Goal: Task Accomplishment & Management: Complete application form

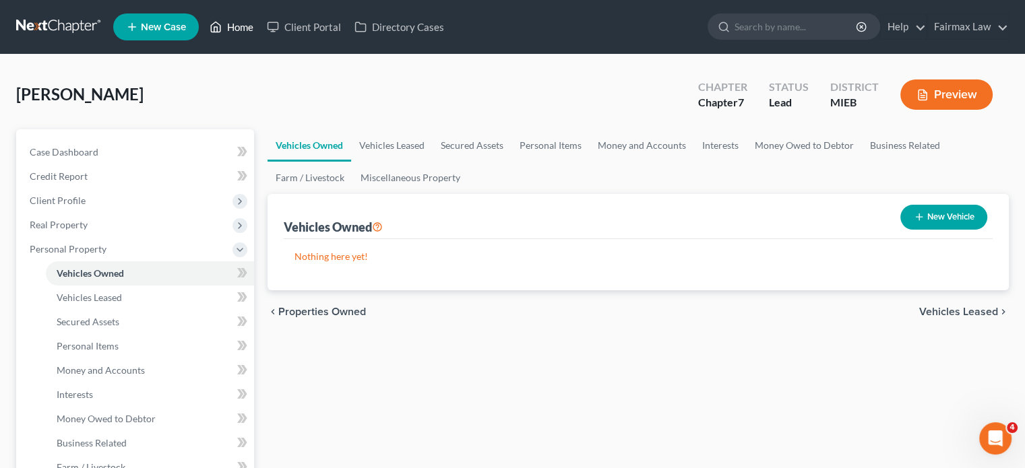
click at [260, 32] on link "Home" at bounding box center [231, 27] width 57 height 24
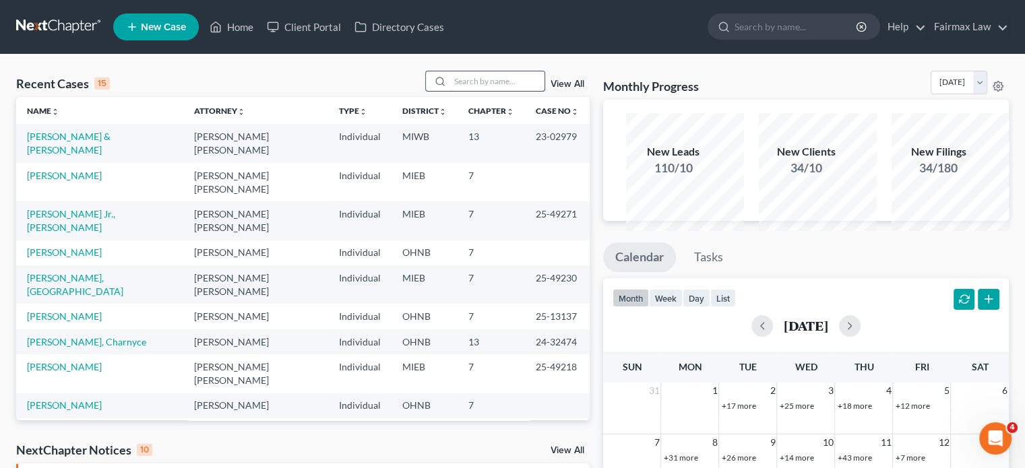
click at [450, 91] on input "search" at bounding box center [497, 81] width 94 height 20
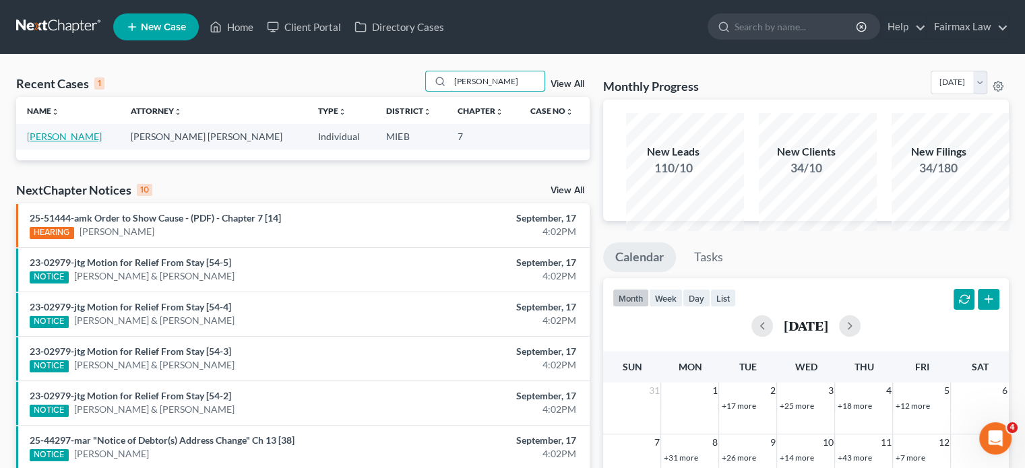
type input "[PERSON_NAME]"
click at [80, 142] on link "[PERSON_NAME]" at bounding box center [64, 136] width 75 height 11
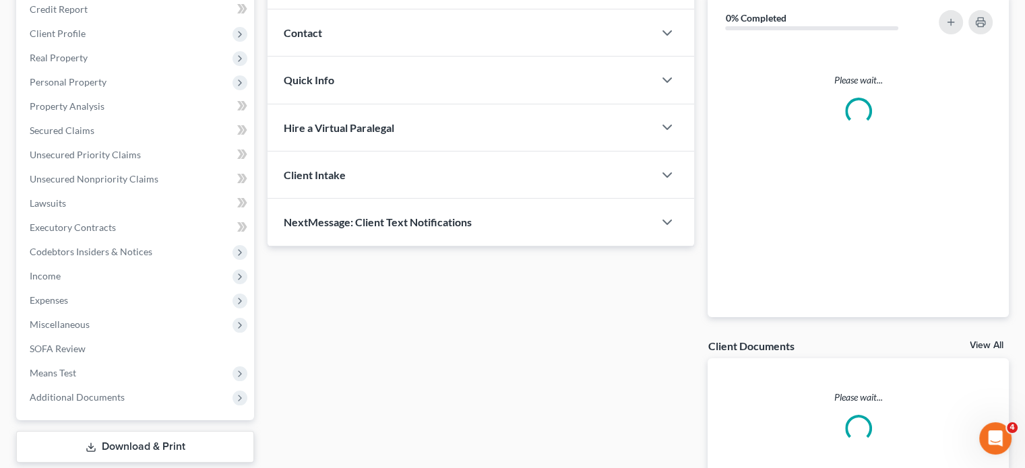
scroll to position [171, 0]
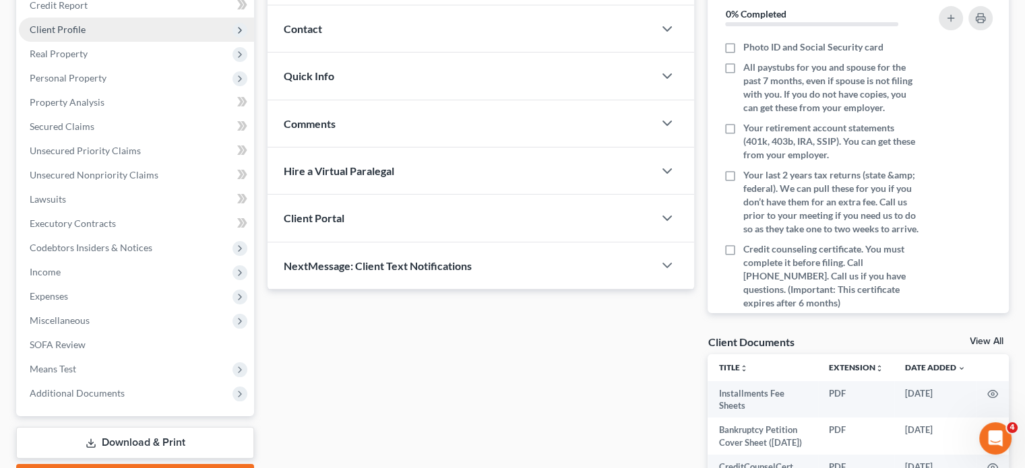
click at [129, 42] on span "Client Profile" at bounding box center [136, 30] width 235 height 24
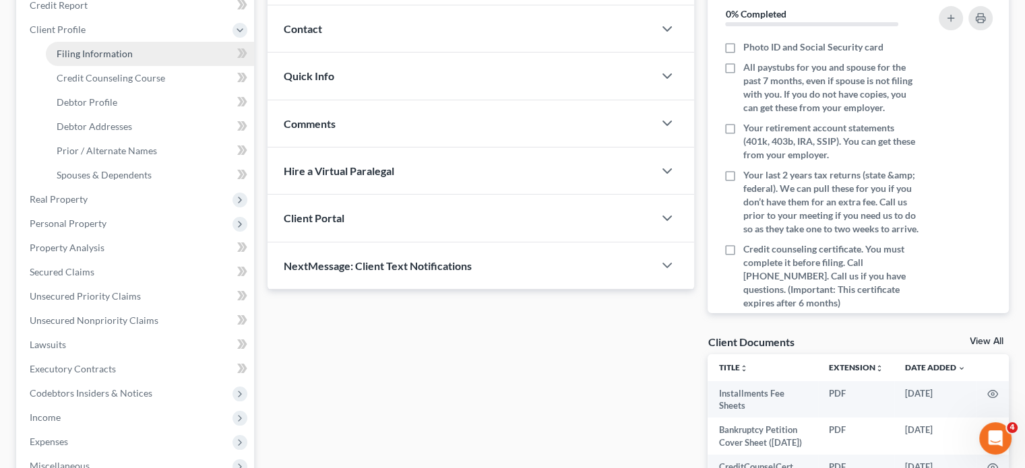
click at [116, 59] on span "Filing Information" at bounding box center [95, 53] width 76 height 11
select select "1"
select select "0"
select select "40"
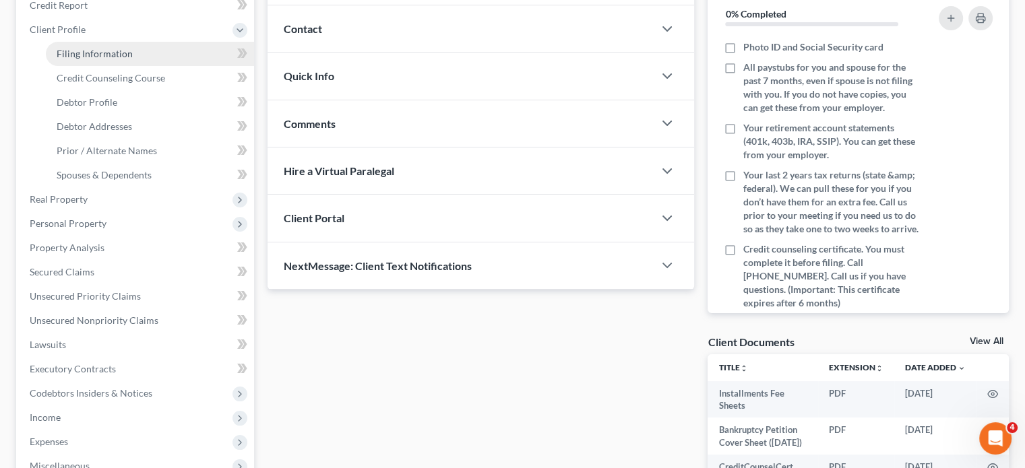
select select "0"
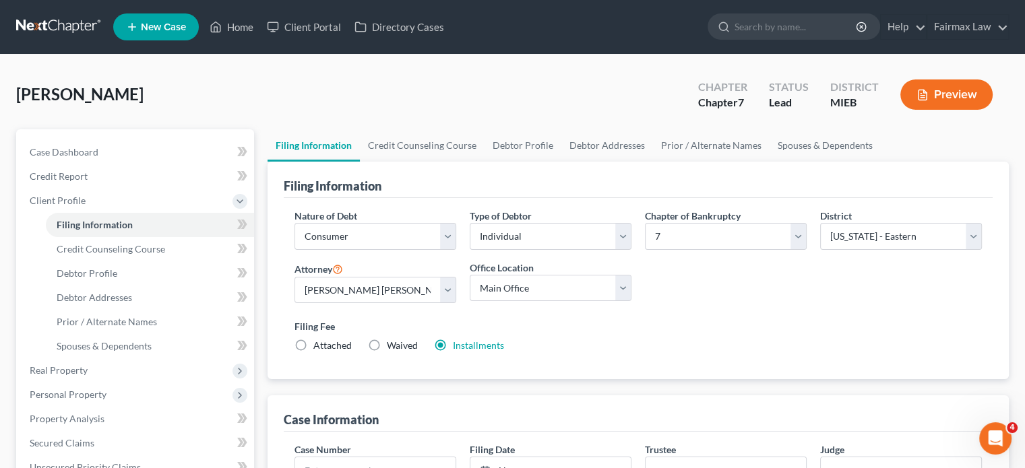
scroll to position [218, 0]
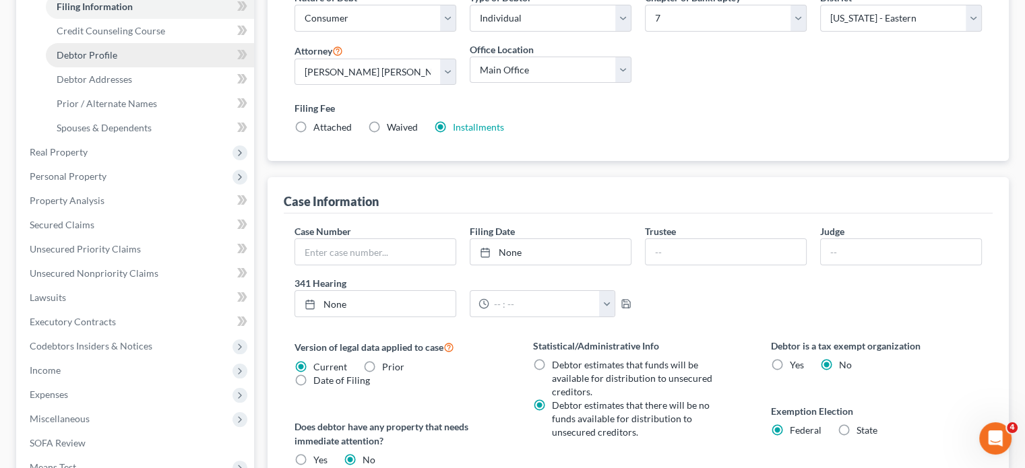
click at [184, 67] on link "Debtor Profile" at bounding box center [150, 55] width 208 height 24
select select "0"
select select "1"
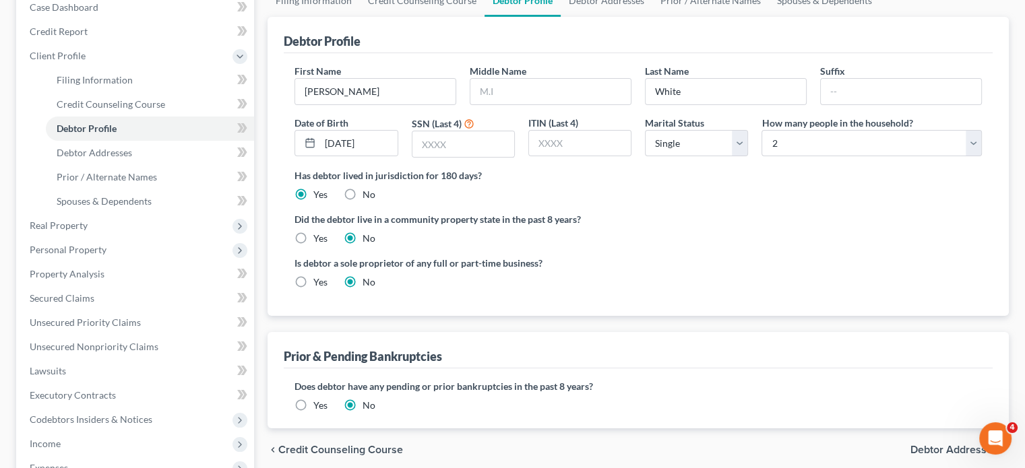
scroll to position [186, 0]
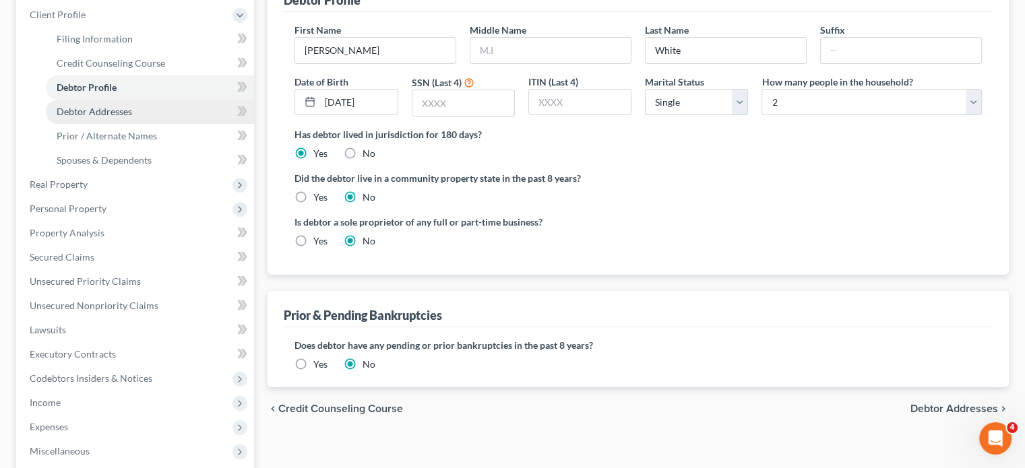
click at [181, 124] on link "Debtor Addresses" at bounding box center [150, 112] width 208 height 24
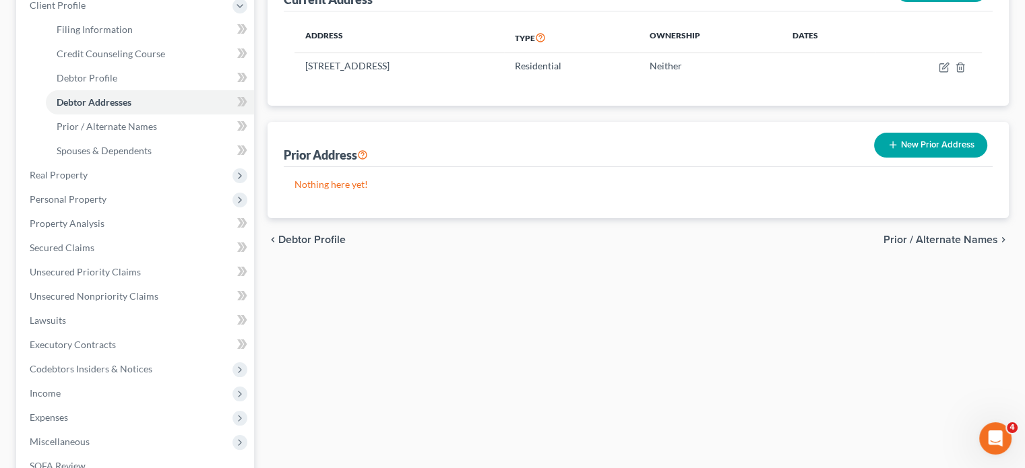
scroll to position [199, 0]
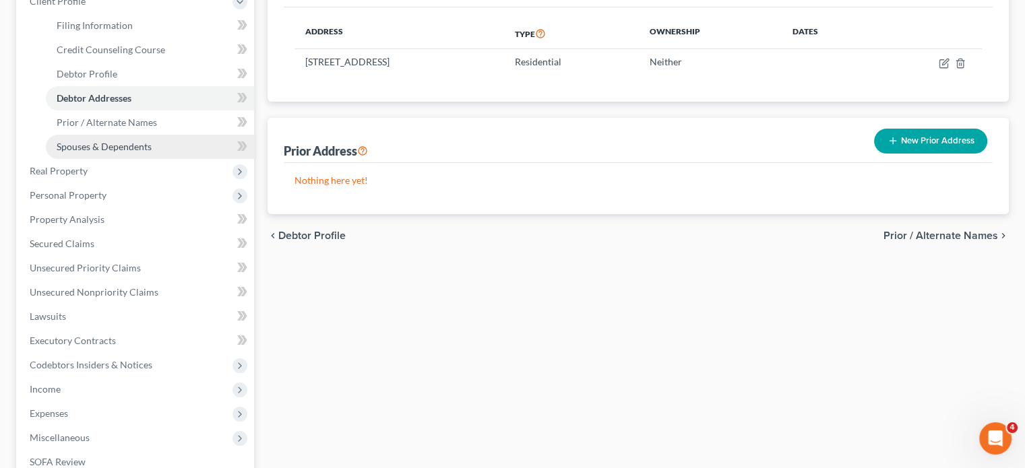
click at [152, 152] on span "Spouses & Dependents" at bounding box center [104, 146] width 95 height 11
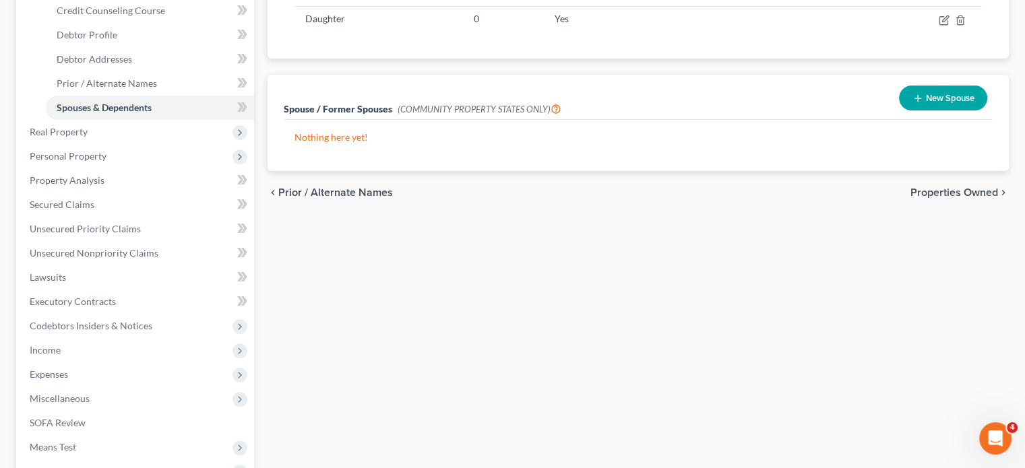
scroll to position [251, 0]
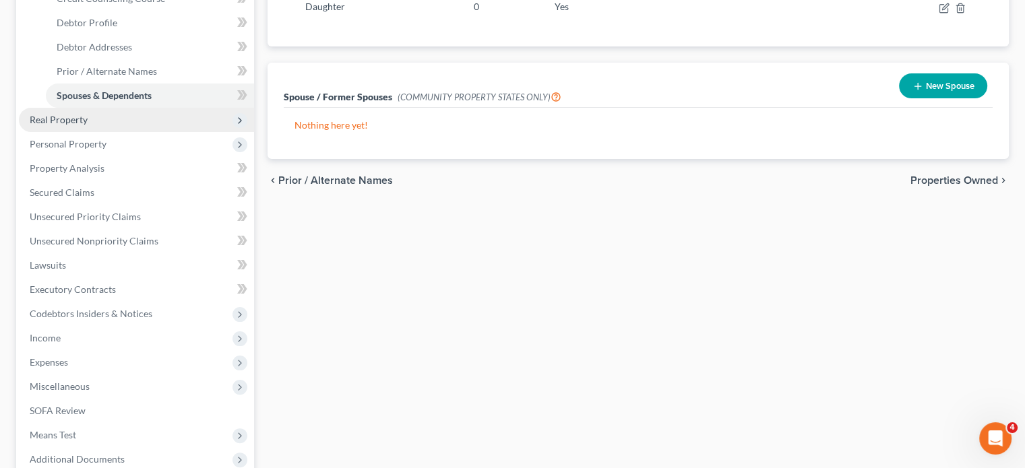
click at [88, 125] on span "Real Property" at bounding box center [59, 119] width 58 height 11
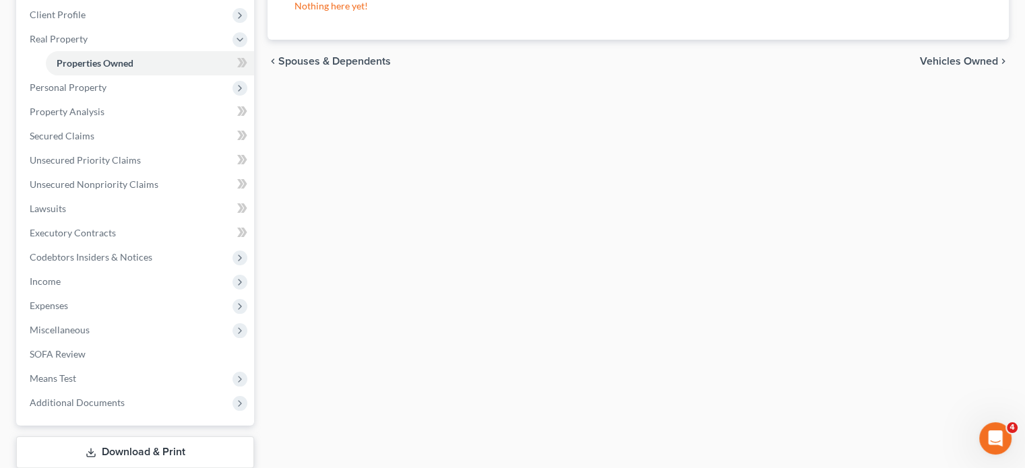
scroll to position [197, 0]
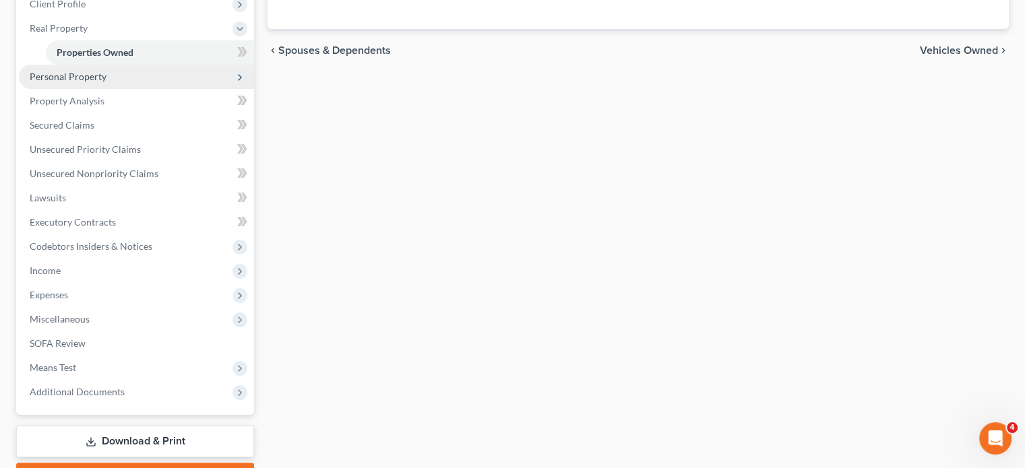
click at [156, 89] on span "Personal Property" at bounding box center [136, 77] width 235 height 24
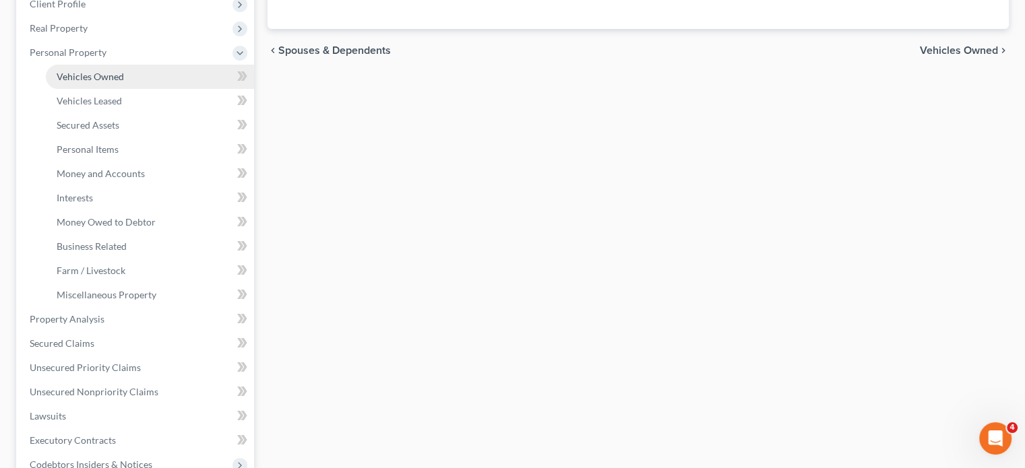
click at [124, 82] on span "Vehicles Owned" at bounding box center [90, 76] width 67 height 11
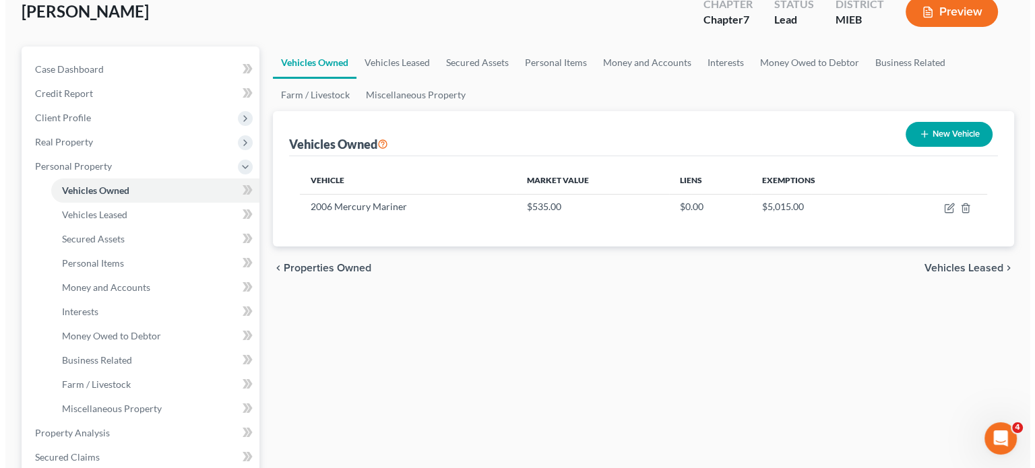
scroll to position [84, 0]
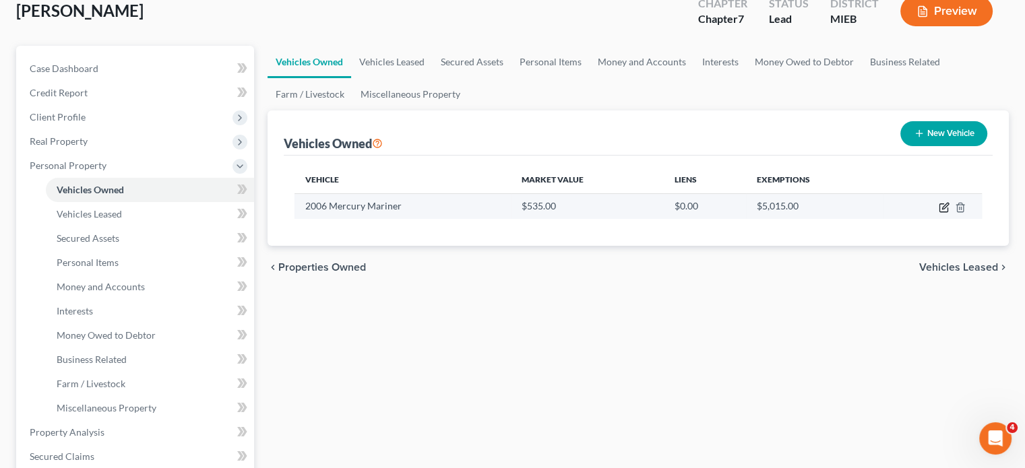
click at [939, 213] on icon "button" at bounding box center [944, 207] width 11 height 11
select select "0"
select select "20"
select select "2"
select select "0"
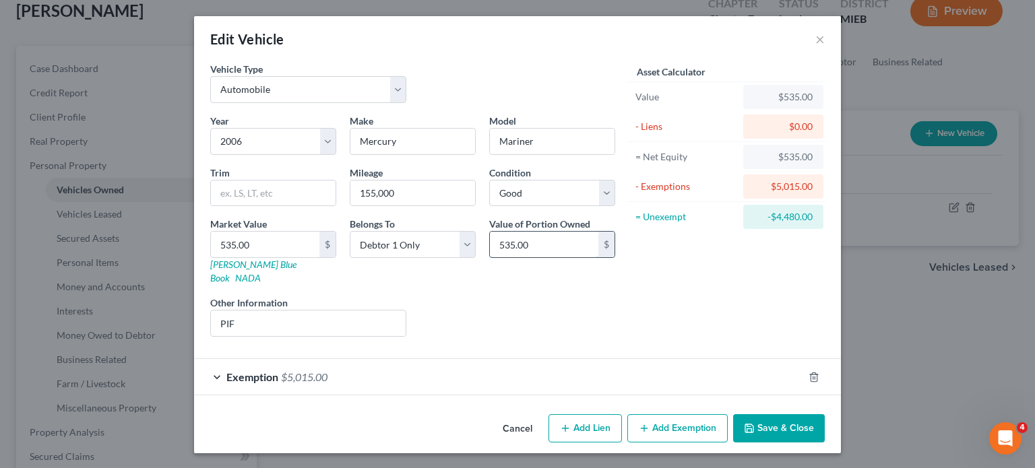
click at [596, 257] on input "535.00" at bounding box center [544, 245] width 108 height 26
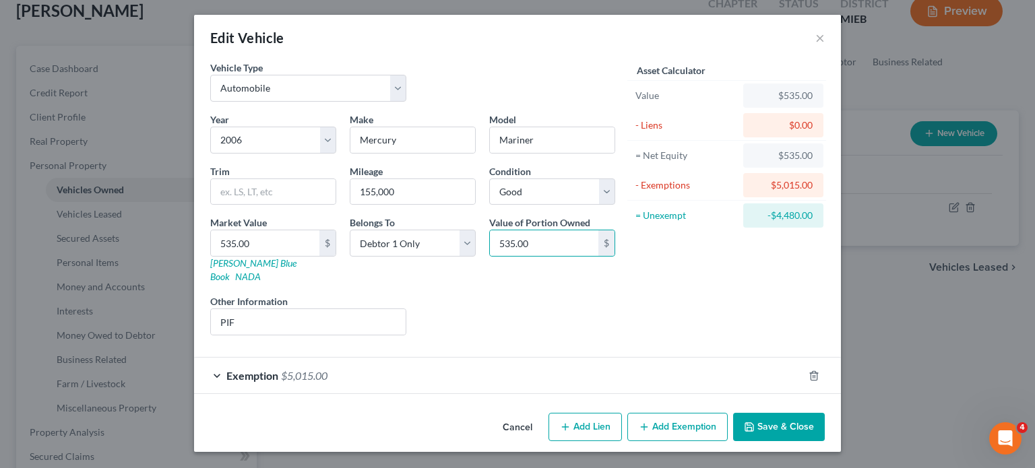
click at [788, 371] on div "Exemption $5,015.00" at bounding box center [498, 376] width 609 height 36
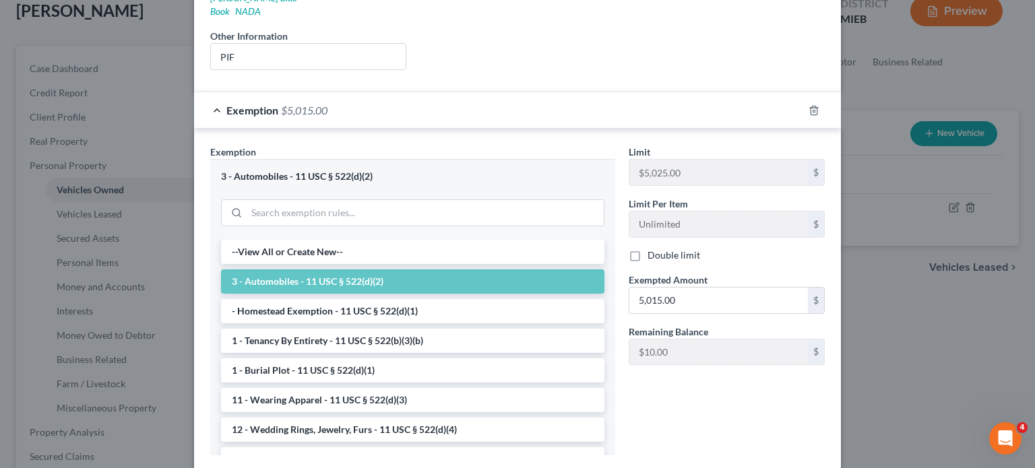
scroll to position [276, 0]
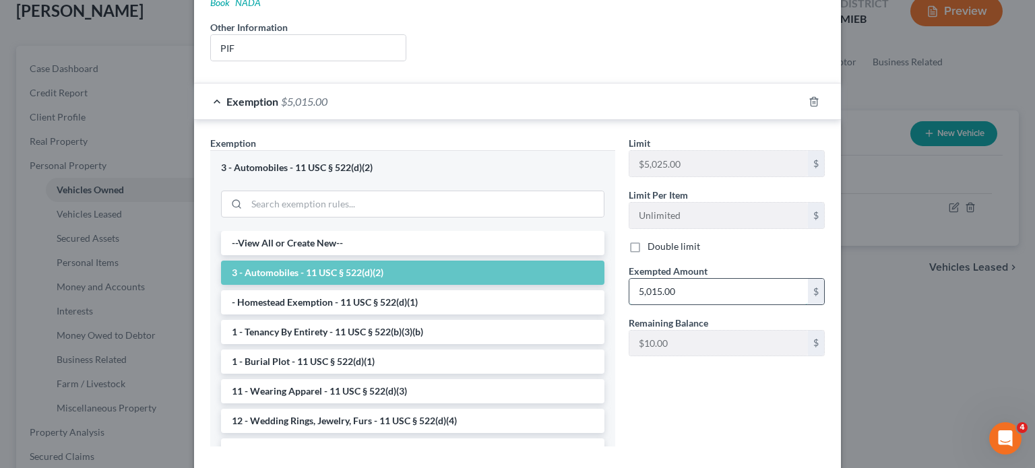
click at [739, 305] on input "5,015.00" at bounding box center [718, 292] width 179 height 26
paste input "3"
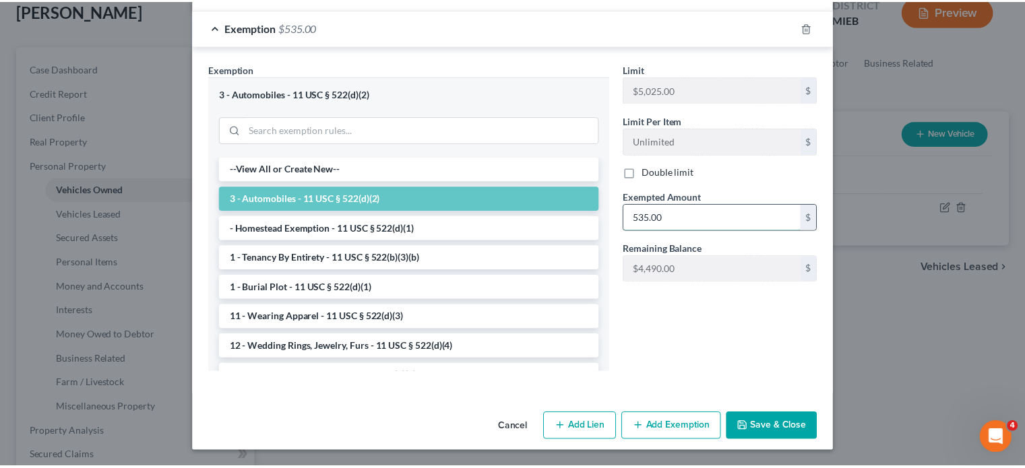
scroll to position [531, 0]
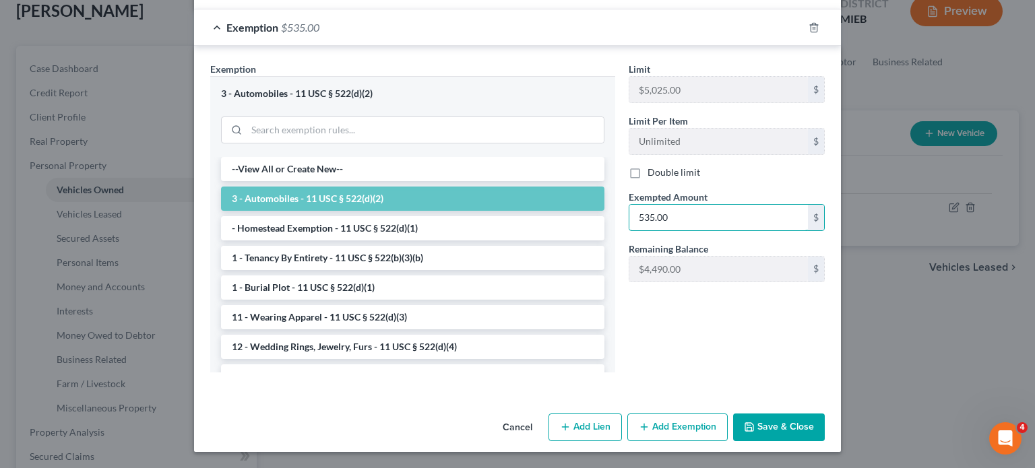
type input "535.00"
click at [822, 414] on button "Save & Close" at bounding box center [779, 428] width 92 height 28
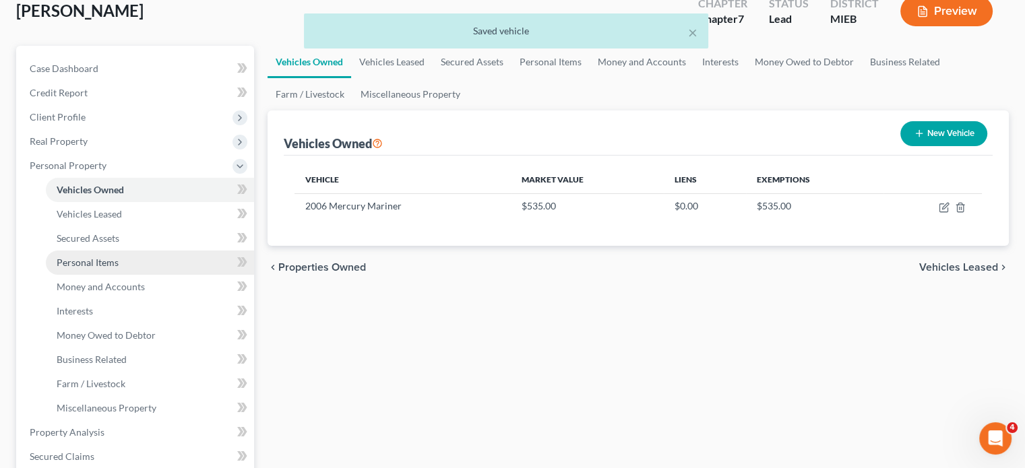
click at [119, 268] on span "Personal Items" at bounding box center [88, 262] width 62 height 11
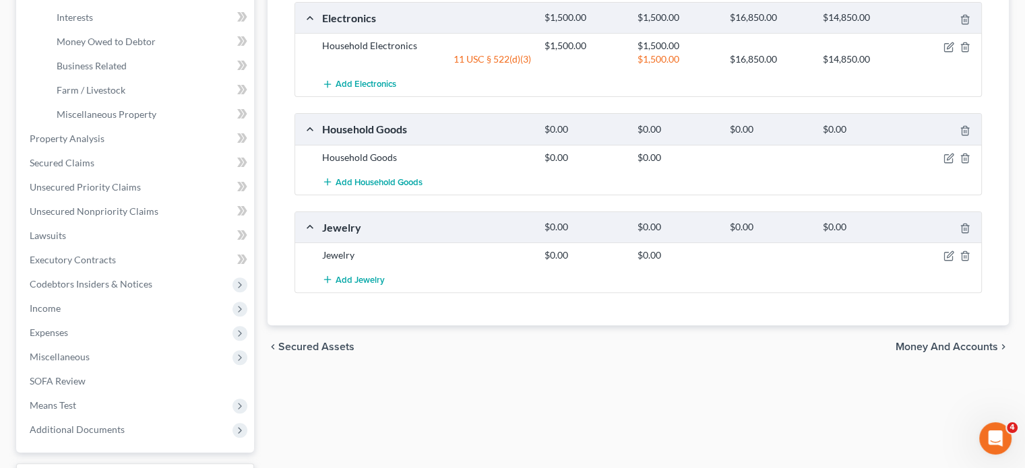
scroll to position [412, 0]
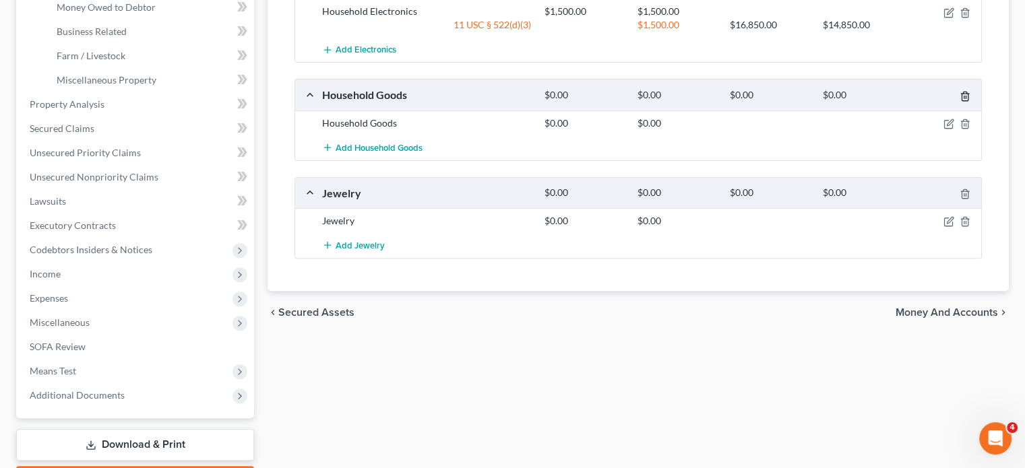
click at [960, 102] on icon "button" at bounding box center [965, 96] width 11 height 11
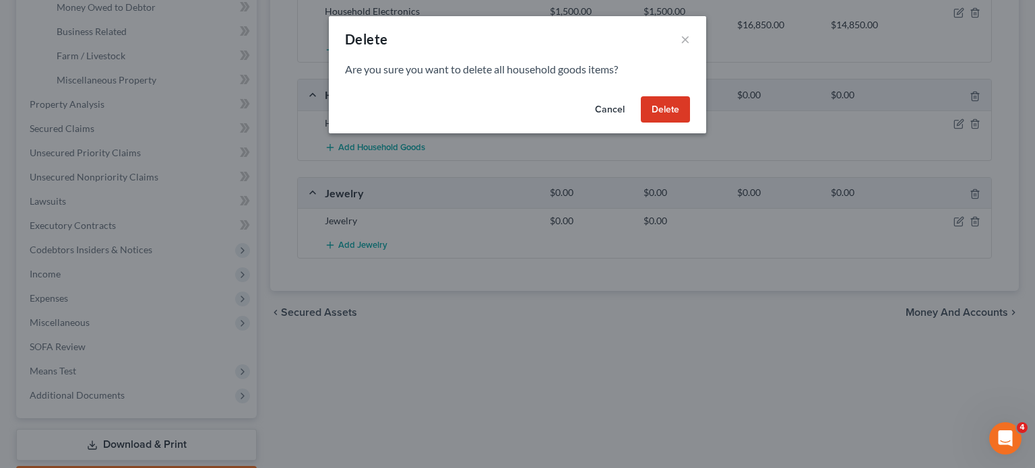
click at [680, 123] on button "Delete" at bounding box center [665, 109] width 49 height 27
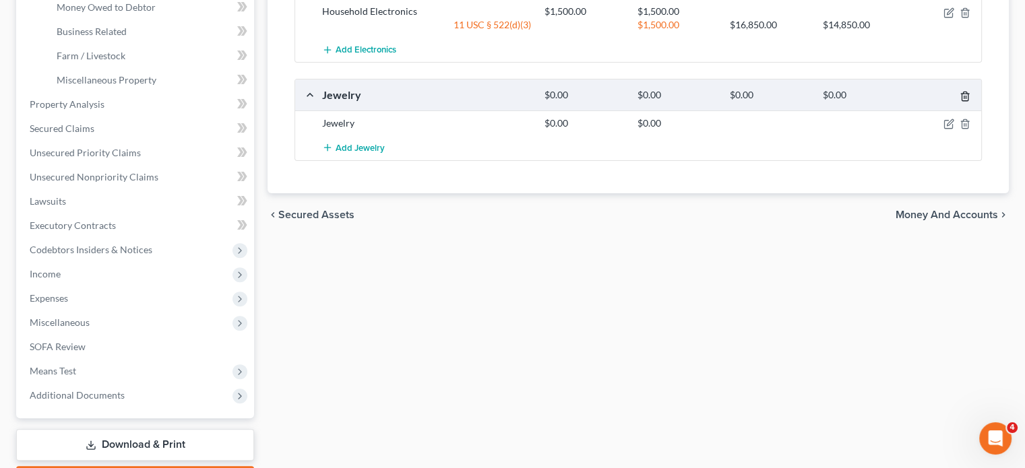
click at [964, 98] on line "button" at bounding box center [964, 97] width 0 height 3
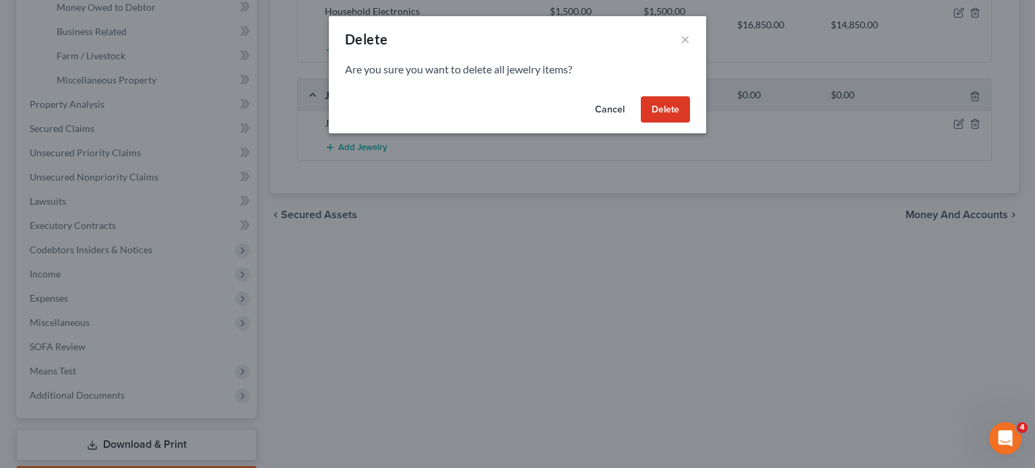
click at [690, 123] on button "Delete" at bounding box center [665, 109] width 49 height 27
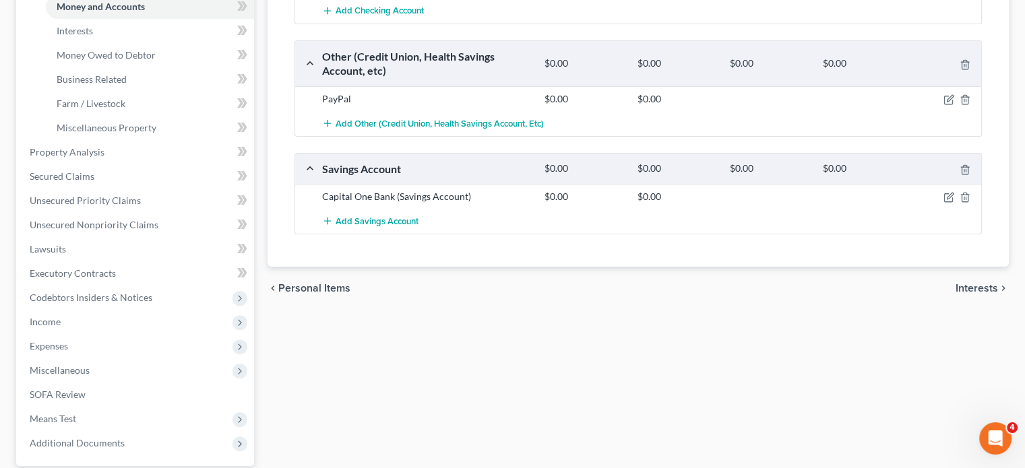
scroll to position [364, 0]
click at [125, 43] on link "Interests" at bounding box center [150, 31] width 208 height 24
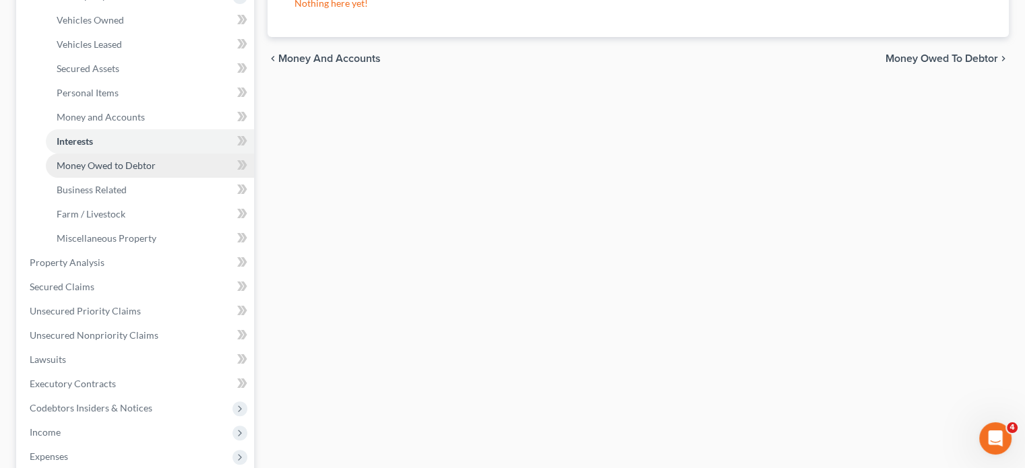
click at [141, 171] on span "Money Owed to Debtor" at bounding box center [106, 165] width 99 height 11
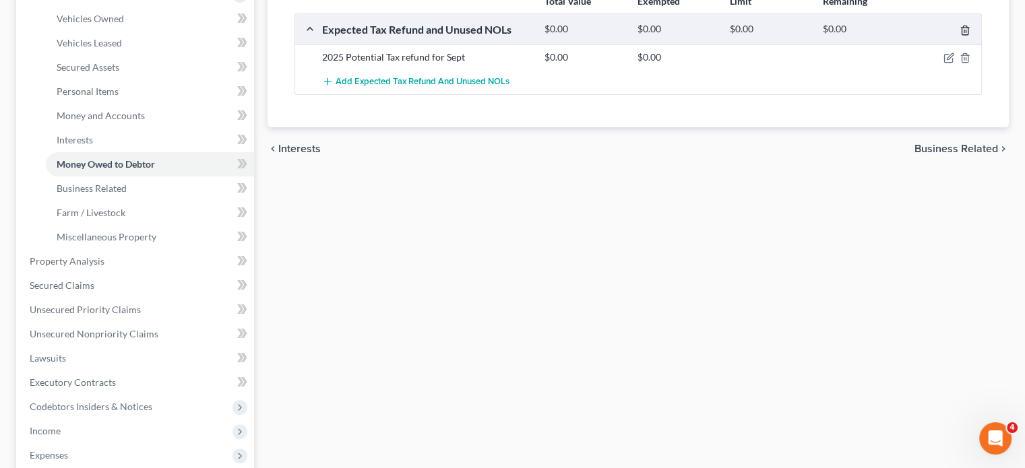
click at [960, 36] on icon "button" at bounding box center [965, 30] width 11 height 11
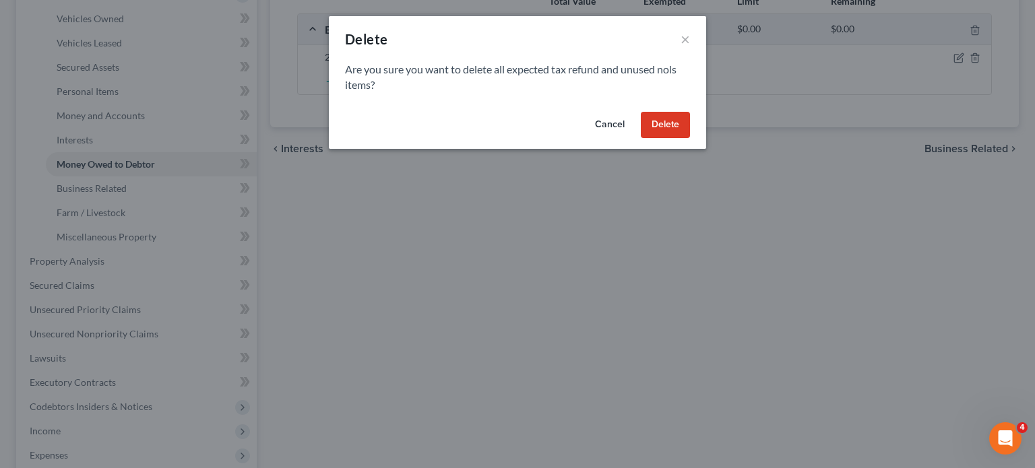
click at [690, 139] on button "Delete" at bounding box center [665, 125] width 49 height 27
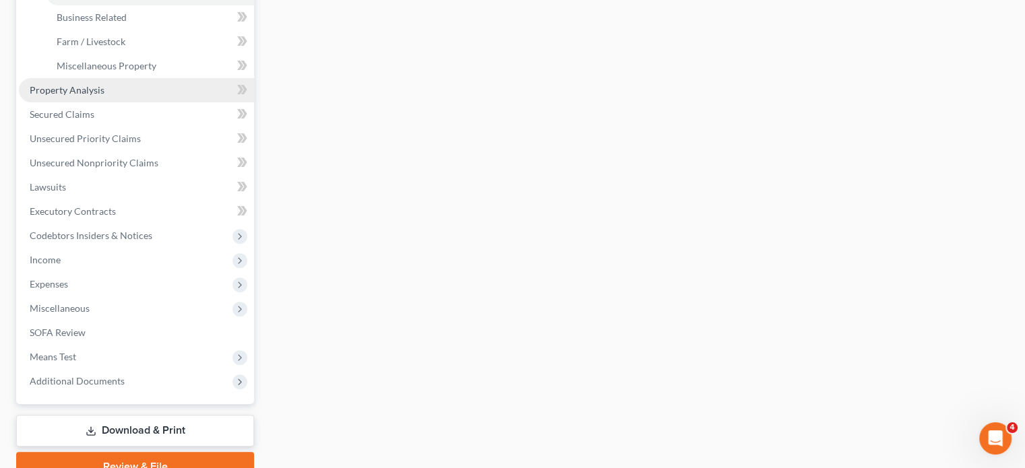
click at [104, 96] on span "Property Analysis" at bounding box center [67, 89] width 75 height 11
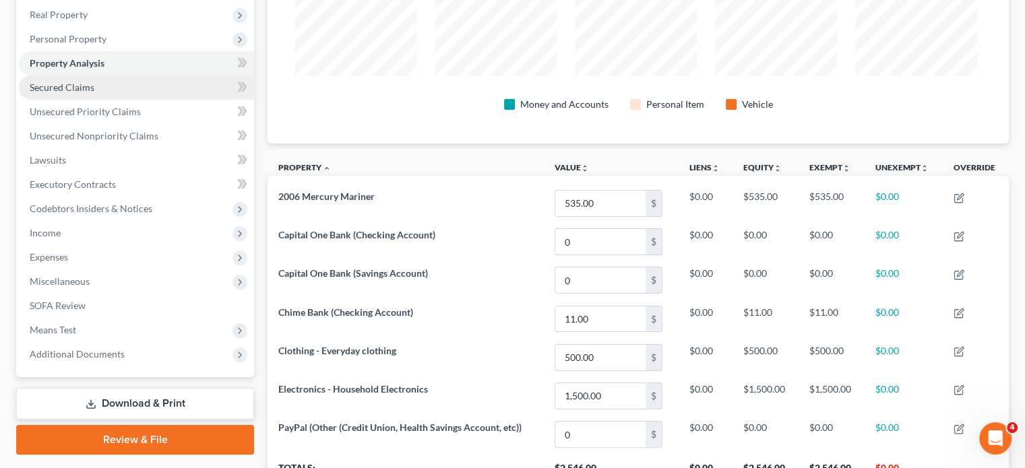
click at [61, 93] on span "Secured Claims" at bounding box center [62, 87] width 65 height 11
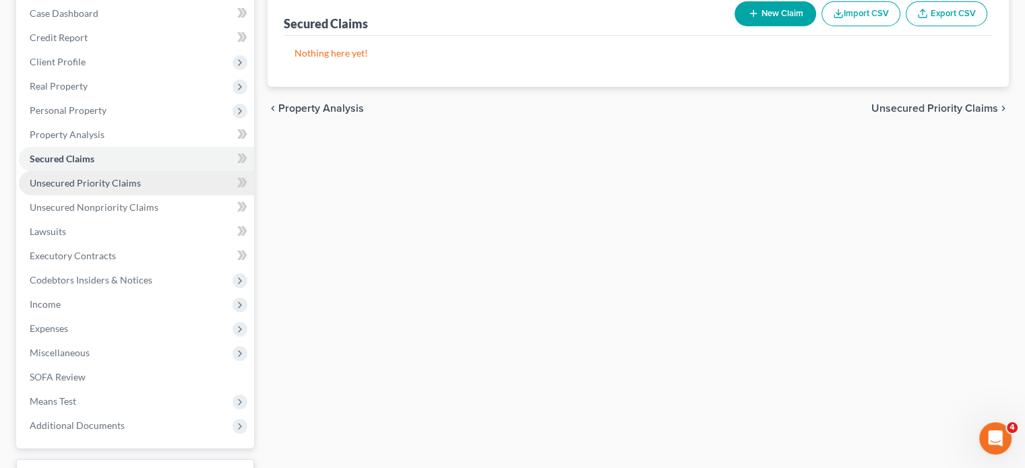
click at [115, 189] on span "Unsecured Priority Claims" at bounding box center [85, 182] width 111 height 11
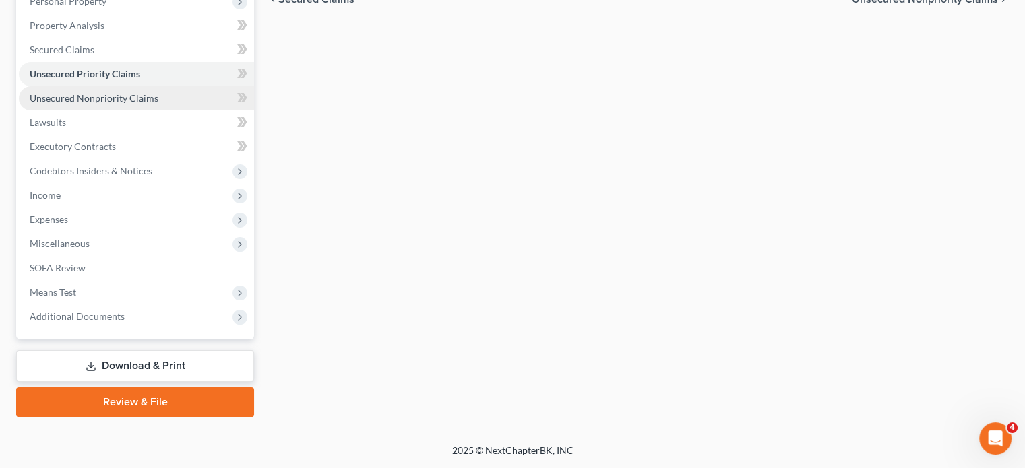
click at [158, 104] on span "Unsecured Nonpriority Claims" at bounding box center [94, 97] width 129 height 11
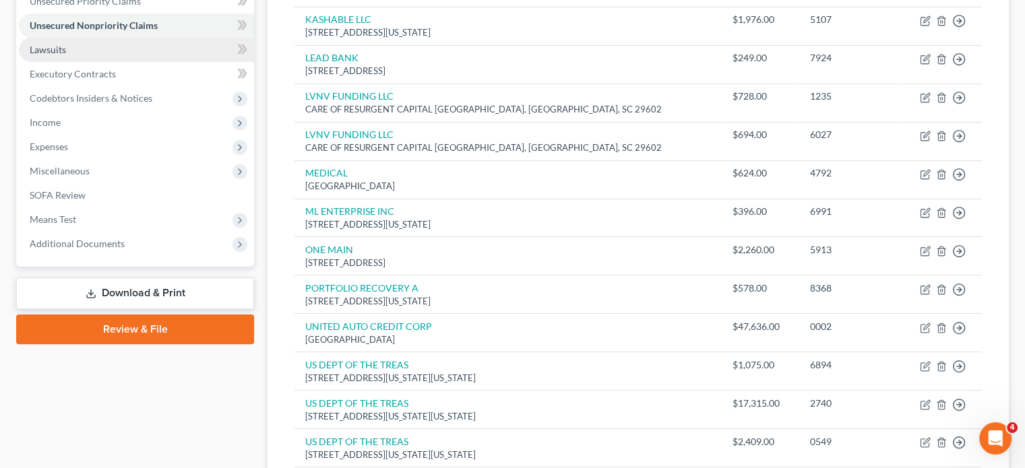
click at [106, 62] on link "Lawsuits" at bounding box center [136, 50] width 235 height 24
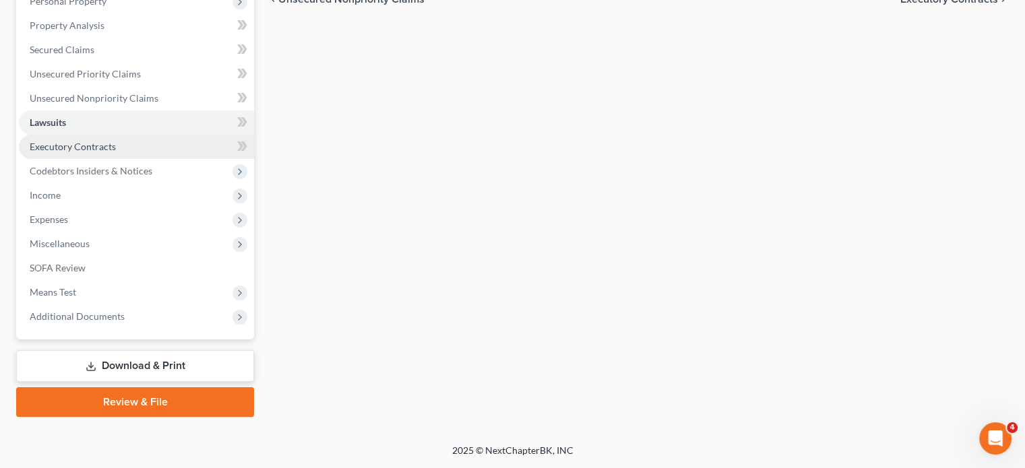
click at [143, 159] on link "Executory Contracts" at bounding box center [136, 147] width 235 height 24
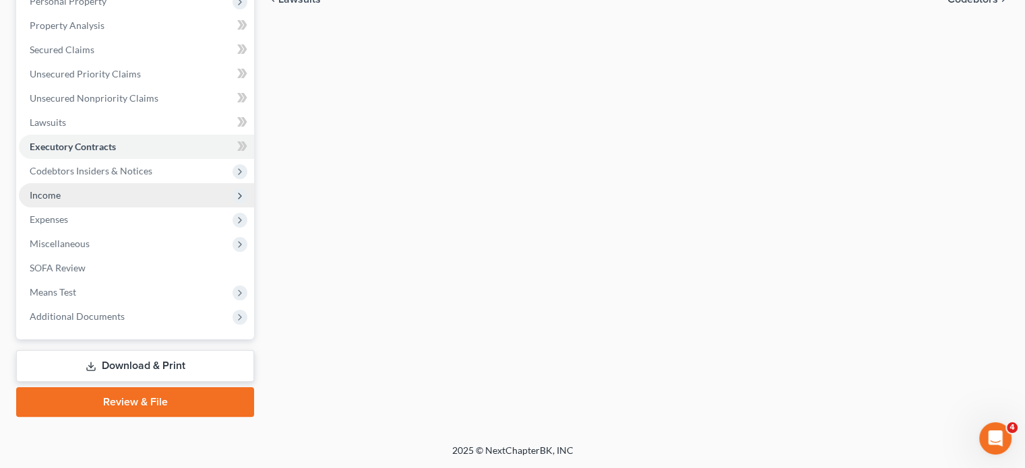
click at [124, 208] on span "Income" at bounding box center [136, 195] width 235 height 24
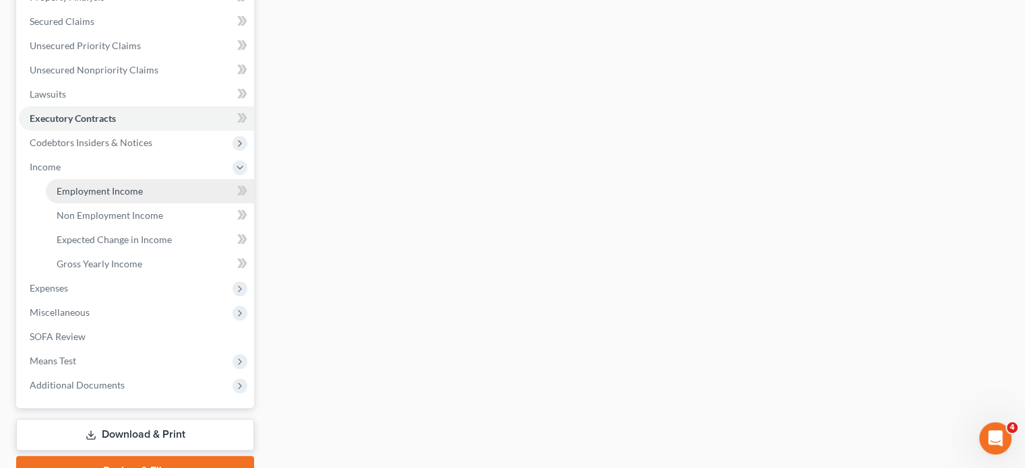
click at [97, 197] on span "Employment Income" at bounding box center [100, 190] width 86 height 11
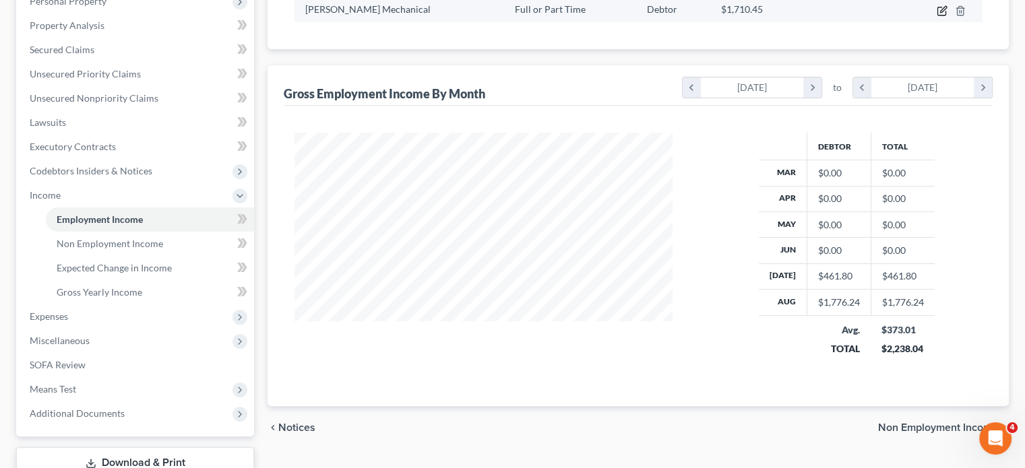
click at [937, 16] on icon "button" at bounding box center [942, 10] width 11 height 11
select select "0"
select select "23"
select select "2"
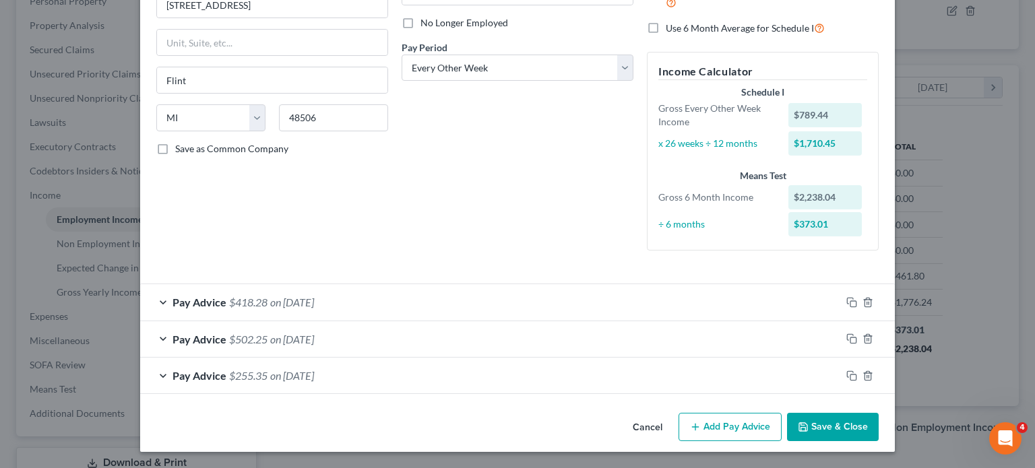
click at [369, 284] on div "Pay Advice $418.28 on [DATE]" at bounding box center [490, 302] width 701 height 36
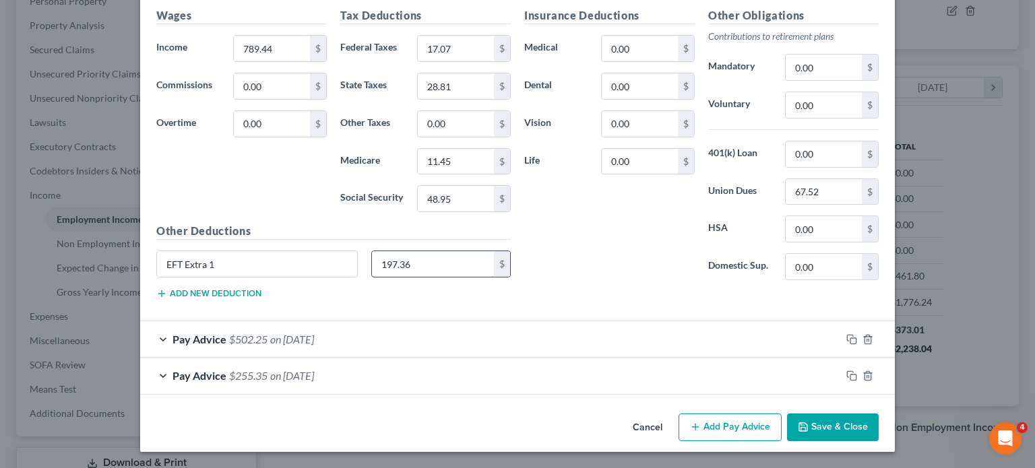
click at [403, 277] on input "197.36" at bounding box center [433, 264] width 123 height 26
drag, startPoint x: 194, startPoint y: 331, endPoint x: 42, endPoint y: 336, distance: 151.7
click at [140, 321] on div "Use on Schedule I Received On * [DATE] Wages Income * 789.44 $ Commissions 0.00…" at bounding box center [517, 119] width 755 height 406
click at [542, 291] on div "Insurance Deductions Medical 0.00 $ Dental 0.00 $ Vision 0.00 $ Life 0.00 $" at bounding box center [610, 149] width 184 height 284
click at [435, 321] on div "Pay Advice $502.25 on [DATE]" at bounding box center [490, 339] width 701 height 36
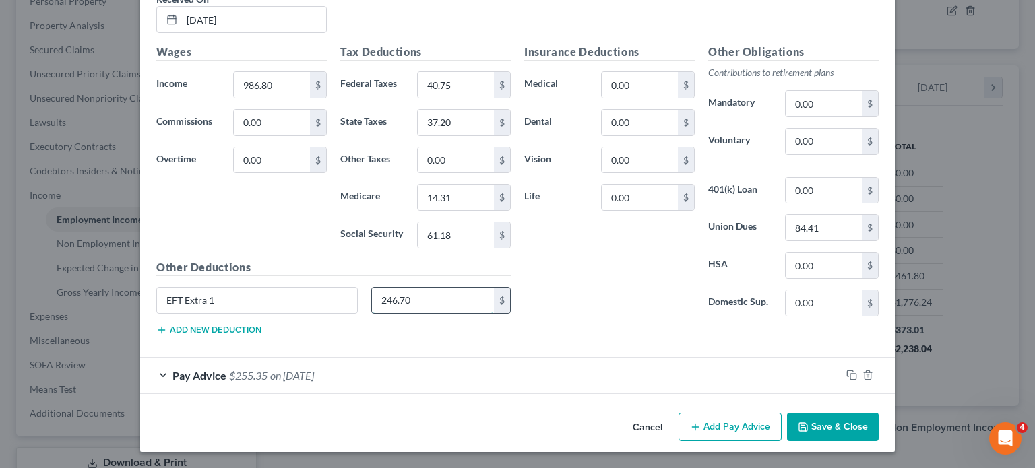
click at [387, 288] on input "246.70" at bounding box center [433, 301] width 123 height 26
drag, startPoint x: 173, startPoint y: 246, endPoint x: 18, endPoint y: 242, distance: 154.4
click at [18, 242] on div "Edit Income Source × Employment Type * Select Full or [DEMOGRAPHIC_DATA] Employ…" at bounding box center [517, 234] width 1035 height 468
drag, startPoint x: 175, startPoint y: 274, endPoint x: 37, endPoint y: 279, distance: 137.5
click at [37, 279] on div "Edit Income Source × Employment Type * Select Full or [DEMOGRAPHIC_DATA] Employ…" at bounding box center [517, 234] width 1035 height 468
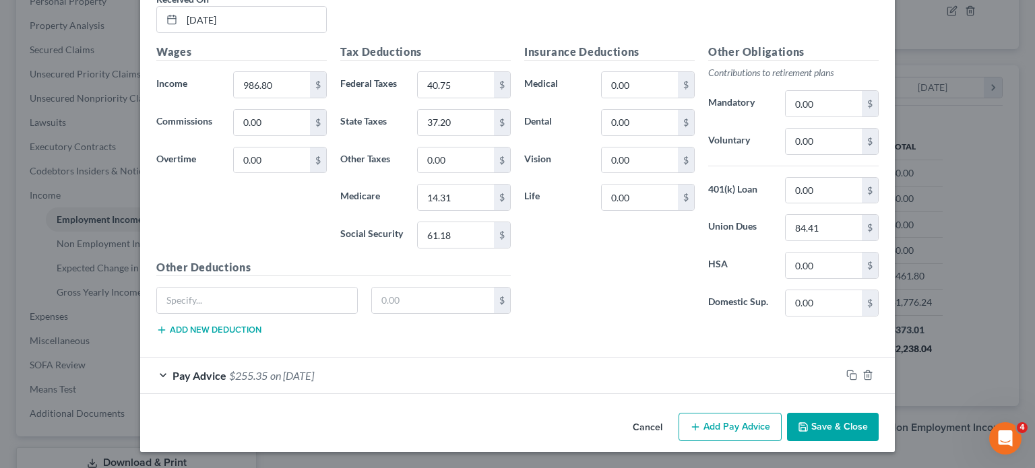
click at [482, 358] on div "Pay Advice $255.35 on [DATE]" at bounding box center [490, 376] width 701 height 36
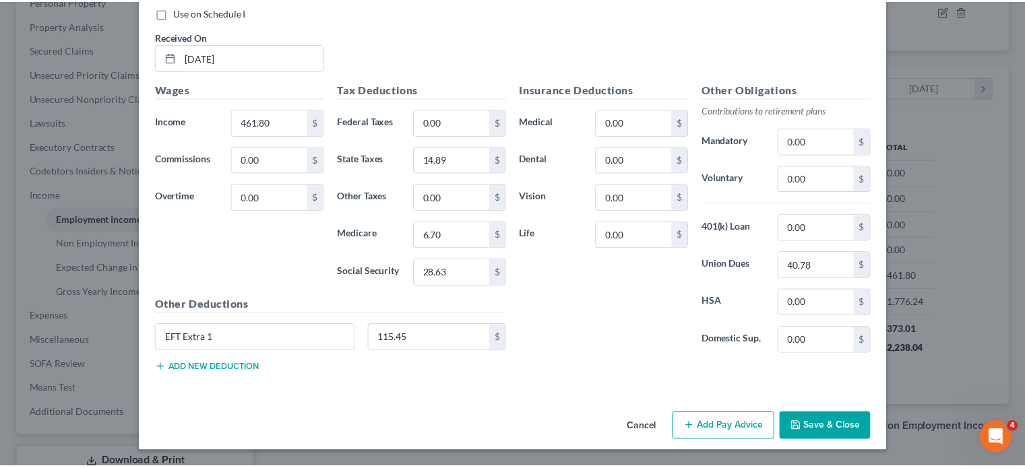
scroll to position [1814, 0]
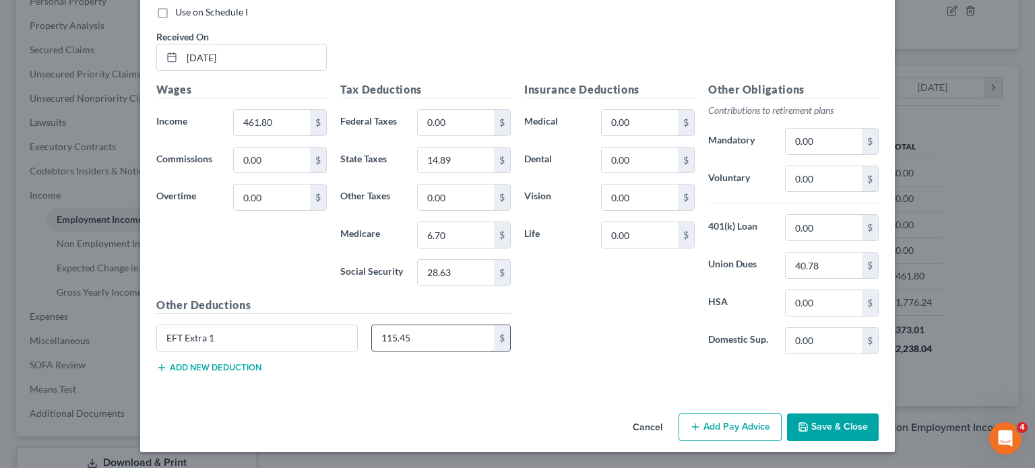
click at [404, 325] on input "115.45" at bounding box center [433, 338] width 123 height 26
click at [193, 325] on input "EFT Extra 1" at bounding box center [257, 338] width 200 height 26
type input "E"
click at [617, 319] on div "Insurance Deductions Medical 0.00 $ Dental 0.00 $ Vision 0.00 $ Life 0.00 $" at bounding box center [610, 224] width 184 height 284
click at [879, 414] on button "Save & Close" at bounding box center [833, 428] width 92 height 28
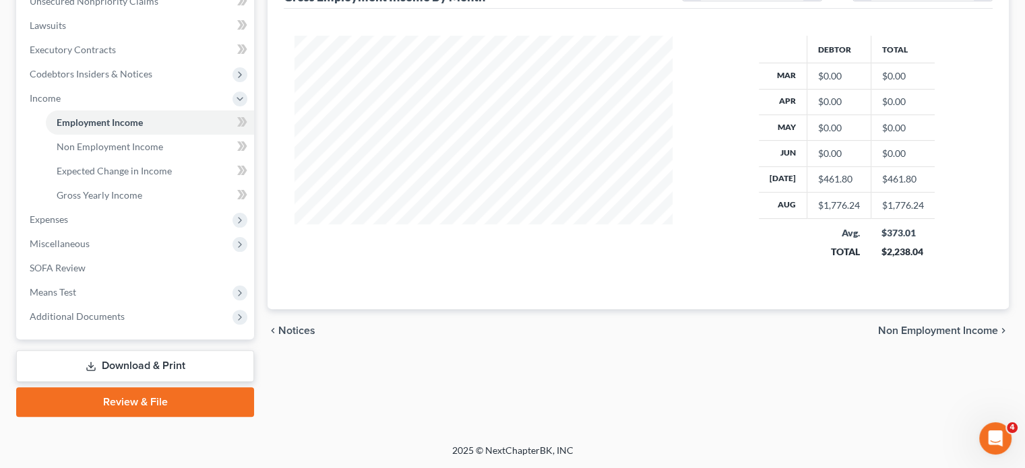
scroll to position [404, 0]
click at [182, 159] on link "Non Employment Income" at bounding box center [150, 147] width 208 height 24
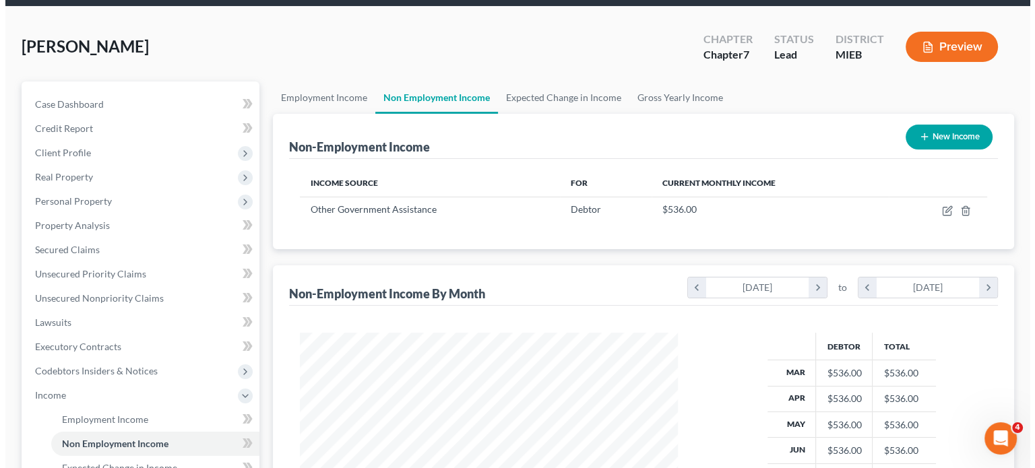
scroll to position [106, 0]
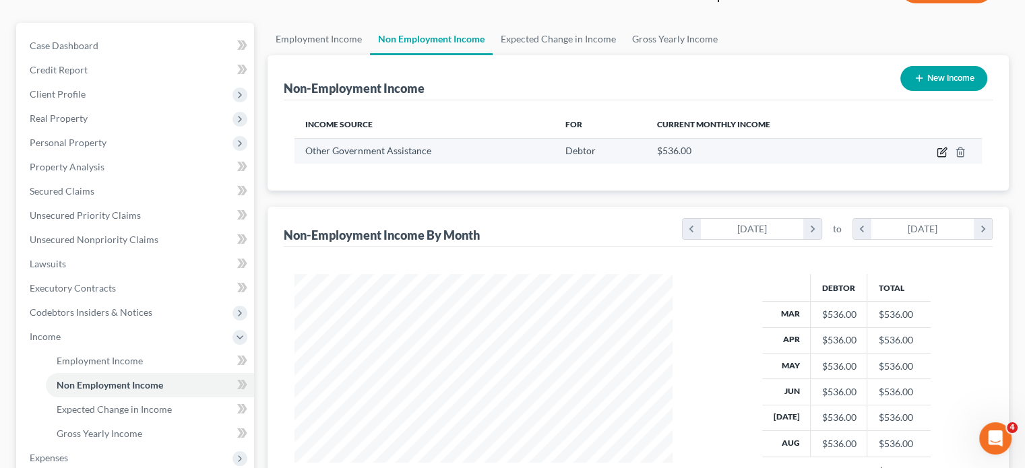
click at [937, 158] on icon "button" at bounding box center [942, 152] width 11 height 11
select select "5"
select select "0"
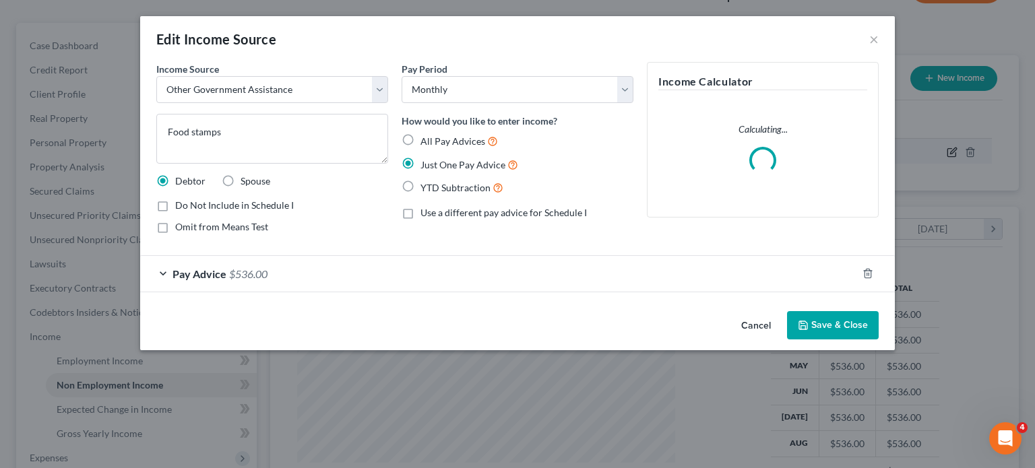
scroll to position [673534, 673424]
click at [491, 292] on div "Pay Advice $536.00" at bounding box center [498, 274] width 717 height 36
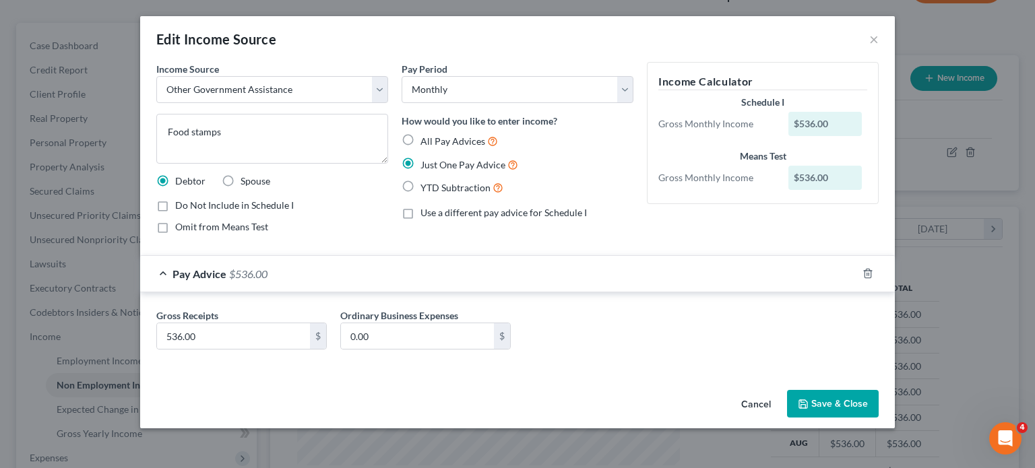
click at [782, 418] on button "Cancel" at bounding box center [755, 404] width 51 height 27
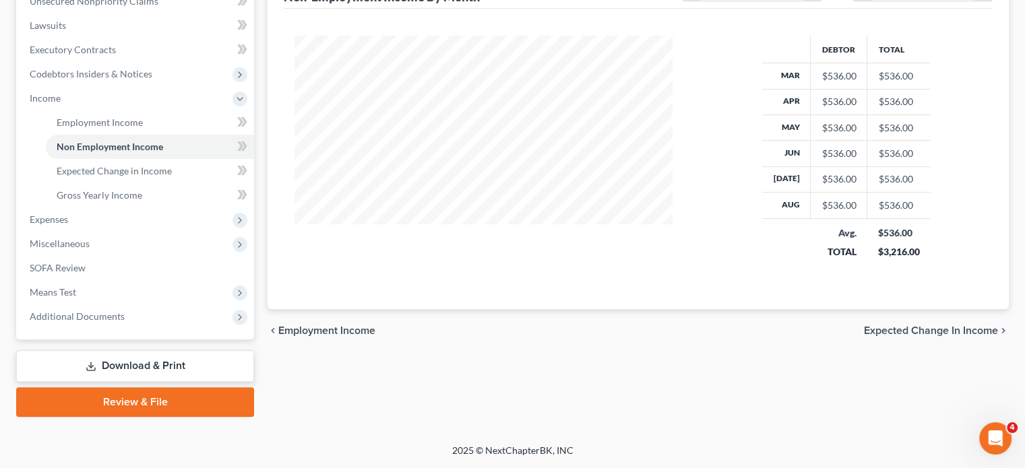
scroll to position [513, 0]
click at [89, 208] on span "Expenses" at bounding box center [136, 220] width 235 height 24
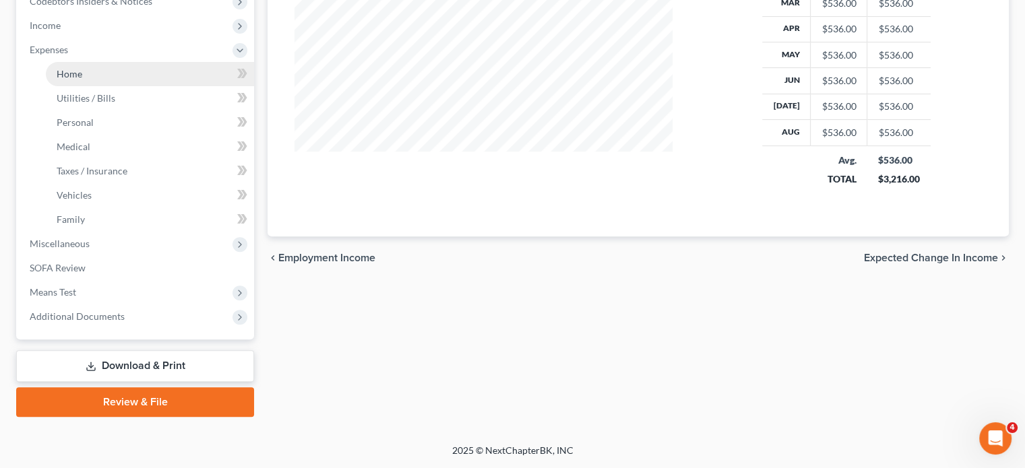
click at [82, 80] on span "Home" at bounding box center [70, 73] width 26 height 11
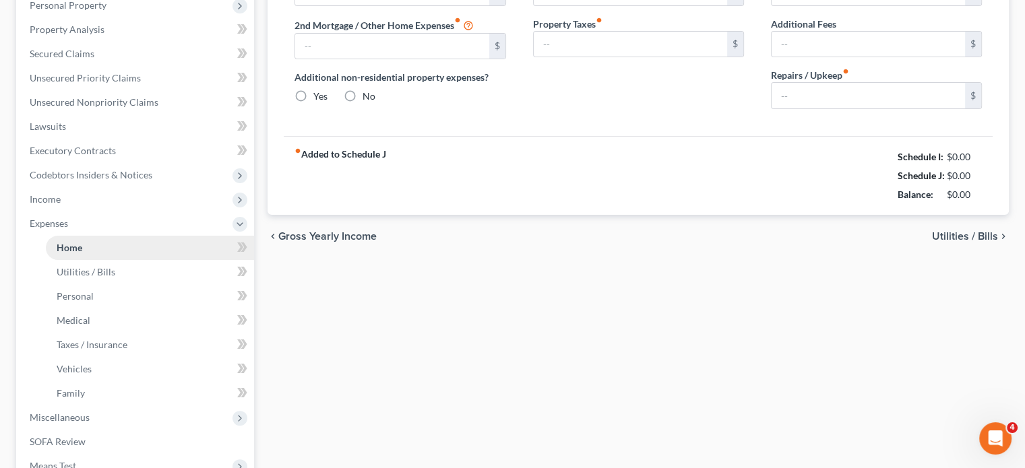
type input "0.00"
radio input "true"
type input "0.00"
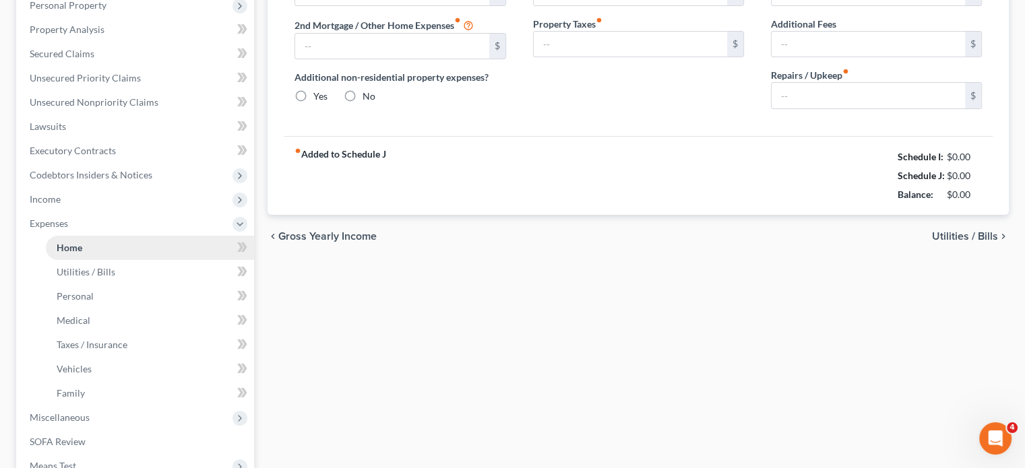
type input "0.00"
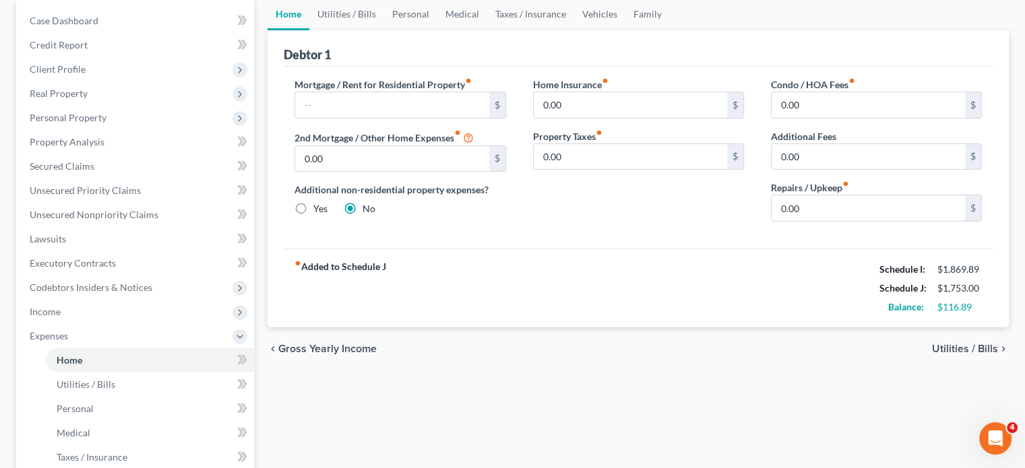
scroll to position [131, 0]
click at [366, 31] on link "Utilities / Bills" at bounding box center [346, 15] width 75 height 32
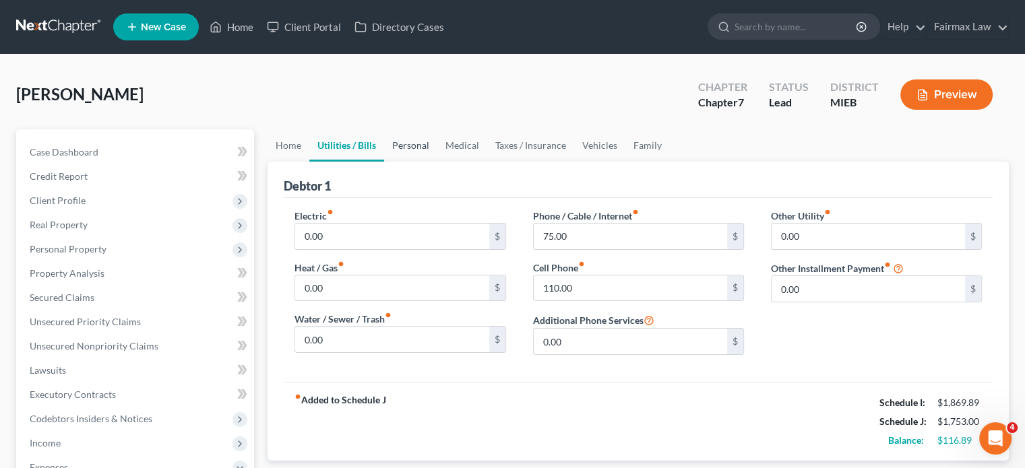
click at [437, 162] on link "Personal" at bounding box center [410, 145] width 53 height 32
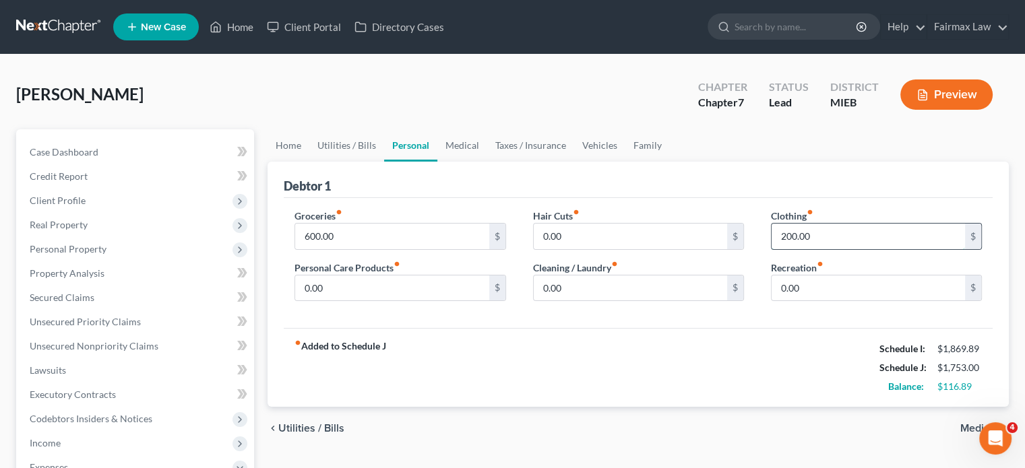
click at [820, 249] on input "200.00" at bounding box center [868, 237] width 193 height 26
type input "125"
click at [825, 301] on input "0.00" at bounding box center [868, 289] width 193 height 26
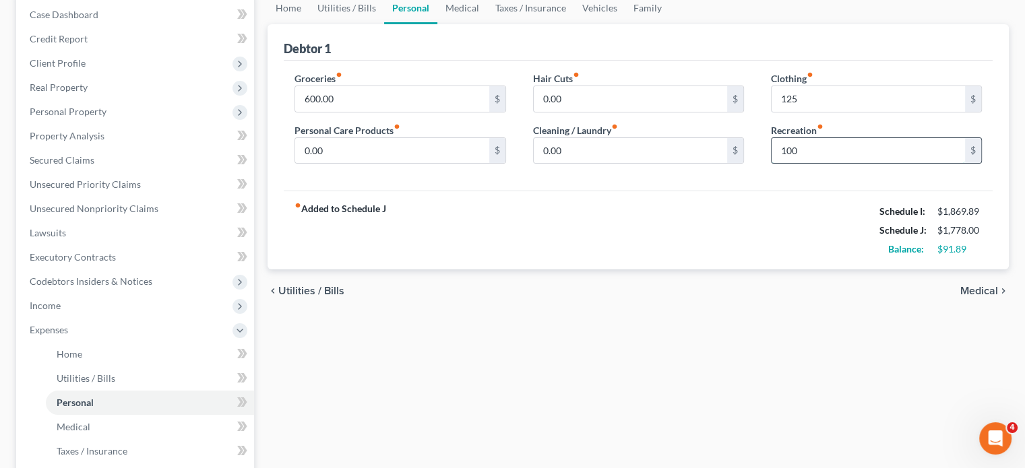
scroll to position [140, 0]
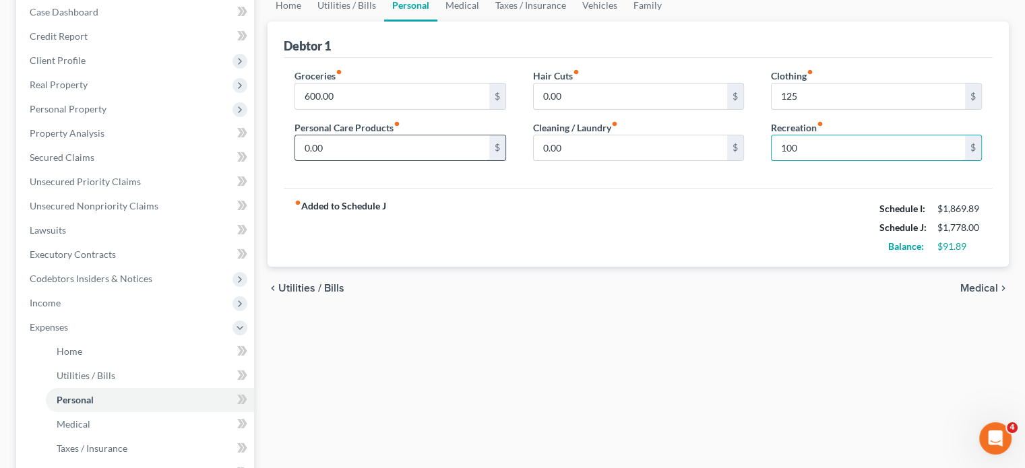
type input "100"
click at [439, 161] on input "0.00" at bounding box center [391, 148] width 193 height 26
type input "50"
click at [487, 22] on link "Medical" at bounding box center [462, 5] width 50 height 32
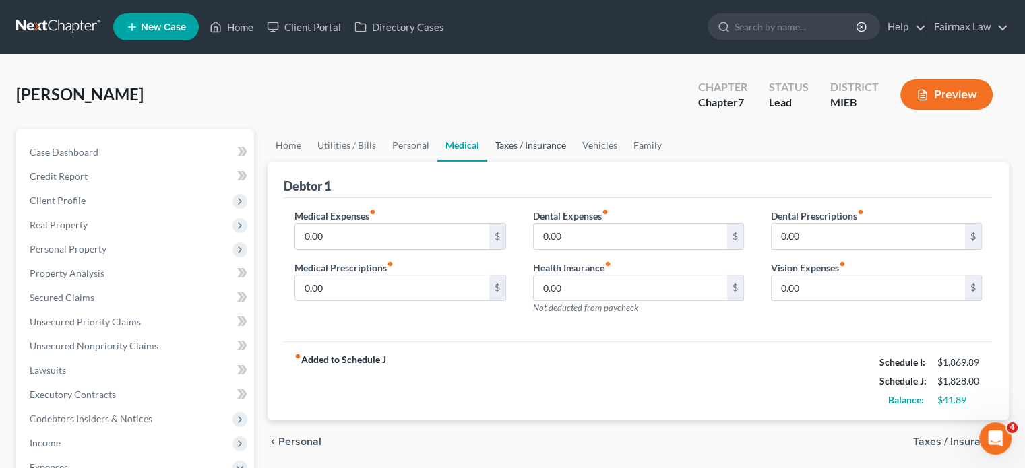
click at [574, 162] on link "Taxes / Insurance" at bounding box center [530, 145] width 87 height 32
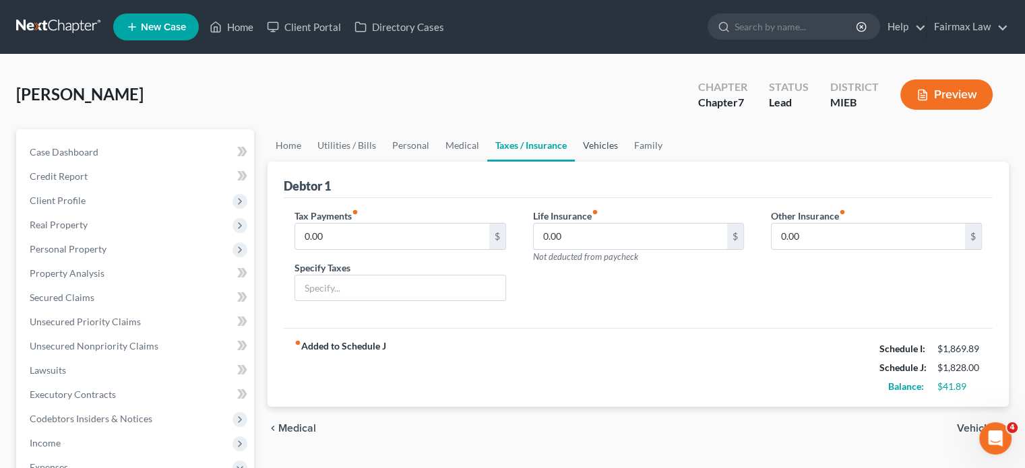
click at [626, 162] on link "Vehicles" at bounding box center [600, 145] width 51 height 32
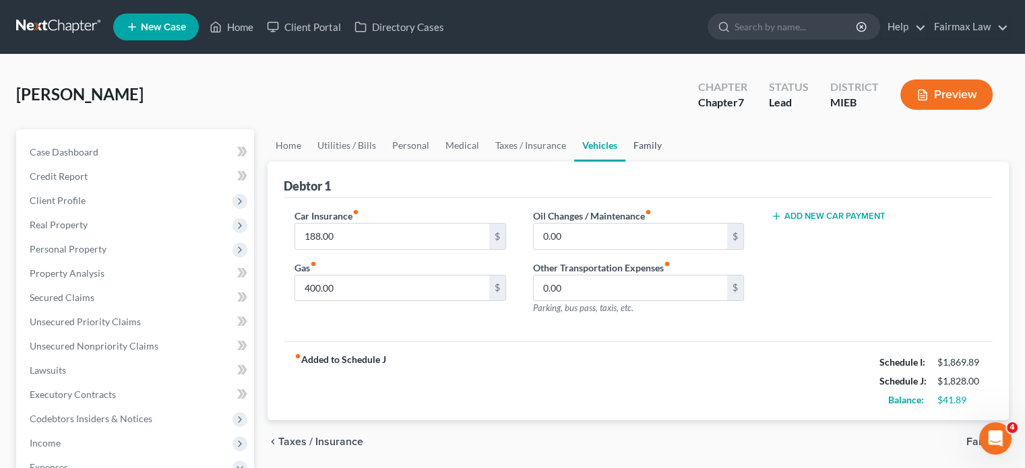
click at [670, 162] on link "Family" at bounding box center [647, 145] width 44 height 32
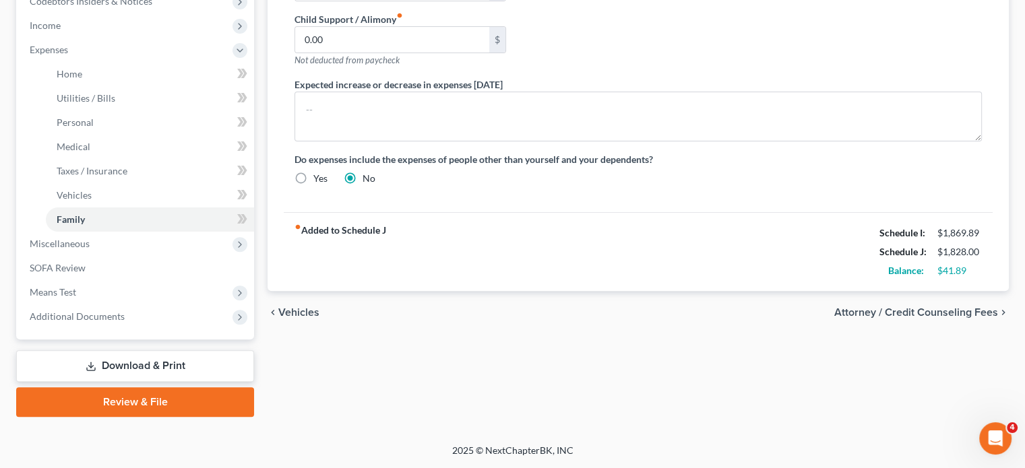
scroll to position [612, 0]
click at [79, 238] on span "Miscellaneous" at bounding box center [60, 243] width 60 height 11
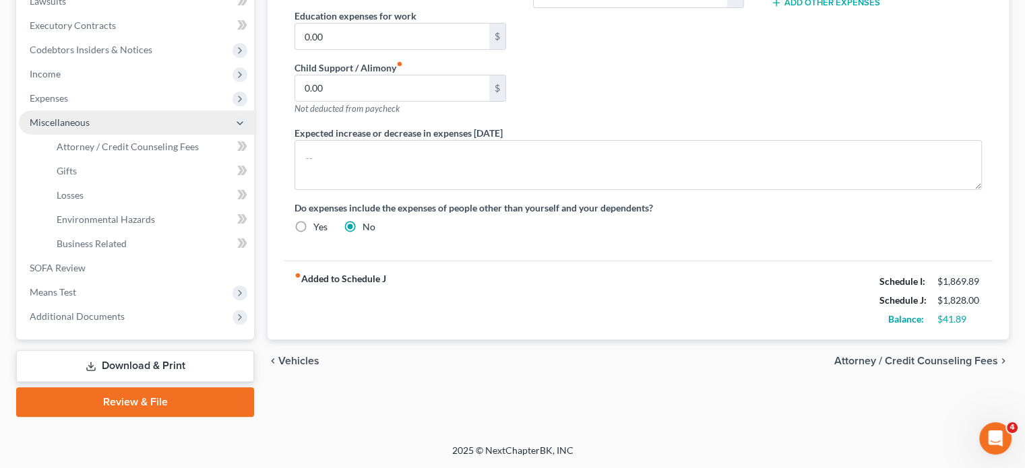
scroll to position [575, 0]
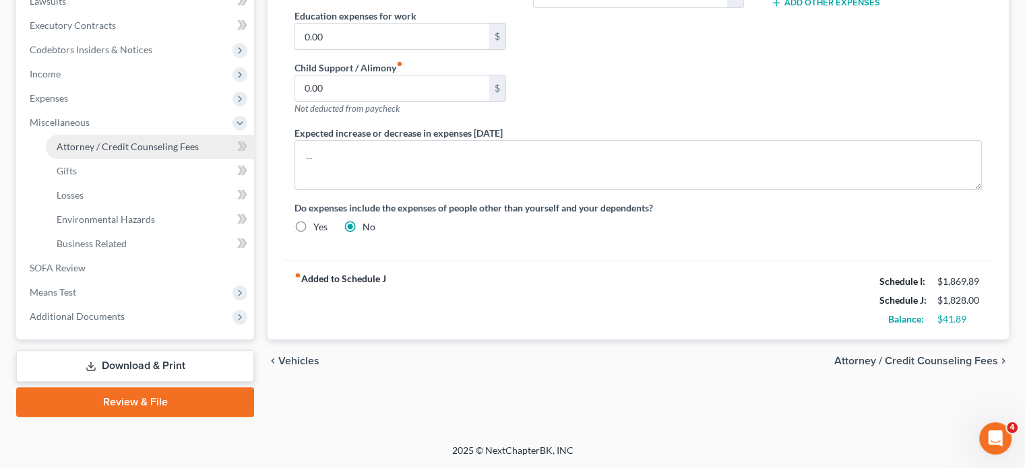
click at [119, 141] on span "Attorney / Credit Counseling Fees" at bounding box center [128, 146] width 142 height 11
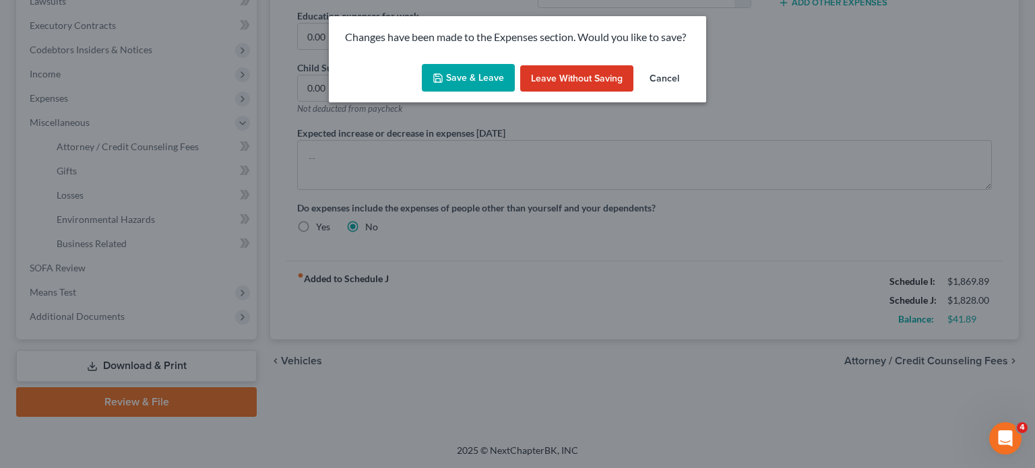
click at [450, 92] on button "Save & Leave" at bounding box center [468, 78] width 93 height 28
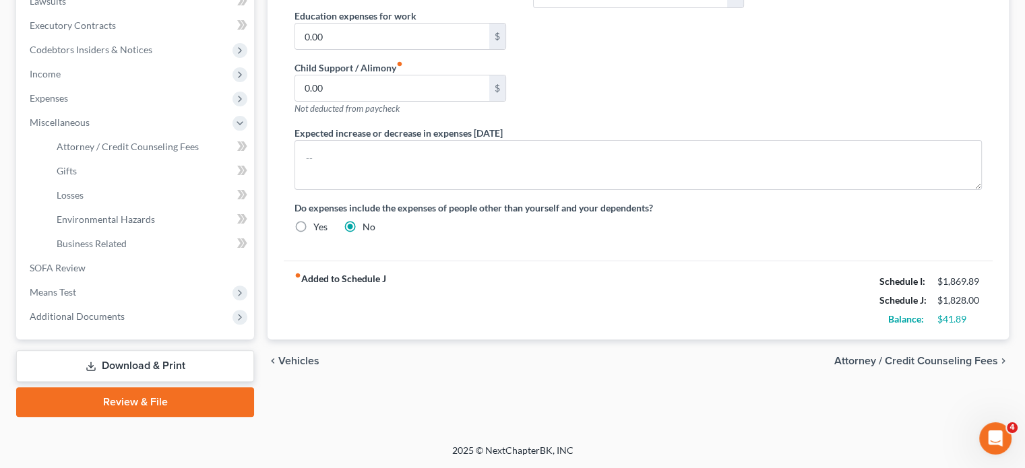
select select "2"
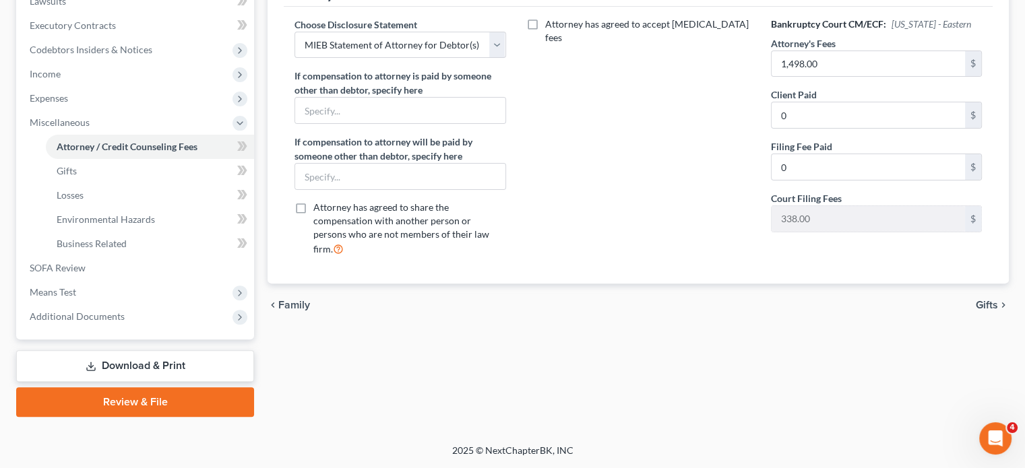
scroll to position [575, 0]
click at [100, 280] on span "Means Test" at bounding box center [136, 292] width 235 height 24
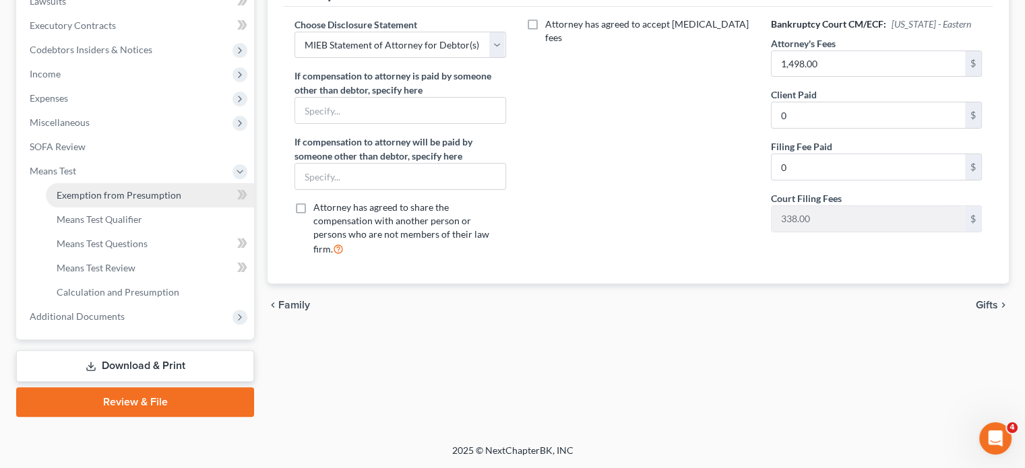
click at [100, 189] on span "Exemption from Presumption" at bounding box center [119, 194] width 125 height 11
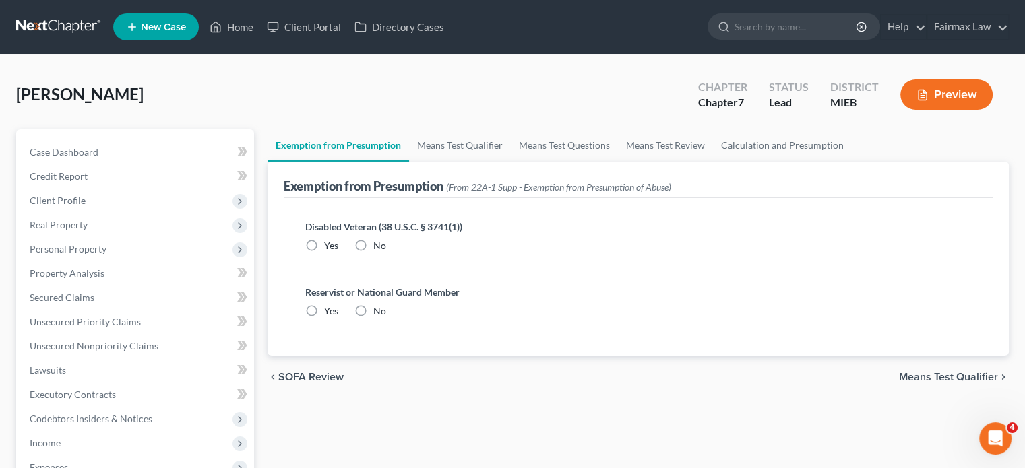
click at [386, 253] on label "No" at bounding box center [379, 245] width 13 height 13
click at [387, 248] on input "No" at bounding box center [383, 243] width 9 height 9
radio input "true"
click at [386, 318] on label "No" at bounding box center [379, 311] width 13 height 13
click at [387, 313] on input "No" at bounding box center [383, 309] width 9 height 9
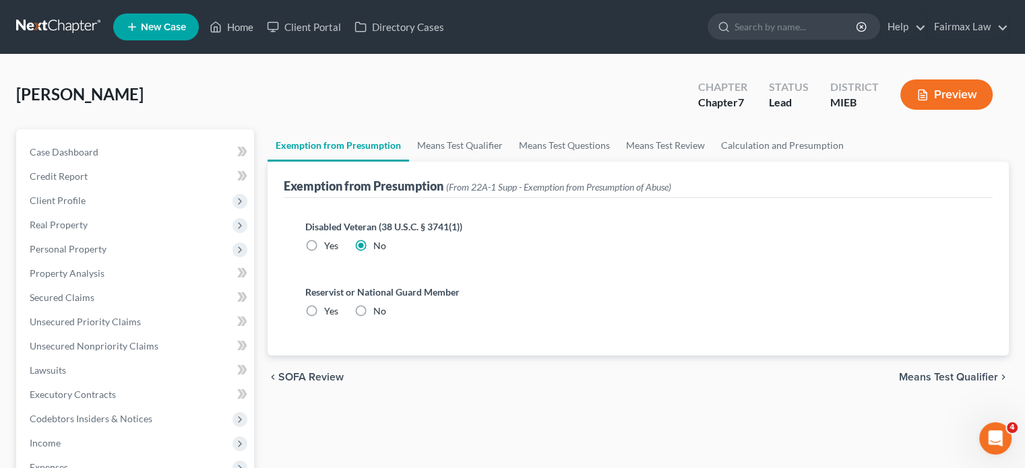
radio input "true"
click at [511, 162] on link "Means Test Qualifier" at bounding box center [460, 145] width 102 height 32
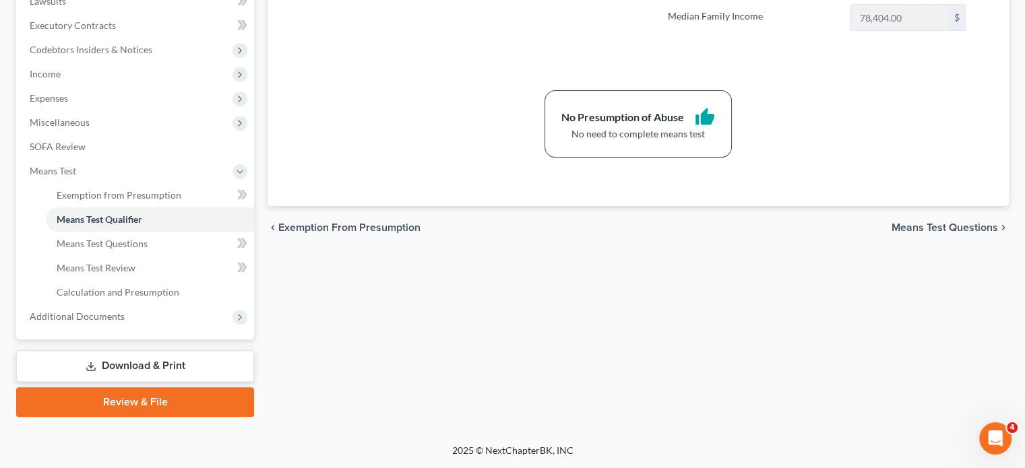
scroll to position [575, 0]
click at [154, 305] on span "Additional Documents" at bounding box center [136, 317] width 235 height 24
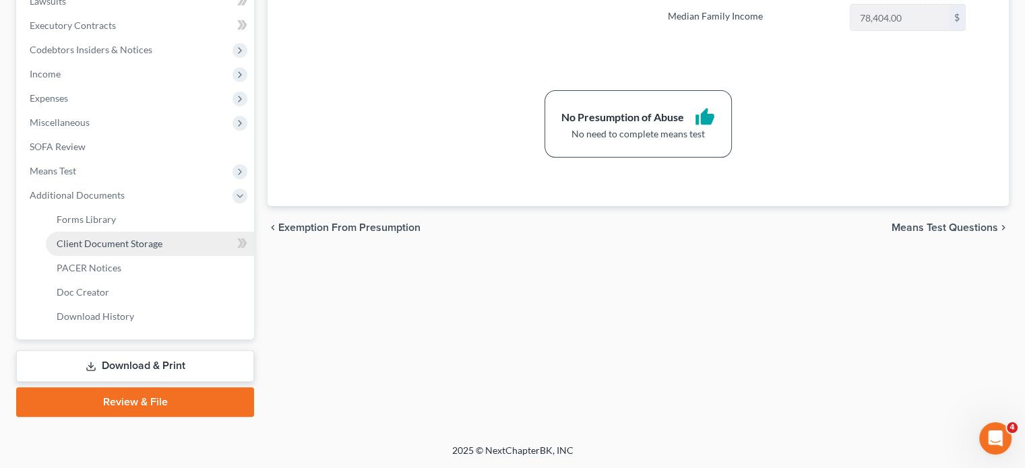
click at [142, 238] on span "Client Document Storage" at bounding box center [110, 243] width 106 height 11
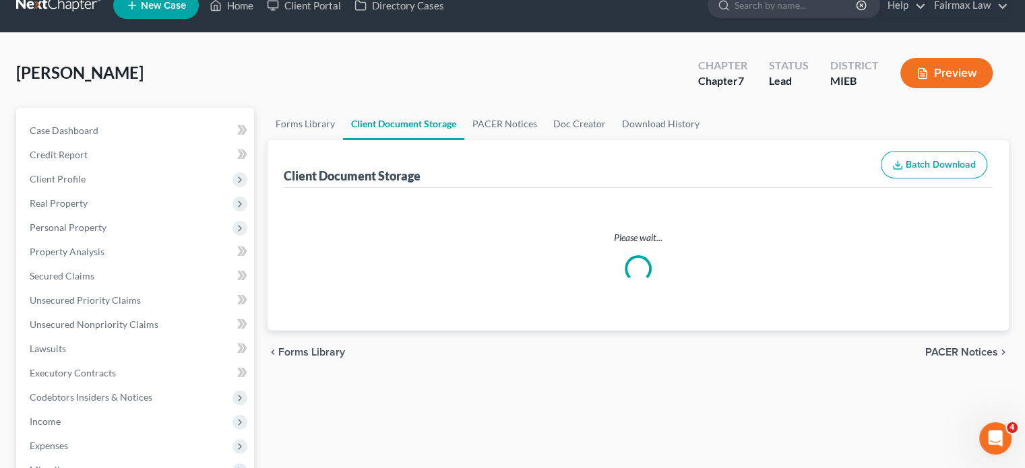
select select "7"
select select "6"
select select "32"
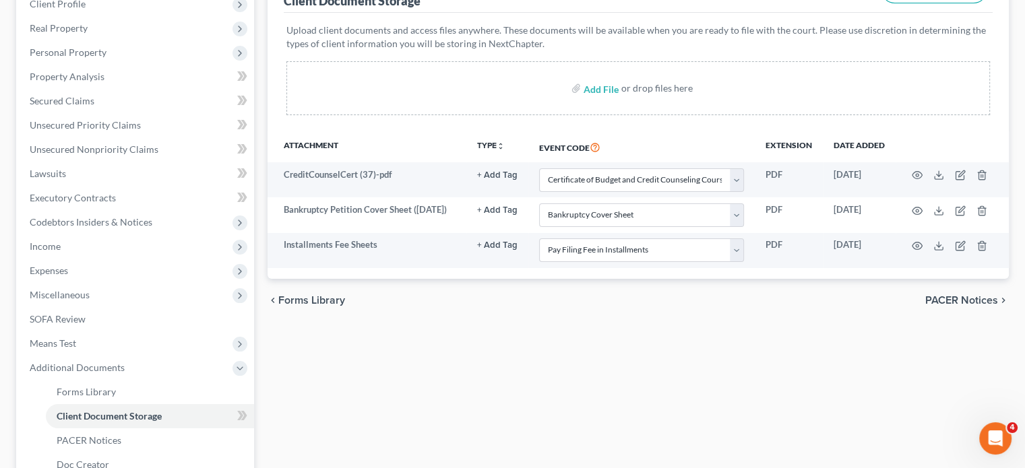
scroll to position [208, 0]
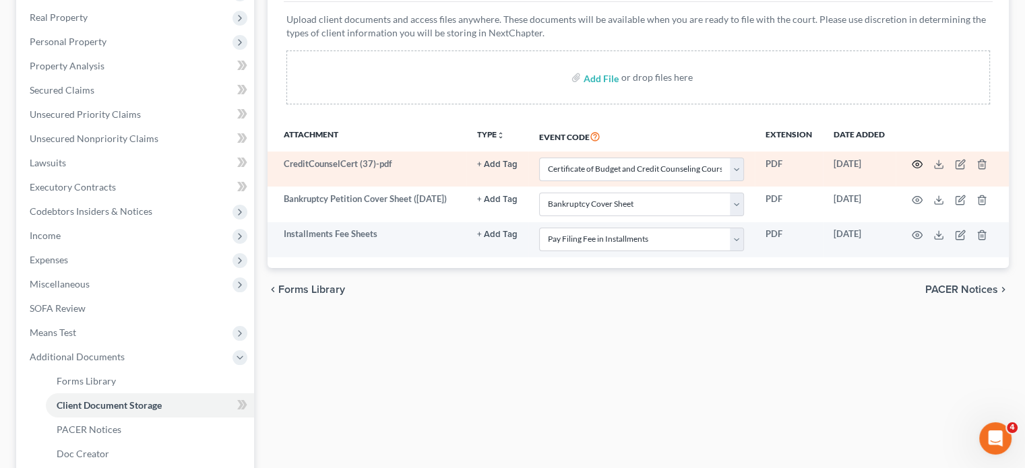
click at [912, 170] on icon "button" at bounding box center [917, 164] width 11 height 11
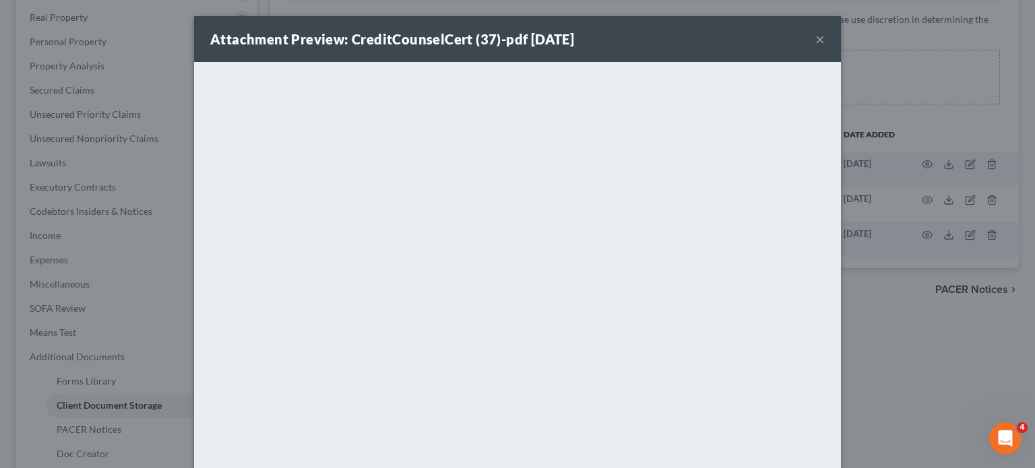
click at [825, 47] on button "×" at bounding box center [819, 39] width 9 height 16
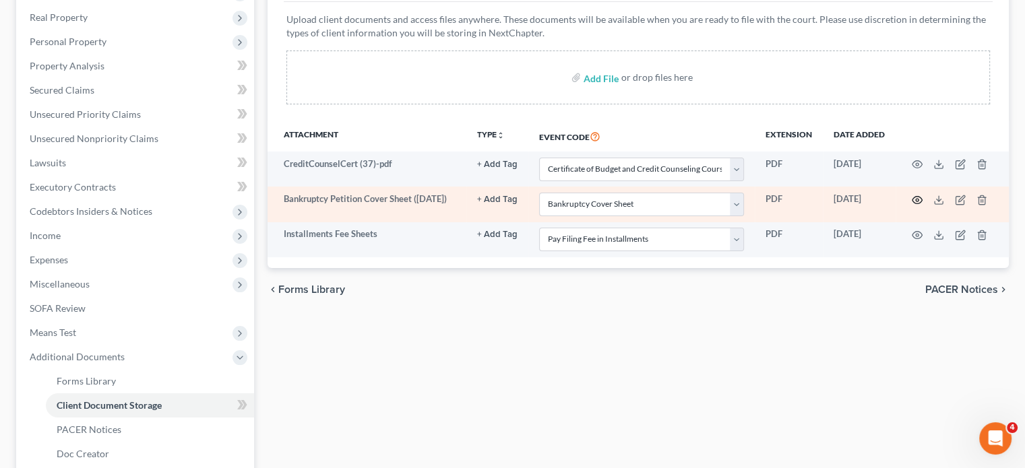
click at [912, 206] on icon "button" at bounding box center [917, 200] width 11 height 11
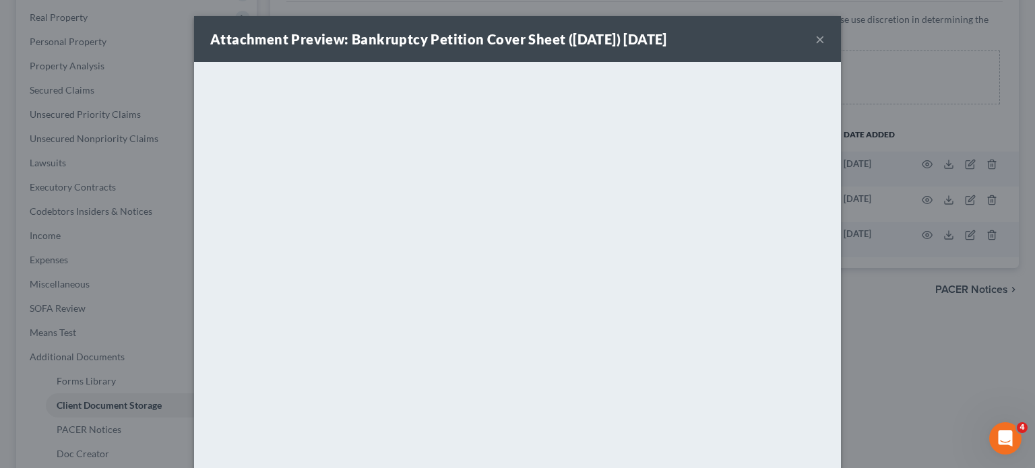
click at [825, 47] on button "×" at bounding box center [819, 39] width 9 height 16
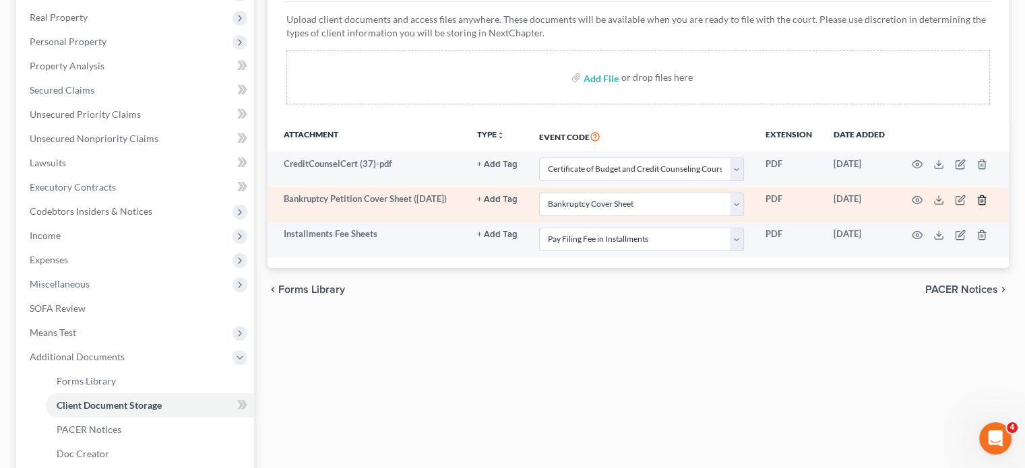
click at [976, 206] on icon "button" at bounding box center [981, 200] width 11 height 11
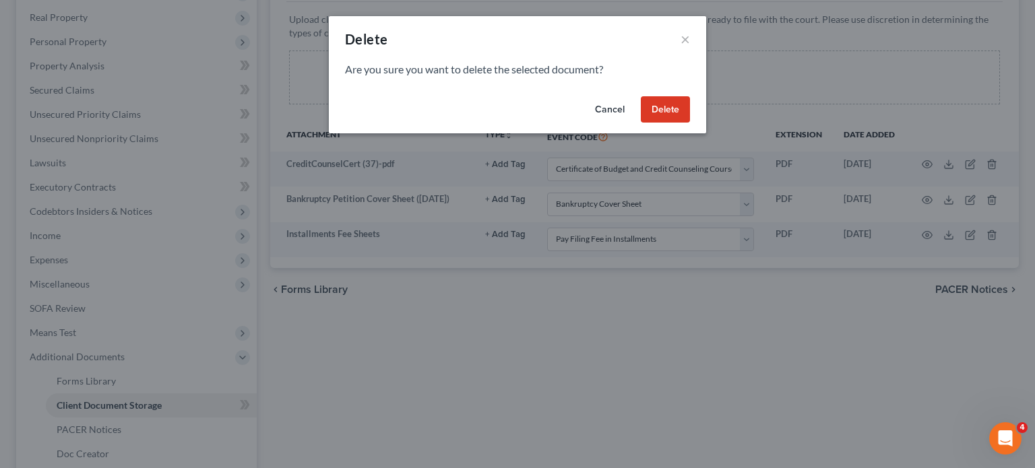
click at [690, 123] on button "Delete" at bounding box center [665, 109] width 49 height 27
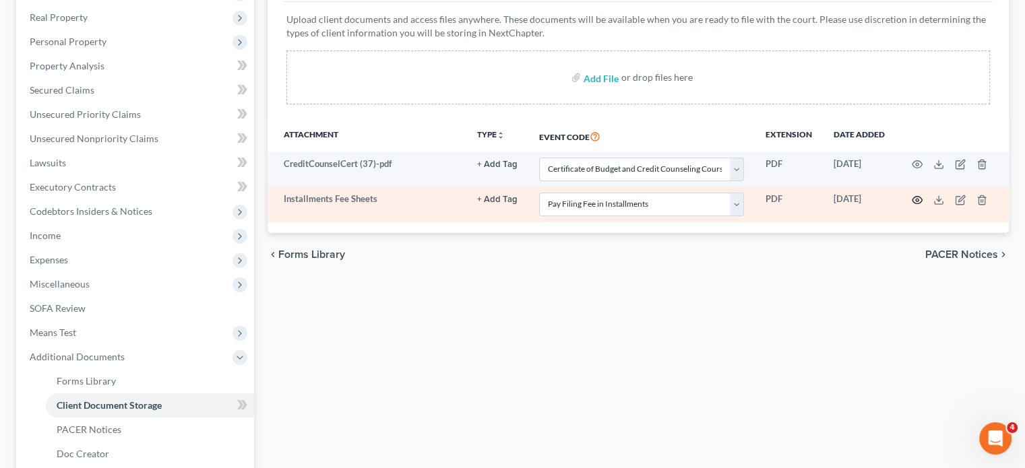
click at [916, 201] on circle "button" at bounding box center [917, 200] width 3 height 3
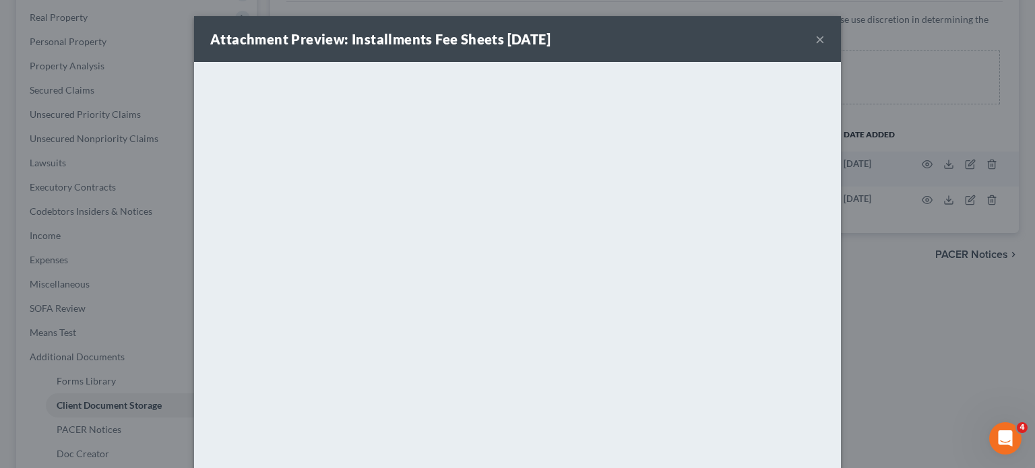
click at [825, 45] on button "×" at bounding box center [819, 39] width 9 height 16
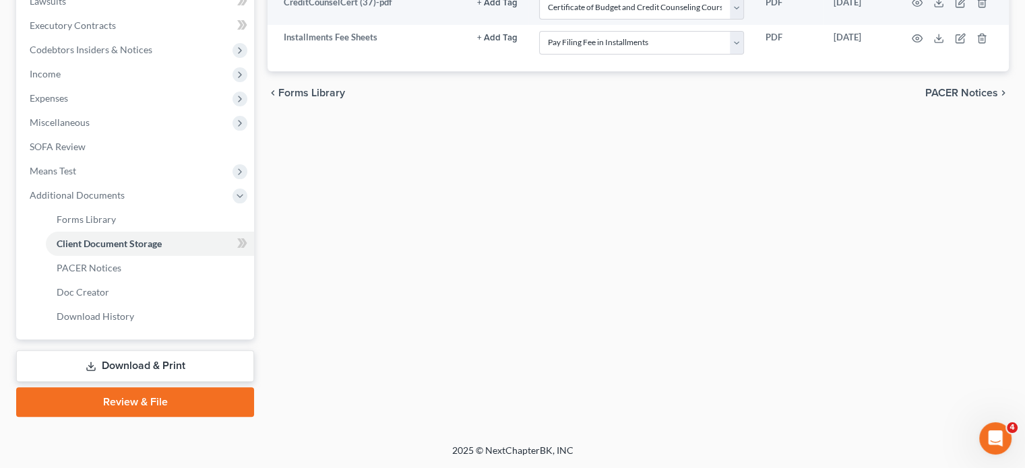
scroll to position [575, 0]
click at [153, 208] on link "Forms Library" at bounding box center [150, 220] width 208 height 24
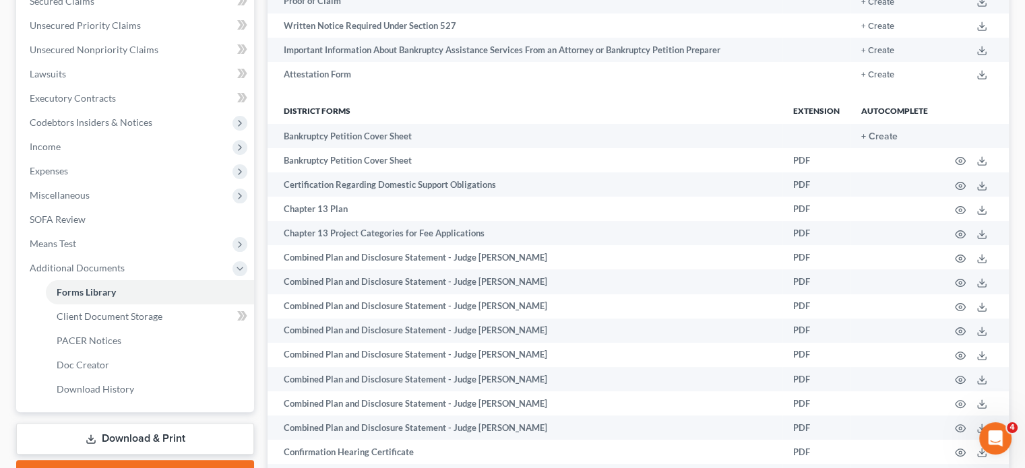
scroll to position [305, 0]
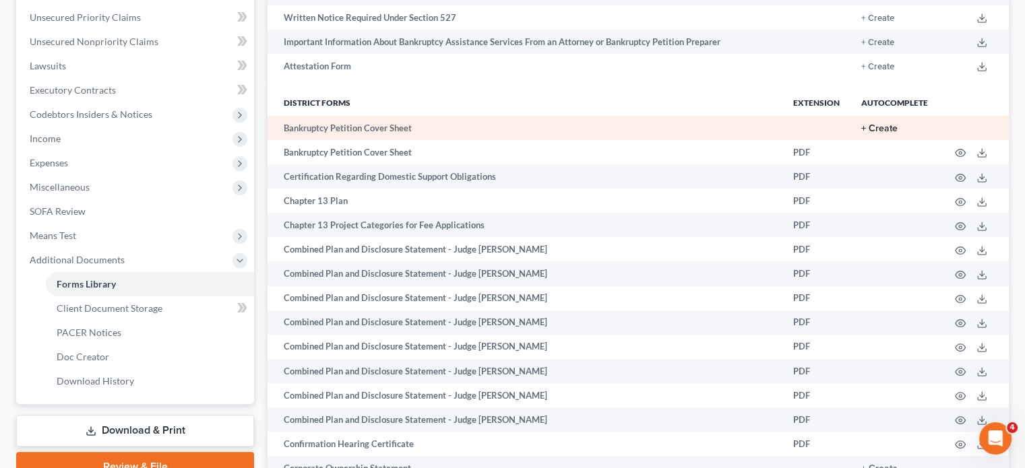
click at [861, 133] on button "+ Create" at bounding box center [879, 128] width 36 height 9
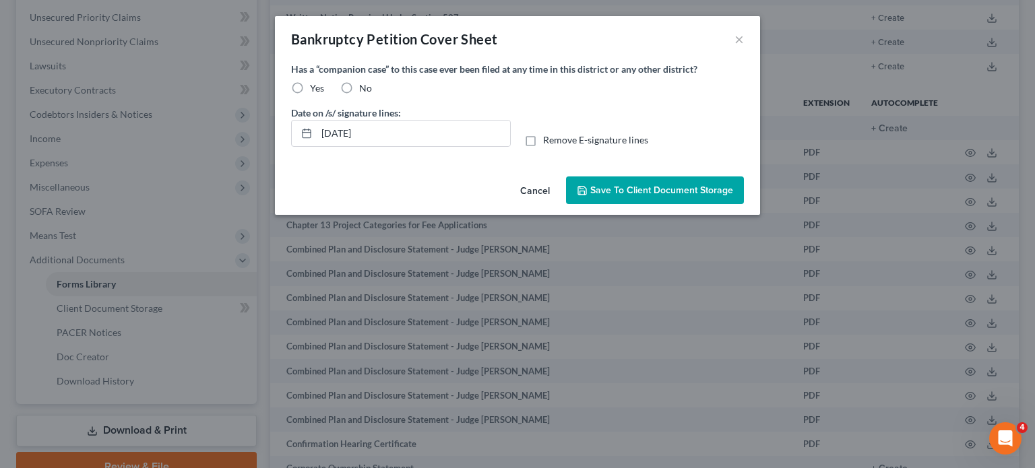
click at [359, 95] on label "No" at bounding box center [365, 88] width 13 height 13
click at [365, 90] on input "No" at bounding box center [369, 86] width 9 height 9
radio input "true"
click at [615, 205] on button "Save to Client Document Storage" at bounding box center [655, 191] width 178 height 28
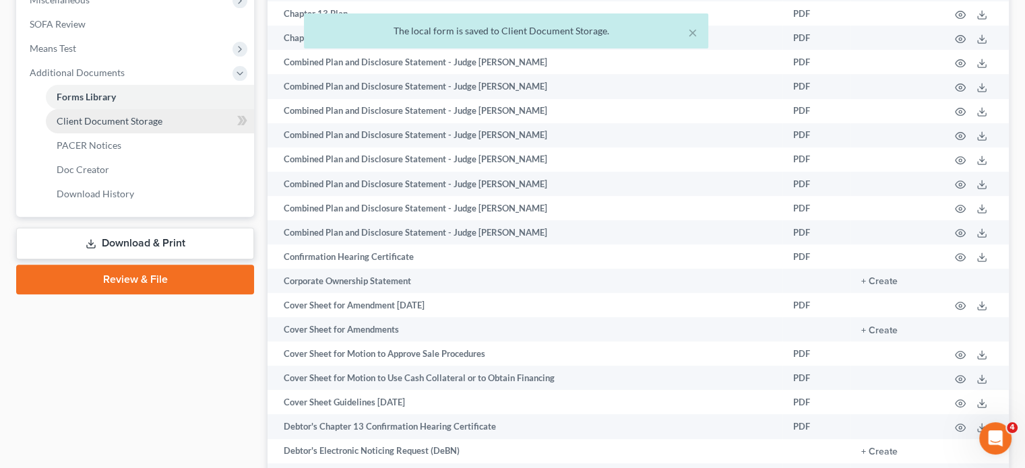
click at [164, 133] on link "Client Document Storage" at bounding box center [150, 121] width 208 height 24
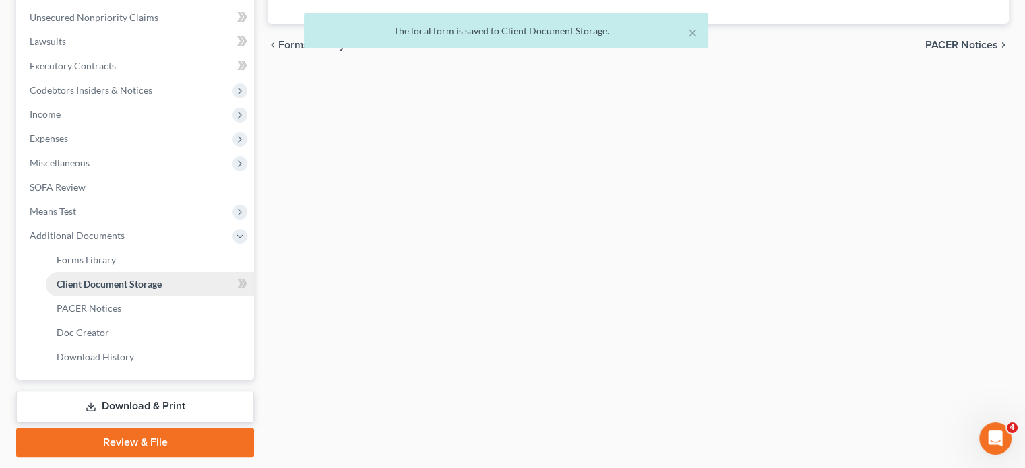
select select "7"
select select "32"
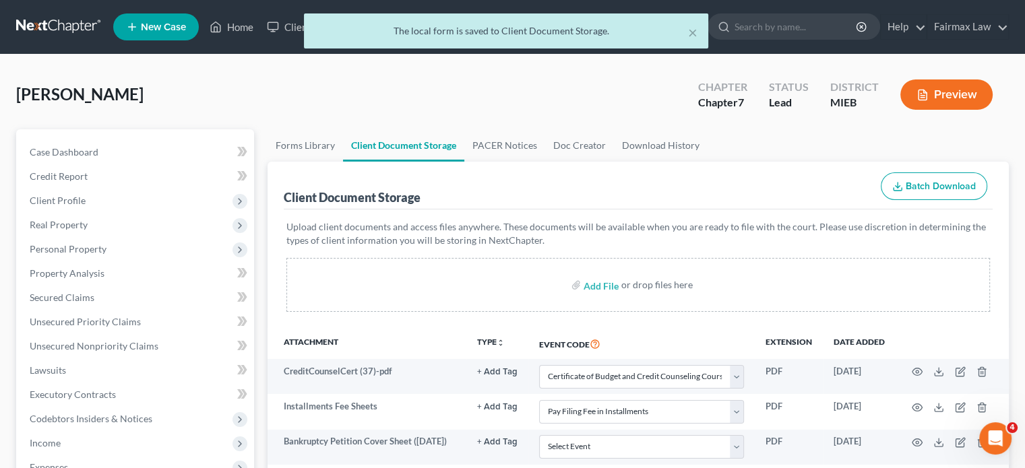
scroll to position [294, 0]
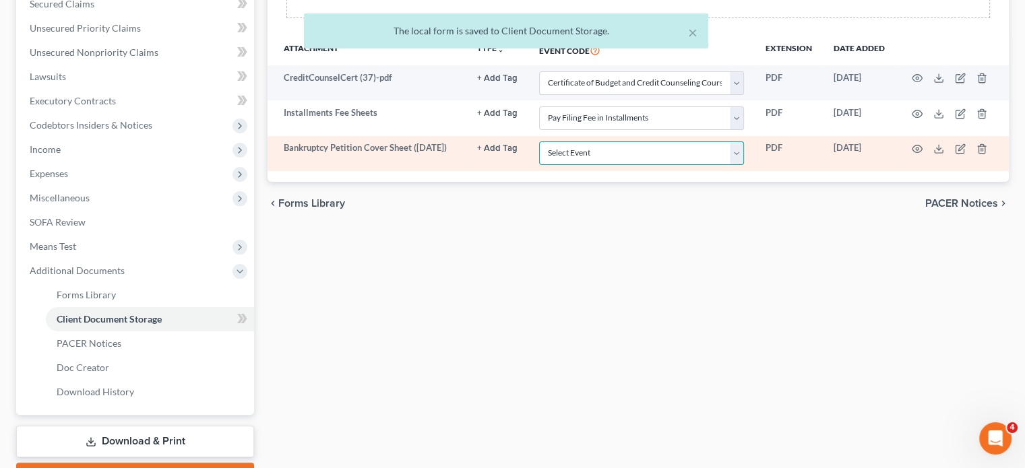
click at [539, 165] on select "Select Event 20 Largest Unsecured Creditors Amended Chapter 11 Plan Amended Cha…" at bounding box center [641, 154] width 205 height 24
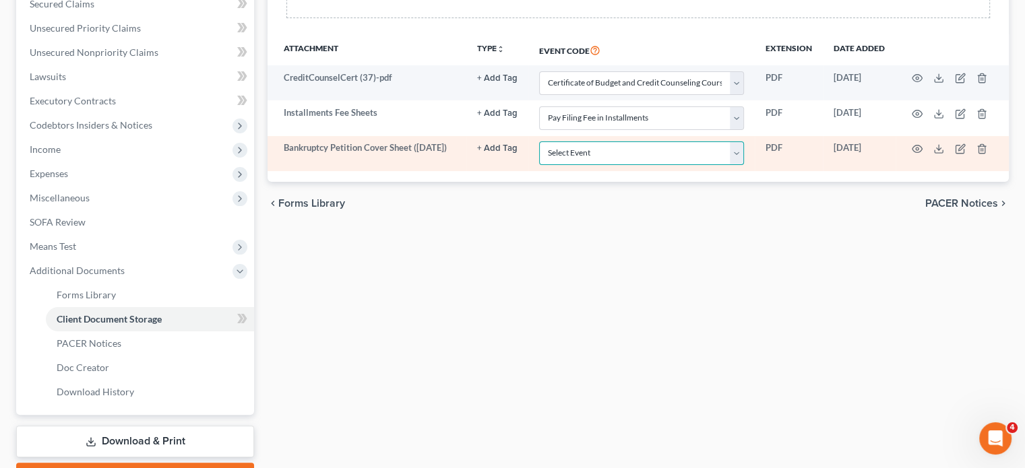
select select "6"
click at [539, 165] on select "Select Event 20 Largest Unsecured Creditors Amended Chapter 11 Plan Amended Cha…" at bounding box center [641, 154] width 205 height 24
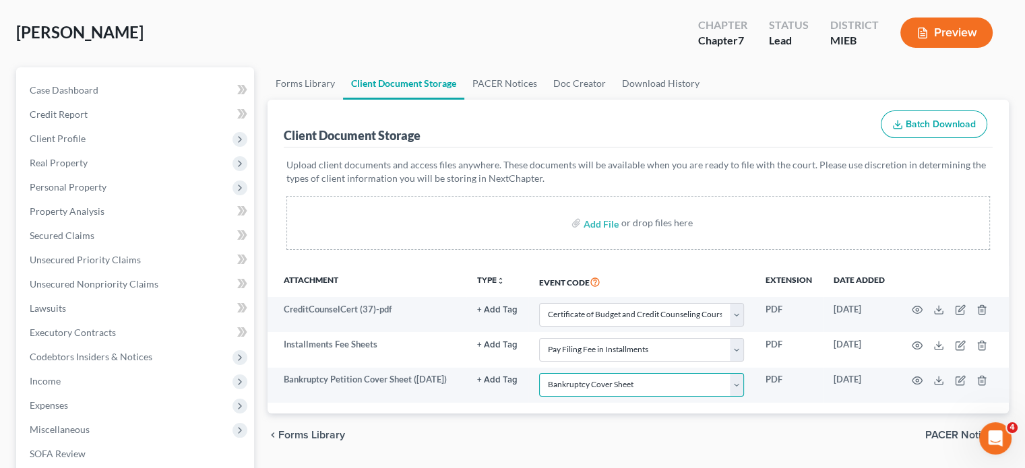
scroll to position [0, 0]
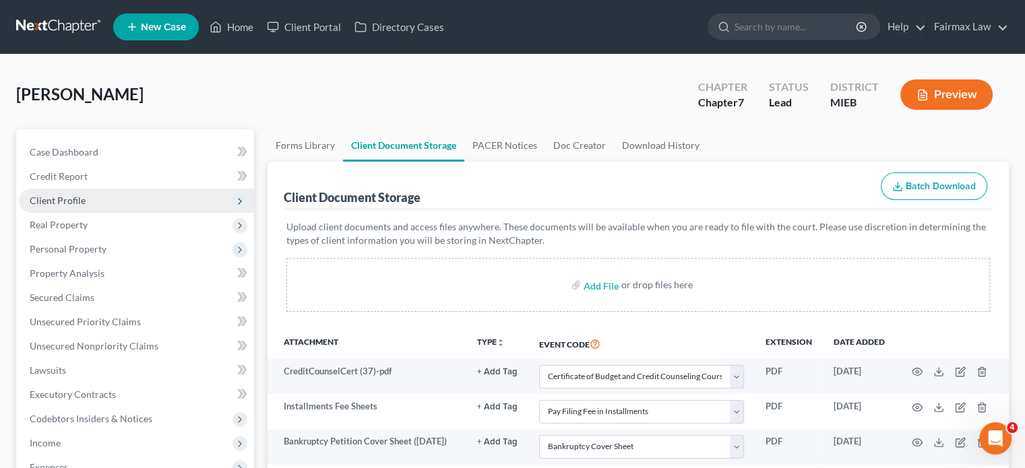
click at [146, 213] on span "Client Profile" at bounding box center [136, 201] width 235 height 24
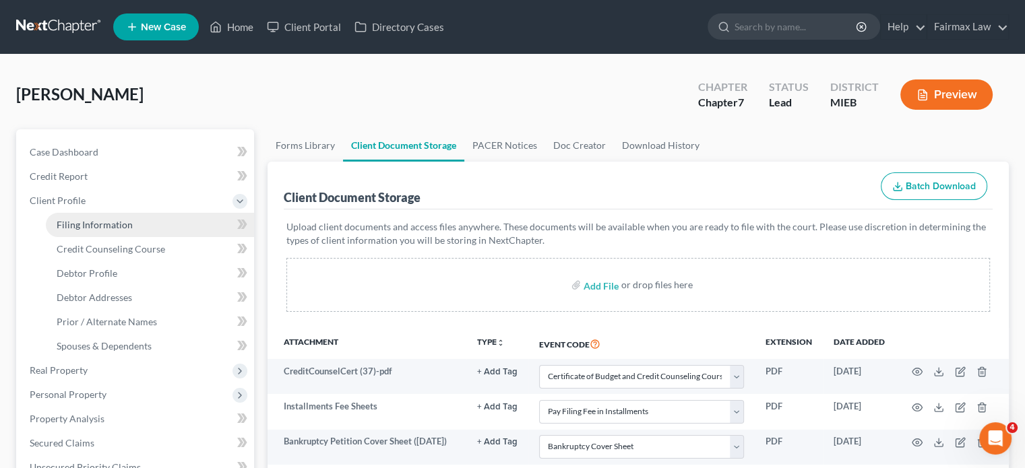
click at [133, 230] on span "Filing Information" at bounding box center [95, 224] width 76 height 11
select select "1"
select select "0"
select select "40"
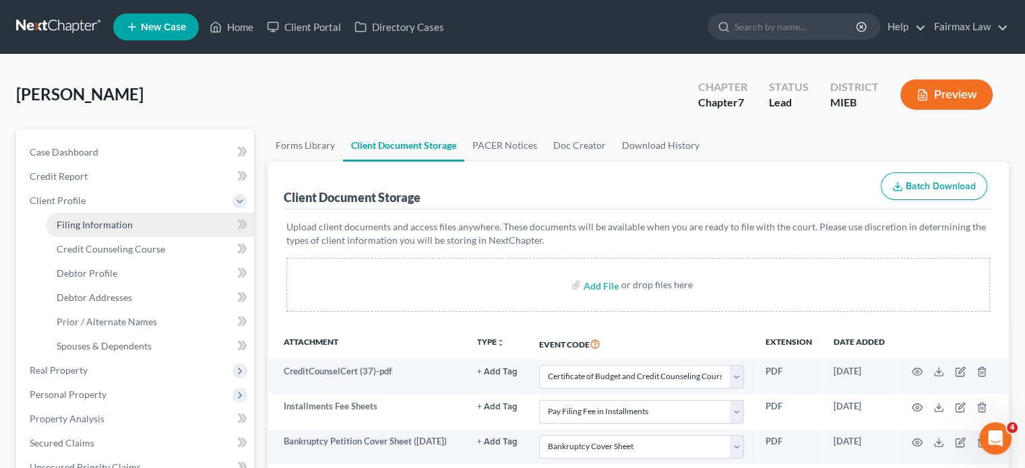
select select "0"
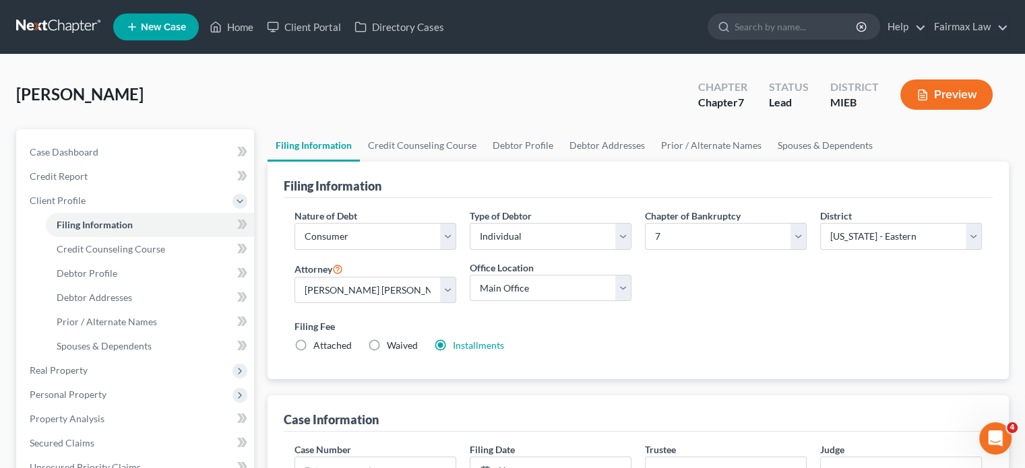
click at [467, 162] on ul "Filing Information Credit Counseling Course Debtor Profile Debtor Addresses Pri…" at bounding box center [638, 145] width 741 height 32
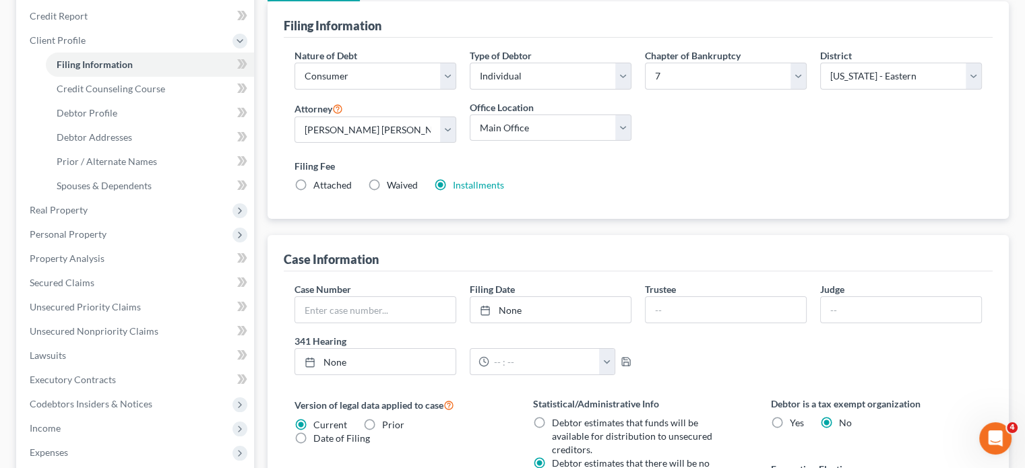
scroll to position [162, 0]
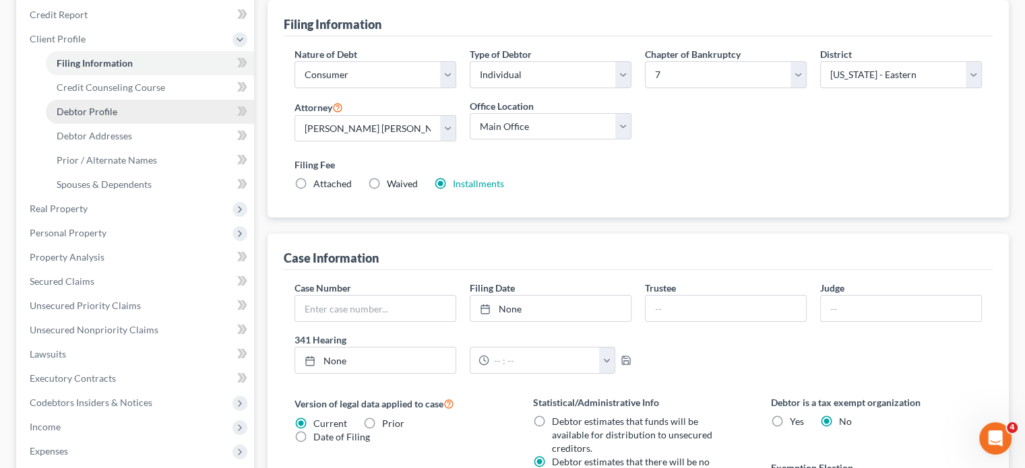
click at [163, 124] on link "Debtor Profile" at bounding box center [150, 112] width 208 height 24
select select "0"
select select "1"
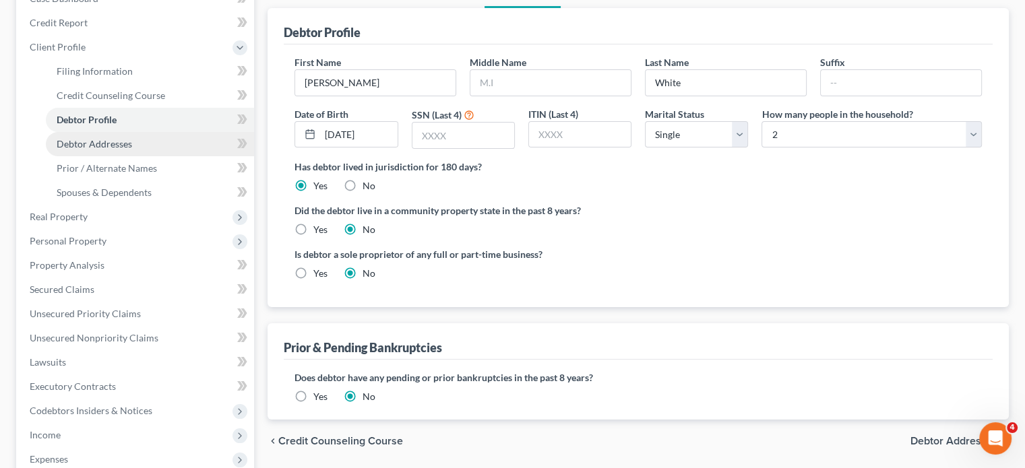
click at [189, 156] on link "Debtor Addresses" at bounding box center [150, 144] width 208 height 24
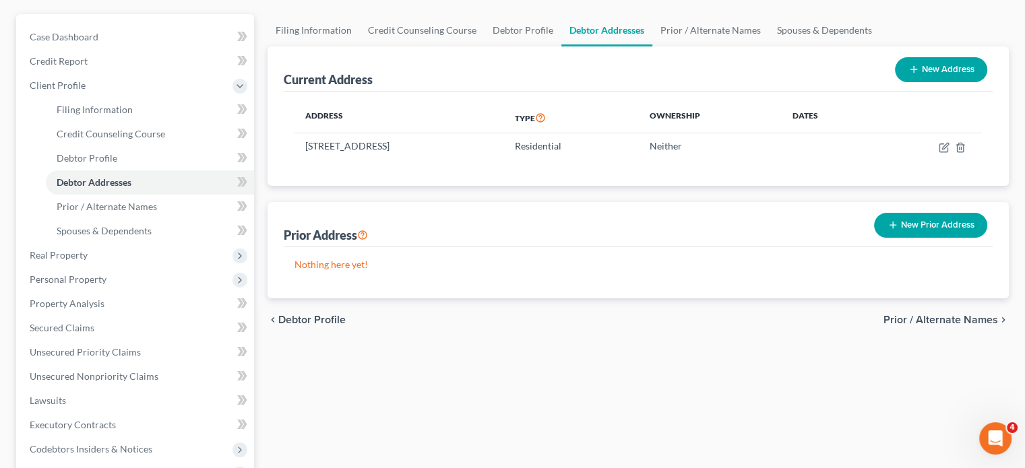
scroll to position [117, 0]
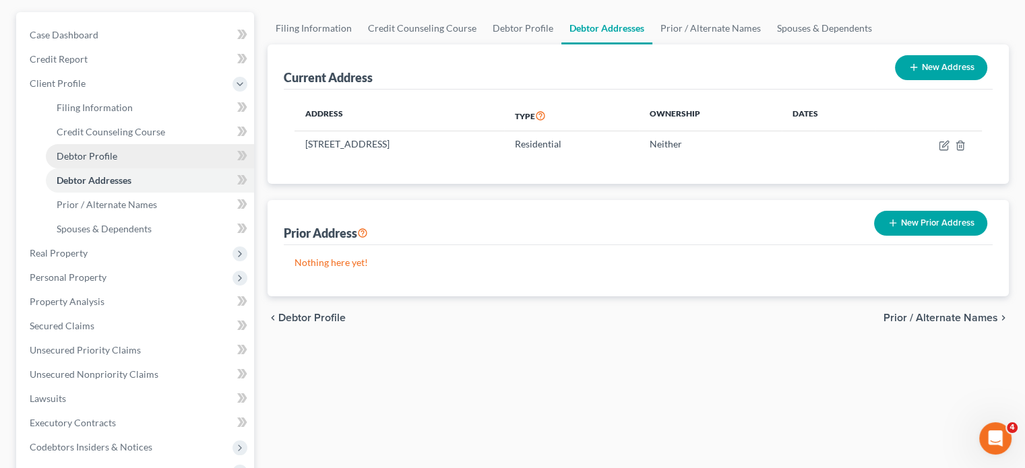
click at [150, 168] on link "Debtor Profile" at bounding box center [150, 156] width 208 height 24
select select "0"
select select "1"
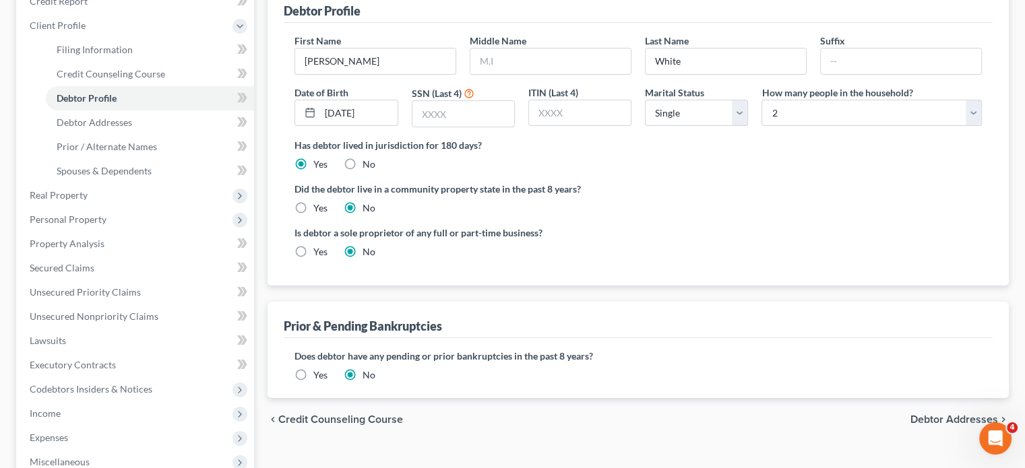
scroll to position [179, 0]
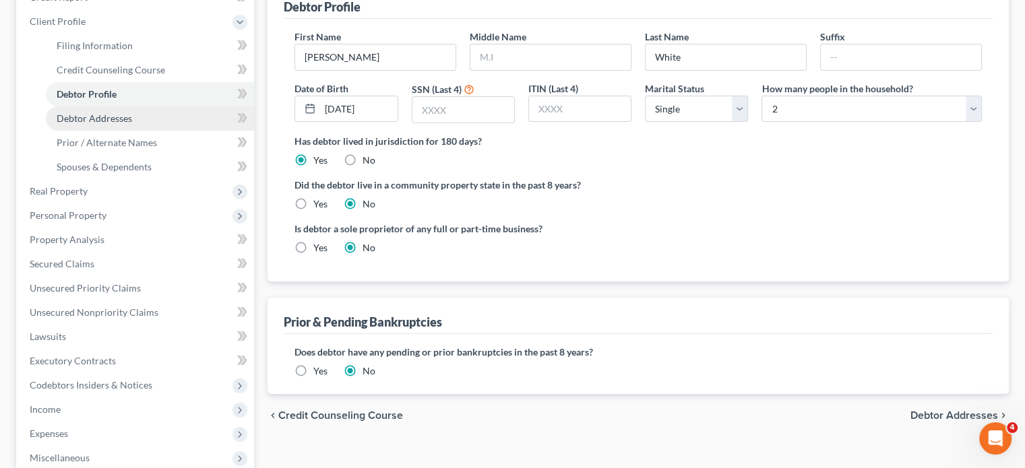
click at [132, 124] on span "Debtor Addresses" at bounding box center [94, 118] width 75 height 11
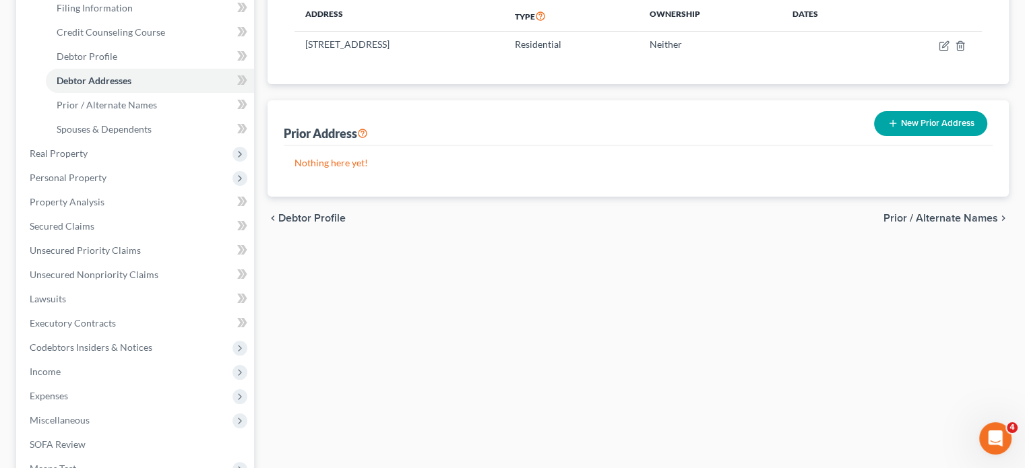
scroll to position [218, 0]
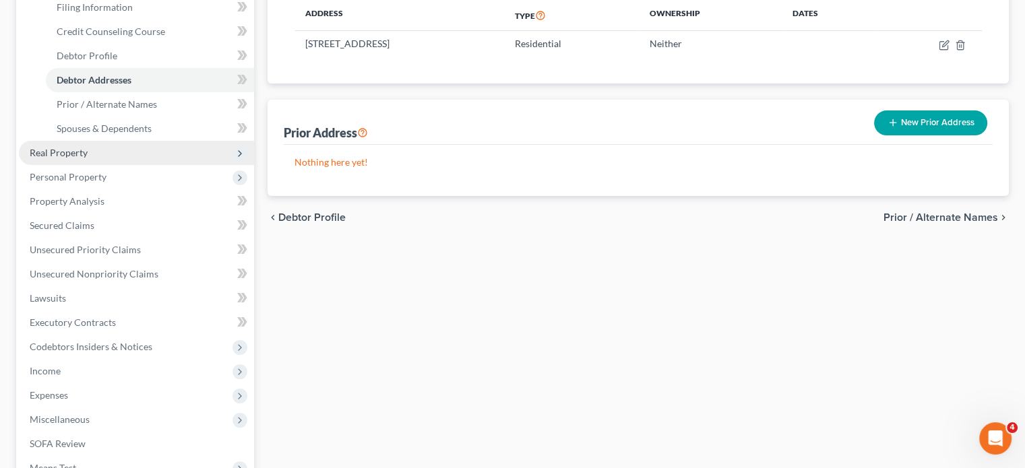
click at [143, 165] on span "Real Property" at bounding box center [136, 153] width 235 height 24
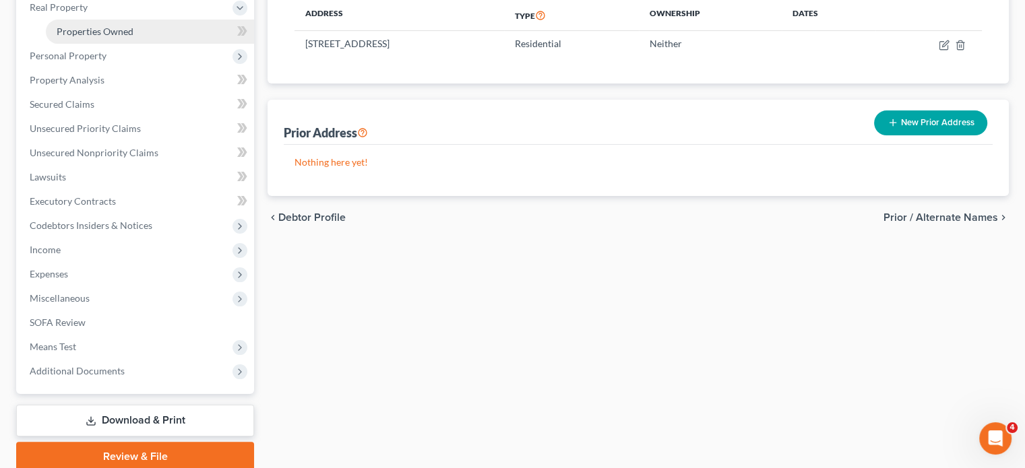
click at [127, 44] on link "Properties Owned" at bounding box center [150, 32] width 208 height 24
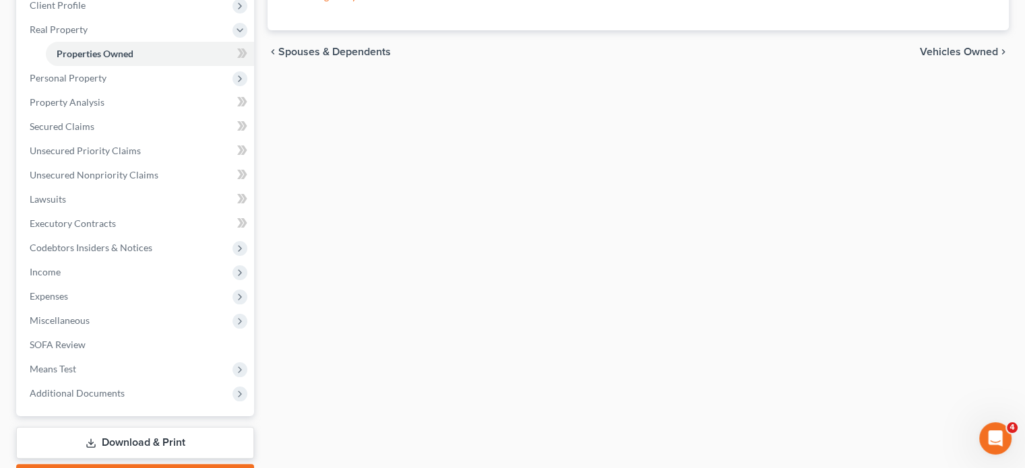
scroll to position [210, 0]
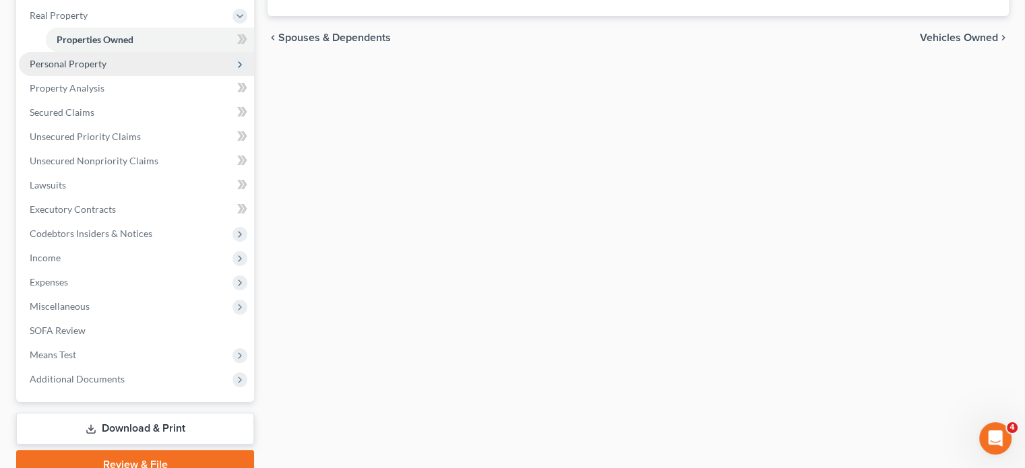
click at [155, 76] on span "Personal Property" at bounding box center [136, 64] width 235 height 24
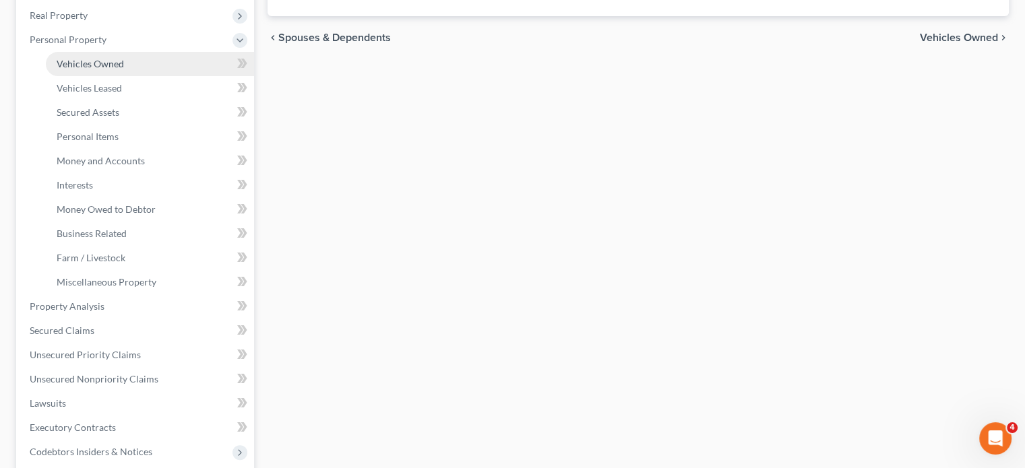
click at [150, 76] on link "Vehicles Owned" at bounding box center [150, 64] width 208 height 24
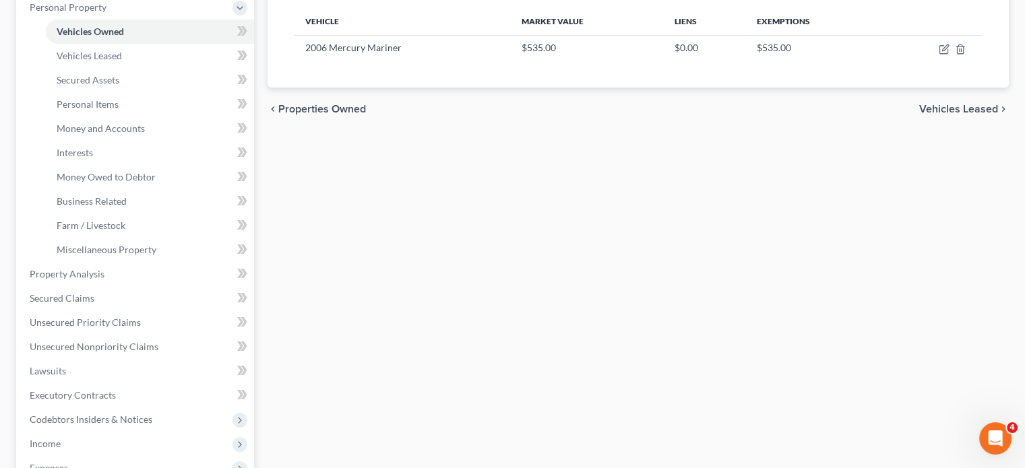
scroll to position [247, 0]
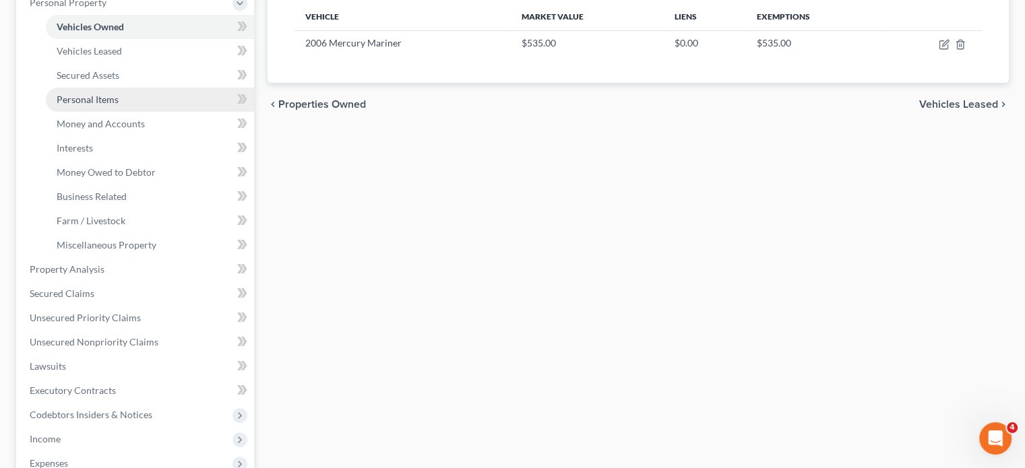
click at [104, 105] on span "Personal Items" at bounding box center [88, 99] width 62 height 11
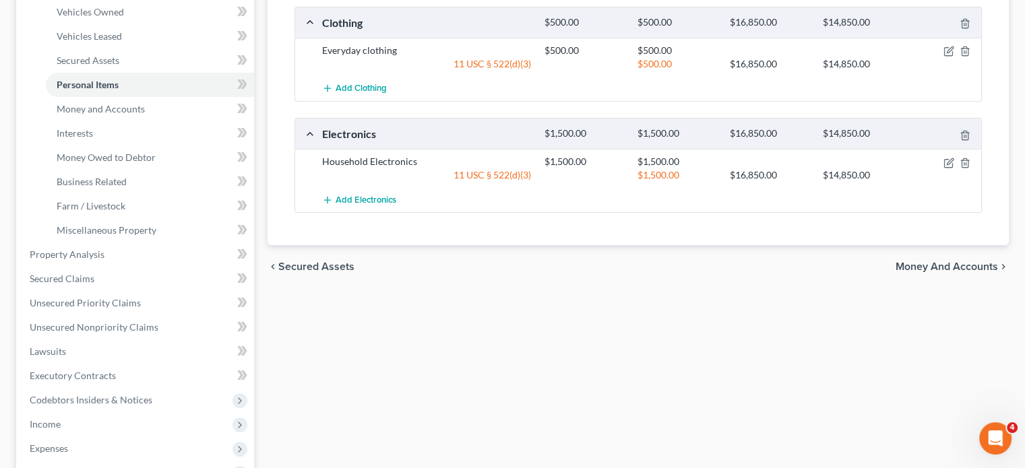
scroll to position [263, 0]
click at [178, 120] on link "Money and Accounts" at bounding box center [150, 108] width 208 height 24
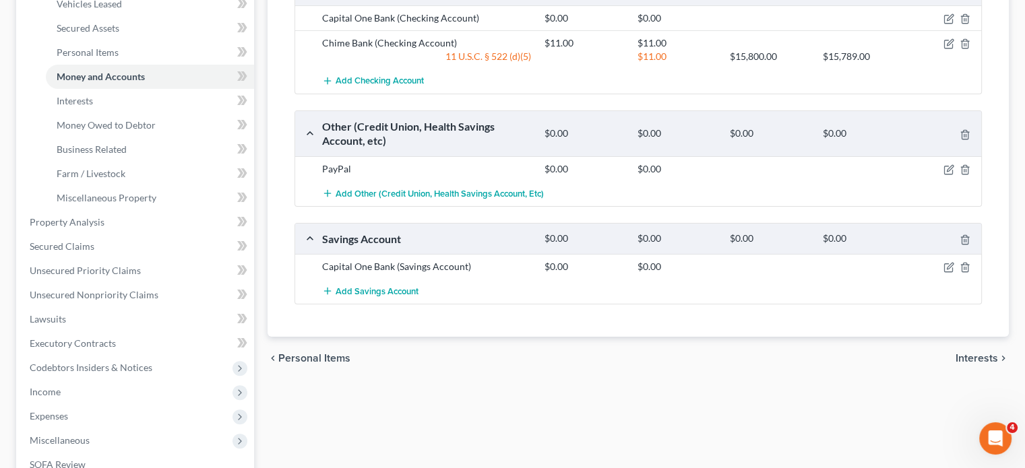
scroll to position [299, 0]
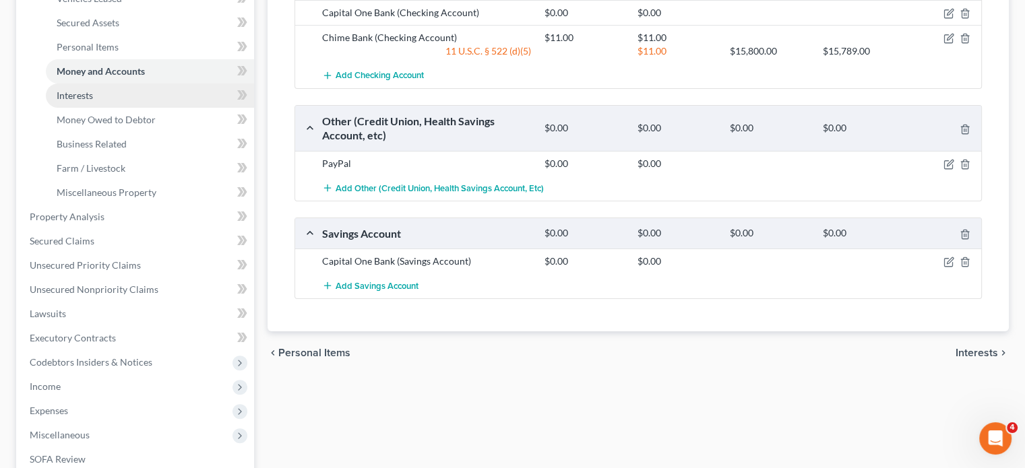
click at [185, 108] on link "Interests" at bounding box center [150, 96] width 208 height 24
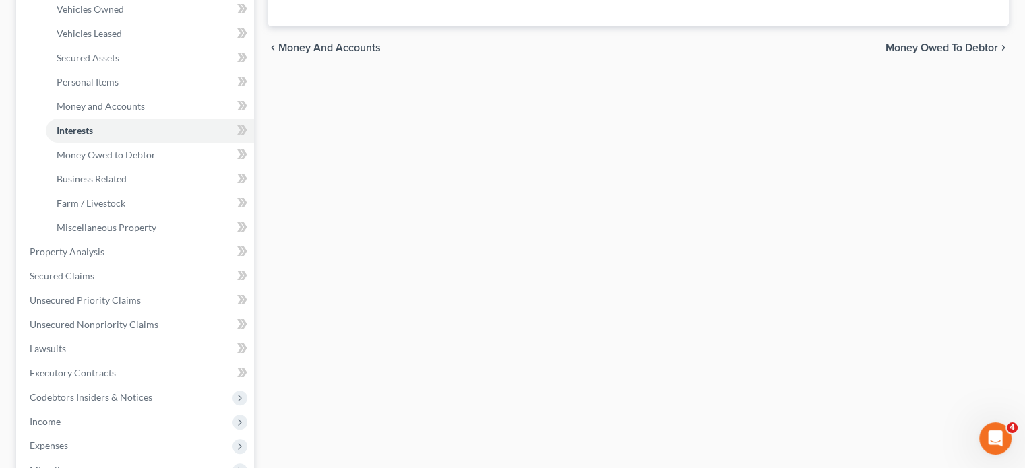
scroll to position [264, 0]
click at [156, 160] on span "Money Owed to Debtor" at bounding box center [106, 154] width 99 height 11
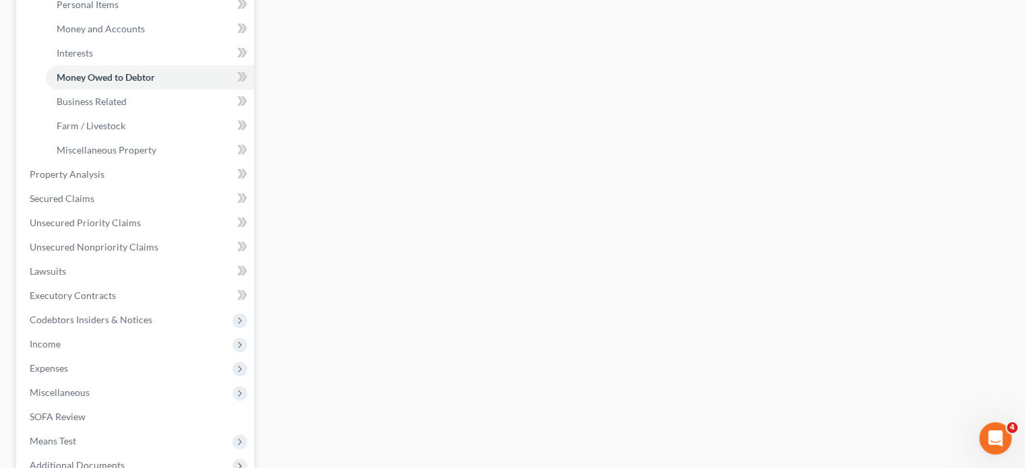
scroll to position [350, 0]
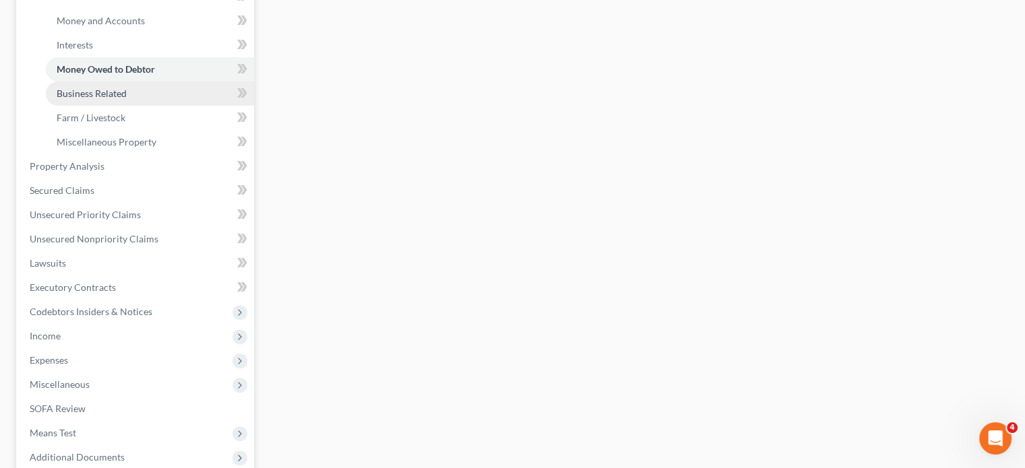
click at [195, 106] on link "Business Related" at bounding box center [150, 94] width 208 height 24
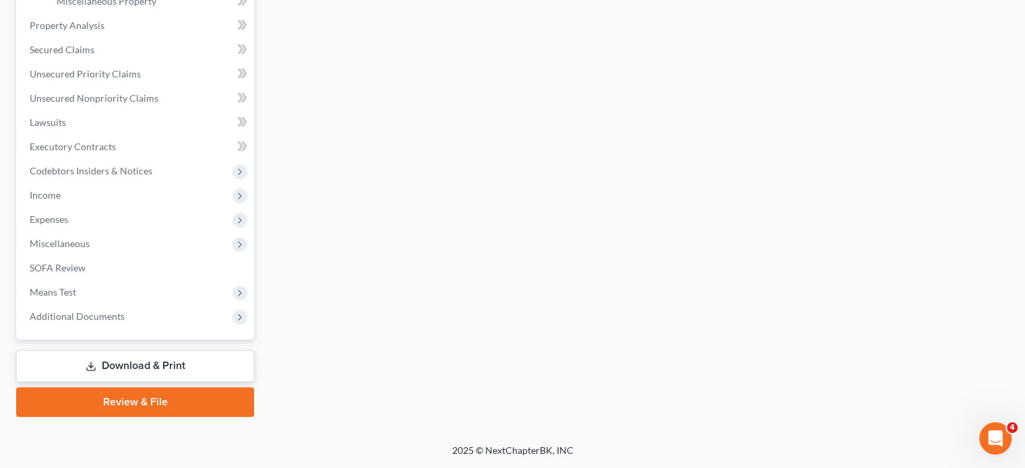
scroll to position [501, 0]
click at [132, 104] on span "Unsecured Nonpriority Claims" at bounding box center [94, 97] width 129 height 11
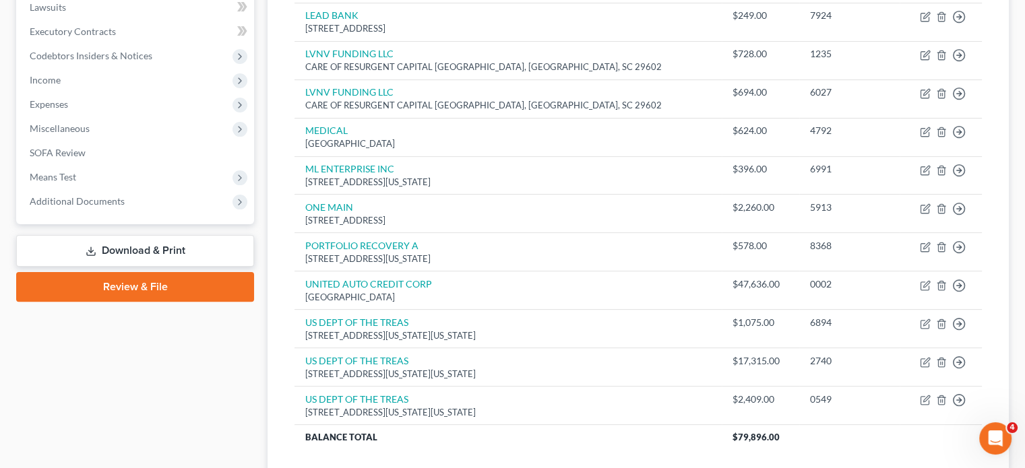
scroll to position [350, 0]
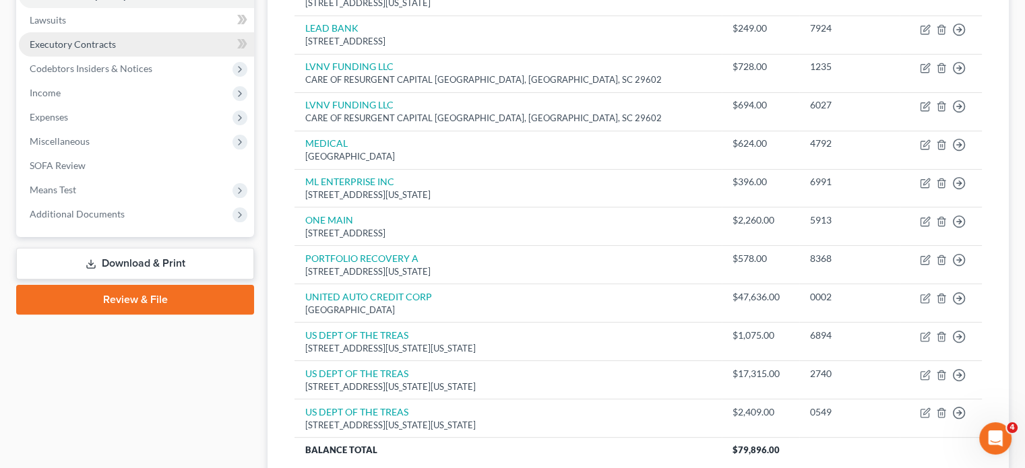
click at [116, 50] on span "Executory Contracts" at bounding box center [73, 43] width 86 height 11
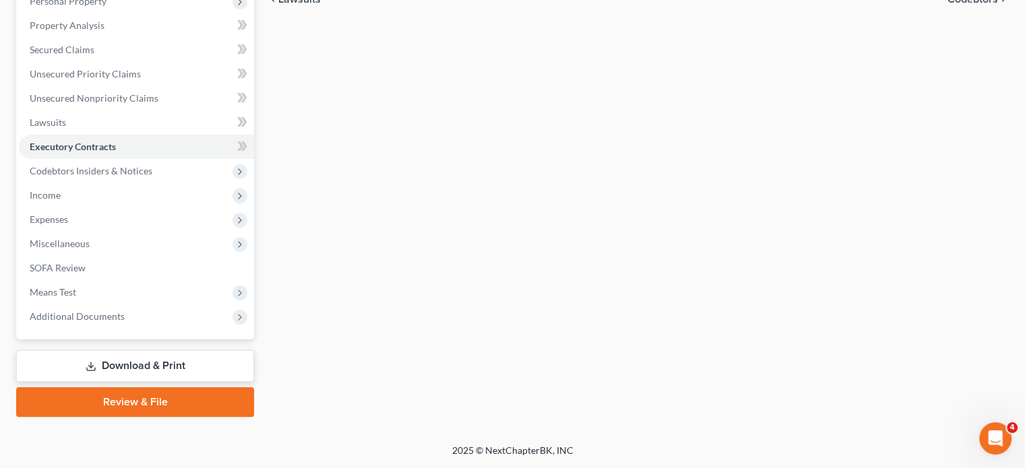
scroll to position [416, 0]
click at [115, 183] on span "Income" at bounding box center [136, 195] width 235 height 24
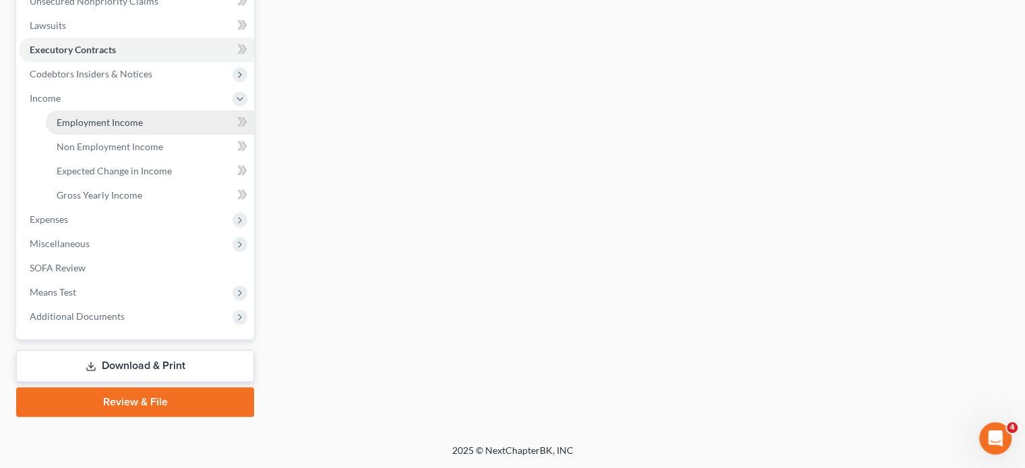
click at [94, 128] on span "Employment Income" at bounding box center [100, 122] width 86 height 11
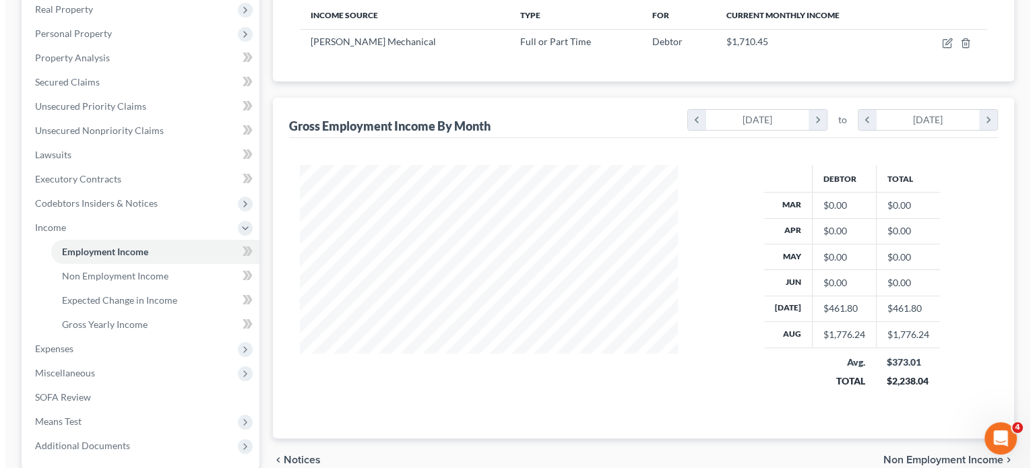
scroll to position [218, 0]
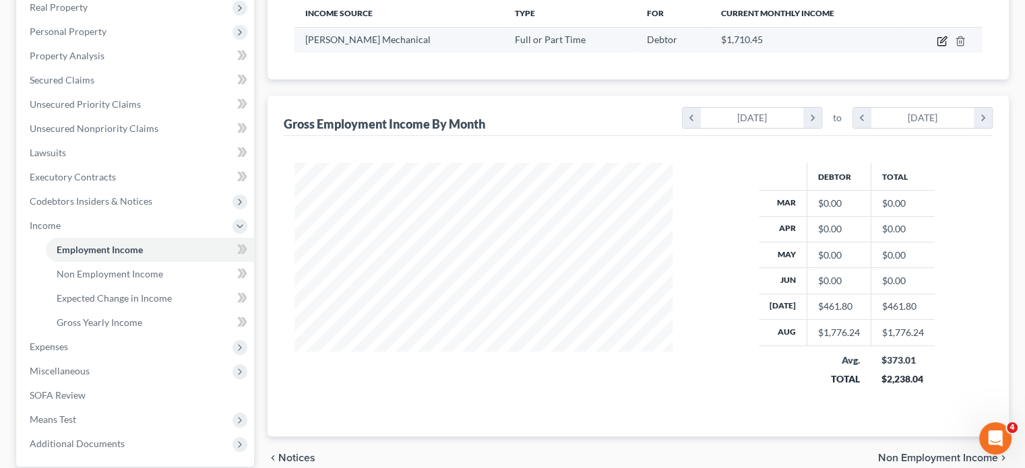
click at [937, 46] on icon "button" at bounding box center [942, 41] width 11 height 11
select select "0"
select select "23"
select select "2"
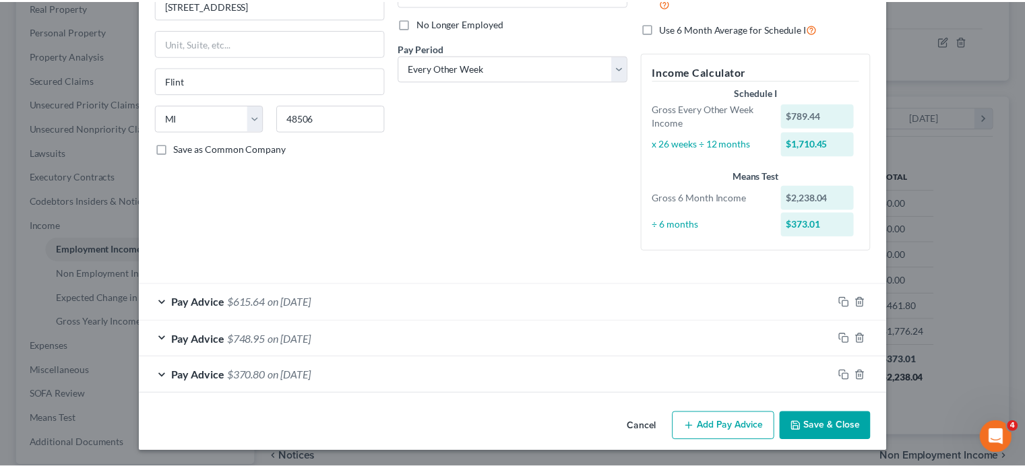
scroll to position [295, 0]
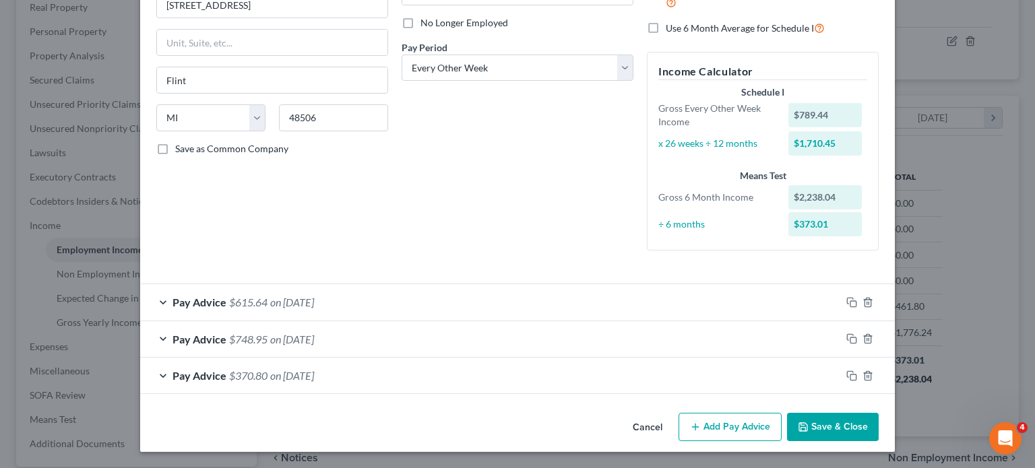
click at [673, 429] on button "Cancel" at bounding box center [647, 427] width 51 height 27
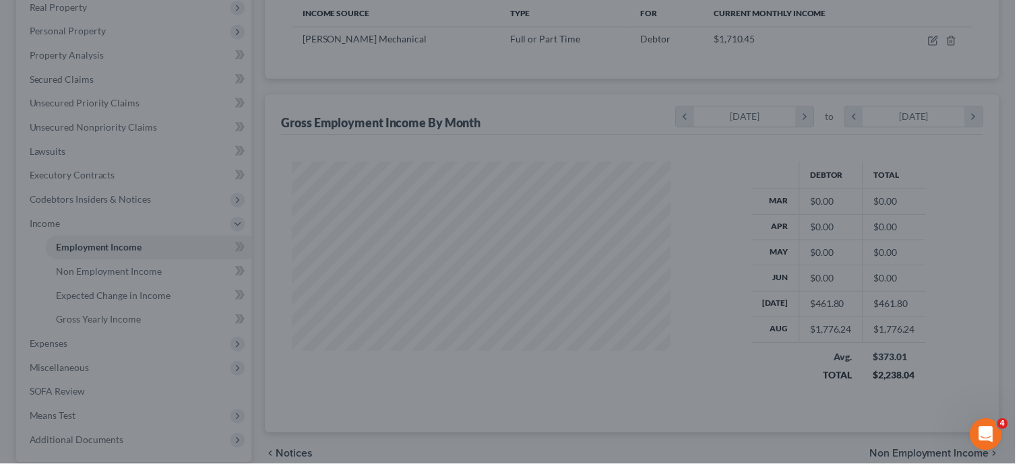
scroll to position [673534, 673429]
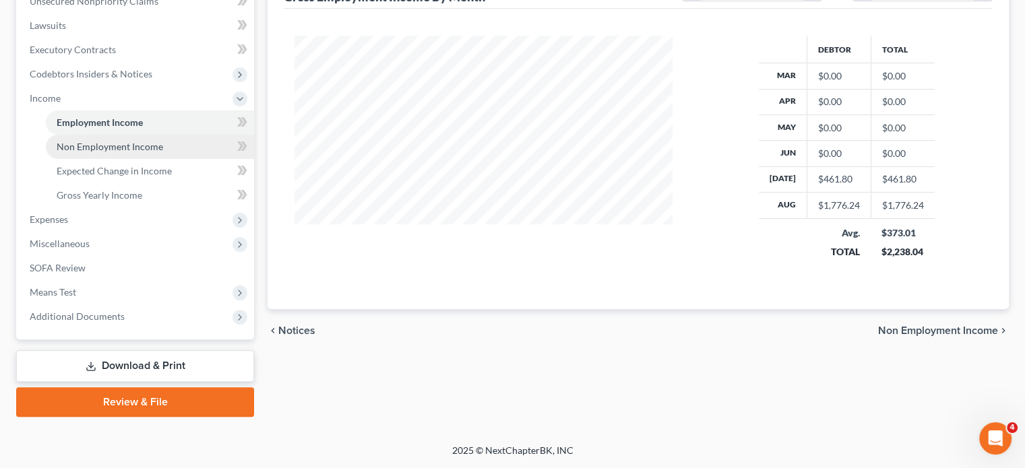
click at [142, 152] on span "Non Employment Income" at bounding box center [110, 146] width 106 height 11
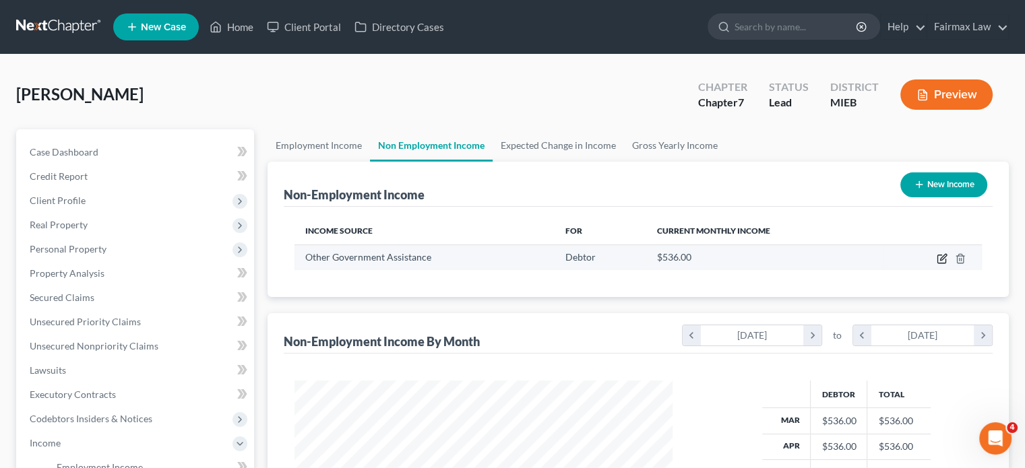
click at [937, 264] on icon "button" at bounding box center [942, 258] width 11 height 11
select select "5"
select select "0"
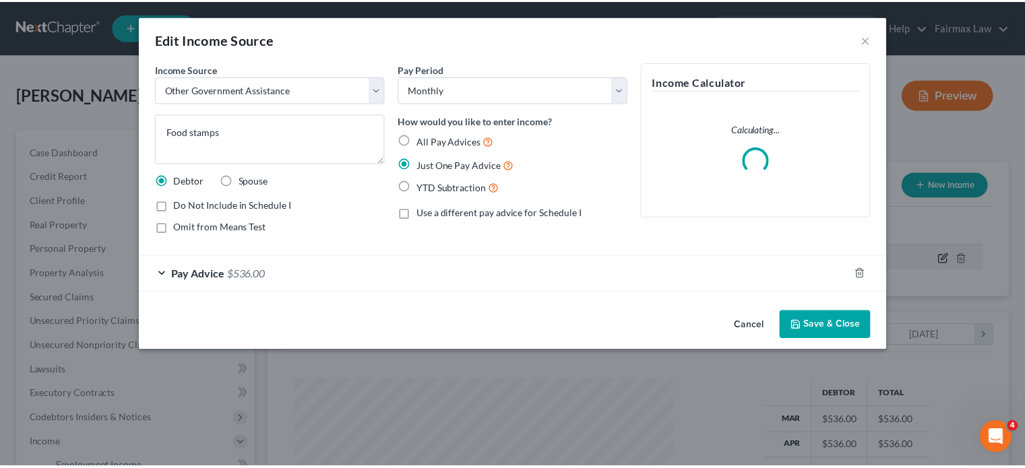
scroll to position [299, 410]
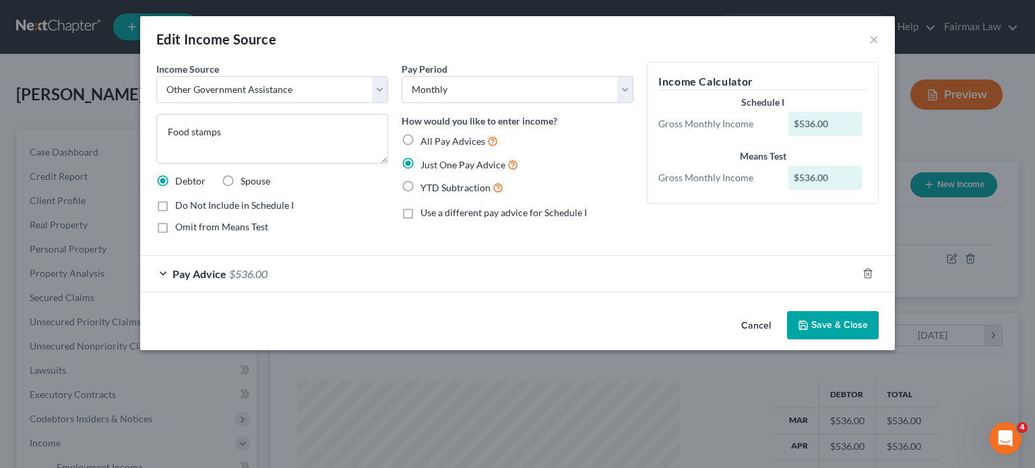
click at [782, 340] on button "Cancel" at bounding box center [755, 326] width 51 height 27
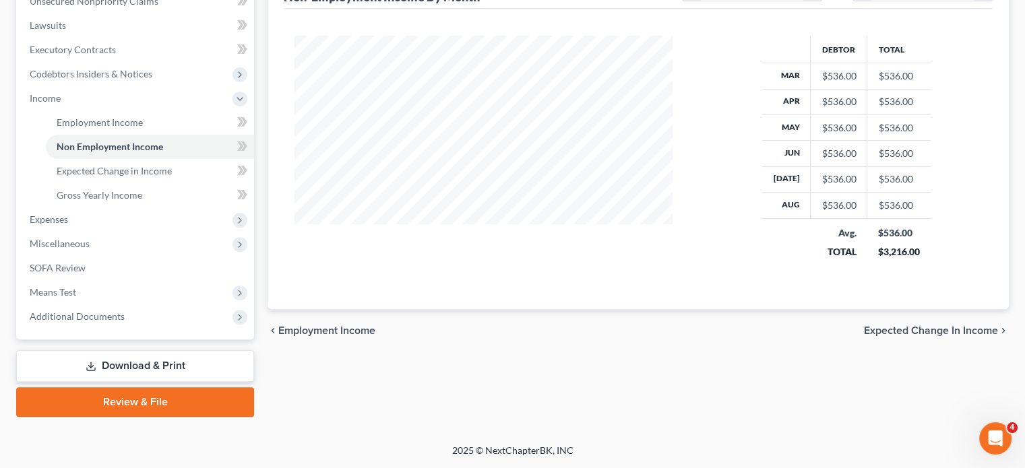
scroll to position [434, 0]
click at [122, 232] on span "Expenses" at bounding box center [136, 220] width 235 height 24
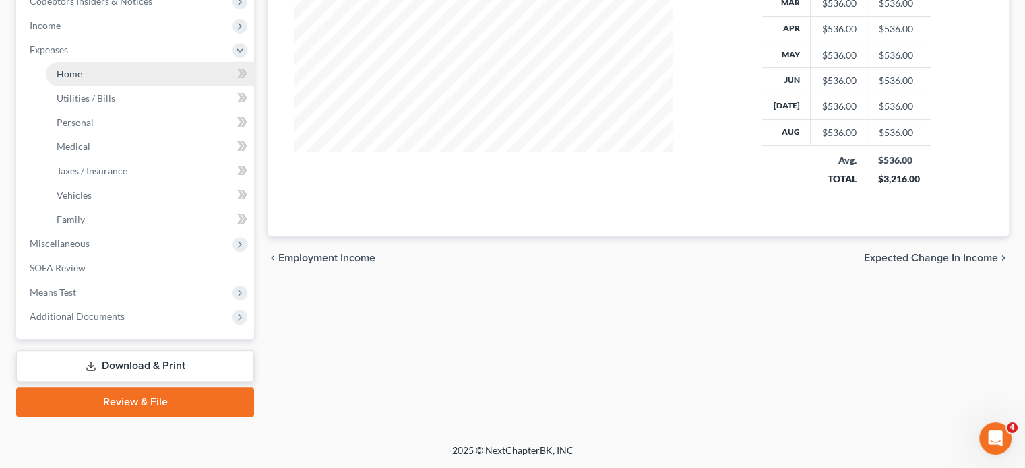
click at [103, 86] on link "Home" at bounding box center [150, 74] width 208 height 24
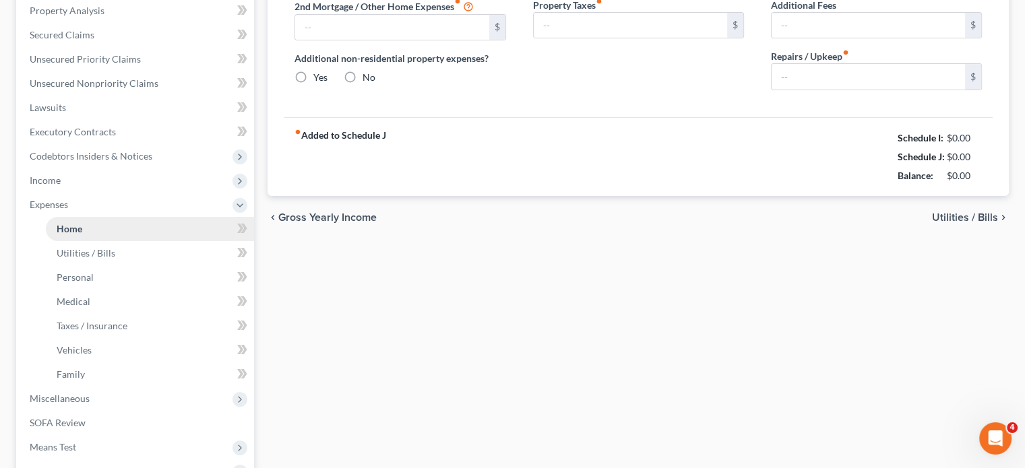
type input "0.00"
radio input "true"
type input "0.00"
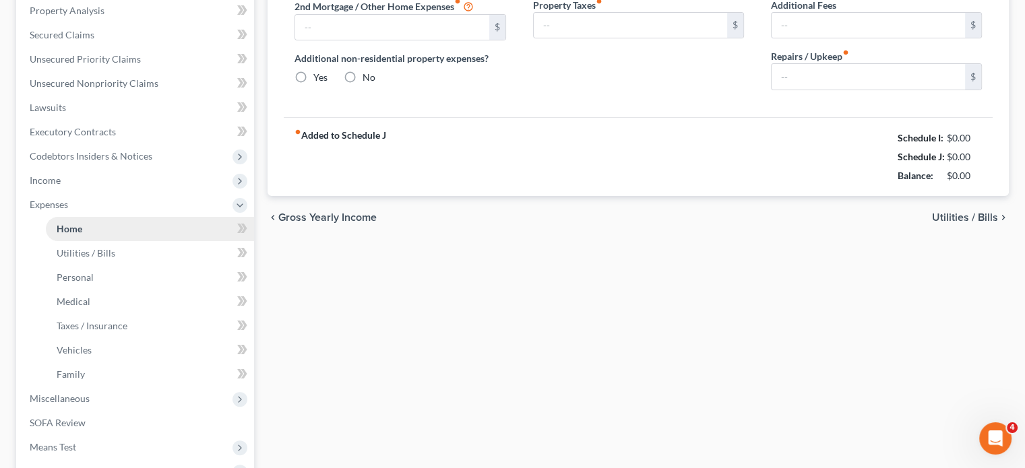
type input "0.00"
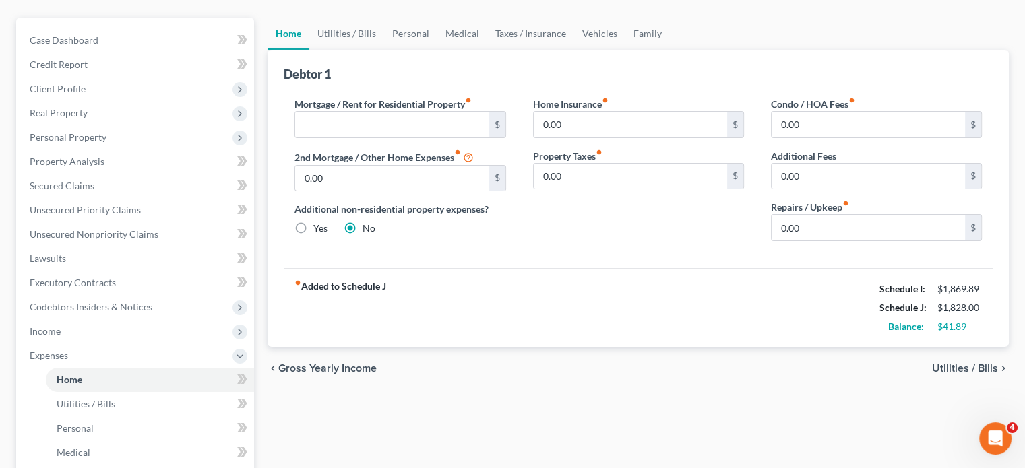
scroll to position [113, 0]
click at [375, 49] on link "Utilities / Bills" at bounding box center [346, 33] width 75 height 32
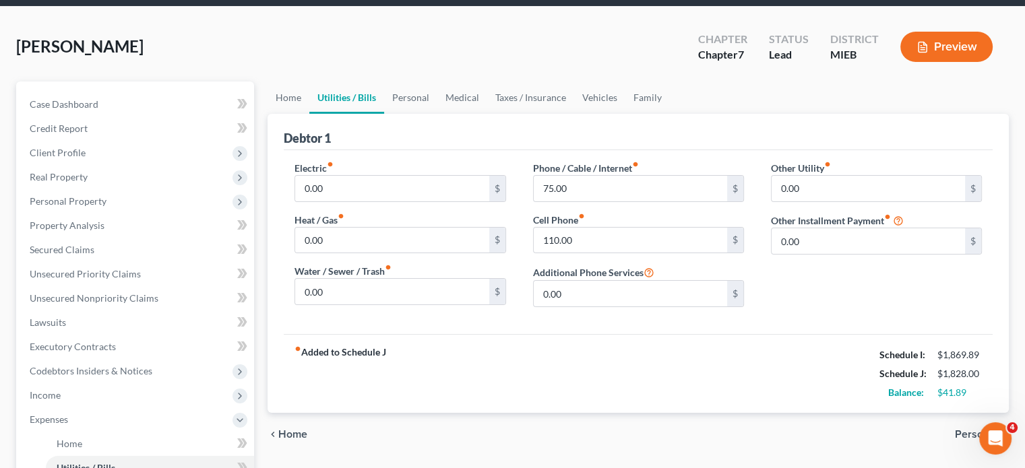
scroll to position [47, 0]
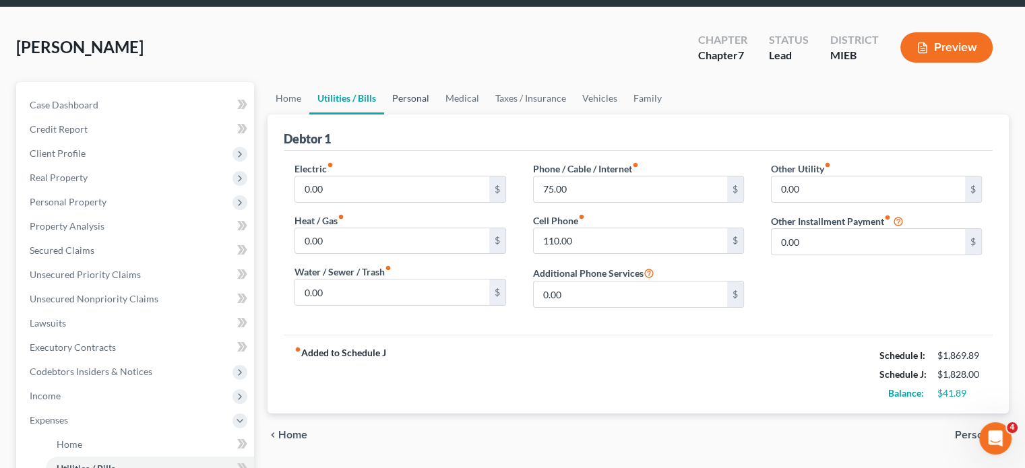
click at [437, 115] on link "Personal" at bounding box center [410, 98] width 53 height 32
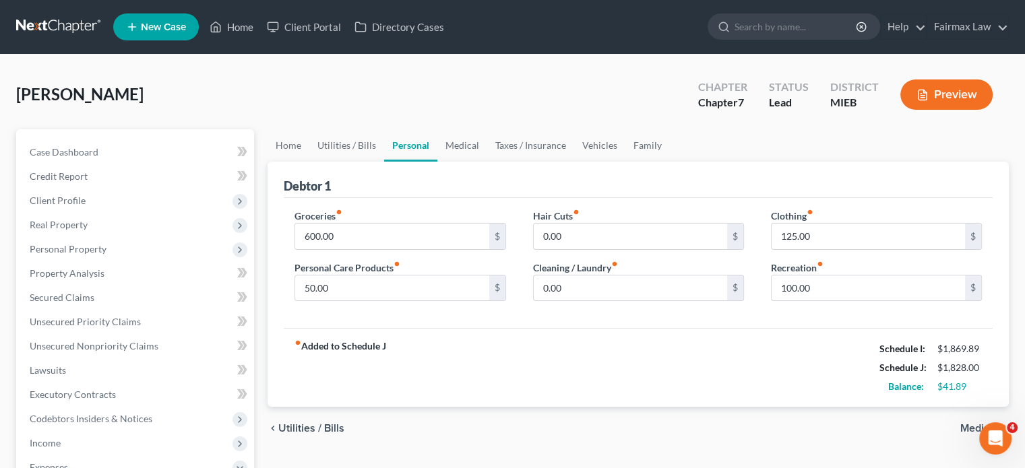
click at [768, 198] on div "Debtor 1" at bounding box center [638, 180] width 709 height 36
click at [625, 162] on link "Vehicles" at bounding box center [599, 145] width 51 height 32
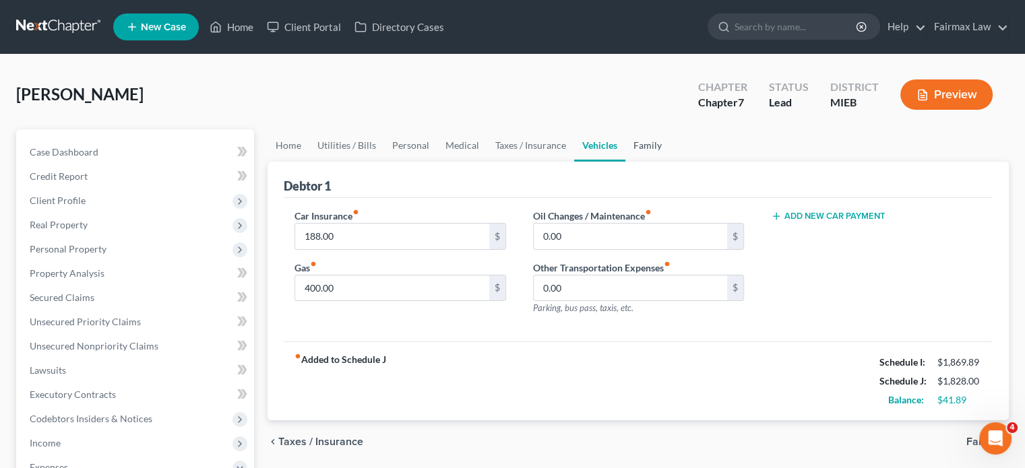
click at [670, 162] on link "Family" at bounding box center [647, 145] width 44 height 32
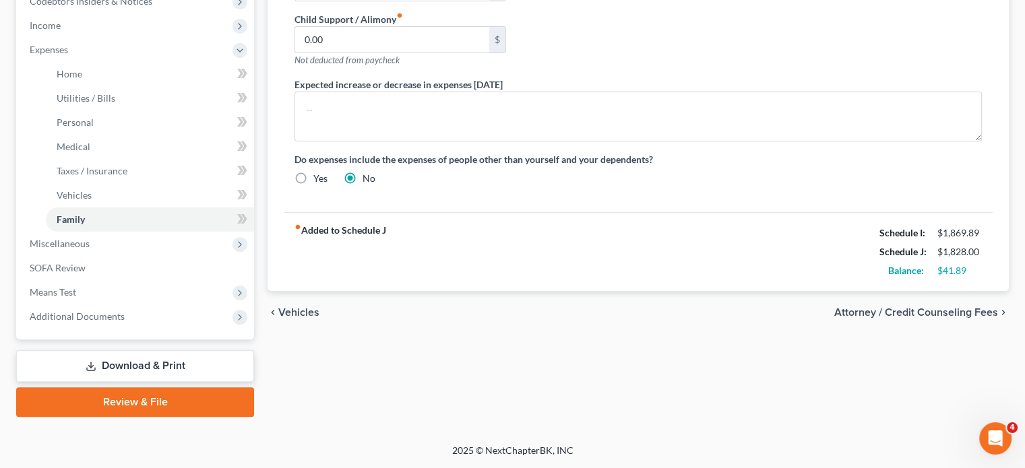
scroll to position [635, 0]
click at [108, 232] on span "Miscellaneous" at bounding box center [136, 244] width 235 height 24
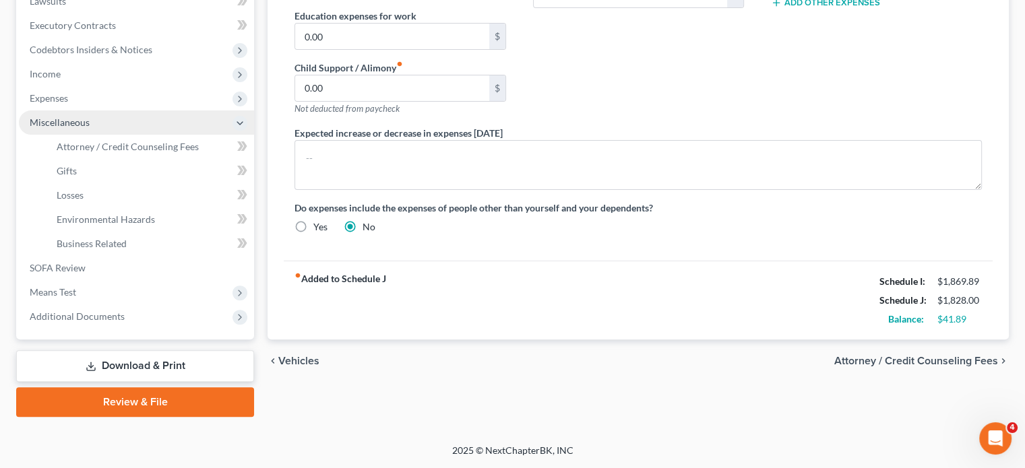
scroll to position [575, 0]
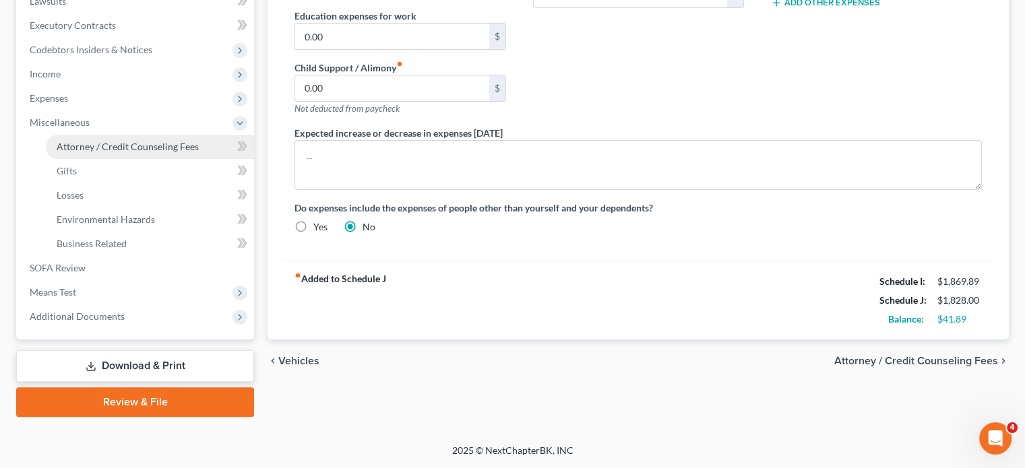
click at [129, 141] on span "Attorney / Credit Counseling Fees" at bounding box center [128, 146] width 142 height 11
select select "2"
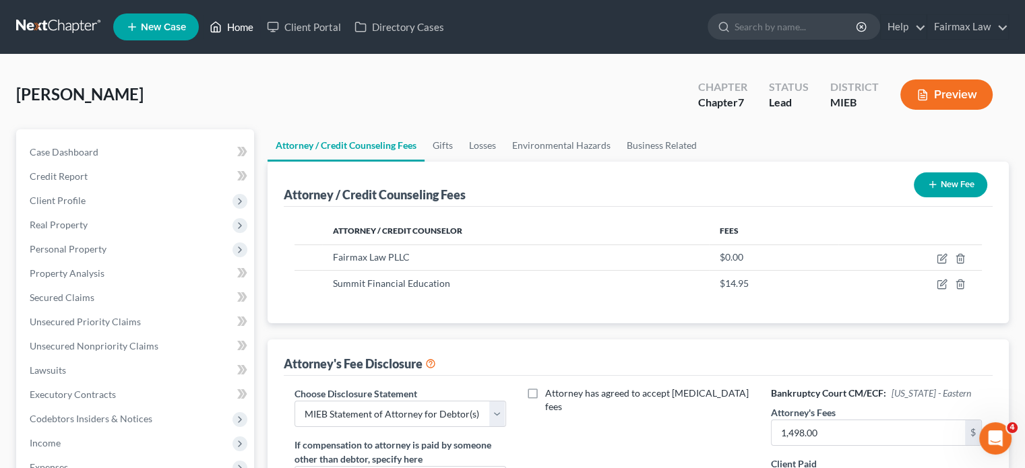
click at [260, 30] on link "Home" at bounding box center [231, 27] width 57 height 24
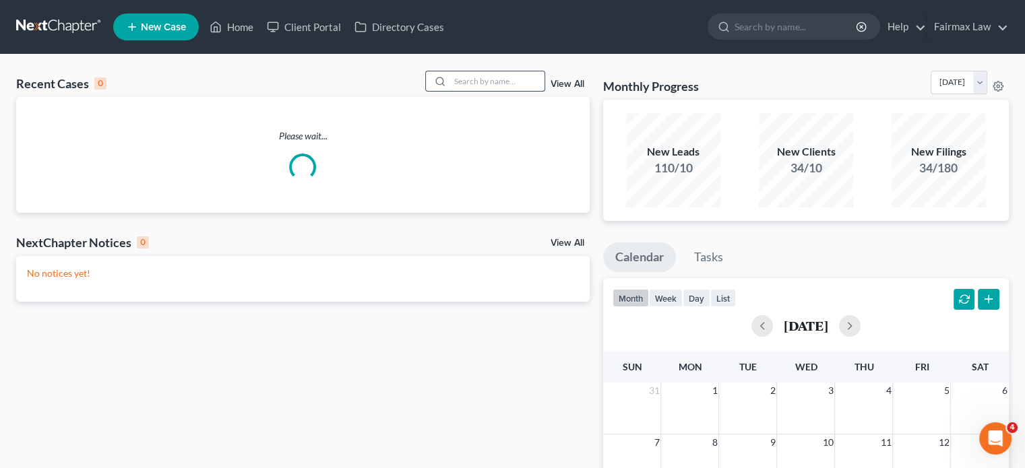
click at [482, 91] on input "search" at bounding box center [497, 81] width 94 height 20
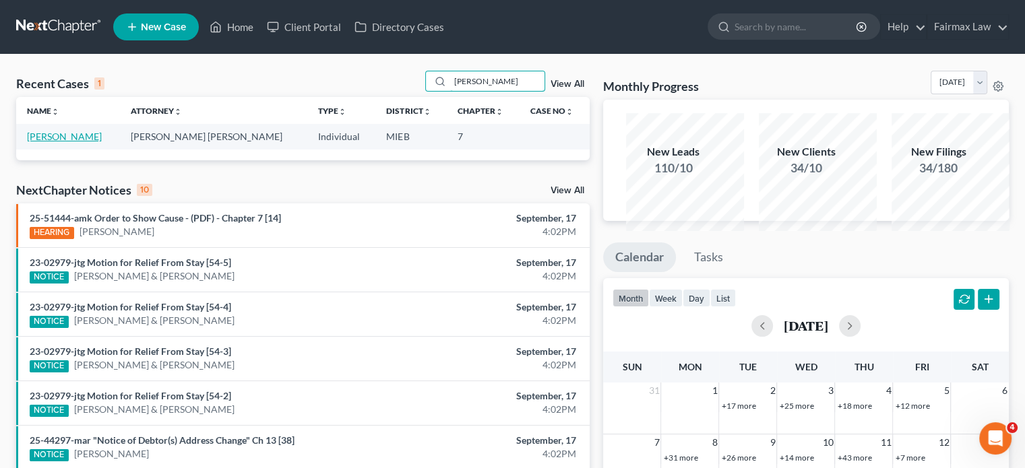
type input "[PERSON_NAME]"
click at [55, 142] on link "[PERSON_NAME]" at bounding box center [64, 136] width 75 height 11
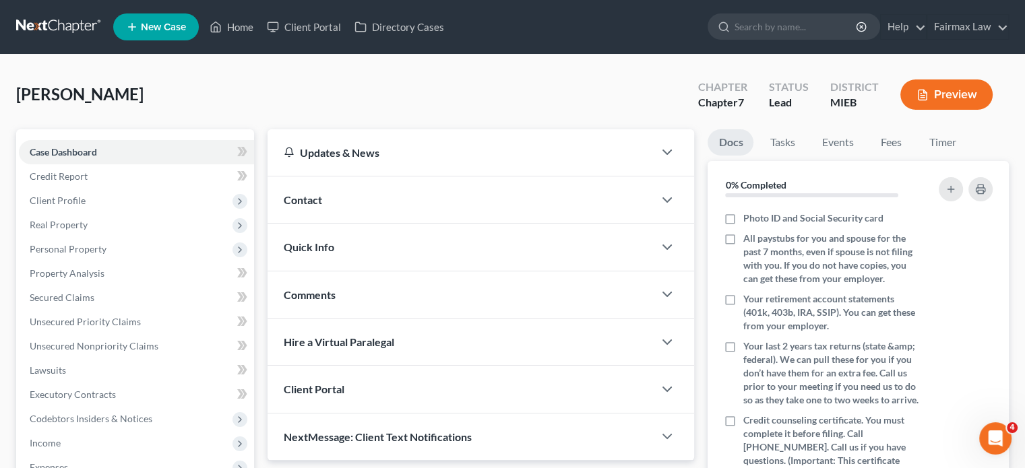
scroll to position [115, 0]
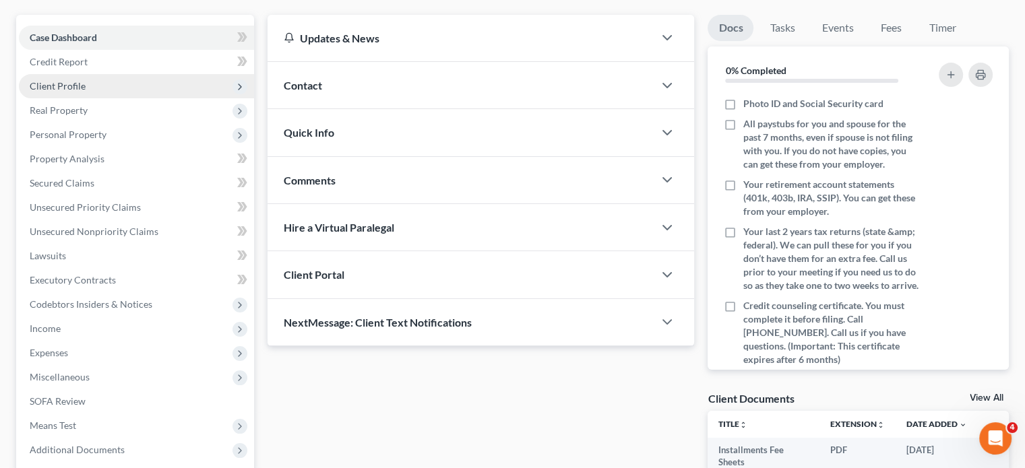
click at [123, 98] on span "Client Profile" at bounding box center [136, 86] width 235 height 24
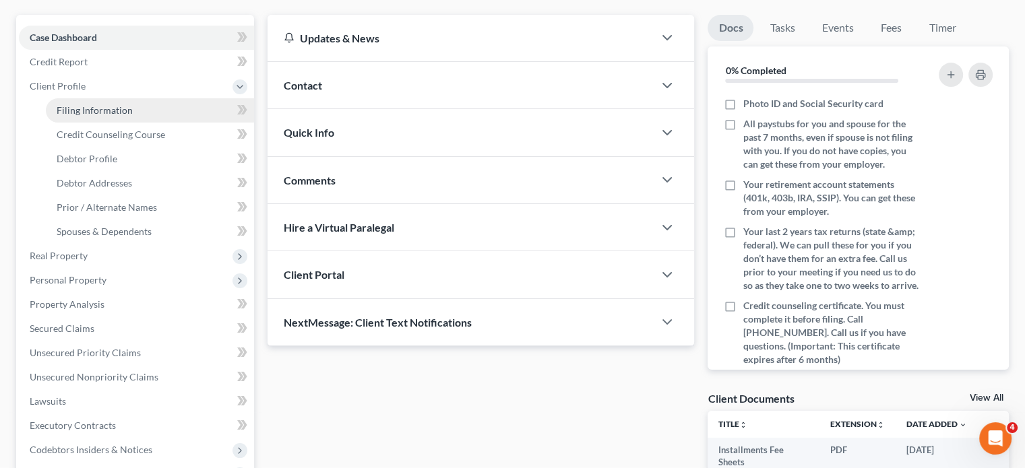
click at [133, 116] on span "Filing Information" at bounding box center [95, 109] width 76 height 11
select select "1"
select select "0"
select select "40"
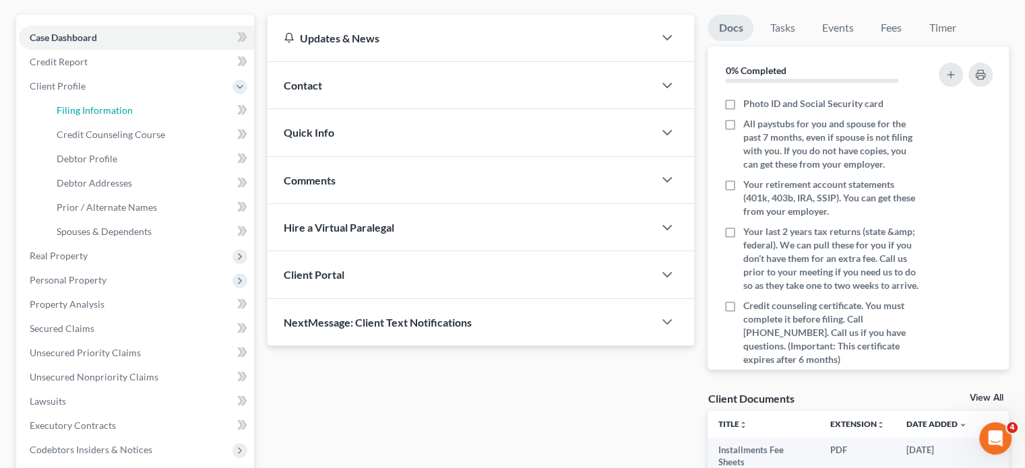
select select "0"
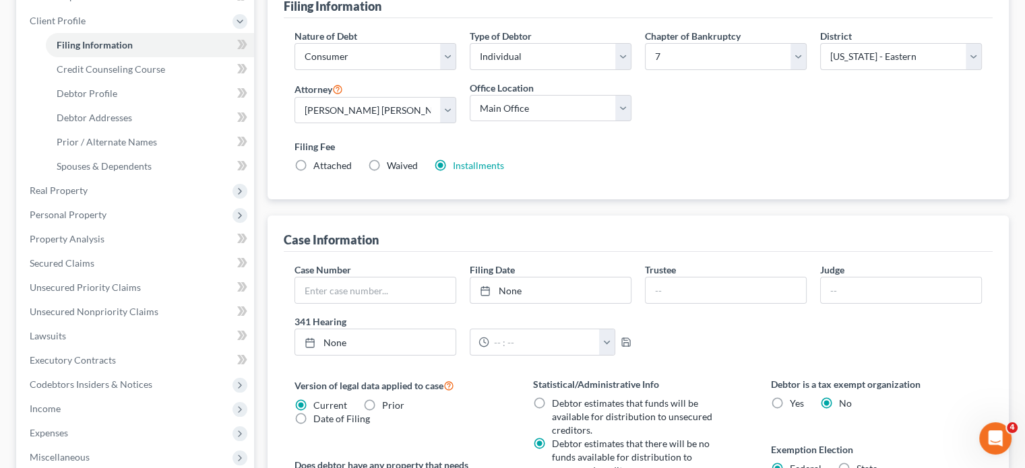
scroll to position [181, 0]
click at [98, 98] on span "Debtor Profile" at bounding box center [87, 92] width 61 height 11
select select "3"
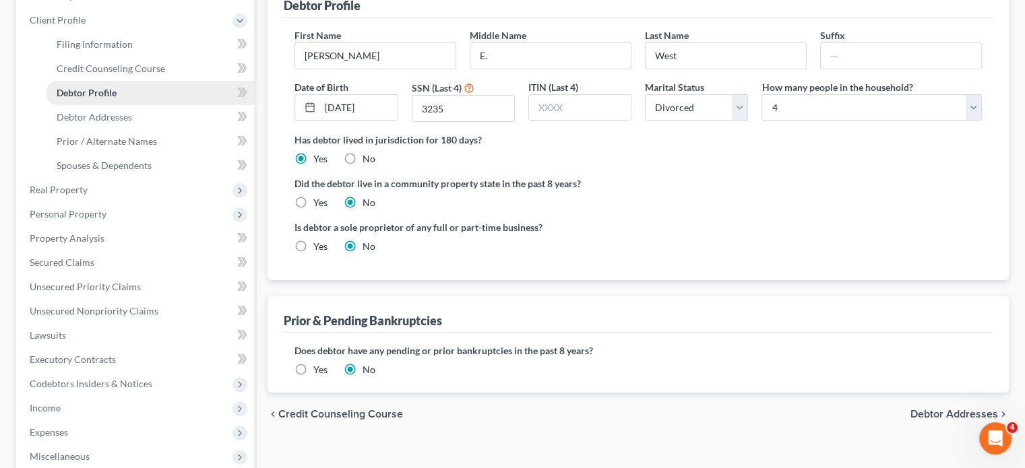
scroll to position [47, 0]
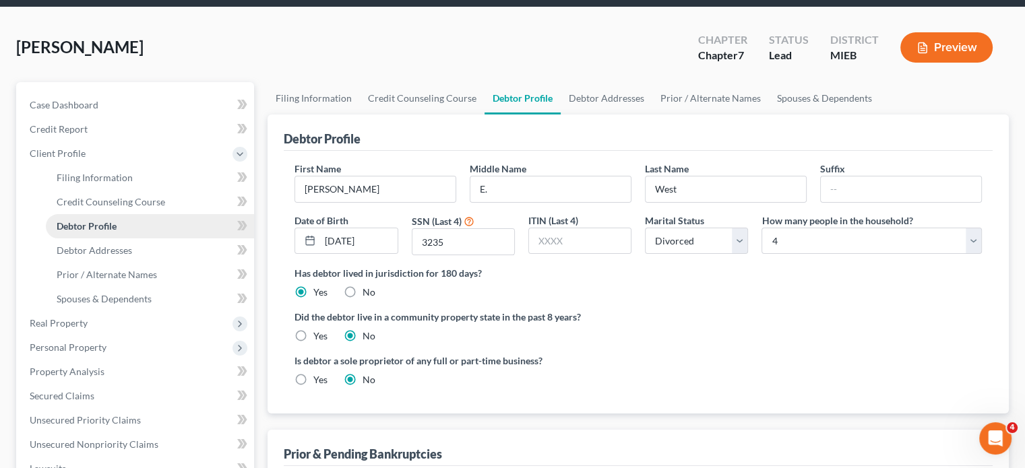
radio input "true"
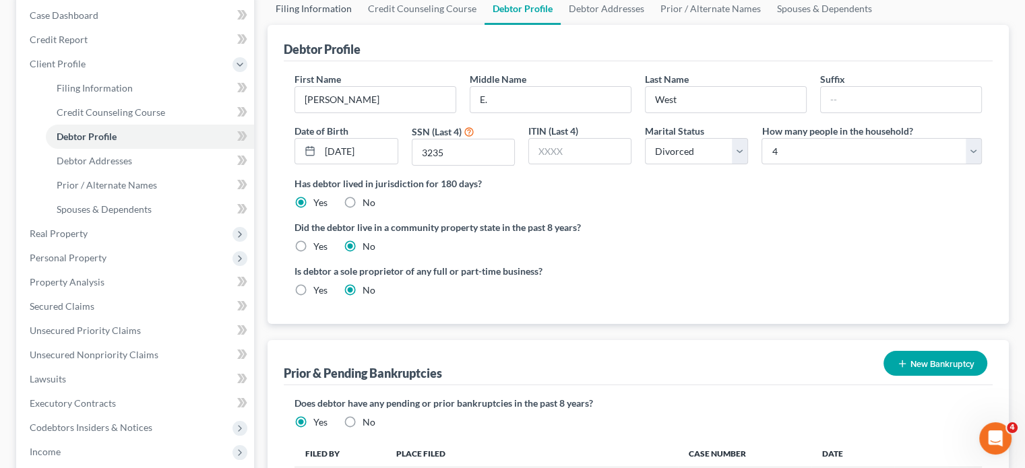
scroll to position [189, 0]
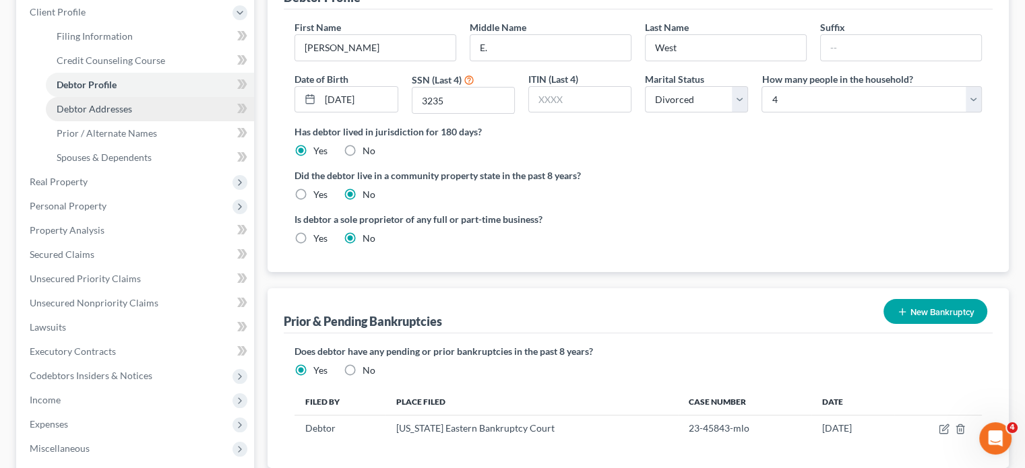
click at [165, 121] on link "Debtor Addresses" at bounding box center [150, 109] width 208 height 24
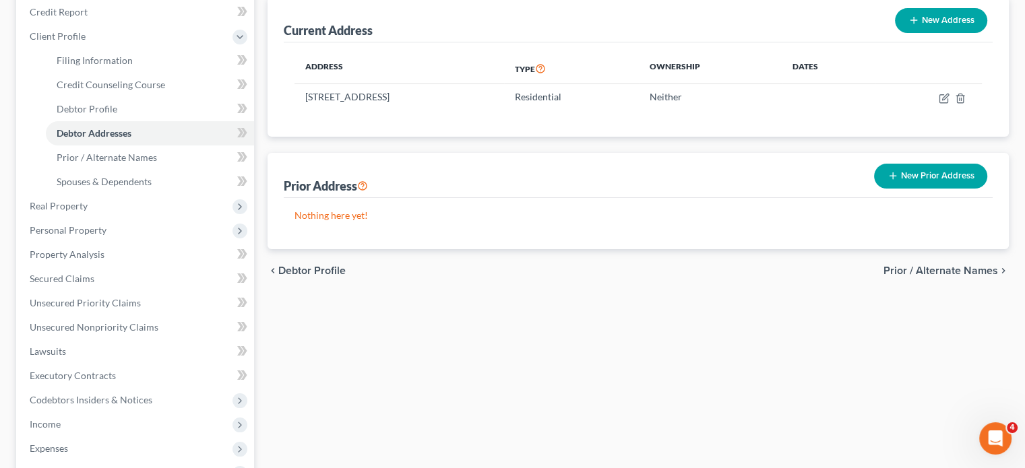
scroll to position [187, 0]
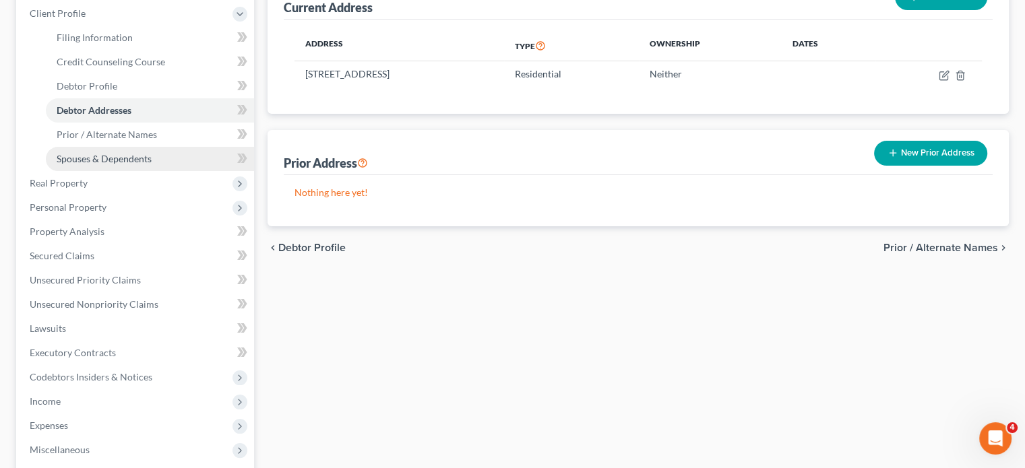
click at [127, 164] on span "Spouses & Dependents" at bounding box center [104, 158] width 95 height 11
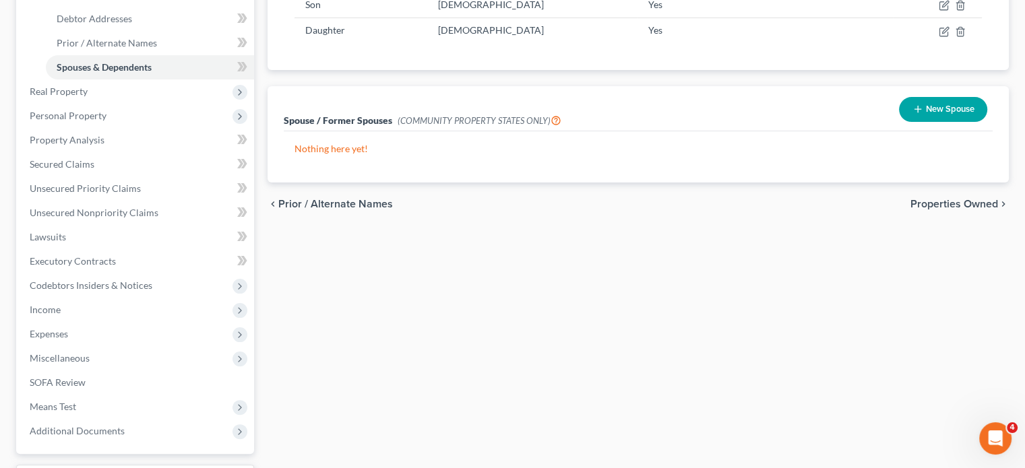
scroll to position [280, 0]
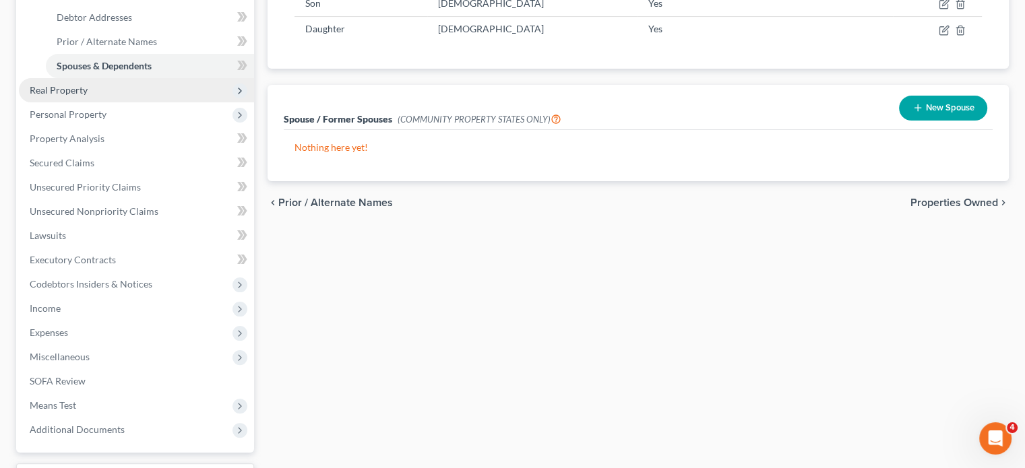
click at [187, 102] on span "Real Property" at bounding box center [136, 90] width 235 height 24
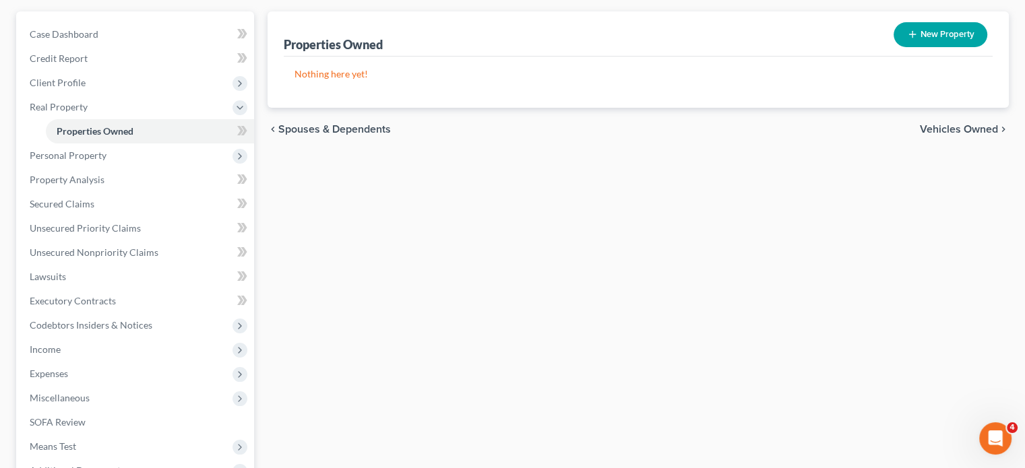
scroll to position [119, 0]
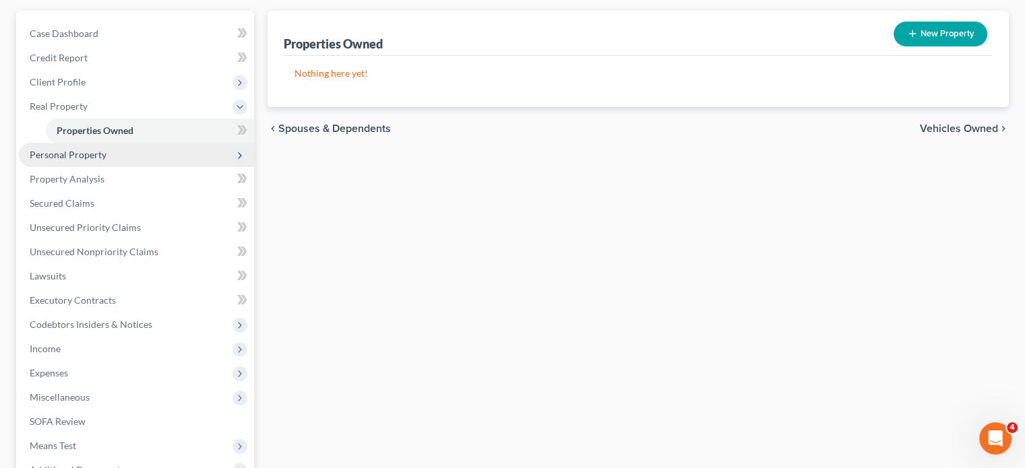
click at [172, 167] on span "Personal Property" at bounding box center [136, 155] width 235 height 24
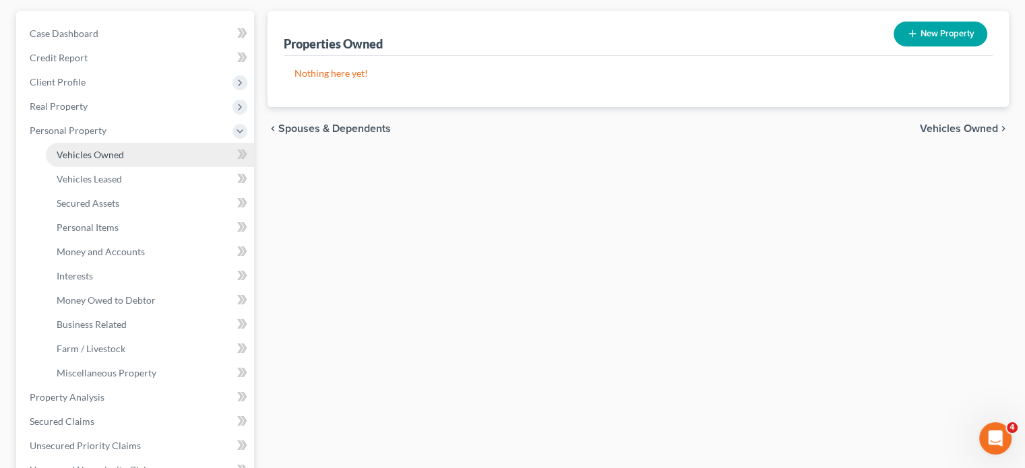
click at [158, 167] on link "Vehicles Owned" at bounding box center [150, 155] width 208 height 24
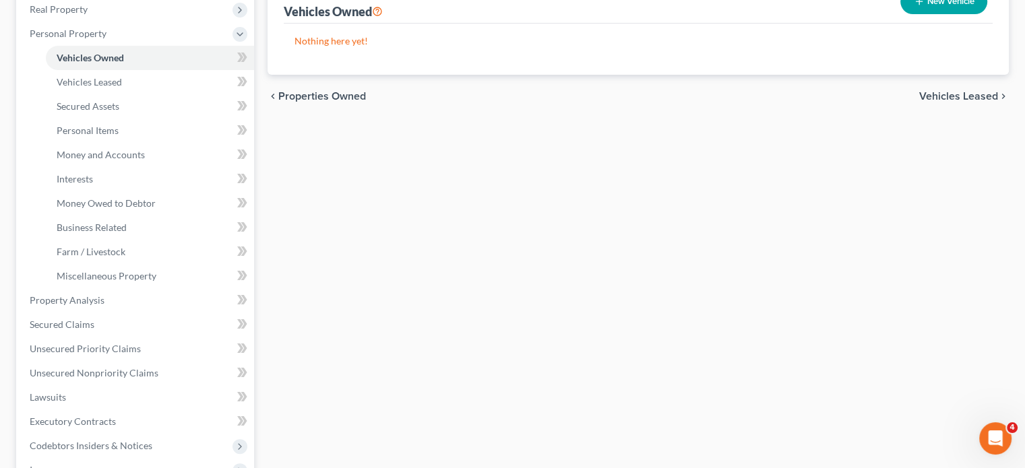
scroll to position [224, 0]
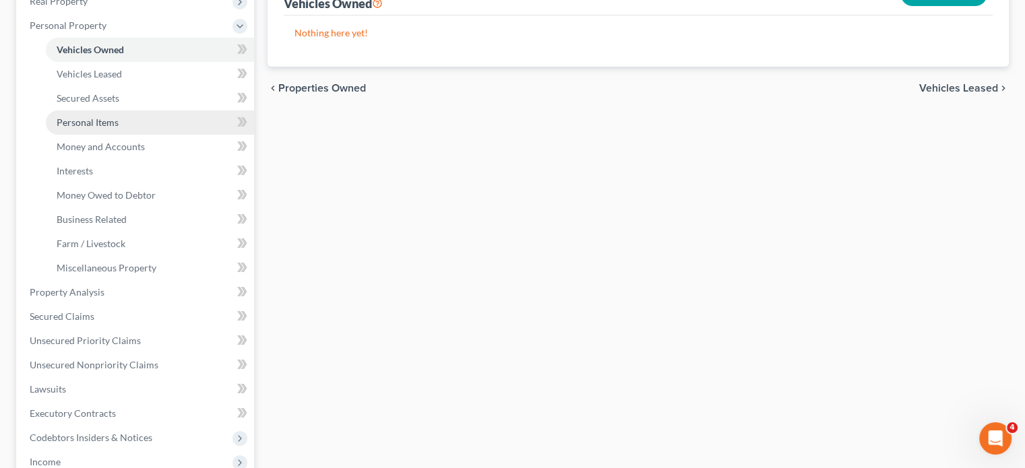
click at [156, 135] on link "Personal Items" at bounding box center [150, 123] width 208 height 24
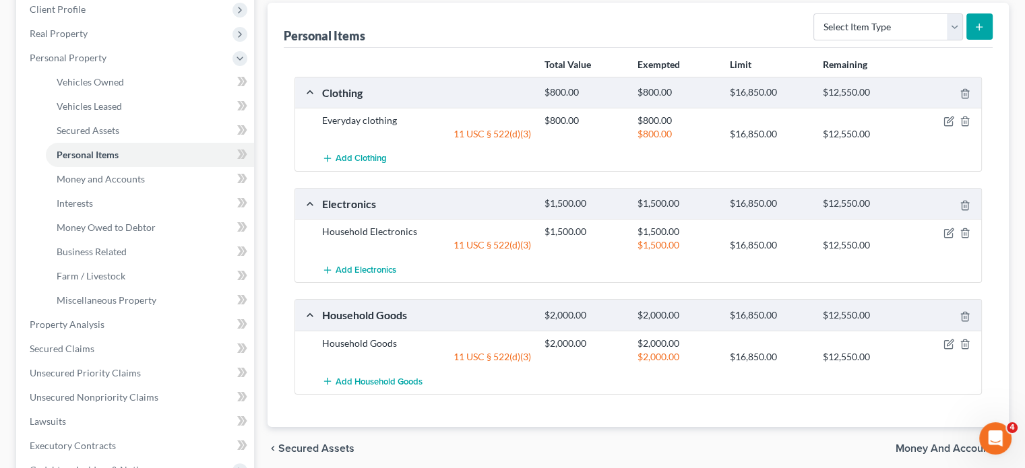
scroll to position [334, 0]
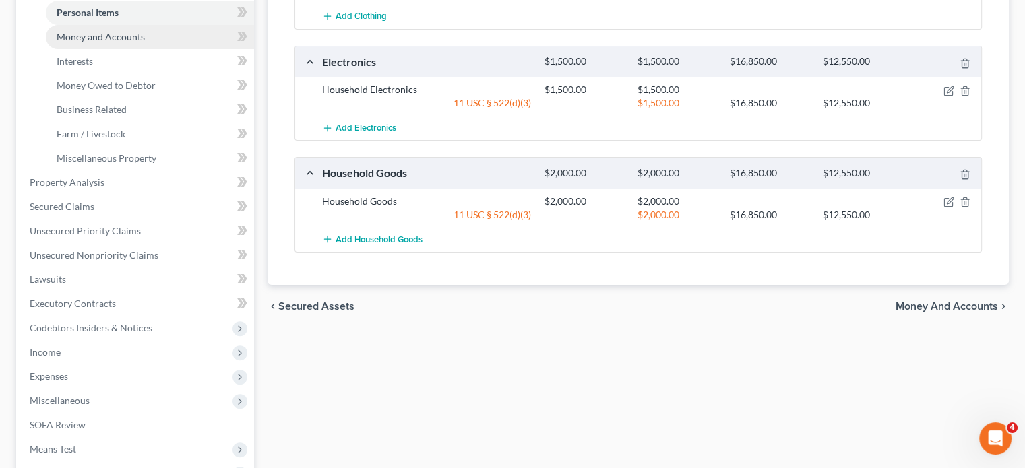
click at [164, 49] on link "Money and Accounts" at bounding box center [150, 37] width 208 height 24
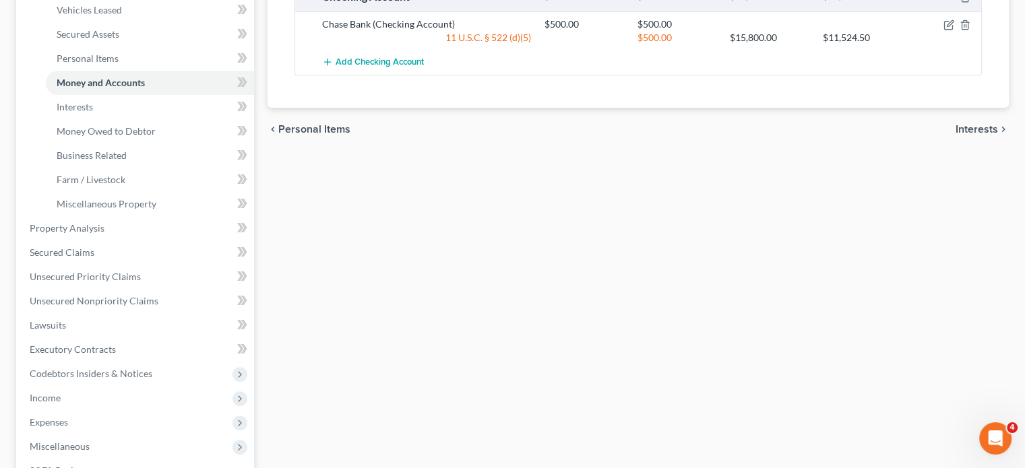
scroll to position [290, 0]
click at [142, 117] on link "Interests" at bounding box center [150, 105] width 208 height 24
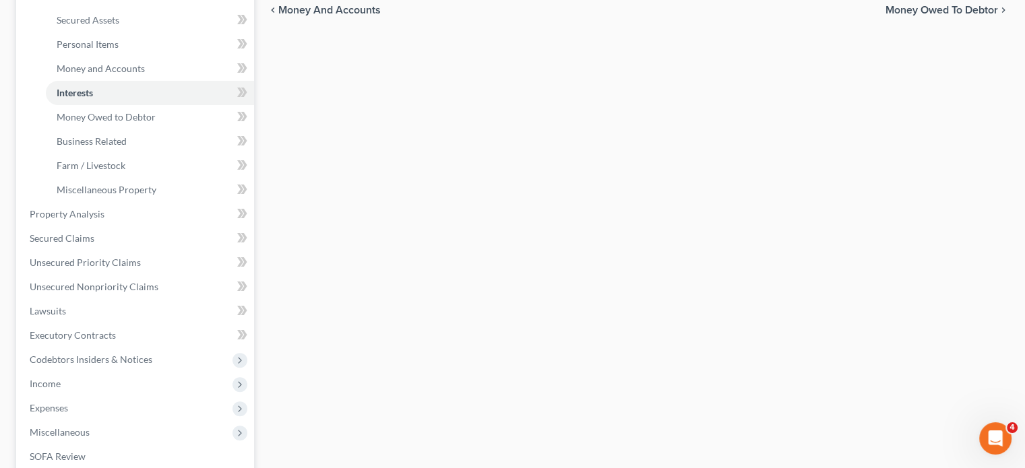
scroll to position [302, 0]
click at [135, 123] on span "Money Owed to Debtor" at bounding box center [106, 116] width 99 height 11
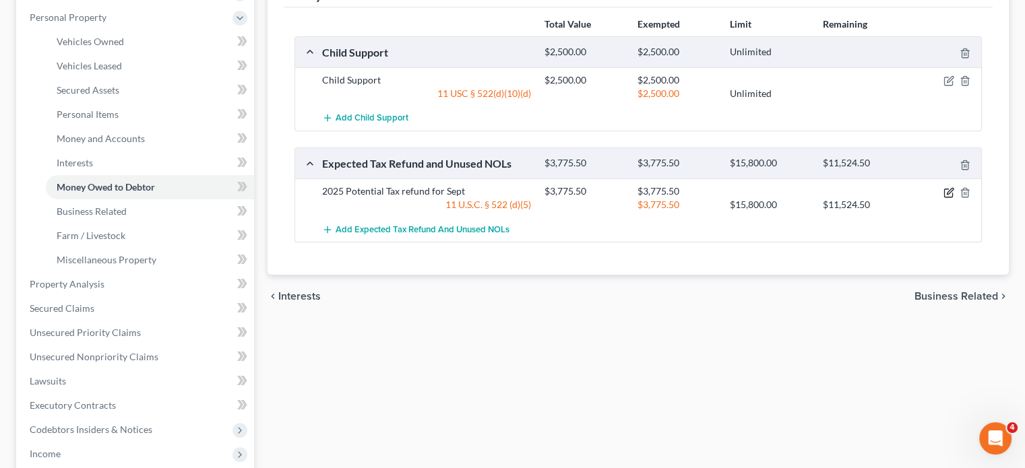
click at [943, 198] on button "button" at bounding box center [948, 192] width 11 height 11
select select "0"
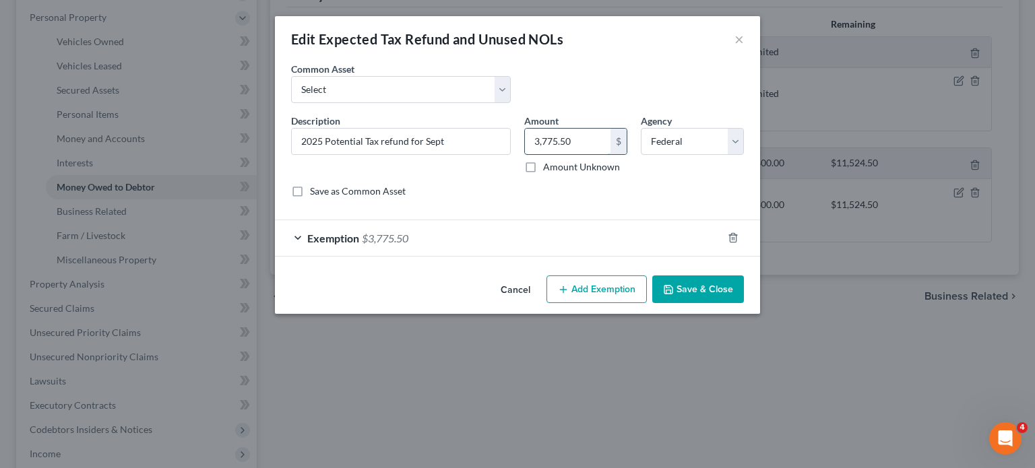
click at [596, 154] on input "3,775.50" at bounding box center [568, 142] width 86 height 26
click at [437, 103] on select "Select Potential 2025 tax refunds - estimated and prorated for September Potent…" at bounding box center [401, 89] width 220 height 27
select select "69"
click at [291, 95] on select "Select Potential 2025 tax refunds - estimated and prorated for September Potent…" at bounding box center [401, 89] width 220 height 27
type input "Potential 2025 tax refund - estimated and prorated"
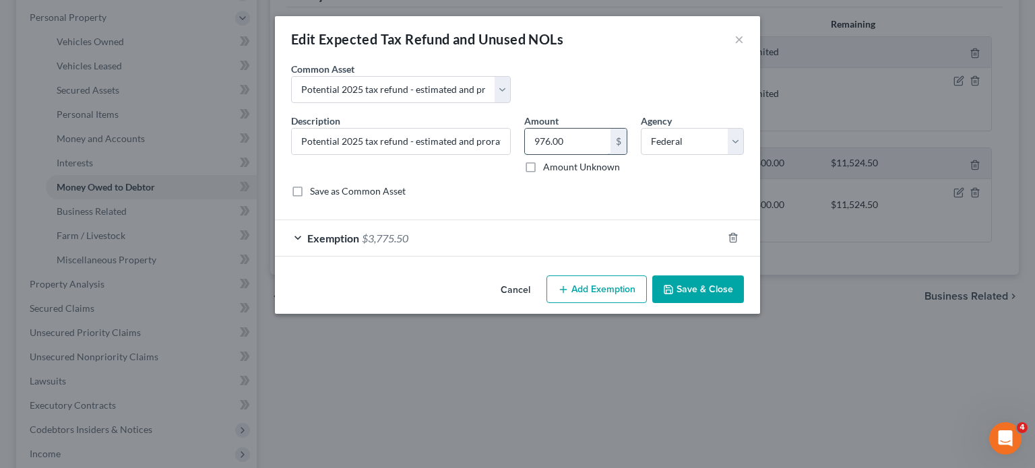
click at [590, 154] on input "976.00" at bounding box center [568, 142] width 86 height 26
paste input "3,775.5"
type input "3,775.50"
click at [671, 293] on polyline "button" at bounding box center [668, 291] width 5 height 3
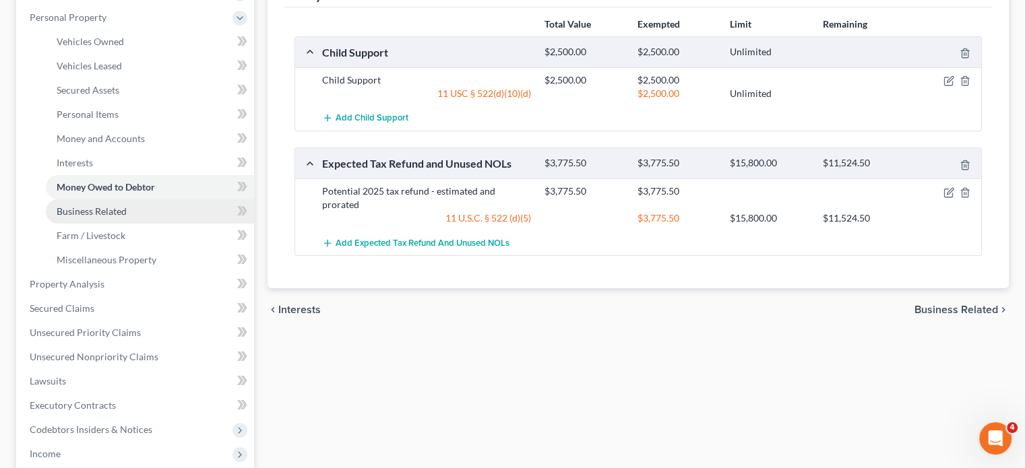
click at [177, 224] on link "Business Related" at bounding box center [150, 211] width 208 height 24
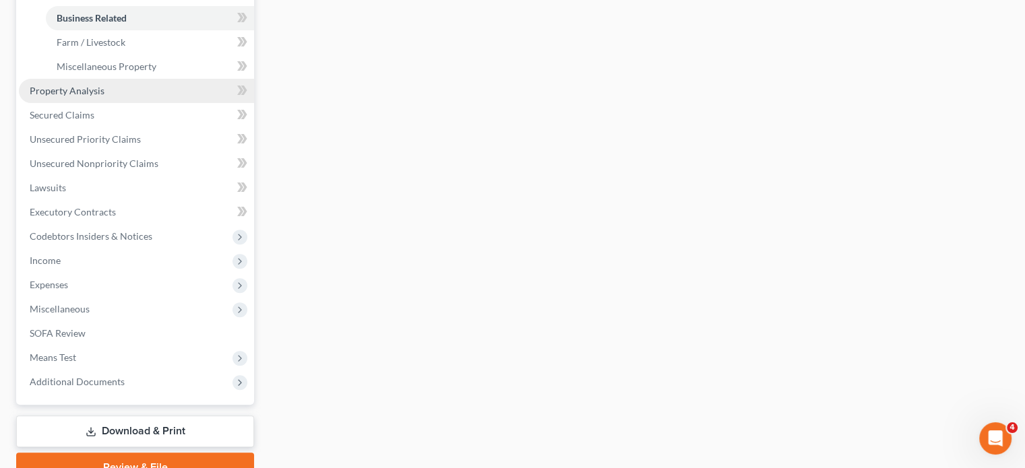
click at [104, 96] on span "Property Analysis" at bounding box center [67, 90] width 75 height 11
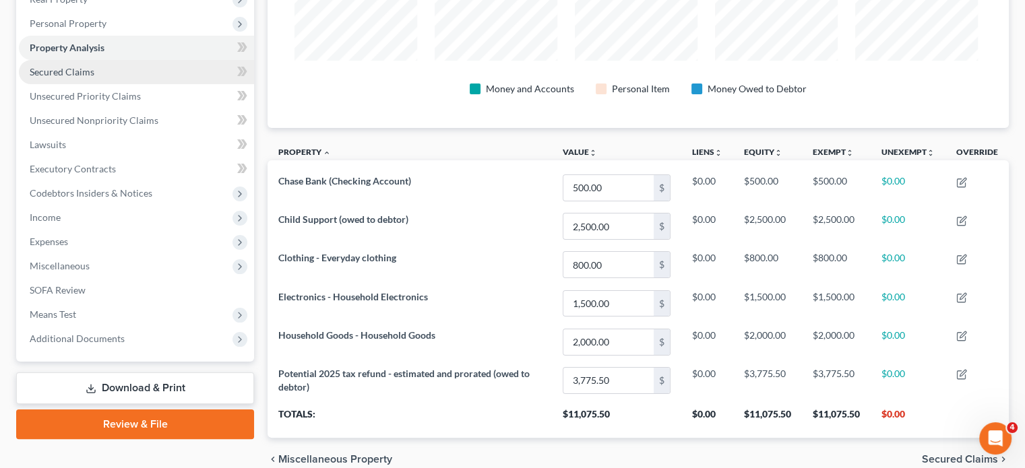
click at [125, 84] on link "Secured Claims" at bounding box center [136, 72] width 235 height 24
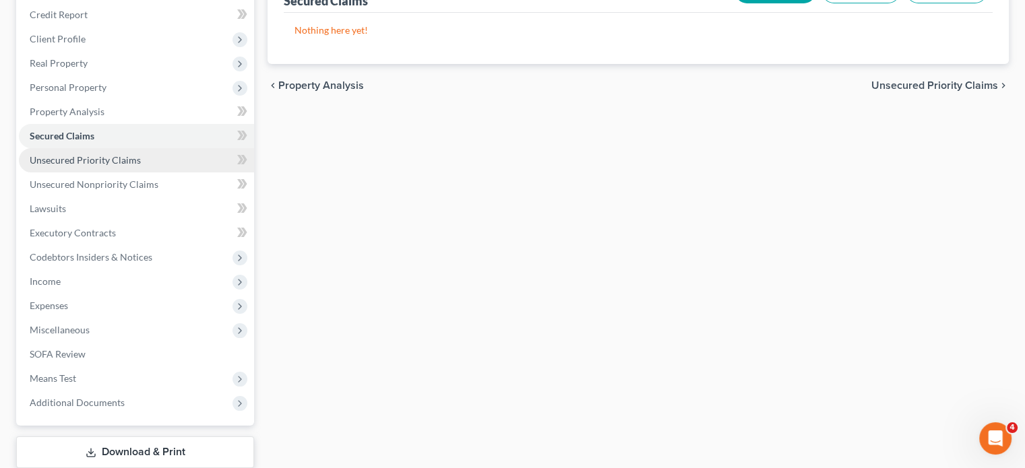
click at [121, 166] on span "Unsecured Priority Claims" at bounding box center [85, 159] width 111 height 11
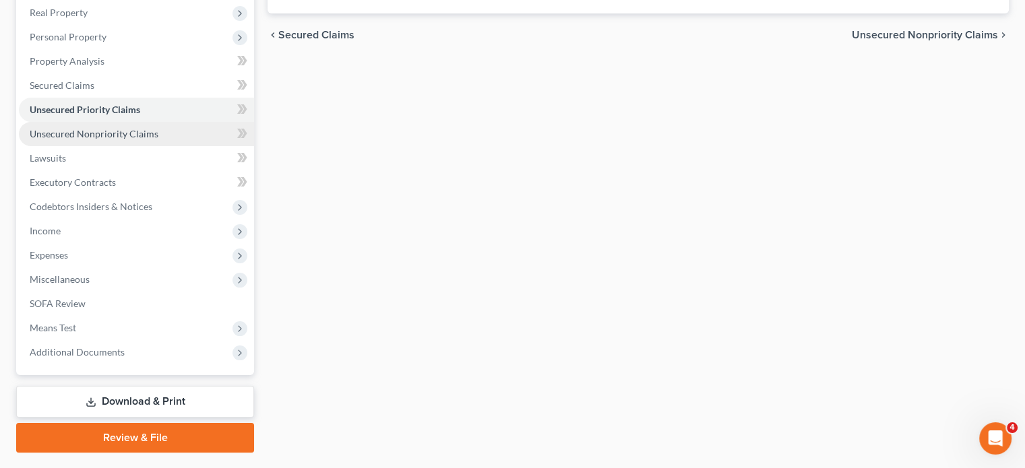
click at [146, 139] on span "Unsecured Nonpriority Claims" at bounding box center [94, 133] width 129 height 11
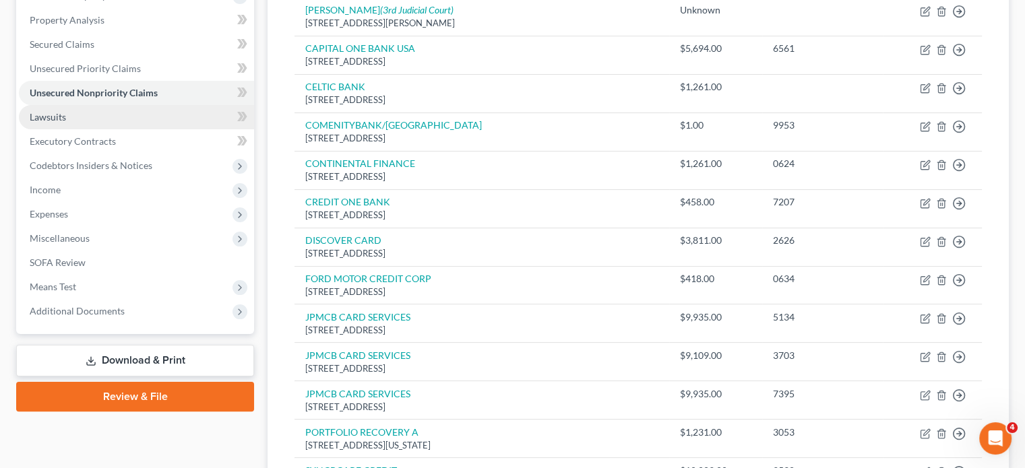
click at [100, 129] on link "Lawsuits" at bounding box center [136, 117] width 235 height 24
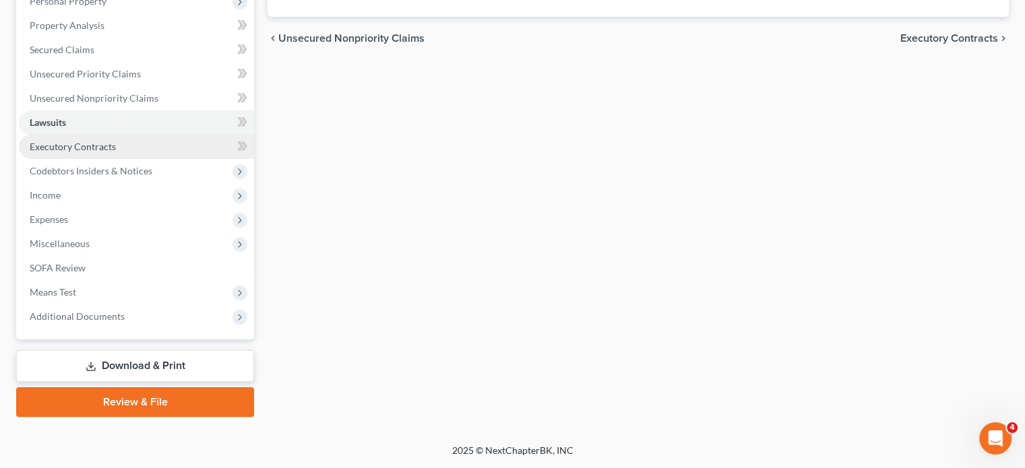
click at [116, 152] on span "Executory Contracts" at bounding box center [73, 146] width 86 height 11
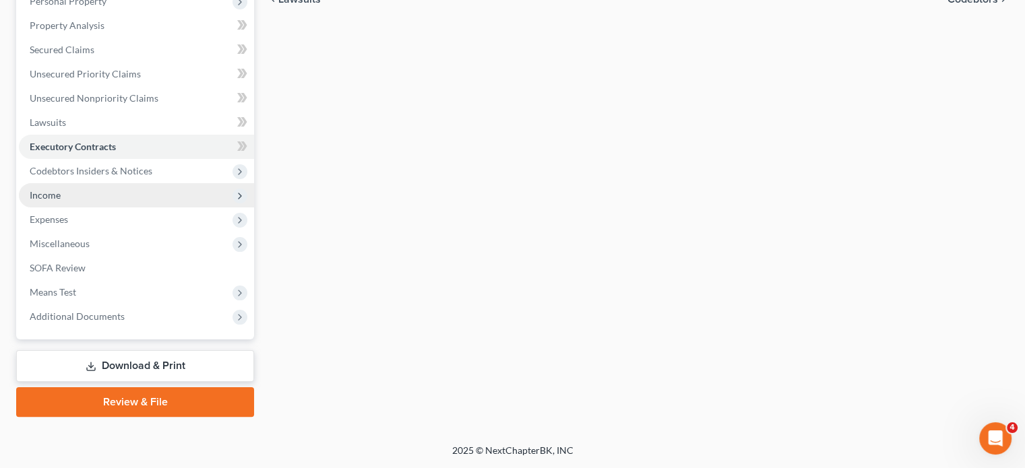
click at [108, 208] on span "Income" at bounding box center [136, 195] width 235 height 24
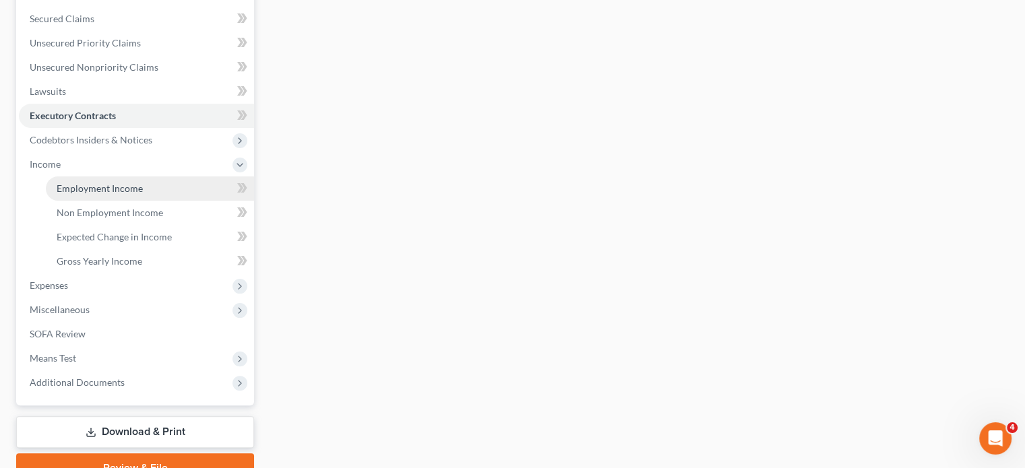
click at [80, 194] on span "Employment Income" at bounding box center [100, 188] width 86 height 11
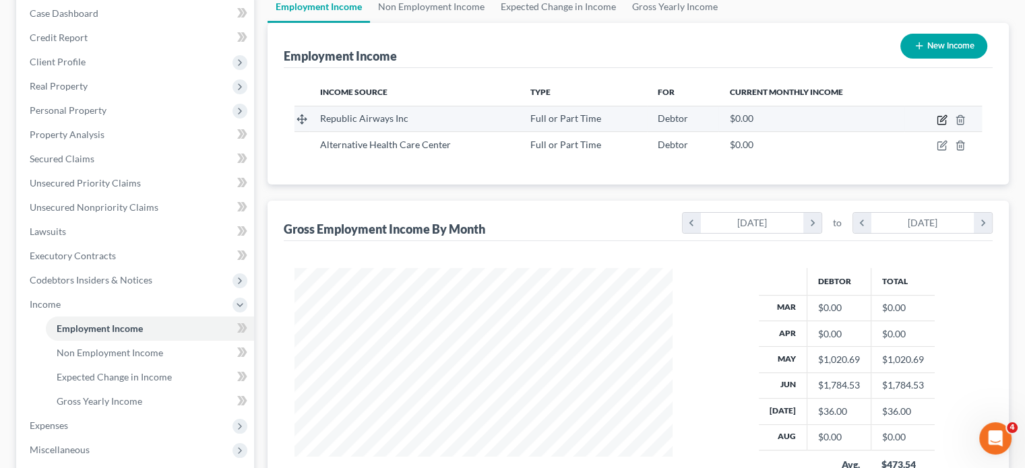
click at [937, 125] on icon "button" at bounding box center [942, 120] width 11 height 11
select select "0"
select select "15"
select select "2"
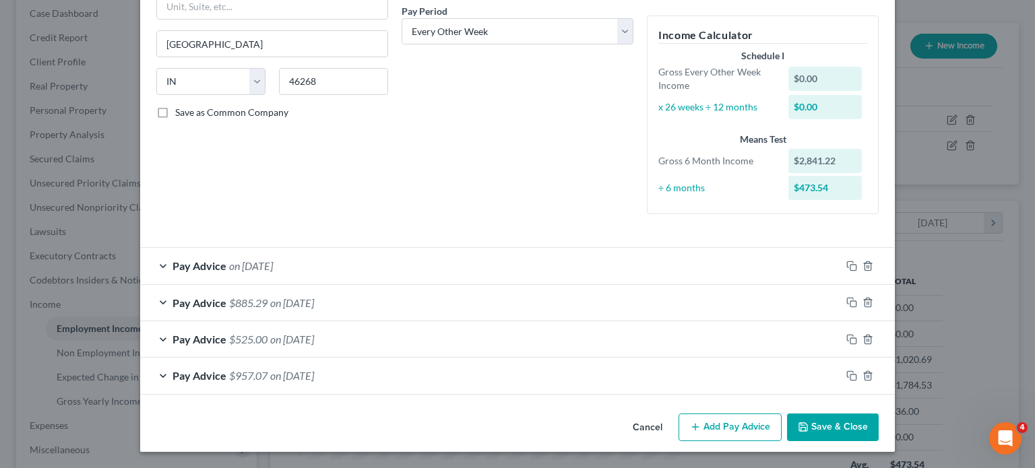
click at [414, 248] on div "Pay Advice on [DATE]" at bounding box center [490, 266] width 701 height 36
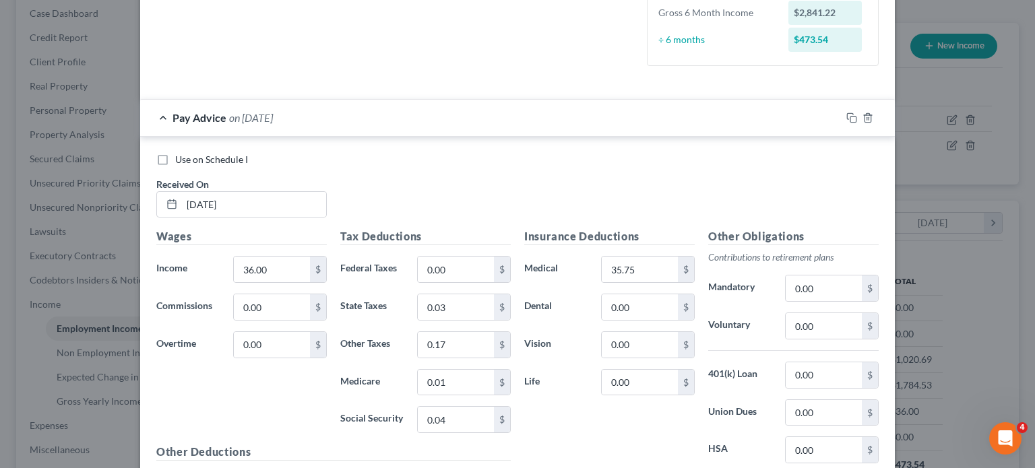
click at [414, 135] on div "Pay Advice on [DATE]" at bounding box center [490, 118] width 701 height 36
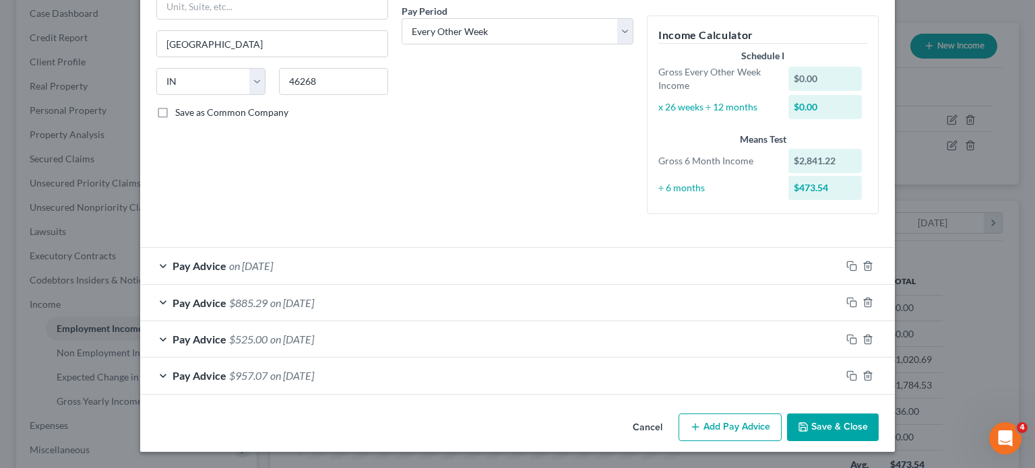
click at [450, 285] on div "Pay Advice $885.29 on [DATE]" at bounding box center [490, 303] width 701 height 36
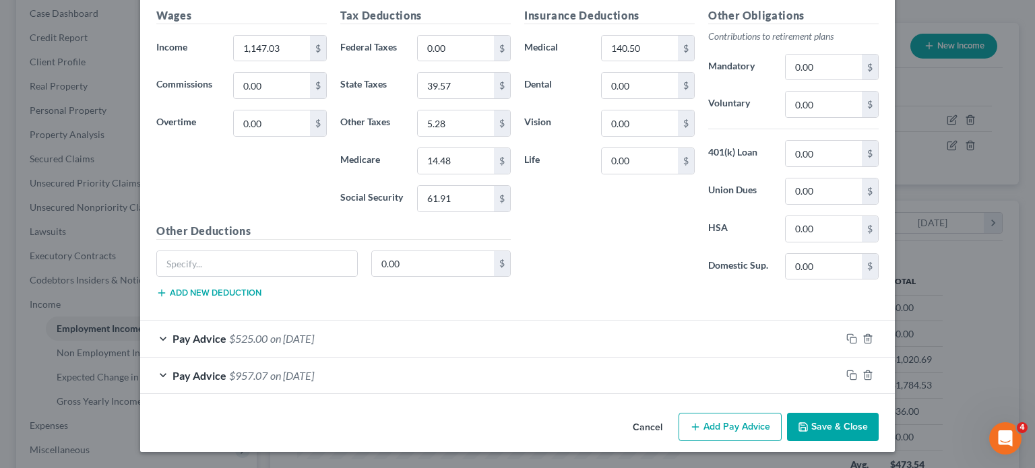
click at [385, 356] on div "Pay Advice $525.00 on [DATE]" at bounding box center [490, 339] width 701 height 36
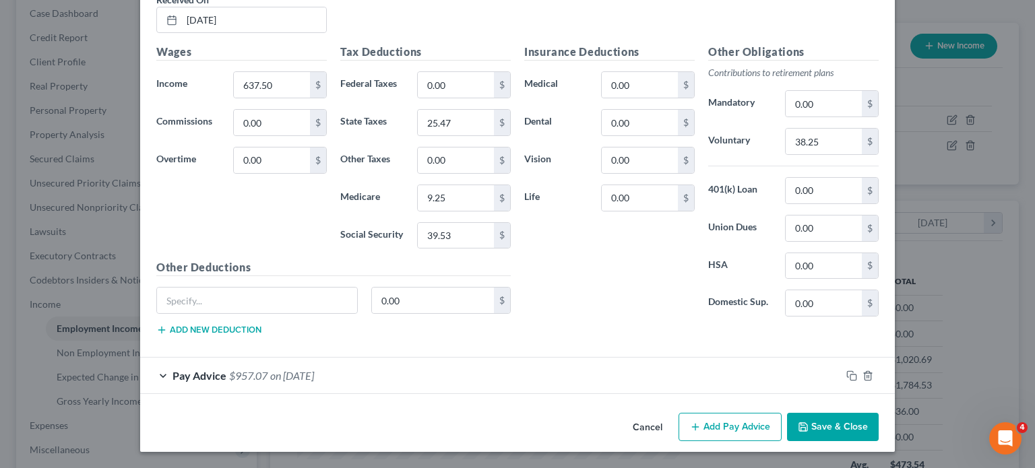
click at [406, 363] on div "Pay Advice $957.07 on [DATE]" at bounding box center [490, 376] width 701 height 36
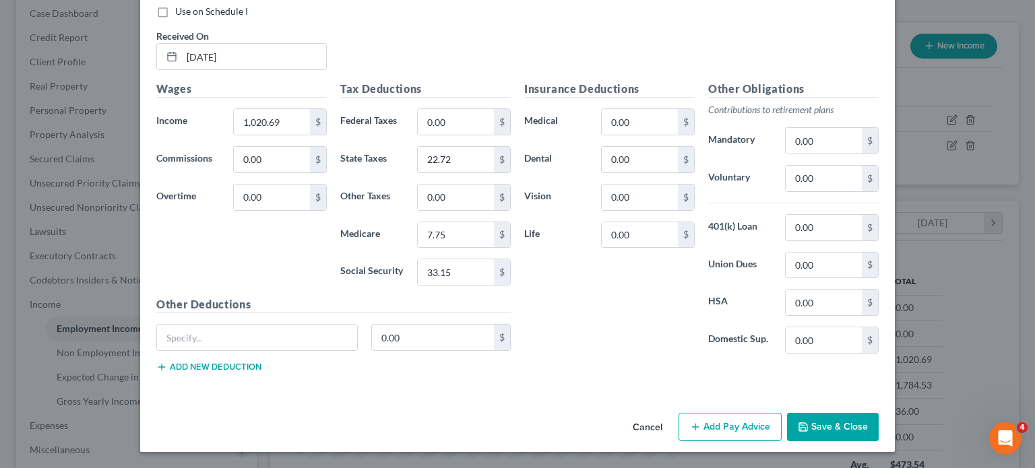
click at [670, 418] on button "Cancel" at bounding box center [647, 427] width 51 height 27
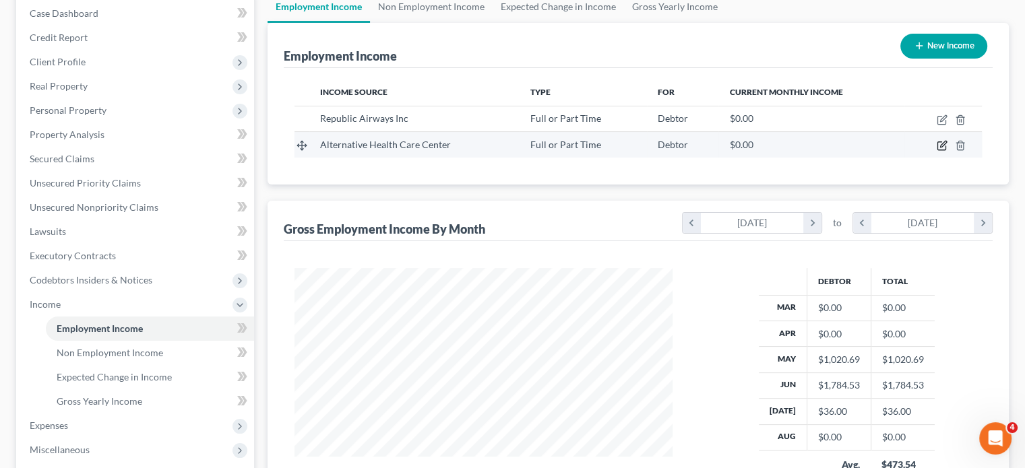
click at [937, 151] on icon "button" at bounding box center [942, 145] width 11 height 11
select select "0"
select select "23"
select select "2"
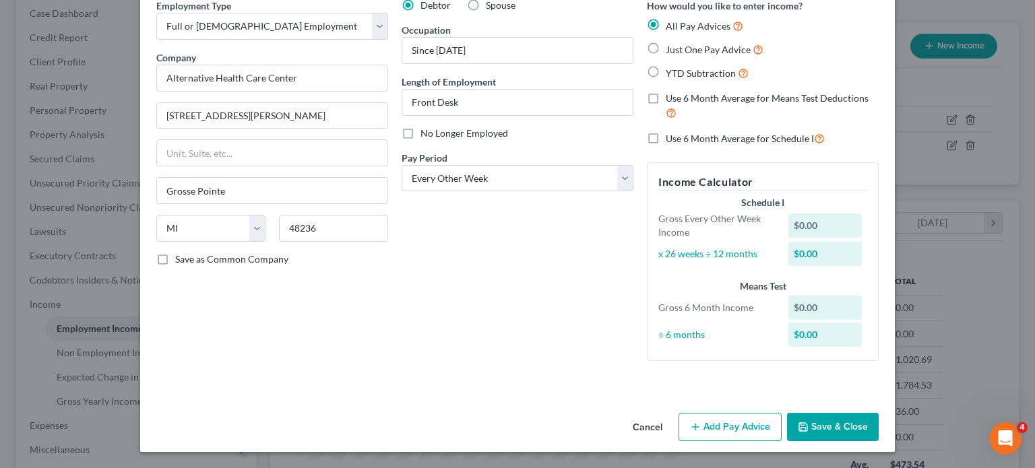
click at [673, 414] on button "Cancel" at bounding box center [647, 427] width 51 height 27
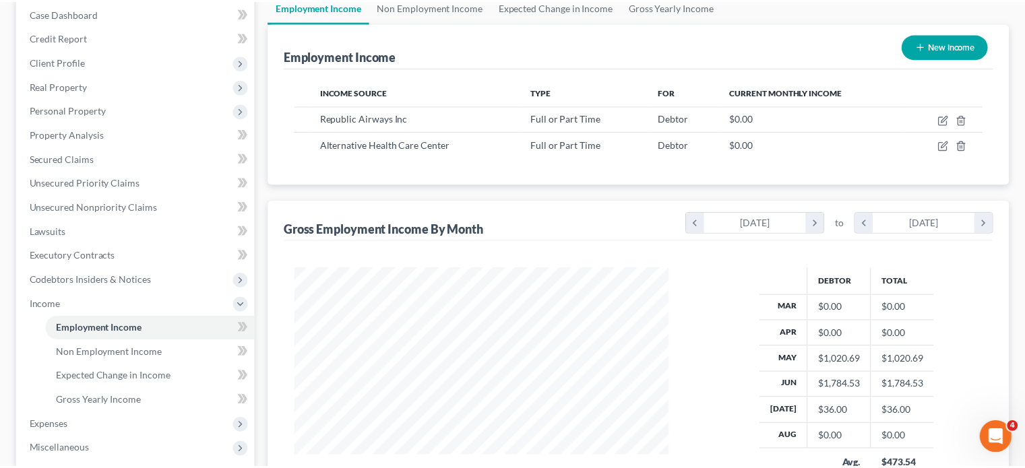
scroll to position [299, 405]
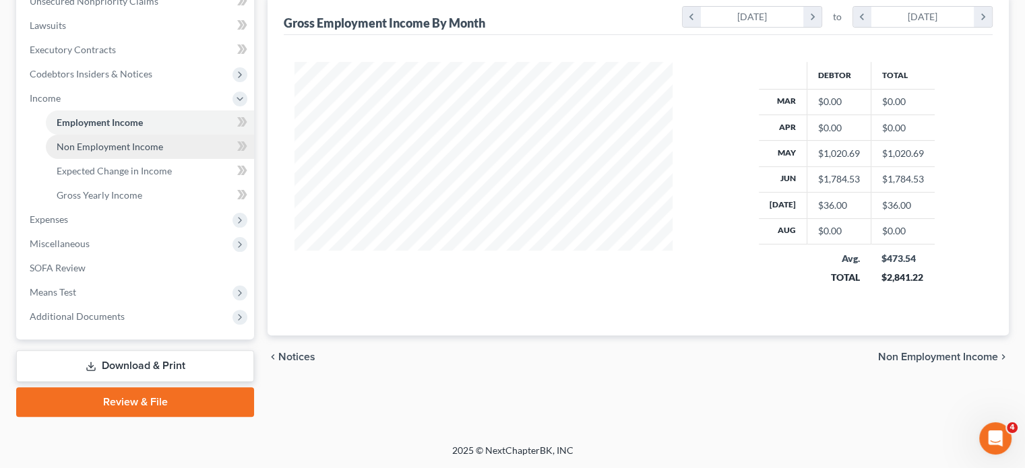
click at [148, 152] on span "Non Employment Income" at bounding box center [110, 146] width 106 height 11
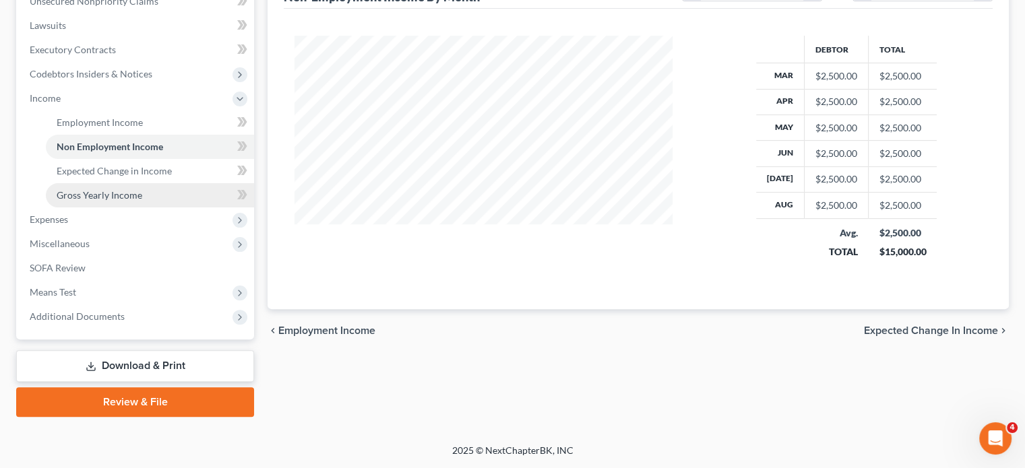
click at [118, 201] on span "Gross Yearly Income" at bounding box center [100, 194] width 86 height 11
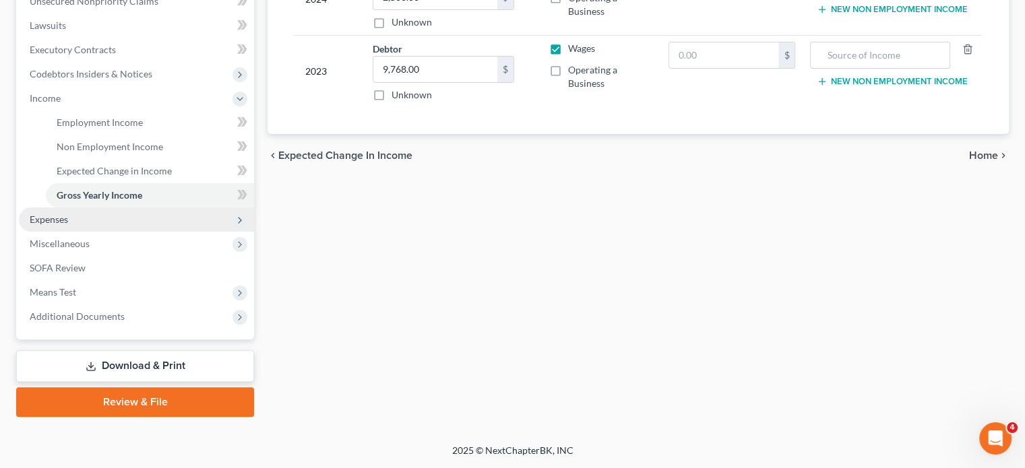
click at [68, 225] on span "Expenses" at bounding box center [49, 219] width 38 height 11
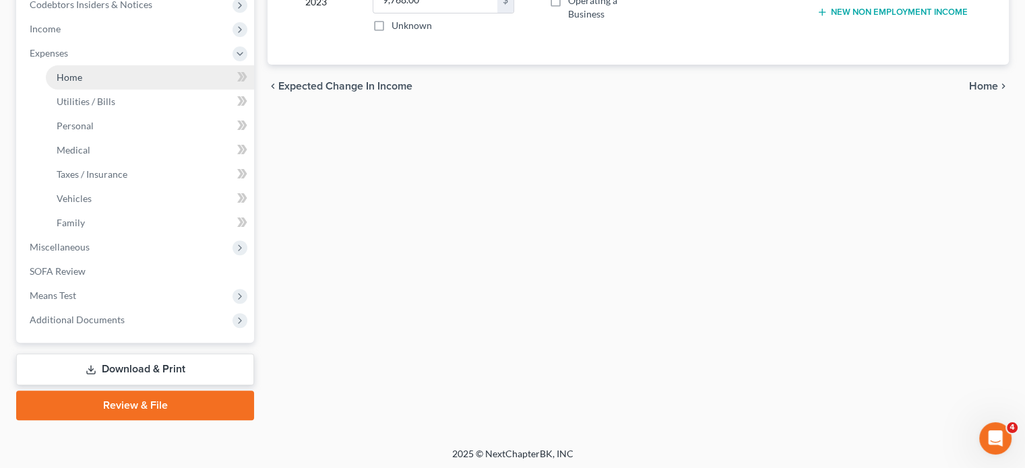
click at [82, 83] on span "Home" at bounding box center [70, 76] width 26 height 11
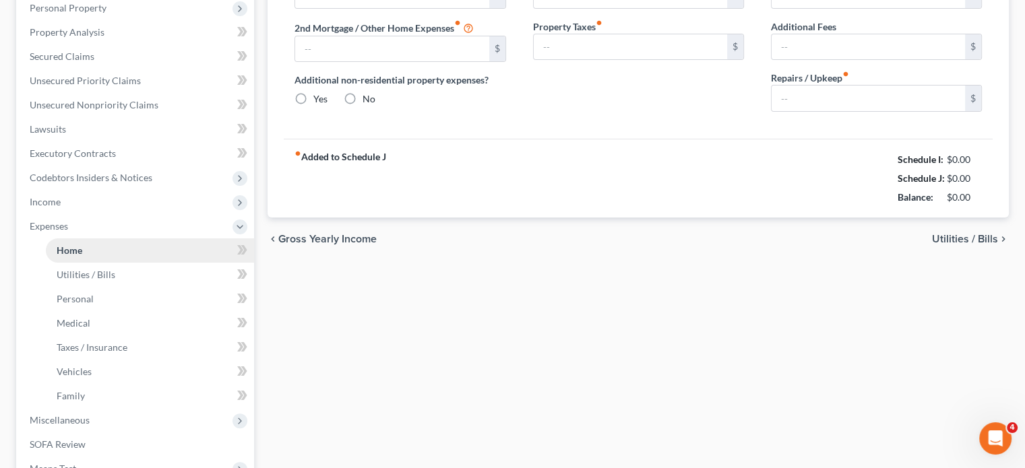
type input "0.00"
radio input "true"
type input "0.00"
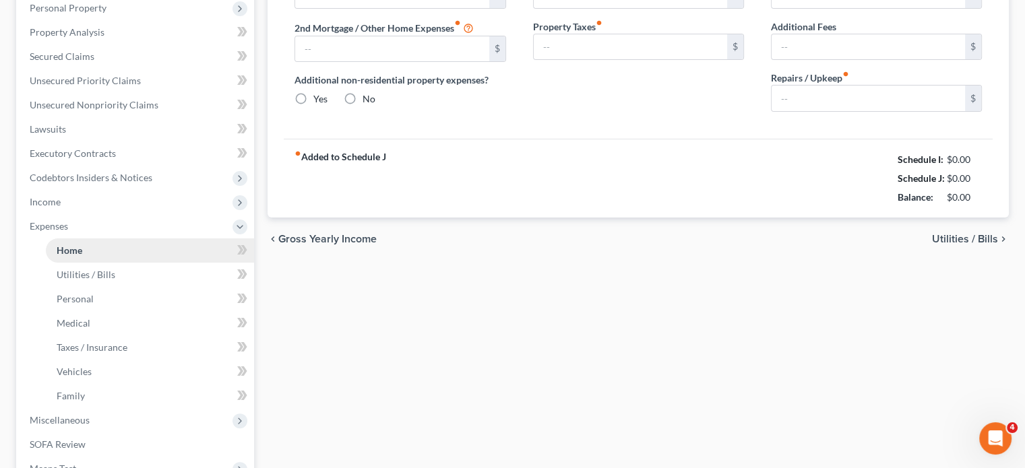
type input "0.00"
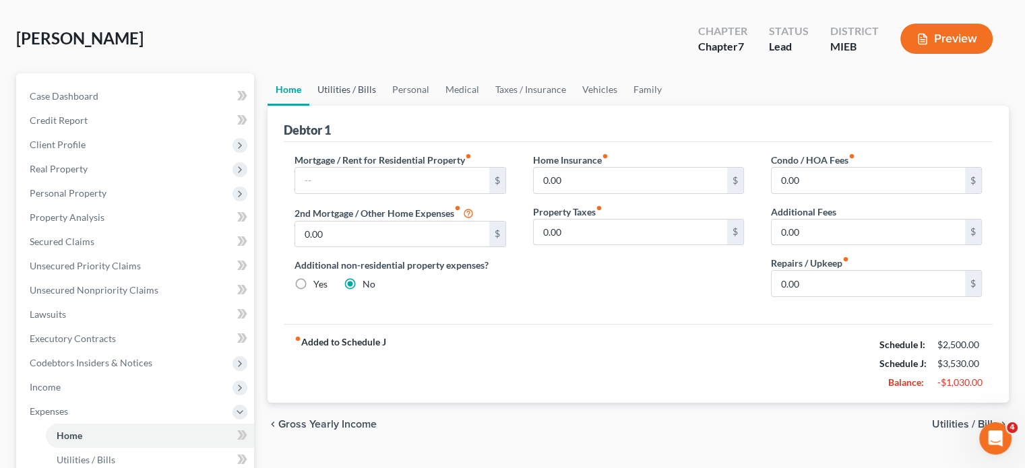
click at [365, 106] on link "Utilities / Bills" at bounding box center [346, 89] width 75 height 32
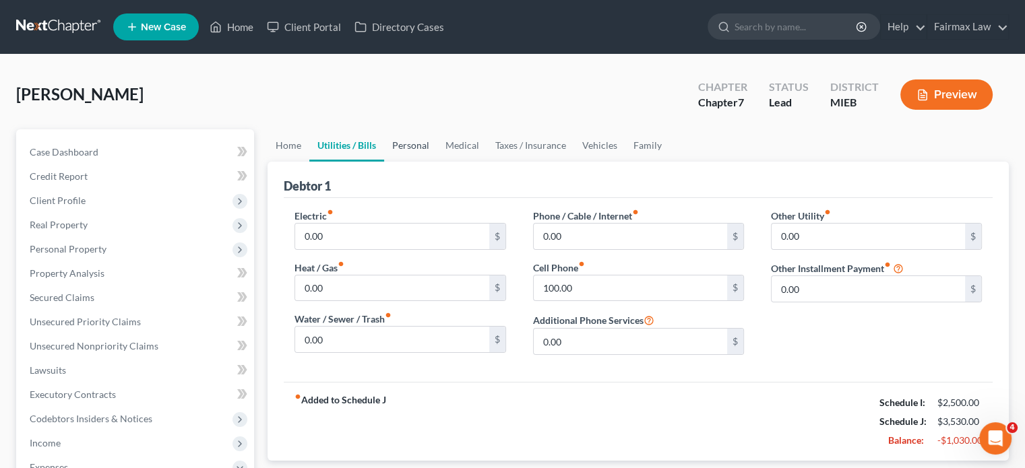
click at [437, 162] on link "Personal" at bounding box center [410, 145] width 53 height 32
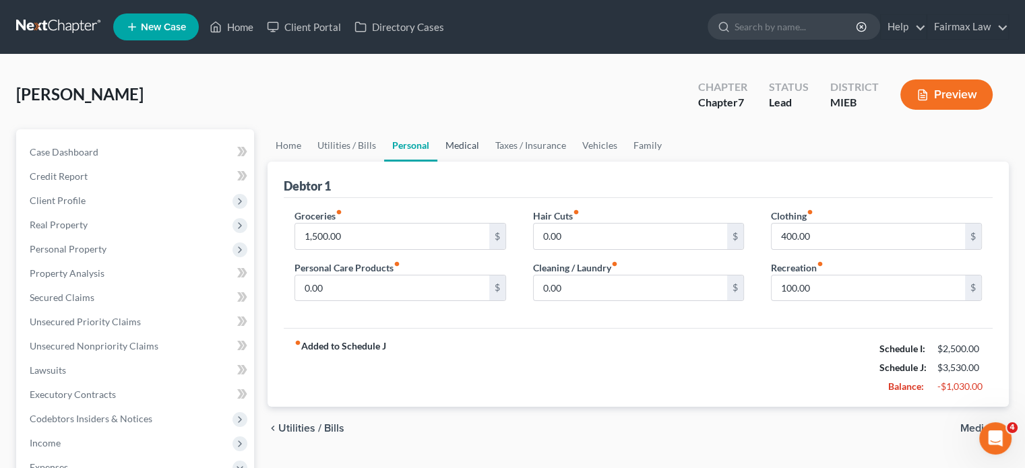
click at [487, 162] on link "Medical" at bounding box center [462, 145] width 50 height 32
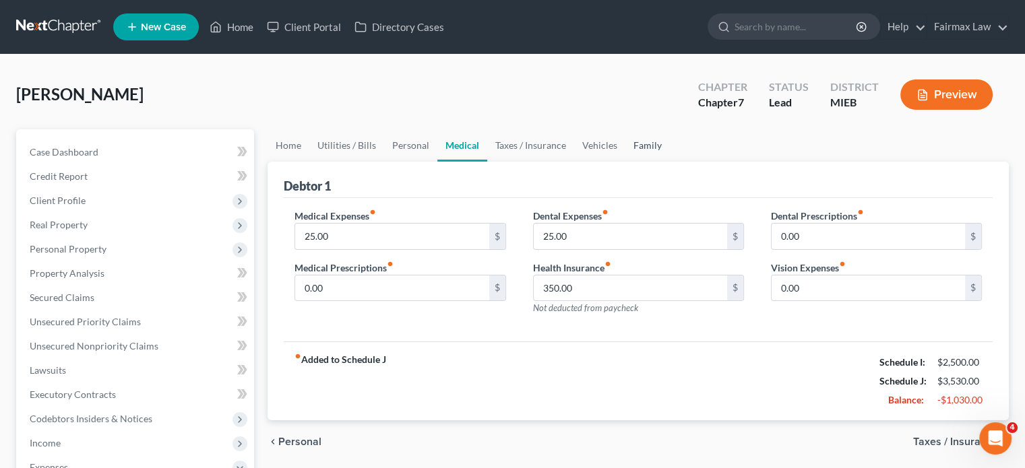
click at [670, 162] on link "Family" at bounding box center [647, 145] width 44 height 32
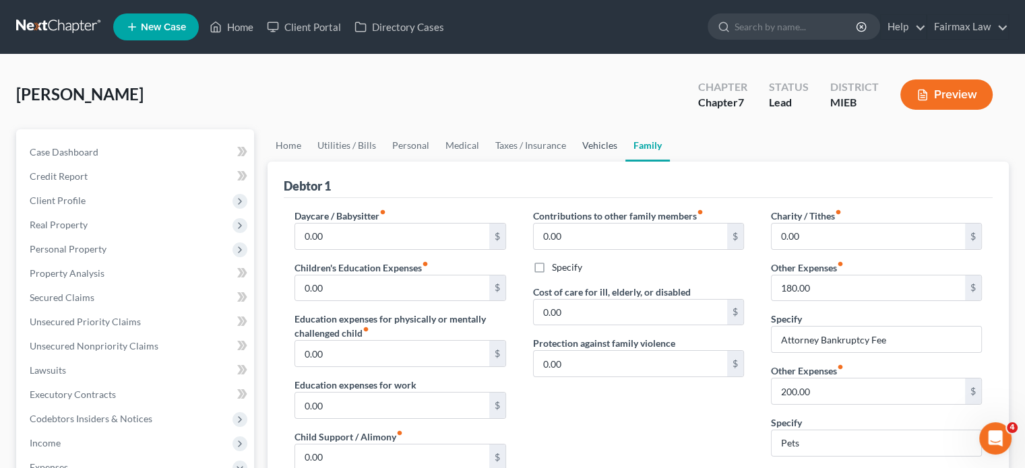
click at [625, 162] on link "Vehicles" at bounding box center [599, 145] width 51 height 32
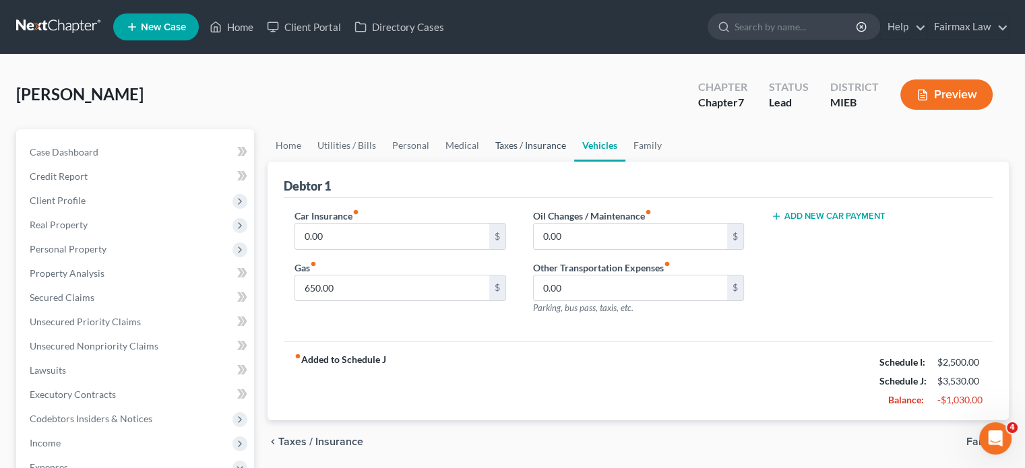
click at [574, 162] on link "Taxes / Insurance" at bounding box center [530, 145] width 87 height 32
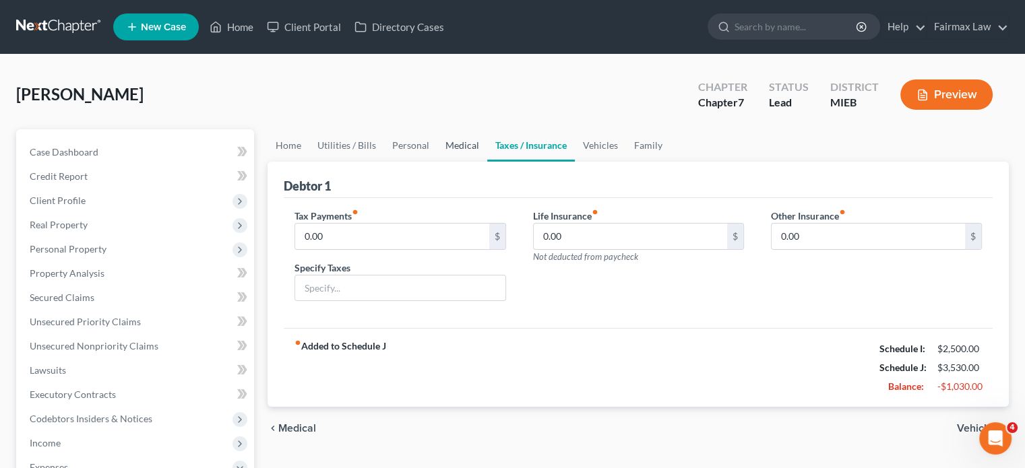
click at [487, 162] on link "Medical" at bounding box center [462, 145] width 50 height 32
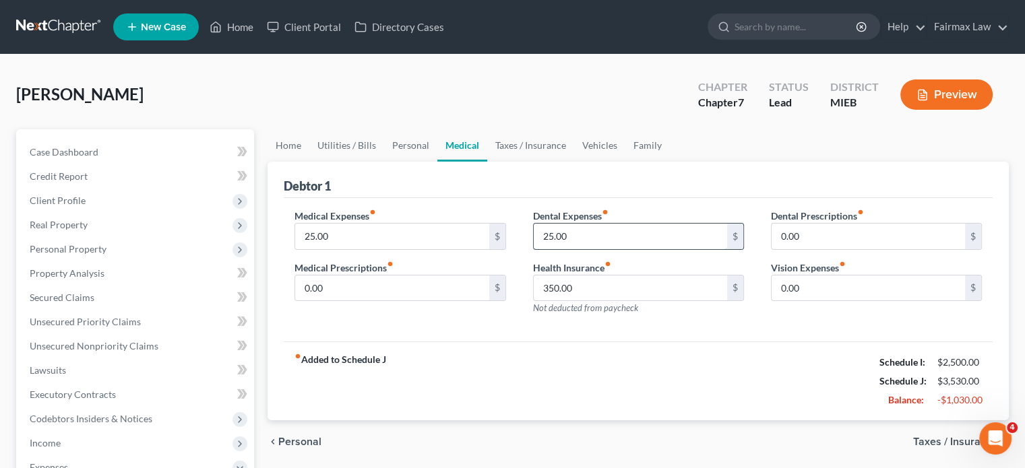
click at [580, 249] on input "25.00" at bounding box center [630, 237] width 193 height 26
click at [358, 249] on input "25.00" at bounding box center [391, 237] width 193 height 26
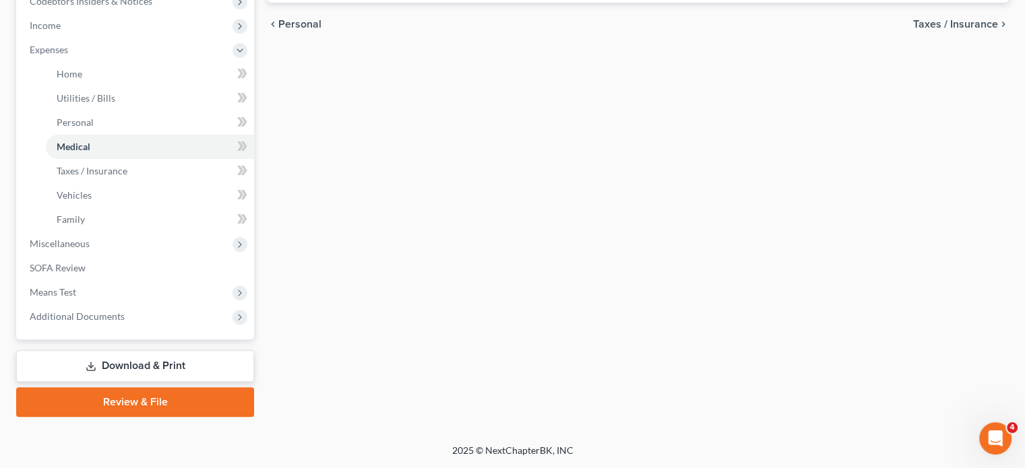
scroll to position [604, 0]
click at [115, 232] on span "Miscellaneous" at bounding box center [136, 244] width 235 height 24
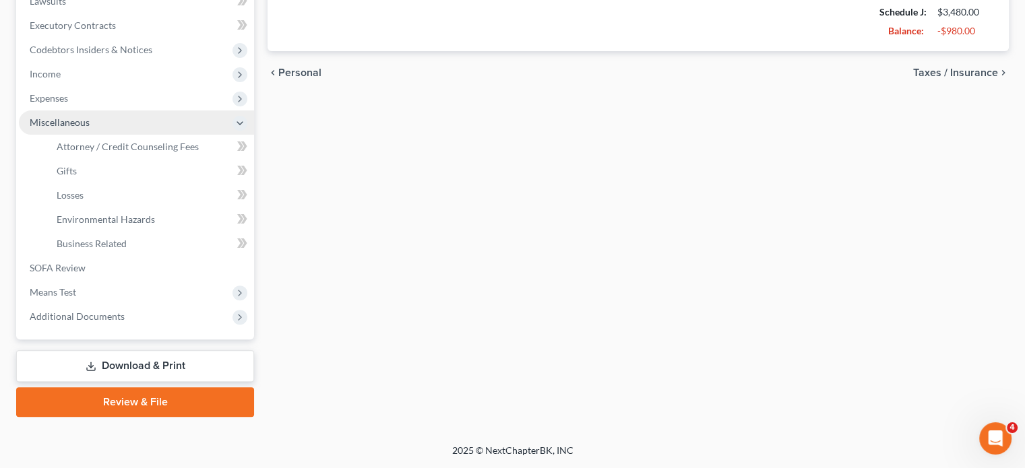
scroll to position [575, 0]
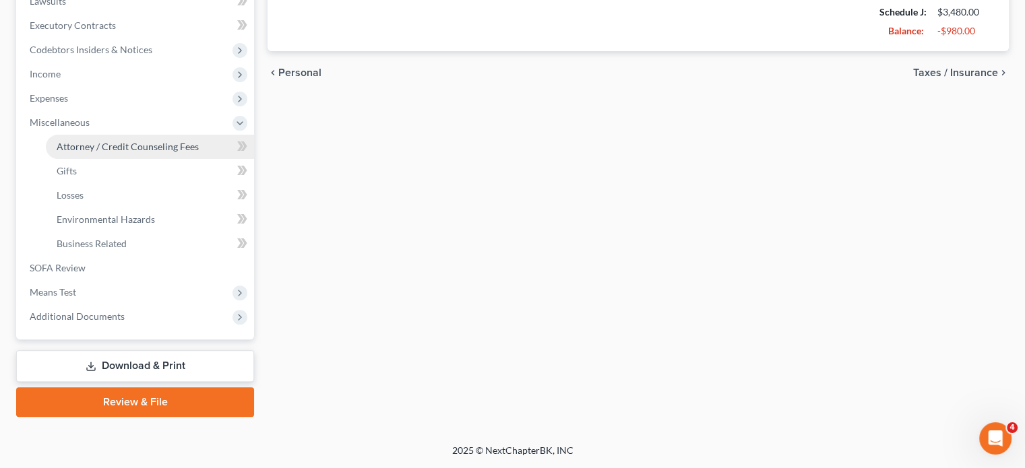
click at [121, 135] on link "Attorney / Credit Counseling Fees" at bounding box center [150, 147] width 208 height 24
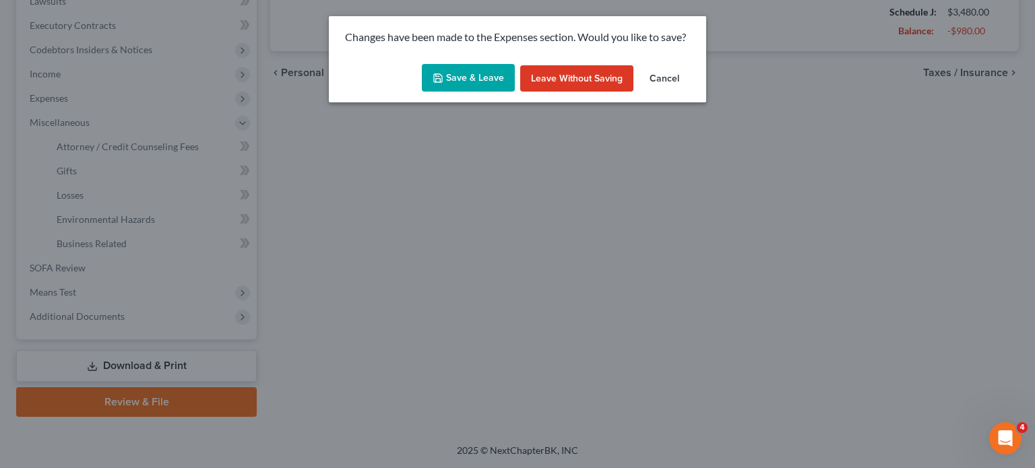
click at [451, 92] on button "Save & Leave" at bounding box center [468, 78] width 93 height 28
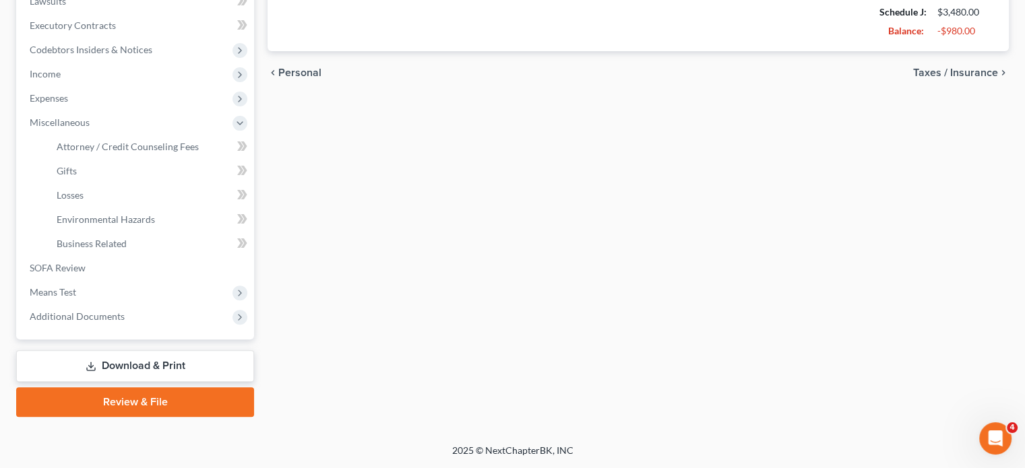
select select "2"
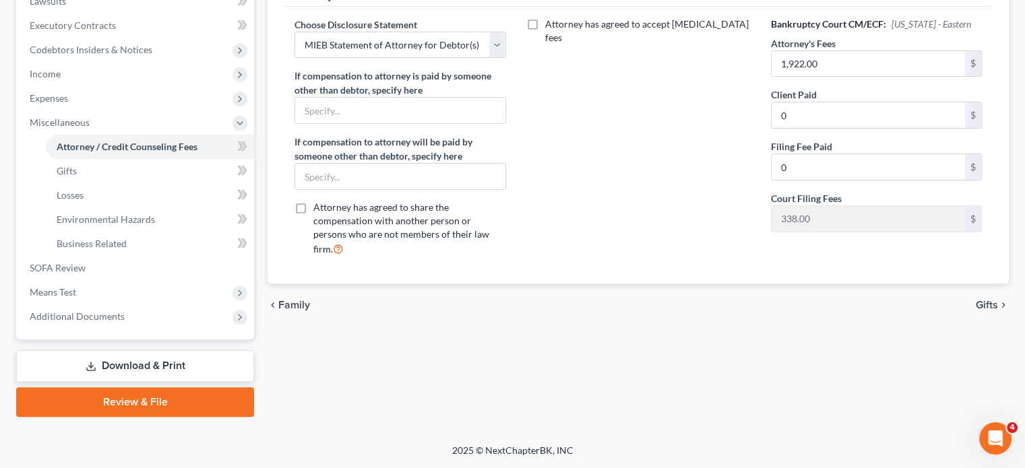
scroll to position [517, 0]
click at [76, 298] on span "Means Test" at bounding box center [53, 291] width 46 height 11
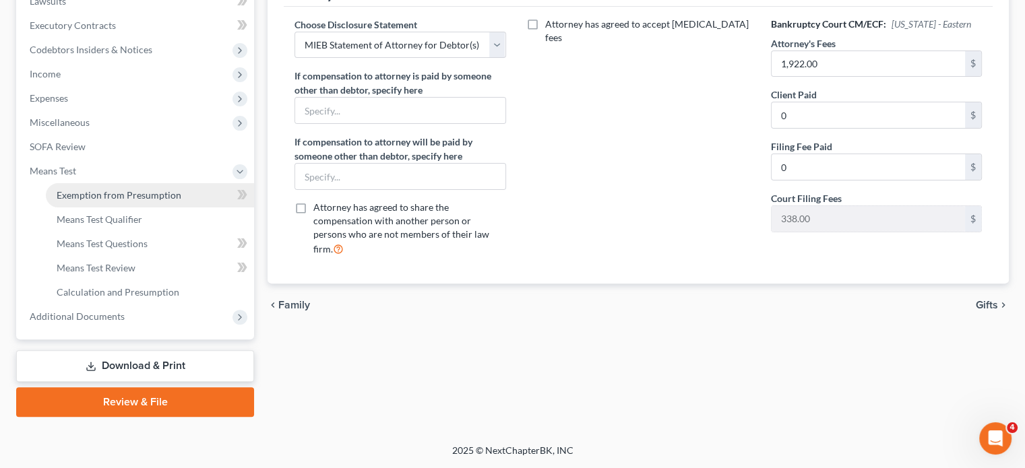
click at [170, 189] on span "Exemption from Presumption" at bounding box center [119, 194] width 125 height 11
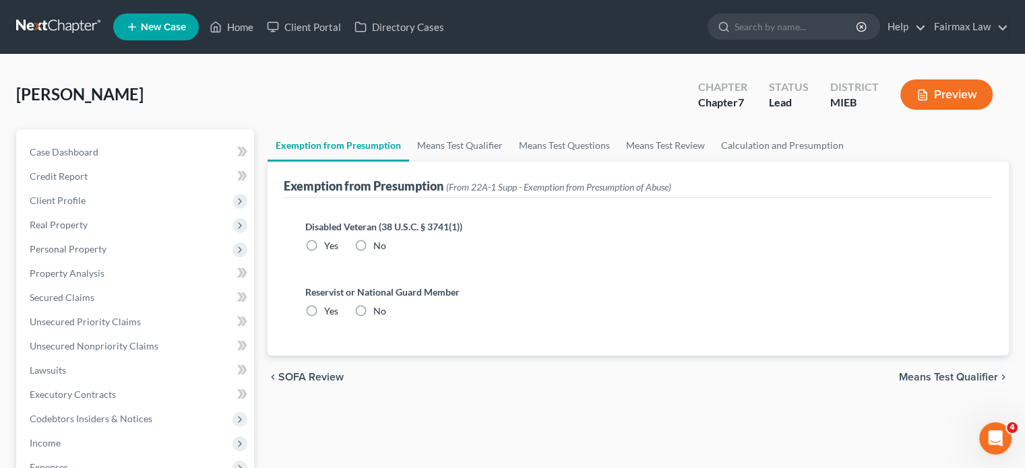
click at [386, 253] on label "No" at bounding box center [379, 245] width 13 height 13
click at [387, 248] on input "No" at bounding box center [383, 243] width 9 height 9
radio input "true"
click at [386, 318] on label "No" at bounding box center [379, 311] width 13 height 13
click at [387, 313] on input "No" at bounding box center [383, 309] width 9 height 9
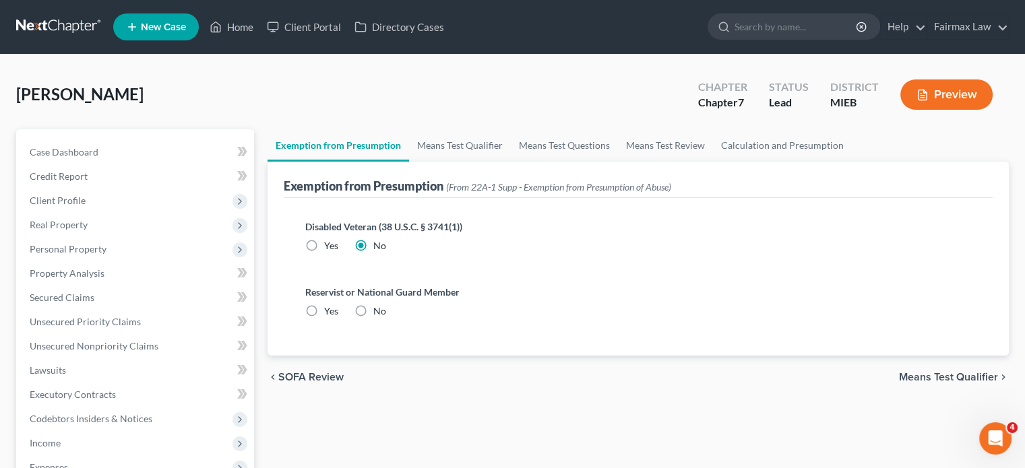
radio input "true"
click at [482, 162] on link "Means Test Qualifier" at bounding box center [460, 145] width 102 height 32
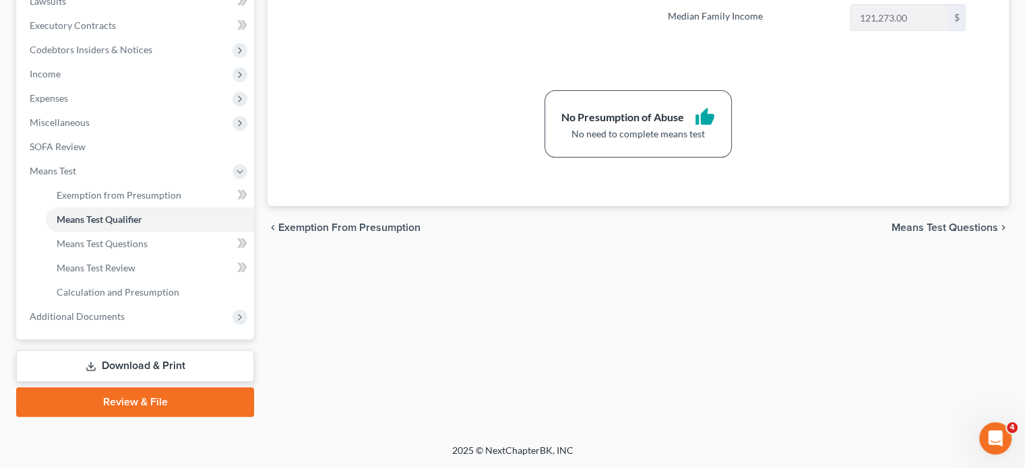
scroll to position [575, 0]
click at [186, 305] on span "Additional Documents" at bounding box center [136, 317] width 235 height 24
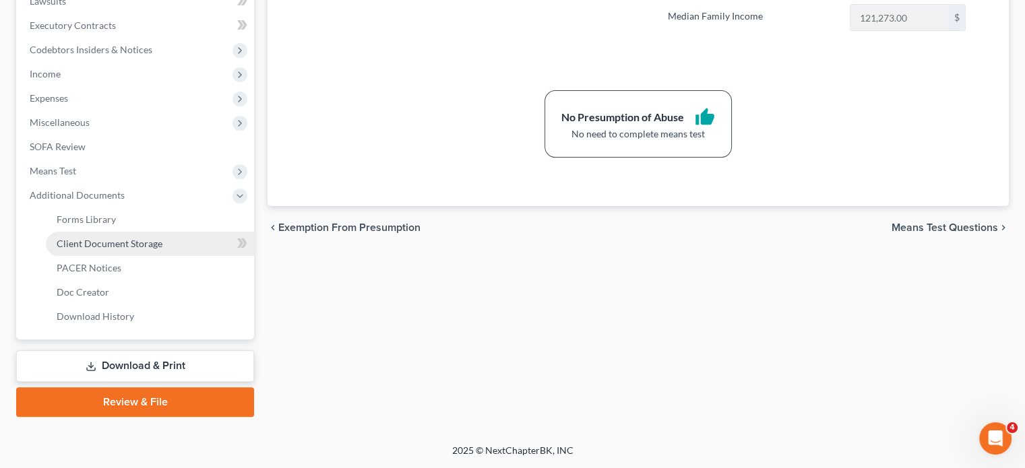
click at [175, 232] on link "Client Document Storage" at bounding box center [150, 244] width 208 height 24
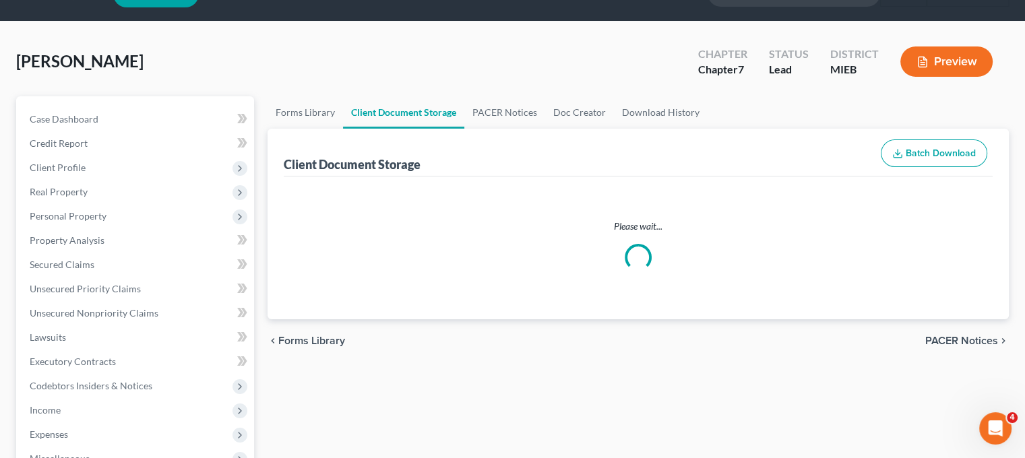
select select "7"
select select "6"
select select "32"
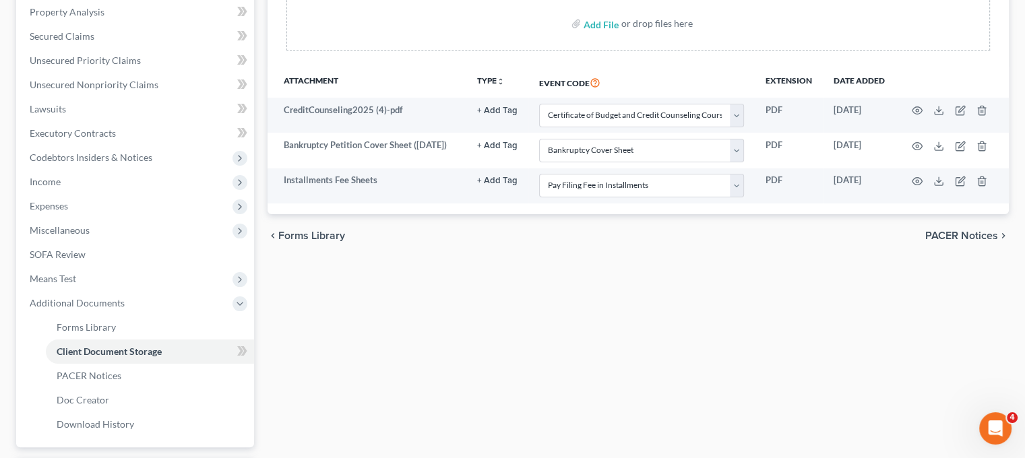
scroll to position [267, 0]
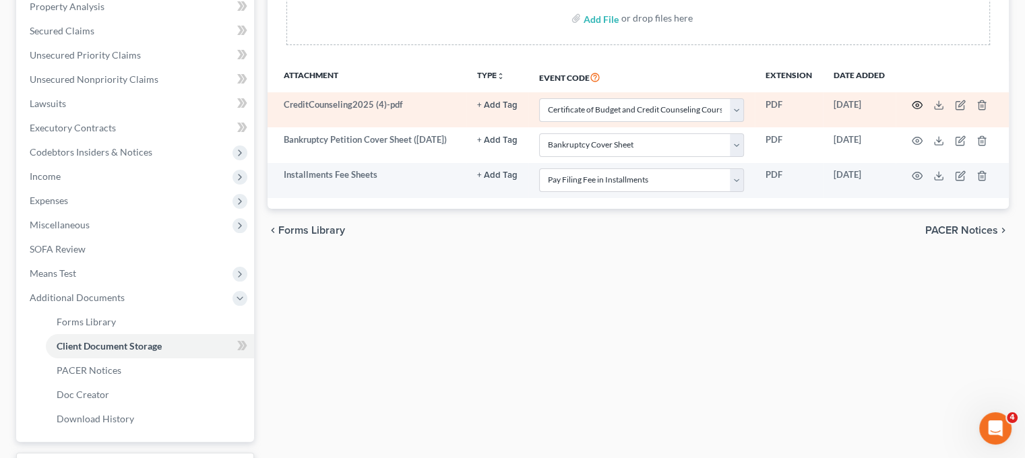
click at [922, 111] on icon "button" at bounding box center [917, 105] width 11 height 11
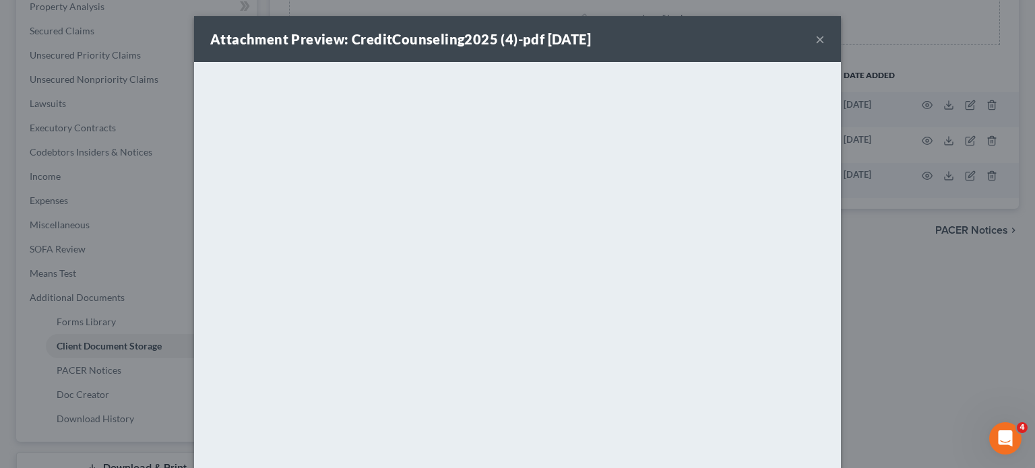
click at [825, 47] on button "×" at bounding box center [819, 39] width 9 height 16
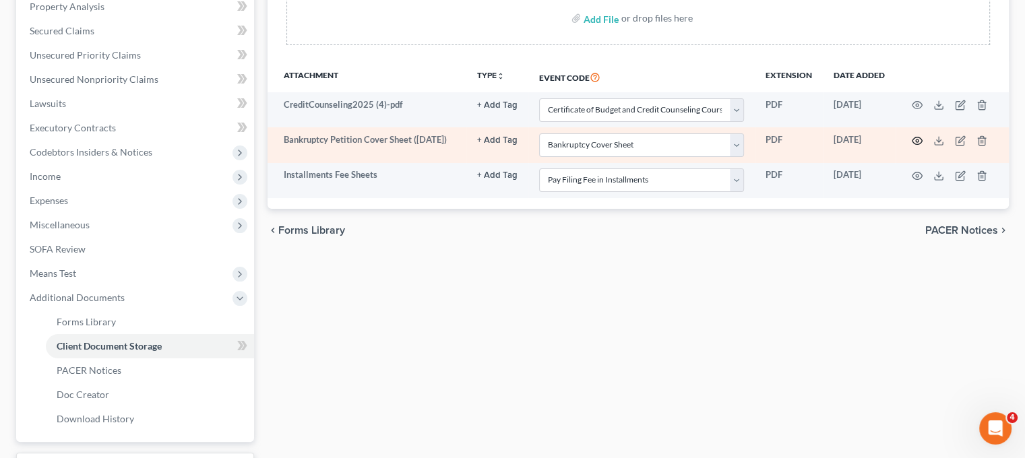
click at [921, 146] on icon "button" at bounding box center [917, 140] width 11 height 11
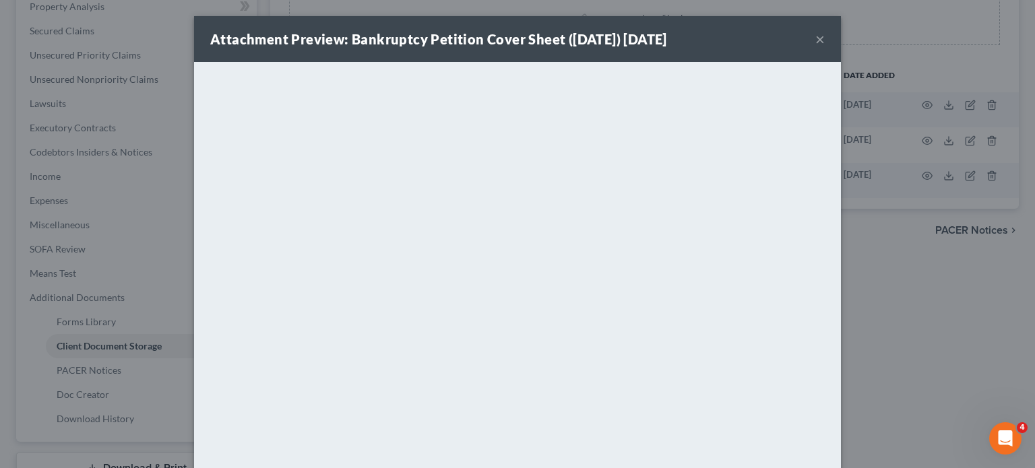
click at [825, 47] on button "×" at bounding box center [819, 39] width 9 height 16
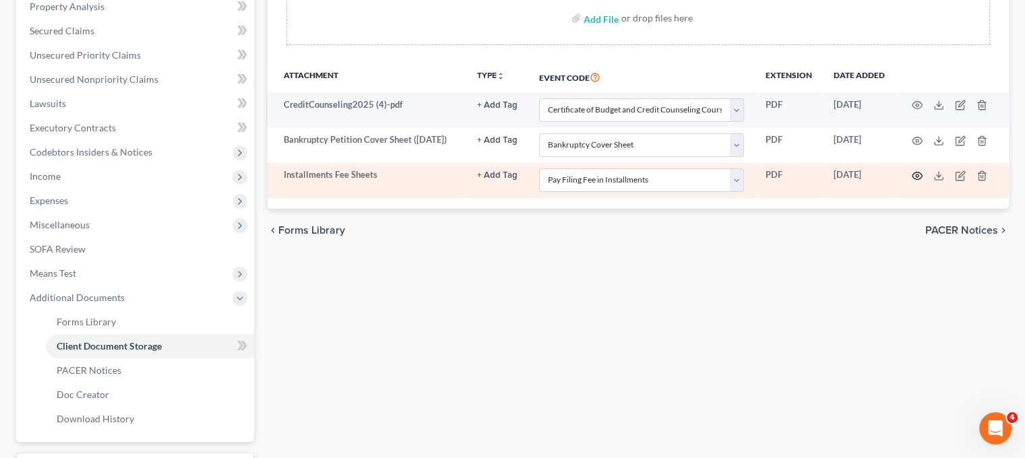
click at [918, 177] on circle "button" at bounding box center [917, 176] width 3 height 3
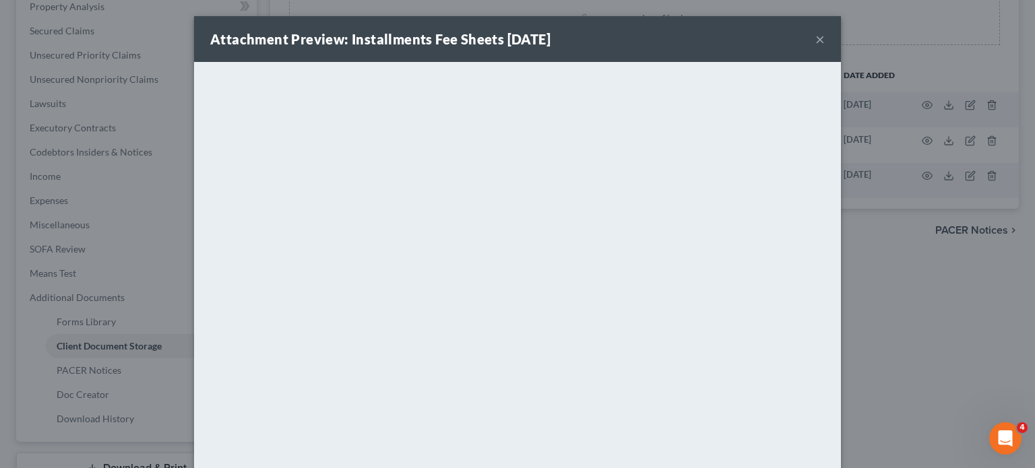
click at [825, 43] on button "×" at bounding box center [819, 39] width 9 height 16
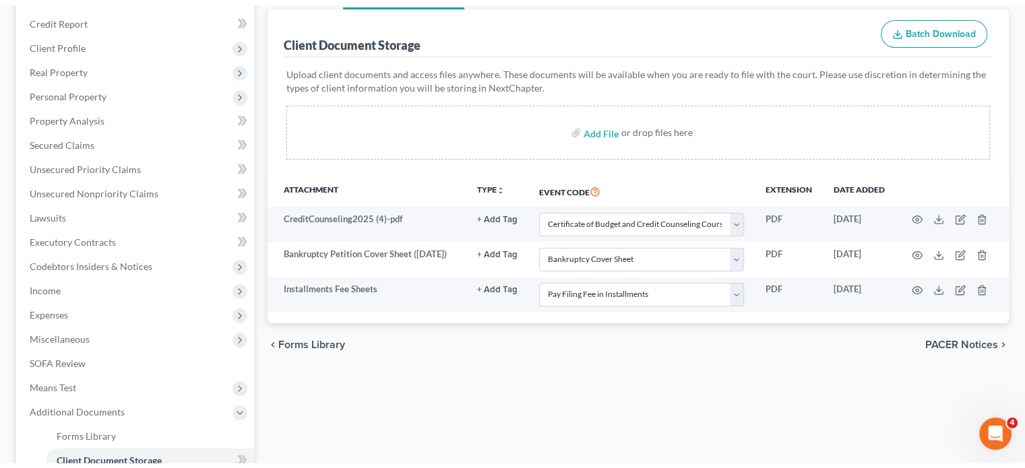
scroll to position [175, 0]
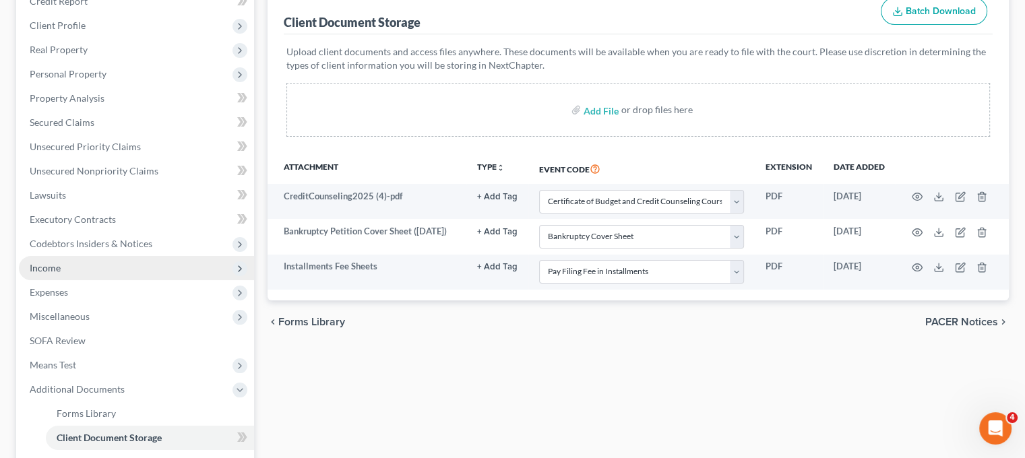
click at [95, 280] on span "Income" at bounding box center [136, 268] width 235 height 24
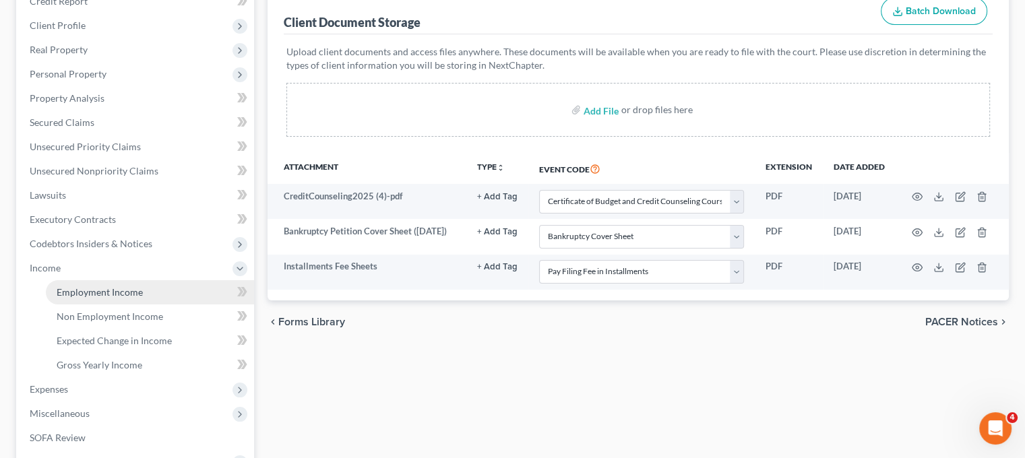
click at [104, 298] on span "Employment Income" at bounding box center [100, 291] width 86 height 11
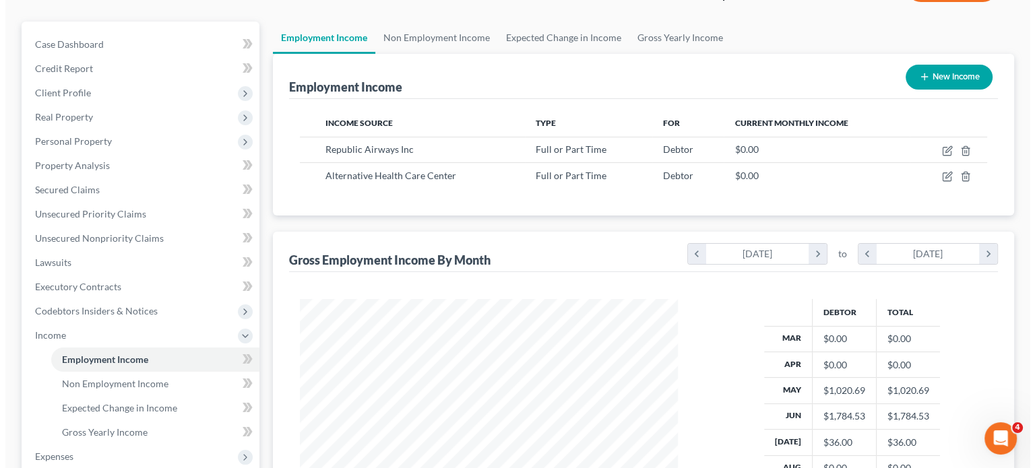
scroll to position [110, 0]
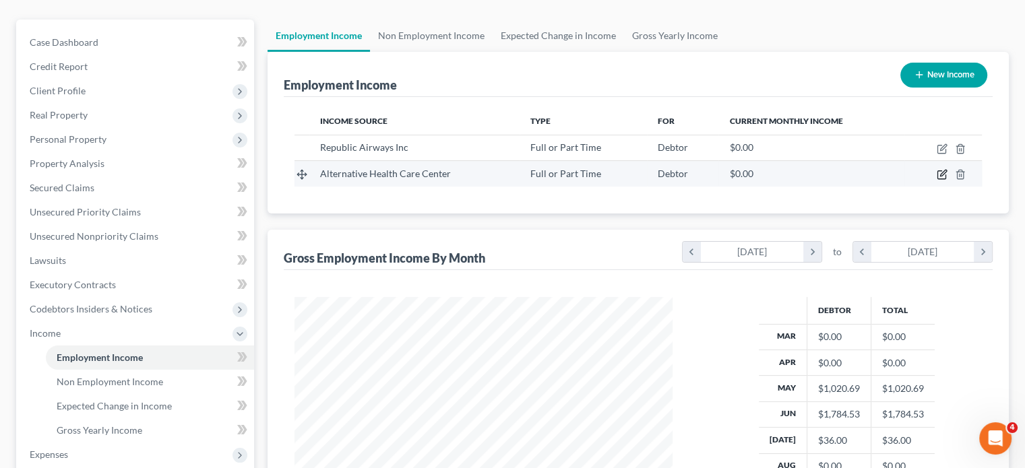
click at [940, 177] on icon "button" at bounding box center [943, 173] width 6 height 6
select select "0"
select select "23"
select select "2"
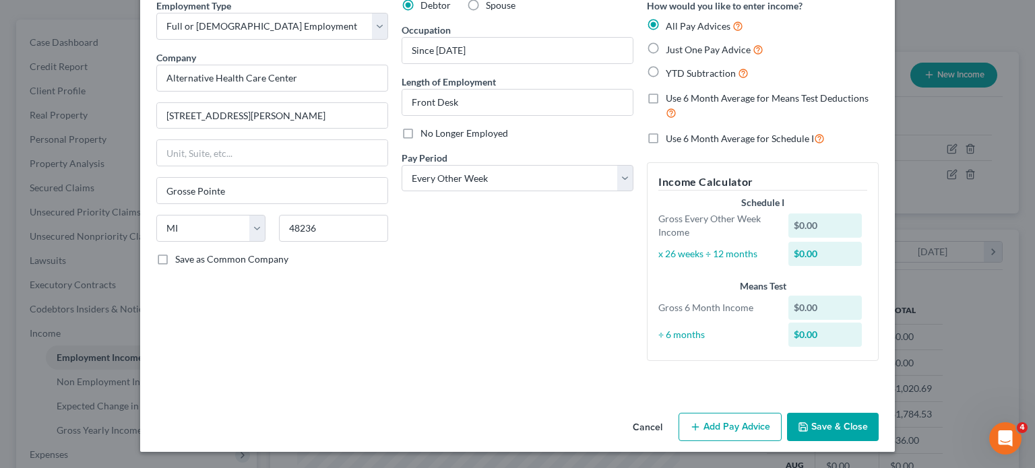
scroll to position [177, 0]
click at [748, 414] on button "Add Pay Advice" at bounding box center [730, 427] width 103 height 28
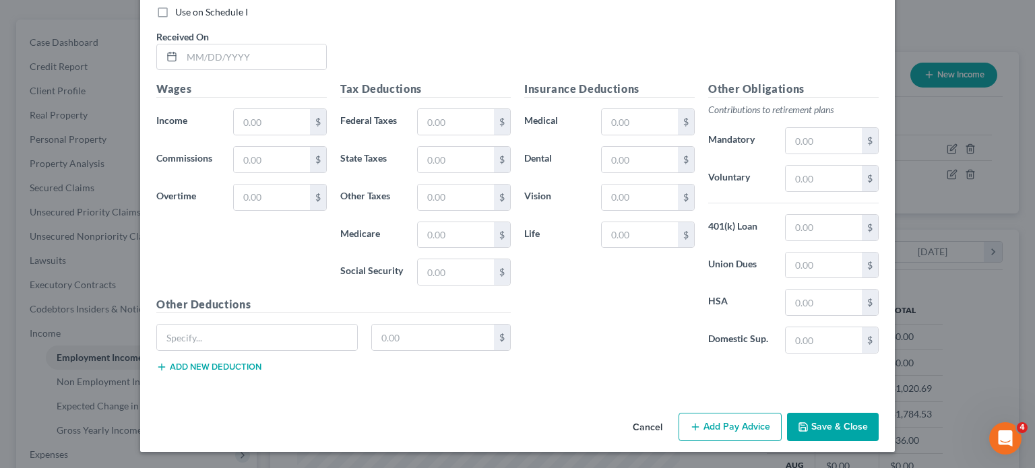
scroll to position [542, 0]
click at [182, 70] on input "text" at bounding box center [254, 57] width 144 height 26
type input "[DATE]"
click at [234, 135] on input "text" at bounding box center [272, 122] width 76 height 26
paste input "896"
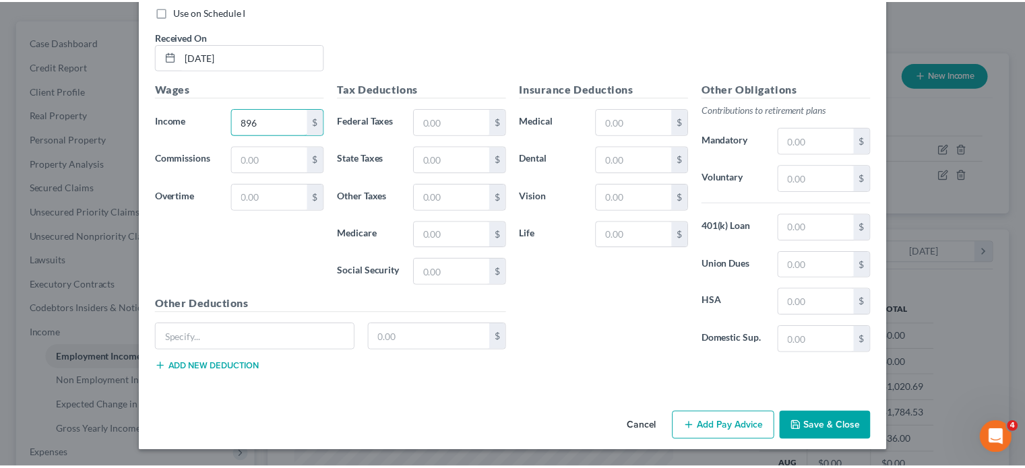
scroll to position [722, 0]
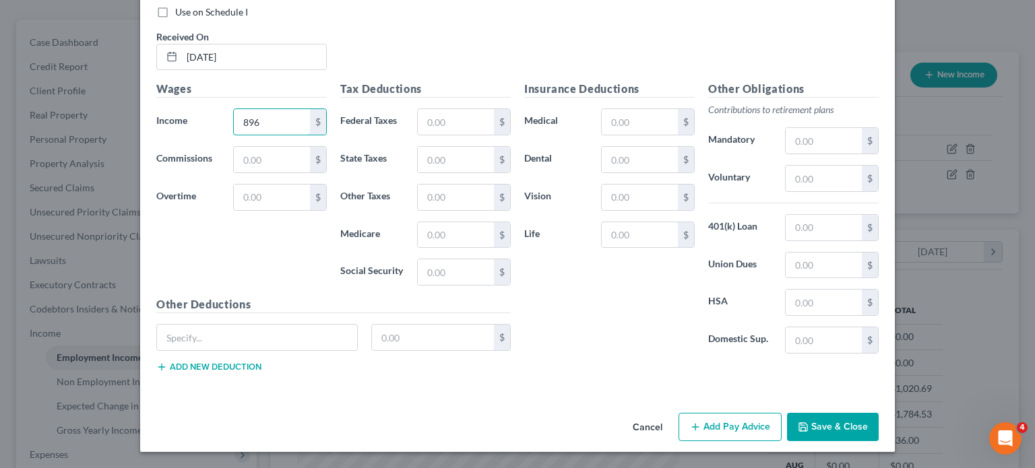
type input "896"
click at [879, 416] on button "Save & Close" at bounding box center [833, 427] width 92 height 28
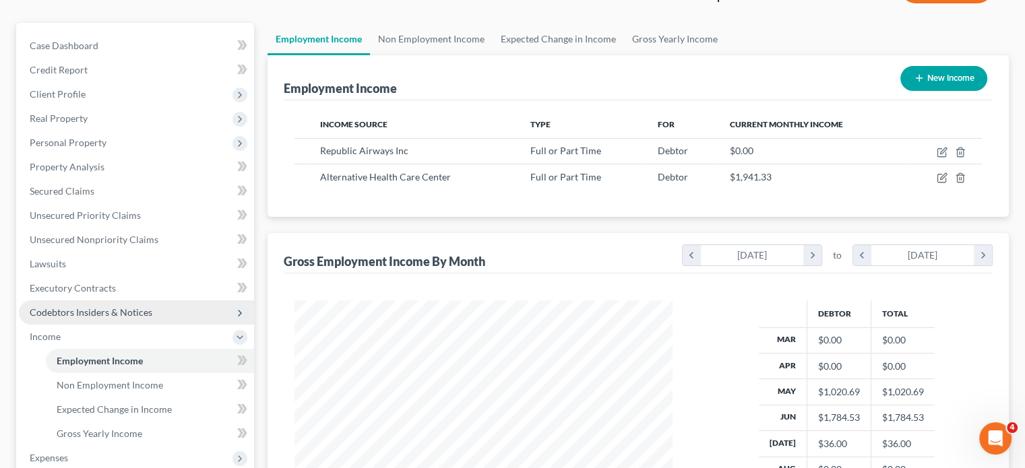
scroll to position [108, 0]
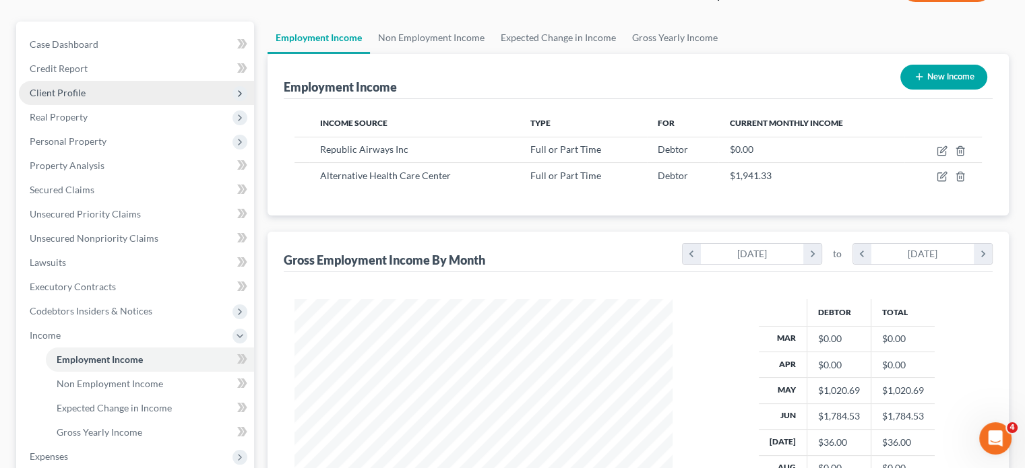
click at [113, 105] on span "Client Profile" at bounding box center [136, 93] width 235 height 24
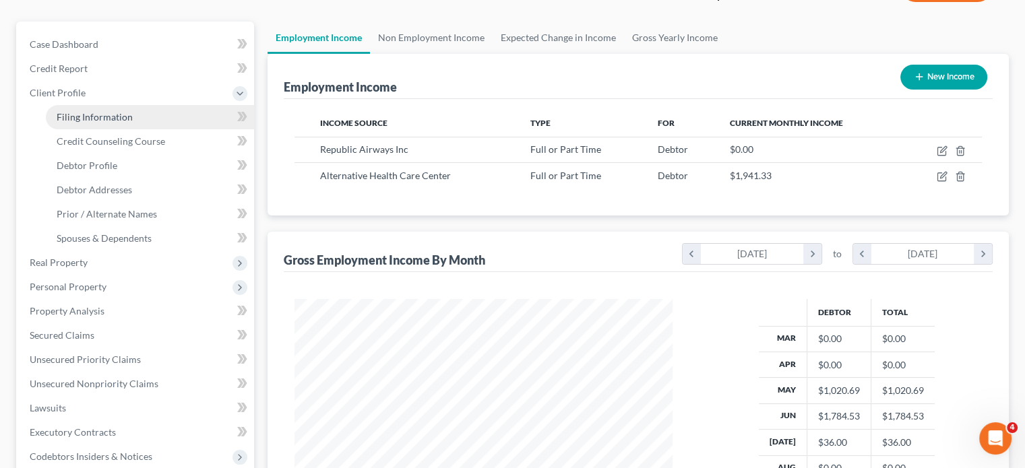
click at [100, 123] on span "Filing Information" at bounding box center [95, 116] width 76 height 11
select select "1"
select select "0"
select select "40"
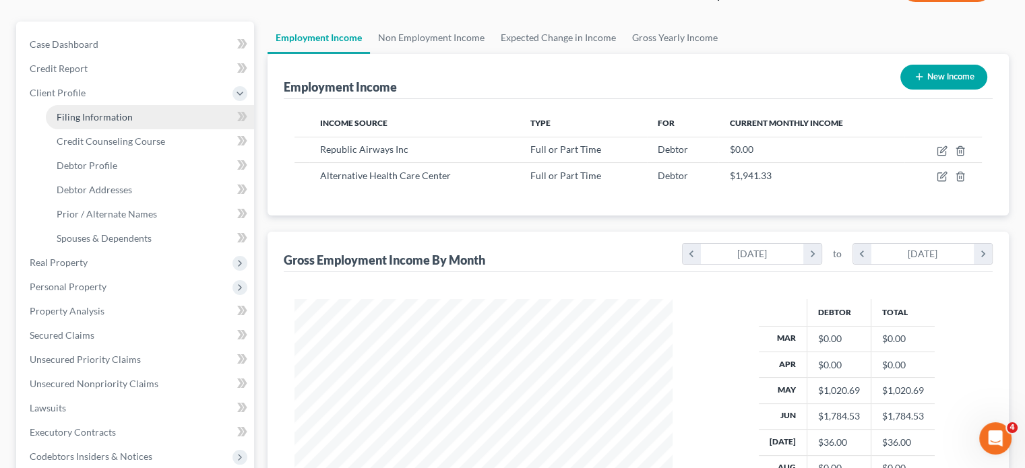
select select "0"
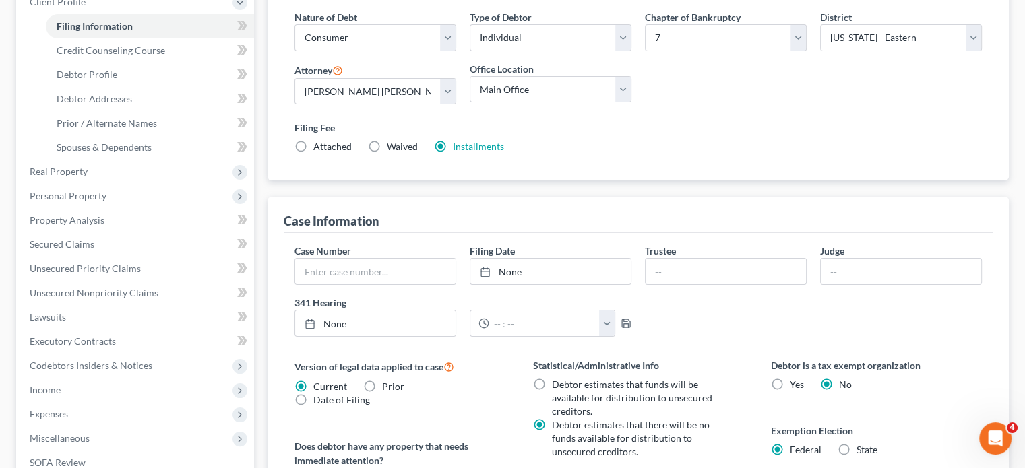
scroll to position [221, 0]
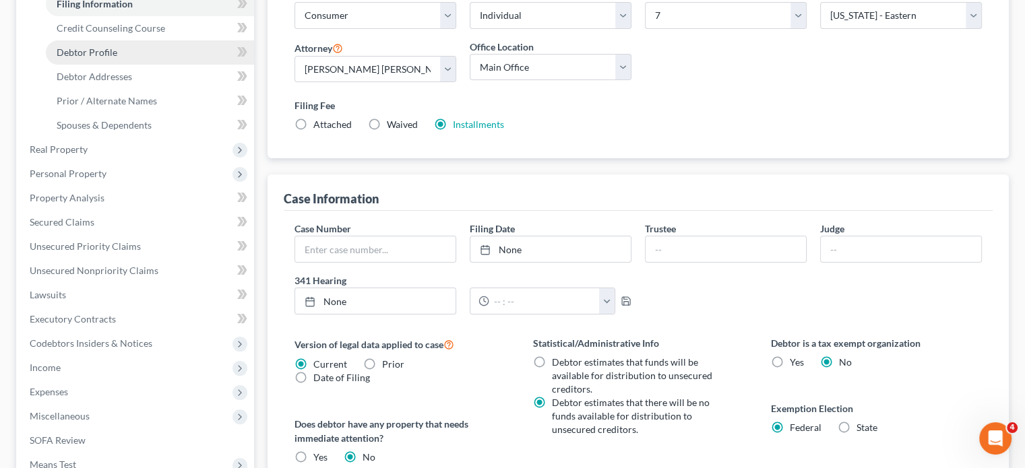
click at [148, 65] on link "Debtor Profile" at bounding box center [150, 52] width 208 height 24
select select "3"
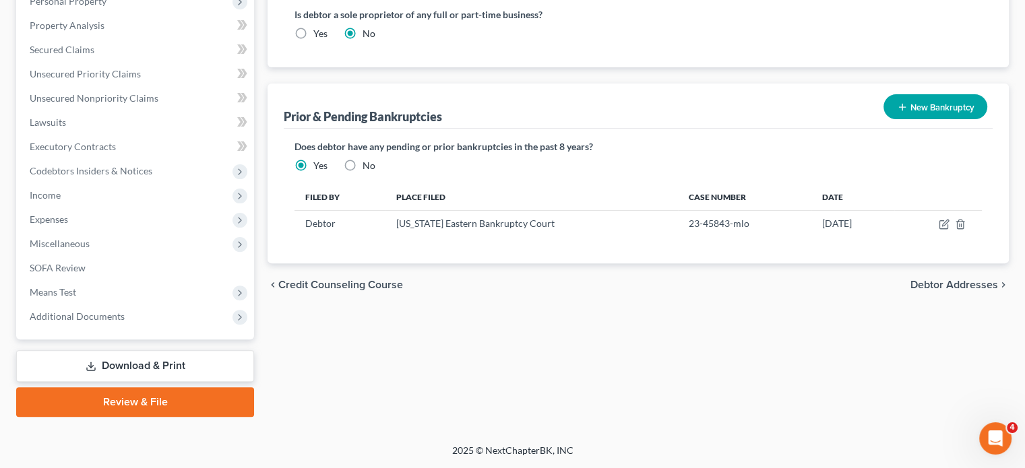
scroll to position [396, 0]
click at [158, 104] on span "Unsecured Nonpriority Claims" at bounding box center [94, 97] width 129 height 11
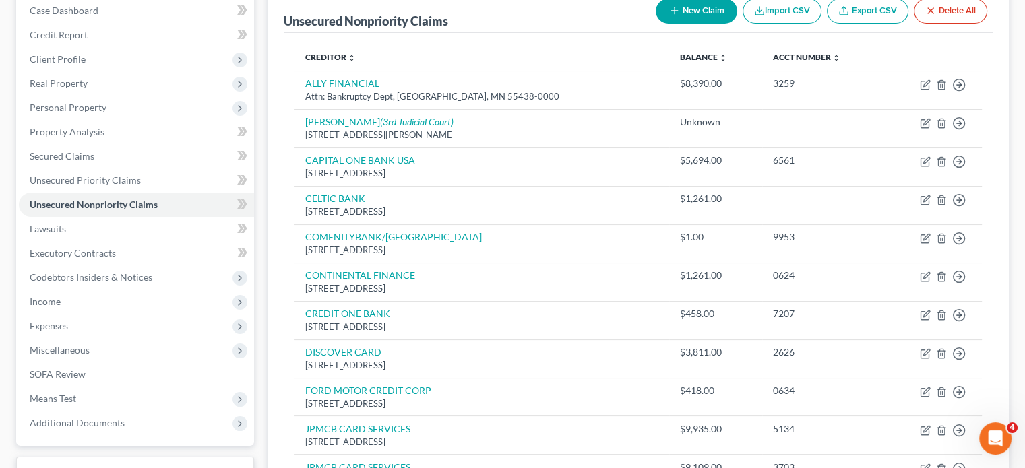
scroll to position [140, 0]
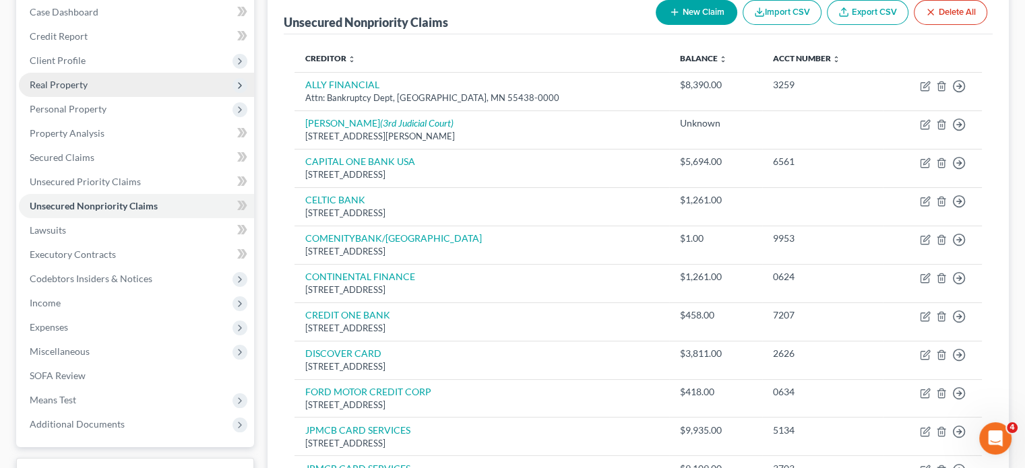
click at [81, 90] on span "Real Property" at bounding box center [59, 84] width 58 height 11
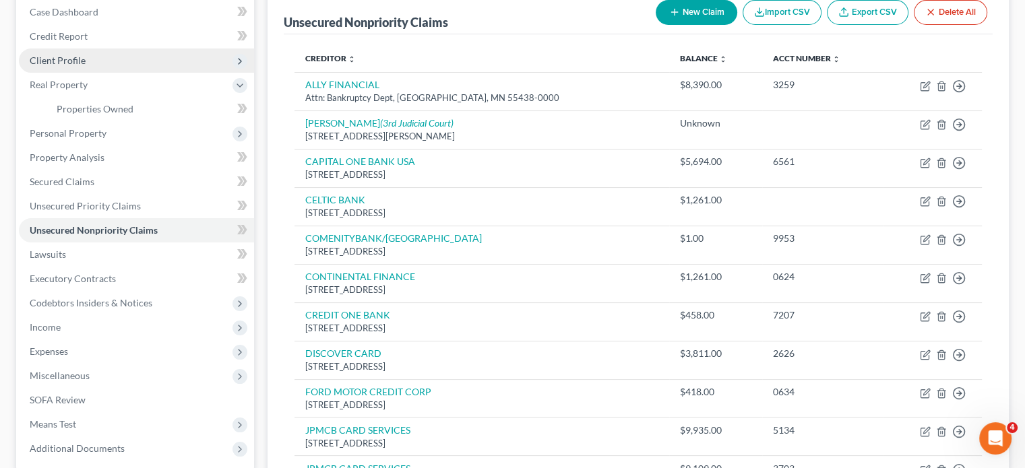
click at [105, 73] on span "Client Profile" at bounding box center [136, 61] width 235 height 24
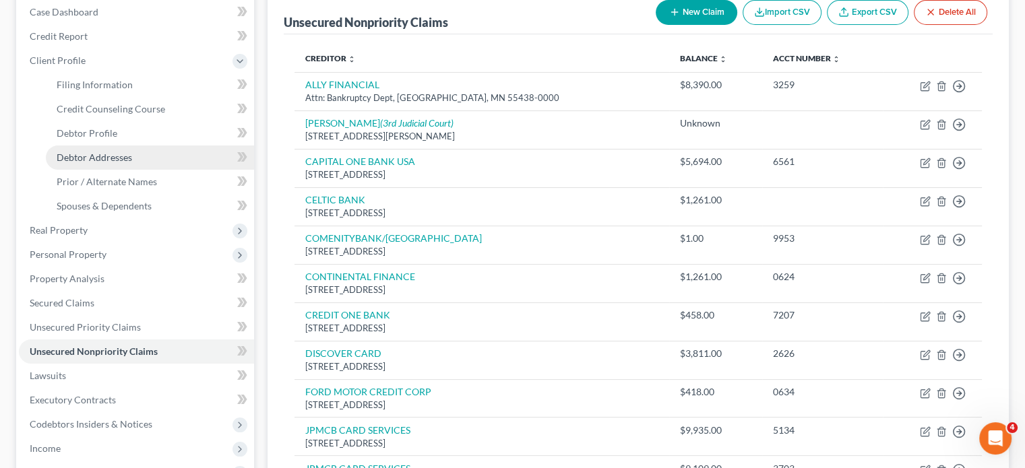
click at [119, 163] on span "Debtor Addresses" at bounding box center [94, 157] width 75 height 11
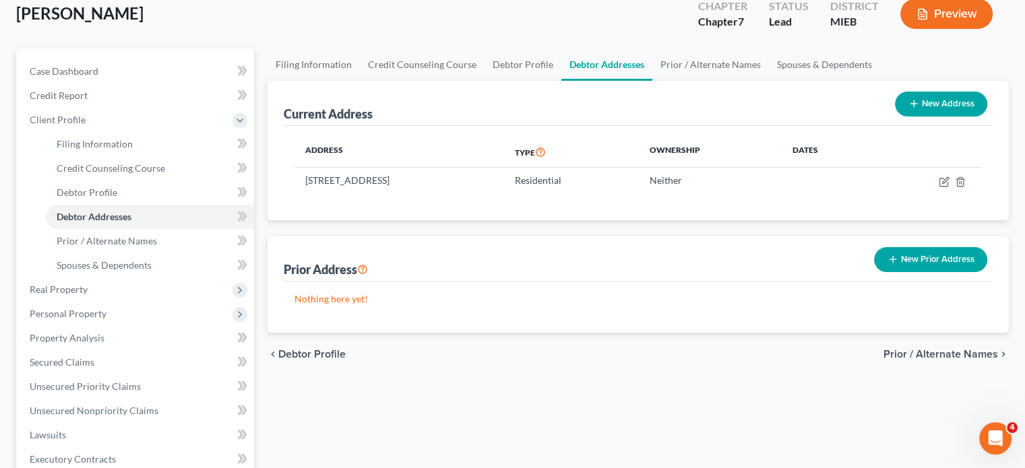
scroll to position [117, 0]
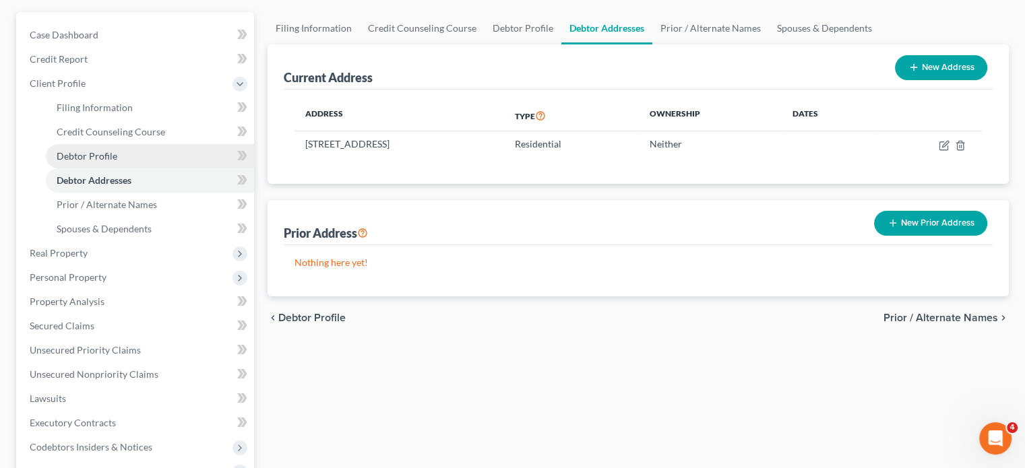
click at [146, 168] on link "Debtor Profile" at bounding box center [150, 156] width 208 height 24
select select "3"
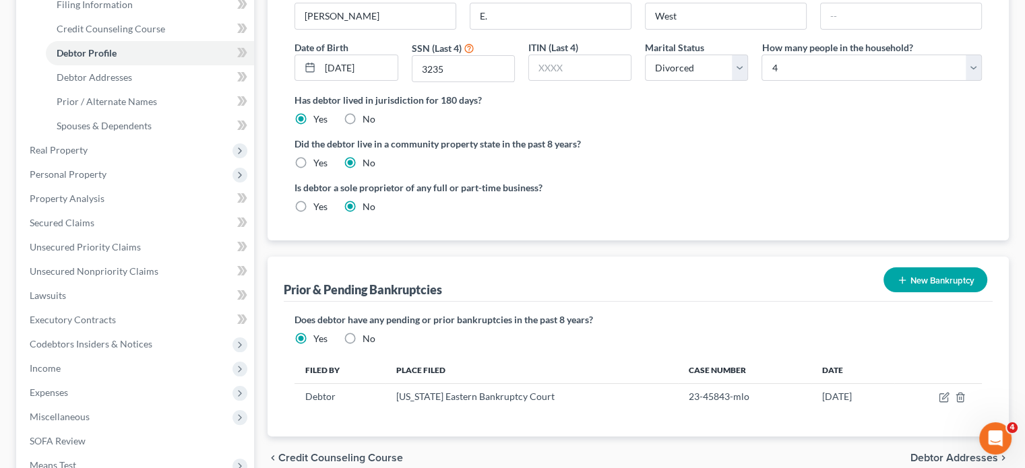
scroll to position [221, 0]
click at [106, 131] on span "Spouses & Dependents" at bounding box center [104, 124] width 95 height 11
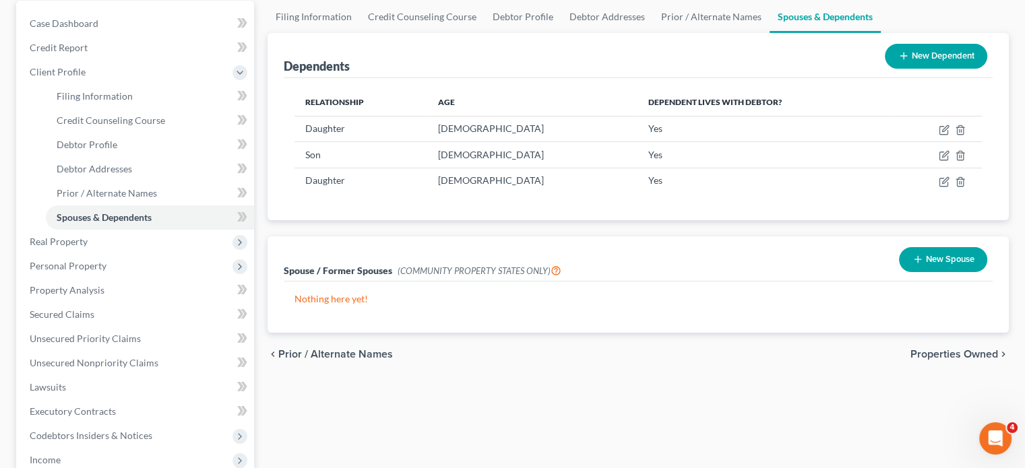
scroll to position [129, 0]
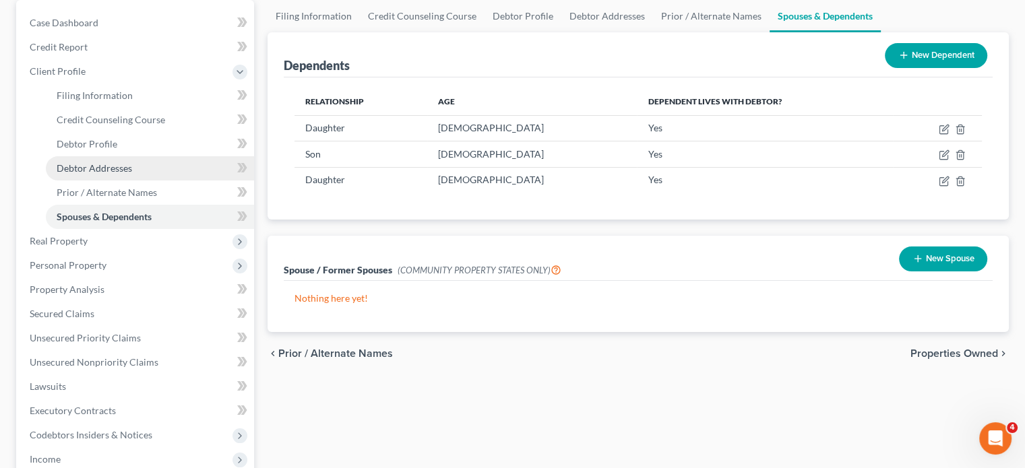
click at [115, 174] on span "Debtor Addresses" at bounding box center [94, 167] width 75 height 11
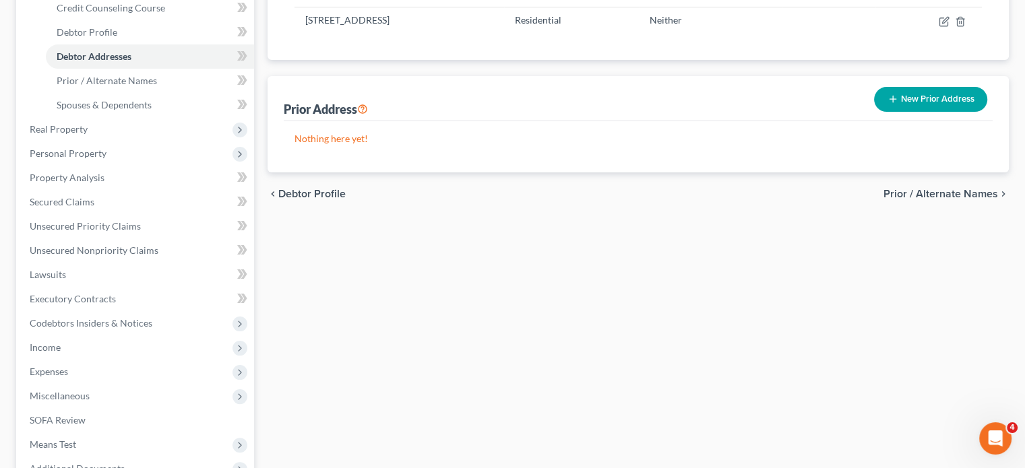
scroll to position [245, 0]
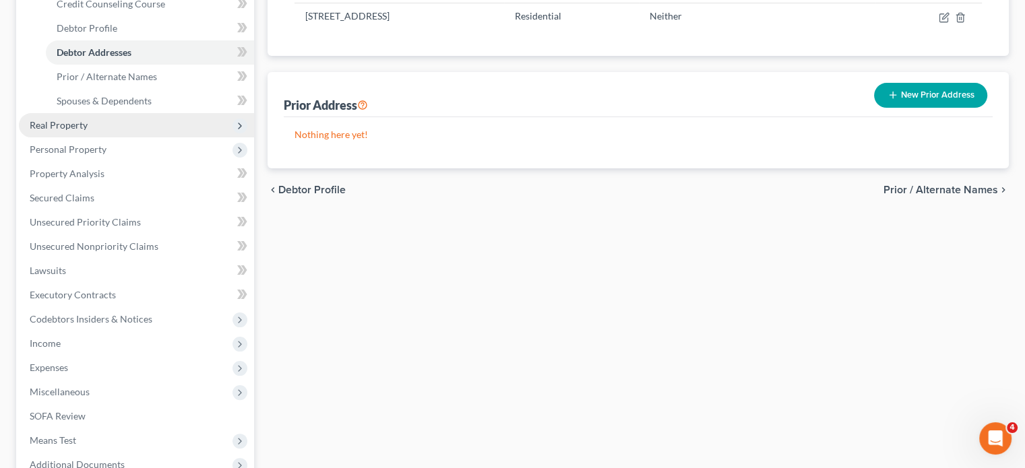
click at [159, 137] on span "Real Property" at bounding box center [136, 125] width 235 height 24
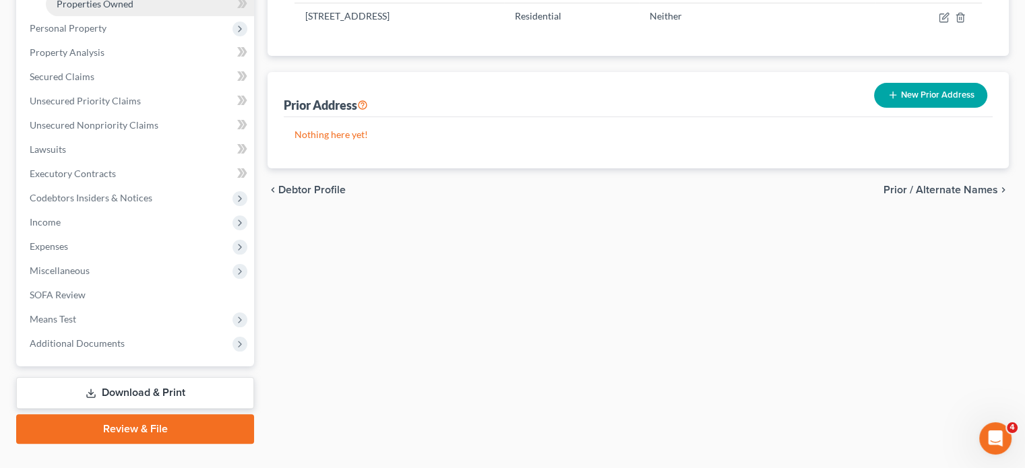
click at [158, 16] on link "Properties Owned" at bounding box center [150, 4] width 208 height 24
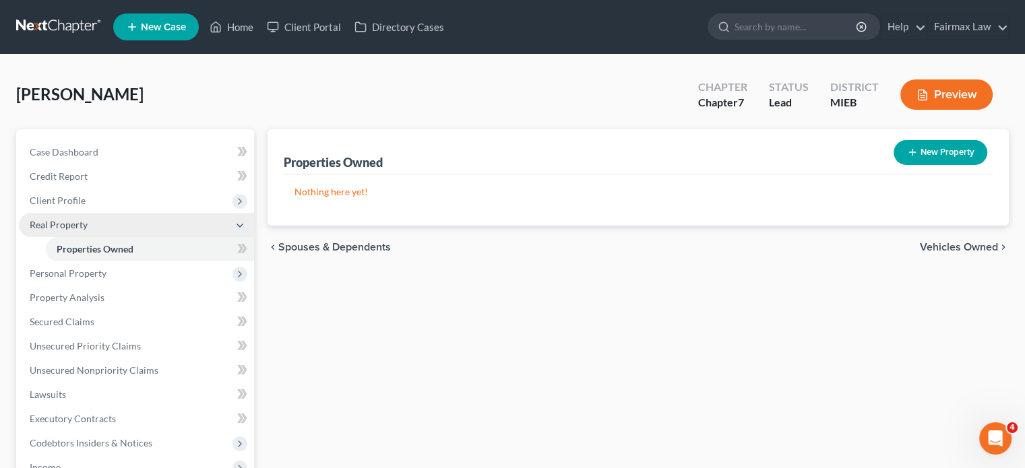
click at [167, 237] on span "Real Property" at bounding box center [136, 225] width 235 height 24
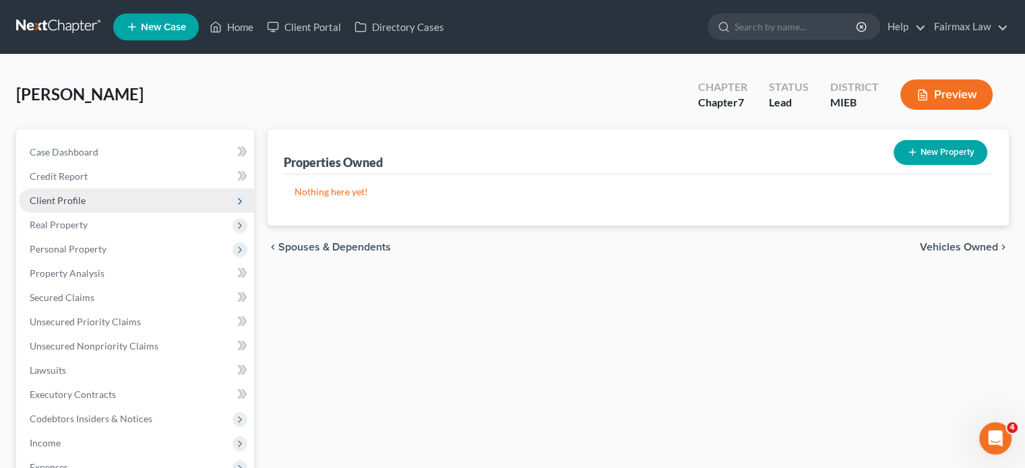
click at [152, 213] on span "Client Profile" at bounding box center [136, 201] width 235 height 24
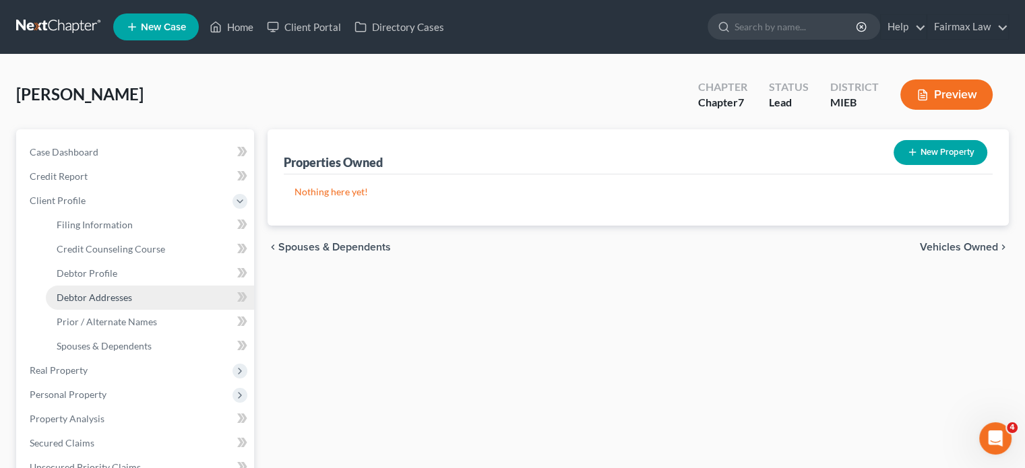
click at [121, 310] on link "Debtor Addresses" at bounding box center [150, 298] width 208 height 24
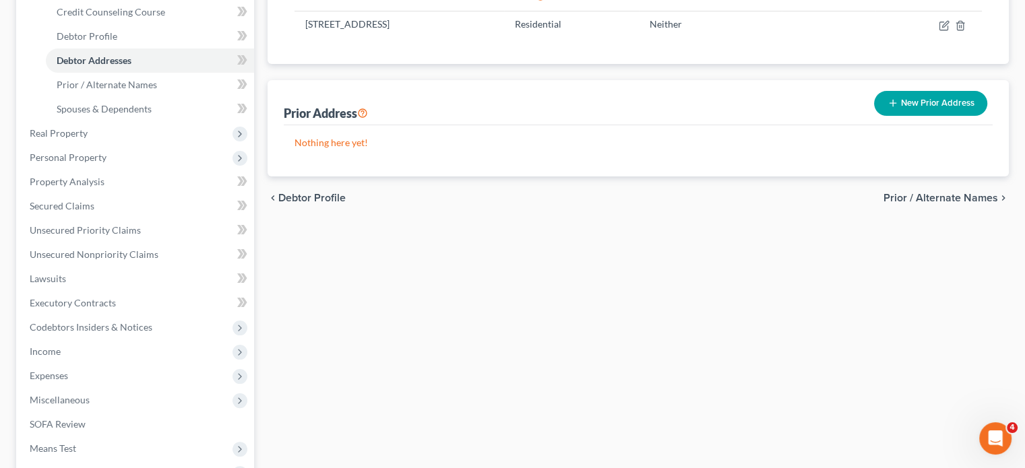
scroll to position [248, 0]
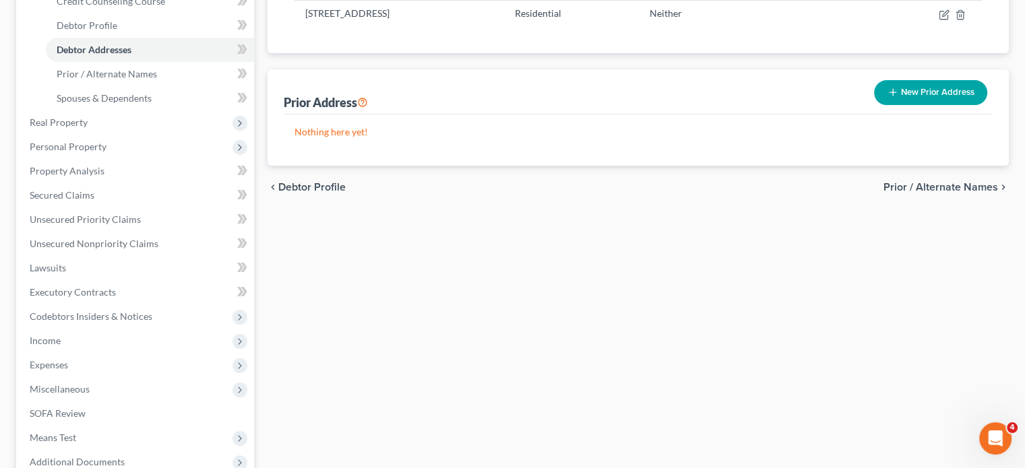
click at [874, 105] on button "New Prior Address" at bounding box center [930, 92] width 113 height 25
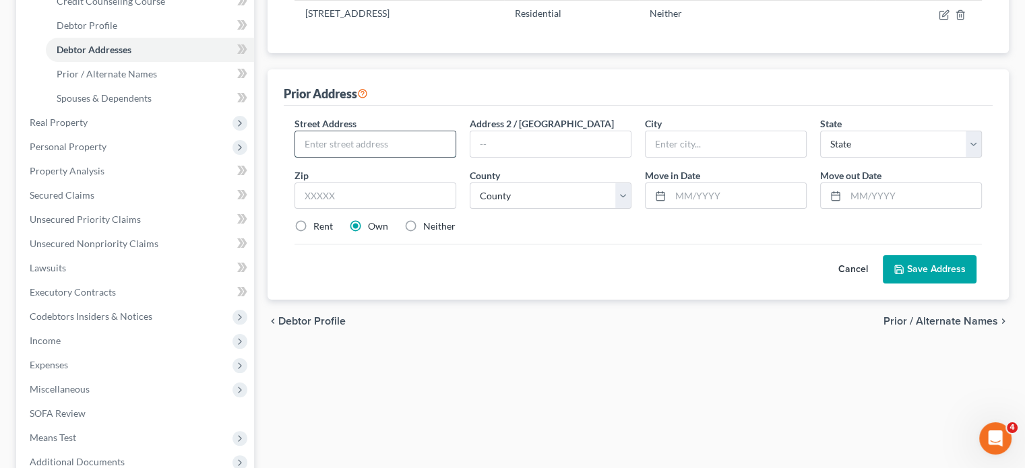
click at [355, 157] on input "text" at bounding box center [375, 144] width 160 height 26
type input "[STREET_ADDRESS][PERSON_NAME]"
type input "48236"
type input "Grosse Pointe"
select select "23"
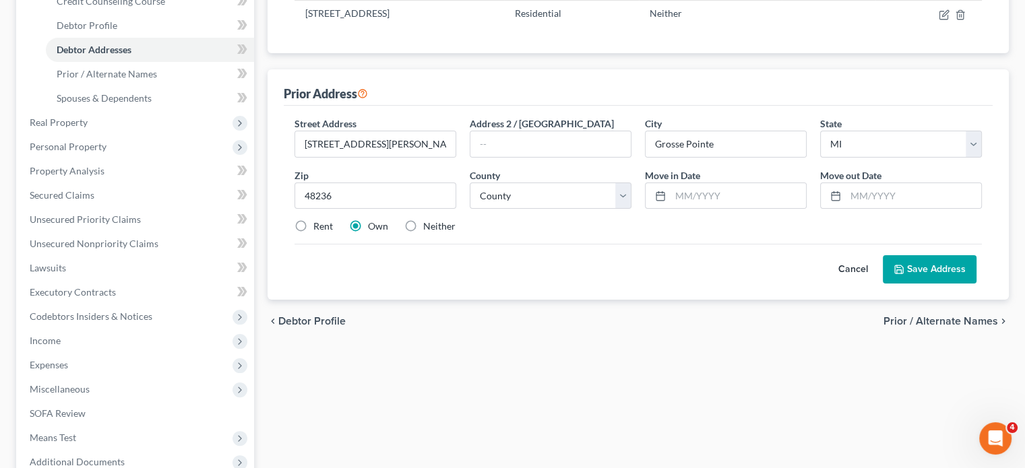
click at [544, 233] on div "Rent Own Neither" at bounding box center [638, 226] width 701 height 13
click at [743, 157] on input "Grosse Pointe" at bounding box center [726, 144] width 160 height 26
type input "[GEOGRAPHIC_DATA][PERSON_NAME]"
click at [609, 210] on select "[GEOGRAPHIC_DATA] [GEOGRAPHIC_DATA] [GEOGRAPHIC_DATA] [GEOGRAPHIC_DATA] [GEOGRA…" at bounding box center [551, 196] width 162 height 27
select select "81"
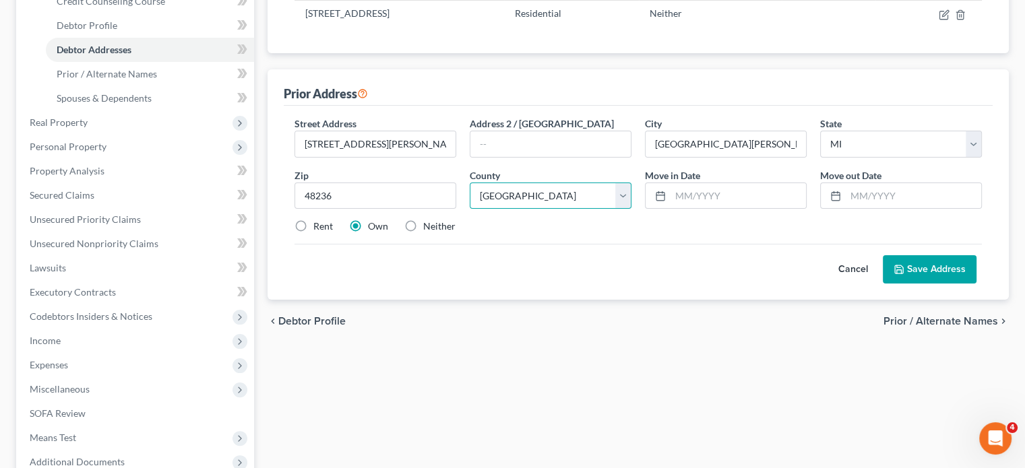
click at [473, 210] on select "[GEOGRAPHIC_DATA] [GEOGRAPHIC_DATA] [GEOGRAPHIC_DATA] [GEOGRAPHIC_DATA] [GEOGRA…" at bounding box center [551, 196] width 162 height 27
click at [691, 209] on input "text" at bounding box center [737, 196] width 135 height 26
type input "10/2013"
click at [860, 209] on input "text" at bounding box center [913, 196] width 135 height 26
type input "09/2024"
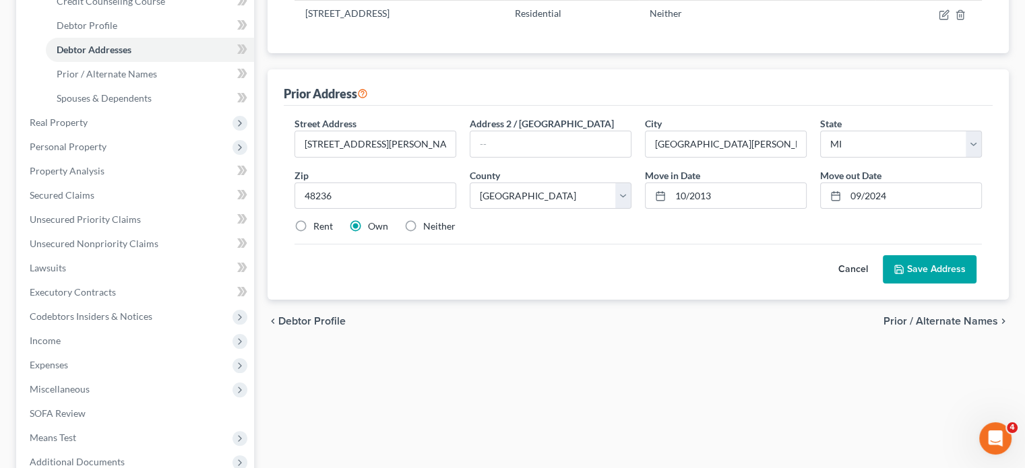
click at [895, 284] on button "Save Address" at bounding box center [930, 269] width 94 height 28
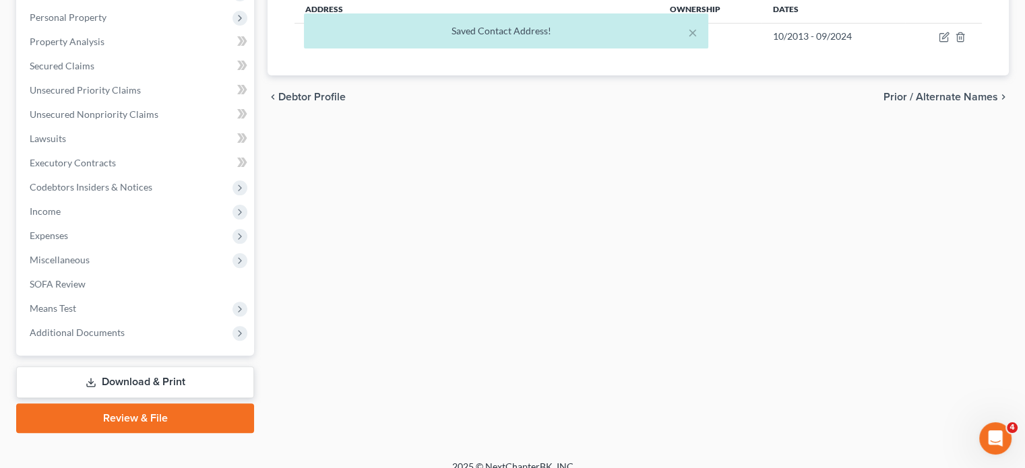
scroll to position [278, 0]
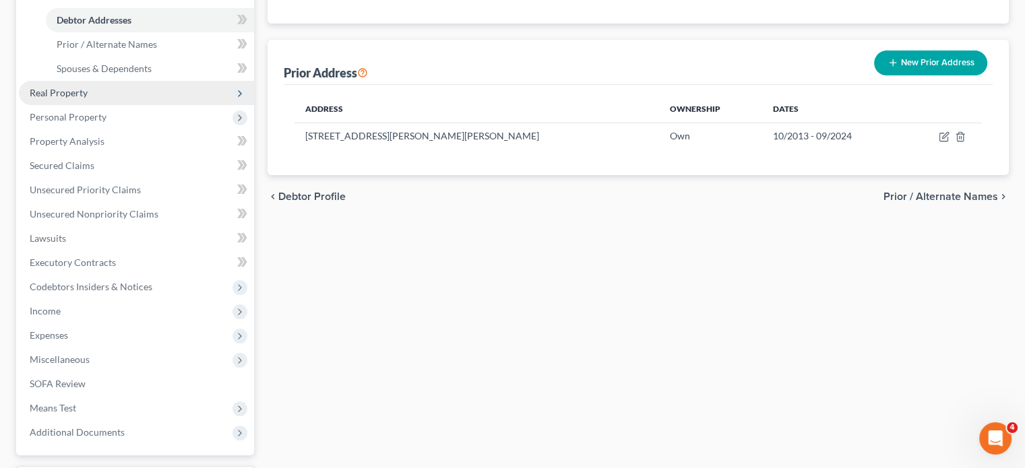
click at [149, 105] on span "Real Property" at bounding box center [136, 93] width 235 height 24
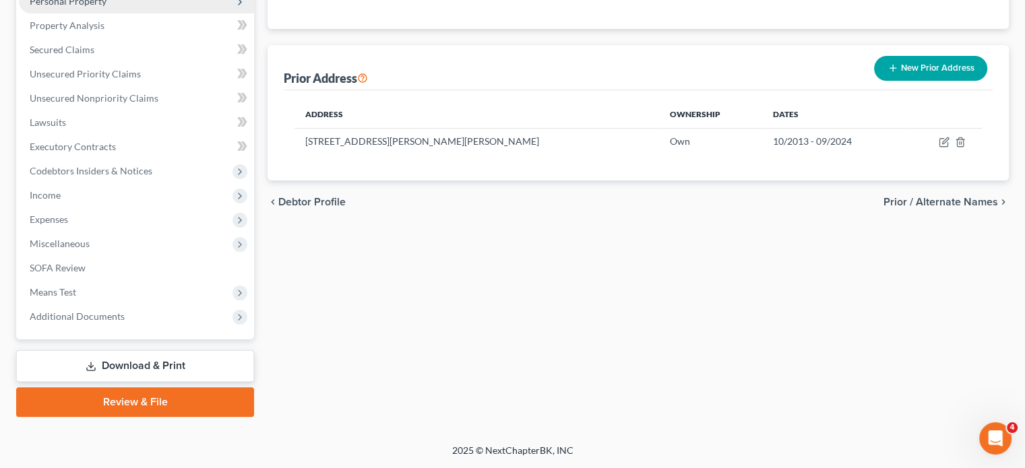
click at [142, 13] on span "Personal Property" at bounding box center [136, 1] width 235 height 24
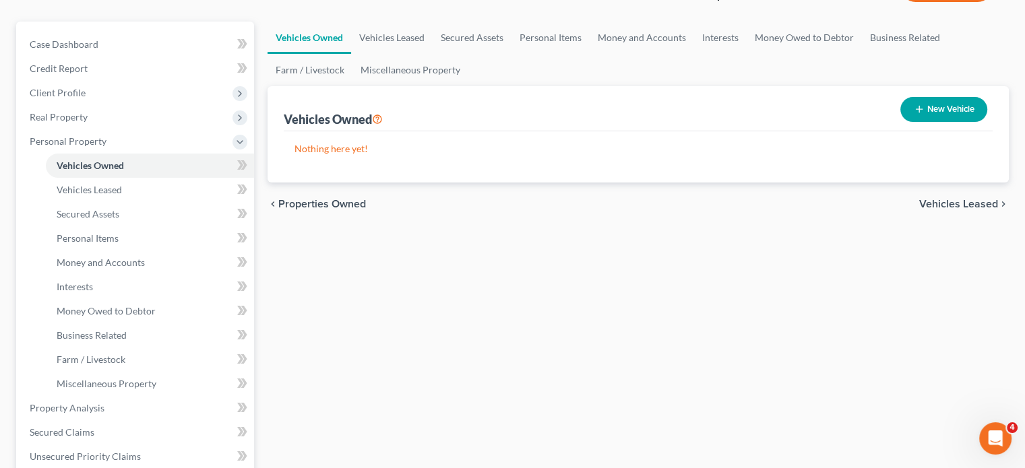
scroll to position [214, 0]
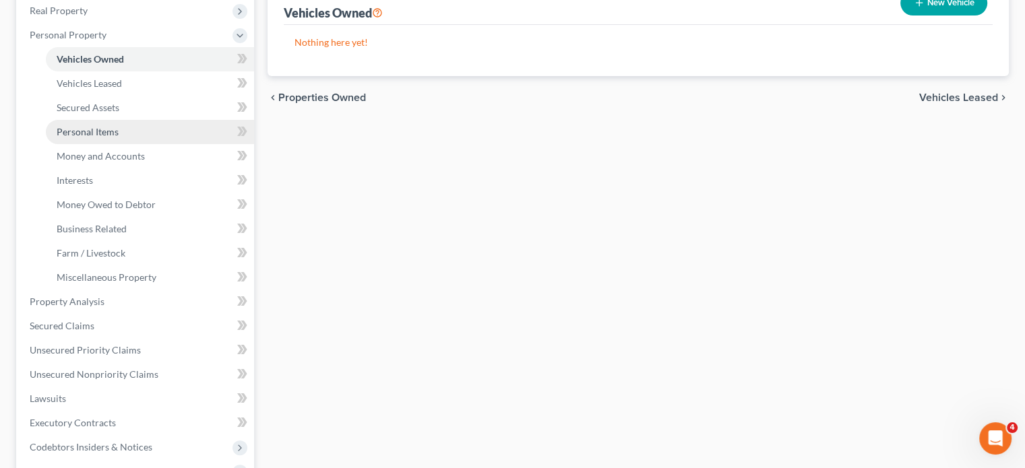
click at [144, 144] on link "Personal Items" at bounding box center [150, 132] width 208 height 24
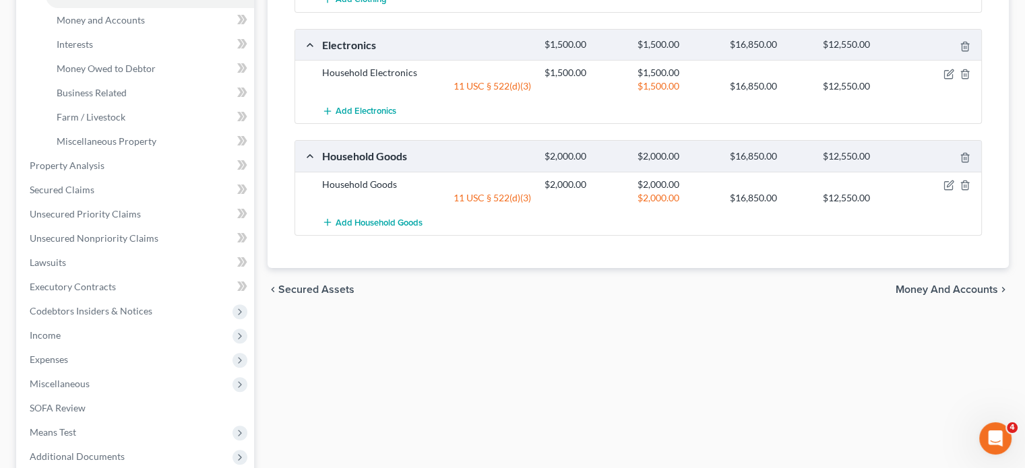
scroll to position [353, 0]
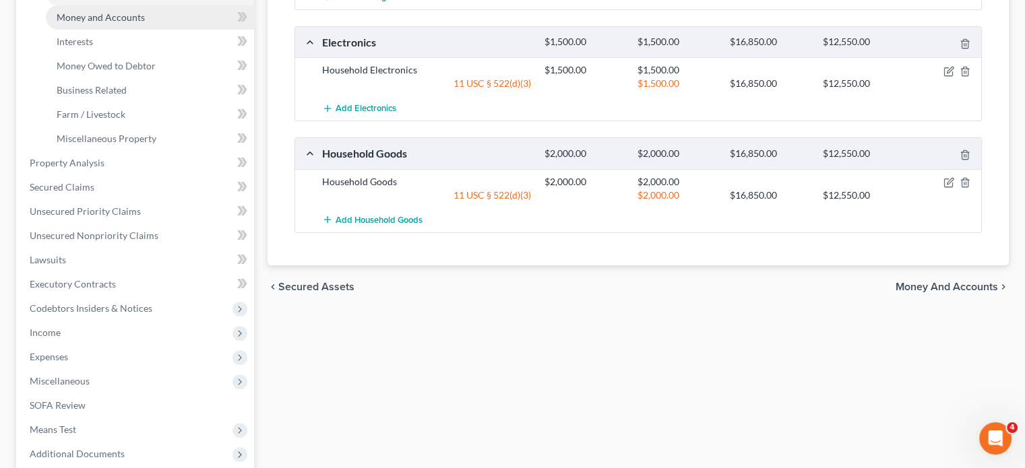
click at [186, 30] on link "Money and Accounts" at bounding box center [150, 17] width 208 height 24
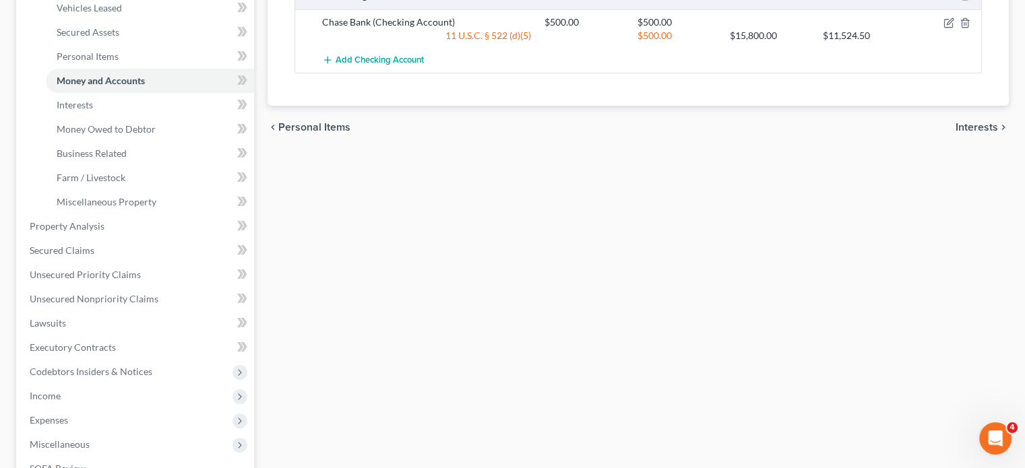
scroll to position [248, 0]
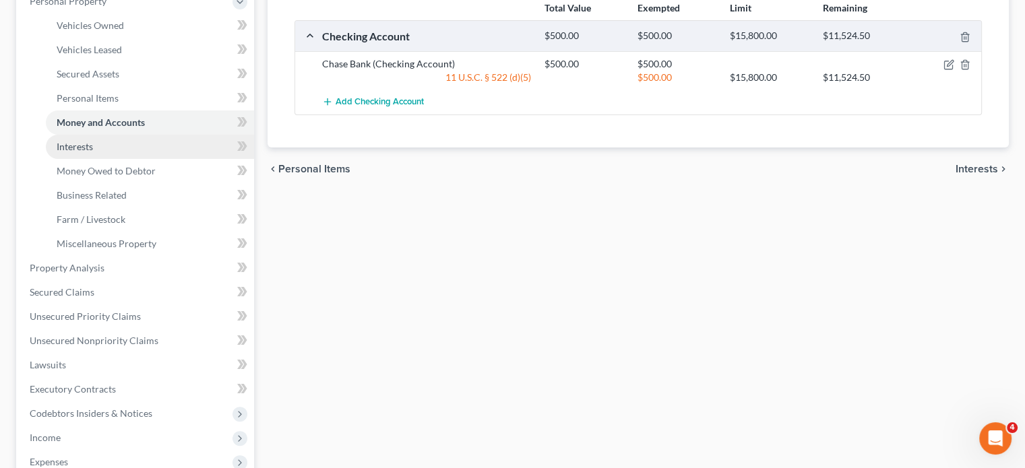
click at [121, 159] on link "Interests" at bounding box center [150, 147] width 208 height 24
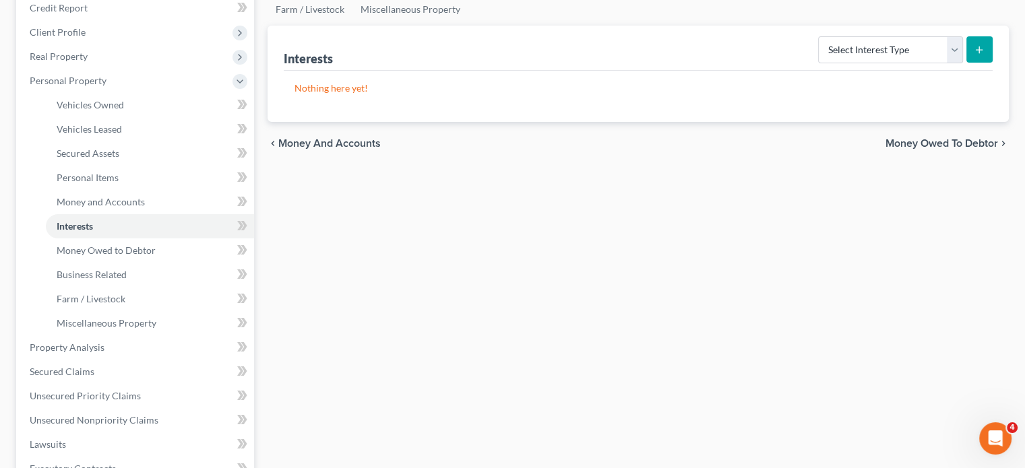
scroll to position [261, 0]
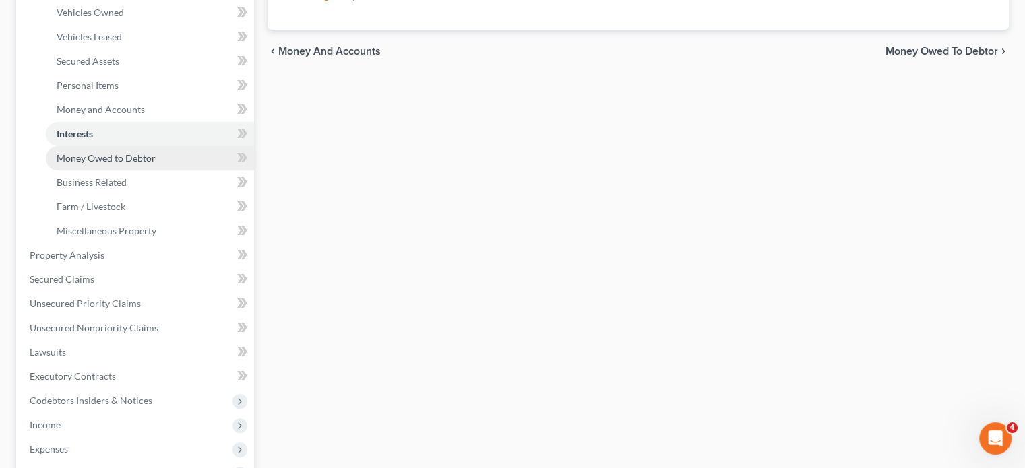
click at [119, 164] on span "Money Owed to Debtor" at bounding box center [106, 157] width 99 height 11
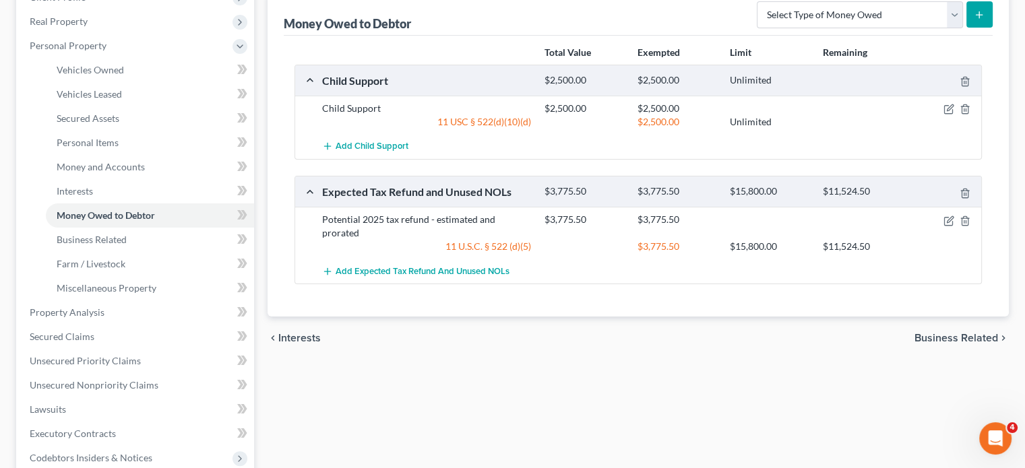
scroll to position [204, 0]
click at [291, 282] on div "Total Value Exempted Limit Remaining Child Support $2,500.00 $2,500.00 Unlimite…" at bounding box center [638, 176] width 709 height 282
click at [124, 75] on span "Vehicles Owned" at bounding box center [90, 68] width 67 height 11
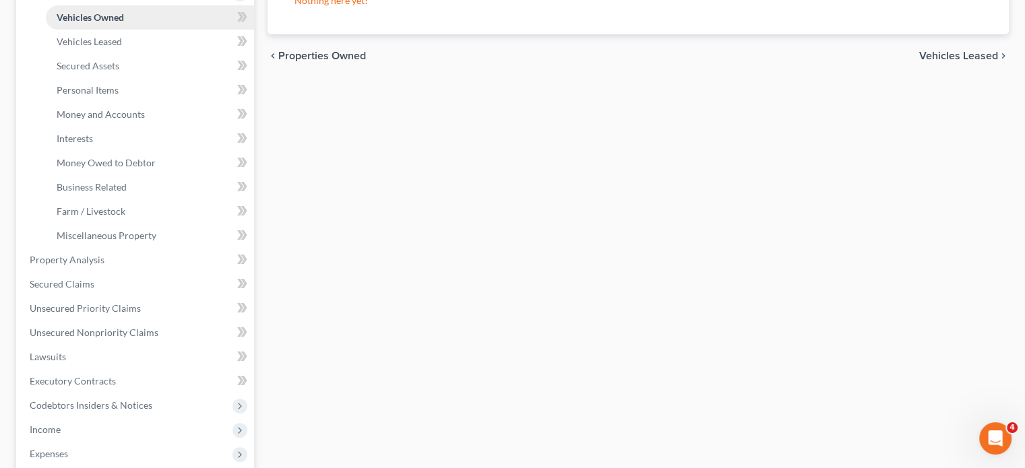
scroll to position [259, 0]
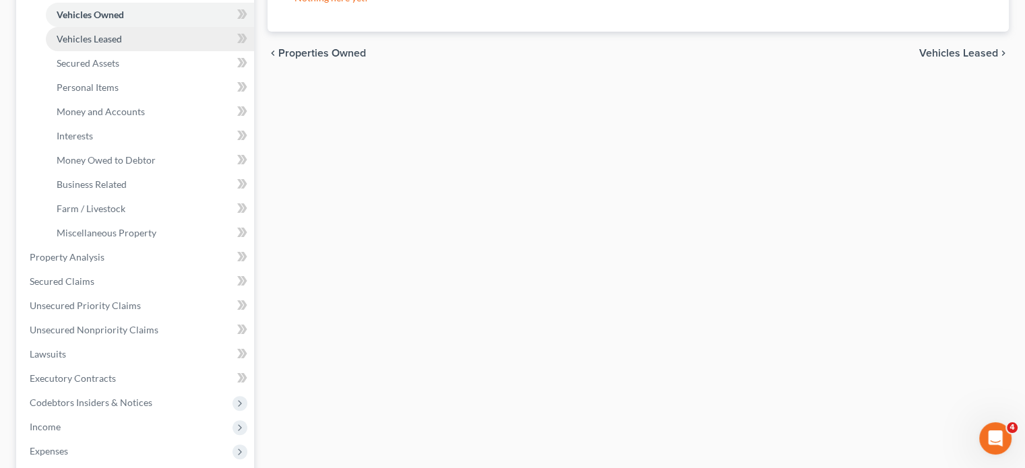
click at [115, 44] on span "Vehicles Leased" at bounding box center [89, 38] width 65 height 11
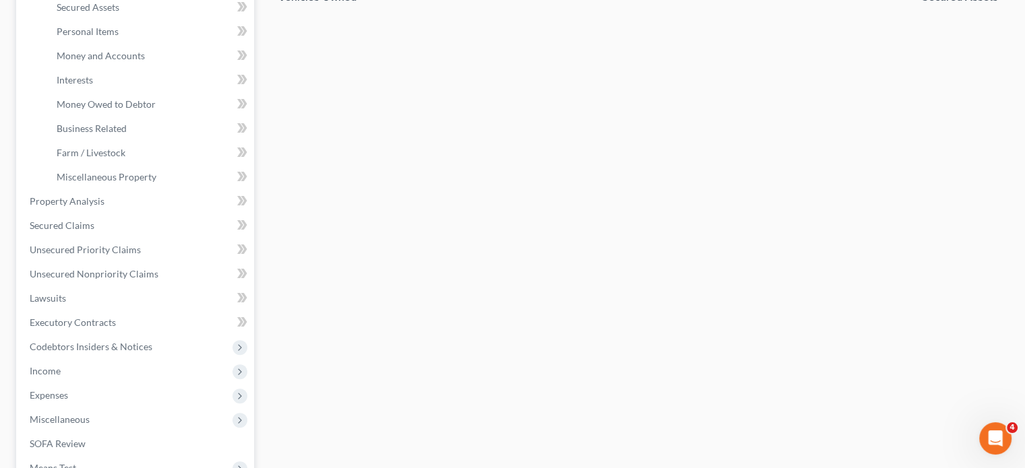
scroll to position [315, 0]
click at [162, 67] on link "Money and Accounts" at bounding box center [150, 55] width 208 height 24
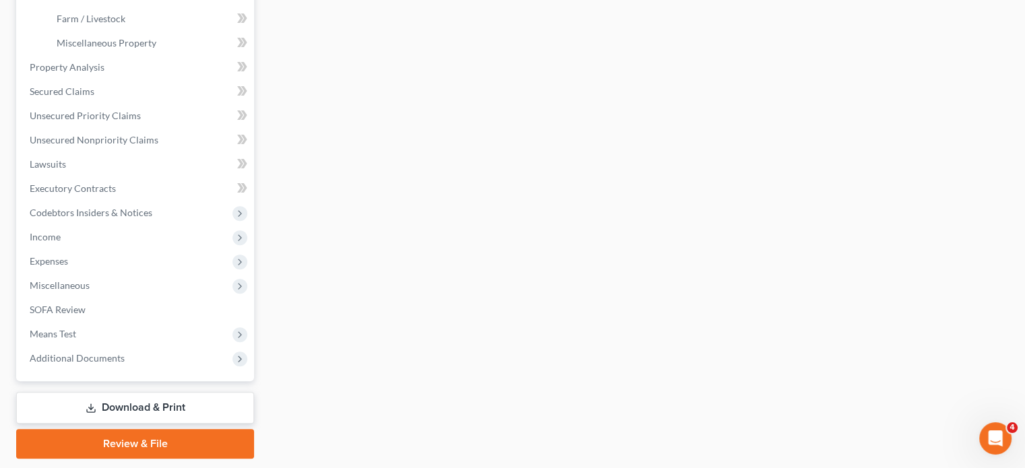
scroll to position [350, 0]
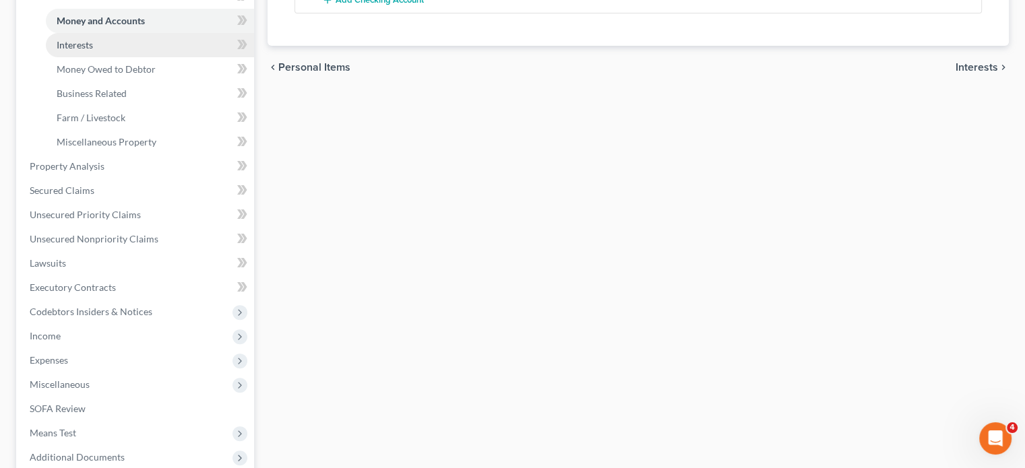
click at [132, 57] on link "Interests" at bounding box center [150, 45] width 208 height 24
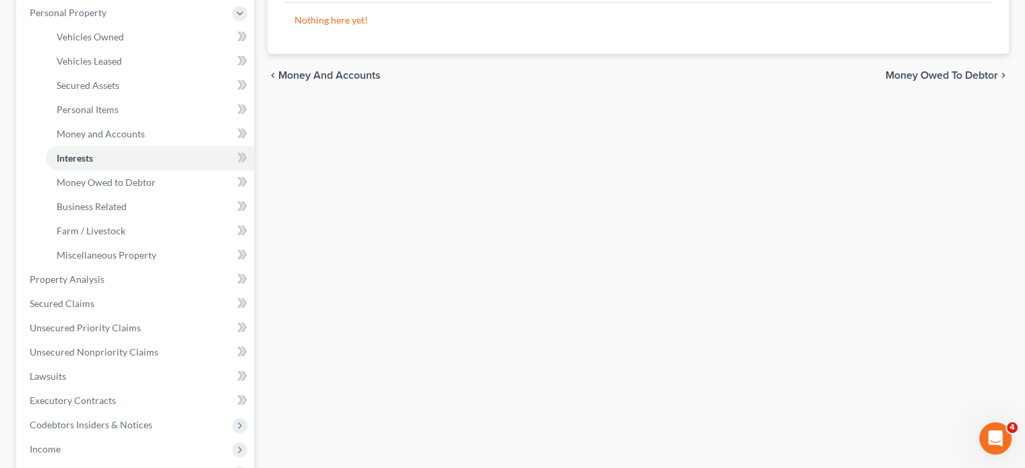
scroll to position [207, 0]
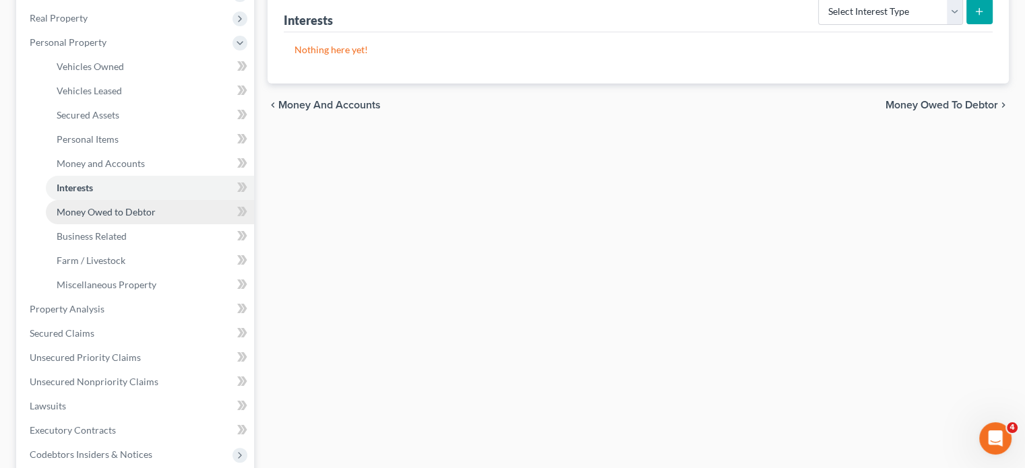
click at [137, 218] on span "Money Owed to Debtor" at bounding box center [106, 211] width 99 height 11
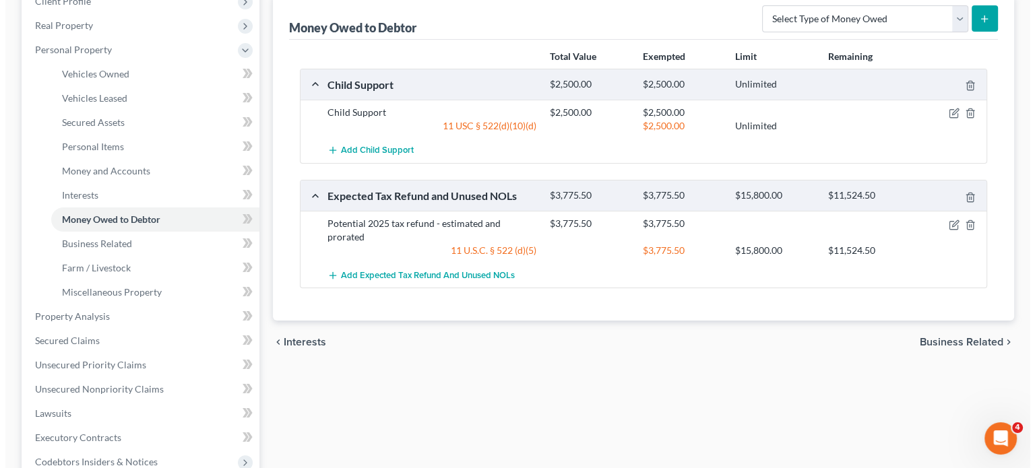
scroll to position [208, 0]
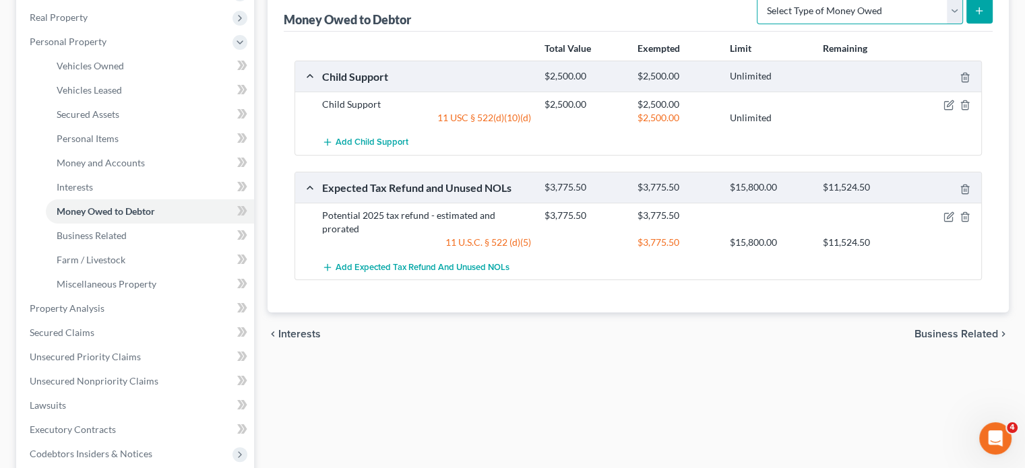
click at [883, 24] on select "Select Type of Money Owed Accounts Receivable Alimony Child Support Claims Agai…" at bounding box center [860, 10] width 206 height 27
select select "claims_against_third_parties"
click at [757, 24] on select "Select Type of Money Owed Accounts Receivable Alimony Child Support Claims Agai…" at bounding box center [860, 10] width 206 height 27
click at [966, 24] on button "submit" at bounding box center [979, 10] width 26 height 26
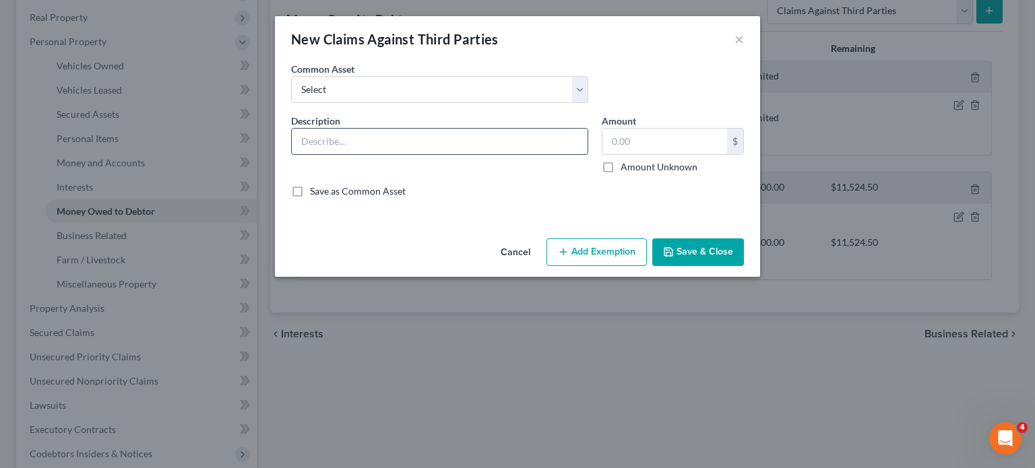
click at [321, 154] on input "text" at bounding box center [440, 142] width 296 height 26
type input "Potential PI Claim for Car Accident"
click at [596, 267] on button "Add Exemption" at bounding box center [596, 253] width 100 height 28
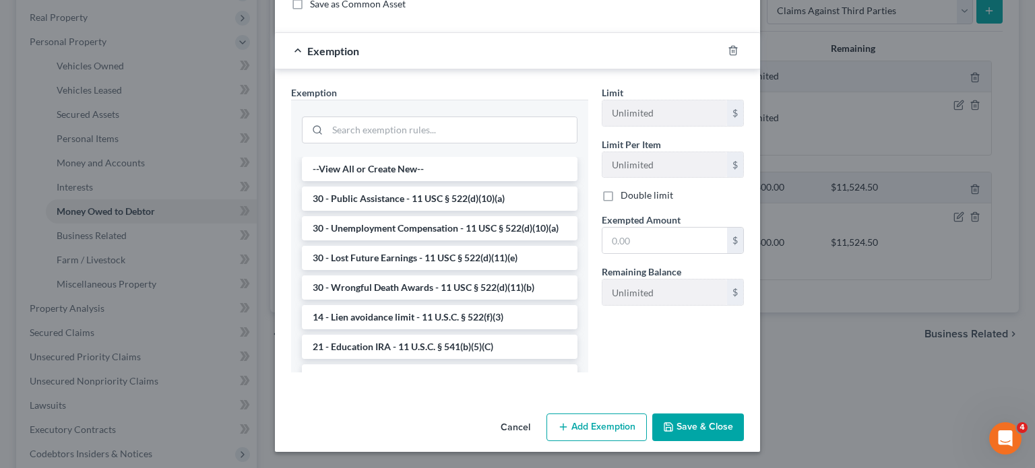
scroll to position [218, 0]
click at [353, 143] on input "search" at bounding box center [451, 130] width 249 height 26
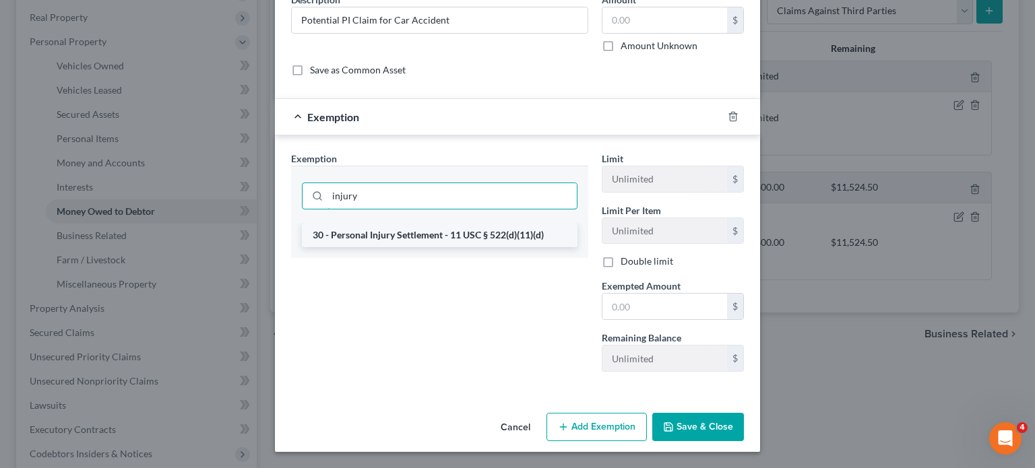
type input "injury"
click at [470, 223] on li "30 - Personal Injury Settlement - 11 USC § 522(d)(11)(d)" at bounding box center [440, 235] width 276 height 24
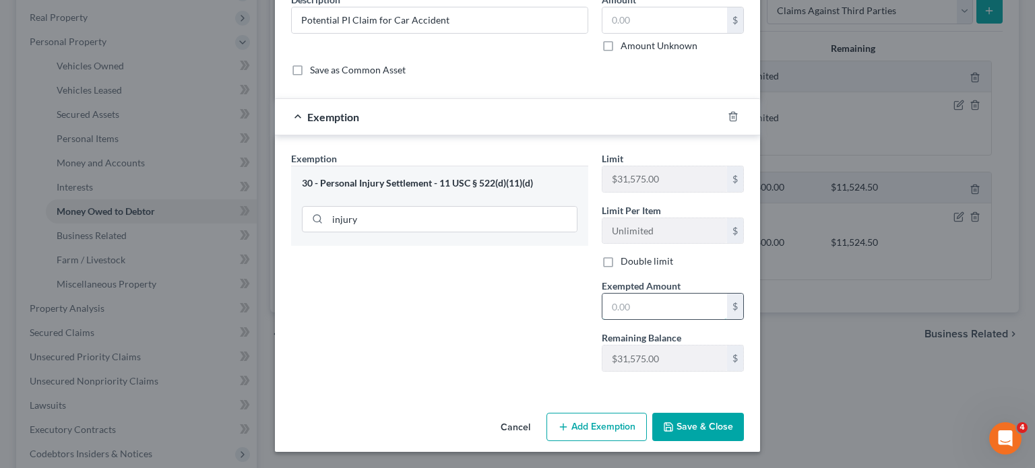
click at [639, 311] on input "text" at bounding box center [664, 307] width 125 height 26
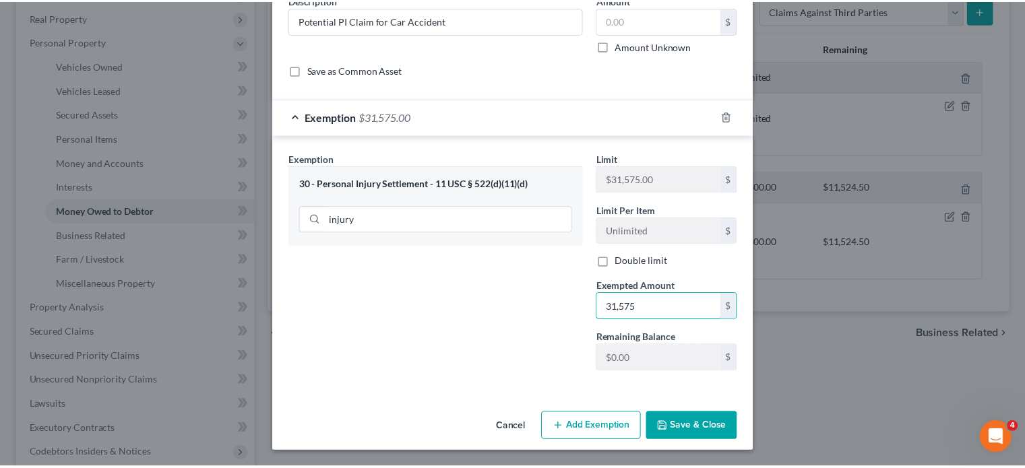
scroll to position [262, 0]
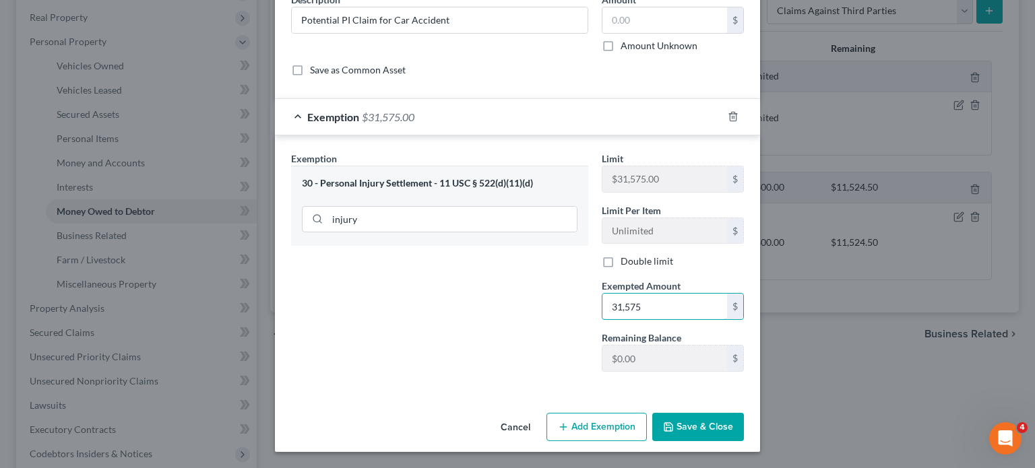
type input "31,575"
click at [736, 413] on button "Save & Close" at bounding box center [698, 427] width 92 height 28
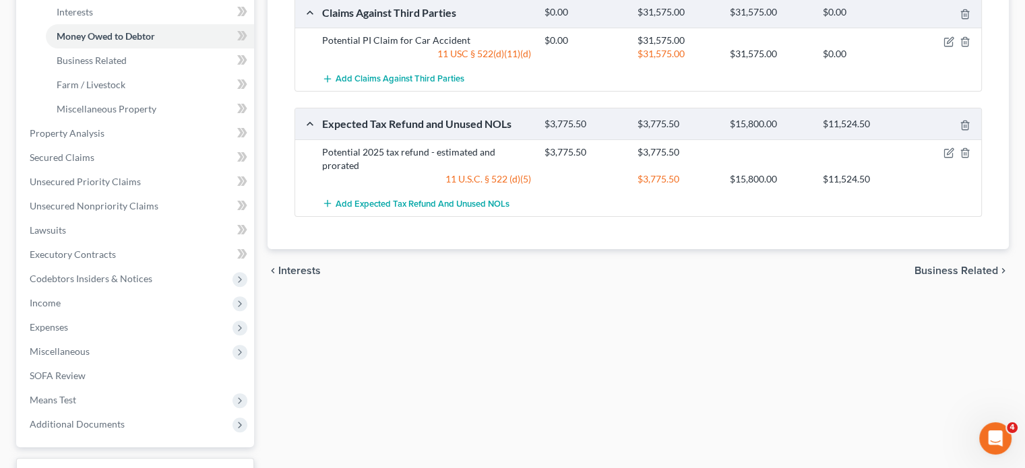
scroll to position [385, 0]
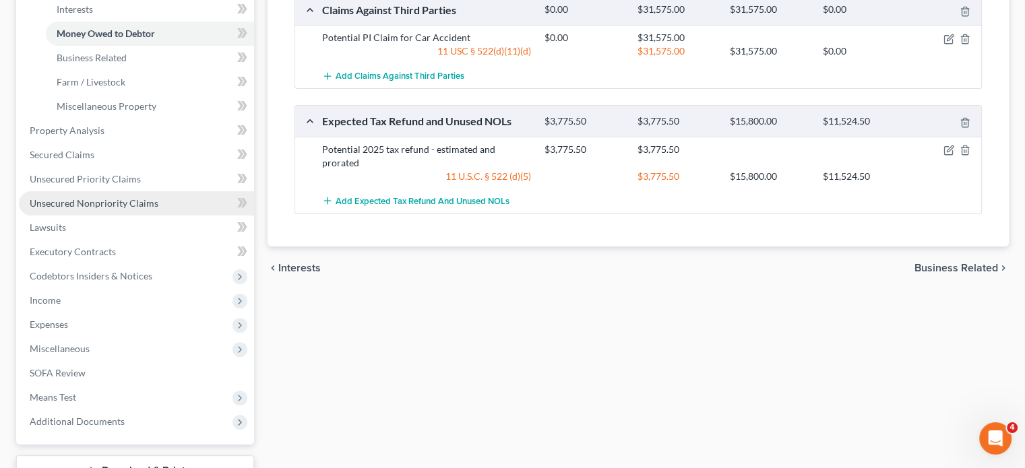
click at [164, 216] on link "Unsecured Nonpriority Claims" at bounding box center [136, 203] width 235 height 24
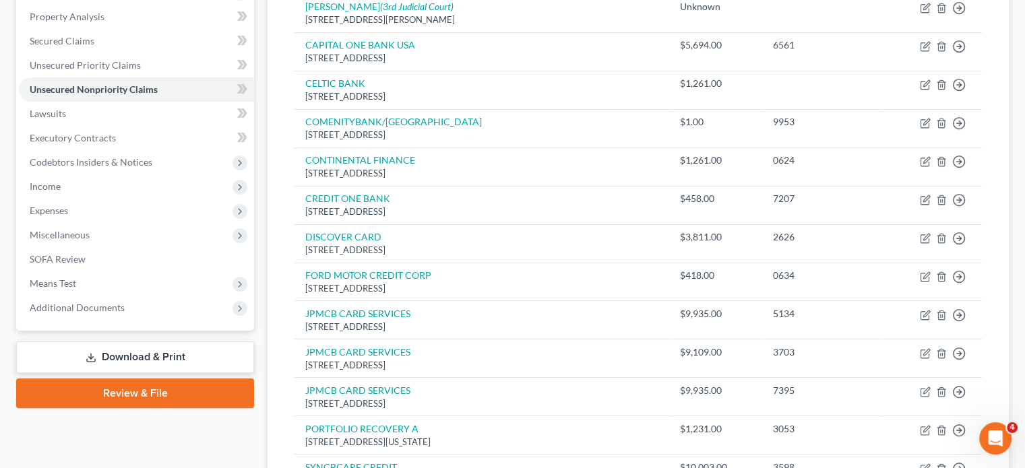
scroll to position [259, 0]
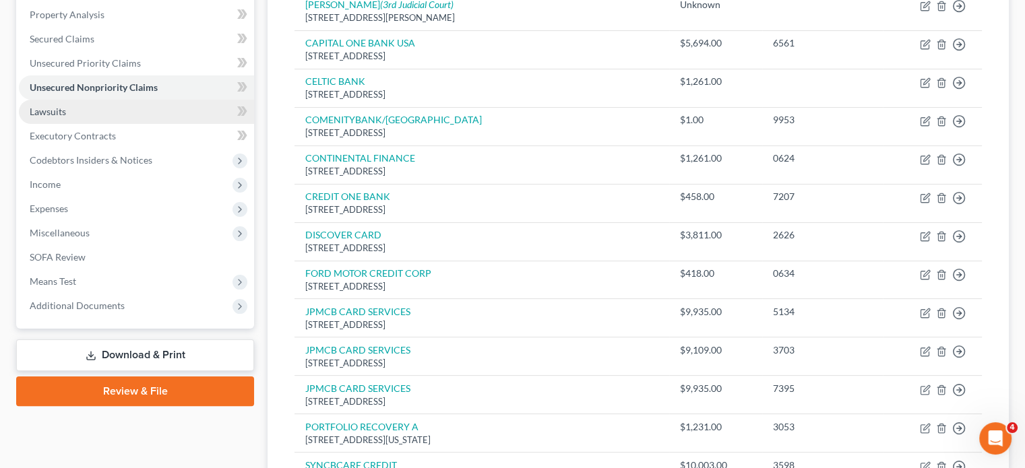
click at [99, 124] on link "Lawsuits" at bounding box center [136, 112] width 235 height 24
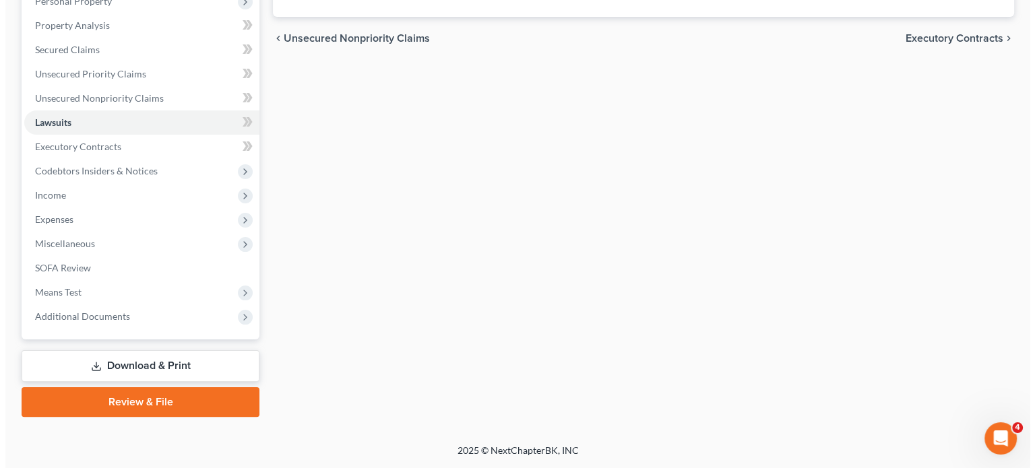
scroll to position [78, 0]
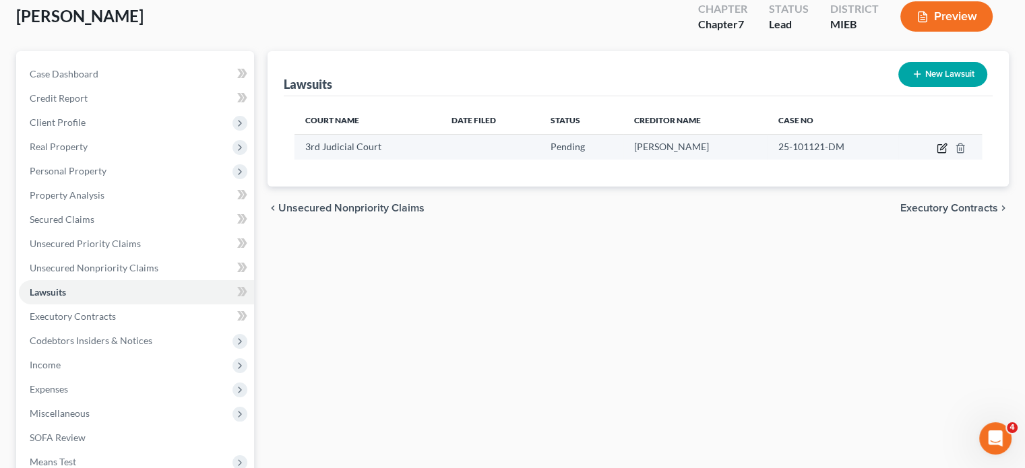
click at [937, 154] on icon "button" at bounding box center [942, 148] width 11 height 11
select select "23"
select select "0"
select select "3"
select select "23"
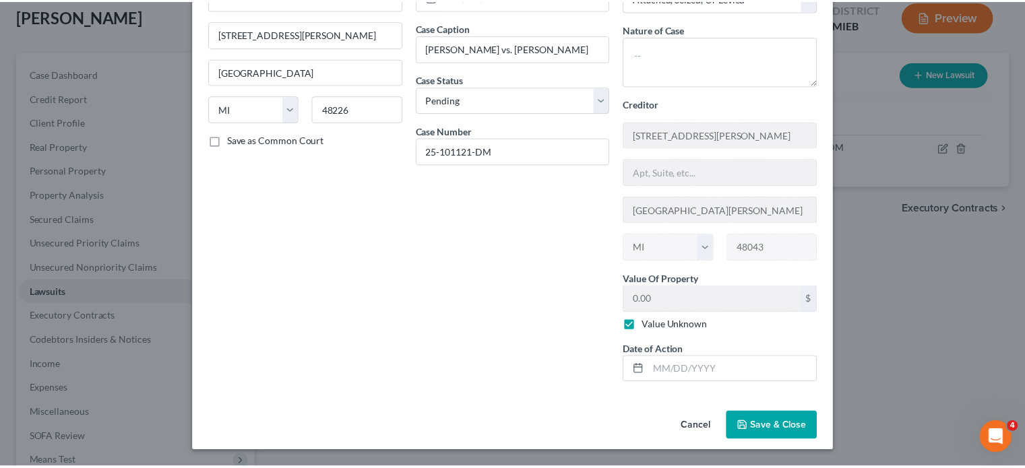
scroll to position [227, 0]
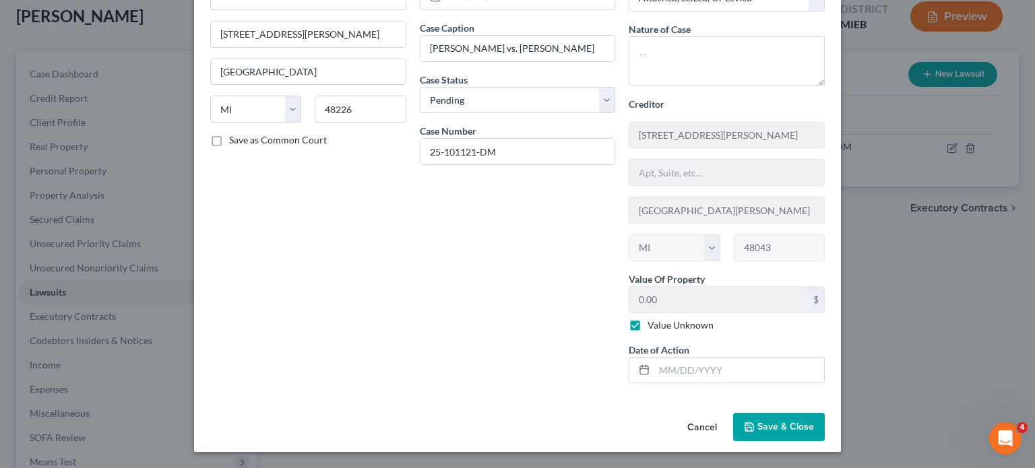
click at [728, 414] on button "Cancel" at bounding box center [702, 427] width 51 height 27
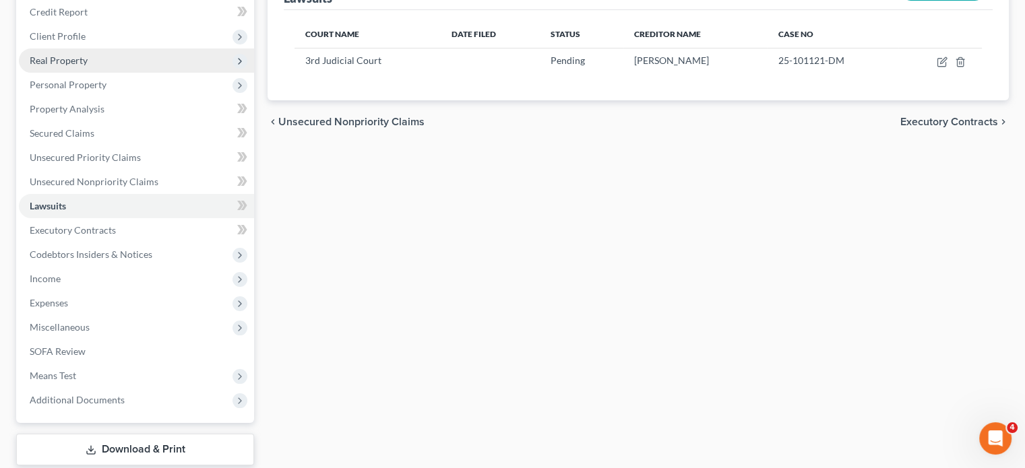
scroll to position [166, 0]
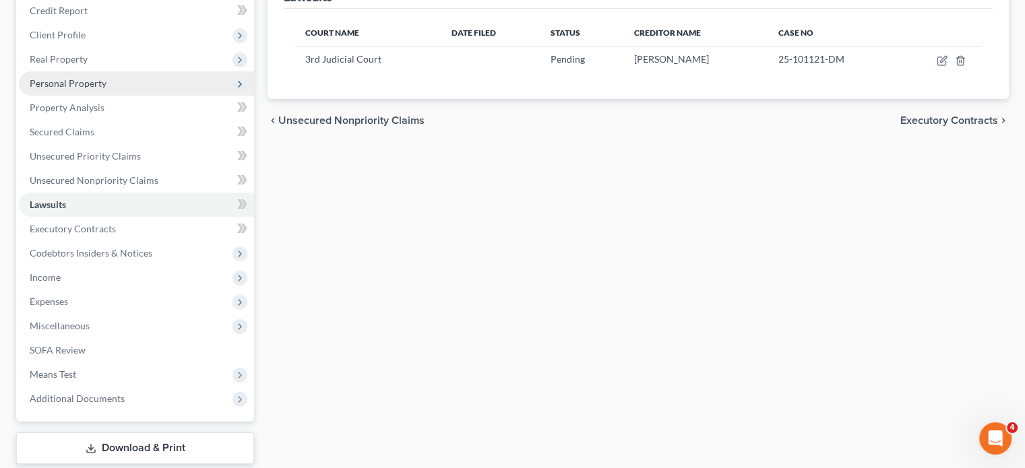
click at [106, 89] on span "Personal Property" at bounding box center [68, 82] width 77 height 11
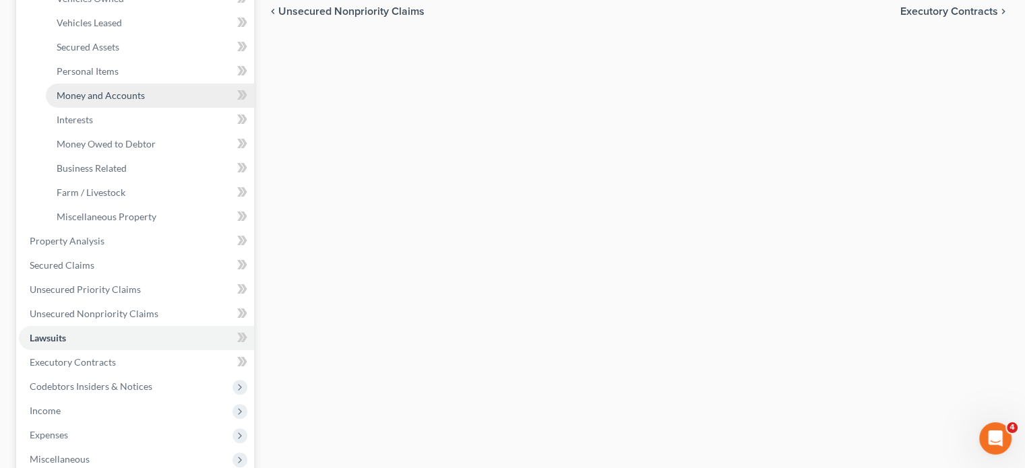
scroll to position [275, 0]
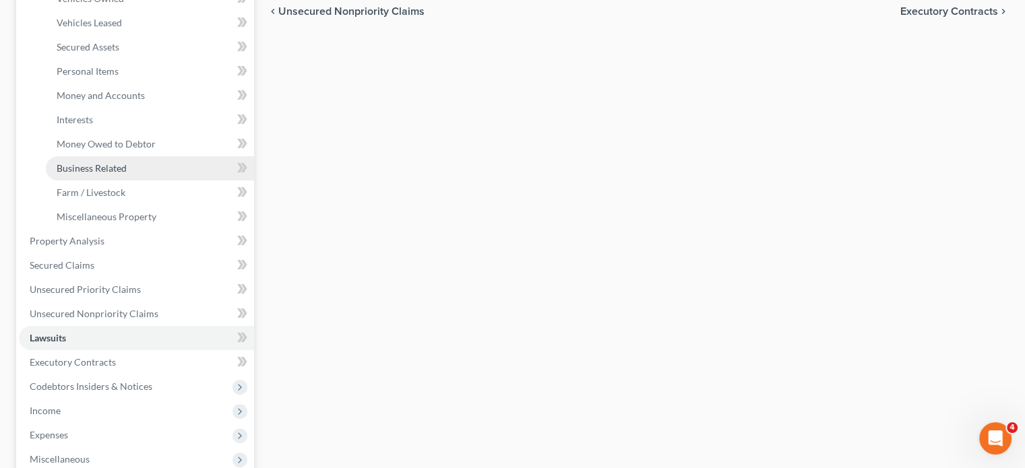
click at [127, 174] on span "Business Related" at bounding box center [92, 167] width 70 height 11
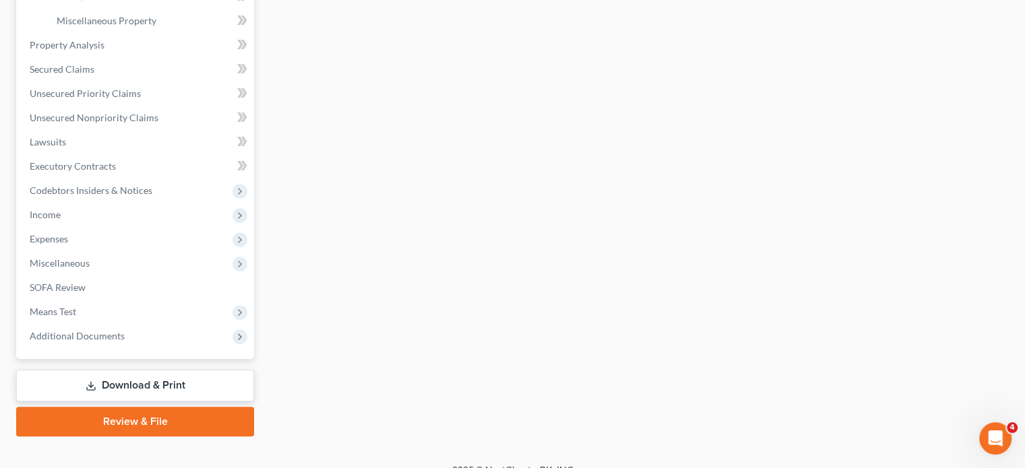
scroll to position [482, 0]
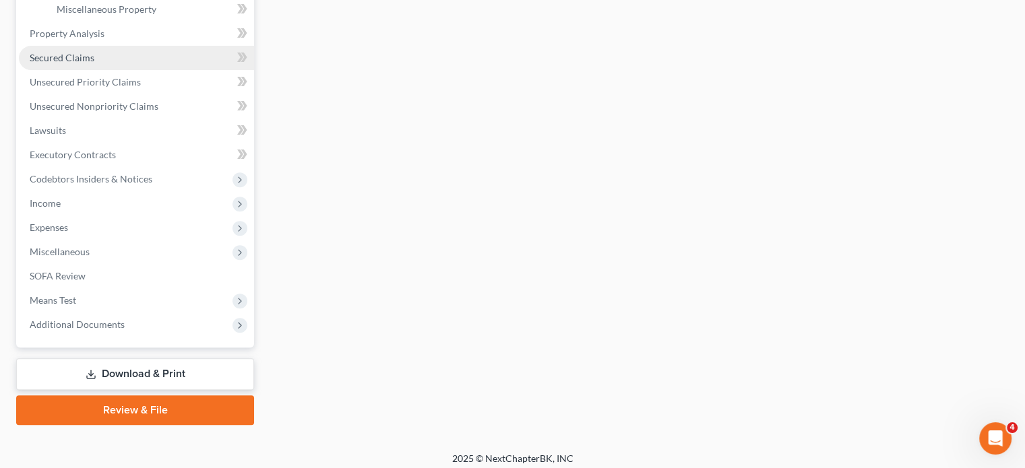
click at [148, 70] on link "Secured Claims" at bounding box center [136, 58] width 235 height 24
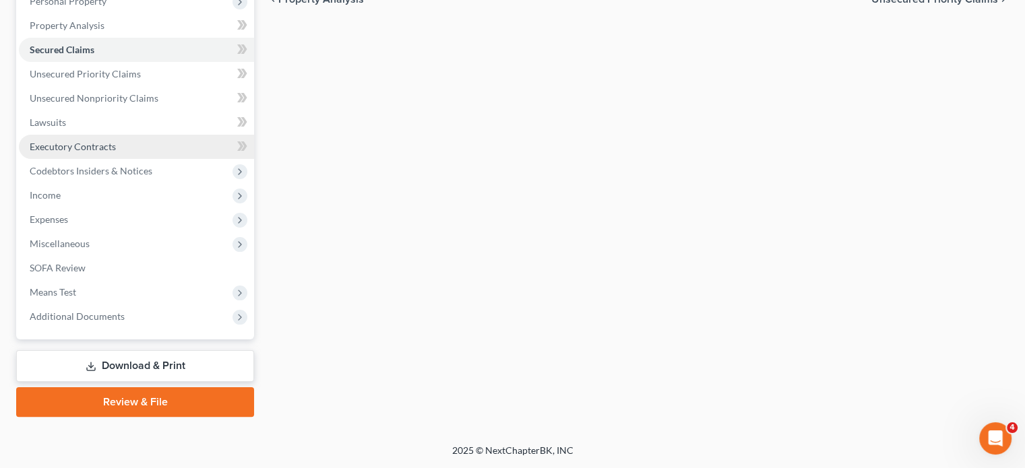
scroll to position [407, 0]
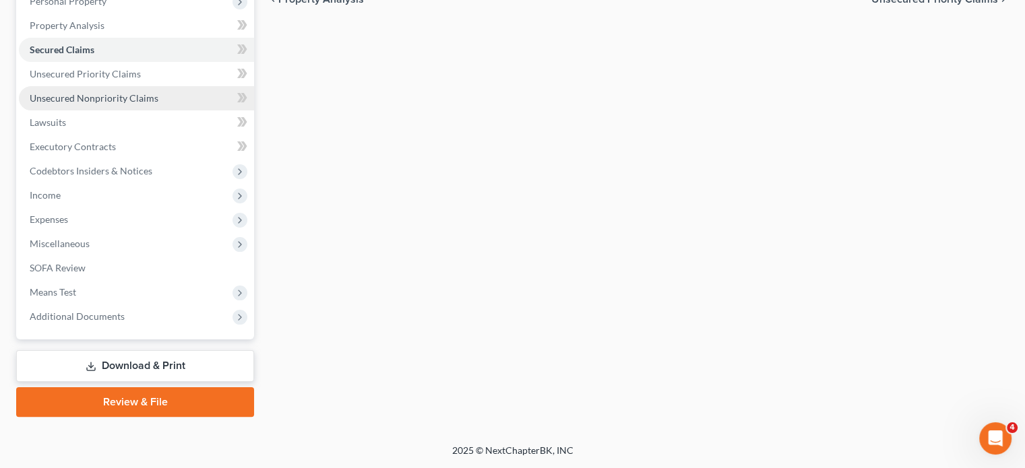
click at [117, 92] on span "Unsecured Nonpriority Claims" at bounding box center [94, 97] width 129 height 11
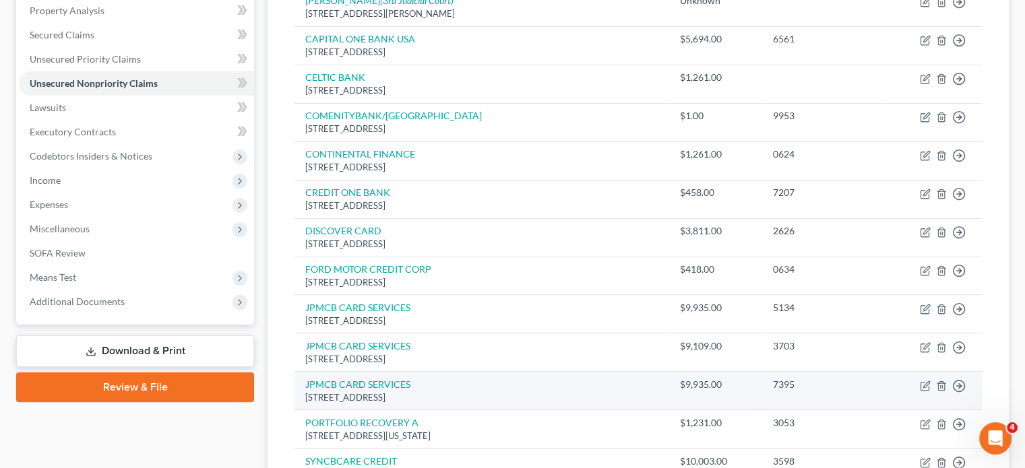
scroll to position [267, 0]
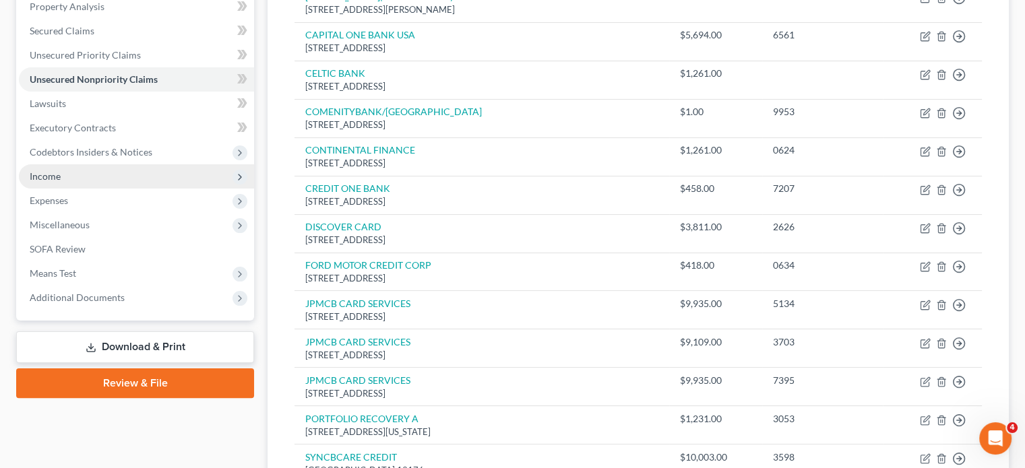
click at [105, 189] on span "Income" at bounding box center [136, 176] width 235 height 24
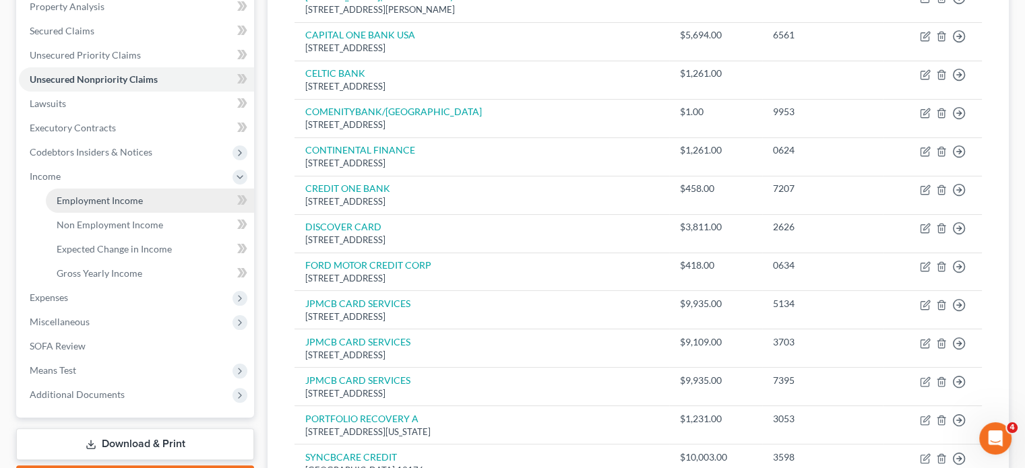
click at [99, 206] on span "Employment Income" at bounding box center [100, 200] width 86 height 11
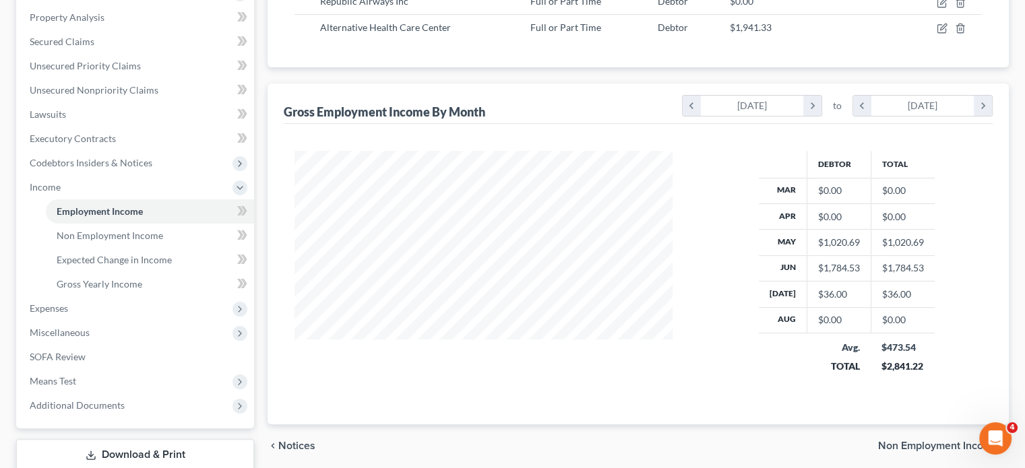
scroll to position [415, 0]
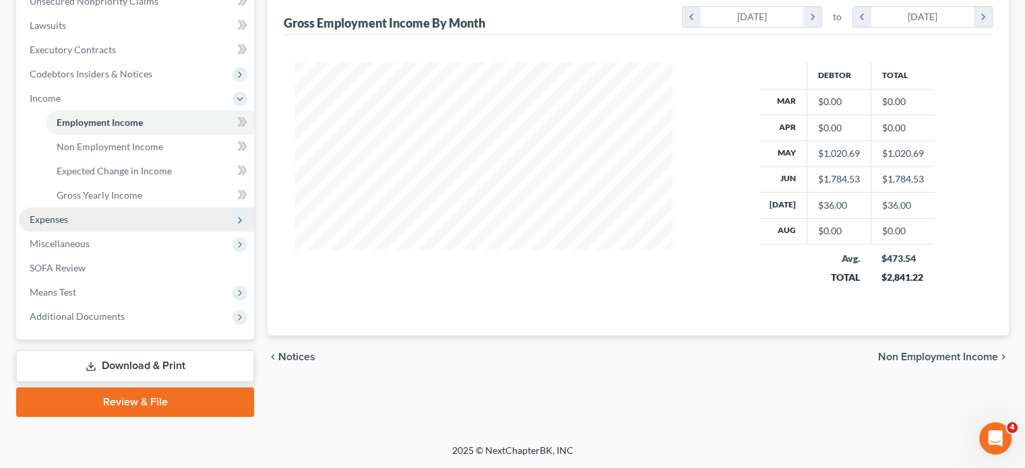
click at [115, 232] on span "Expenses" at bounding box center [136, 220] width 235 height 24
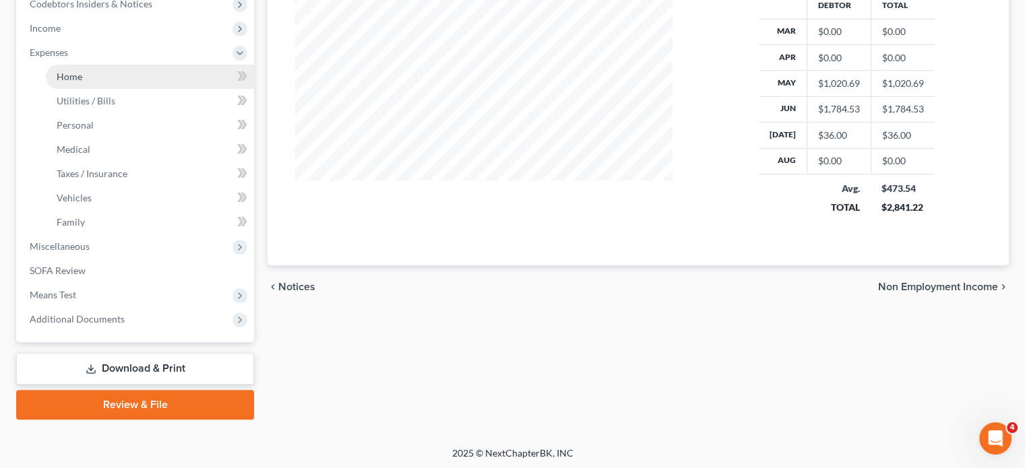
click at [114, 89] on link "Home" at bounding box center [150, 77] width 208 height 24
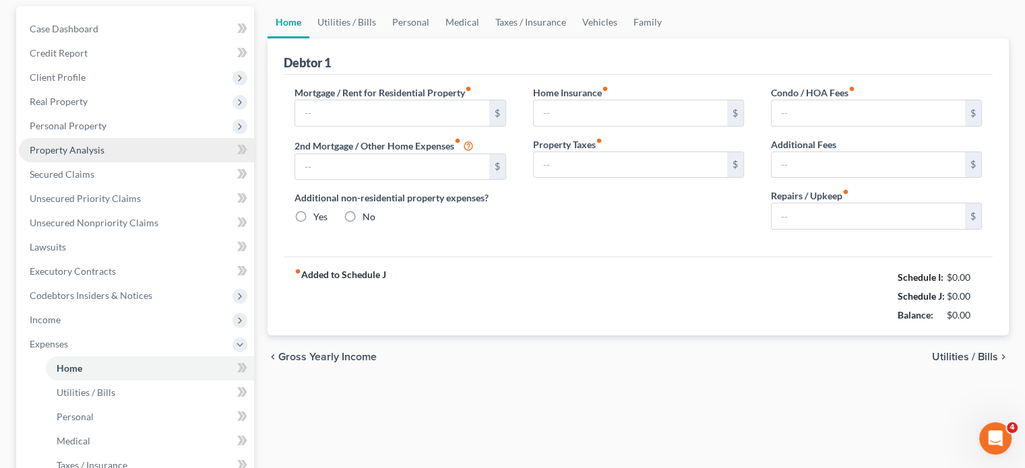
type input "0.00"
radio input "true"
type input "0.00"
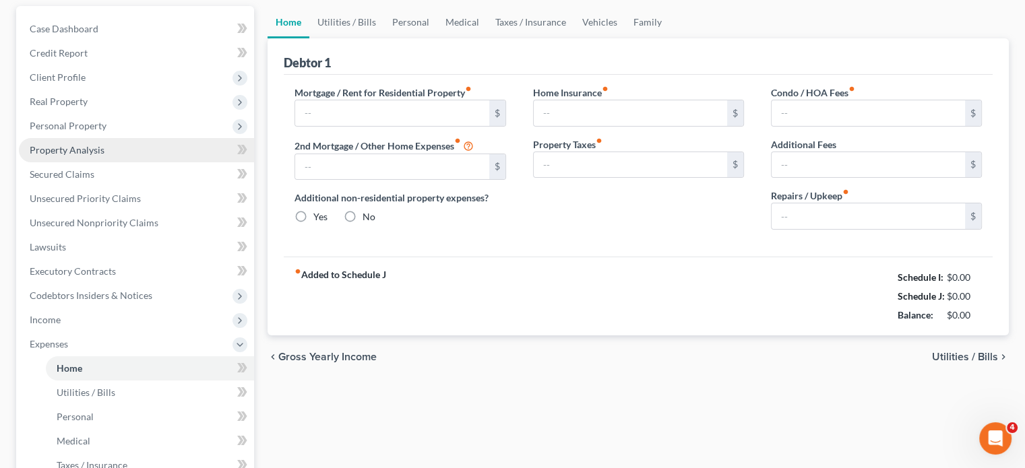
type input "0.00"
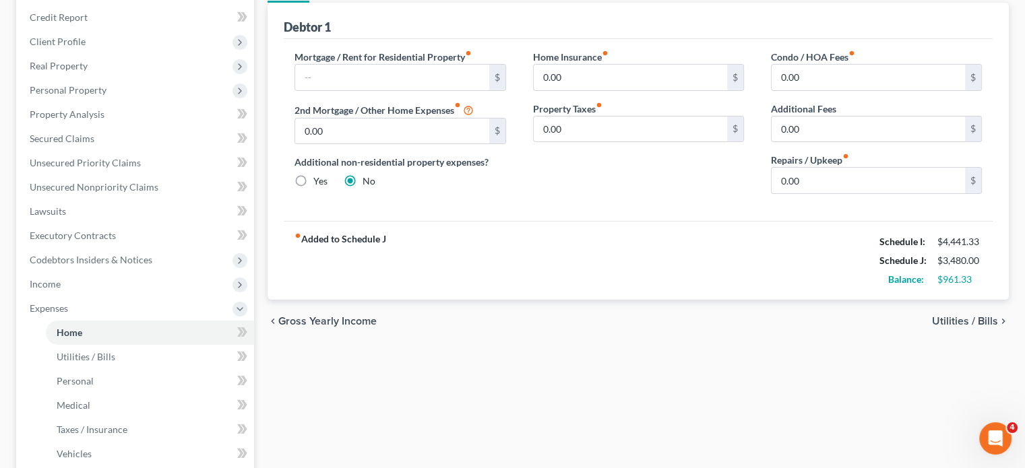
scroll to position [132, 0]
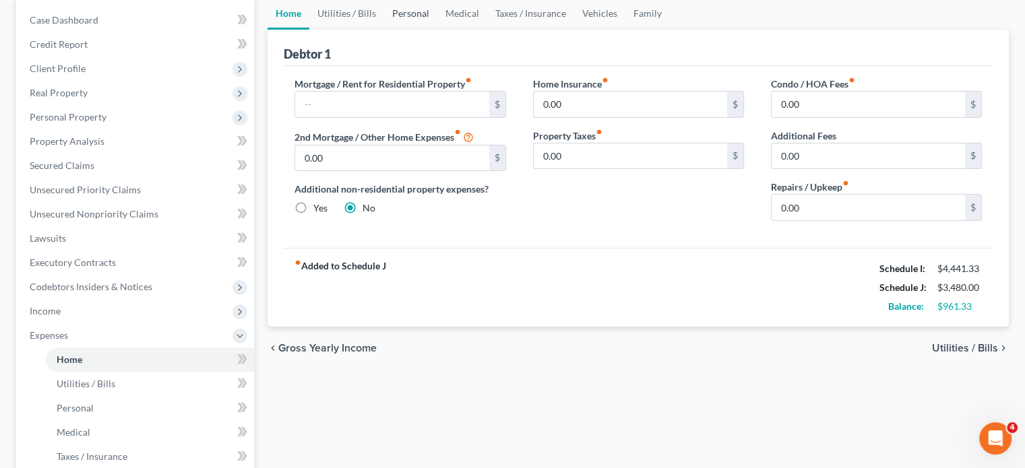
click at [437, 30] on link "Personal" at bounding box center [410, 13] width 53 height 32
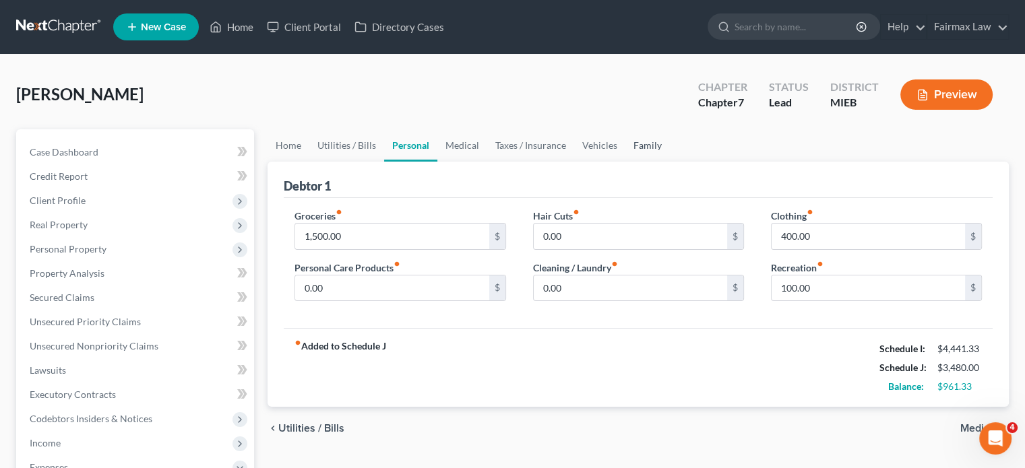
click at [670, 162] on link "Family" at bounding box center [647, 145] width 44 height 32
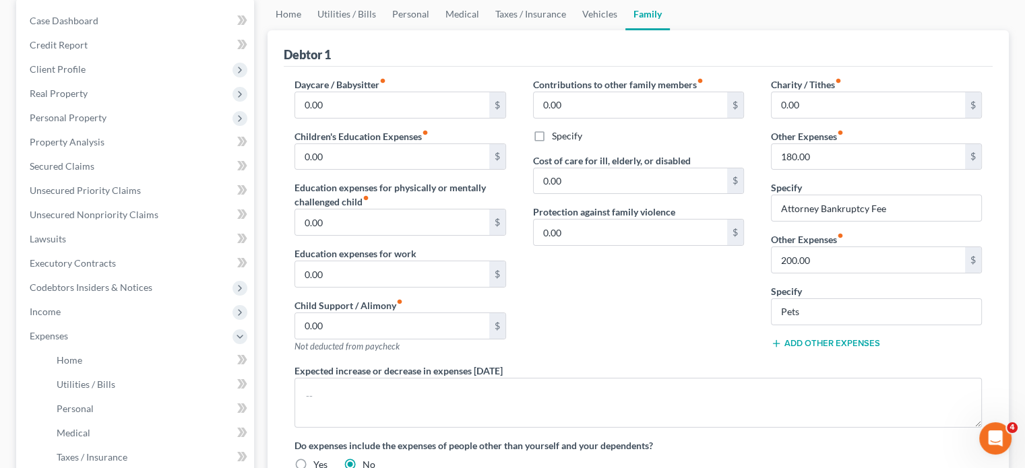
scroll to position [133, 0]
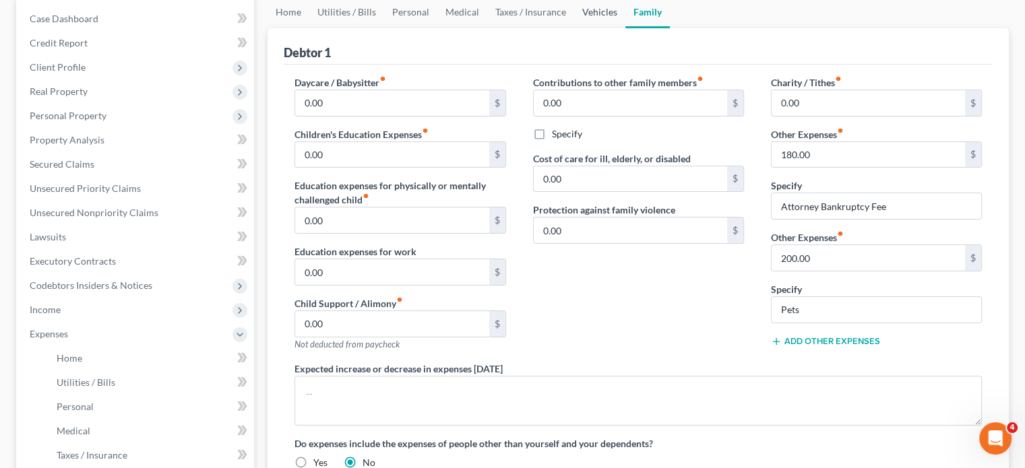
click at [625, 28] on link "Vehicles" at bounding box center [599, 12] width 51 height 32
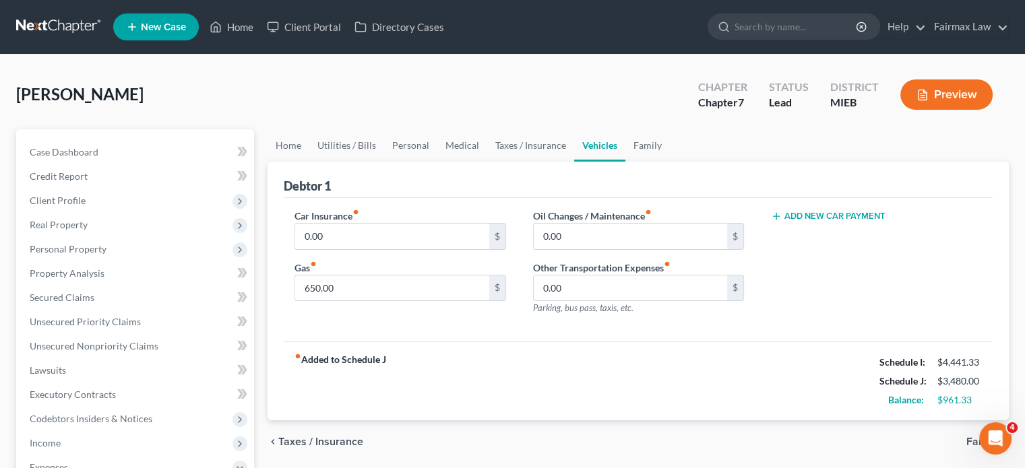
click at [800, 222] on button "Add New Car Payment" at bounding box center [828, 216] width 115 height 11
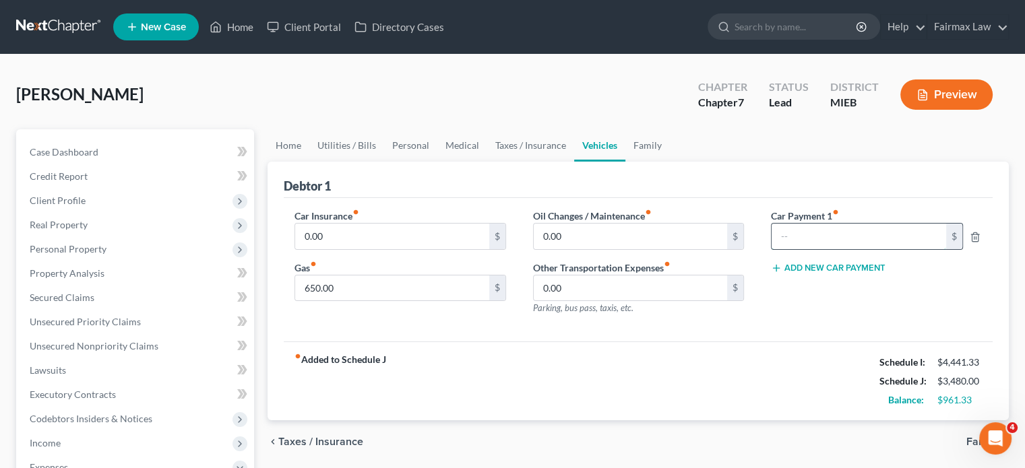
click at [789, 249] on input "text" at bounding box center [859, 237] width 175 height 26
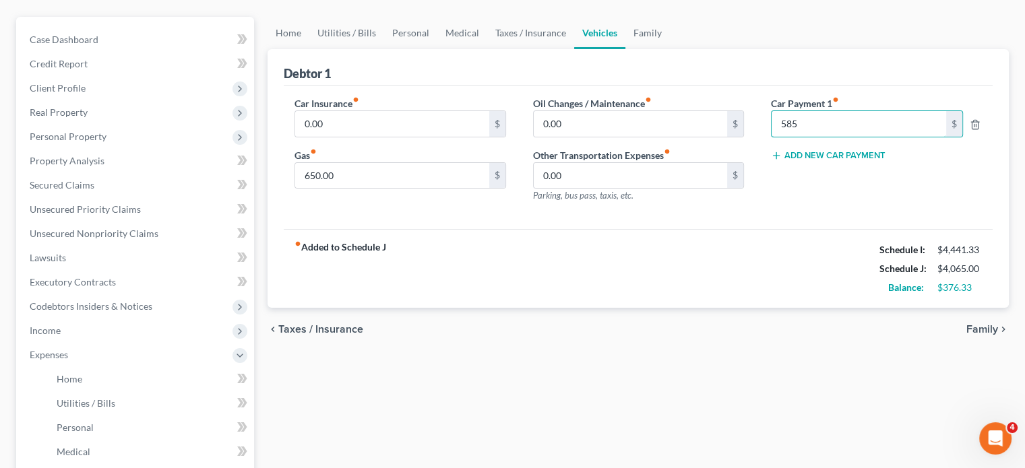
scroll to position [121, 0]
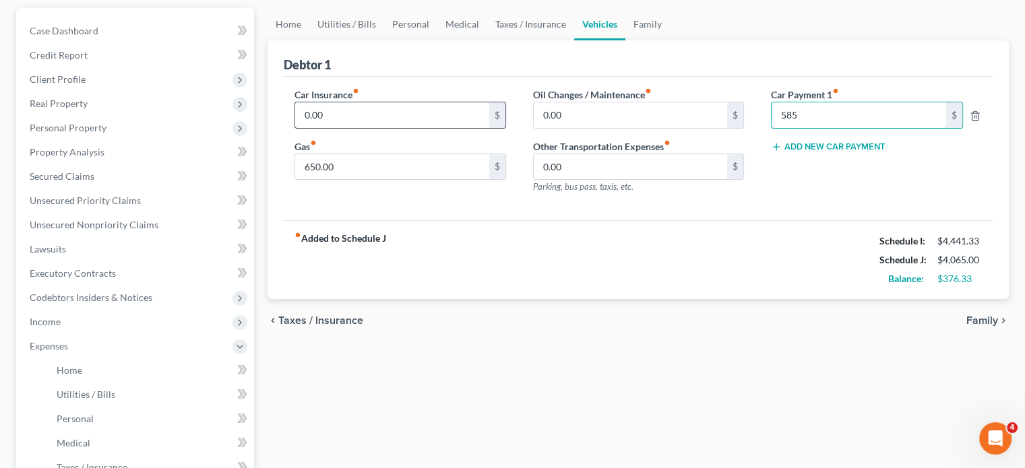
type input "585"
click at [450, 128] on input "0.00" at bounding box center [391, 115] width 193 height 26
type input "116"
click at [487, 40] on link "Medical" at bounding box center [462, 24] width 50 height 32
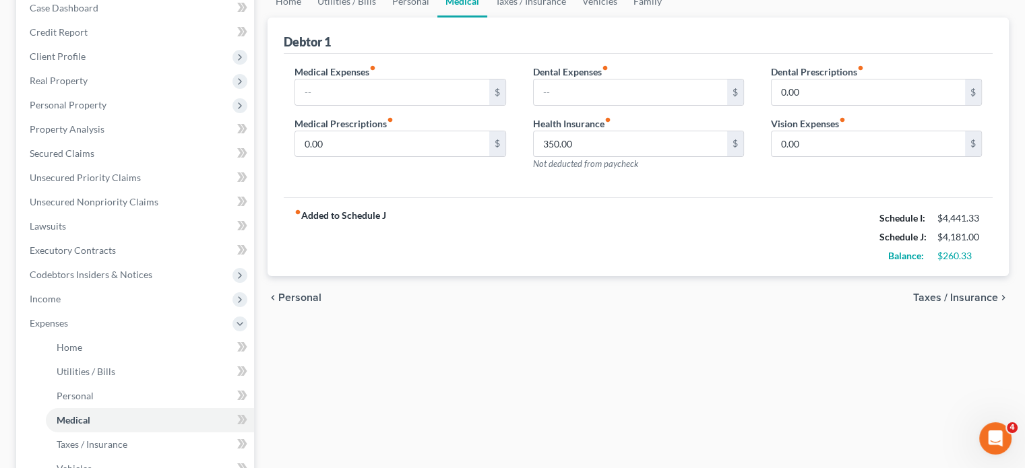
scroll to position [145, 0]
click at [613, 156] on input "350.00" at bounding box center [630, 144] width 193 height 26
click at [437, 17] on link "Personal" at bounding box center [410, 1] width 53 height 32
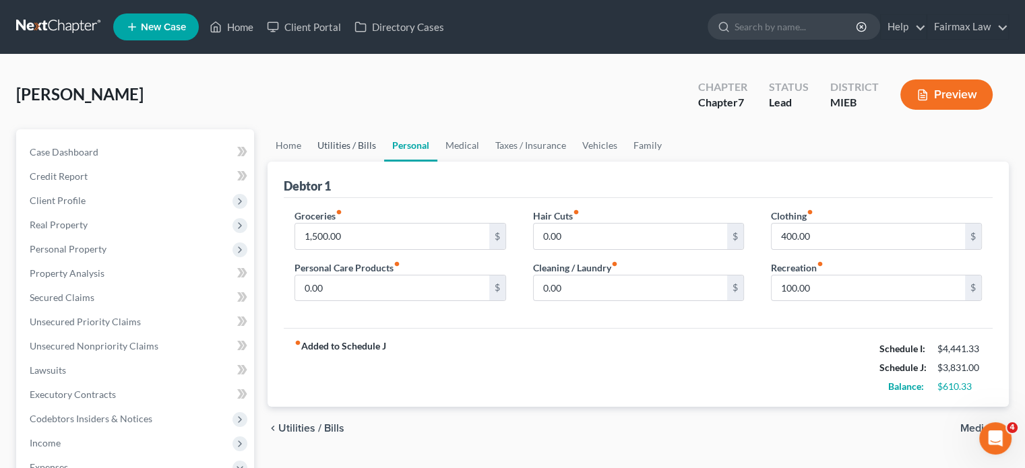
click at [369, 162] on link "Utilities / Bills" at bounding box center [346, 145] width 75 height 32
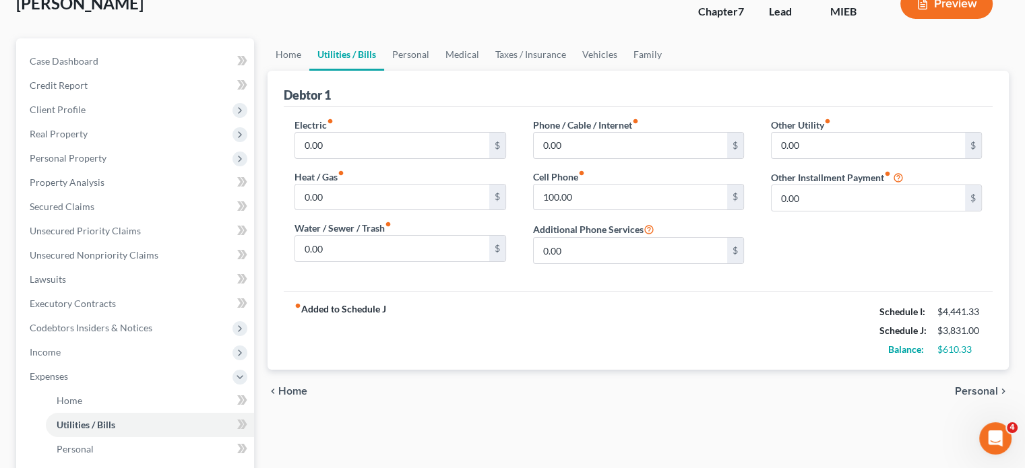
scroll to position [92, 0]
click at [632, 210] on input "100.00" at bounding box center [630, 197] width 193 height 26
click at [698, 218] on div "Phone / Cable / Internet fiber_manual_record 0.00 $ Cell Phone fiber_manual_rec…" at bounding box center [639, 195] width 238 height 157
click at [437, 70] on link "Personal" at bounding box center [410, 54] width 53 height 32
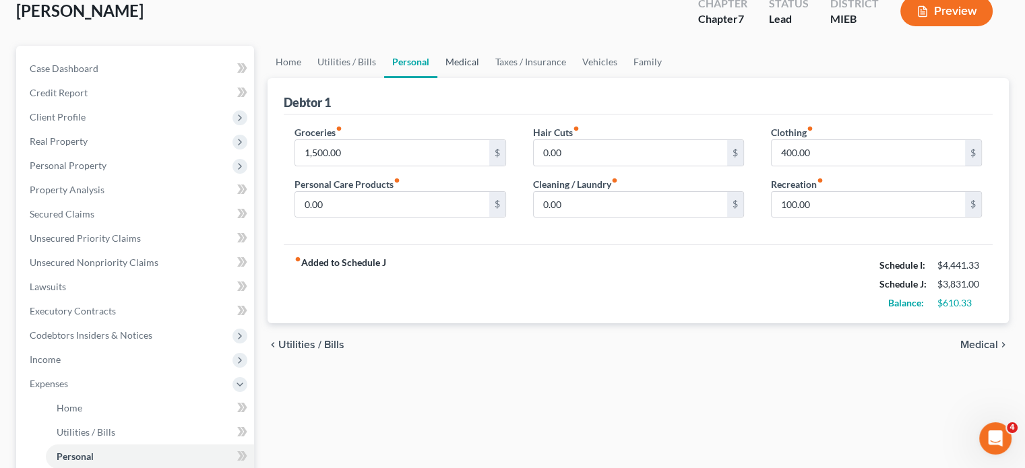
scroll to position [148, 0]
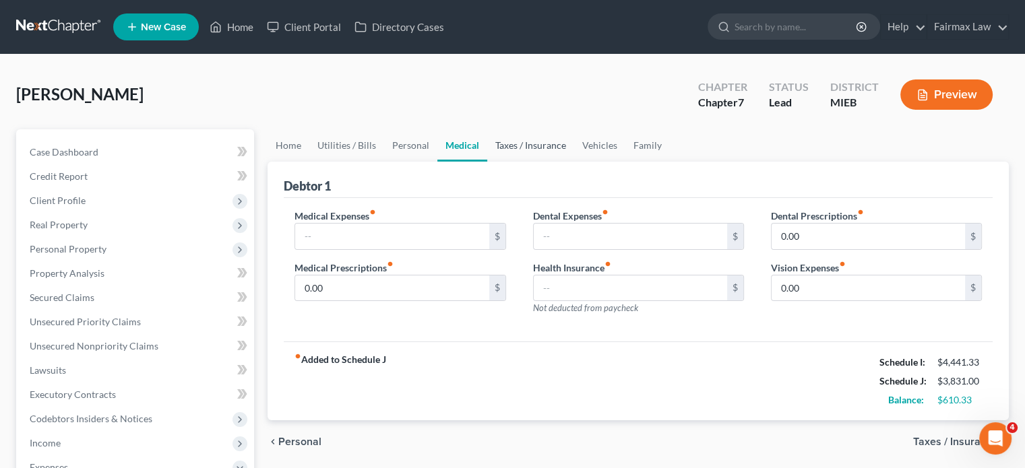
click at [574, 162] on link "Taxes / Insurance" at bounding box center [530, 145] width 87 height 32
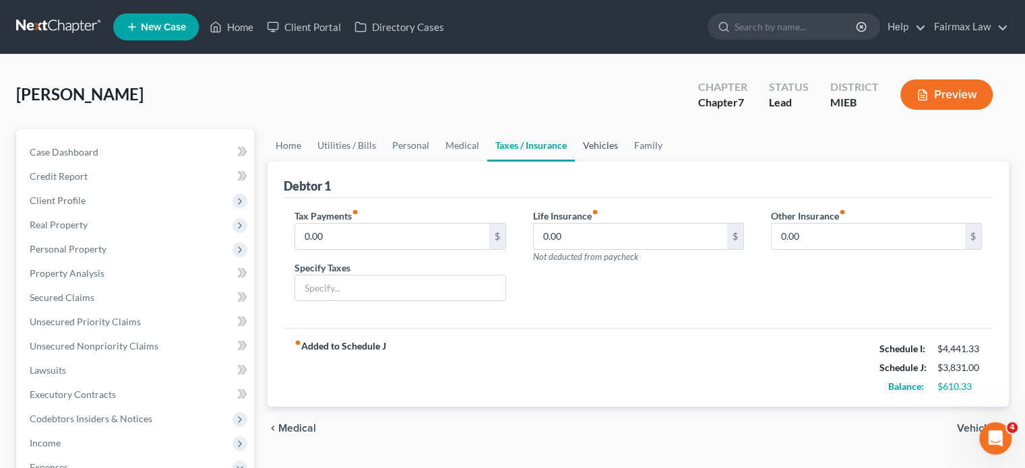
click at [626, 162] on link "Vehicles" at bounding box center [600, 145] width 51 height 32
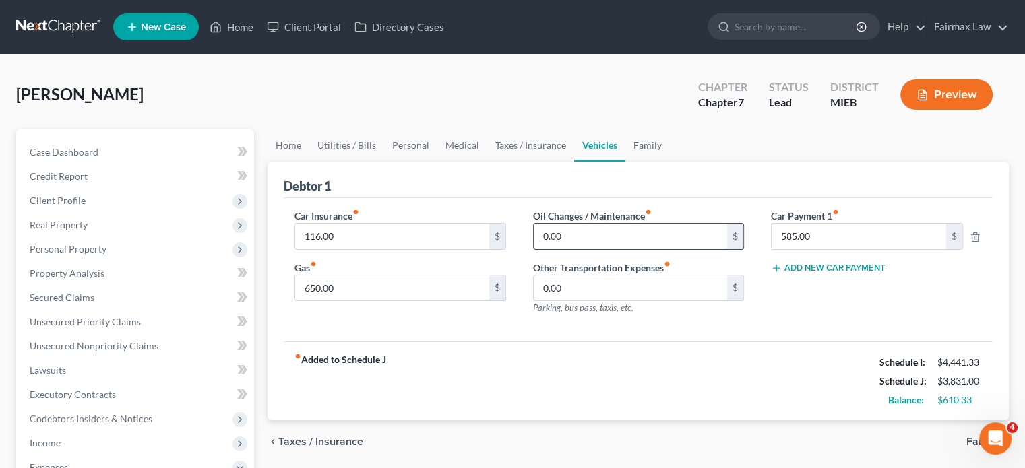
click at [579, 249] on input "0.00" at bounding box center [630, 237] width 193 height 26
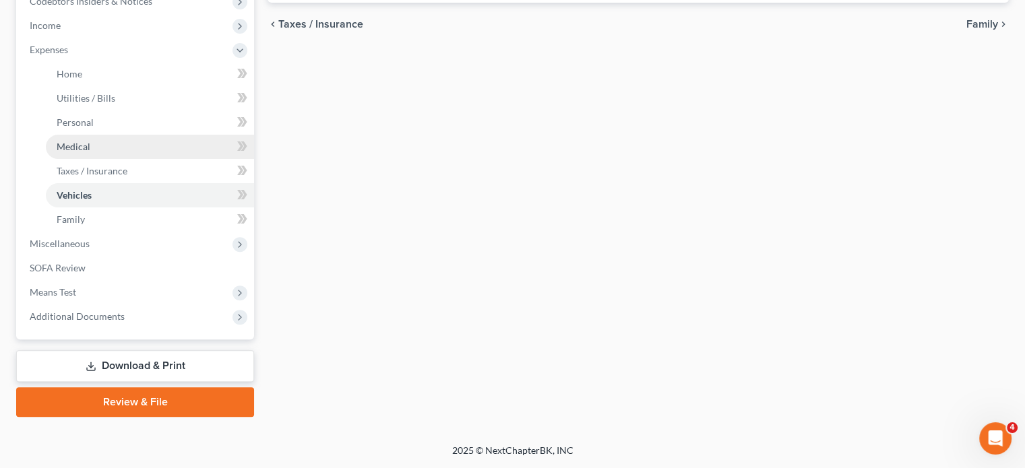
scroll to position [468, 0]
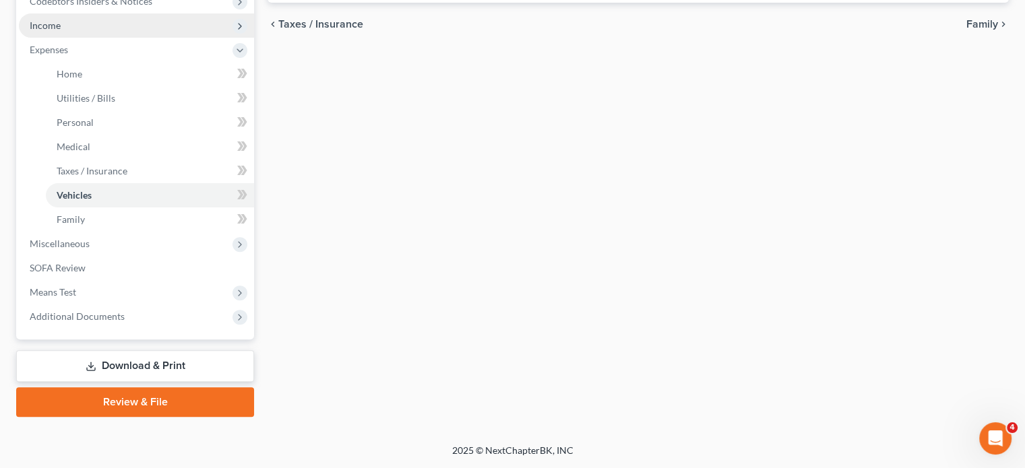
click at [124, 38] on span "Income" at bounding box center [136, 25] width 235 height 24
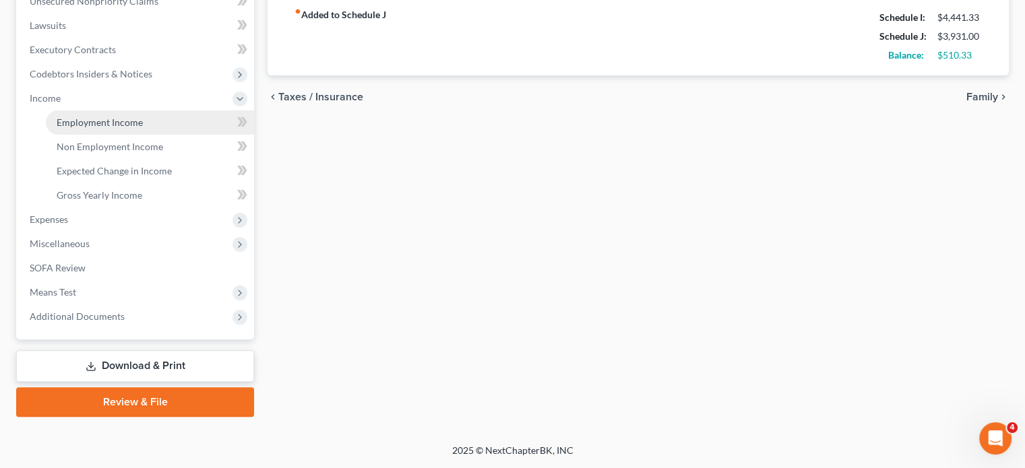
click at [117, 117] on span "Employment Income" at bounding box center [100, 122] width 86 height 11
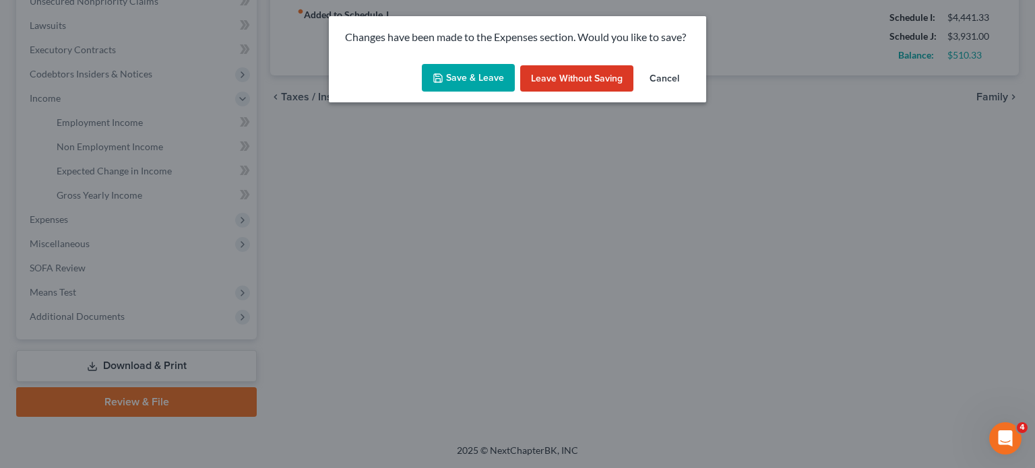
click at [458, 84] on button "Save & Leave" at bounding box center [468, 78] width 93 height 28
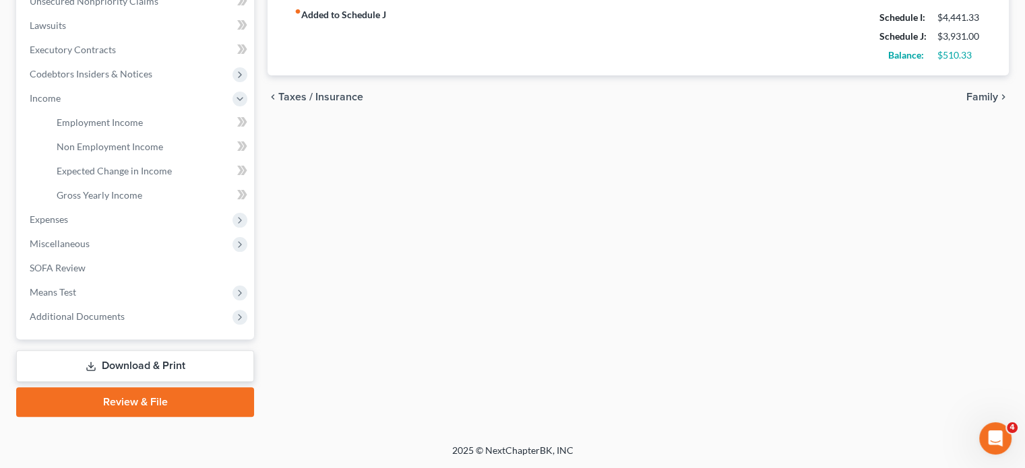
type input "100.00"
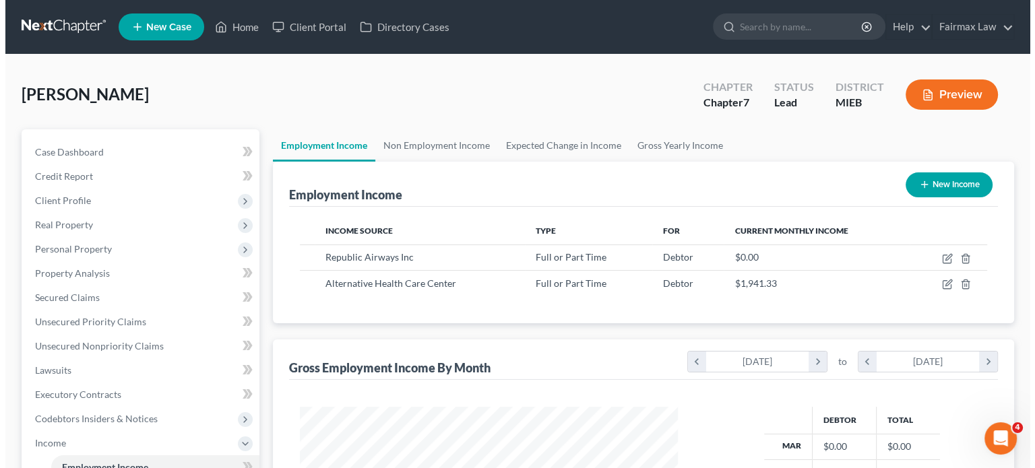
scroll to position [299, 405]
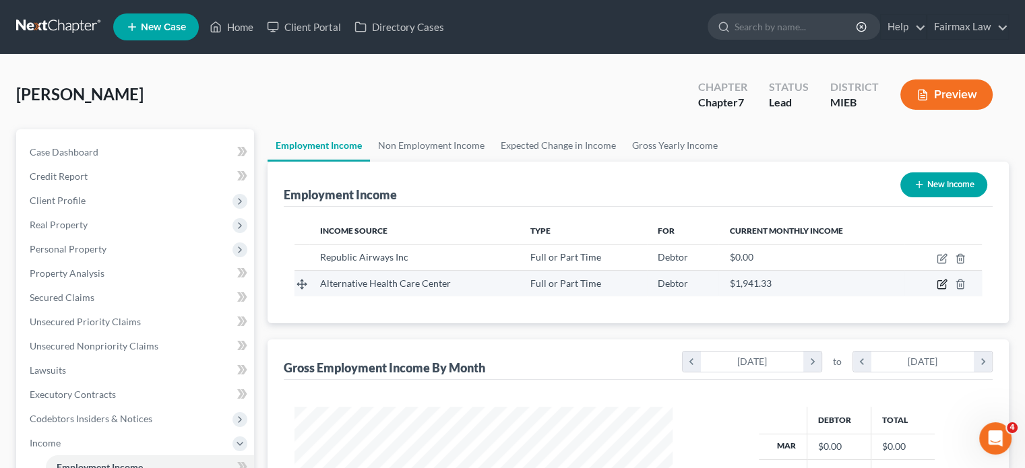
click at [940, 286] on icon "button" at bounding box center [943, 283] width 6 height 6
select select "0"
select select "23"
select select "2"
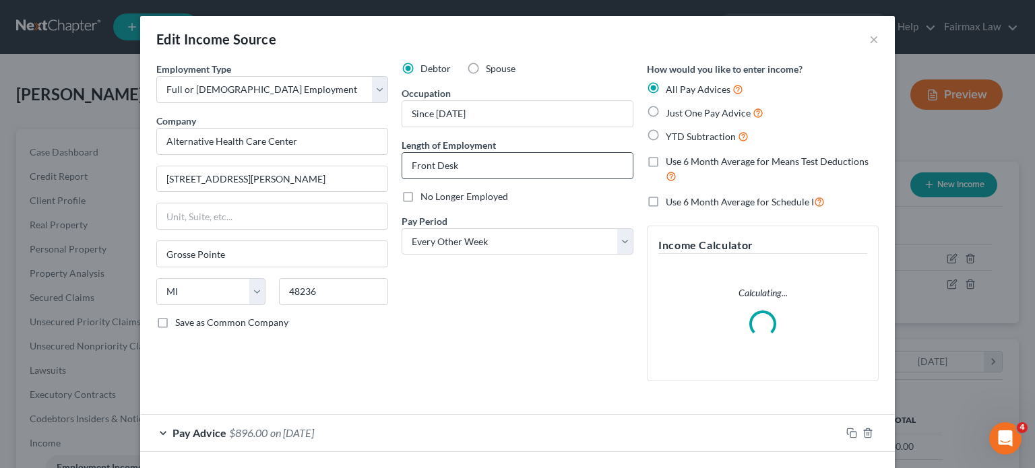
scroll to position [168, 0]
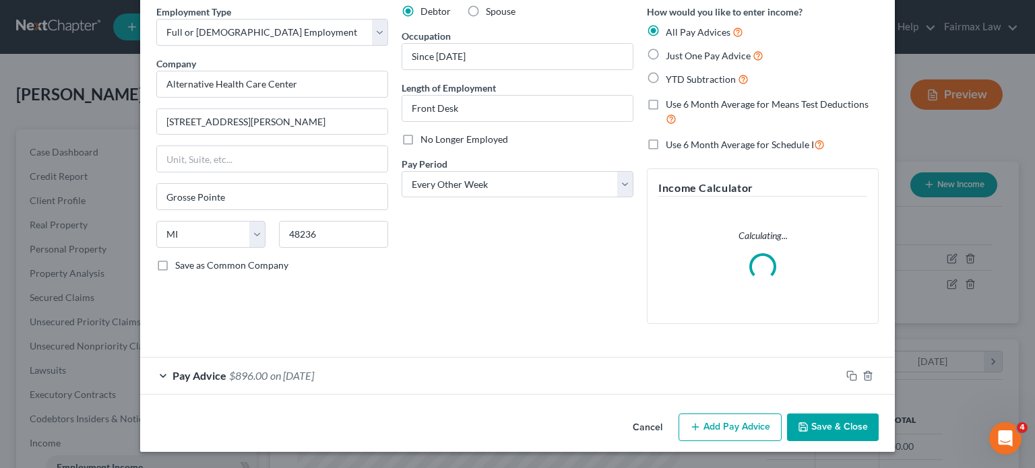
click at [317, 358] on div "Pay Advice $896.00 on [DATE]" at bounding box center [490, 376] width 701 height 36
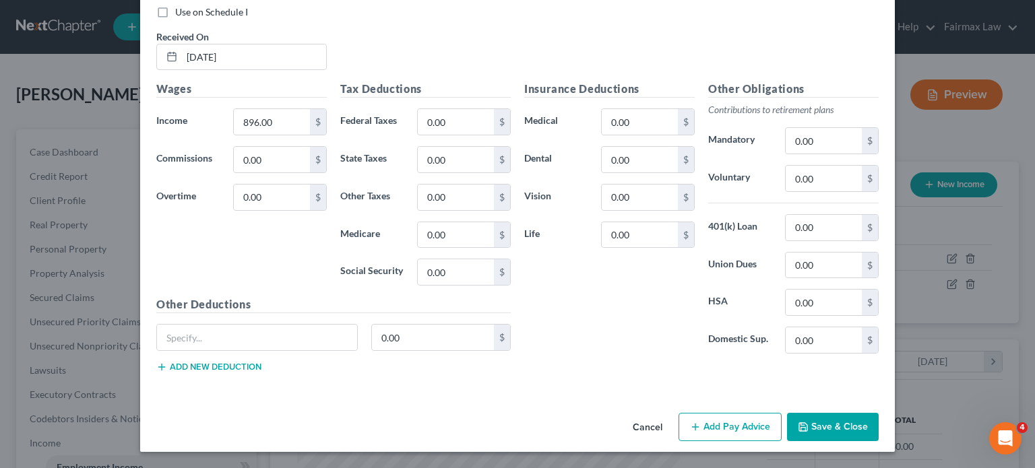
scroll to position [648, 0]
click at [445, 127] on input "0.00" at bounding box center [456, 122] width 76 height 26
paste input "68.81"
type input "68.81"
click at [449, 285] on input "0.00" at bounding box center [456, 272] width 76 height 26
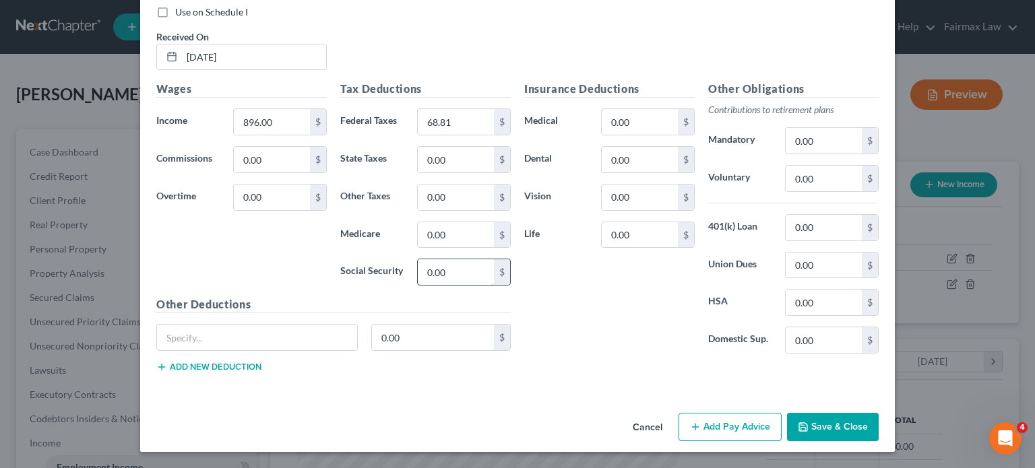
paste input "55.55"
type input "55.55"
click at [425, 245] on input "0.00" at bounding box center [456, 235] width 76 height 26
paste input "12.99"
type input "12.99"
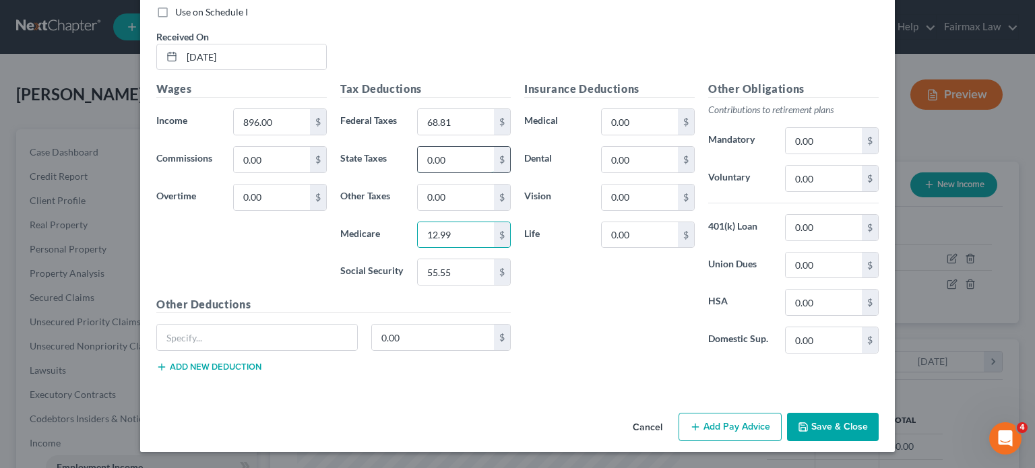
click at [435, 164] on input "0.00" at bounding box center [456, 160] width 76 height 26
paste input "38.08"
type input "38.08"
click at [597, 315] on div "Insurance Deductions Medical 0.00 $ Dental 0.00 $ Vision 0.00 $ Life 0.00 $" at bounding box center [610, 223] width 184 height 284
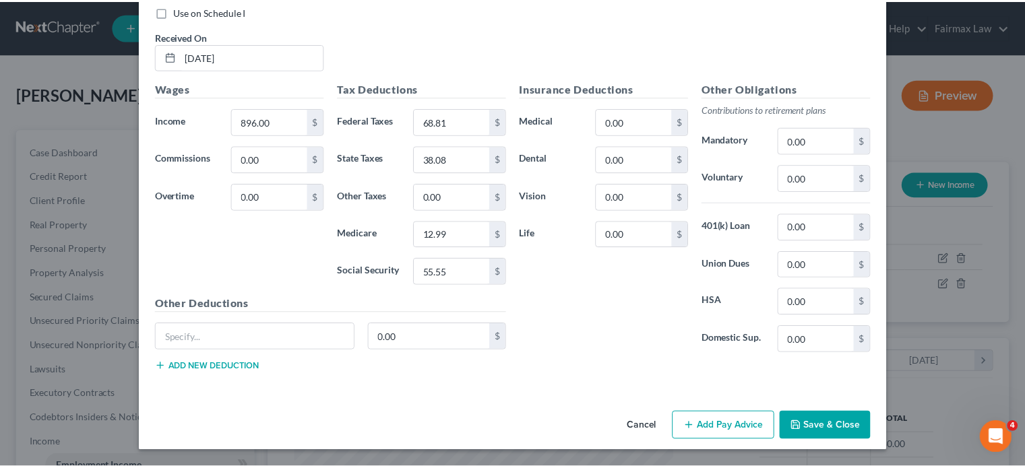
scroll to position [722, 0]
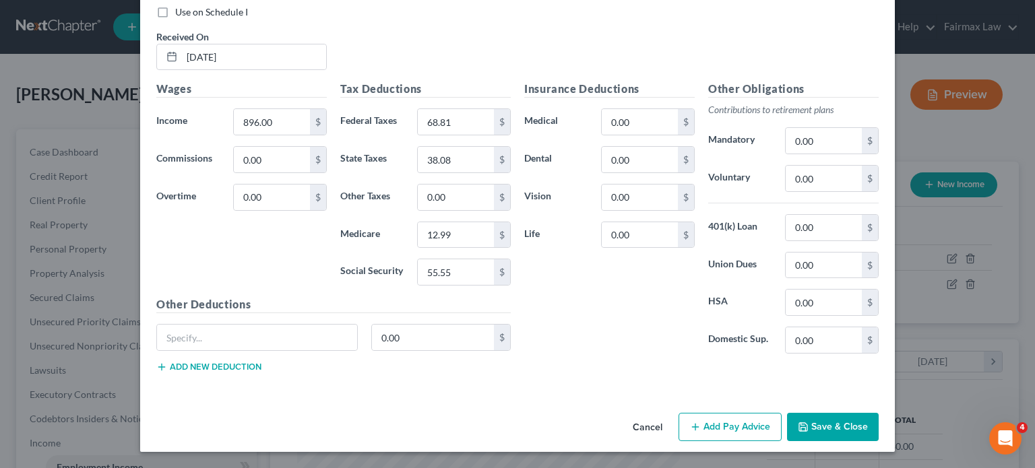
click at [879, 413] on button "Save & Close" at bounding box center [833, 427] width 92 height 28
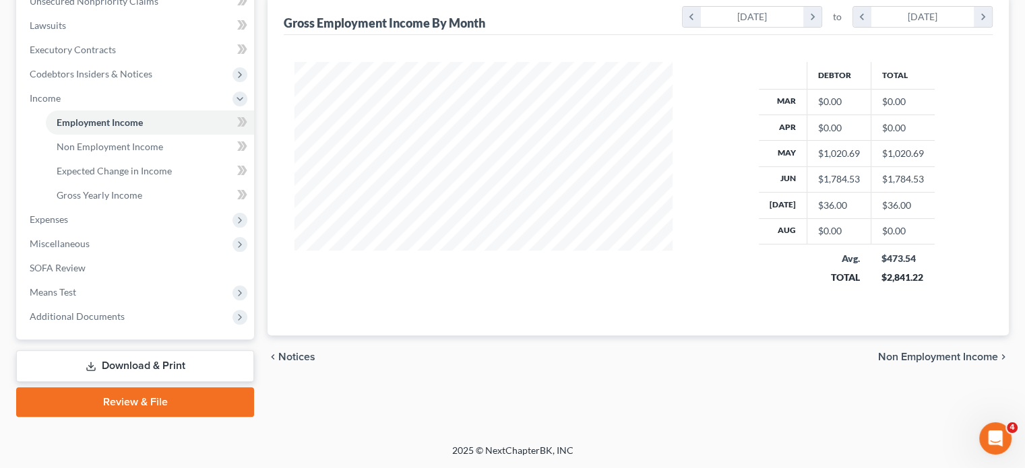
scroll to position [458, 0]
click at [90, 232] on span "Expenses" at bounding box center [136, 220] width 235 height 24
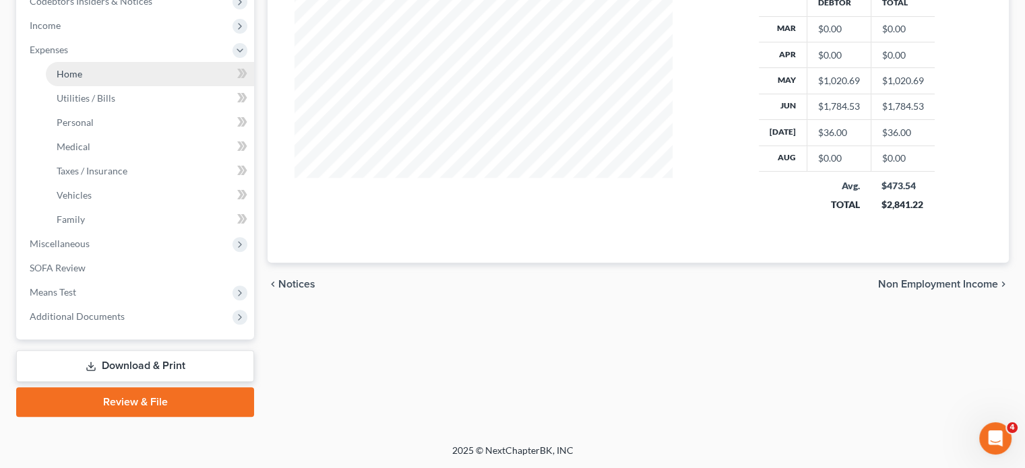
click at [57, 86] on link "Home" at bounding box center [150, 74] width 208 height 24
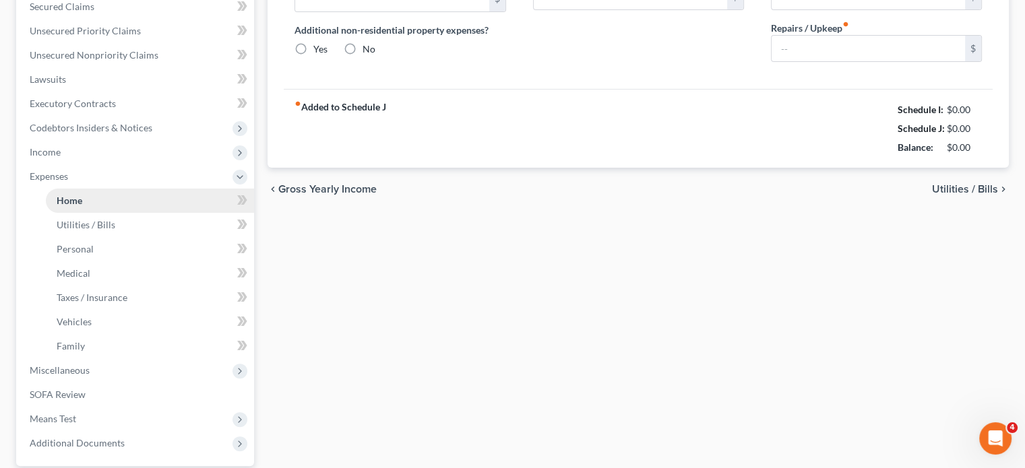
type input "0.00"
radio input "true"
type input "0.00"
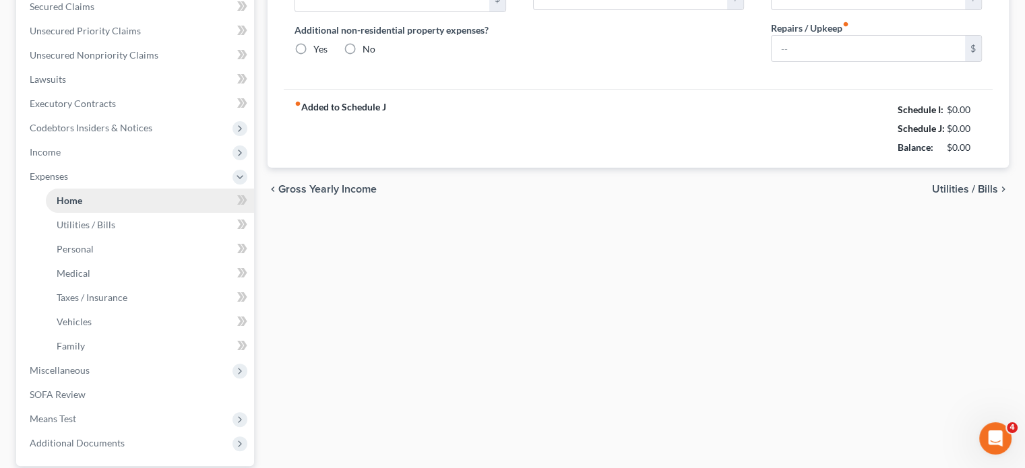
type input "0.00"
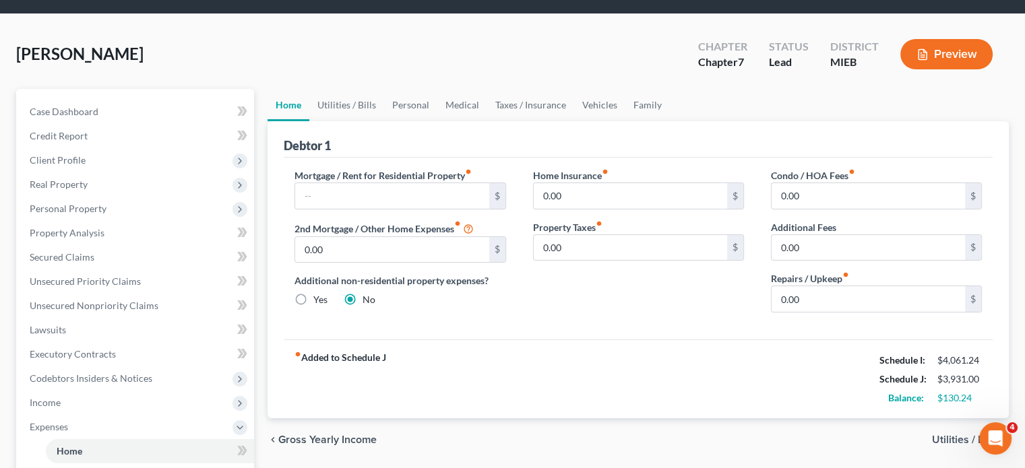
scroll to position [42, 0]
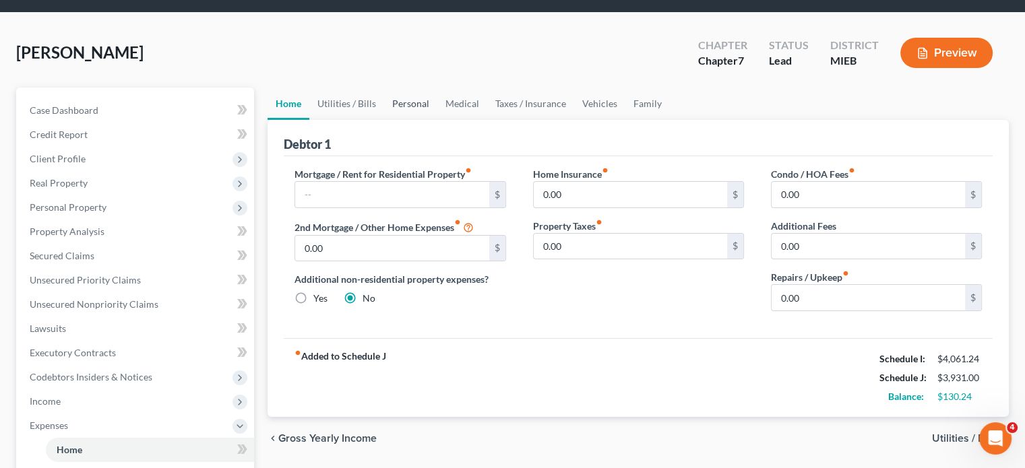
click at [437, 120] on link "Personal" at bounding box center [410, 104] width 53 height 32
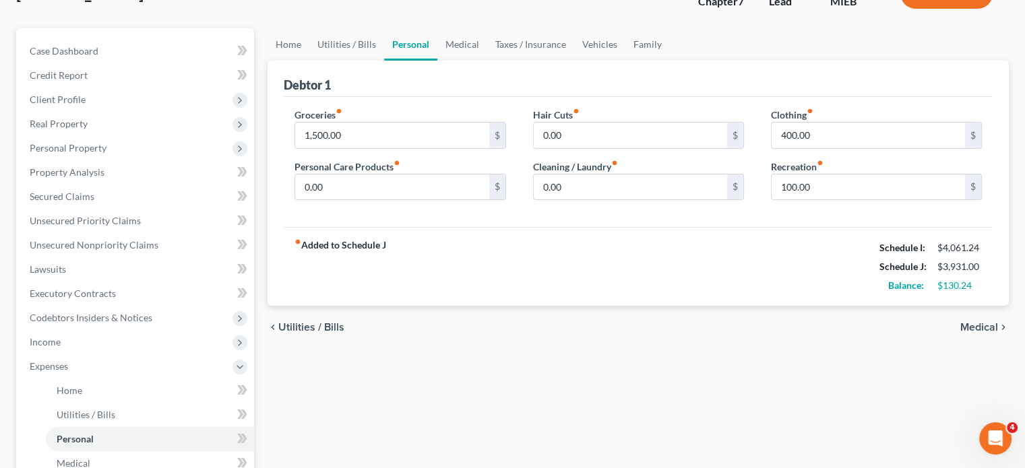
scroll to position [102, 0]
click at [363, 211] on div "Groceries fiber_manual_record 1,500.00 $ Personal Care Products fiber_manual_re…" at bounding box center [400, 159] width 238 height 104
click at [361, 199] on input "0.00" at bounding box center [391, 187] width 193 height 26
type input "50"
click at [838, 148] on input "400.00" at bounding box center [868, 135] width 193 height 26
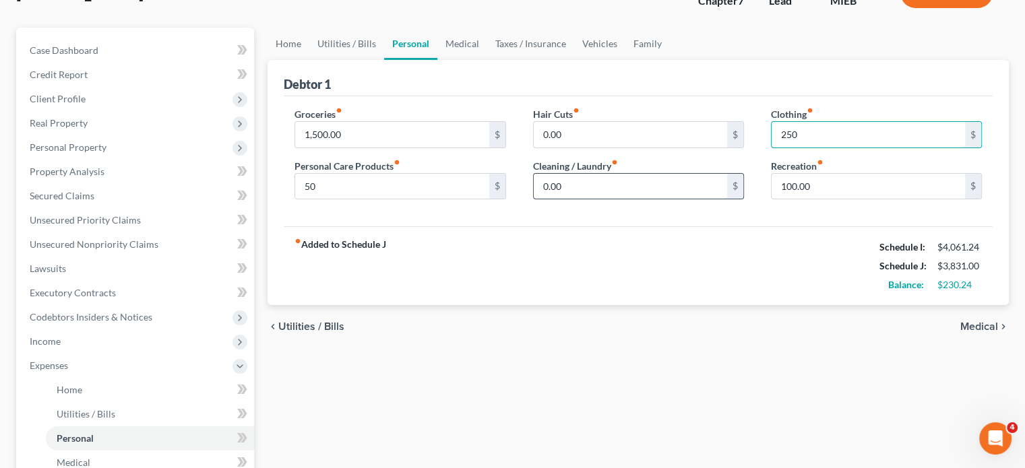
type input "250"
click at [573, 199] on input "0.00" at bounding box center [630, 187] width 193 height 26
type input "75"
click at [670, 60] on link "Family" at bounding box center [647, 44] width 44 height 32
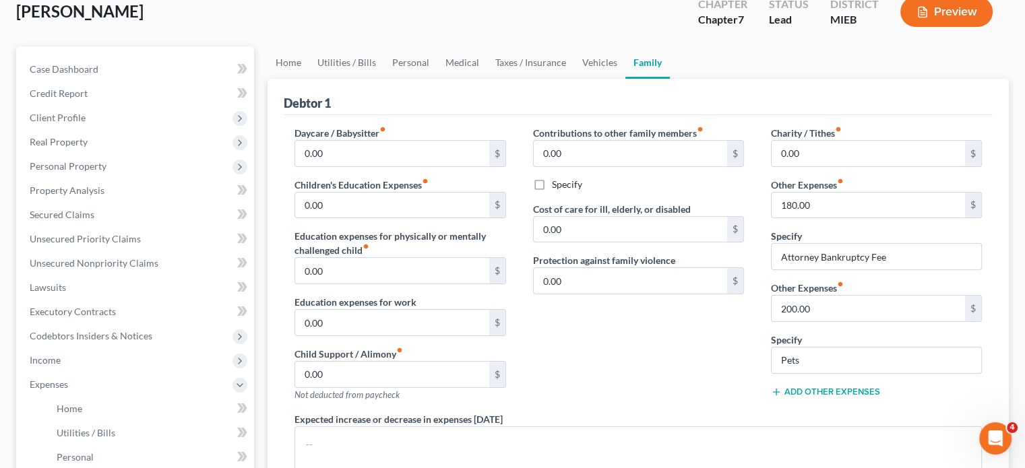
scroll to position [84, 0]
click at [625, 78] on link "Vehicles" at bounding box center [599, 62] width 51 height 32
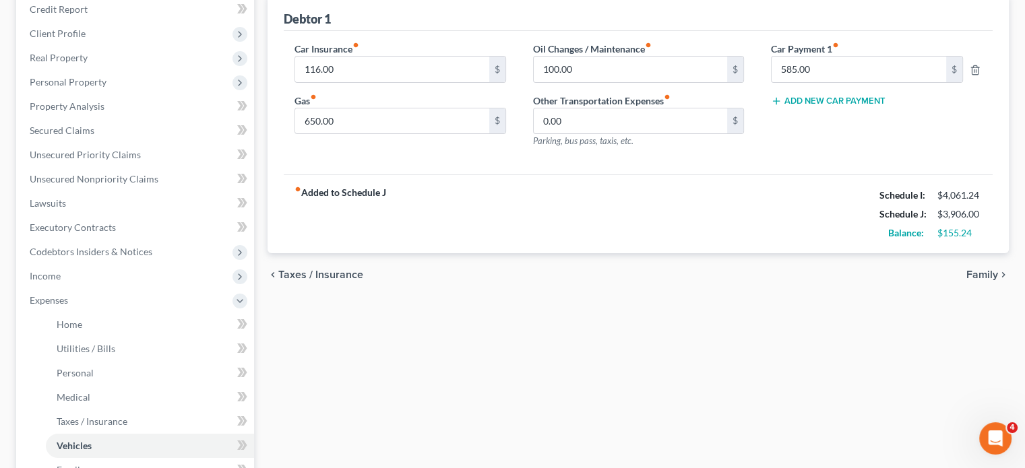
scroll to position [47, 0]
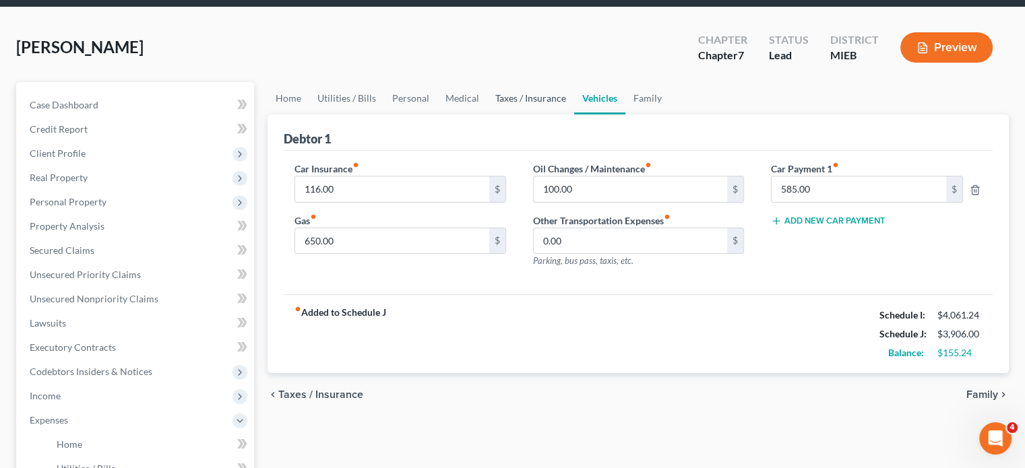
click at [574, 115] on link "Taxes / Insurance" at bounding box center [530, 98] width 87 height 32
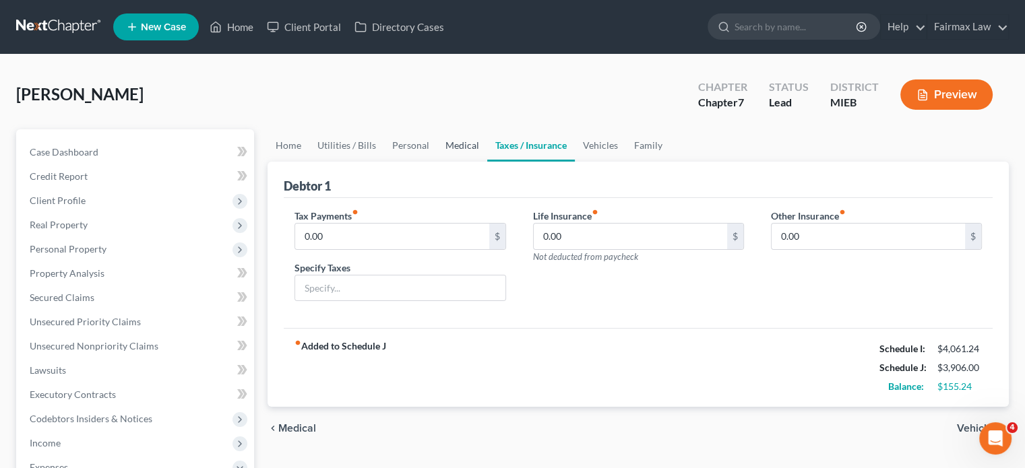
click at [487, 162] on link "Medical" at bounding box center [462, 145] width 50 height 32
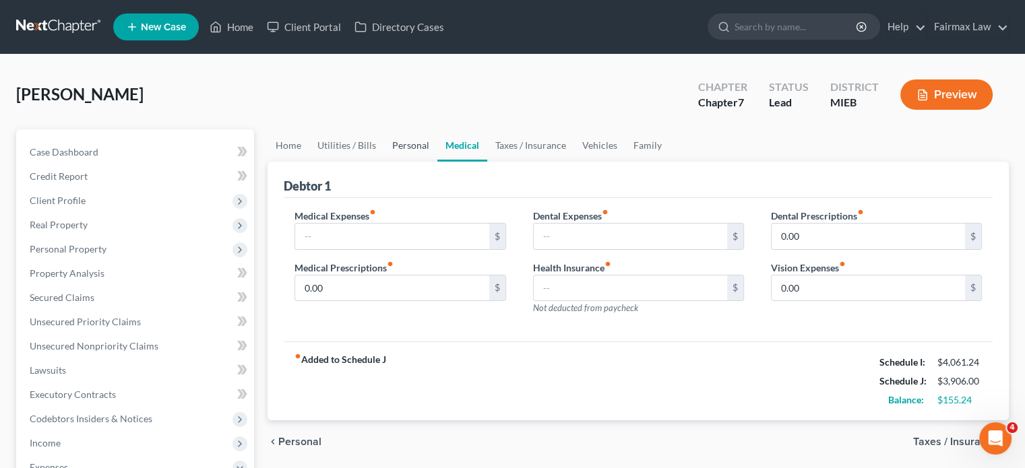
click at [423, 162] on link "Personal" at bounding box center [410, 145] width 53 height 32
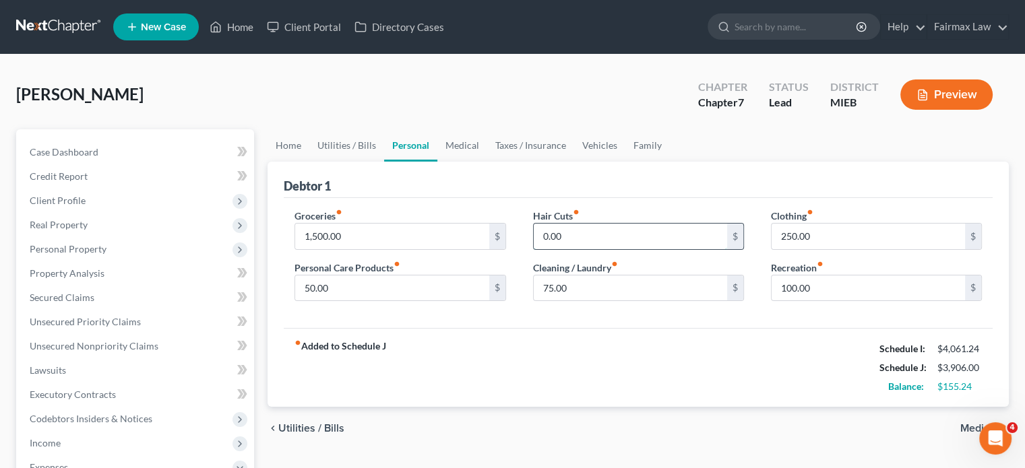
click at [582, 249] on input "0.00" at bounding box center [630, 237] width 193 height 26
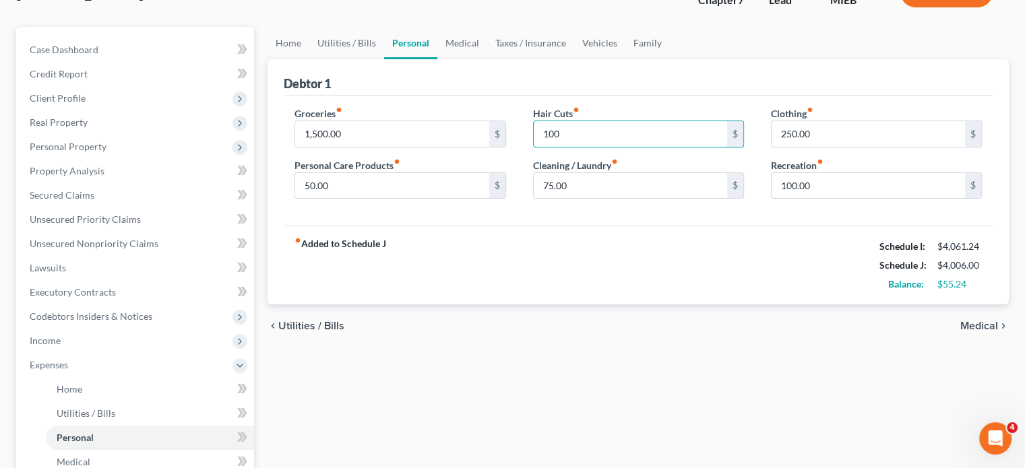
scroll to position [102, 0]
type input "100"
click at [351, 59] on link "Utilities / Bills" at bounding box center [346, 43] width 75 height 32
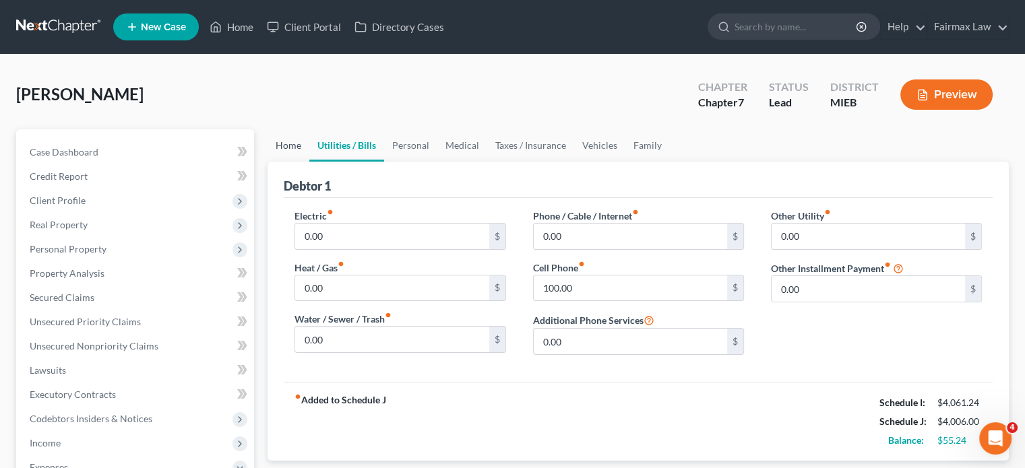
click at [290, 162] on link "Home" at bounding box center [289, 145] width 42 height 32
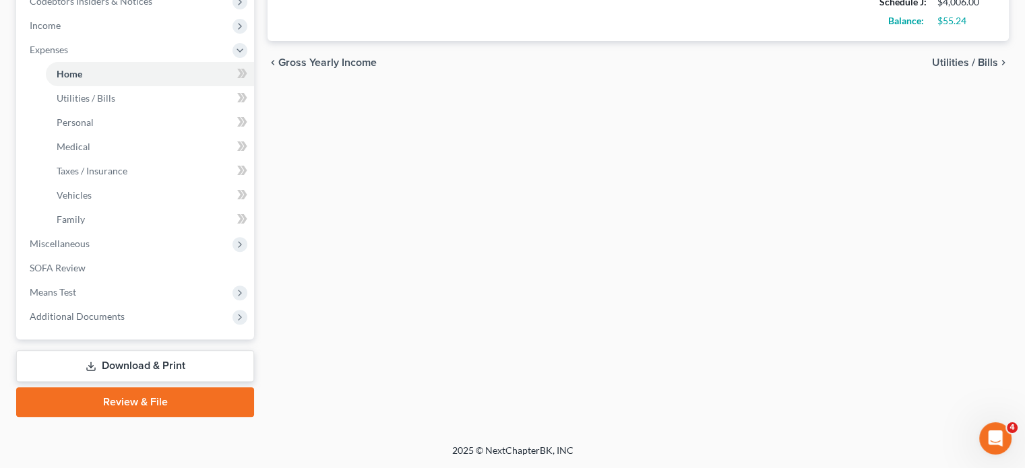
scroll to position [635, 0]
click at [86, 262] on span "SOFA Review" at bounding box center [58, 267] width 56 height 11
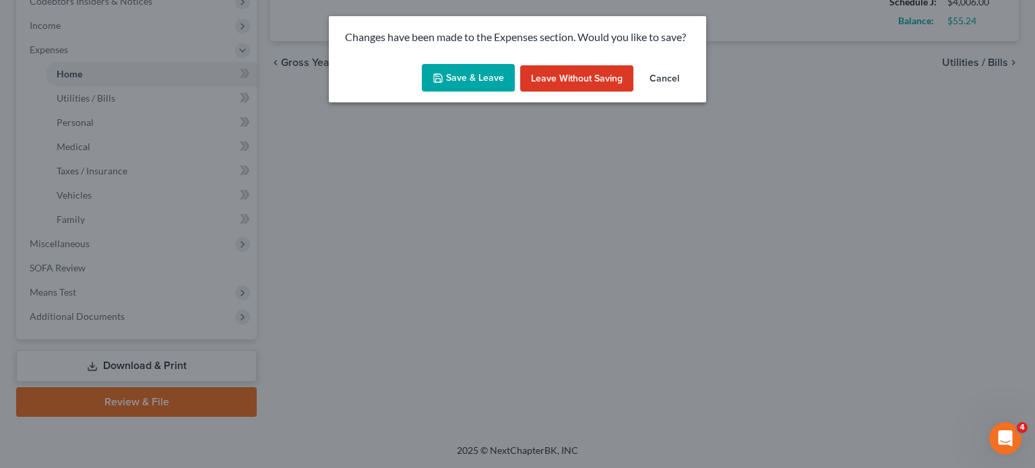
click at [429, 92] on button "Save & Leave" at bounding box center [468, 78] width 93 height 28
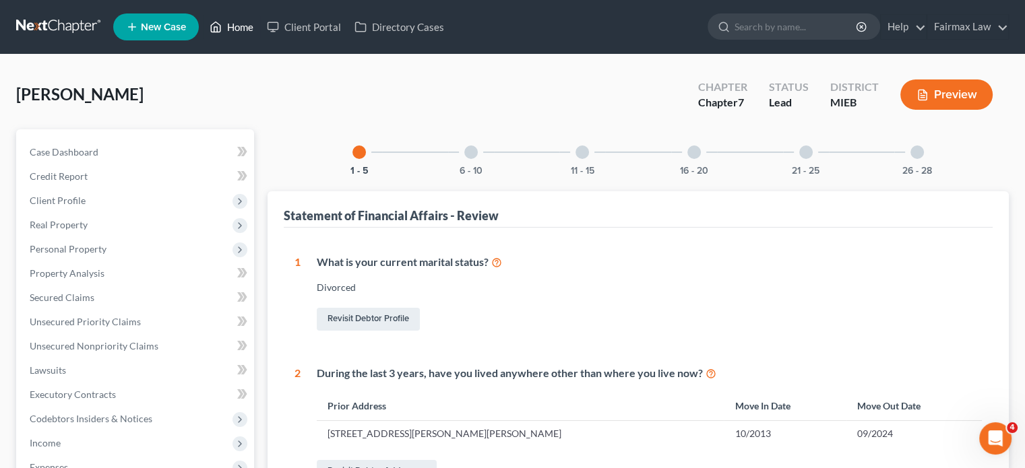
click at [260, 31] on link "Home" at bounding box center [231, 27] width 57 height 24
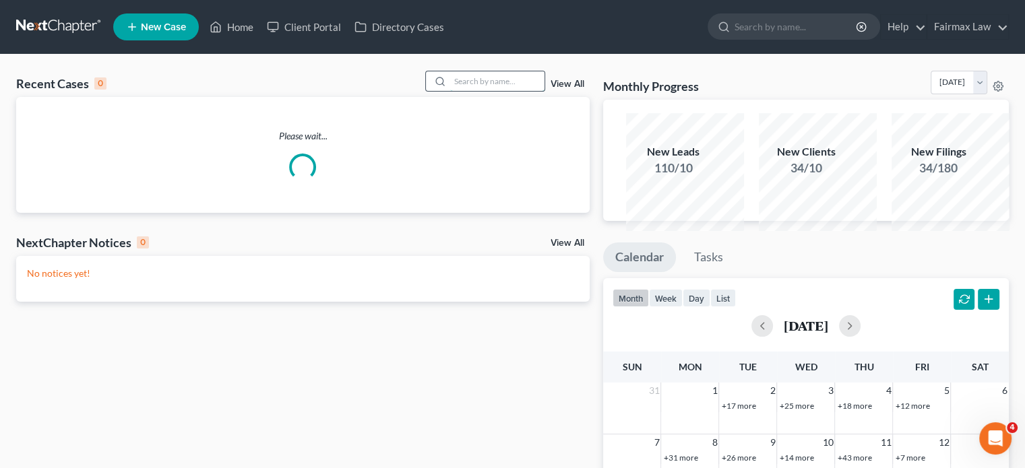
click at [450, 91] on input "search" at bounding box center [497, 81] width 94 height 20
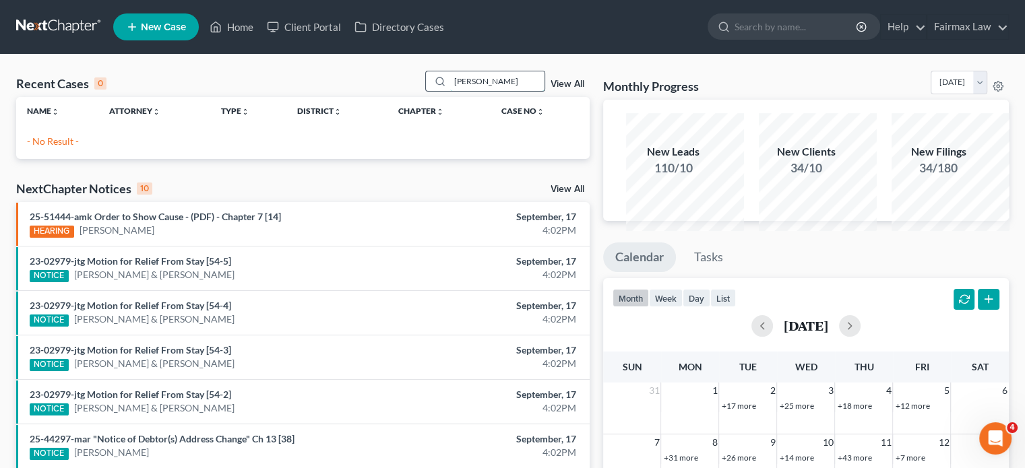
click at [462, 91] on input "[PERSON_NAME]" at bounding box center [497, 81] width 94 height 20
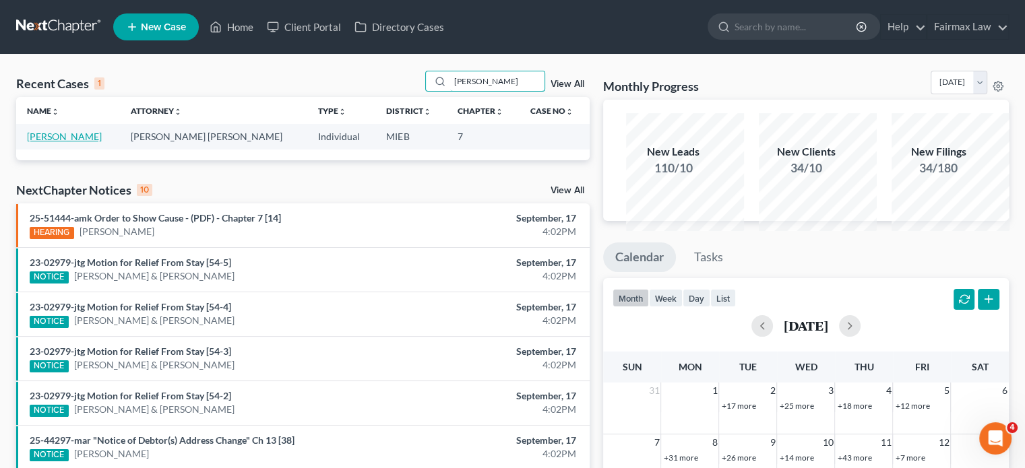
type input "[PERSON_NAME]"
click at [77, 142] on link "[PERSON_NAME]" at bounding box center [64, 136] width 75 height 11
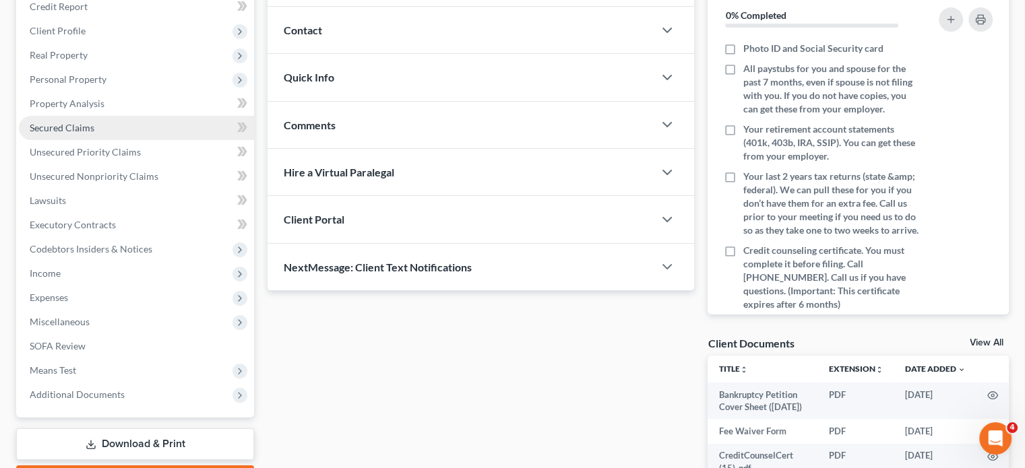
scroll to position [321, 0]
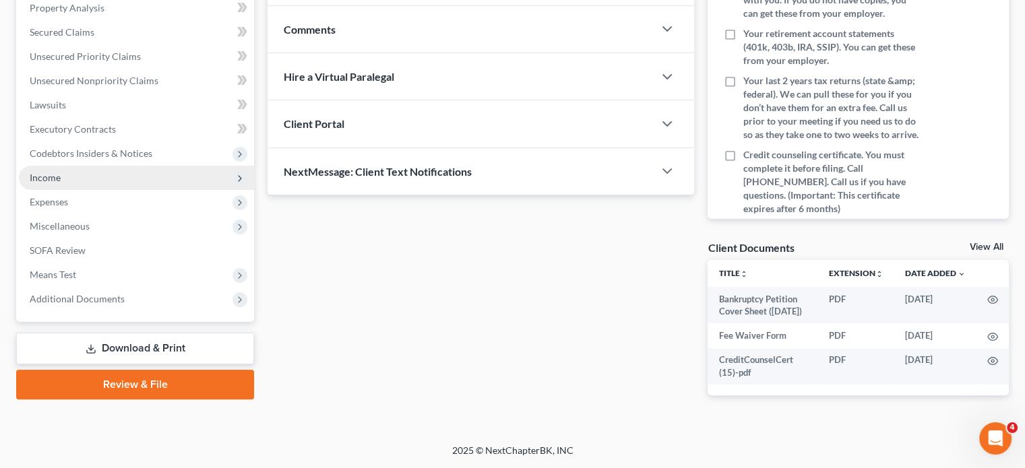
drag, startPoint x: 129, startPoint y: 227, endPoint x: 100, endPoint y: 236, distance: 30.9
click at [129, 190] on span "Income" at bounding box center [136, 178] width 235 height 24
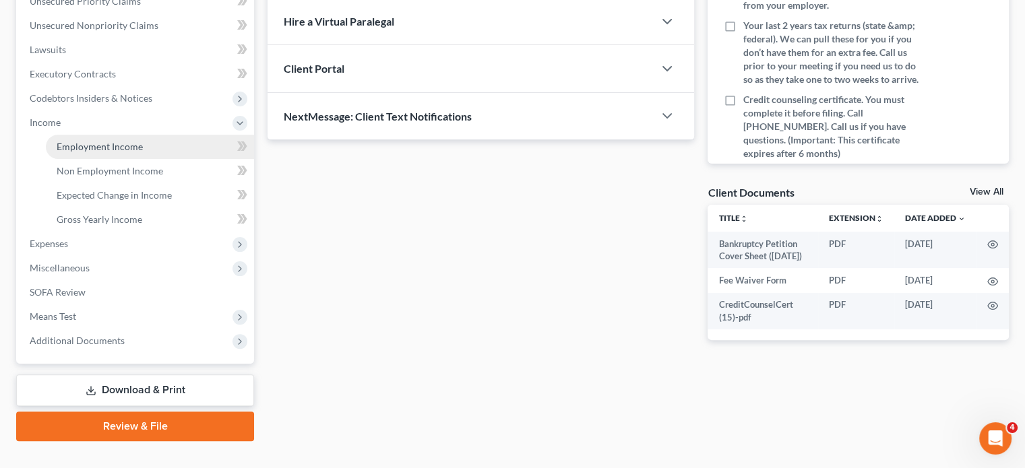
click at [96, 152] on span "Employment Income" at bounding box center [100, 146] width 86 height 11
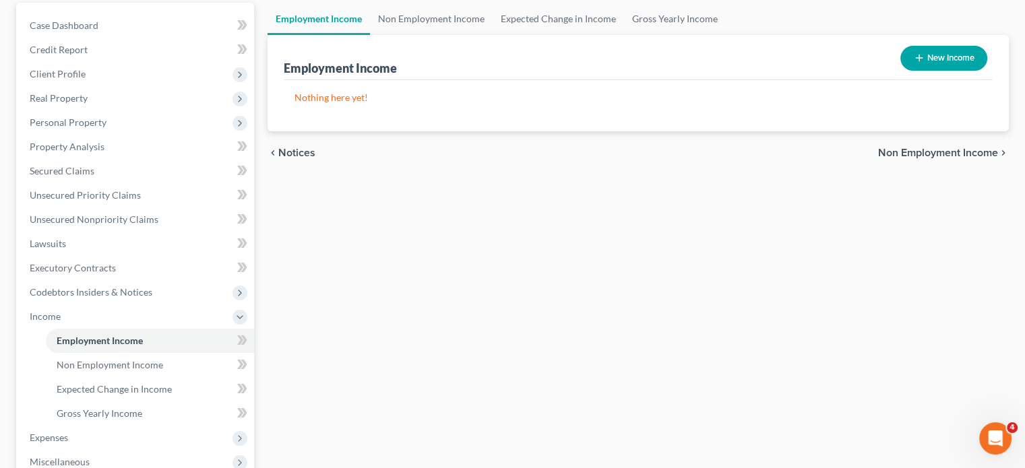
scroll to position [128, 0]
click at [448, 34] on link "Non Employment Income" at bounding box center [431, 17] width 123 height 32
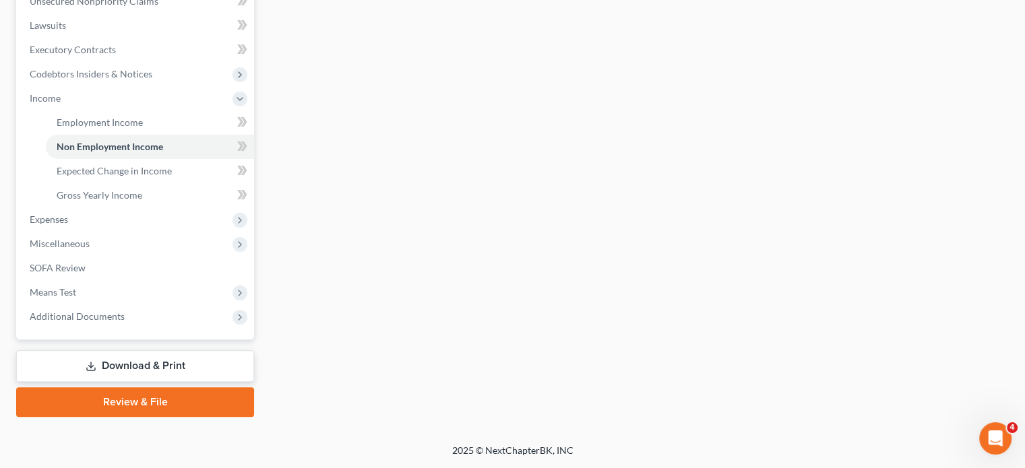
scroll to position [536, 0]
click at [123, 208] on span "Expenses" at bounding box center [136, 220] width 235 height 24
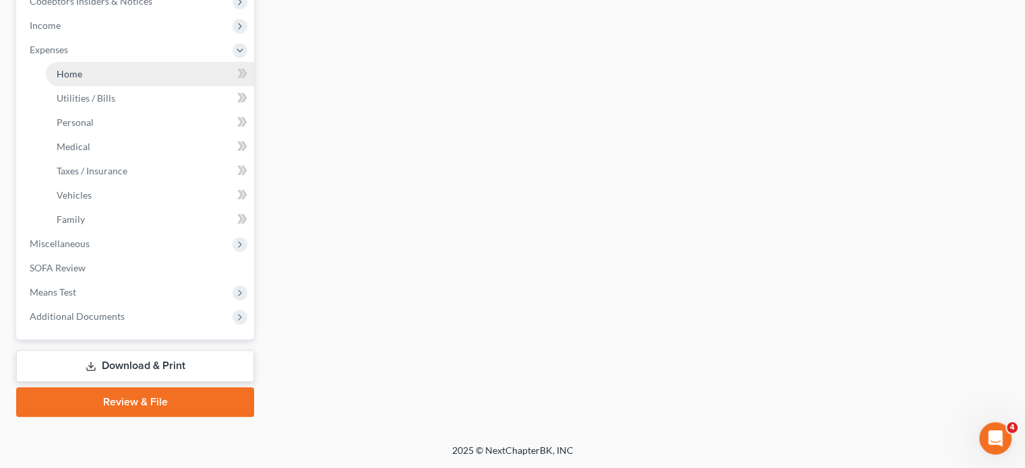
click at [82, 80] on span "Home" at bounding box center [70, 73] width 26 height 11
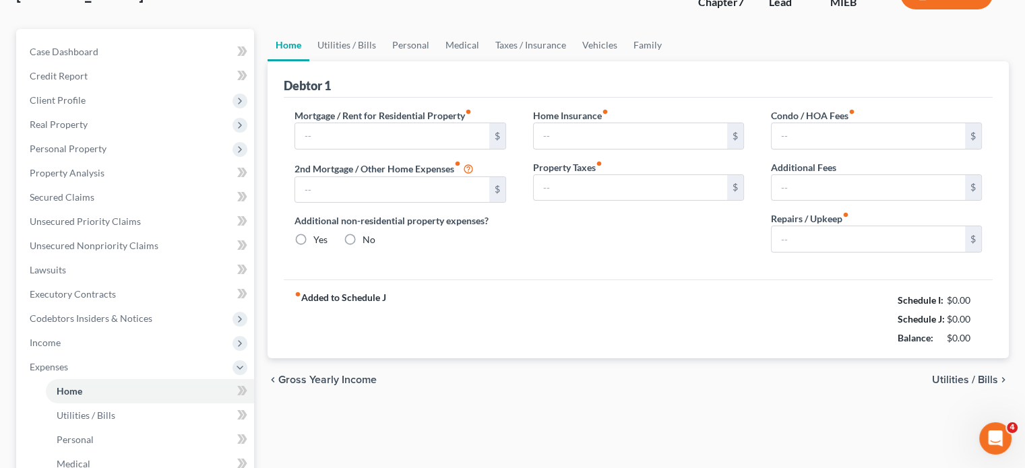
type input "800.00"
type input "0.00"
radio input "true"
type input "0.00"
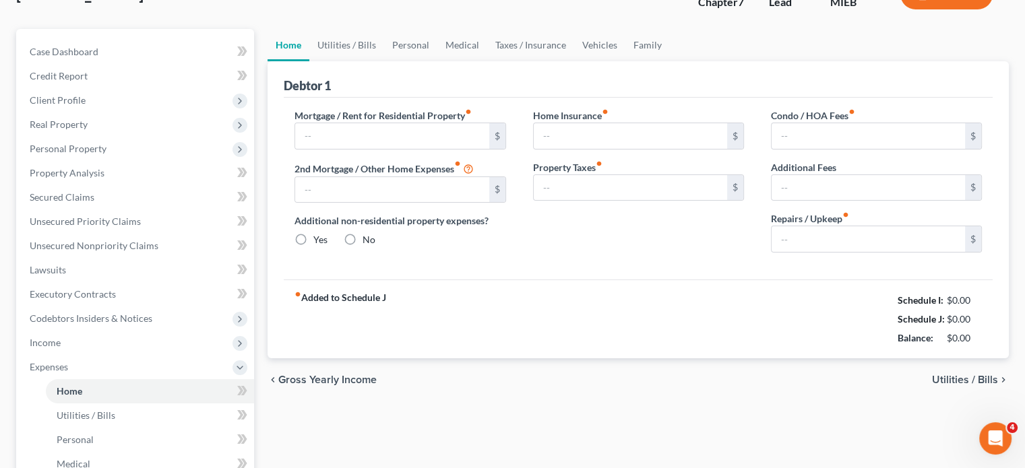
type input "0.00"
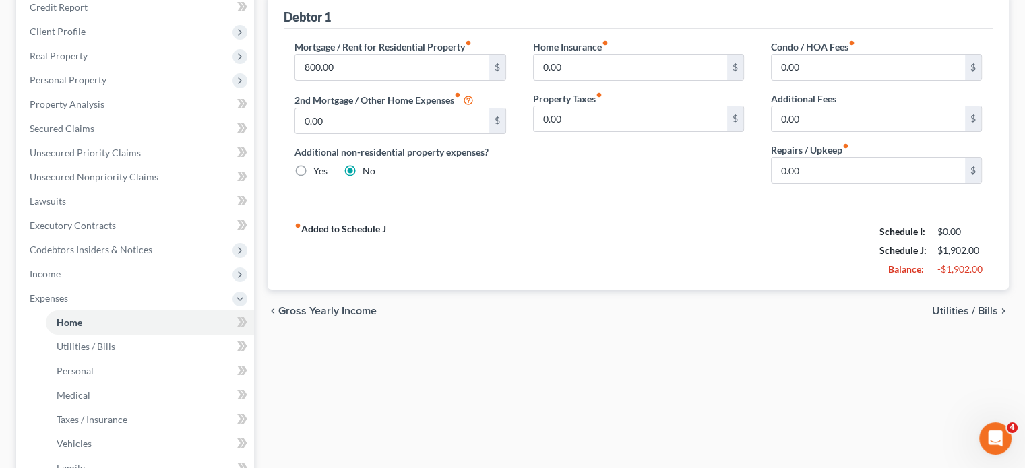
scroll to position [134, 0]
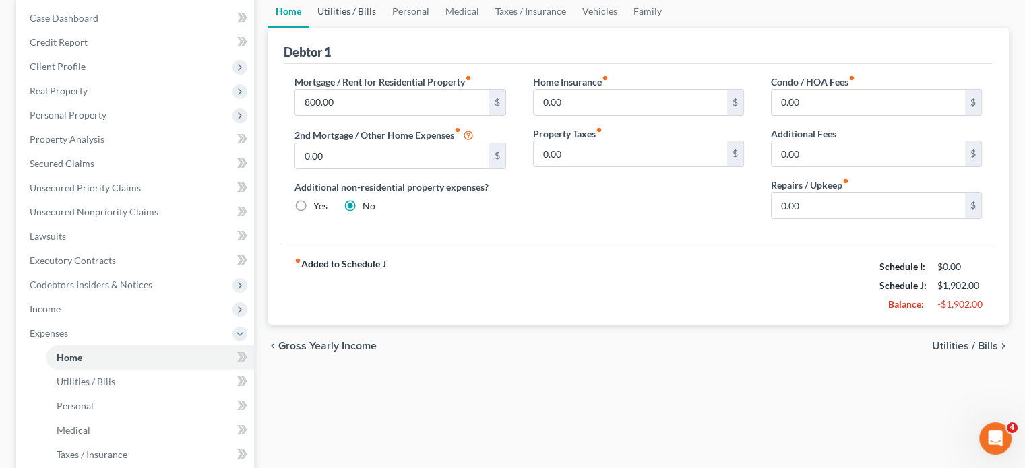
click at [379, 28] on link "Utilities / Bills" at bounding box center [346, 11] width 75 height 32
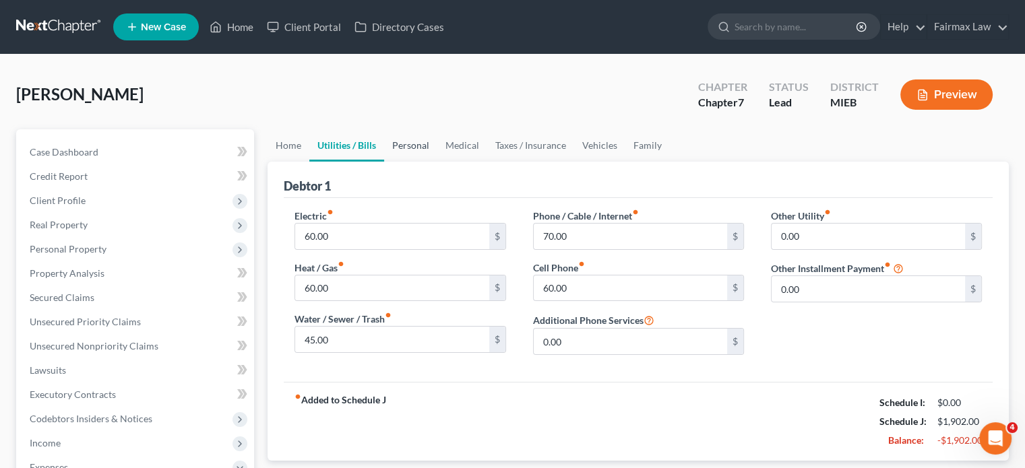
click at [437, 162] on link "Personal" at bounding box center [410, 145] width 53 height 32
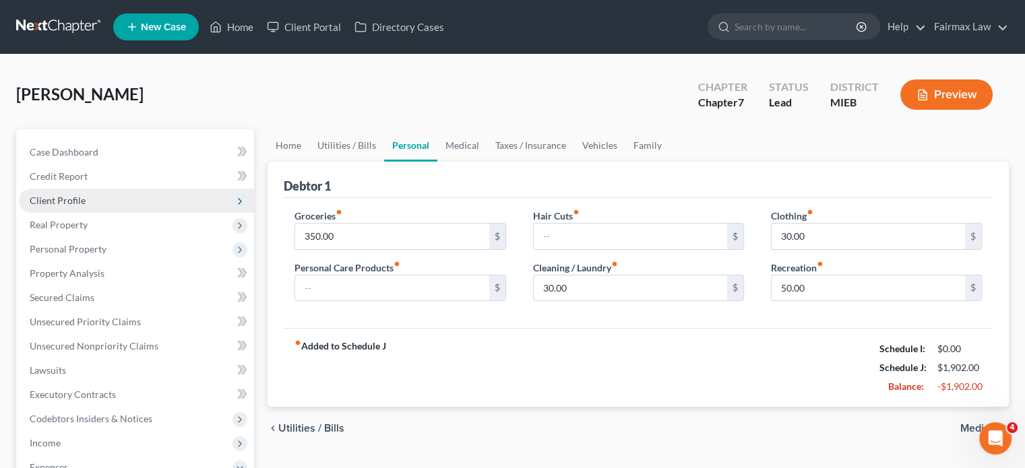
click at [86, 206] on span "Client Profile" at bounding box center [58, 200] width 56 height 11
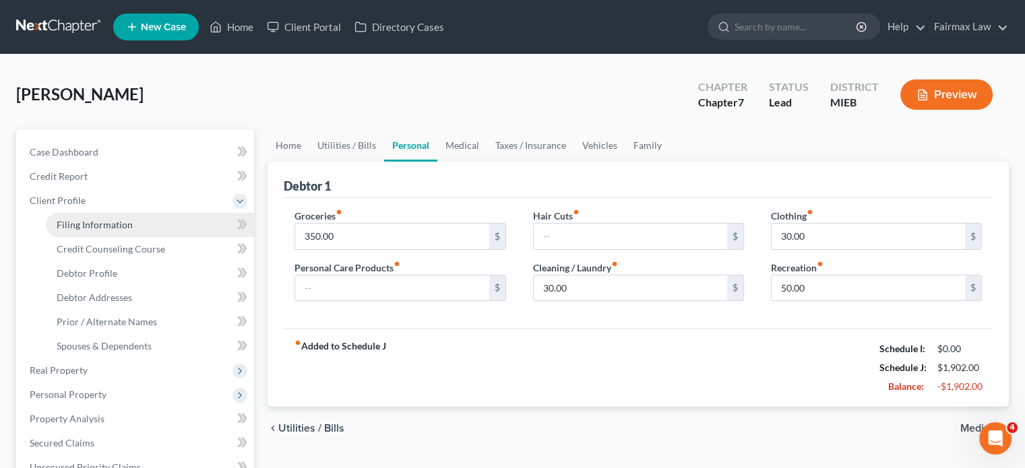
click at [133, 230] on span "Filing Information" at bounding box center [95, 224] width 76 height 11
select select "1"
select select "0"
select select "40"
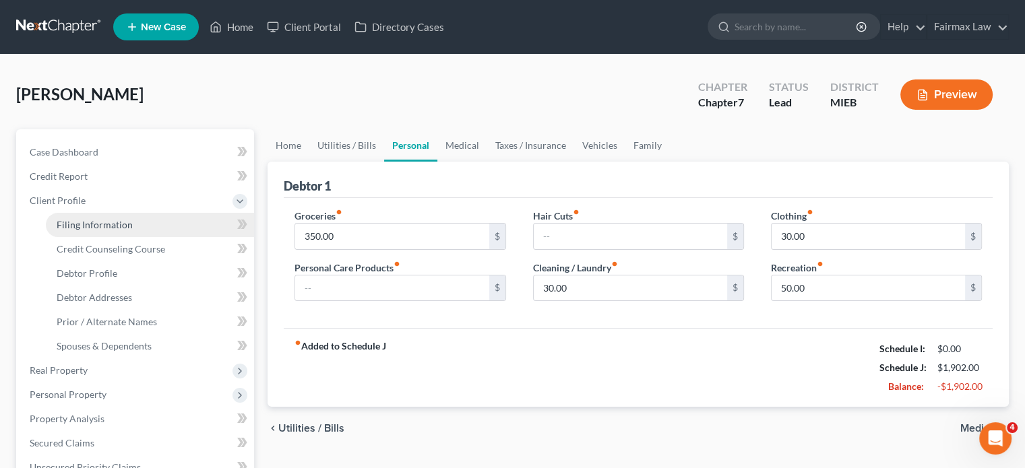
select select "0"
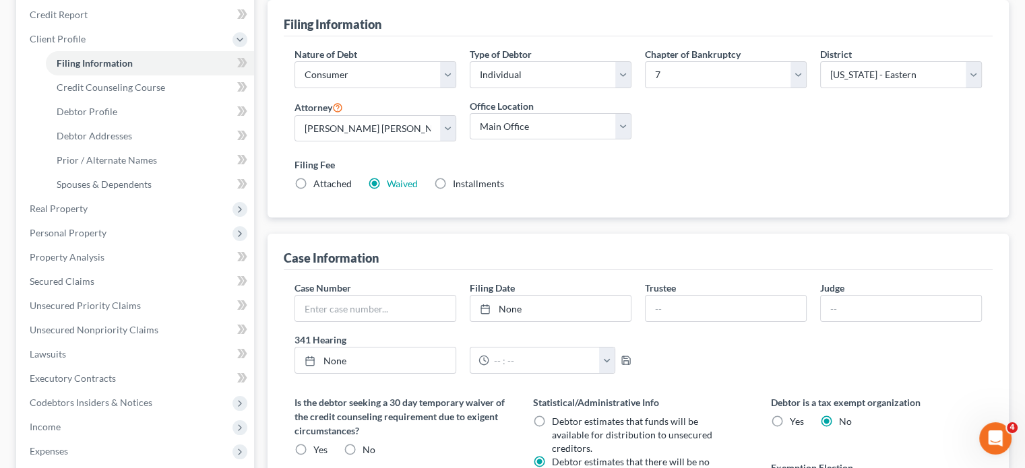
scroll to position [164, 0]
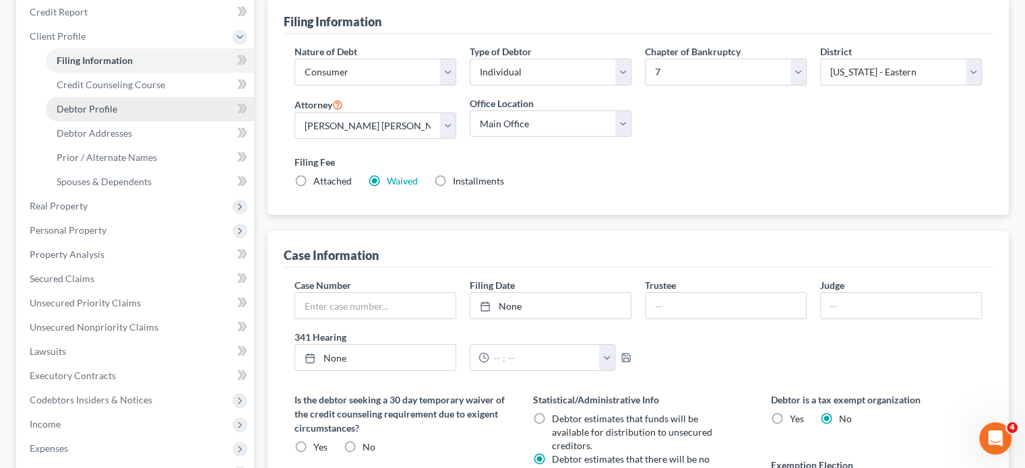
click at [148, 121] on link "Debtor Profile" at bounding box center [150, 109] width 208 height 24
select select "2"
select select "0"
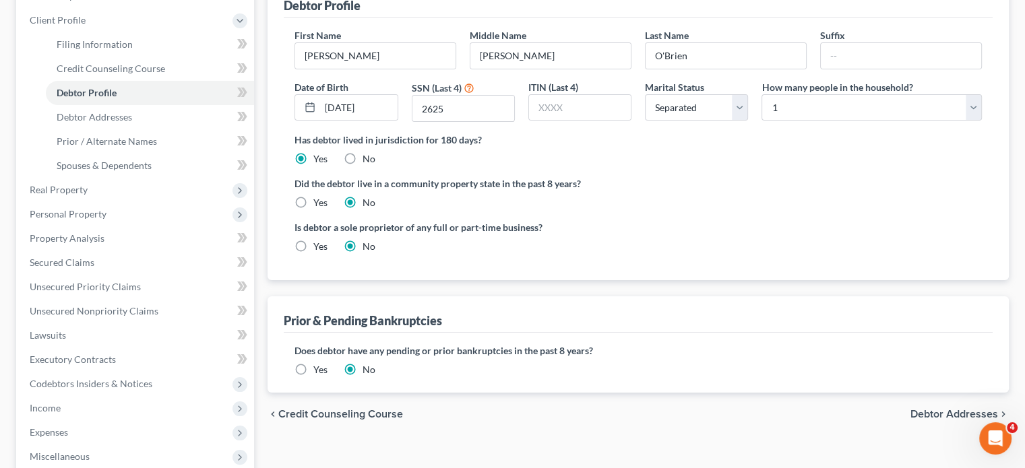
scroll to position [181, 0]
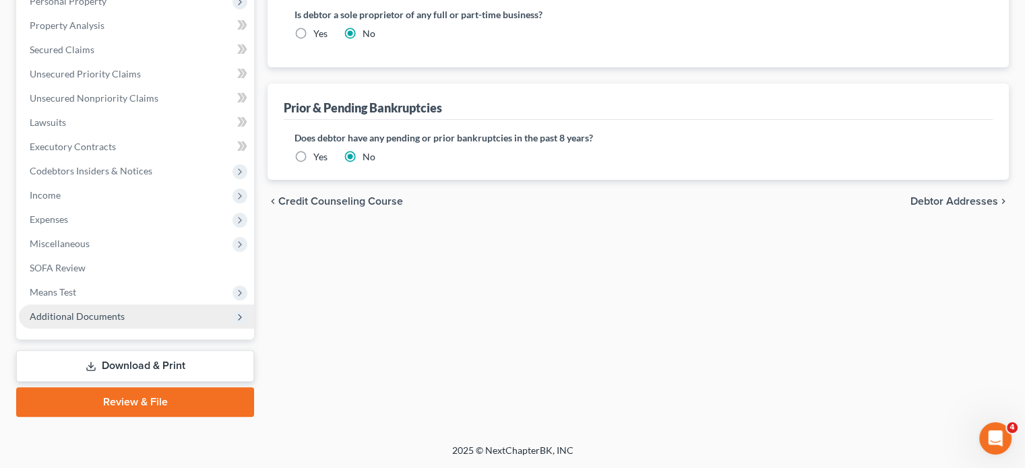
click at [178, 305] on span "Additional Documents" at bounding box center [136, 317] width 235 height 24
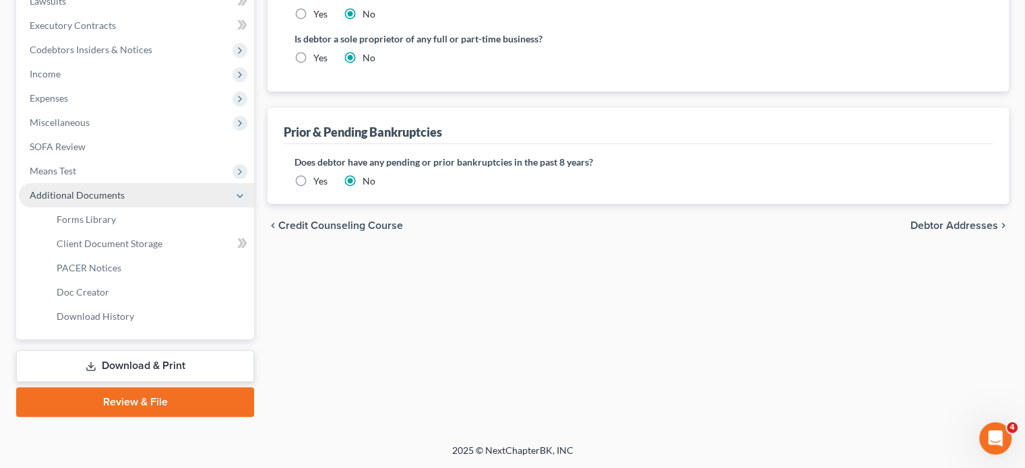
scroll to position [408, 0]
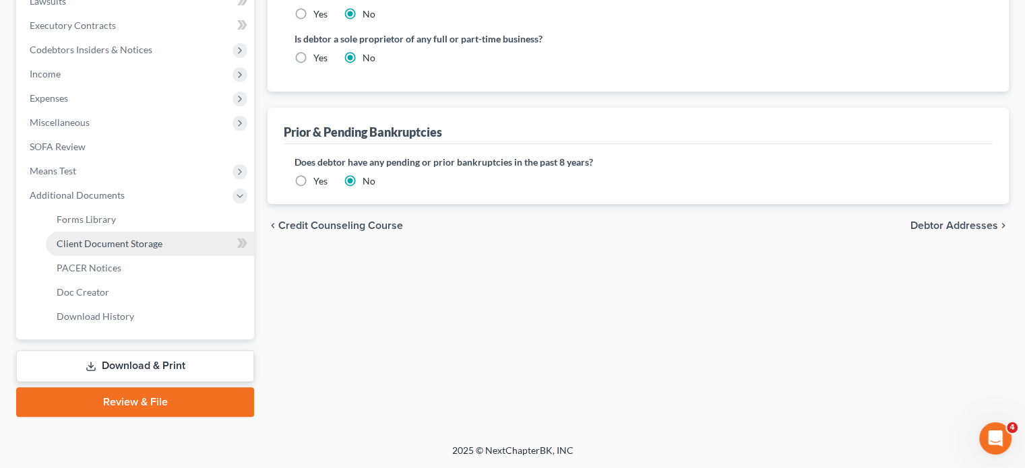
click at [158, 249] on span "Client Document Storage" at bounding box center [110, 243] width 106 height 11
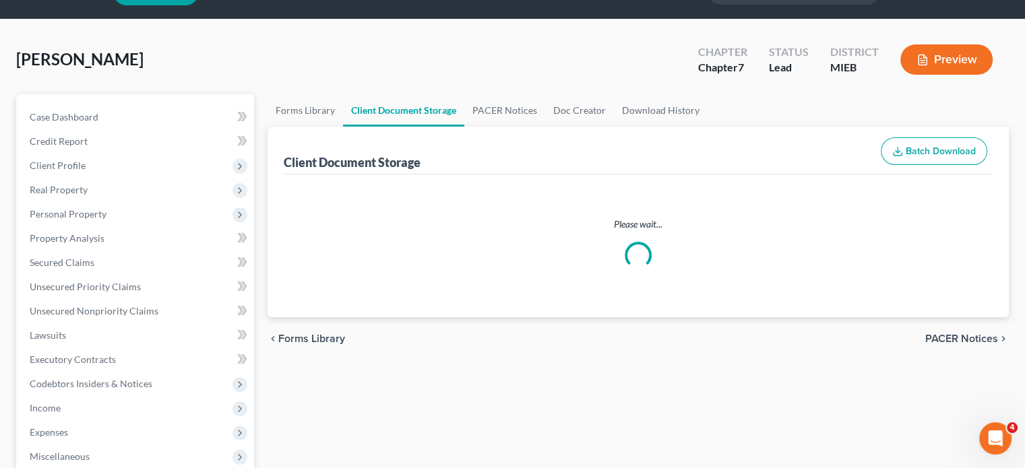
select select "7"
select select "20"
select select "6"
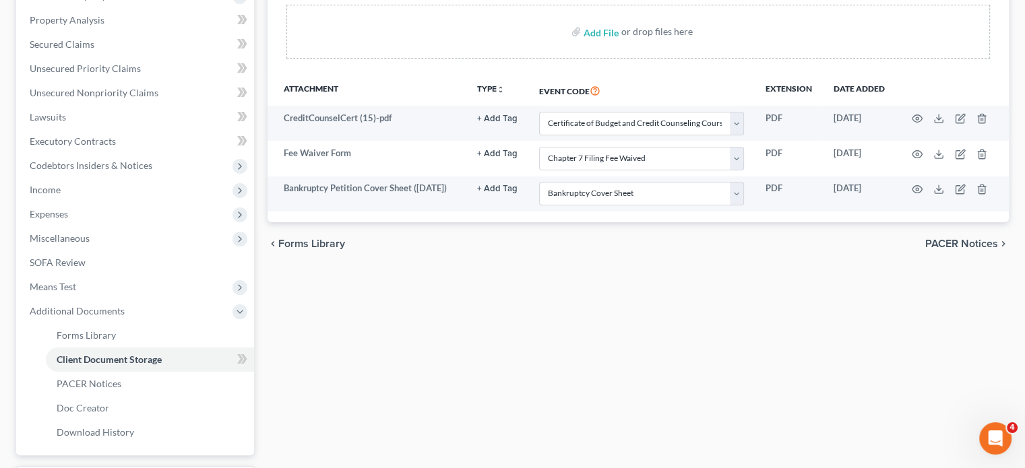
scroll to position [259, 0]
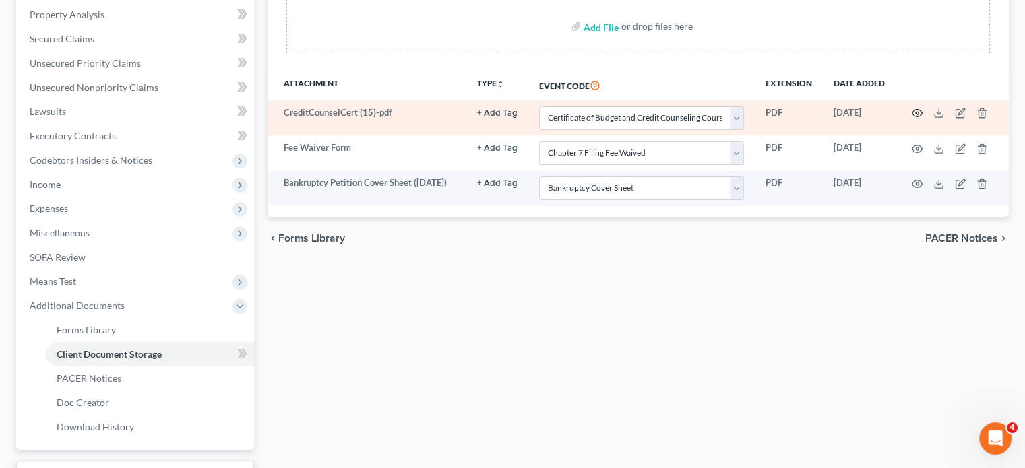
click at [912, 119] on icon "button" at bounding box center [917, 113] width 11 height 11
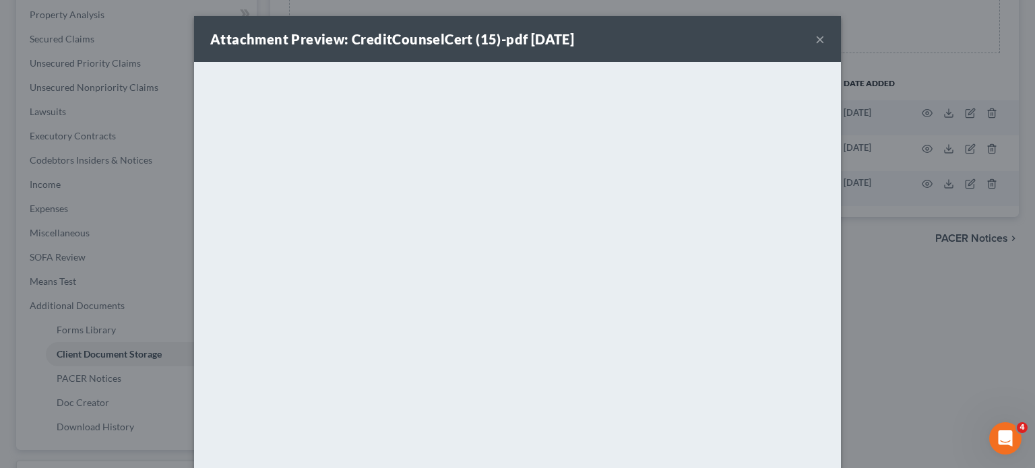
click at [825, 46] on button "×" at bounding box center [819, 39] width 9 height 16
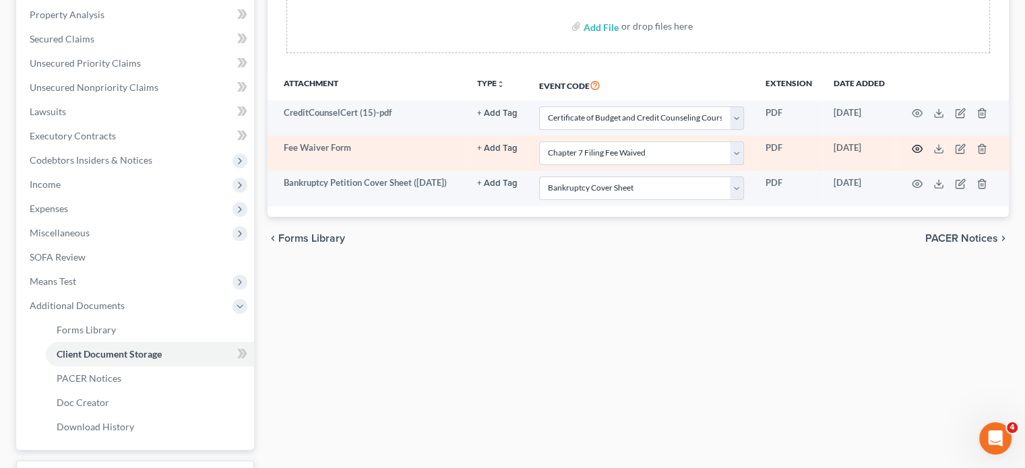
click at [912, 154] on icon "button" at bounding box center [917, 149] width 11 height 11
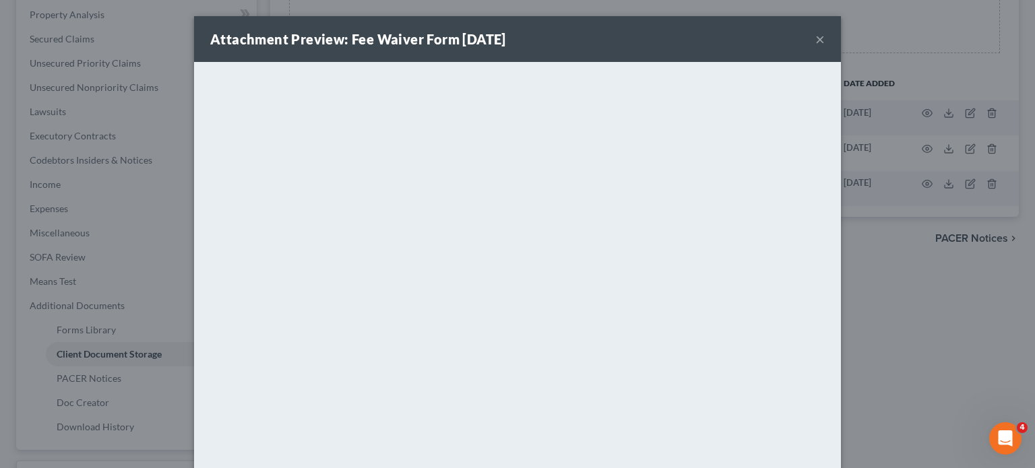
click at [825, 45] on button "×" at bounding box center [819, 39] width 9 height 16
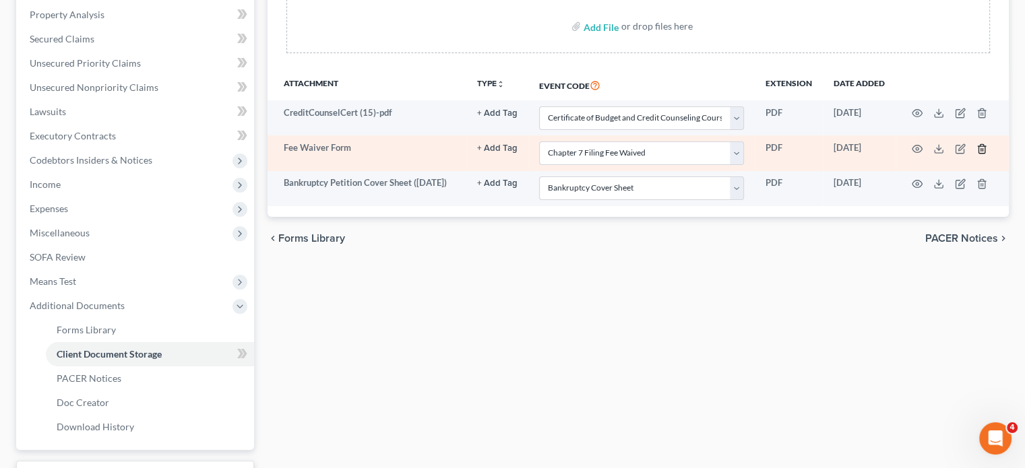
click at [976, 154] on icon "button" at bounding box center [981, 149] width 11 height 11
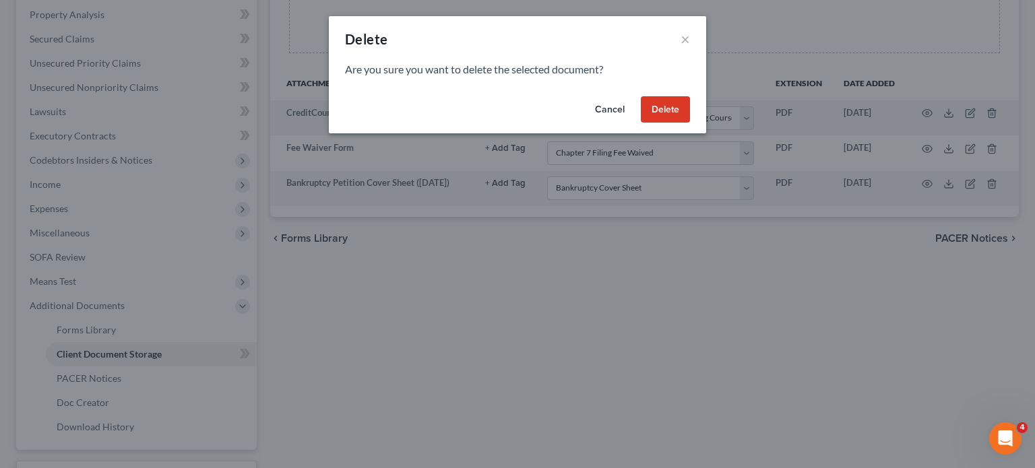
click at [690, 123] on button "Delete" at bounding box center [665, 109] width 49 height 27
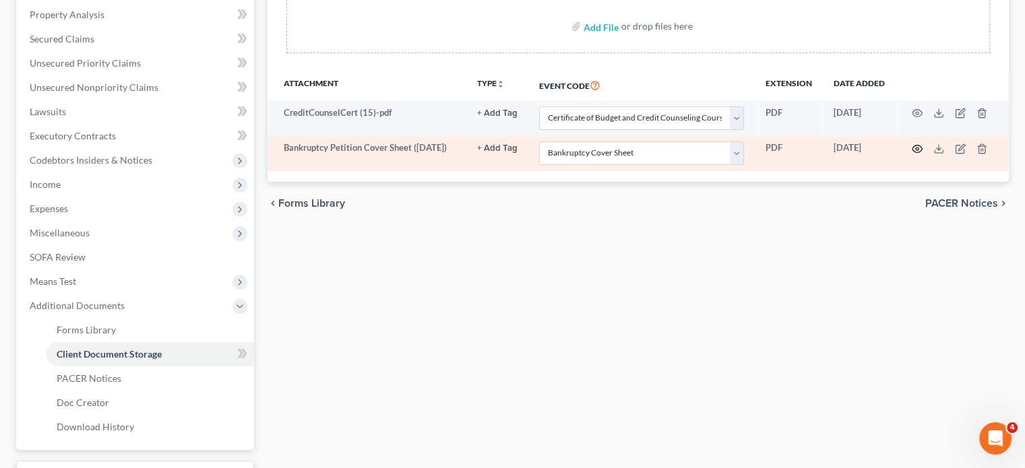
click at [912, 154] on icon "button" at bounding box center [917, 149] width 11 height 11
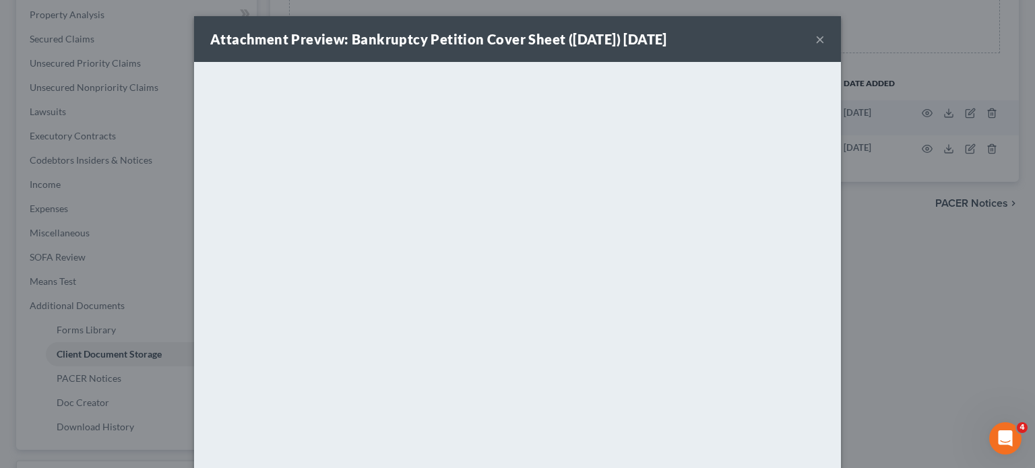
click at [825, 47] on button "×" at bounding box center [819, 39] width 9 height 16
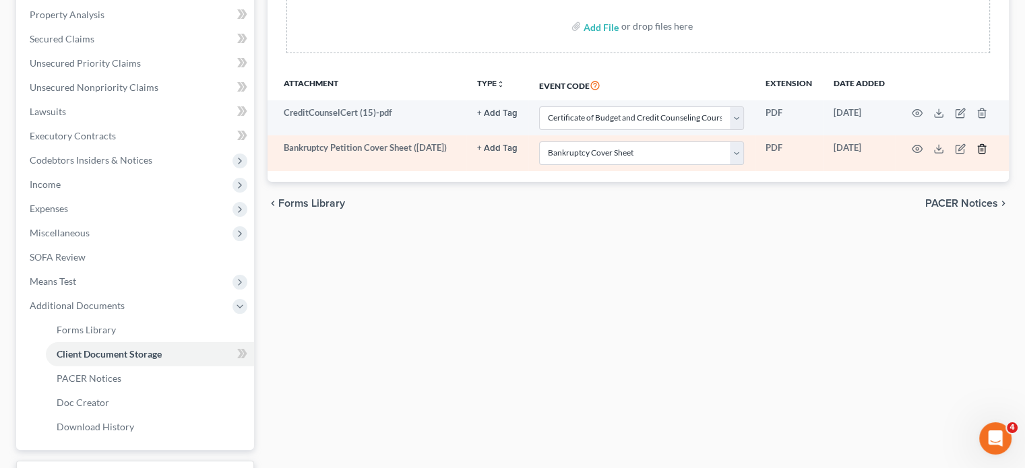
click at [977, 154] on icon "button" at bounding box center [981, 149] width 11 height 11
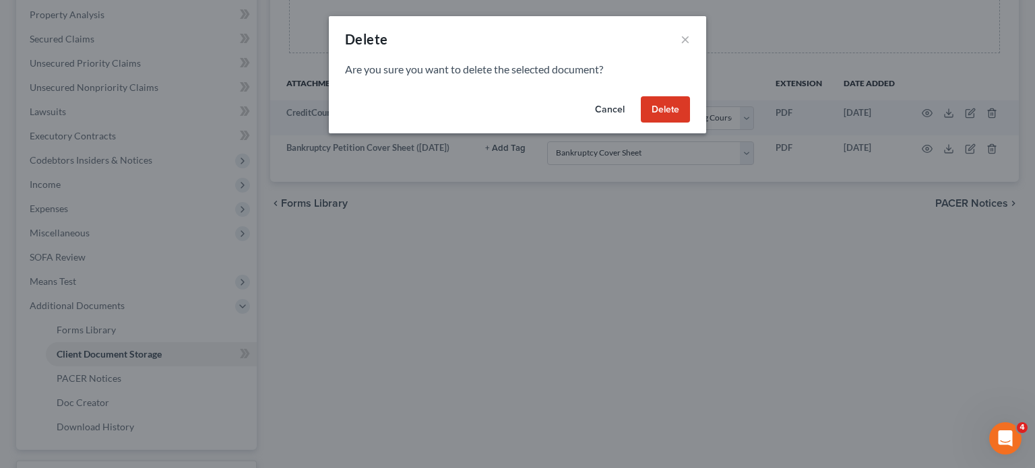
click at [685, 123] on button "Delete" at bounding box center [665, 109] width 49 height 27
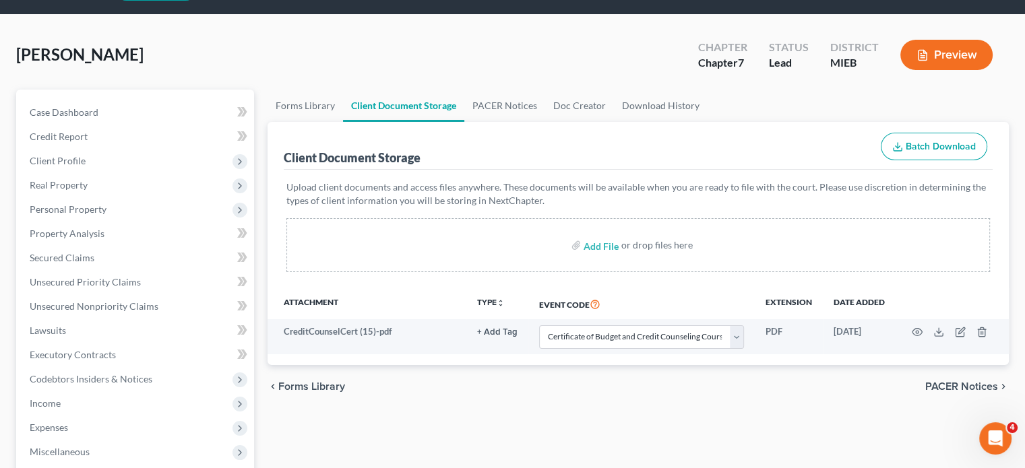
scroll to position [24, 0]
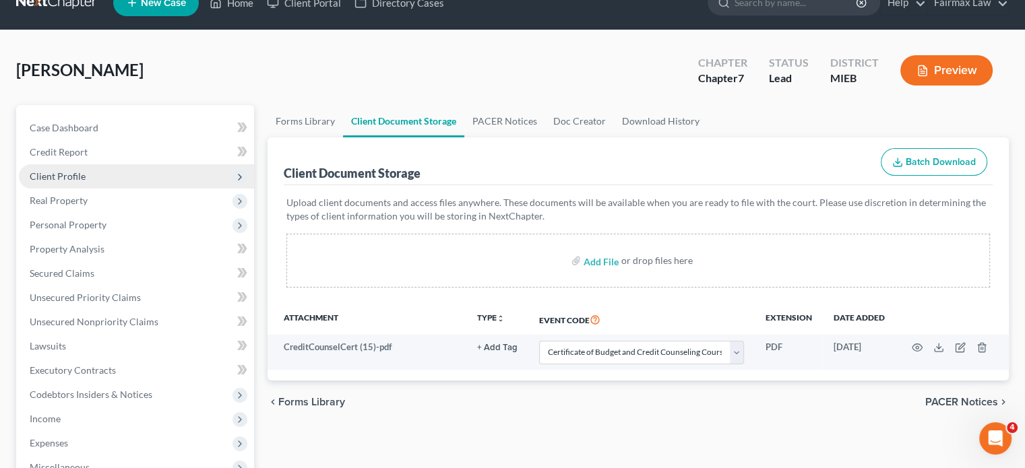
click at [111, 189] on span "Client Profile" at bounding box center [136, 176] width 235 height 24
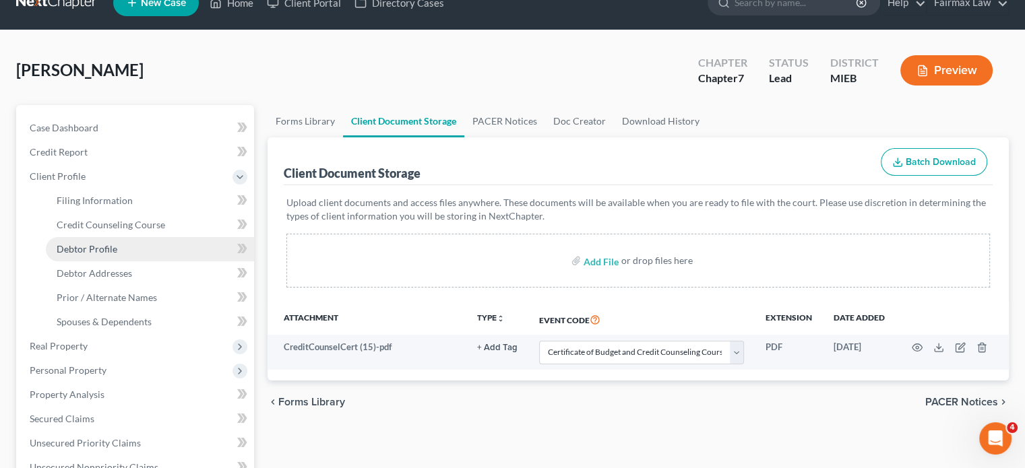
click at [111, 255] on span "Debtor Profile" at bounding box center [87, 248] width 61 height 11
select select "2"
select select "0"
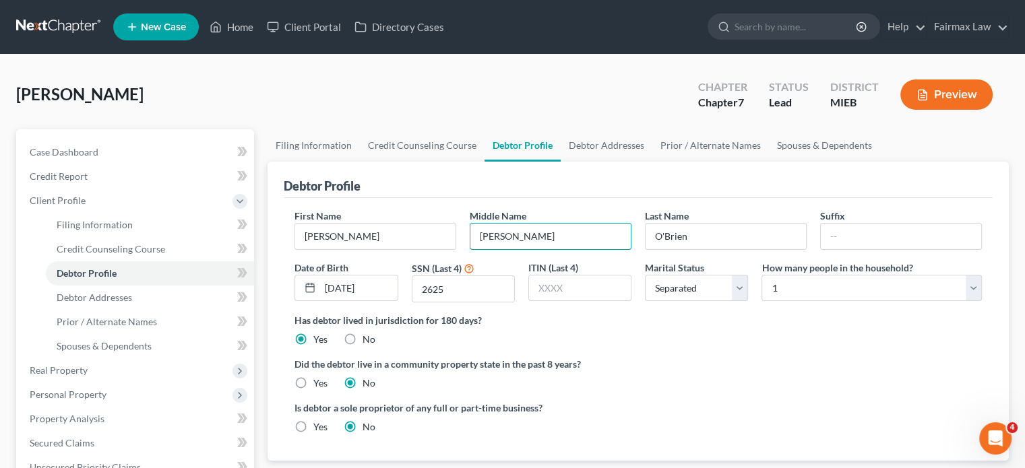
drag, startPoint x: 569, startPoint y: 332, endPoint x: 379, endPoint y: 373, distance: 193.8
click at [379, 313] on div "First Name [PERSON_NAME] Middle Name [PERSON_NAME] Last Name [PERSON_NAME] Date…" at bounding box center [638, 261] width 701 height 104
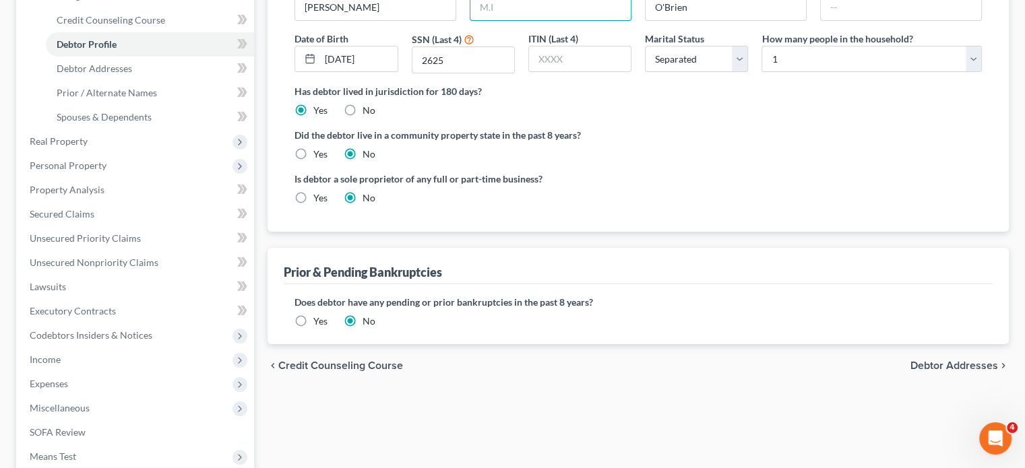
scroll to position [230, 0]
click at [100, 121] on span "Spouses & Dependents" at bounding box center [104, 115] width 95 height 11
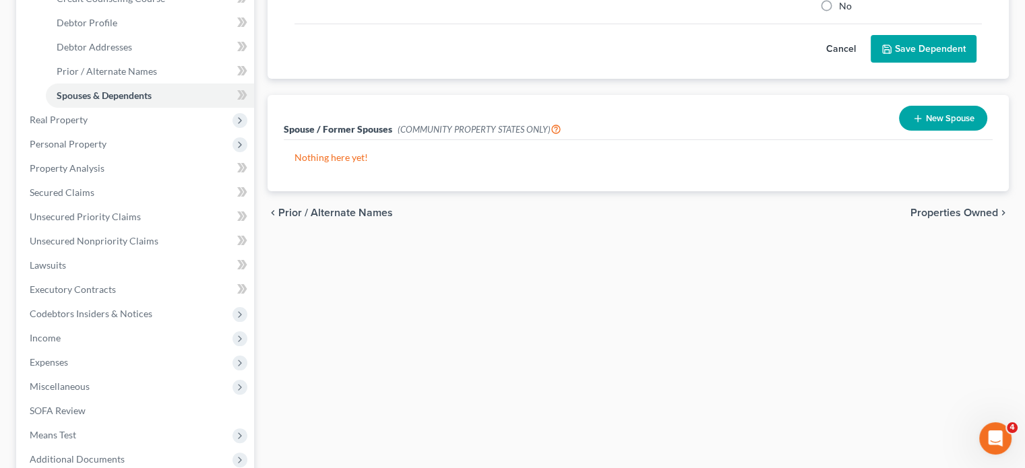
scroll to position [259, 0]
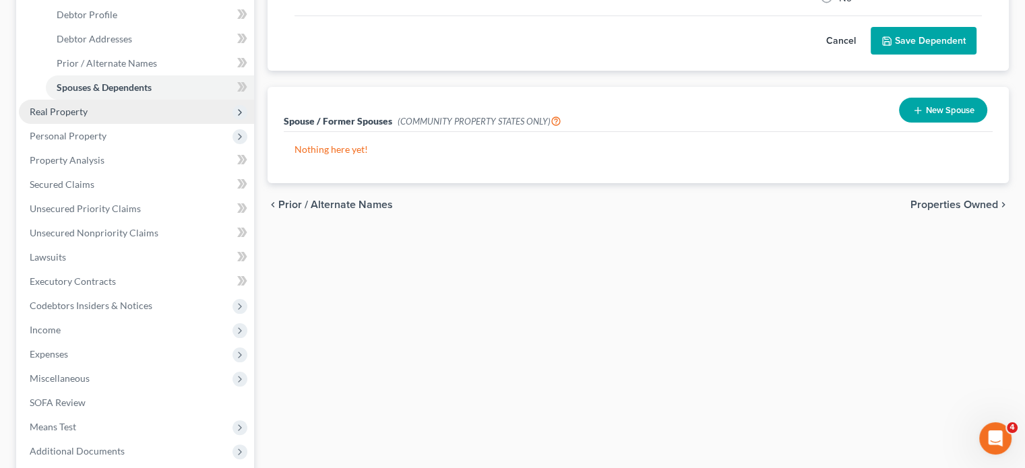
click at [122, 124] on span "Real Property" at bounding box center [136, 112] width 235 height 24
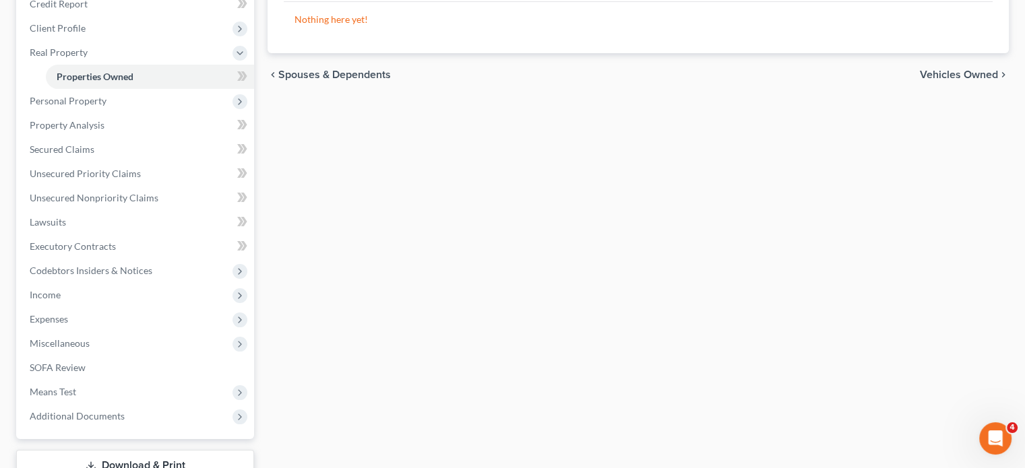
scroll to position [175, 0]
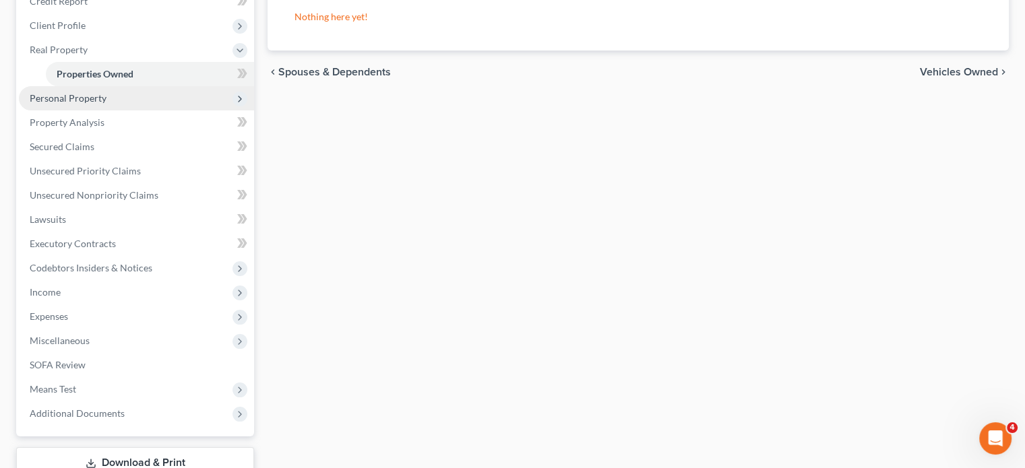
click at [106, 104] on span "Personal Property" at bounding box center [68, 97] width 77 height 11
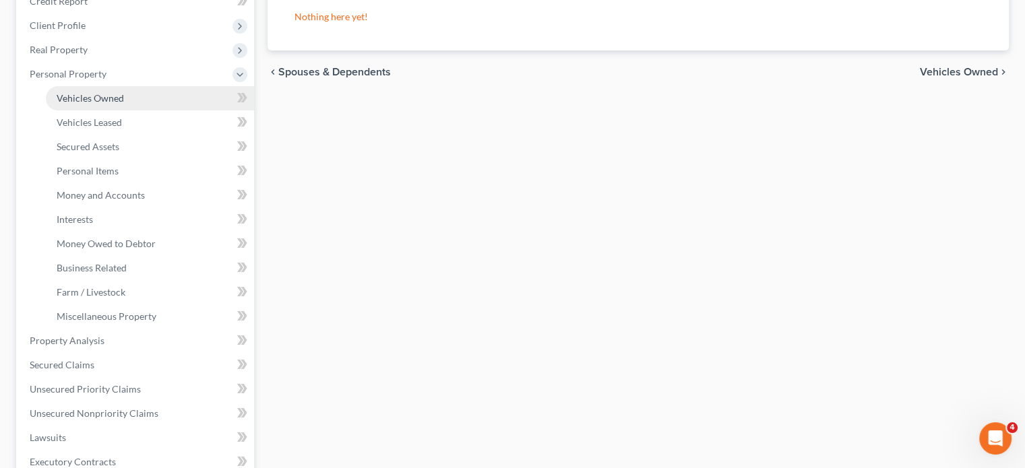
click at [100, 104] on span "Vehicles Owned" at bounding box center [90, 97] width 67 height 11
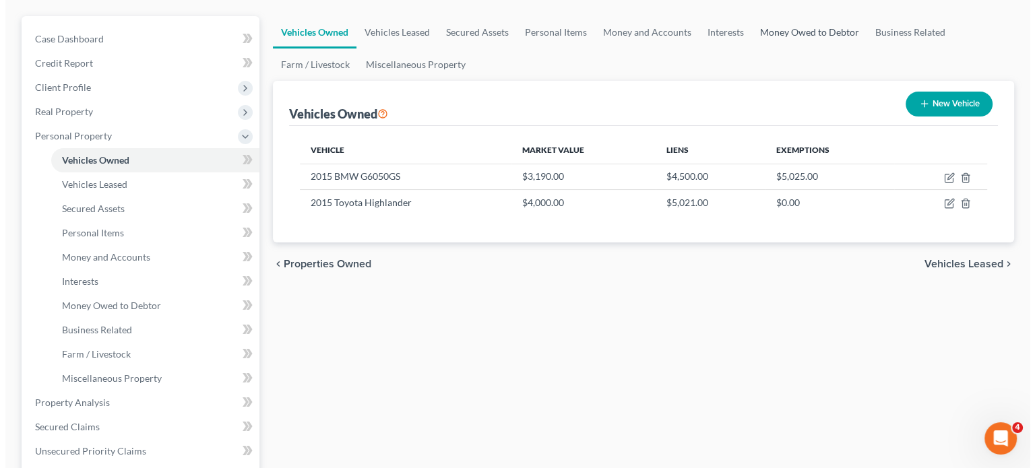
scroll to position [115, 0]
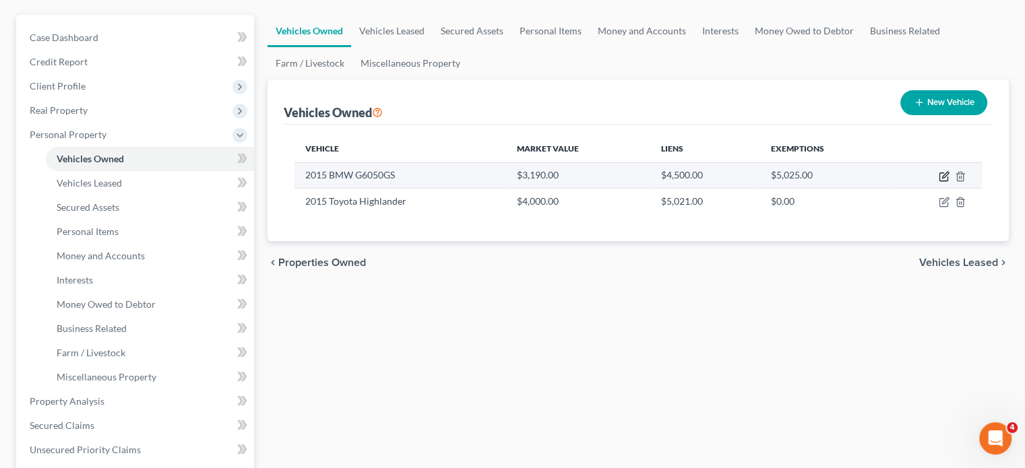
click at [942, 178] on icon "button" at bounding box center [945, 175] width 6 height 6
select select "0"
select select "11"
select select "2"
select select "0"
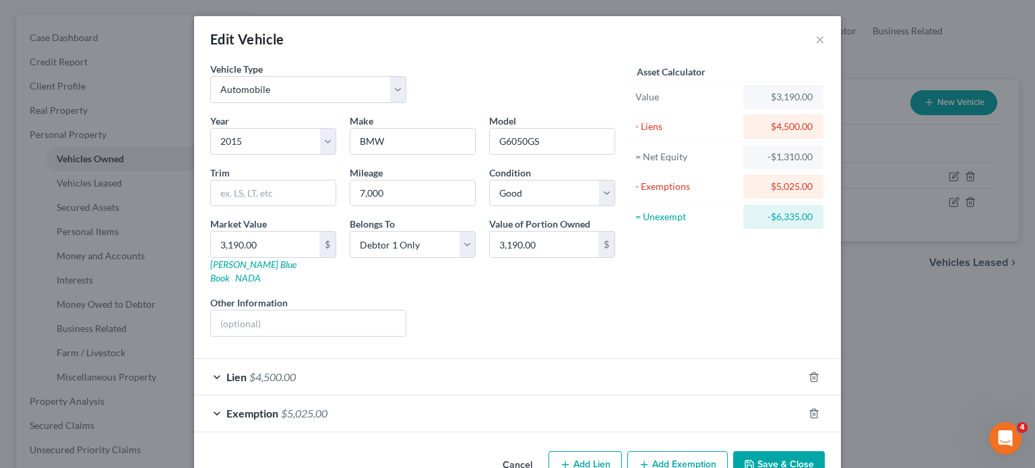
scroll to position [142, 0]
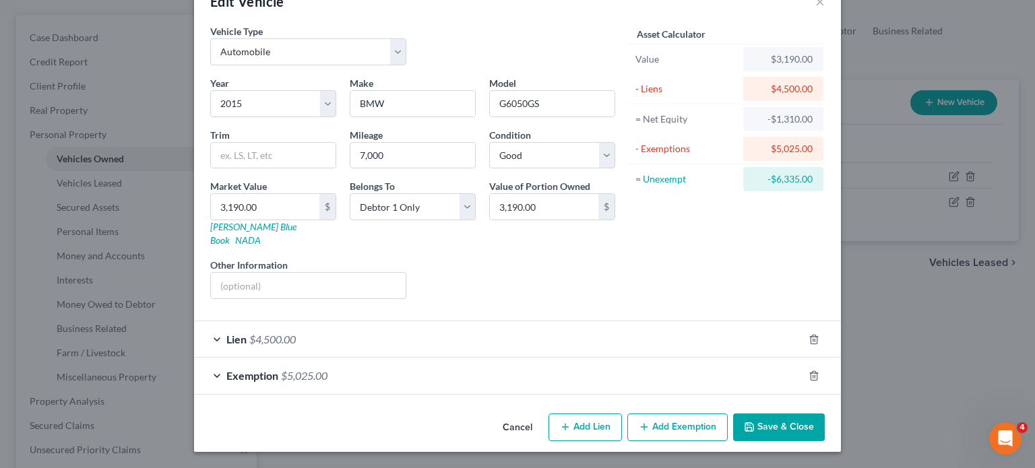
click at [695, 358] on div "Exemption $5,025.00" at bounding box center [498, 376] width 609 height 36
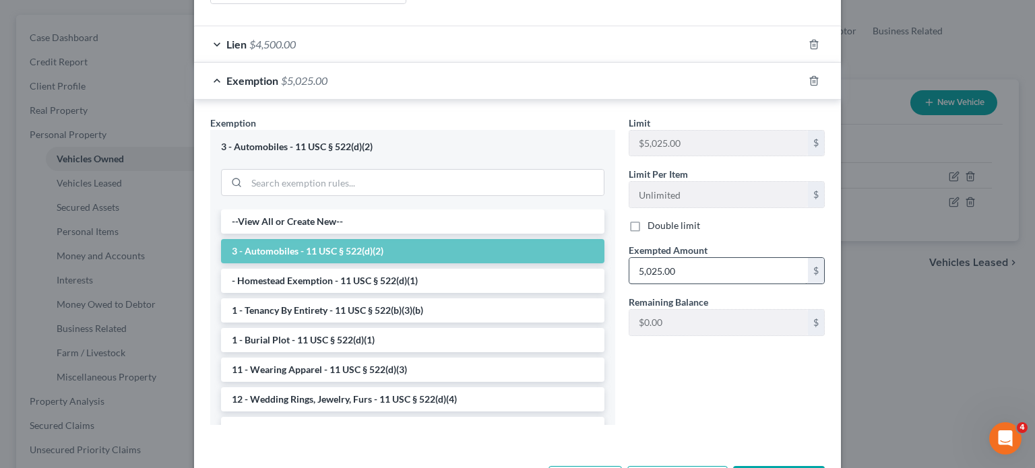
scroll to position [334, 0]
click at [741, 283] on input "5,025.00" at bounding box center [718, 270] width 179 height 26
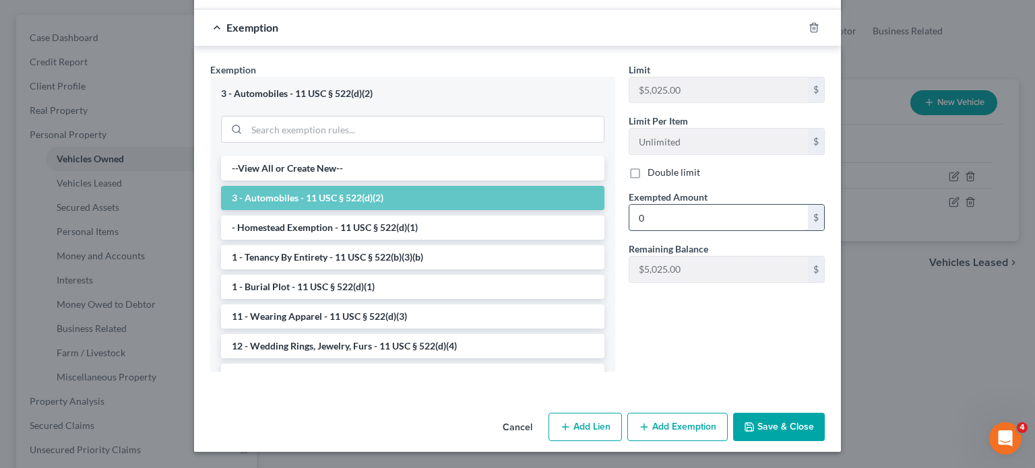
scroll to position [576, 0]
type input "0"
click at [822, 413] on button "Save & Close" at bounding box center [779, 427] width 92 height 28
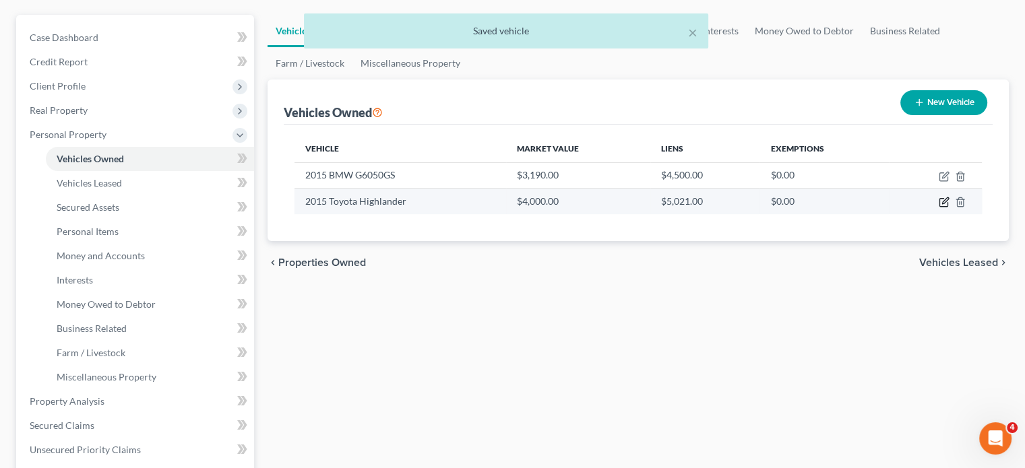
click at [939, 207] on icon "button" at bounding box center [943, 203] width 8 height 8
select select "0"
select select "11"
select select "2"
select select "3"
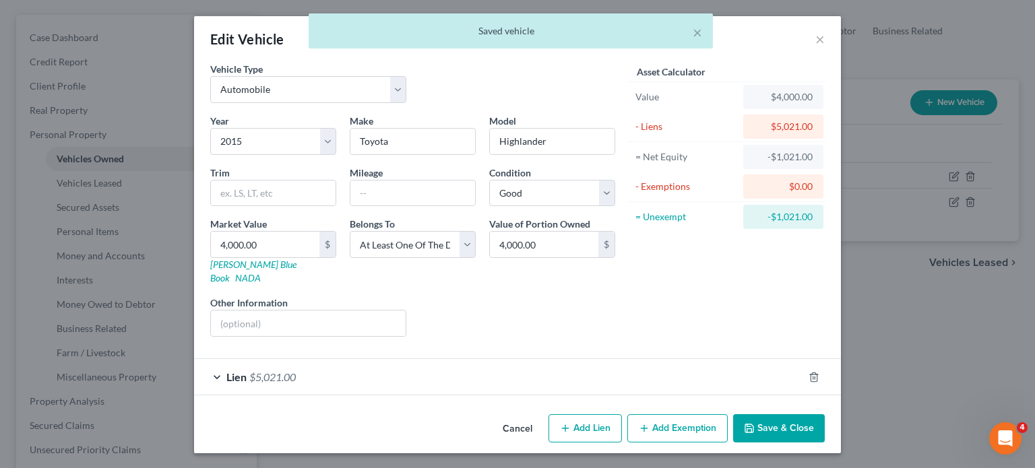
scroll to position [96, 0]
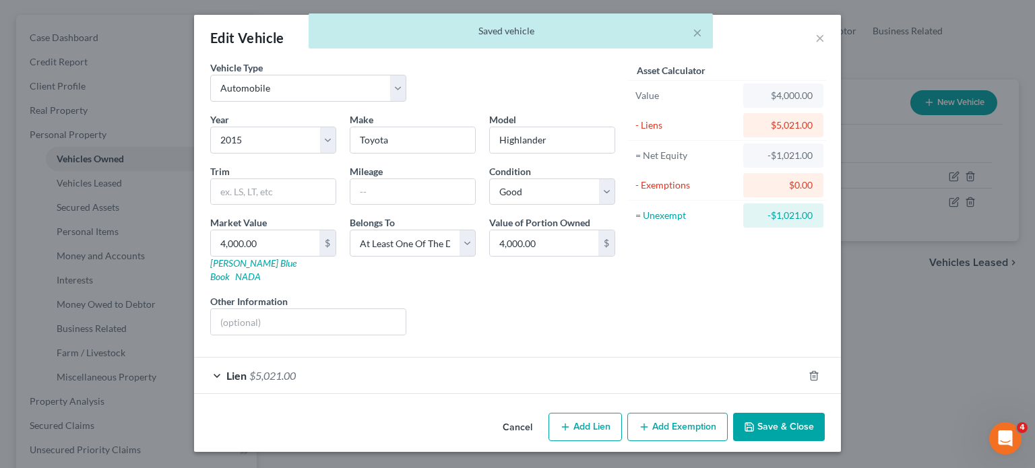
click at [690, 419] on button "Add Exemption" at bounding box center [677, 427] width 100 height 28
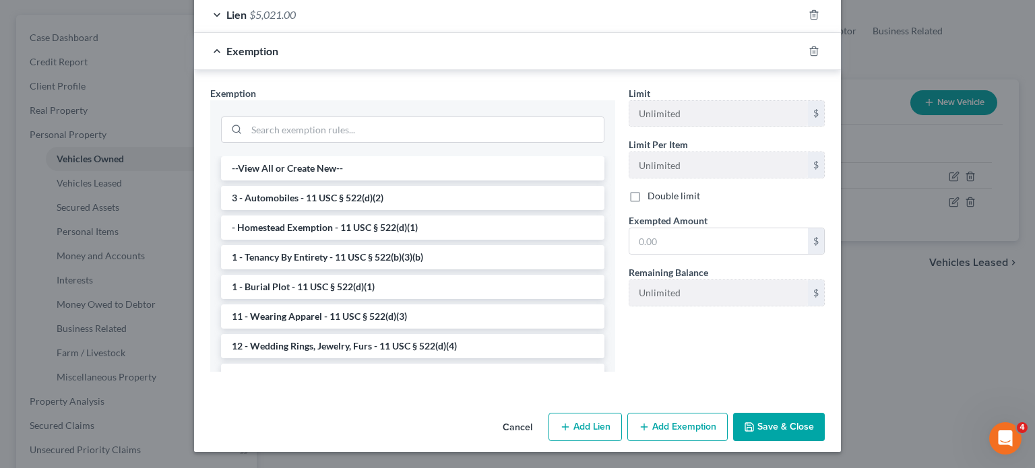
scroll to position [387, 0]
click at [420, 143] on input "search" at bounding box center [425, 130] width 357 height 26
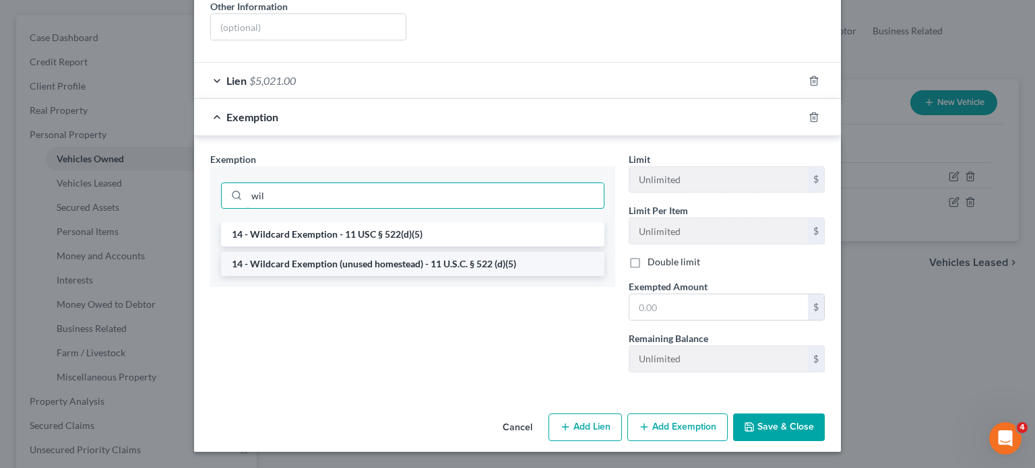
type input "wil"
click at [518, 276] on li "14 - Wildcard Exemption (unused homestead) - 11 U.S.C. § 522 (d)(5)" at bounding box center [412, 264] width 383 height 24
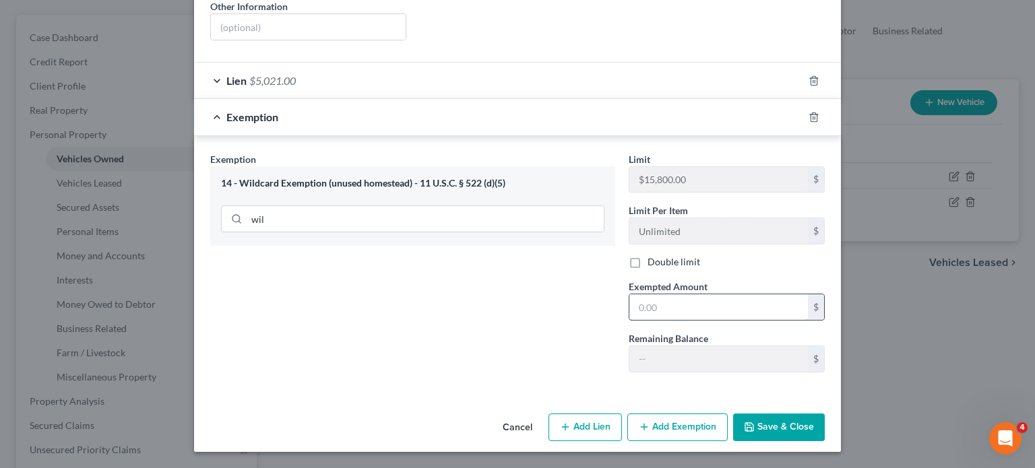
click at [712, 320] on input "text" at bounding box center [718, 307] width 179 height 26
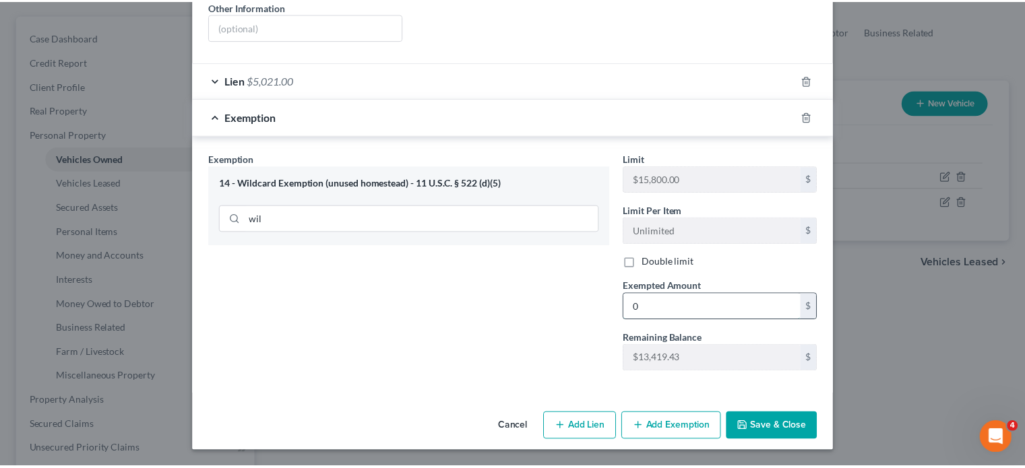
scroll to position [463, 0]
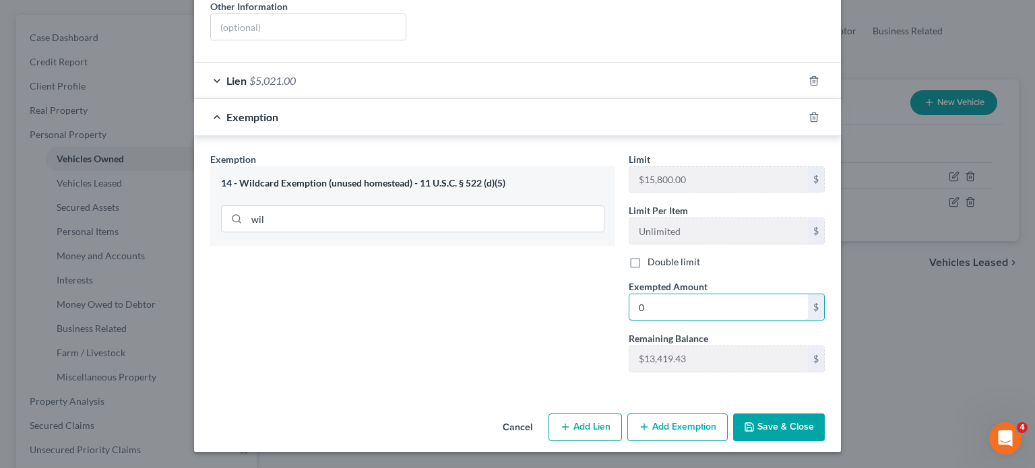
type input "0"
click at [825, 417] on button "Save & Close" at bounding box center [779, 428] width 92 height 28
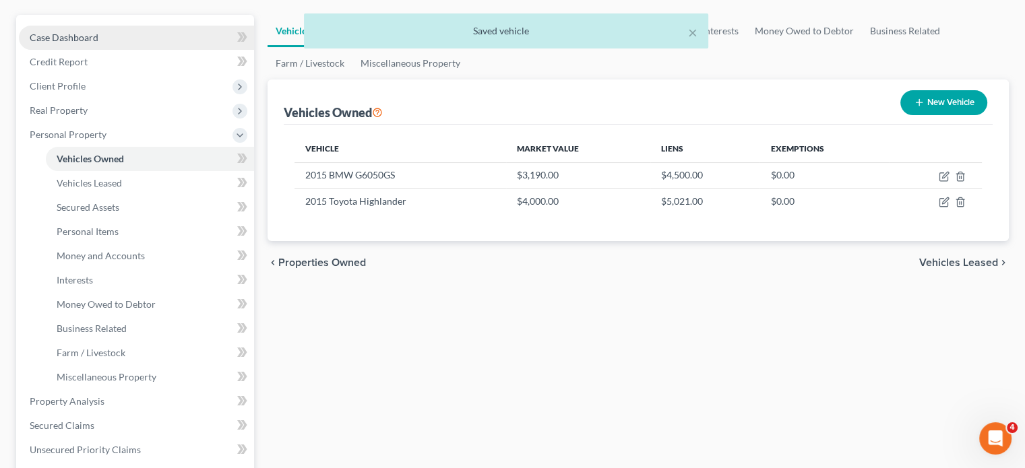
scroll to position [0, 0]
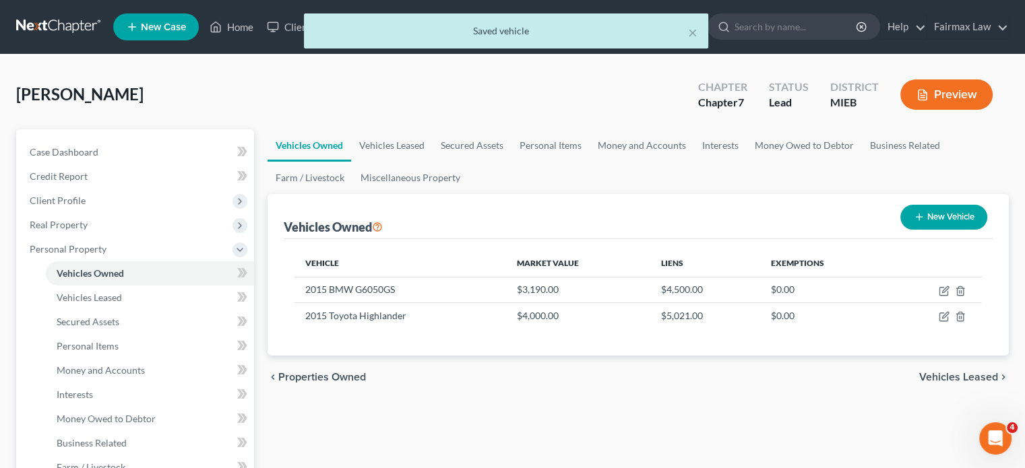
click at [269, 34] on div "× Saved vehicle" at bounding box center [505, 34] width 1025 height 42
click at [276, 32] on div "× Saved vehicle" at bounding box center [505, 34] width 1025 height 42
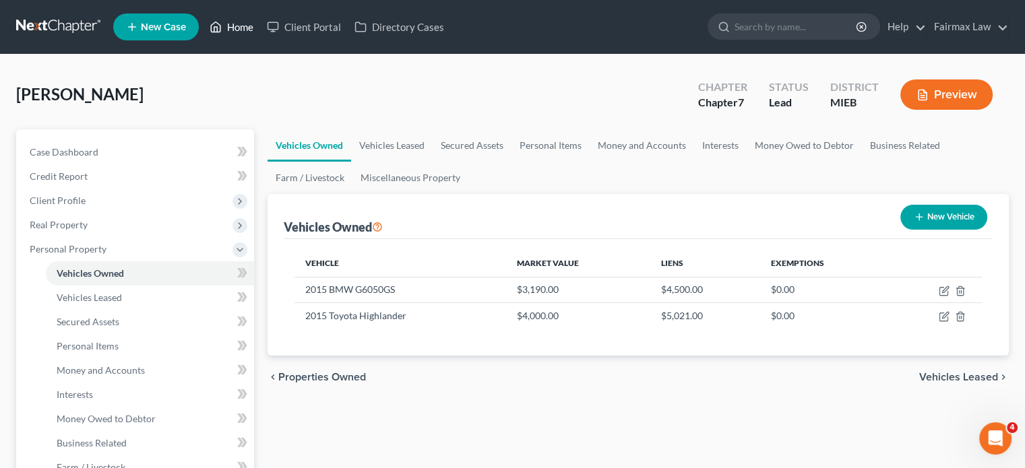
click at [260, 32] on link "Home" at bounding box center [231, 27] width 57 height 24
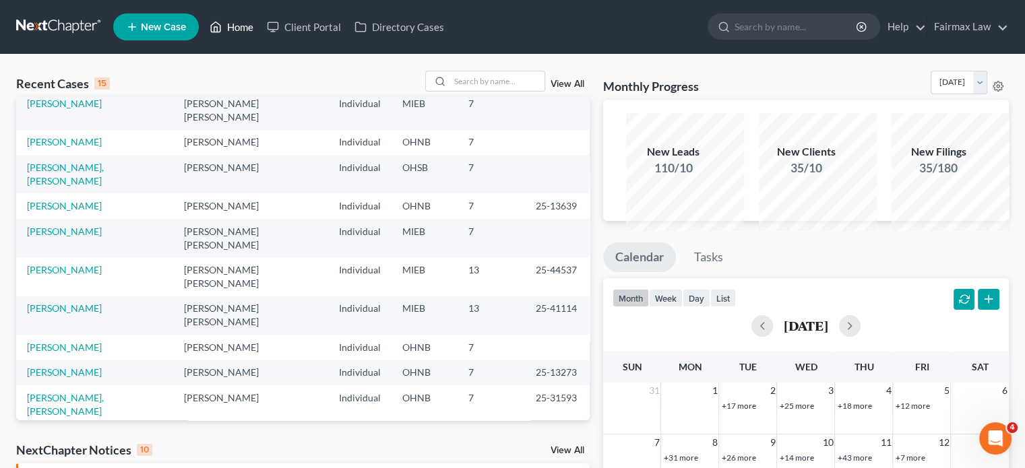
scroll to position [106, 0]
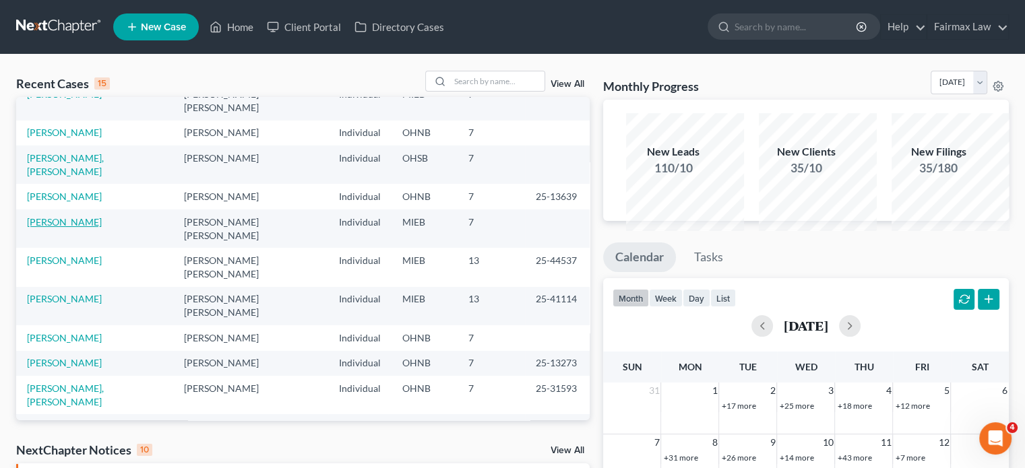
click at [90, 228] on link "[PERSON_NAME]" at bounding box center [64, 221] width 75 height 11
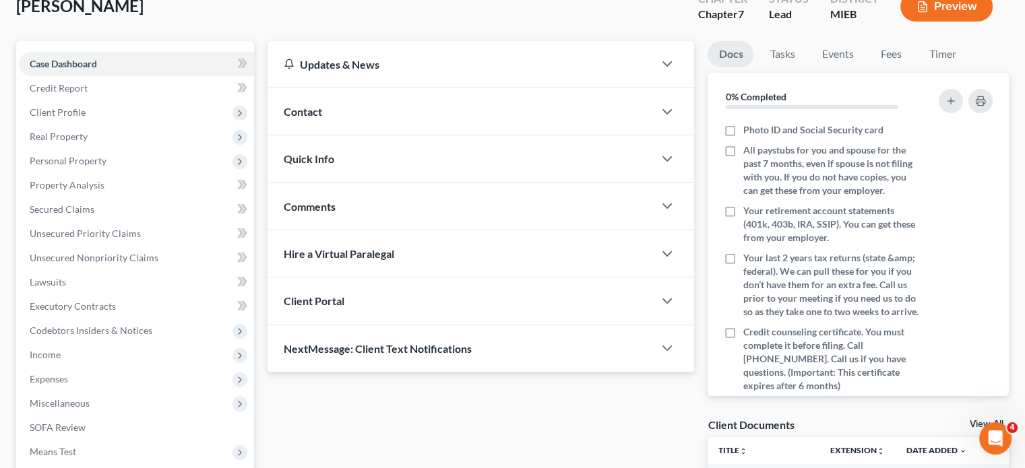
scroll to position [92, 0]
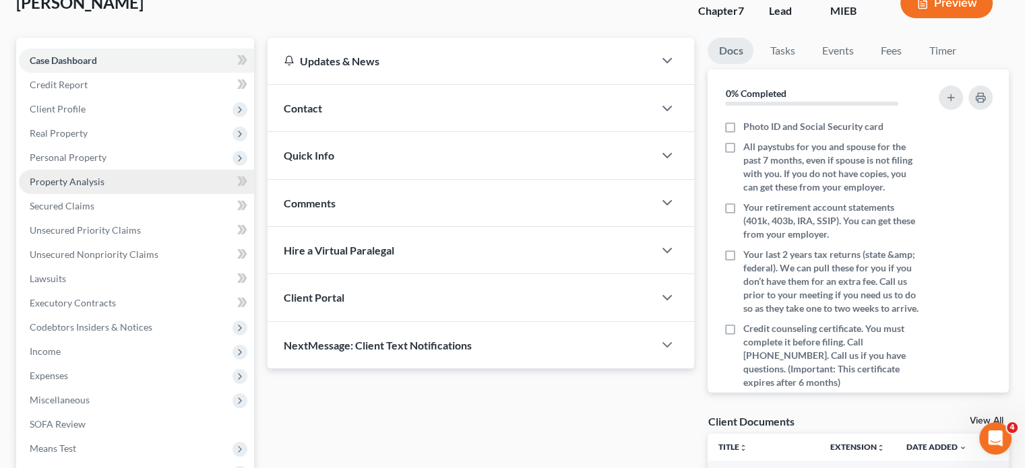
click at [136, 194] on link "Property Analysis" at bounding box center [136, 182] width 235 height 24
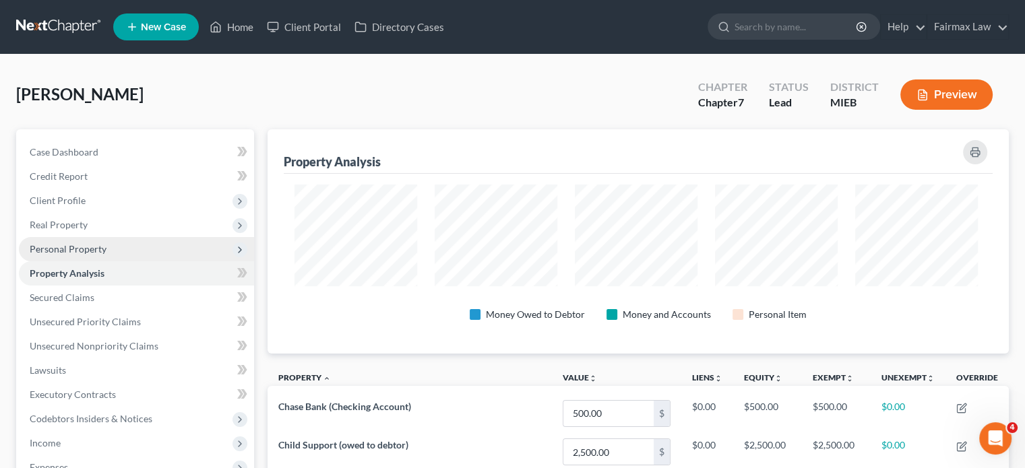
scroll to position [253, 735]
click at [131, 261] on span "Personal Property" at bounding box center [136, 249] width 235 height 24
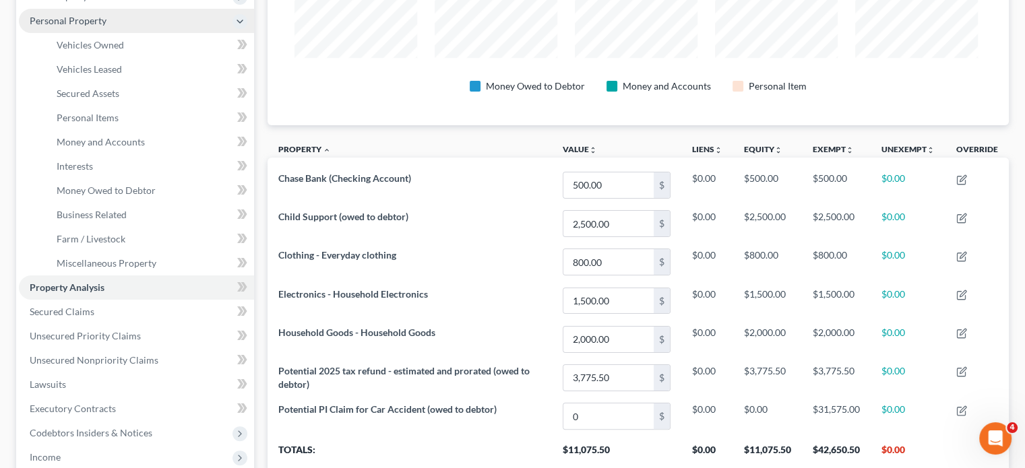
scroll to position [288, 0]
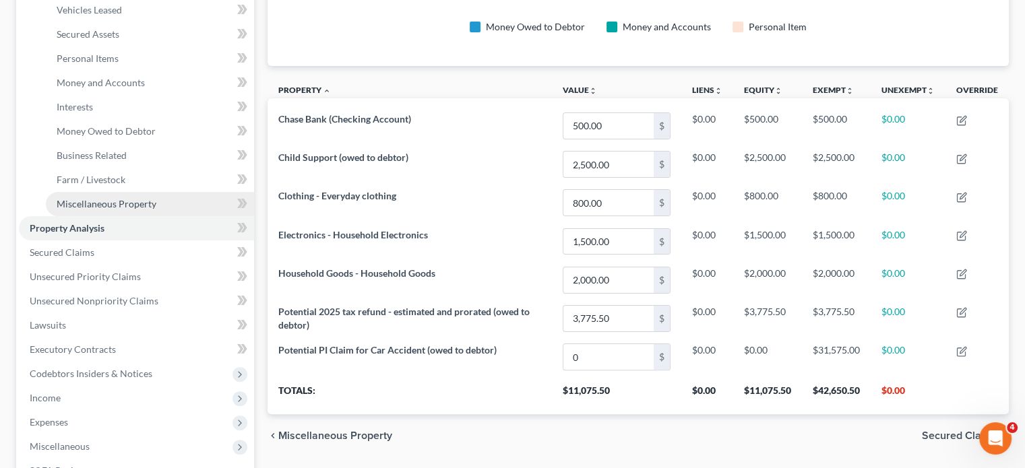
click at [156, 210] on span "Miscellaneous Property" at bounding box center [107, 203] width 100 height 11
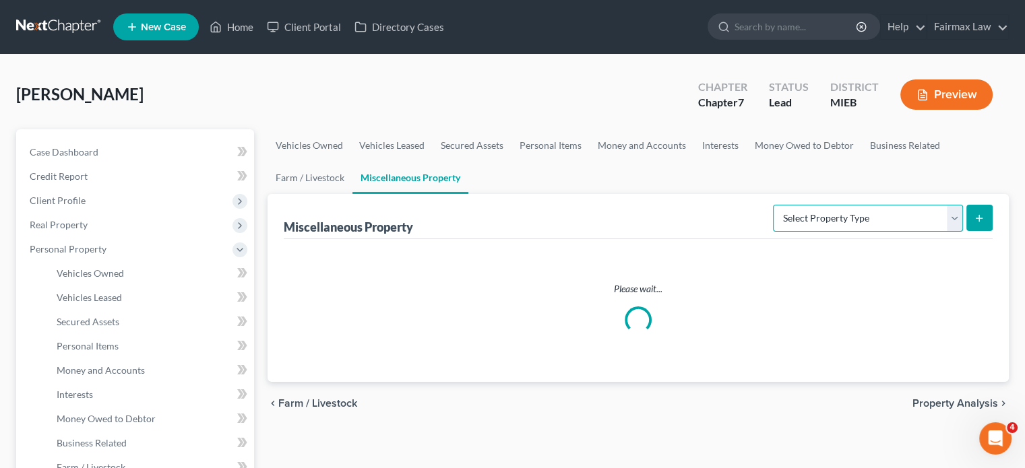
click at [773, 232] on select "Select Property Type Assigned for Creditor Benefit [DATE] Holding for Another N…" at bounding box center [868, 218] width 190 height 27
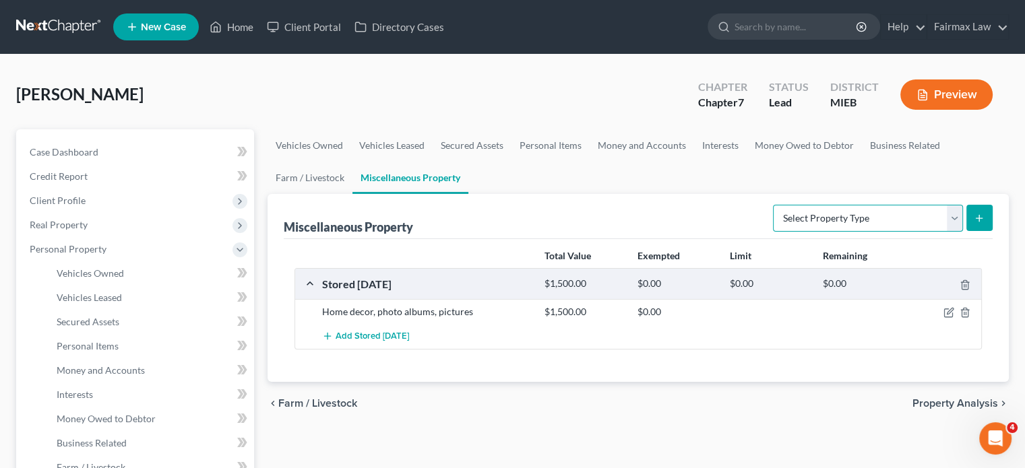
select select "transferred"
click at [773, 232] on select "Select Property Type Assigned for Creditor Benefit [DATE] Holding for Another N…" at bounding box center [868, 218] width 190 height 27
click at [974, 224] on icon "submit" at bounding box center [979, 218] width 11 height 11
select select "Ordinary ([DATE])"
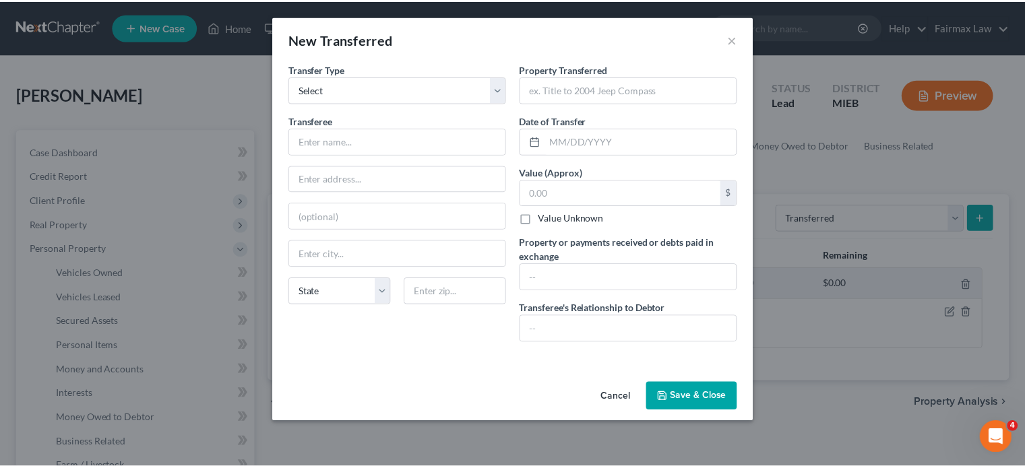
scroll to position [75, 0]
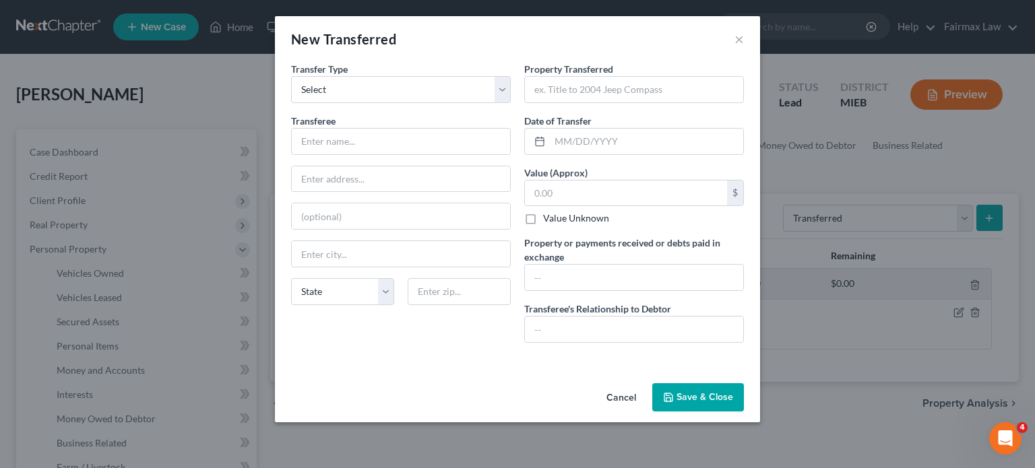
click at [647, 412] on button "Cancel" at bounding box center [621, 398] width 51 height 27
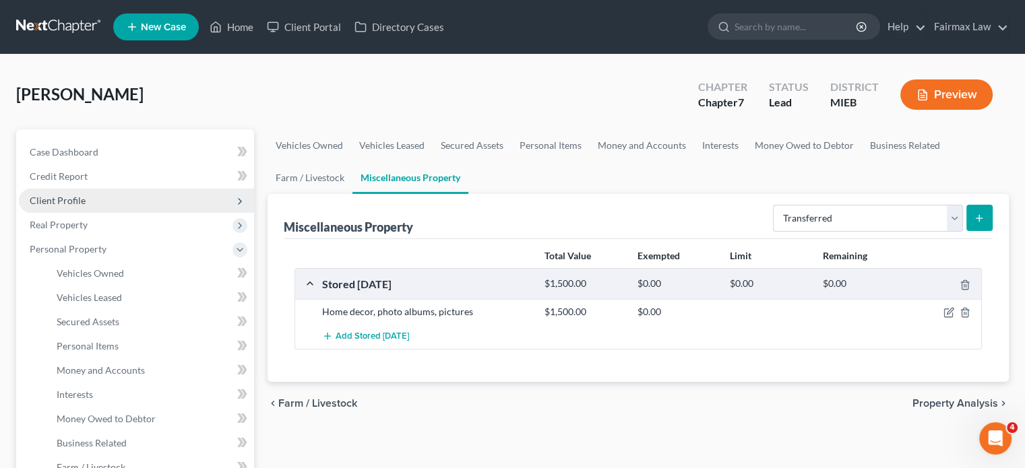
click at [106, 213] on span "Client Profile" at bounding box center [136, 201] width 235 height 24
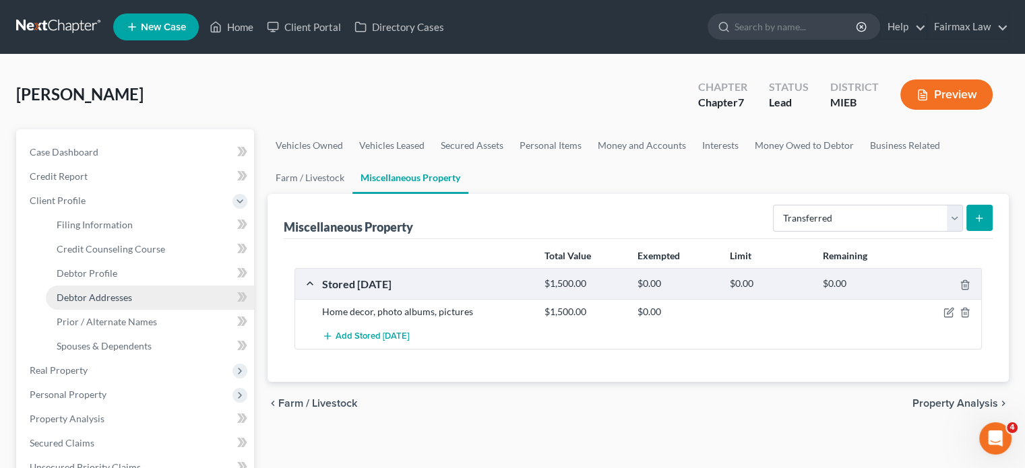
click at [158, 310] on link "Debtor Addresses" at bounding box center [150, 298] width 208 height 24
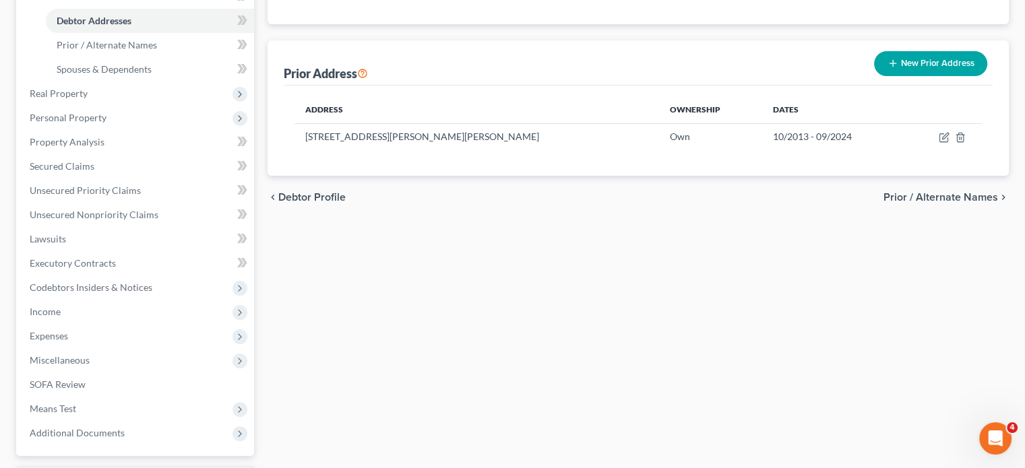
scroll to position [278, 0]
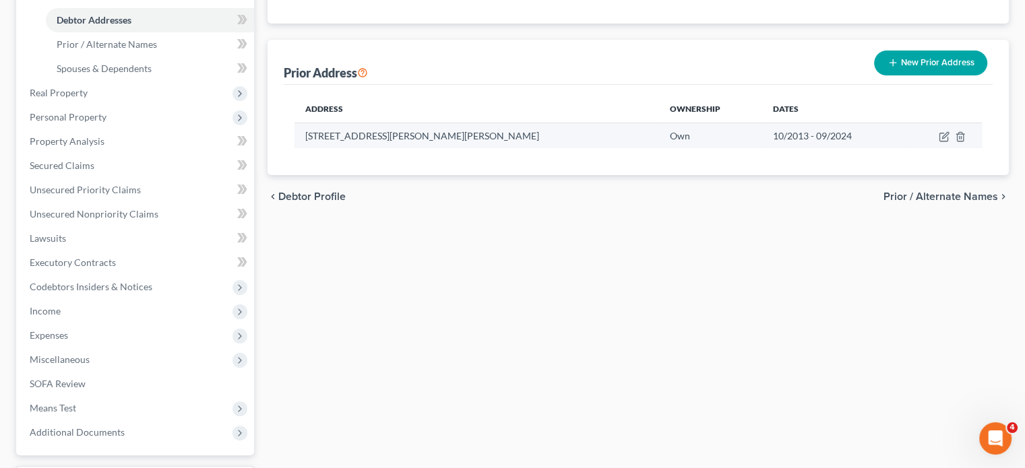
drag, startPoint x: 317, startPoint y: 267, endPoint x: 606, endPoint y: 277, distance: 289.9
click at [606, 148] on td "[STREET_ADDRESS][PERSON_NAME][PERSON_NAME]" at bounding box center [476, 136] width 365 height 26
copy td "[STREET_ADDRESS][PERSON_NAME][PERSON_NAME]"
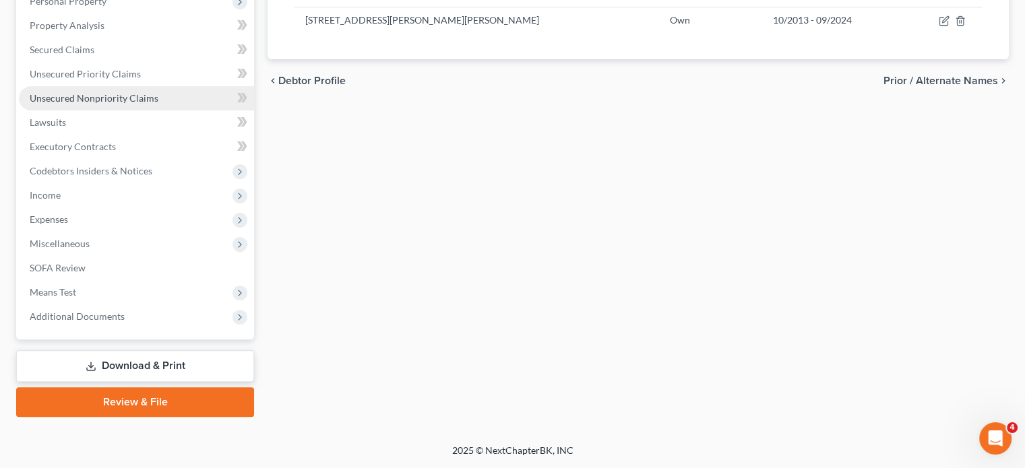
scroll to position [330, 0]
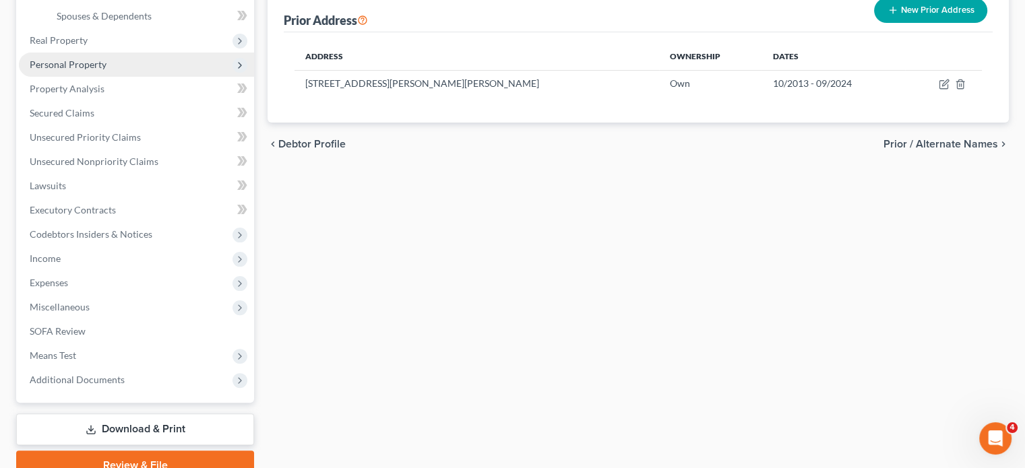
click at [138, 77] on span "Personal Property" at bounding box center [136, 65] width 235 height 24
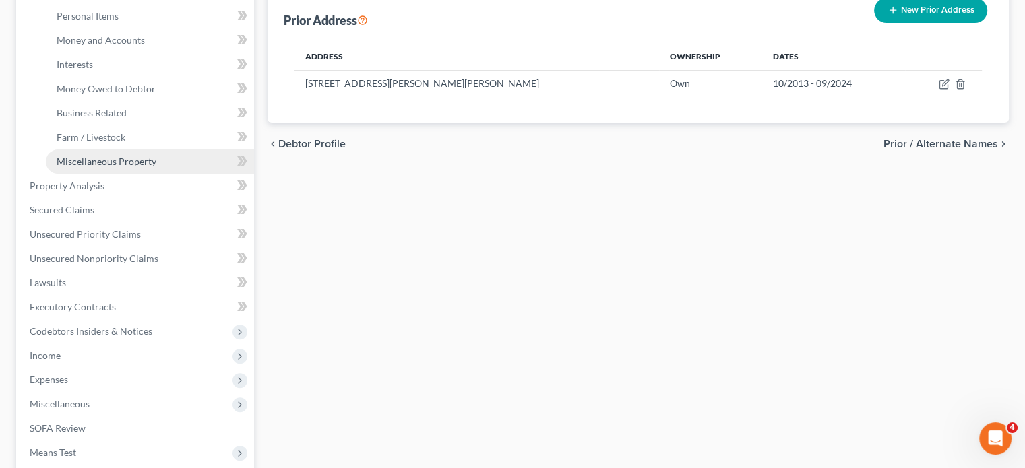
click at [146, 174] on link "Miscellaneous Property" at bounding box center [150, 162] width 208 height 24
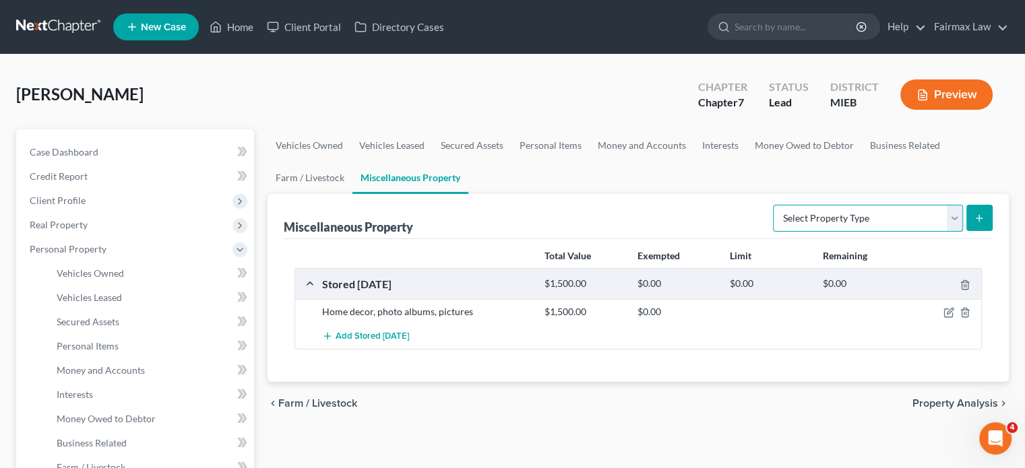
click at [836, 232] on select "Select Property Type Assigned for Creditor Benefit [DATE] Holding for Another N…" at bounding box center [868, 218] width 190 height 27
select select "transferred"
click at [773, 232] on select "Select Property Type Assigned for Creditor Benefit [DATE] Holding for Another N…" at bounding box center [868, 218] width 190 height 27
click at [979, 221] on line "submit" at bounding box center [979, 218] width 0 height 6
select select "Ordinary ([DATE])"
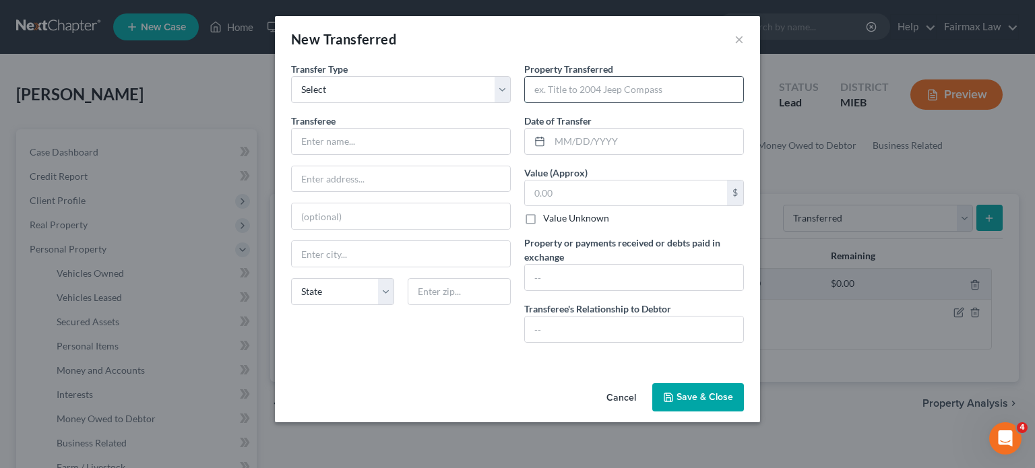
click at [555, 102] on input "text" at bounding box center [634, 90] width 218 height 26
paste input "[STREET_ADDRESS][PERSON_NAME][PERSON_NAME]"
type input "[STREET_ADDRESS][PERSON_NAME][PERSON_NAME]"
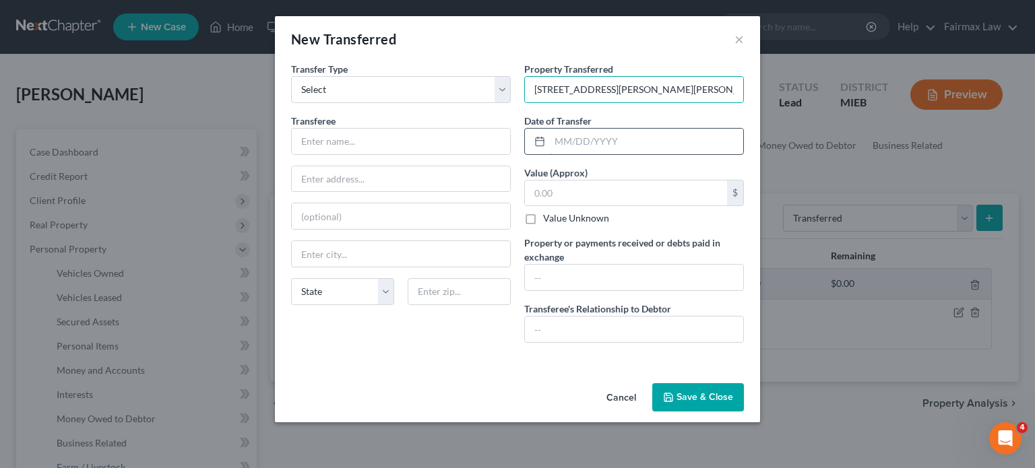
click at [550, 154] on input "text" at bounding box center [646, 142] width 193 height 26
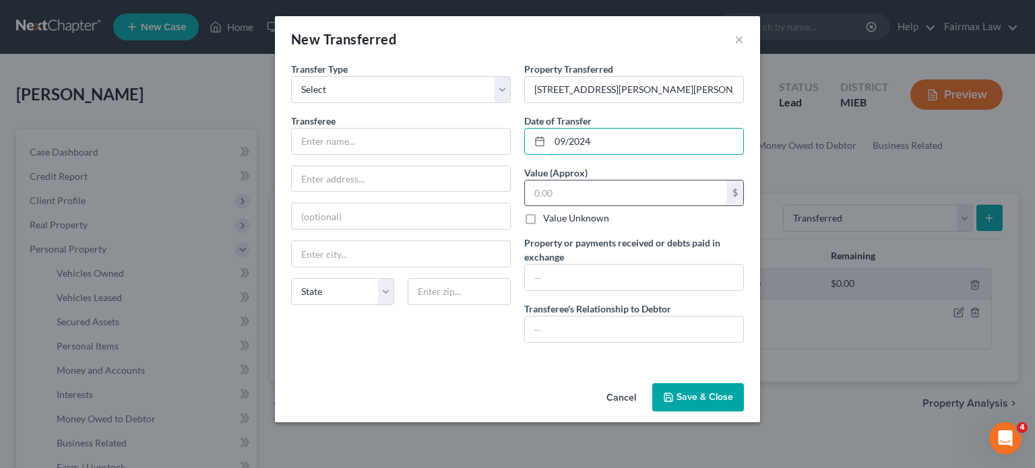
type input "09/2024"
click at [540, 206] on input "text" at bounding box center [626, 194] width 202 height 26
type input "340,000"
click at [348, 154] on input "text" at bounding box center [401, 142] width 218 height 26
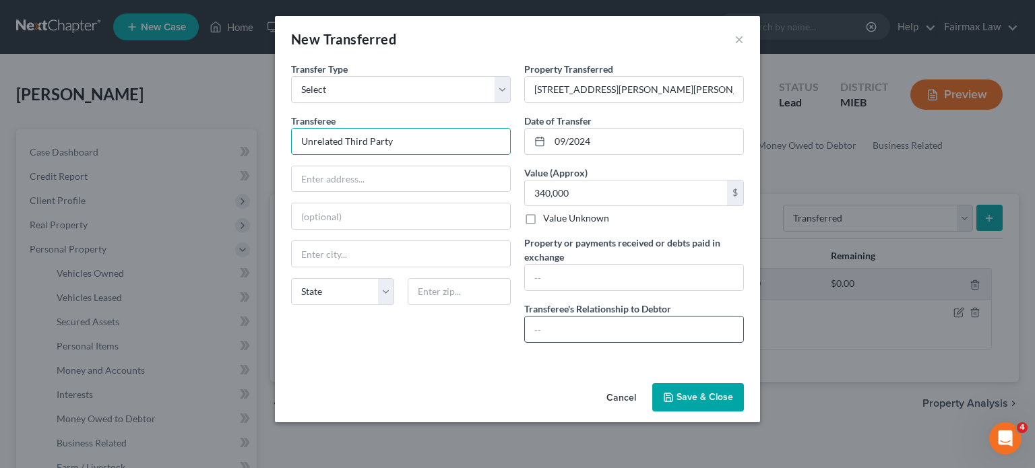
click at [557, 342] on input "text" at bounding box center [634, 330] width 218 height 26
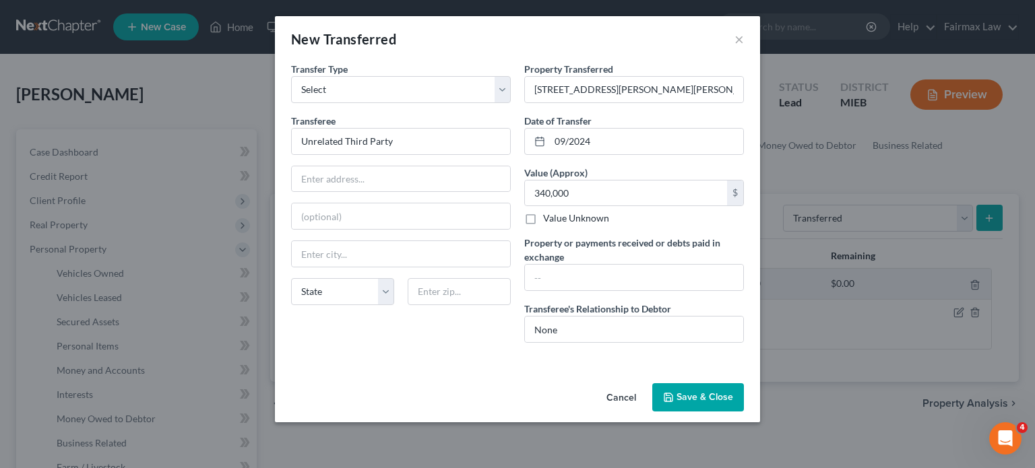
click at [674, 403] on icon "button" at bounding box center [668, 397] width 11 height 11
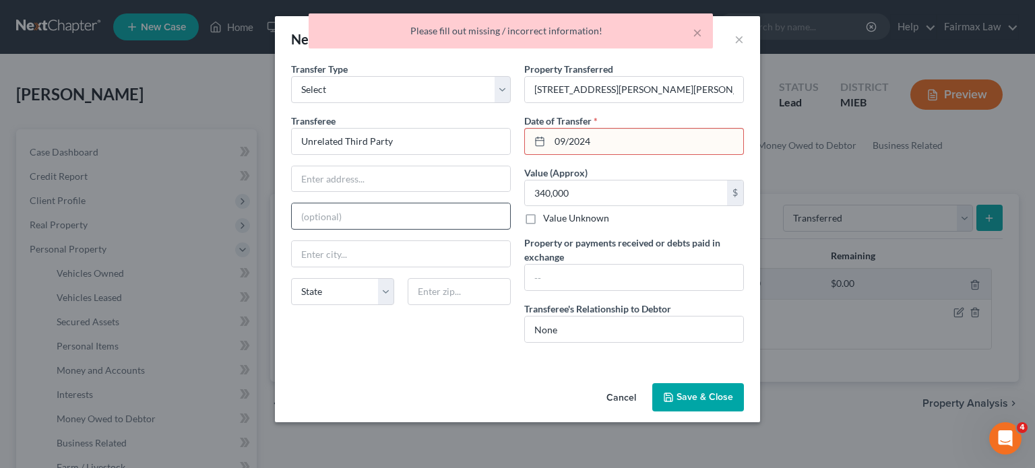
scroll to position [0, 0]
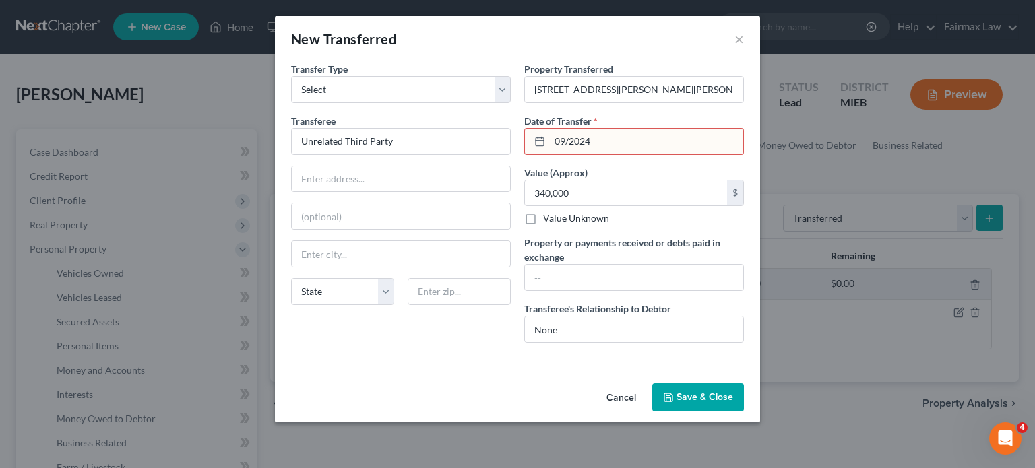
click at [609, 154] on input "09/2024" at bounding box center [646, 142] width 193 height 26
click at [608, 154] on input "09/2024" at bounding box center [646, 142] width 193 height 26
drag, startPoint x: 606, startPoint y: 185, endPoint x: 528, endPoint y: 183, distance: 78.2
click at [528, 155] on div "09/2024" at bounding box center [634, 141] width 220 height 27
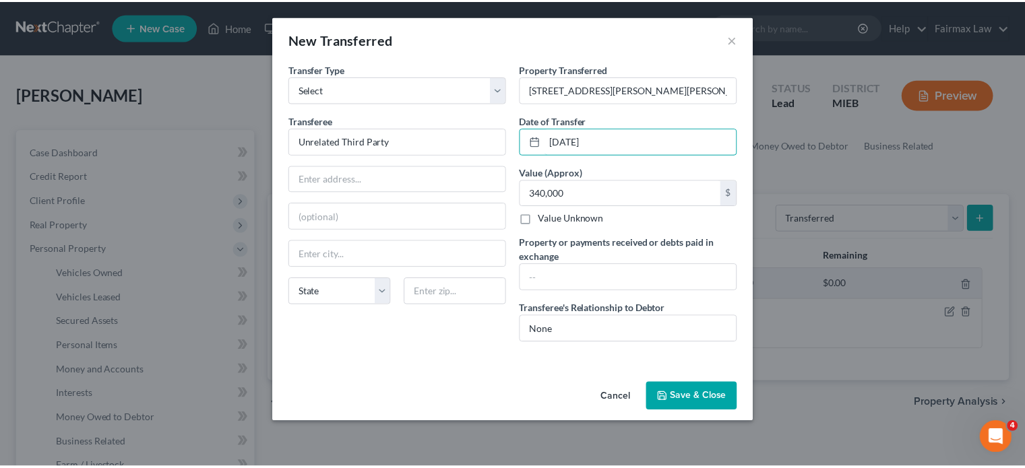
scroll to position [75, 0]
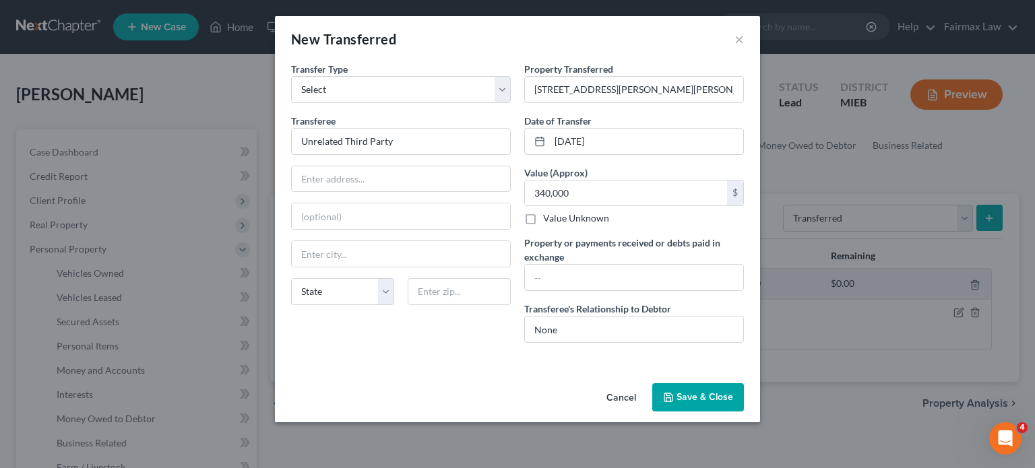
click at [730, 410] on button "Save & Close" at bounding box center [698, 397] width 92 height 28
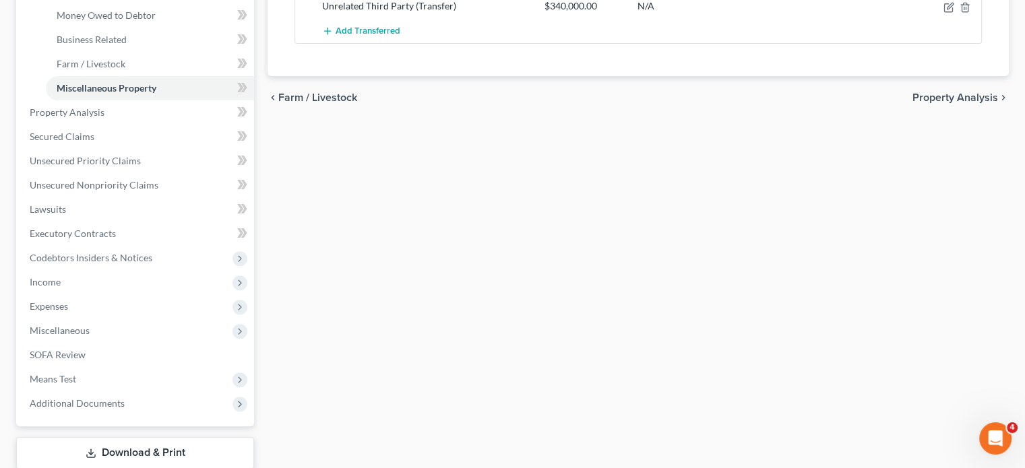
scroll to position [412, 0]
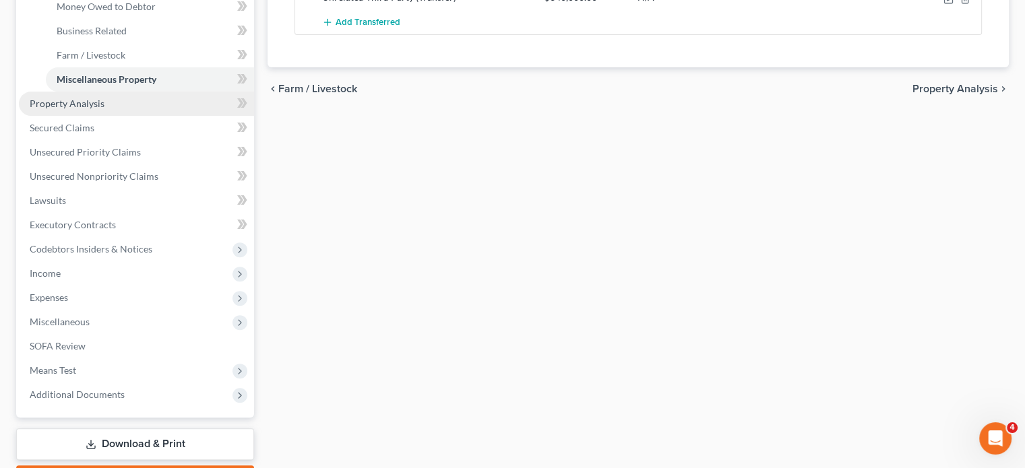
click at [104, 109] on span "Property Analysis" at bounding box center [67, 103] width 75 height 11
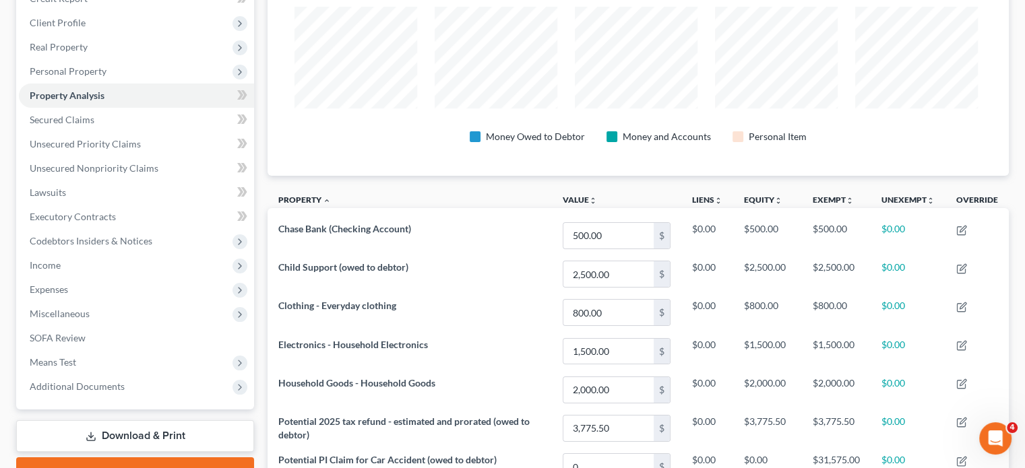
scroll to position [237, 0]
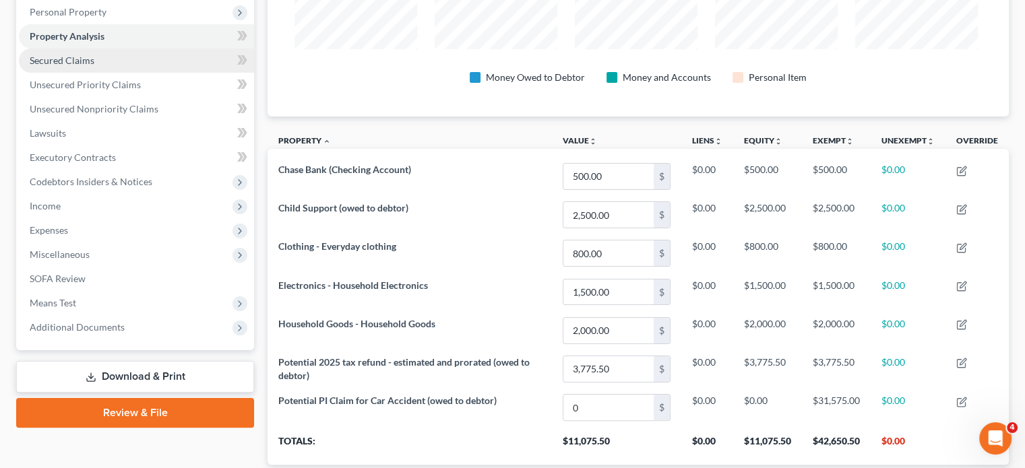
click at [132, 73] on link "Secured Claims" at bounding box center [136, 61] width 235 height 24
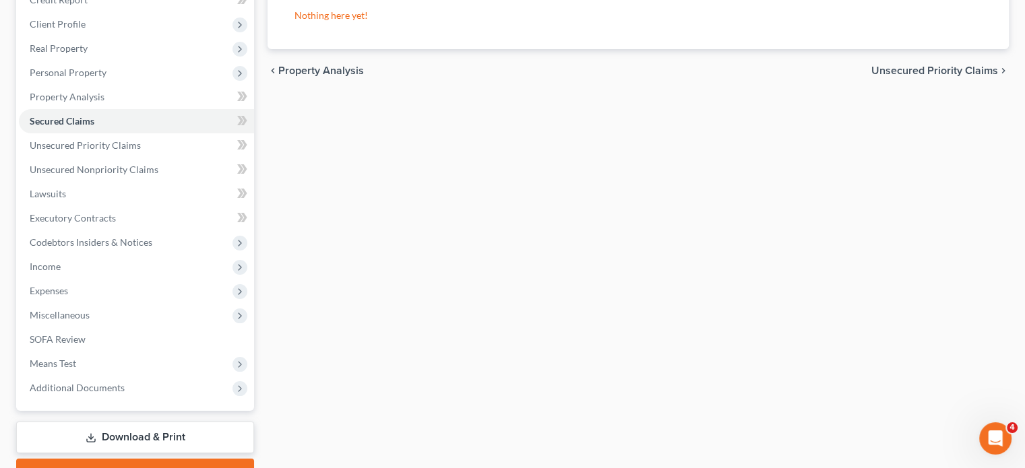
scroll to position [178, 0]
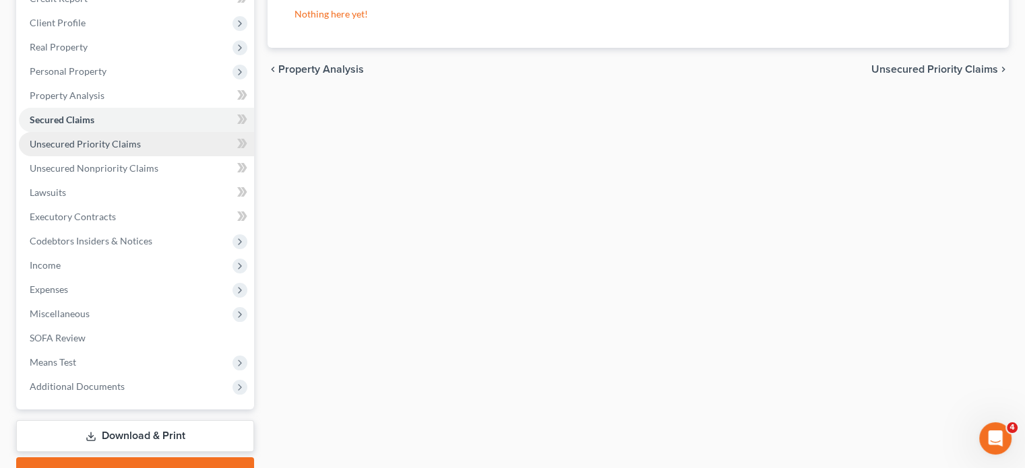
click at [141, 150] on span "Unsecured Priority Claims" at bounding box center [85, 143] width 111 height 11
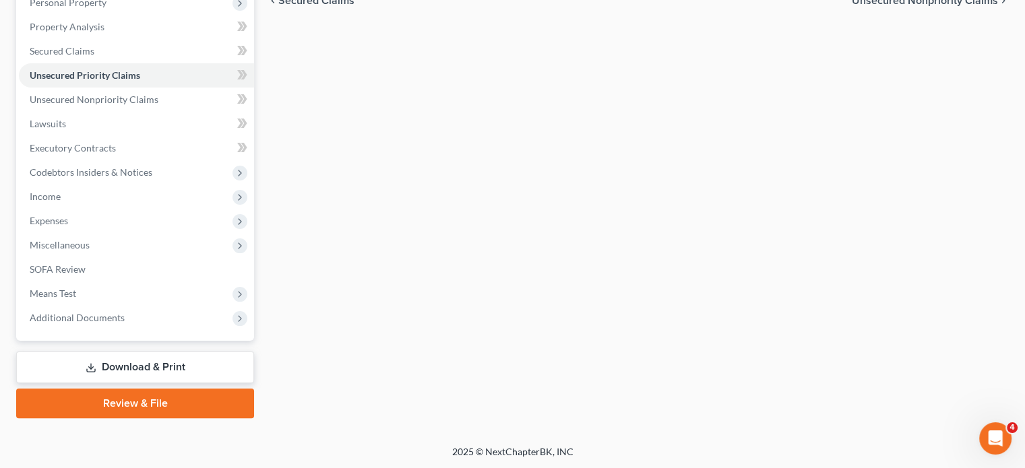
scroll to position [248, 0]
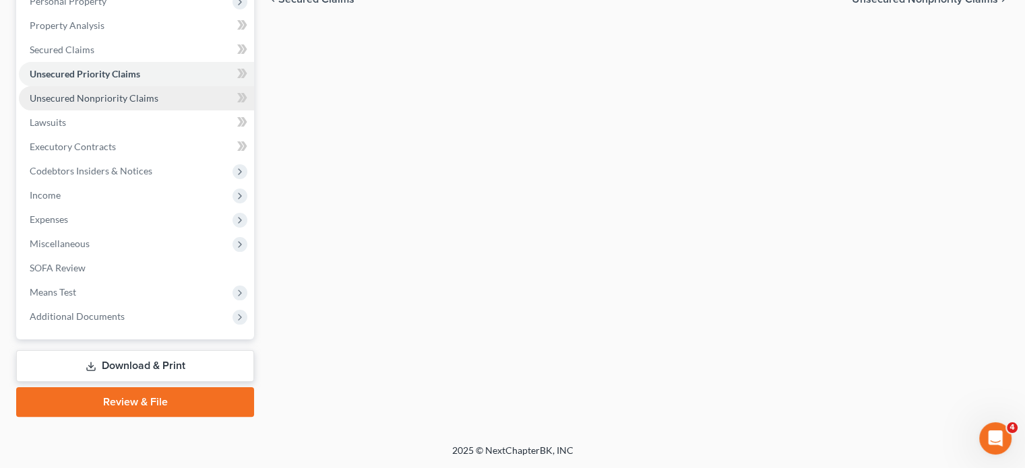
click at [158, 104] on span "Unsecured Nonpriority Claims" at bounding box center [94, 97] width 129 height 11
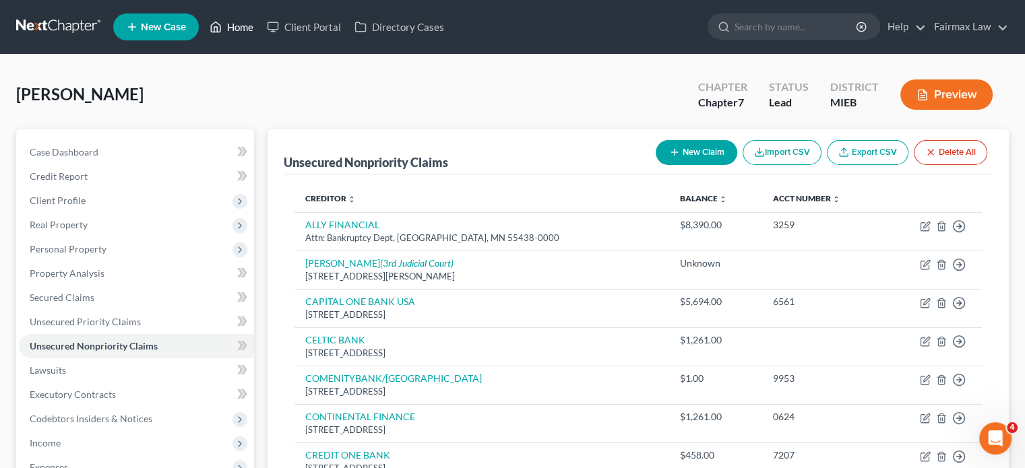
click at [260, 36] on link "Home" at bounding box center [231, 27] width 57 height 24
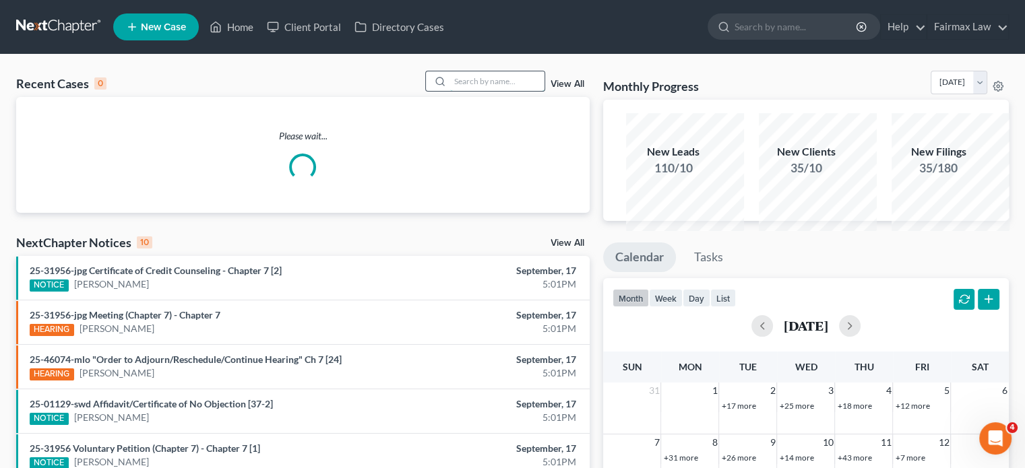
click at [450, 89] on input "search" at bounding box center [497, 81] width 94 height 20
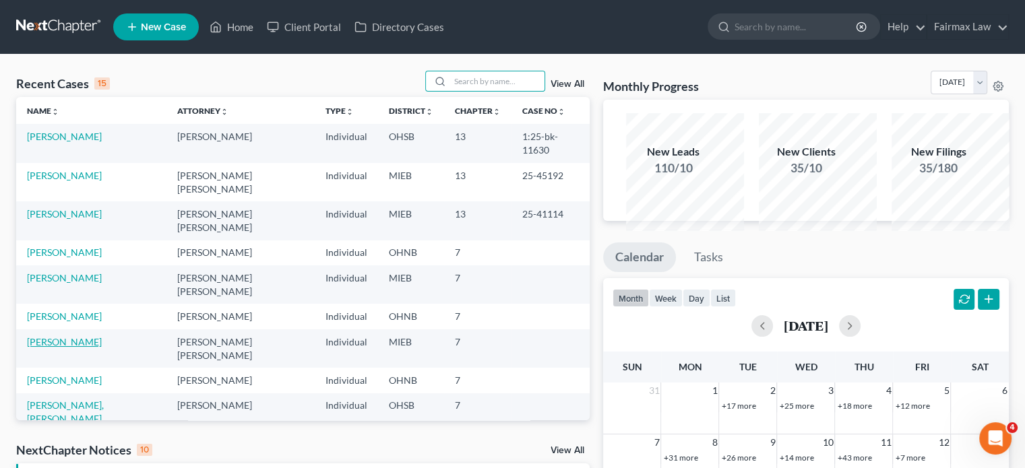
click at [67, 348] on link "[PERSON_NAME]" at bounding box center [64, 341] width 75 height 11
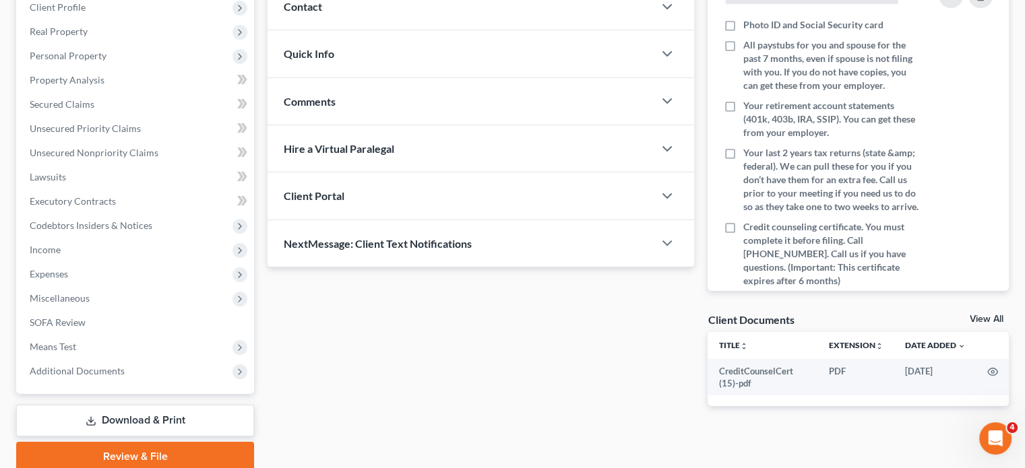
scroll to position [194, 0]
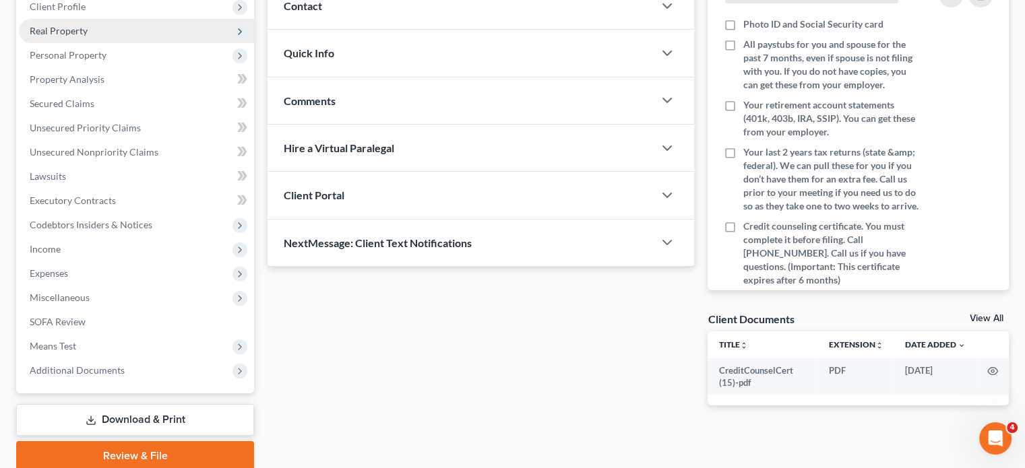
drag, startPoint x: 156, startPoint y: 77, endPoint x: 156, endPoint y: 93, distance: 16.2
click at [156, 43] on span "Real Property" at bounding box center [136, 31] width 235 height 24
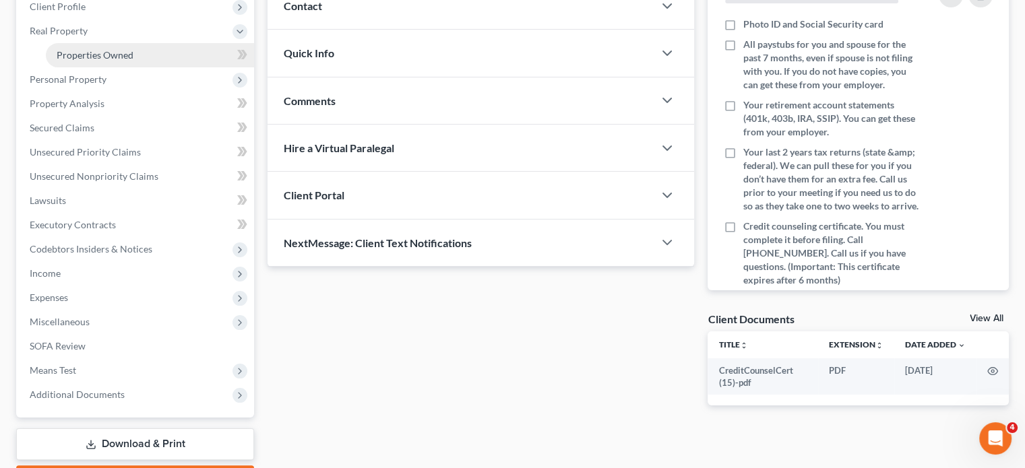
click at [133, 61] on span "Properties Owned" at bounding box center [95, 54] width 77 height 11
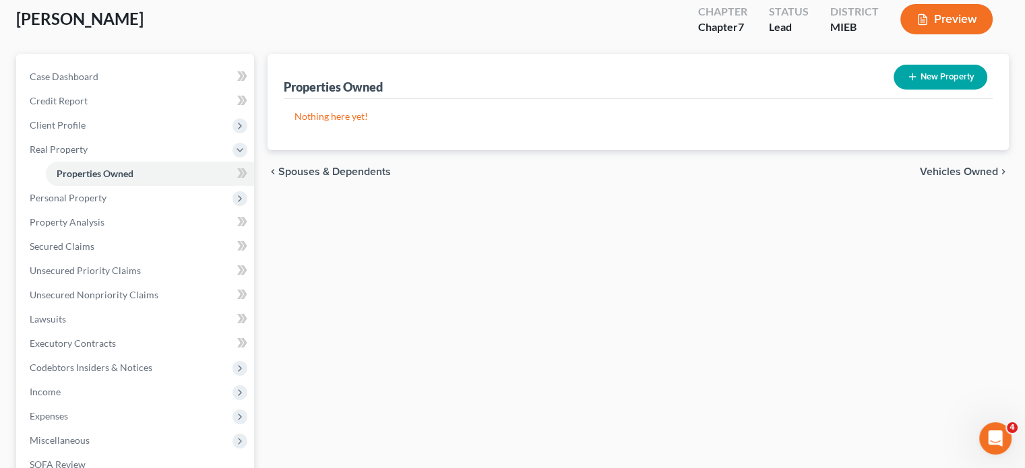
scroll to position [86, 0]
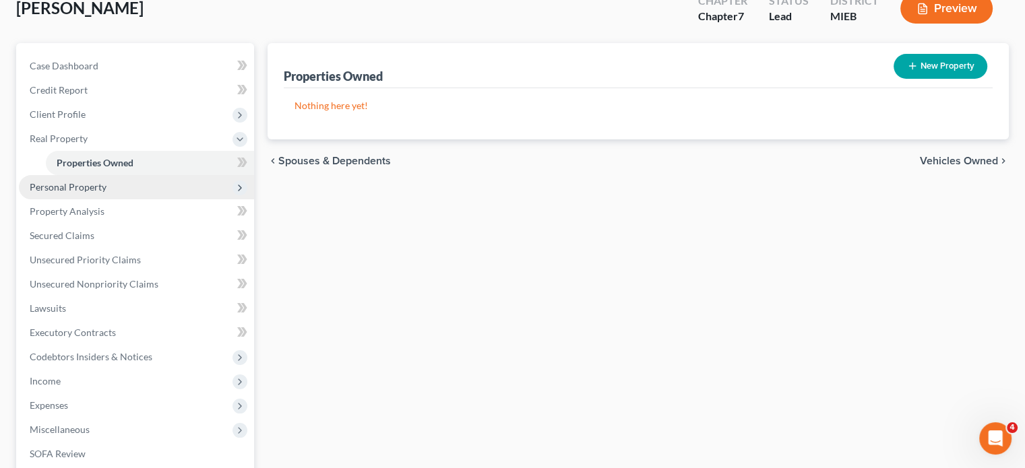
click at [106, 193] on span "Personal Property" at bounding box center [68, 186] width 77 height 11
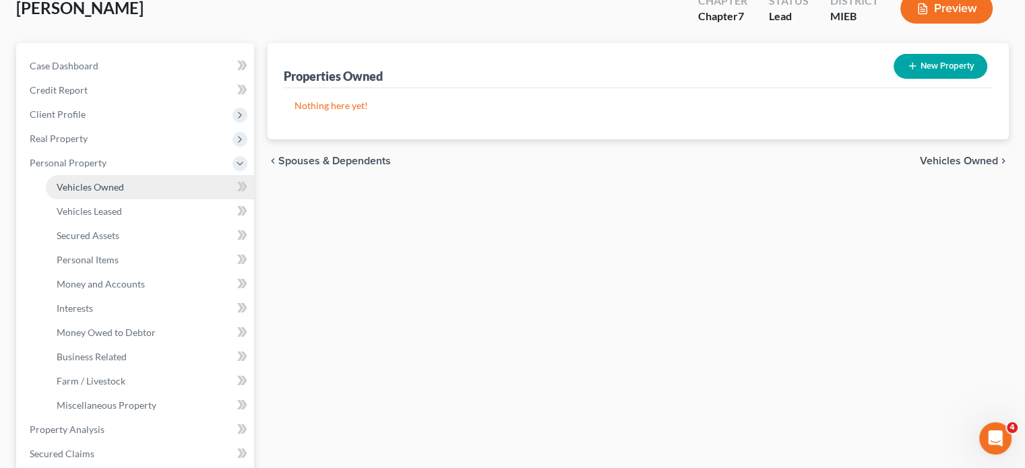
click at [158, 199] on link "Vehicles Owned" at bounding box center [150, 187] width 208 height 24
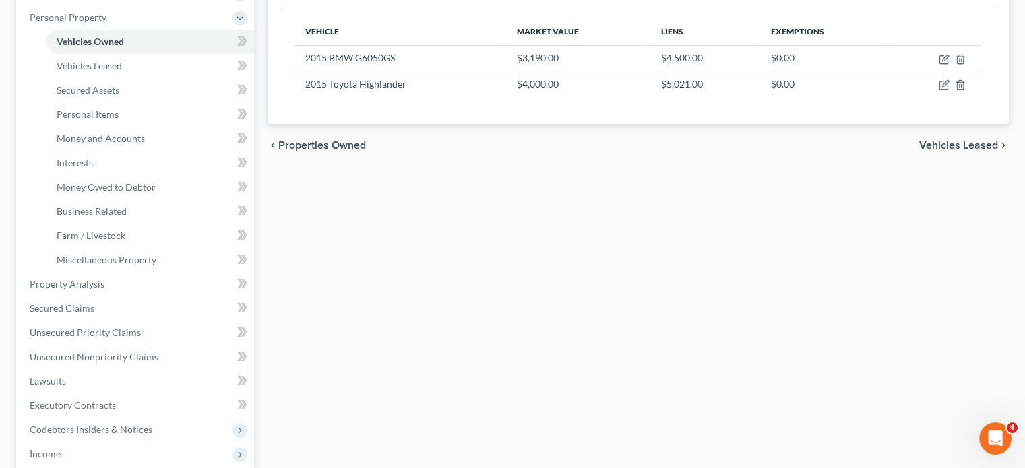
scroll to position [233, 0]
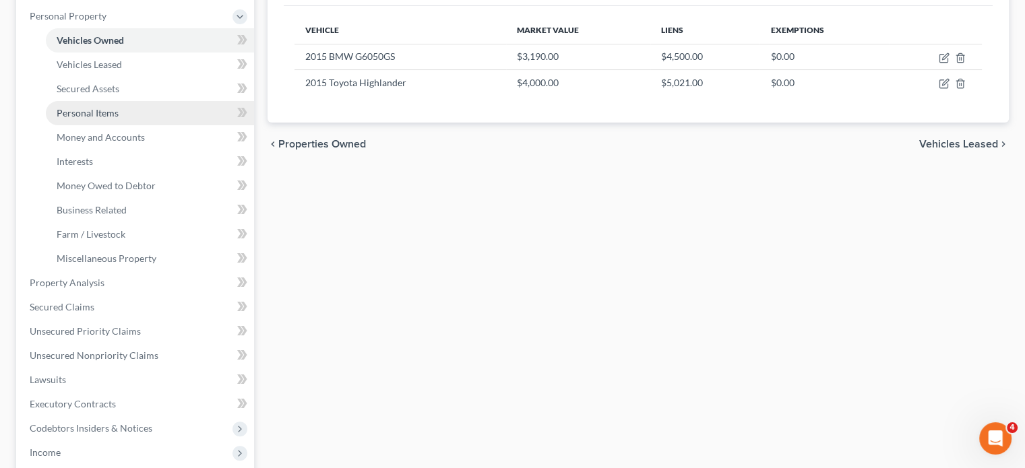
click at [140, 125] on link "Personal Items" at bounding box center [150, 113] width 208 height 24
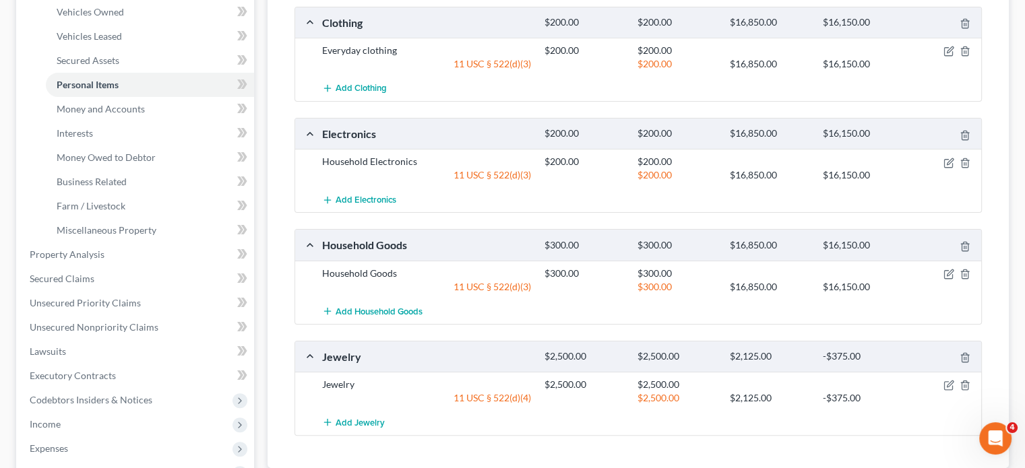
scroll to position [272, 0]
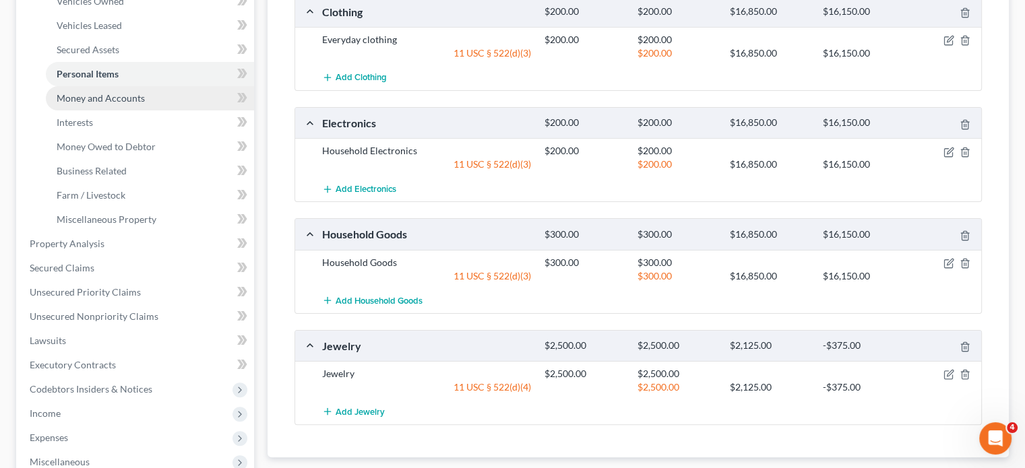
click at [191, 111] on link "Money and Accounts" at bounding box center [150, 98] width 208 height 24
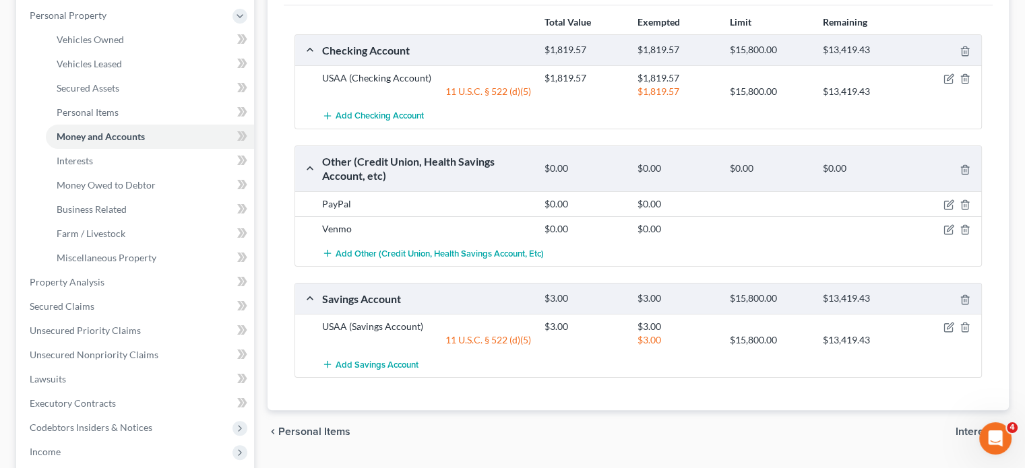
scroll to position [237, 0]
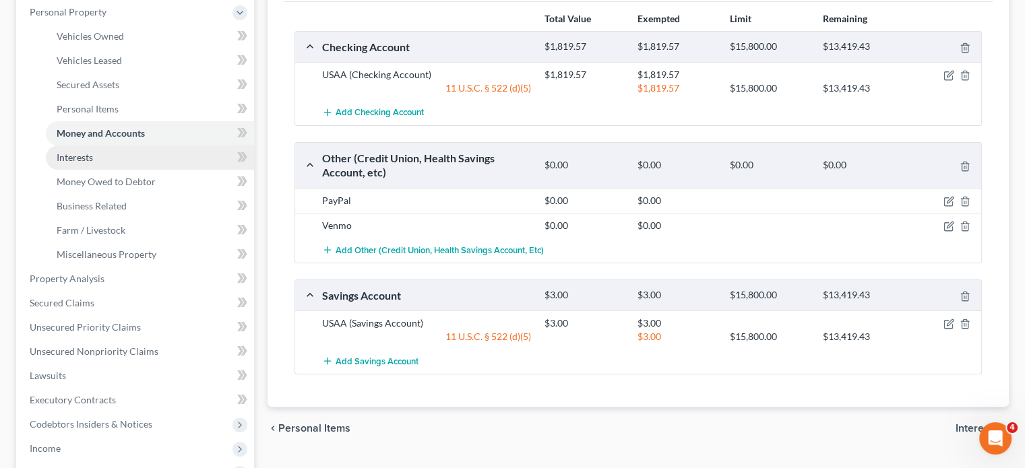
click at [156, 170] on link "Interests" at bounding box center [150, 158] width 208 height 24
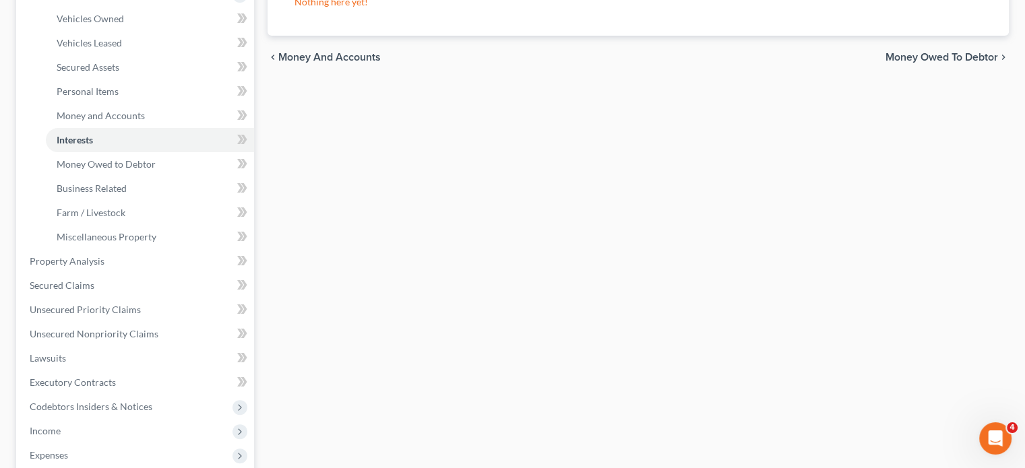
scroll to position [257, 0]
click at [156, 167] on span "Money Owed to Debtor" at bounding box center [106, 161] width 99 height 11
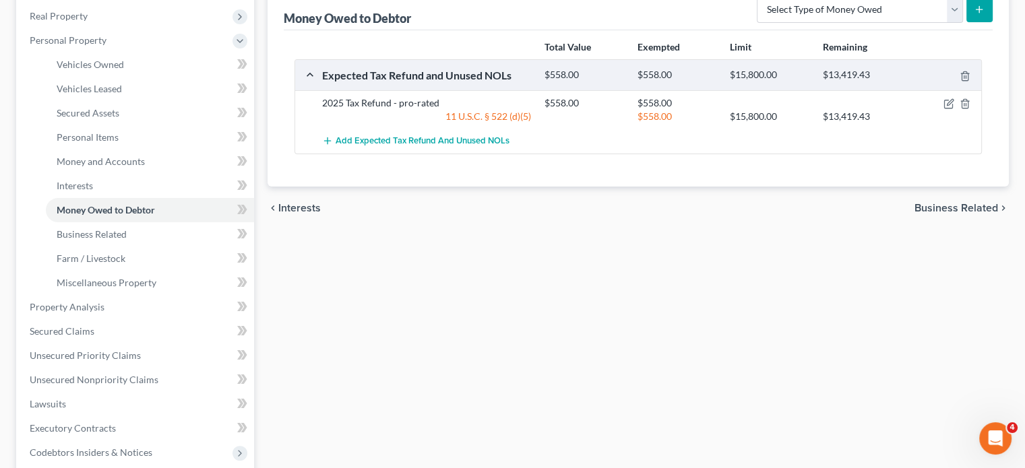
scroll to position [210, 0]
click at [943, 108] on button "button" at bounding box center [948, 103] width 11 height 11
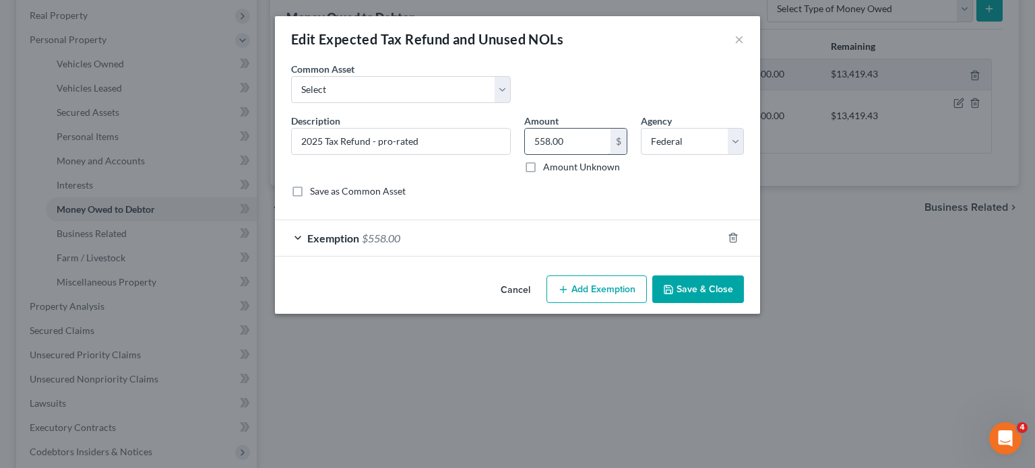
click at [571, 154] on input "558.00" at bounding box center [568, 142] width 86 height 26
click at [505, 103] on select "Select Potential 2025 tax refunds - estimated and prorated for September Potent…" at bounding box center [401, 89] width 220 height 27
click at [291, 95] on select "Select Potential 2025 tax refunds - estimated and prorated for September Potent…" at bounding box center [401, 89] width 220 height 27
click at [610, 154] on input "976.00" at bounding box center [568, 142] width 86 height 26
paste input "558"
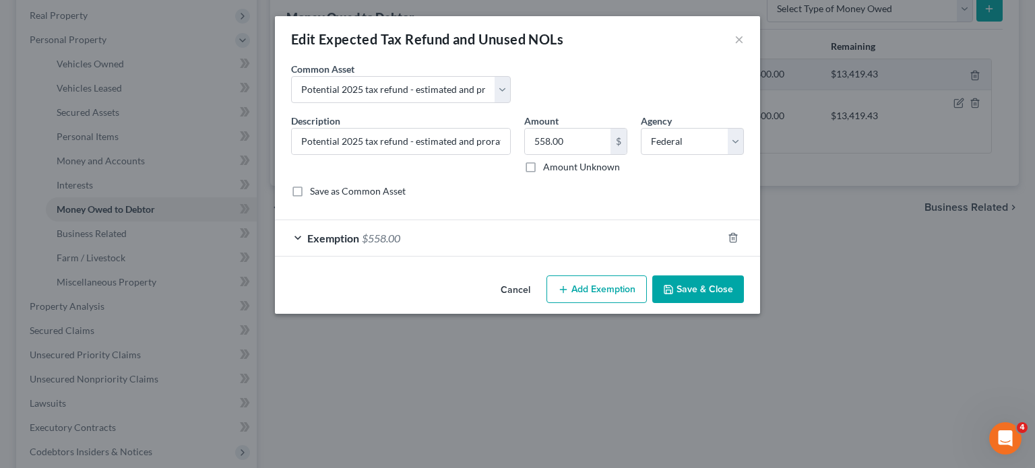
click at [744, 304] on button "Save & Close" at bounding box center [698, 290] width 92 height 28
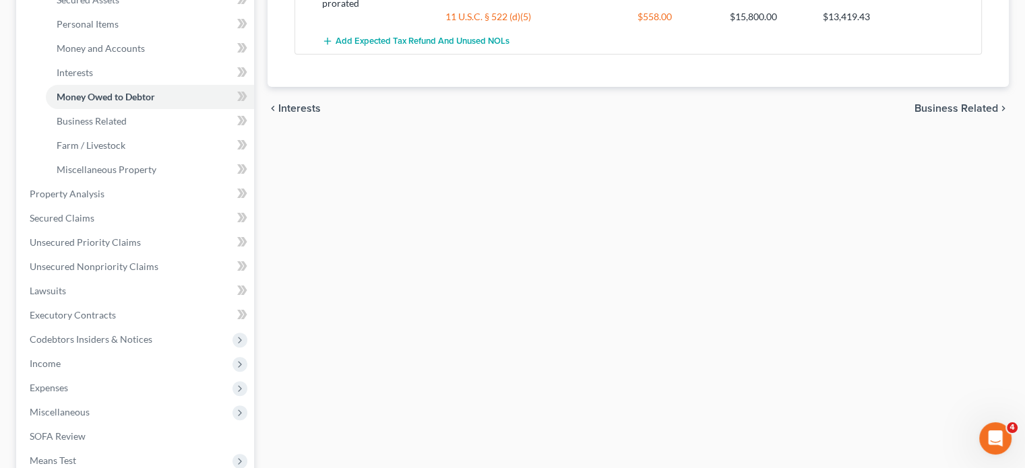
scroll to position [329, 0]
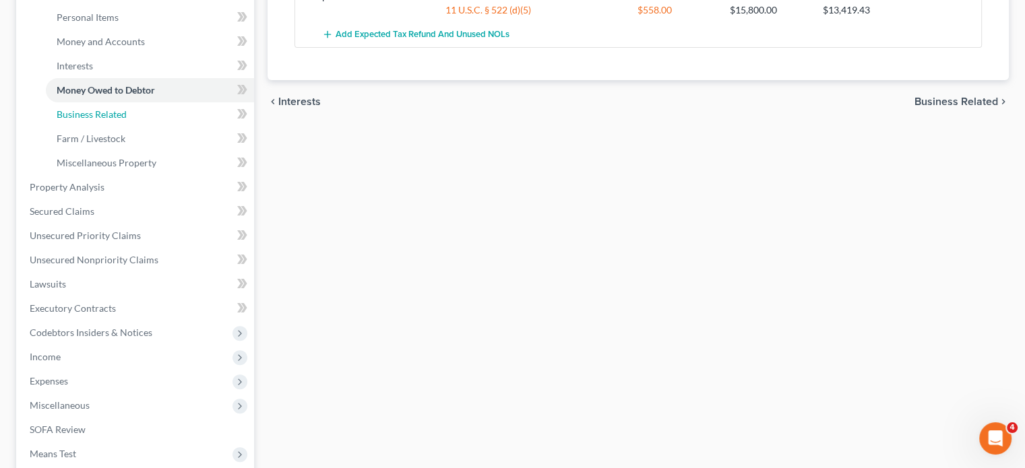
drag, startPoint x: 175, startPoint y: 226, endPoint x: 240, endPoint y: 228, distance: 64.7
click at [175, 127] on link "Business Related" at bounding box center [150, 114] width 208 height 24
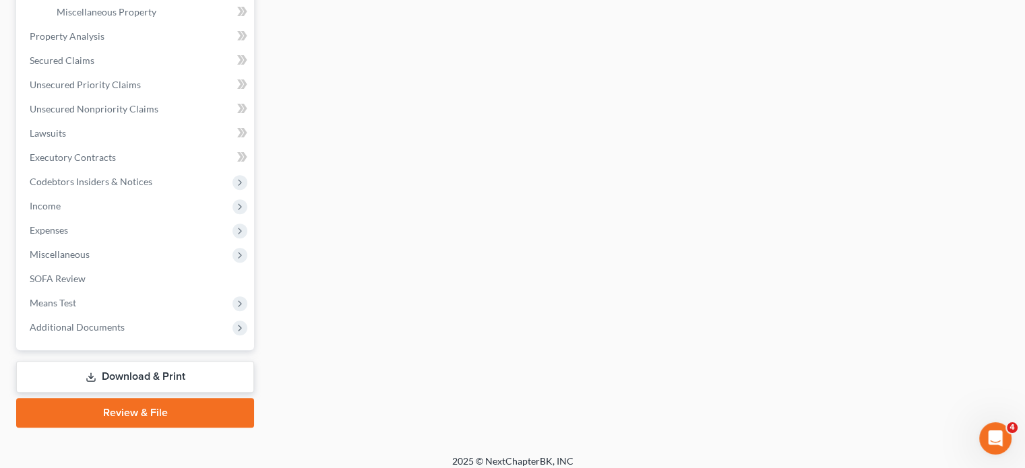
scroll to position [484, 0]
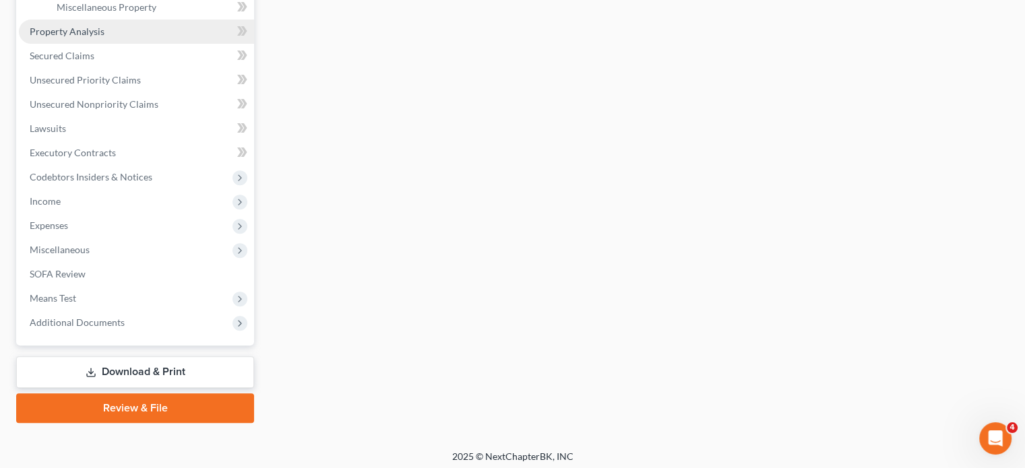
click at [159, 44] on link "Property Analysis" at bounding box center [136, 32] width 235 height 24
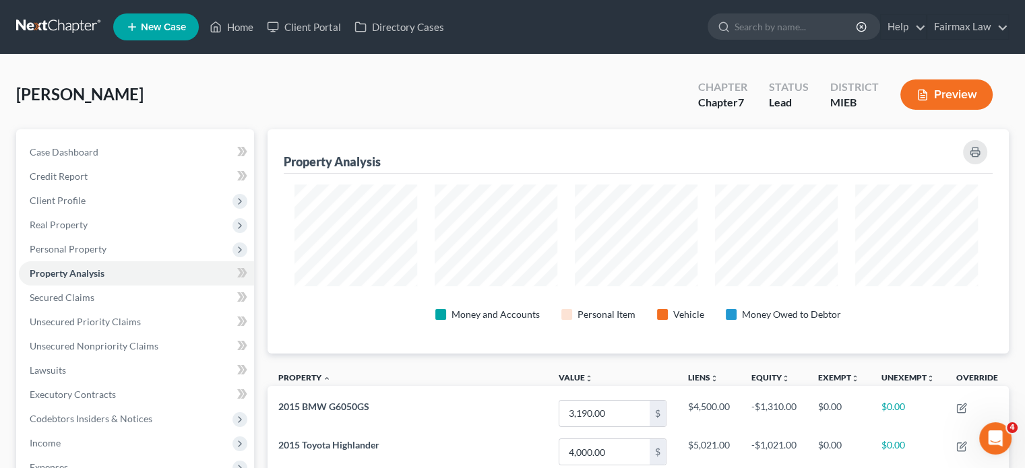
scroll to position [673580, 673099]
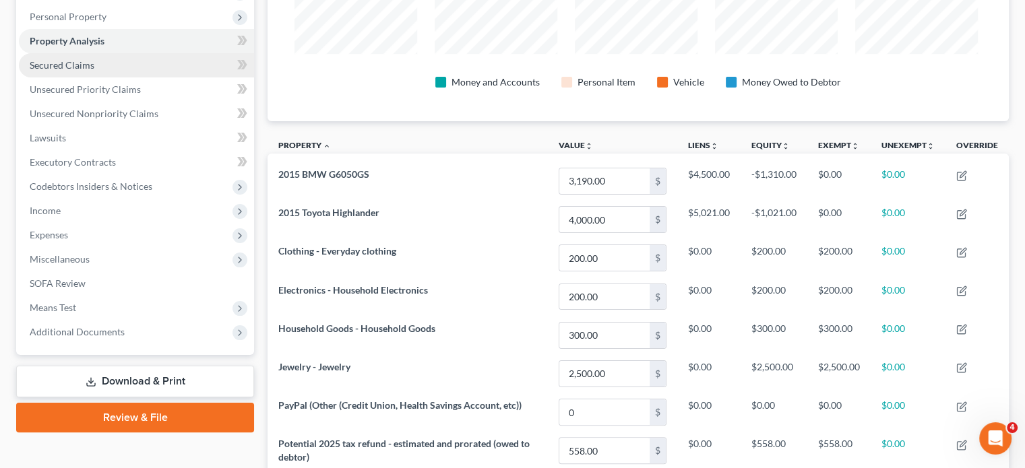
click at [94, 71] on span "Secured Claims" at bounding box center [62, 64] width 65 height 11
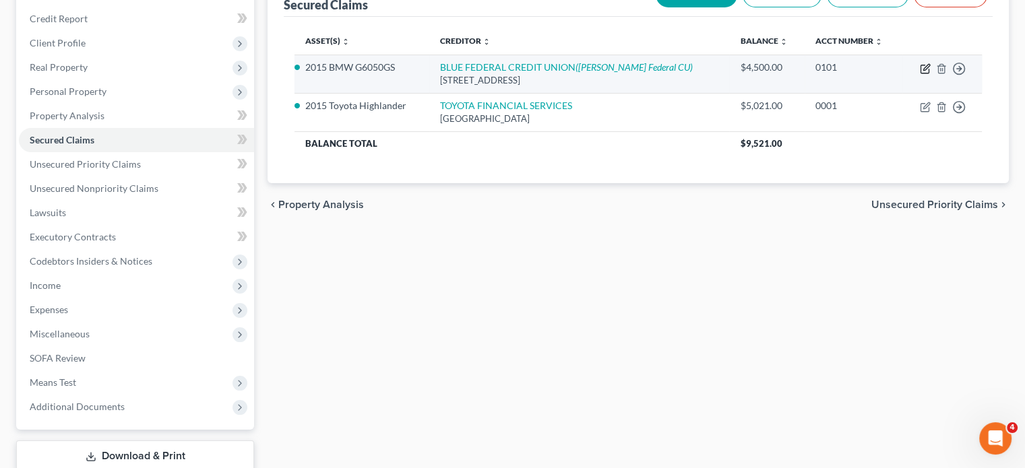
click at [920, 74] on button "button" at bounding box center [925, 68] width 11 height 11
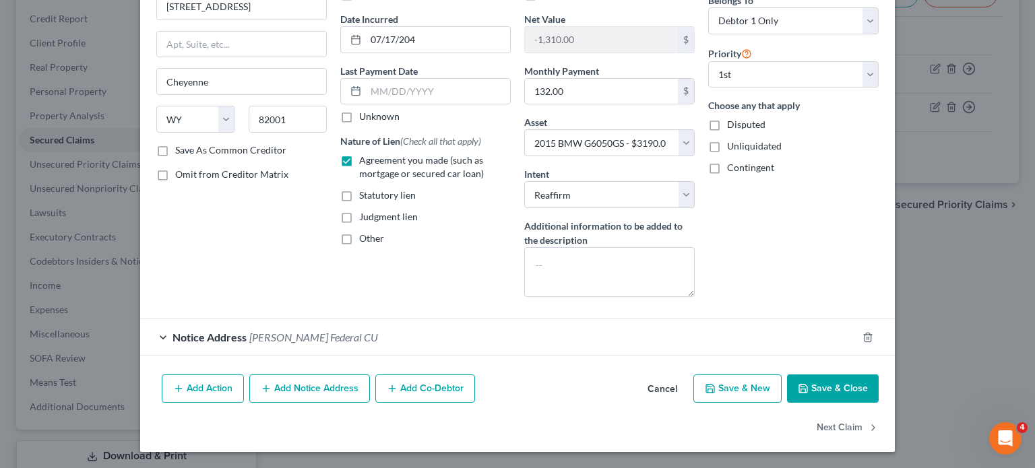
click at [688, 403] on button "Cancel" at bounding box center [662, 389] width 51 height 27
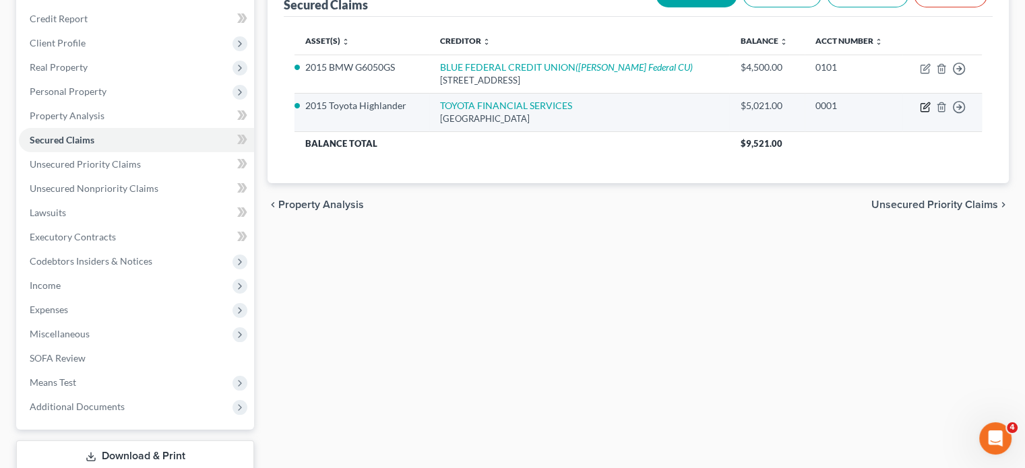
click at [920, 113] on icon "button" at bounding box center [925, 107] width 11 height 11
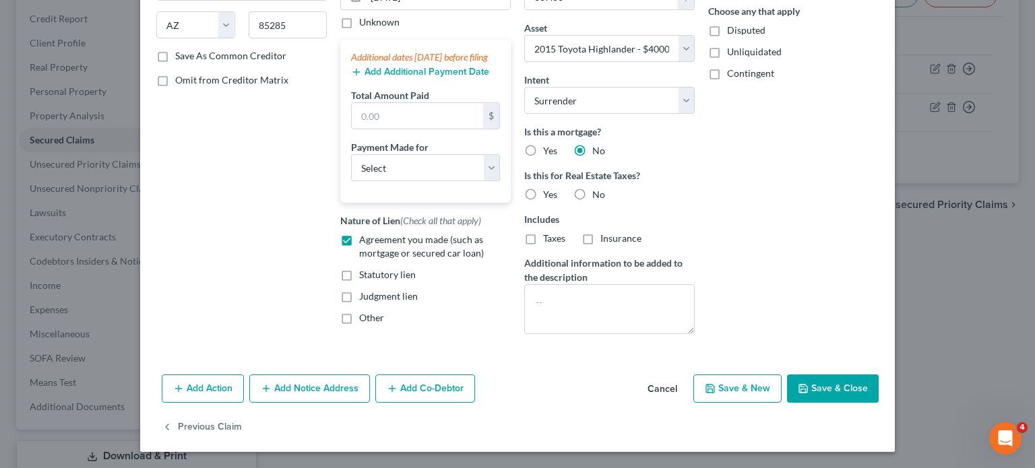
click at [688, 376] on button "Cancel" at bounding box center [662, 389] width 51 height 27
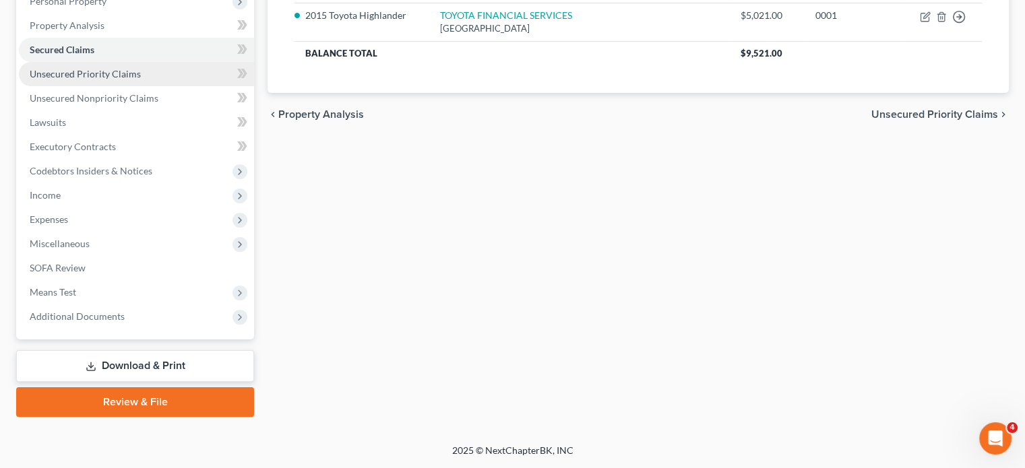
click at [141, 80] on span "Unsecured Priority Claims" at bounding box center [85, 73] width 111 height 11
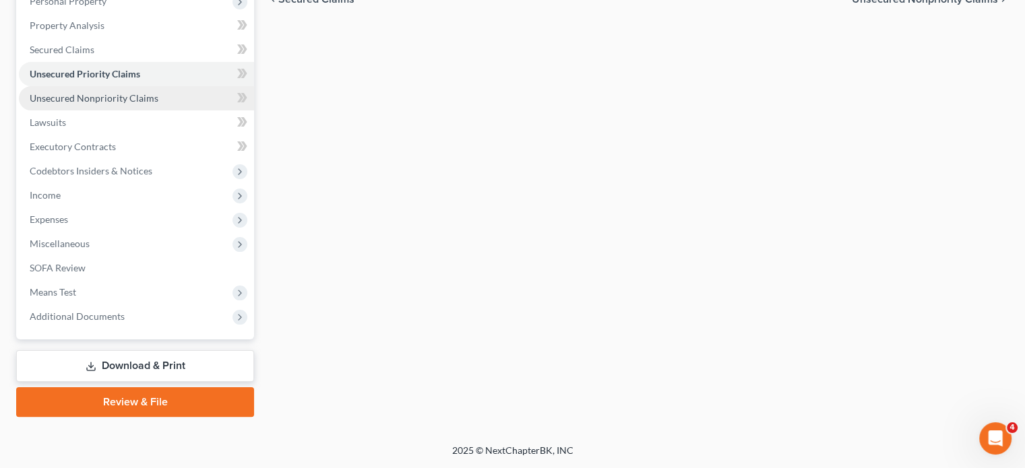
click at [158, 104] on span "Unsecured Nonpriority Claims" at bounding box center [94, 97] width 129 height 11
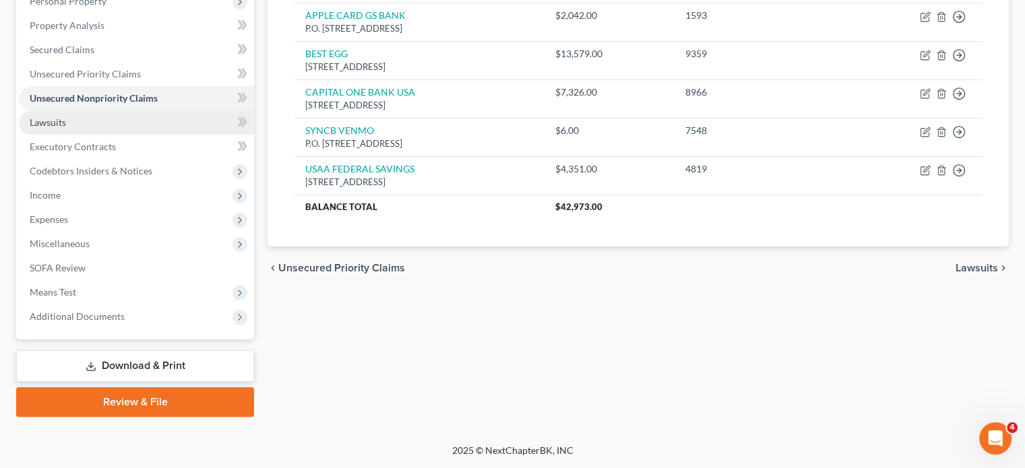
click at [157, 135] on link "Lawsuits" at bounding box center [136, 123] width 235 height 24
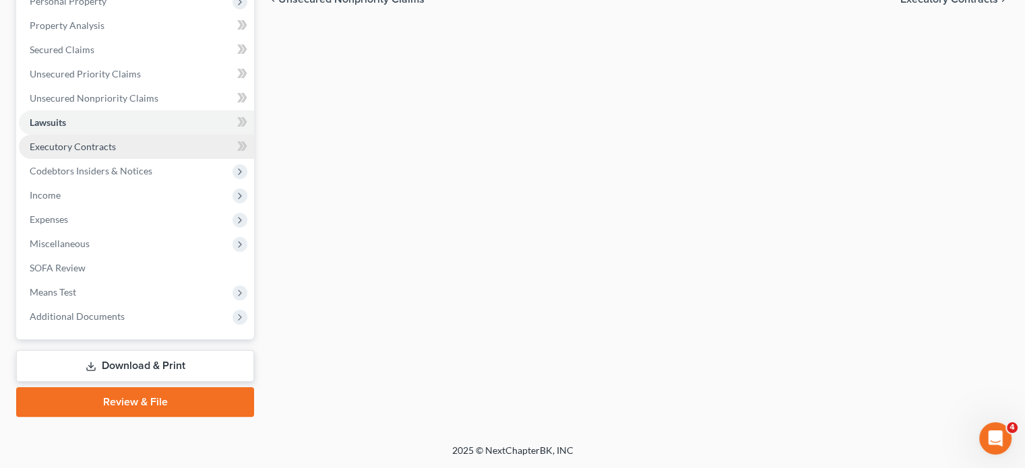
click at [154, 159] on link "Executory Contracts" at bounding box center [136, 147] width 235 height 24
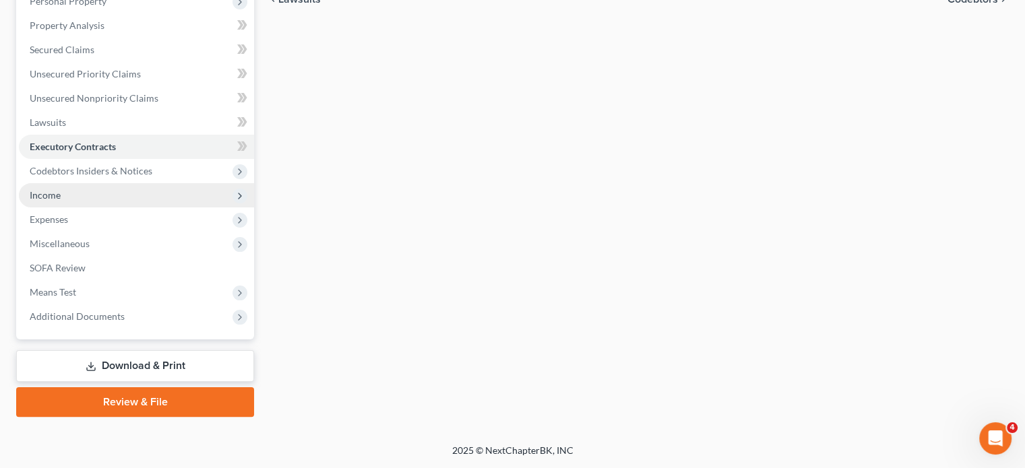
click at [132, 194] on span "Income" at bounding box center [136, 195] width 235 height 24
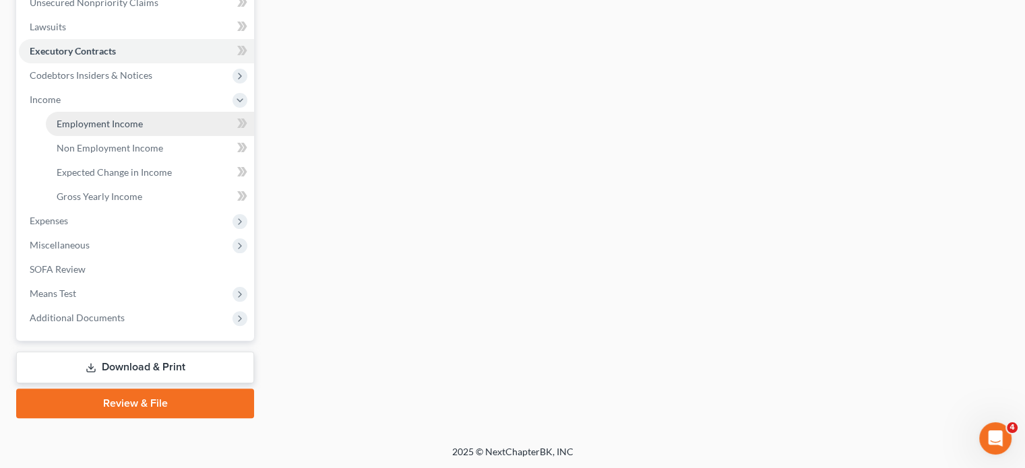
click at [111, 129] on span "Employment Income" at bounding box center [100, 123] width 86 height 11
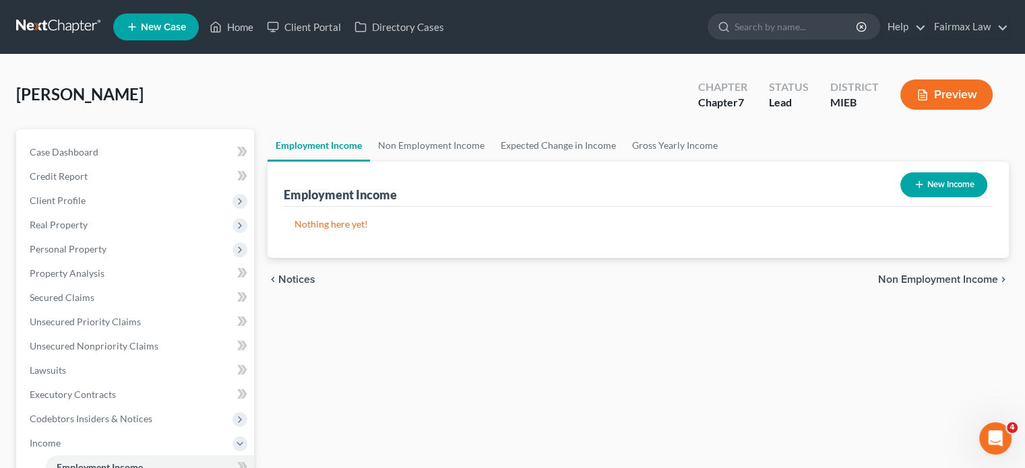
click at [941, 197] on button "New Income" at bounding box center [943, 185] width 87 height 25
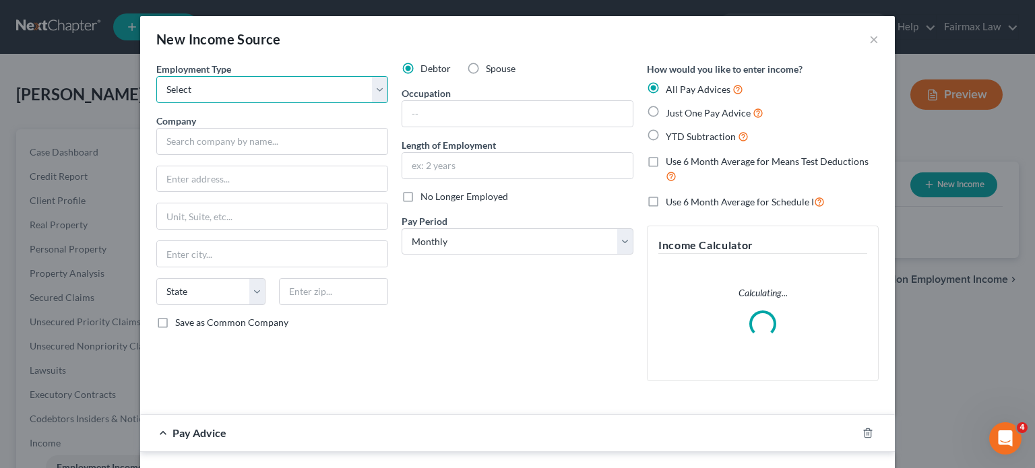
click at [156, 103] on select "Select Full or [DEMOGRAPHIC_DATA] Employment Self Employment" at bounding box center [272, 89] width 232 height 27
click at [156, 95] on select "Select Full or [DEMOGRAPHIC_DATA] Employment Self Employment" at bounding box center [272, 89] width 232 height 27
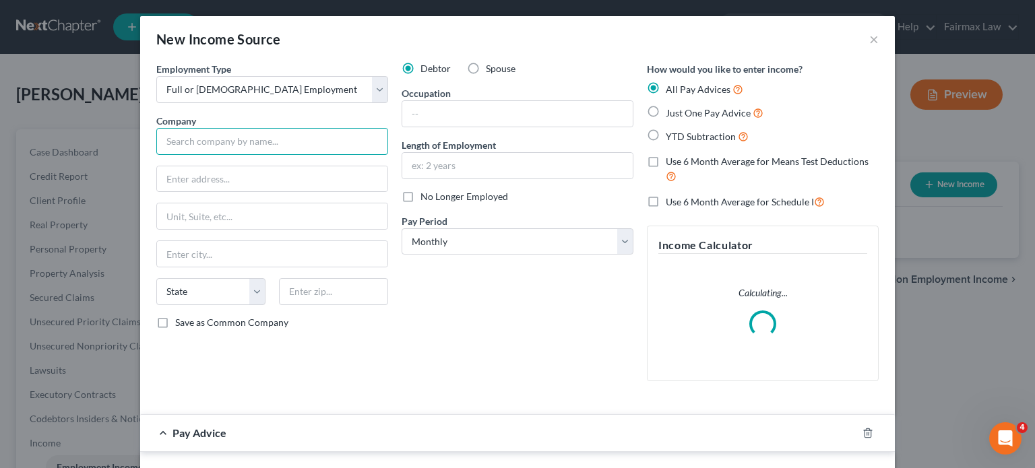
click at [156, 155] on input "text" at bounding box center [272, 141] width 232 height 27
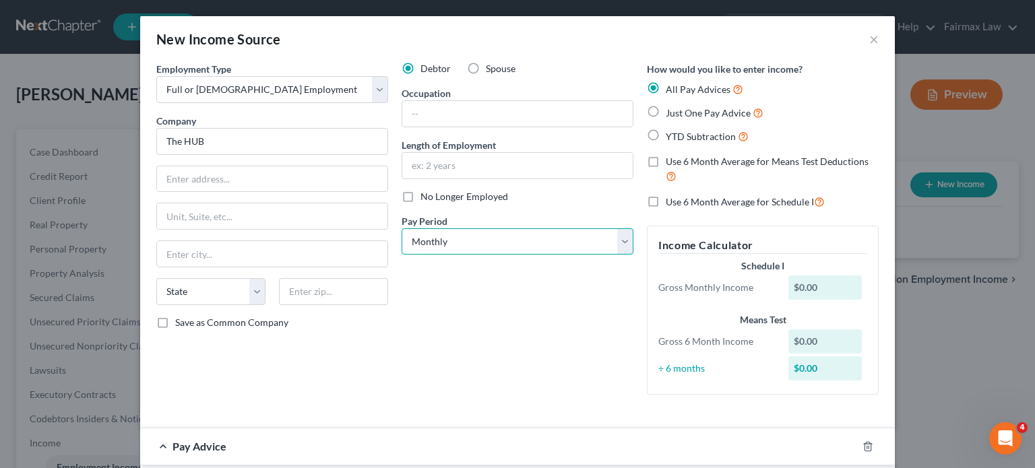
click at [408, 255] on select "Select Monthly Twice Monthly Every Other Week Weekly" at bounding box center [518, 241] width 232 height 27
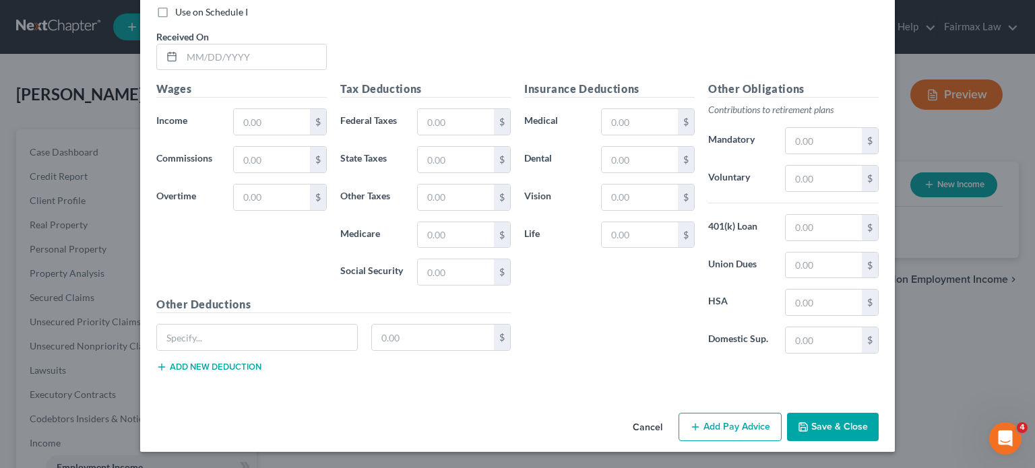
scroll to position [577, 0]
click at [182, 70] on input "text" at bounding box center [254, 57] width 144 height 26
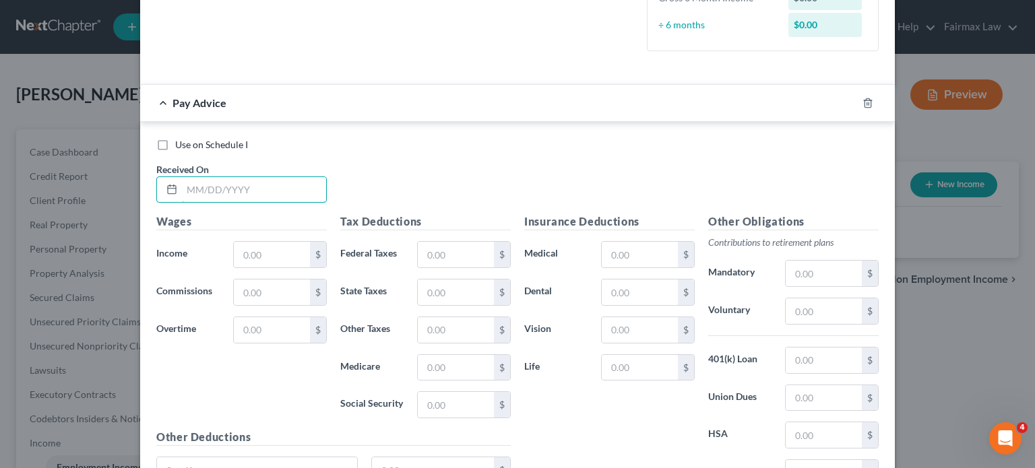
scroll to position [575, 0]
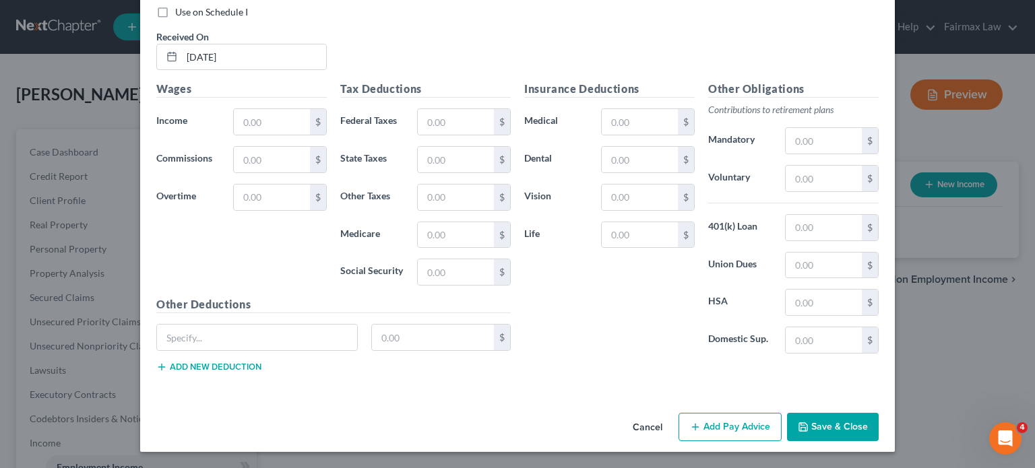
click at [482, 53] on div "Use on Schedule I Received On * [DATE]" at bounding box center [518, 43] width 736 height 76
click at [234, 135] on input "text" at bounding box center [272, 122] width 76 height 26
paste input "1,200"
click at [418, 135] on input "text" at bounding box center [456, 122] width 76 height 26
paste input "105.29"
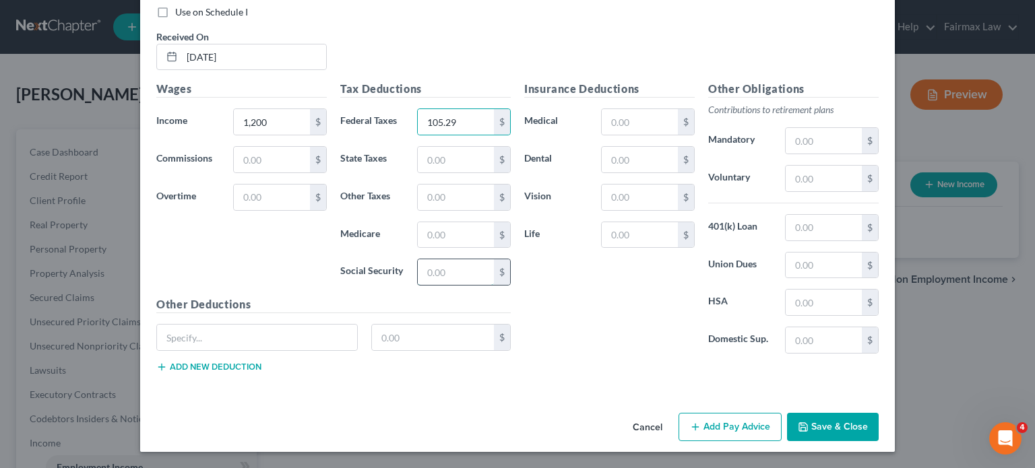
click at [420, 285] on input "text" at bounding box center [456, 272] width 76 height 26
paste input "74.40"
click at [439, 248] on input "text" at bounding box center [456, 235] width 76 height 26
paste input "17.40"
click at [442, 173] on input "text" at bounding box center [456, 160] width 76 height 26
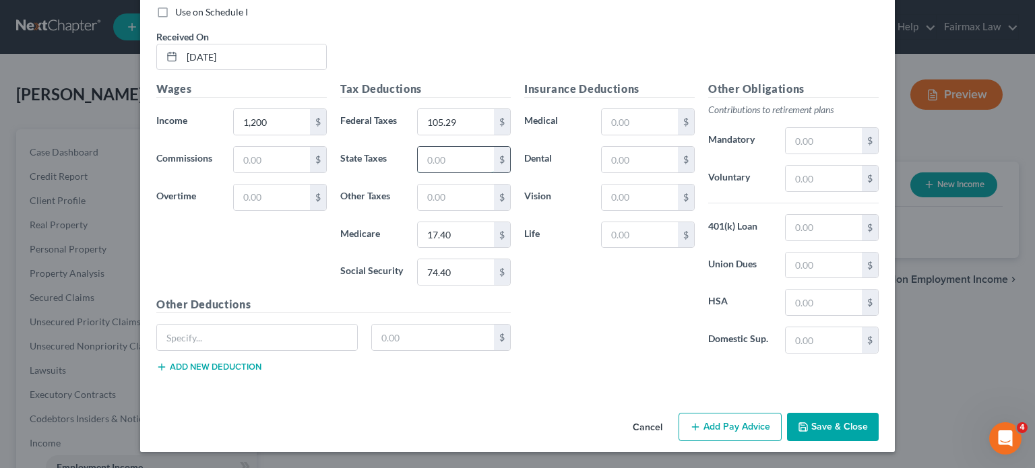
paste input "51.00"
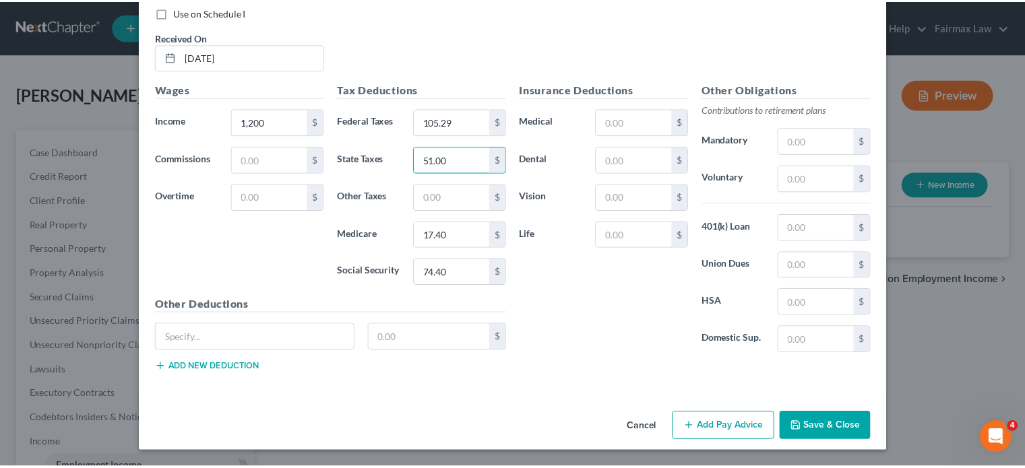
scroll to position [685, 0]
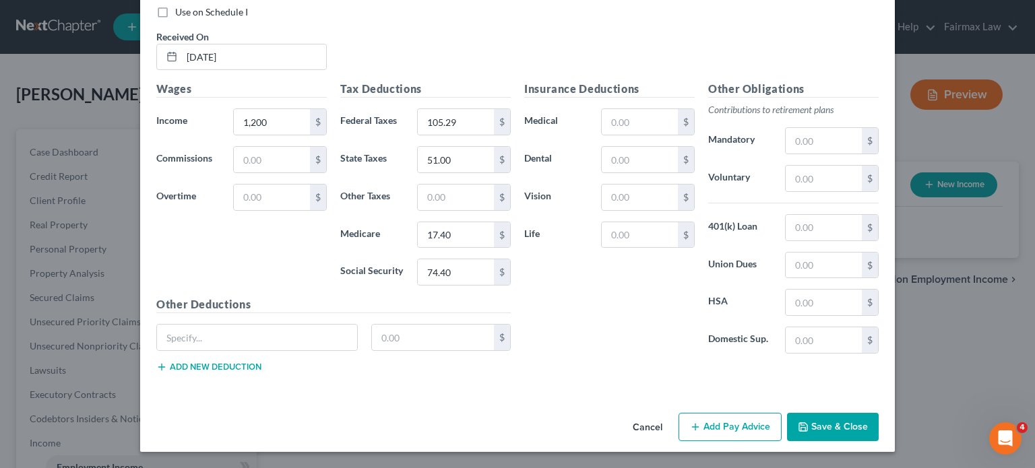
click at [809, 422] on icon "button" at bounding box center [803, 427] width 11 height 11
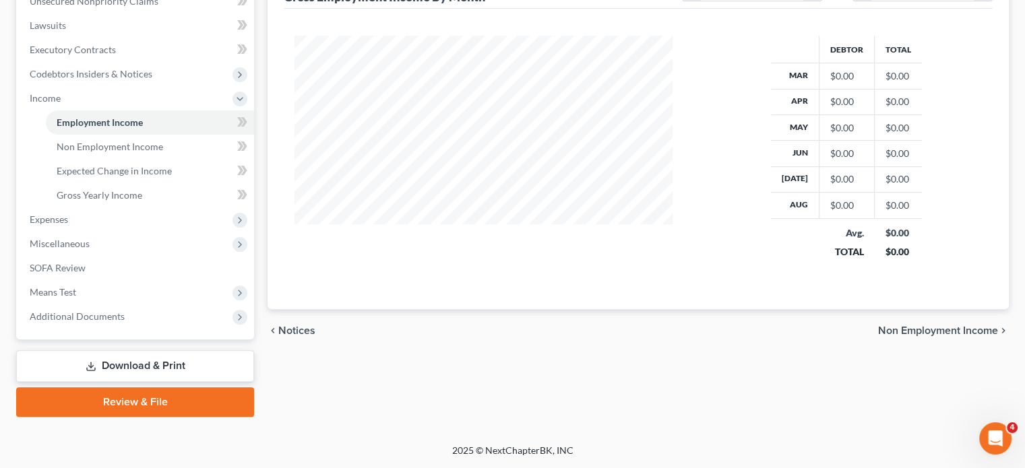
scroll to position [425, 0]
click at [163, 152] on span "Non Employment Income" at bounding box center [110, 146] width 106 height 11
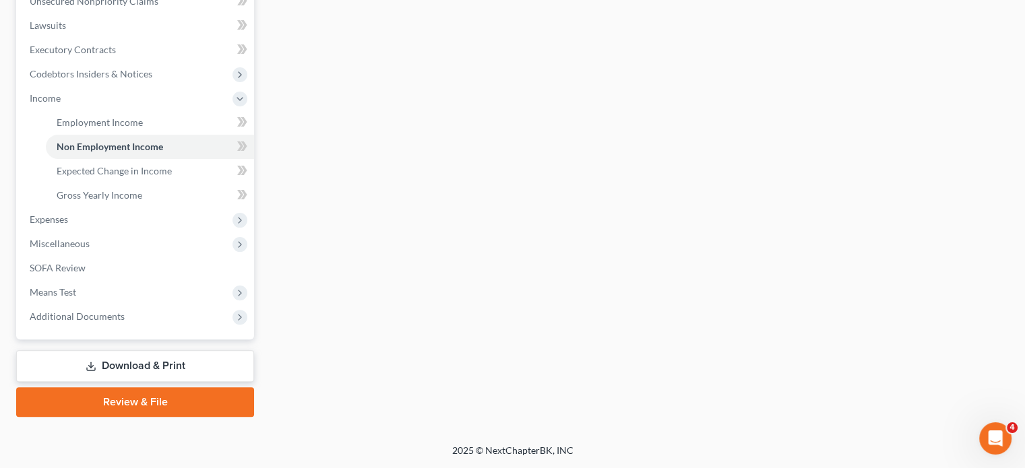
scroll to position [544, 0]
click at [68, 214] on span "Expenses" at bounding box center [49, 219] width 38 height 11
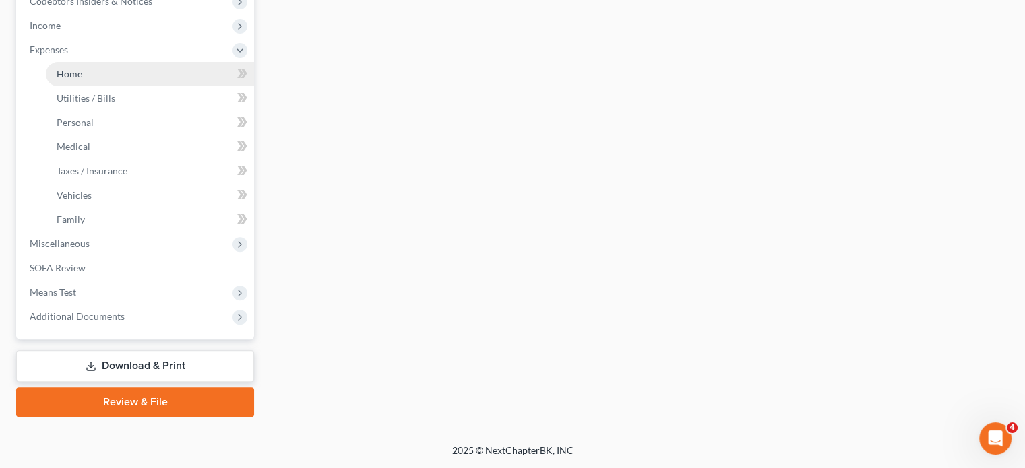
click at [125, 62] on link "Home" at bounding box center [150, 74] width 208 height 24
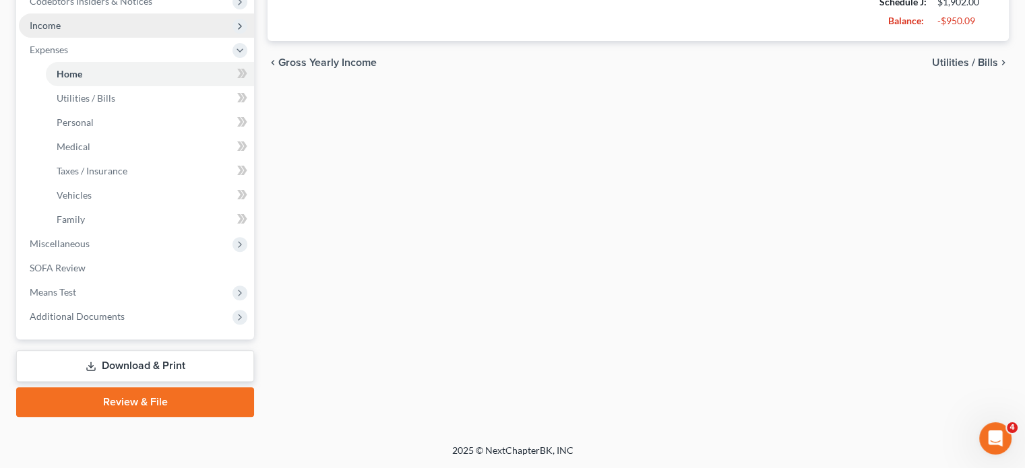
scroll to position [501, 0]
click at [126, 38] on span "Income" at bounding box center [136, 25] width 235 height 24
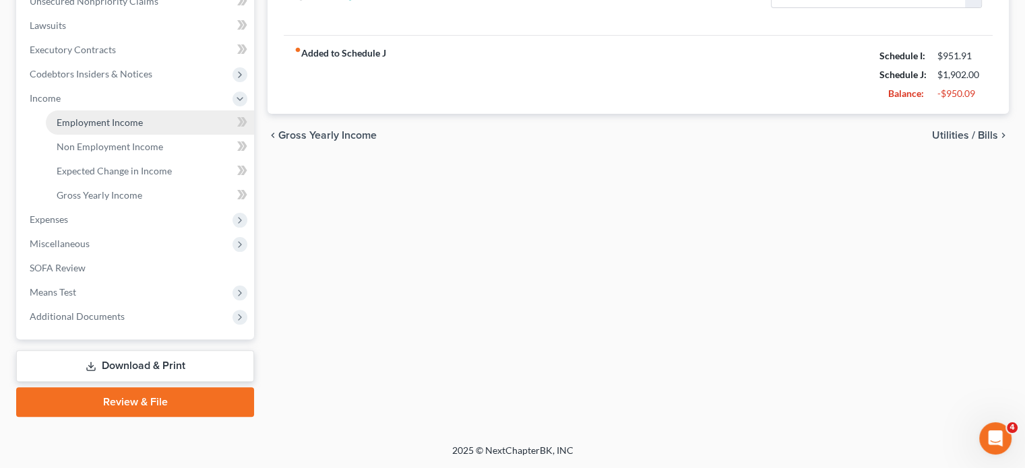
click at [129, 117] on span "Employment Income" at bounding box center [100, 122] width 86 height 11
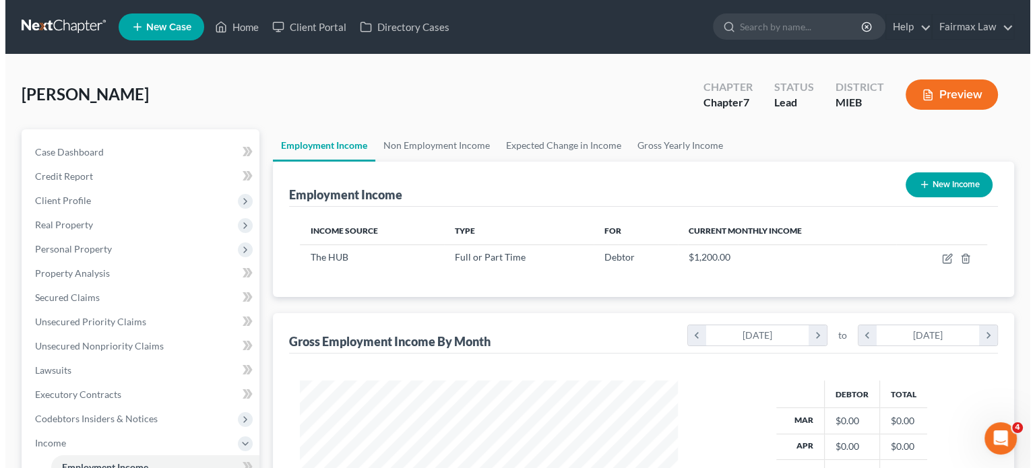
scroll to position [299, 405]
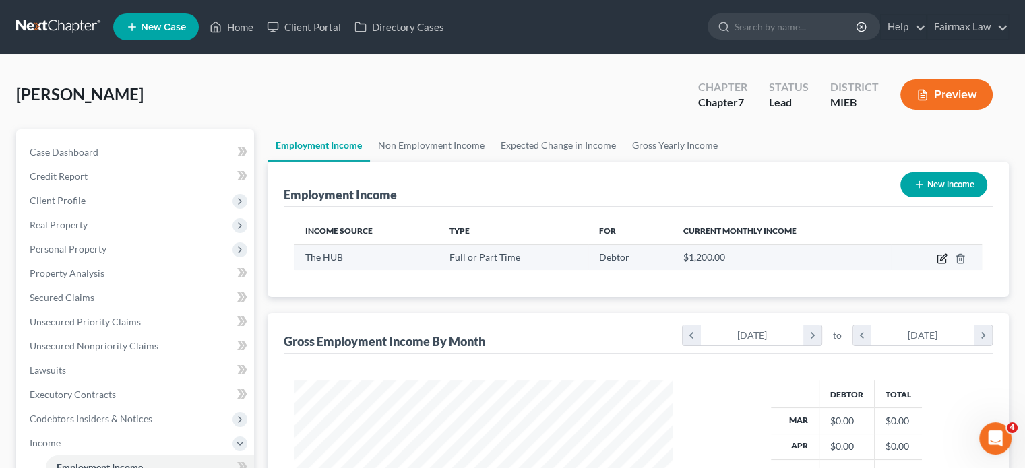
click at [937, 264] on icon "button" at bounding box center [942, 258] width 11 height 11
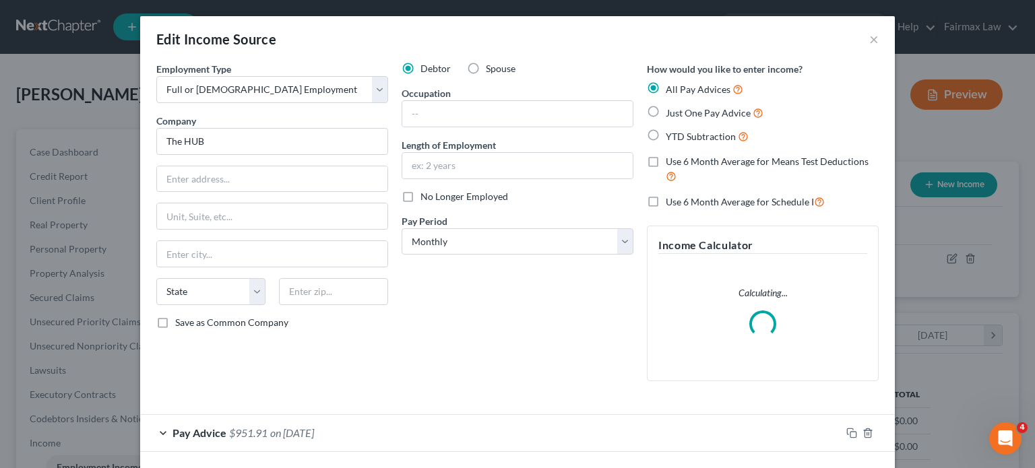
scroll to position [24, 0]
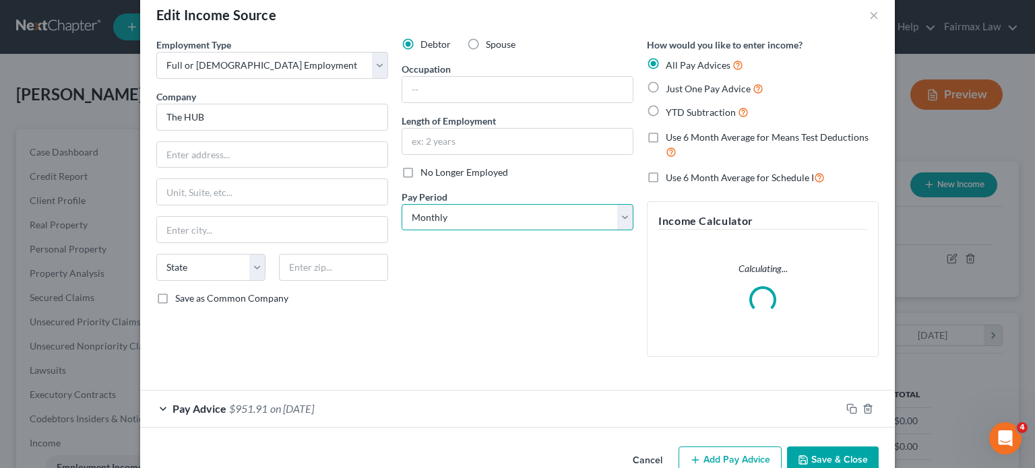
drag, startPoint x: 391, startPoint y: 270, endPoint x: 398, endPoint y: 290, distance: 21.3
click at [402, 231] on select "Select Monthly Twice Monthly Every Other Week Weekly" at bounding box center [518, 217] width 232 height 27
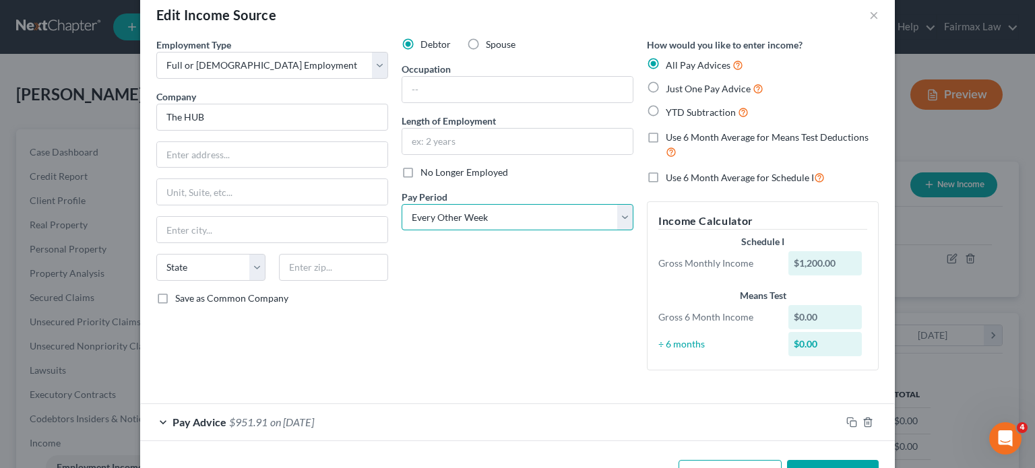
click at [402, 231] on select "Select Monthly Twice Monthly Every Other Week Weekly" at bounding box center [518, 217] width 232 height 27
click at [170, 168] on input "text" at bounding box center [272, 155] width 230 height 26
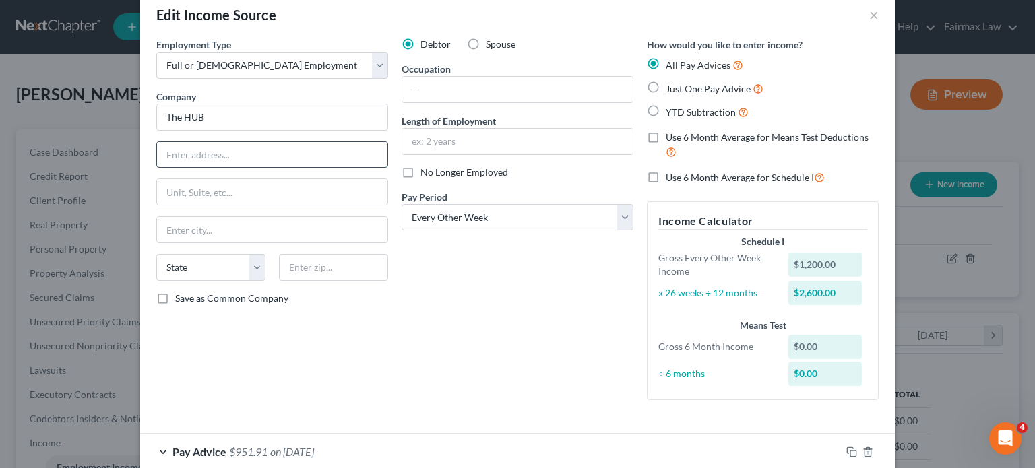
paste input "[STREET_ADDRESS]"
click at [279, 281] on input "text" at bounding box center [333, 267] width 109 height 27
click at [279, 281] on input "489377" at bounding box center [333, 267] width 109 height 27
click at [395, 358] on div "Debtor Spouse Occupation Length of Employment No Longer Employed Pay Period * S…" at bounding box center [517, 224] width 245 height 373
click at [157, 168] on input "[STREET_ADDRESS]" at bounding box center [272, 155] width 230 height 26
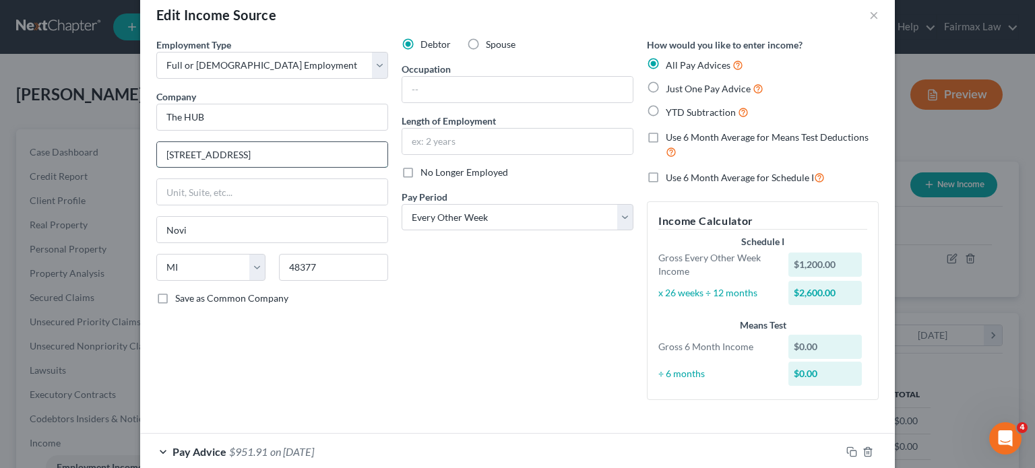
click at [157, 168] on input "[STREET_ADDRESS]" at bounding box center [272, 155] width 230 height 26
click at [170, 168] on input "[STREET_ADDRESS]" at bounding box center [272, 155] width 230 height 26
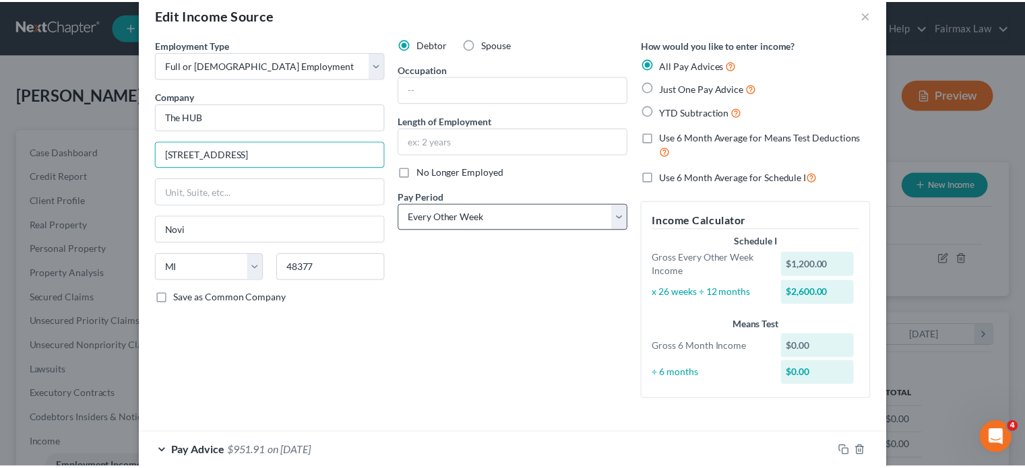
scroll to position [222, 0]
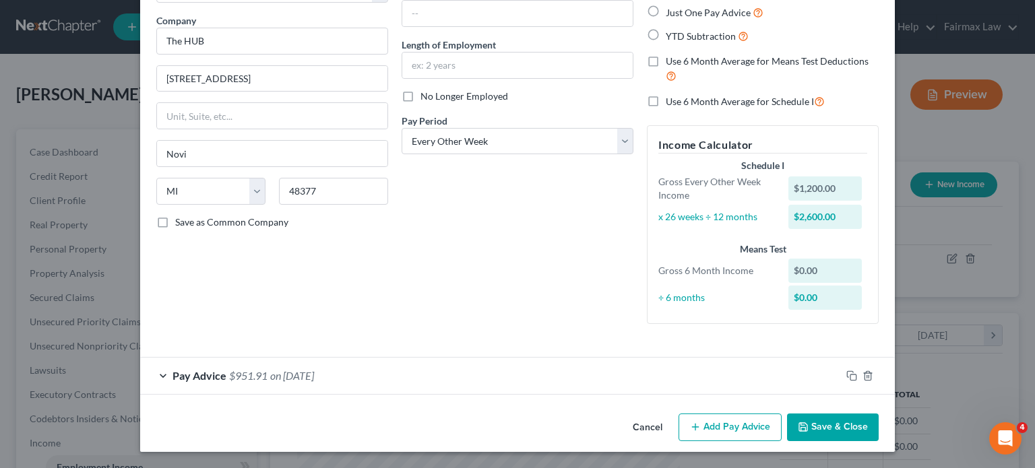
click at [871, 414] on button "Save & Close" at bounding box center [833, 428] width 92 height 28
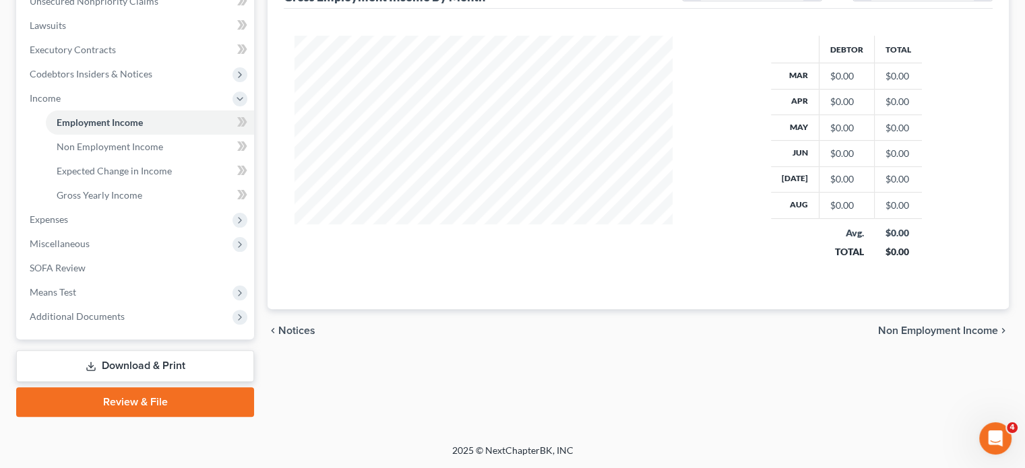
scroll to position [406, 0]
click at [68, 225] on span "Expenses" at bounding box center [49, 219] width 38 height 11
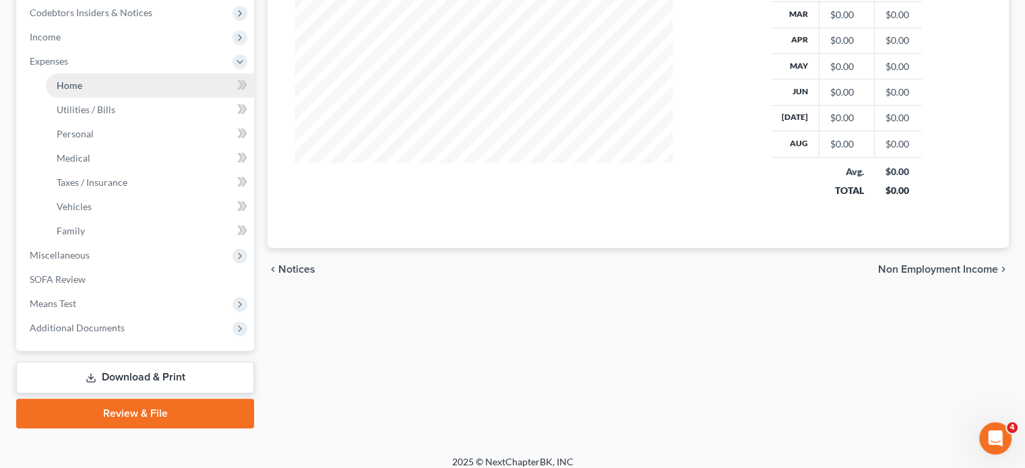
click at [107, 98] on link "Home" at bounding box center [150, 85] width 208 height 24
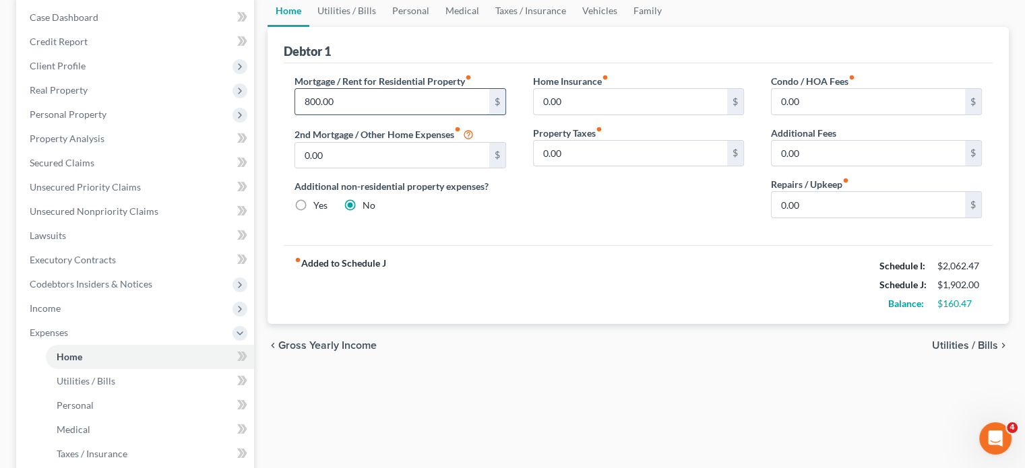
scroll to position [134, 0]
click at [384, 28] on link "Utilities / Bills" at bounding box center [346, 11] width 75 height 32
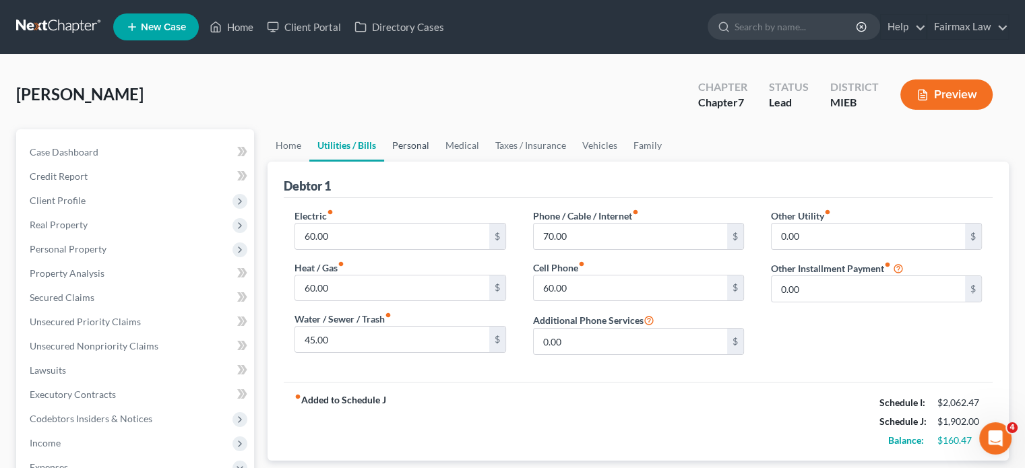
click at [437, 162] on link "Personal" at bounding box center [410, 145] width 53 height 32
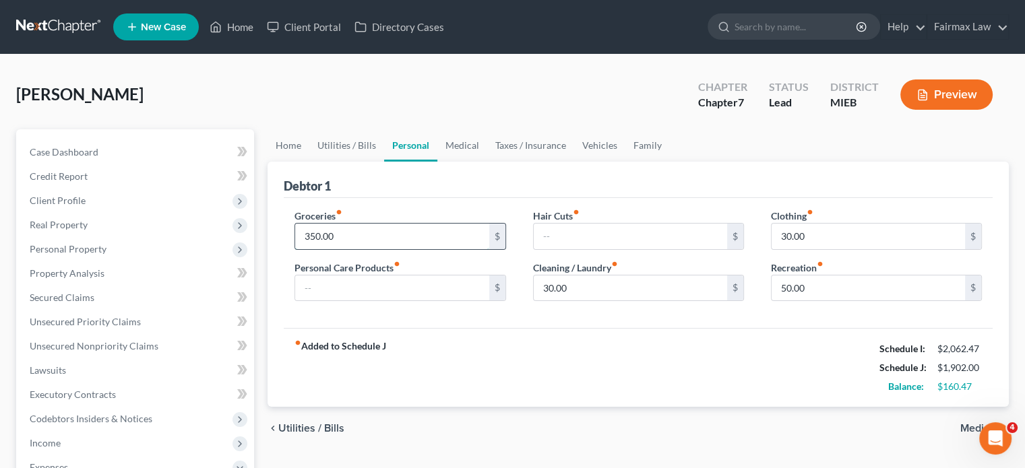
click at [390, 249] on input "350.00" at bounding box center [391, 237] width 193 height 26
click at [400, 275] on label "Personal Care Products fiber_manual_record" at bounding box center [347, 268] width 106 height 14
click at [426, 301] on input "text" at bounding box center [391, 289] width 193 height 26
click at [815, 301] on input "50.00" at bounding box center [868, 289] width 193 height 26
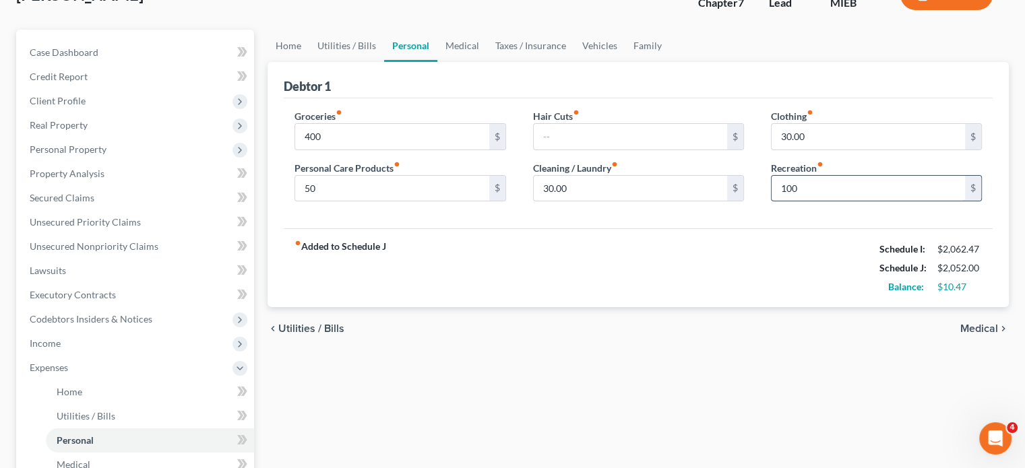
scroll to position [106, 0]
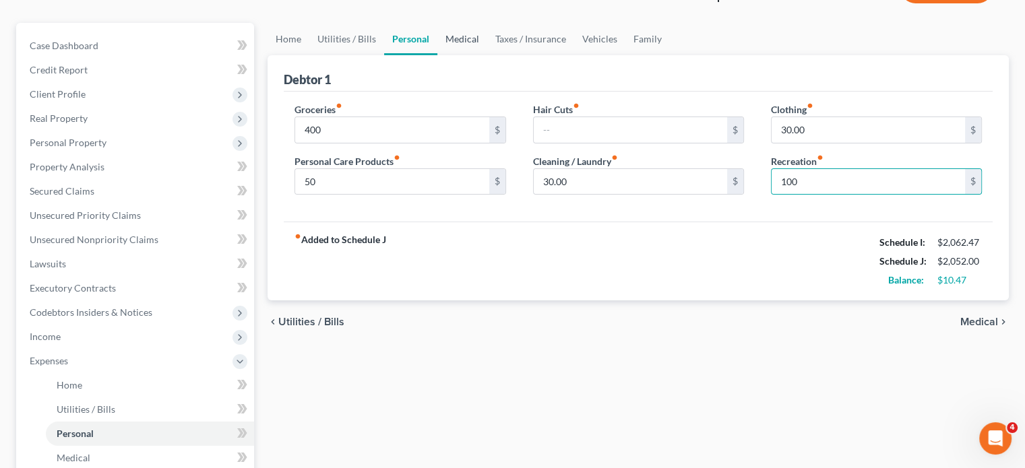
click at [487, 55] on link "Medical" at bounding box center [462, 39] width 50 height 32
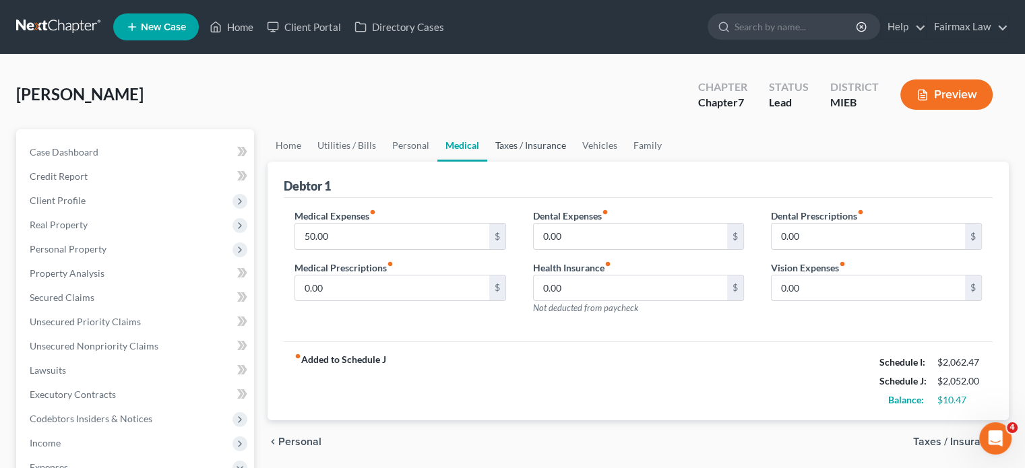
click at [567, 162] on link "Taxes / Insurance" at bounding box center [530, 145] width 87 height 32
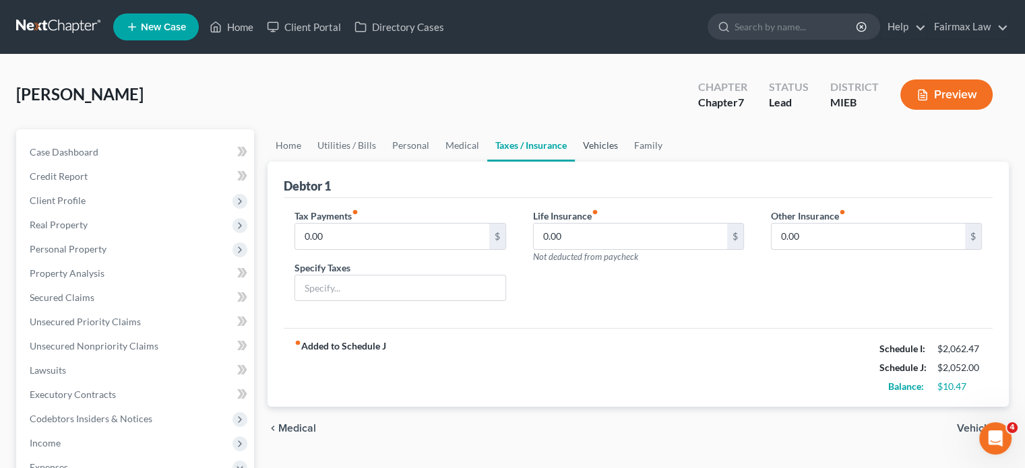
click at [626, 162] on link "Vehicles" at bounding box center [600, 145] width 51 height 32
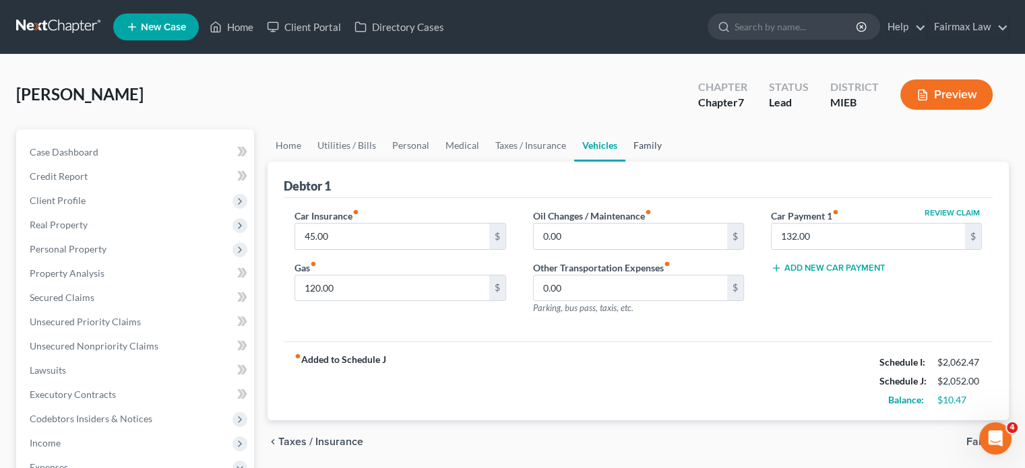
click at [670, 162] on link "Family" at bounding box center [647, 145] width 44 height 32
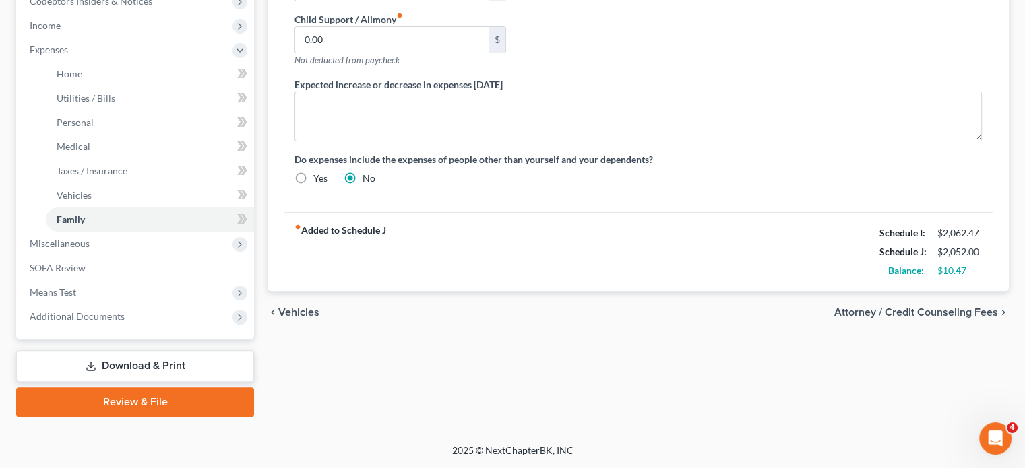
scroll to position [635, 0]
click at [90, 238] on span "Miscellaneous" at bounding box center [60, 243] width 60 height 11
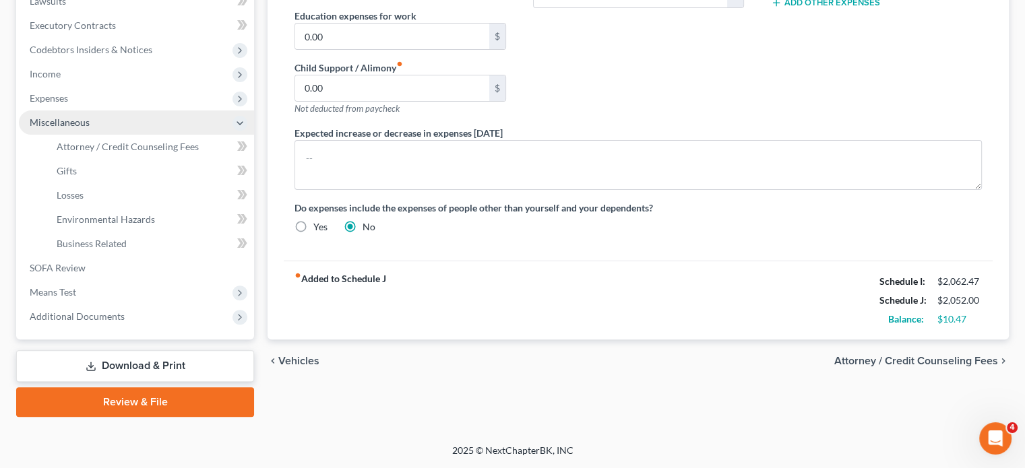
scroll to position [575, 0]
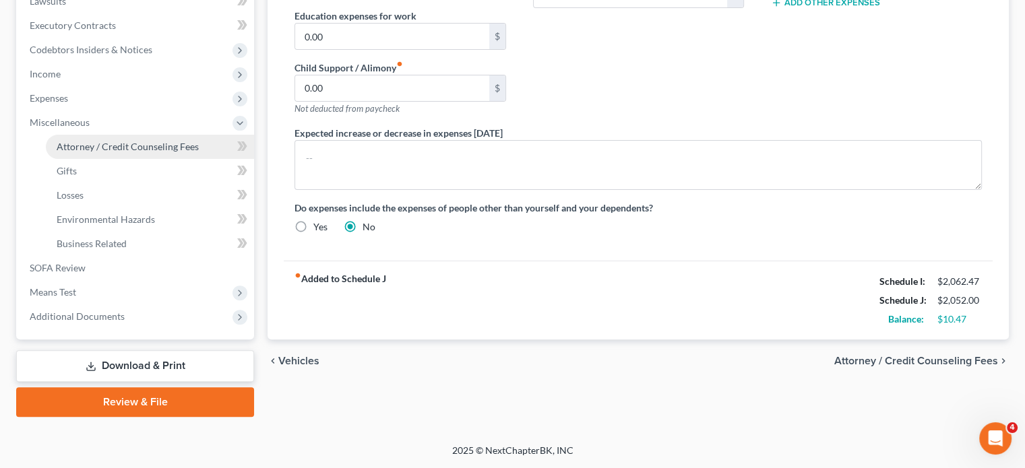
click at [93, 141] on span "Attorney / Credit Counseling Fees" at bounding box center [128, 146] width 142 height 11
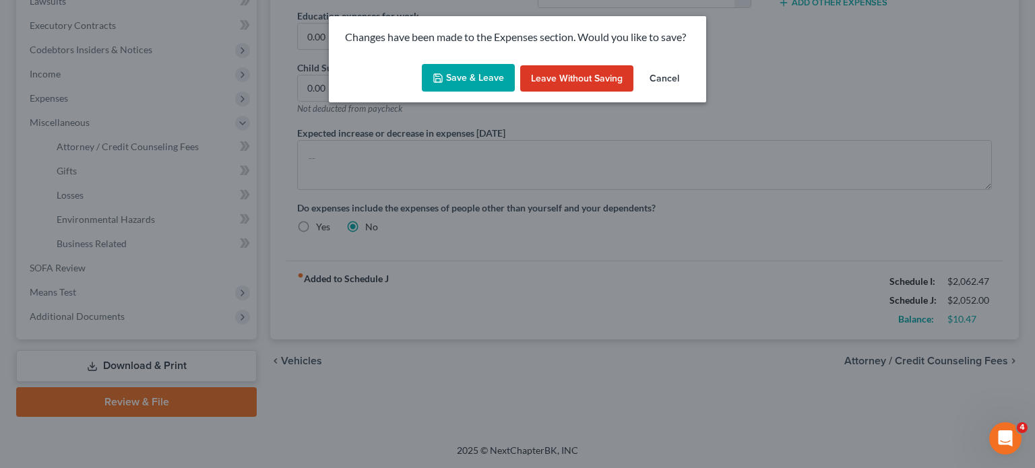
click at [441, 88] on button "Save & Leave" at bounding box center [468, 78] width 93 height 28
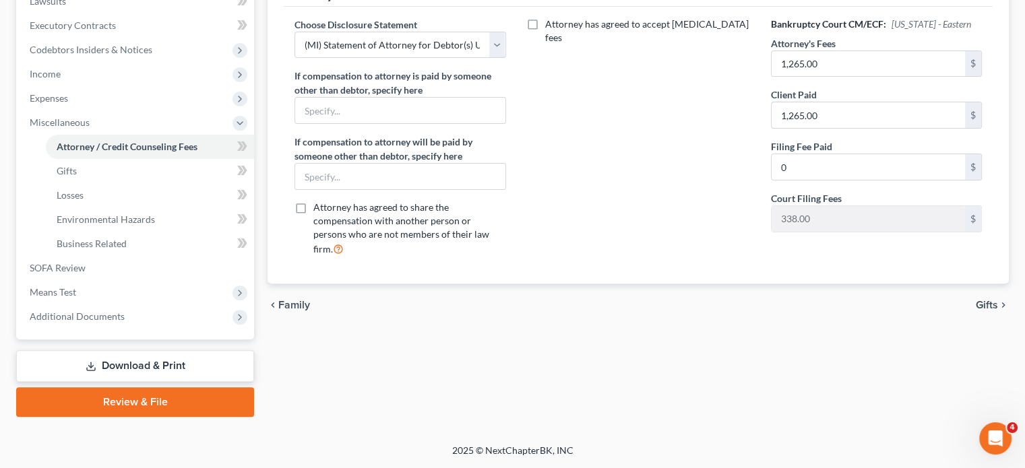
scroll to position [492, 0]
click at [132, 91] on span "Expenses" at bounding box center [136, 98] width 235 height 24
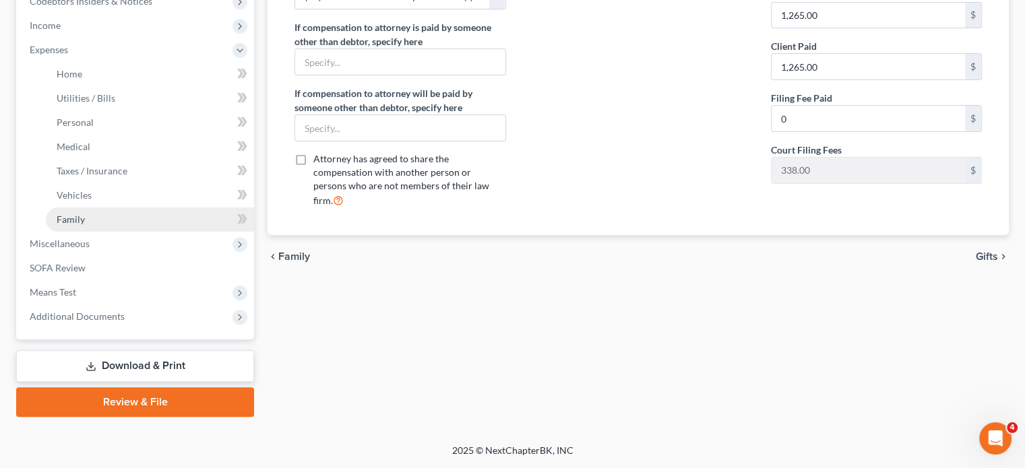
click at [90, 232] on link "Family" at bounding box center [150, 220] width 208 height 24
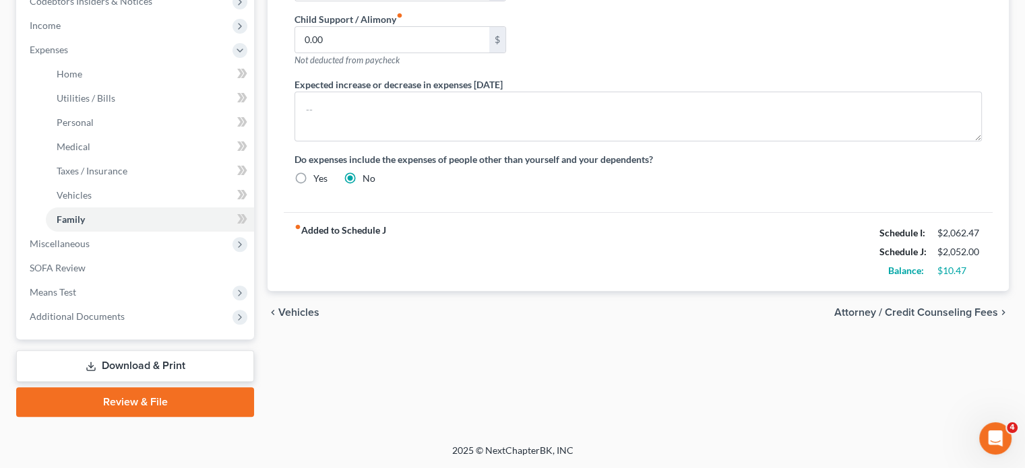
scroll to position [635, 0]
click at [143, 280] on span "Means Test" at bounding box center [136, 292] width 235 height 24
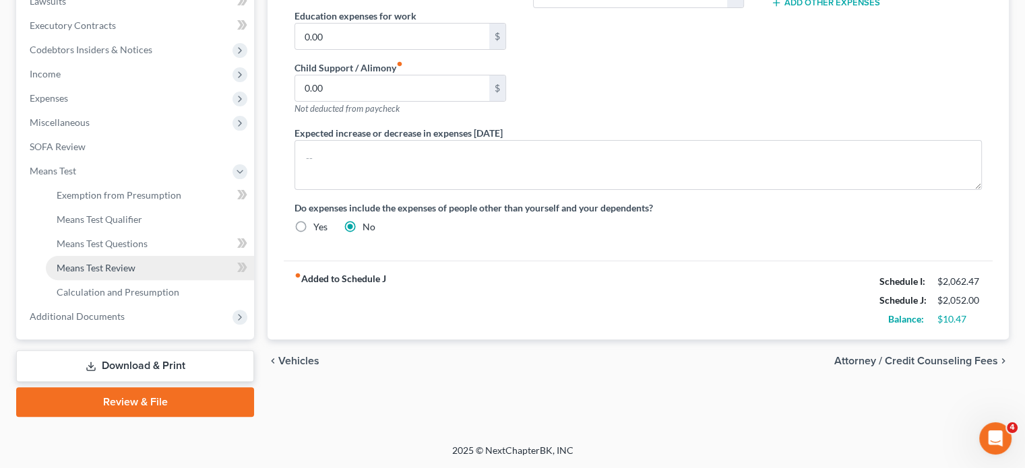
scroll to position [575, 0]
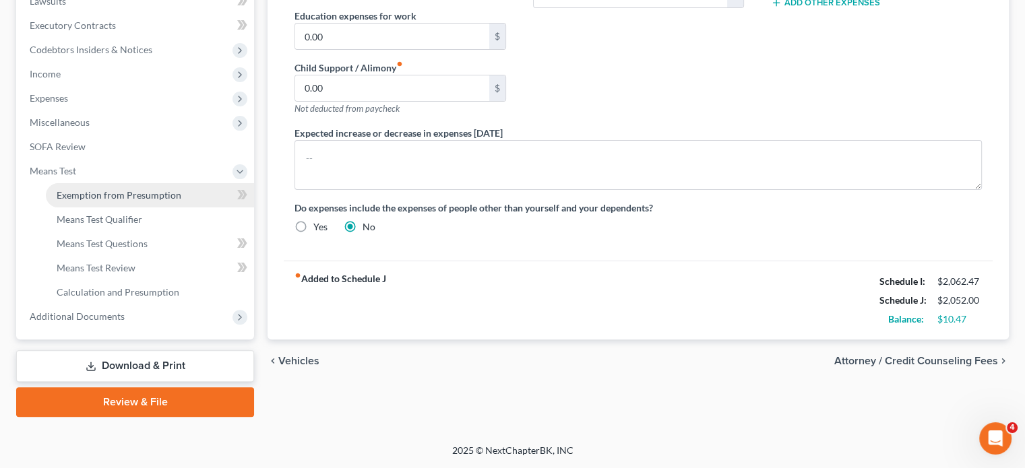
click at [168, 189] on span "Exemption from Presumption" at bounding box center [119, 194] width 125 height 11
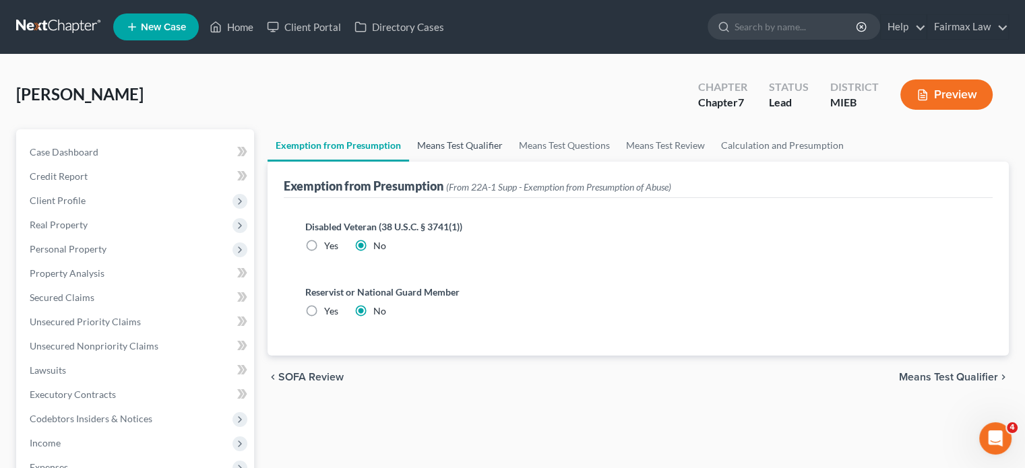
click at [480, 162] on link "Means Test Qualifier" at bounding box center [460, 145] width 102 height 32
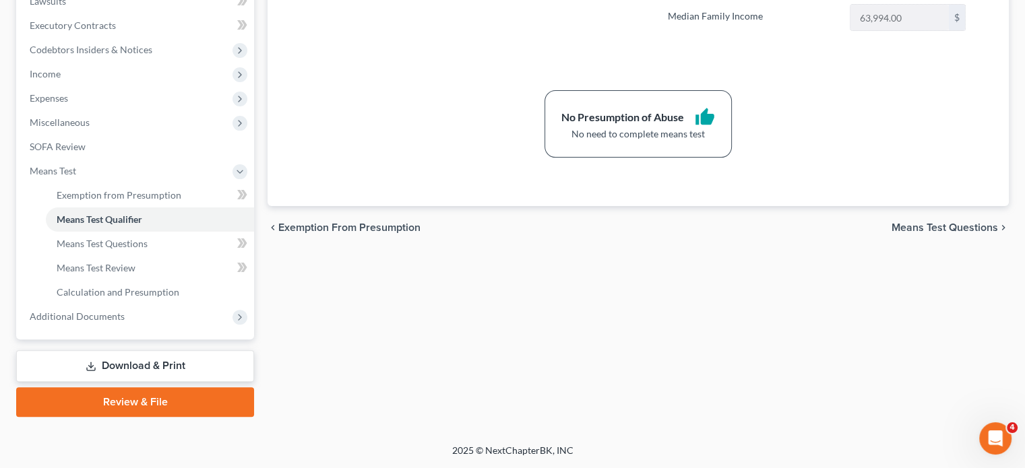
scroll to position [575, 0]
click at [125, 311] on span "Additional Documents" at bounding box center [77, 316] width 95 height 11
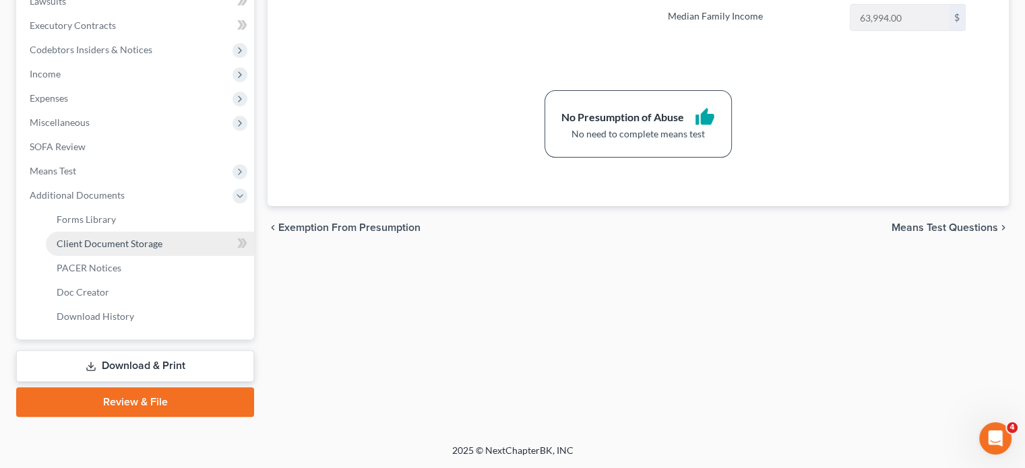
click at [151, 238] on span "Client Document Storage" at bounding box center [110, 243] width 106 height 11
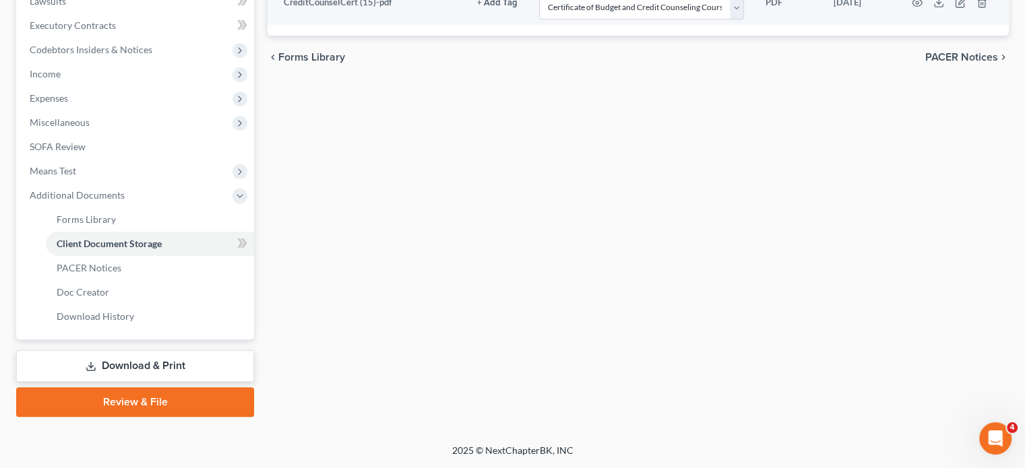
scroll to position [461, 0]
click at [179, 232] on link "Forms Library" at bounding box center [150, 220] width 208 height 24
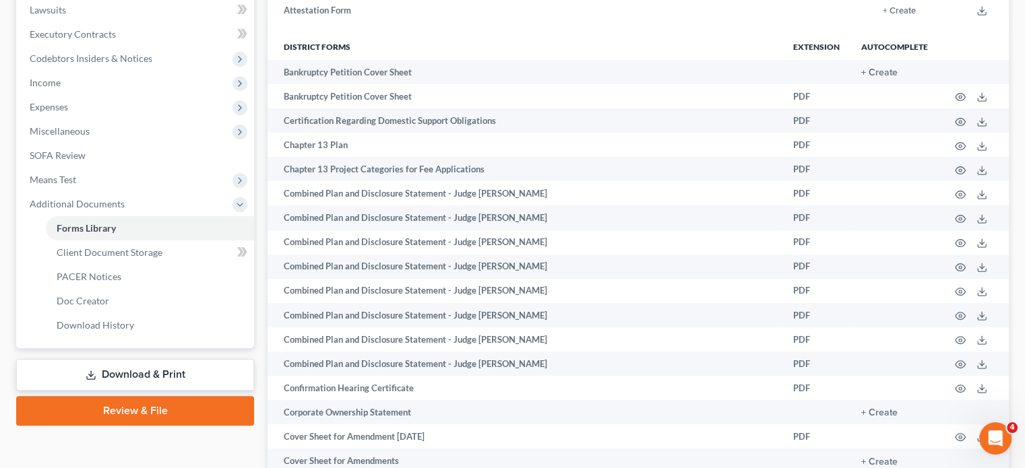
scroll to position [361, 0]
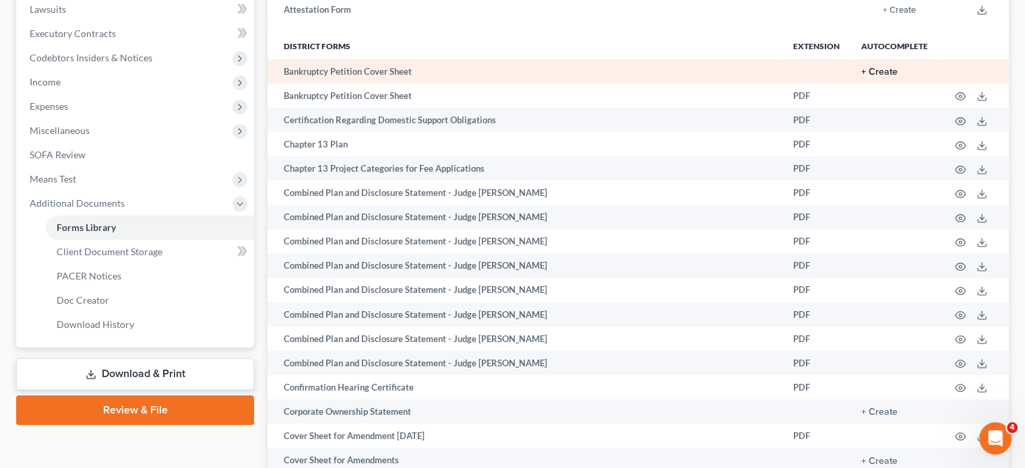
click at [861, 77] on button "+ Create" at bounding box center [879, 71] width 36 height 9
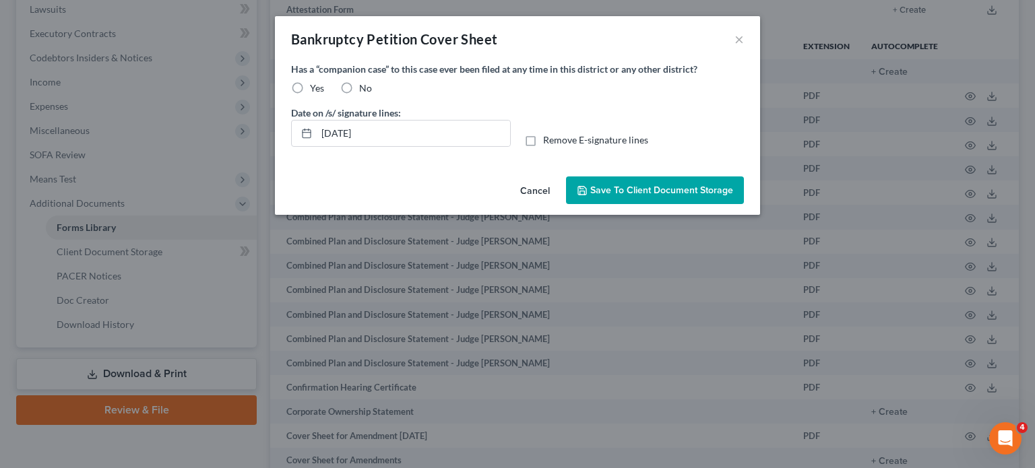
click at [359, 95] on label "No" at bounding box center [365, 88] width 13 height 13
click at [365, 90] on input "No" at bounding box center [369, 86] width 9 height 9
click at [607, 205] on button "Save to Client Document Storage" at bounding box center [655, 191] width 178 height 28
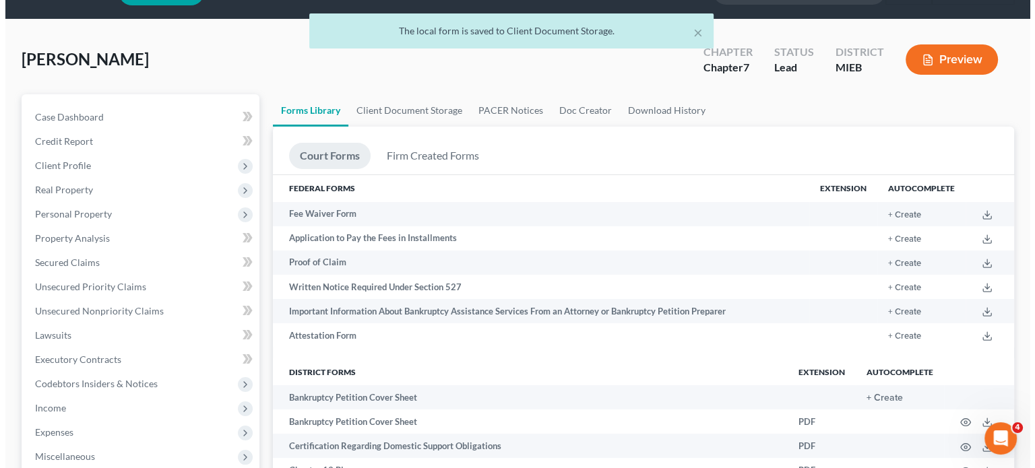
scroll to position [29, 0]
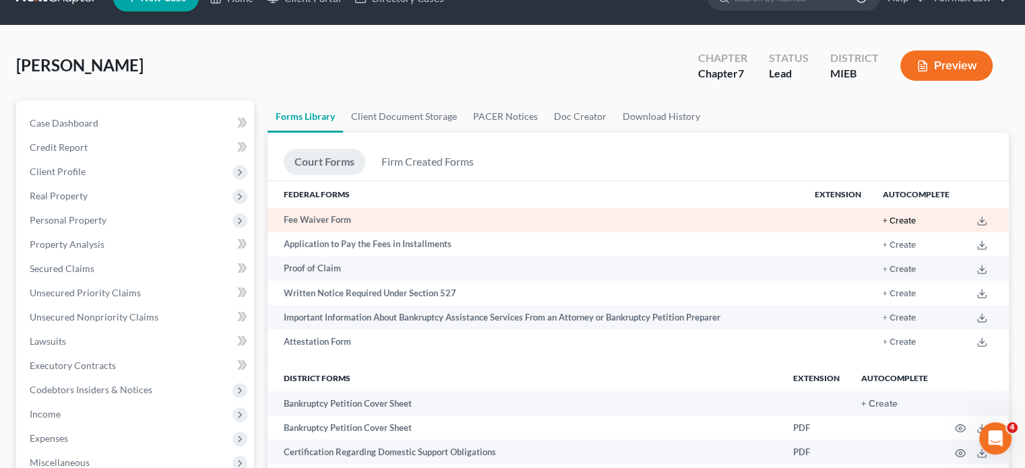
click at [883, 226] on button "+ Create" at bounding box center [899, 221] width 33 height 9
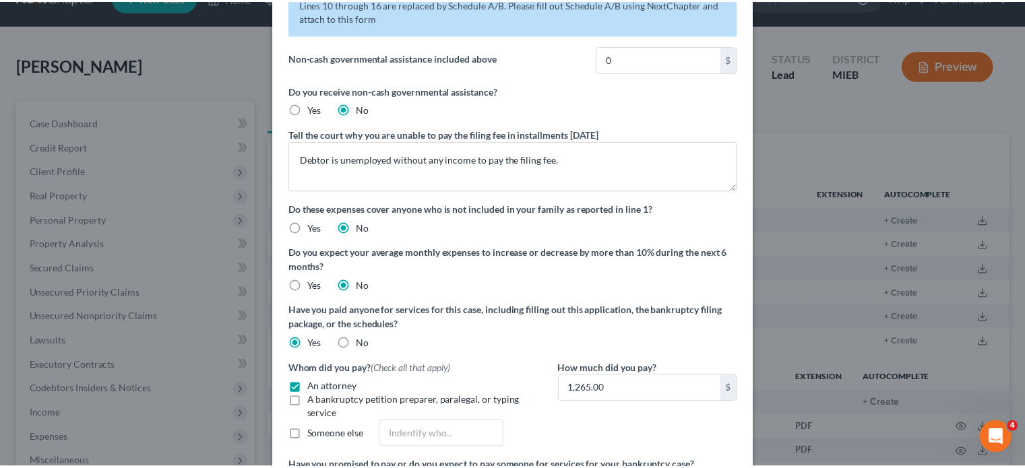
scroll to position [0, 0]
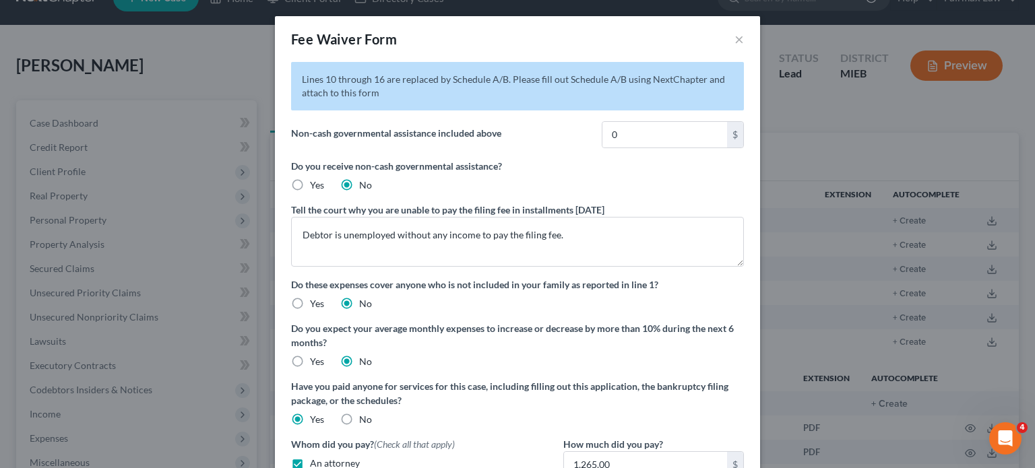
click at [760, 47] on div "Fee Waiver Form ×" at bounding box center [517, 39] width 485 height 46
click at [744, 47] on button "×" at bounding box center [738, 39] width 9 height 16
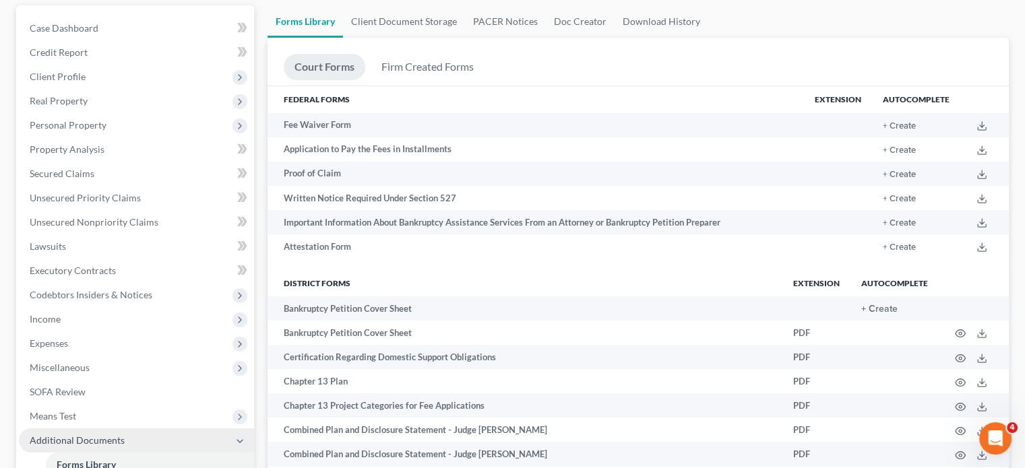
scroll to position [124, 0]
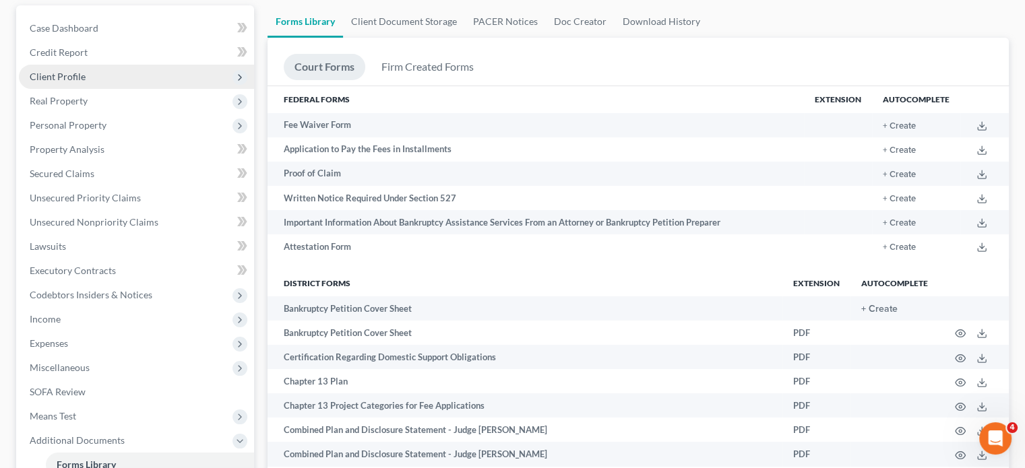
click at [135, 89] on span "Client Profile" at bounding box center [136, 77] width 235 height 24
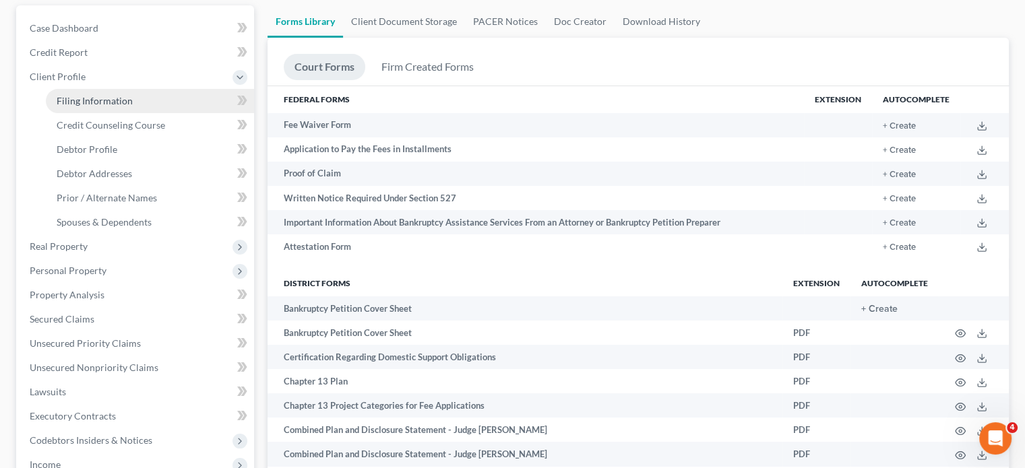
click at [126, 106] on span "Filing Information" at bounding box center [95, 100] width 76 height 11
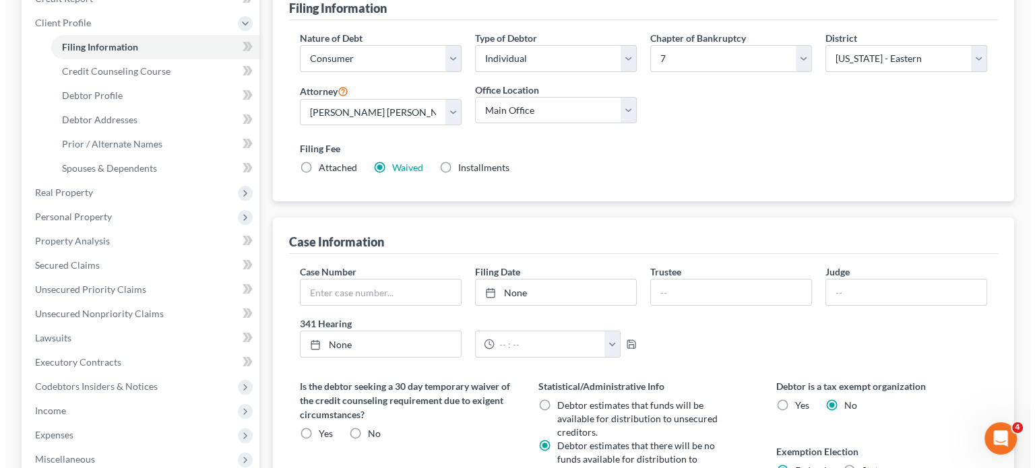
scroll to position [186, 0]
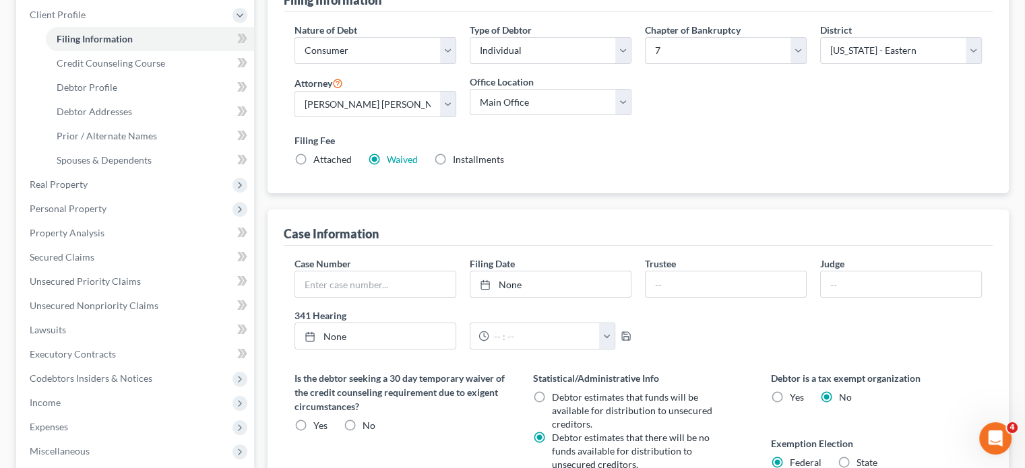
click at [480, 166] on label "Installments Installments" at bounding box center [478, 159] width 51 height 13
click at [467, 162] on input "Installments Installments" at bounding box center [462, 157] width 9 height 9
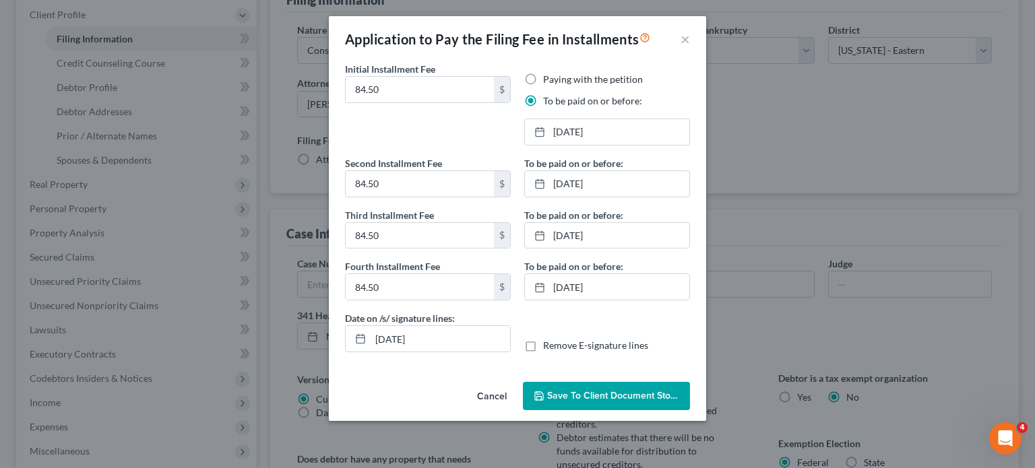
scroll to position [73, 0]
click at [560, 119] on link "[DATE]" at bounding box center [607, 132] width 164 height 26
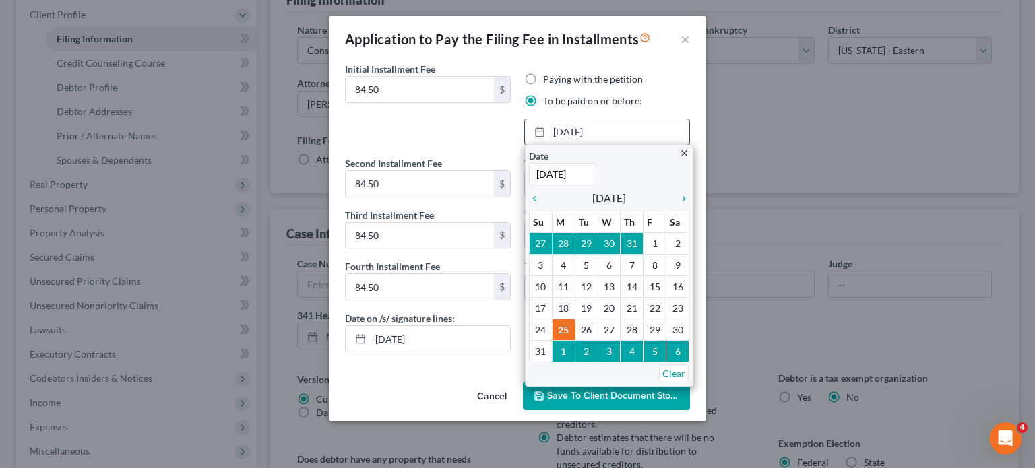
click at [538, 163] on input "[DATE]" at bounding box center [562, 174] width 67 height 22
click at [697, 181] on div "To be paid on or before: [DATE] close Date [DATE] Time 12:00 AM chevron_left [D…" at bounding box center [607, 233] width 179 height 155
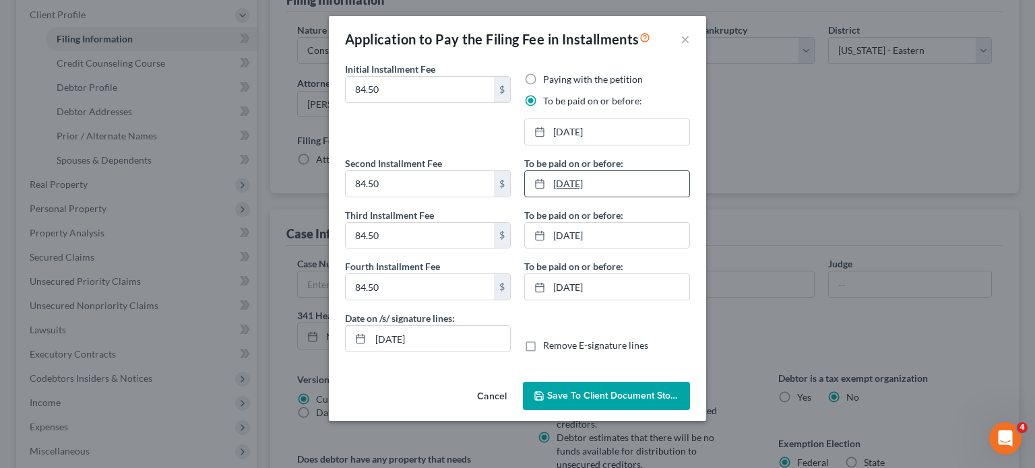
click at [561, 171] on link "[DATE]" at bounding box center [607, 184] width 164 height 26
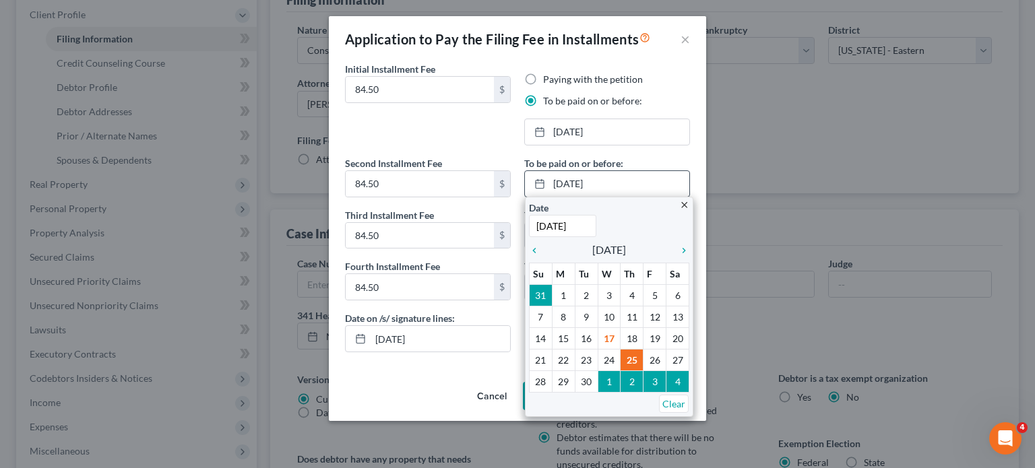
click at [534, 215] on input "[DATE]" at bounding box center [562, 226] width 67 height 22
click at [536, 215] on input "[DATE]" at bounding box center [562, 226] width 67 height 22
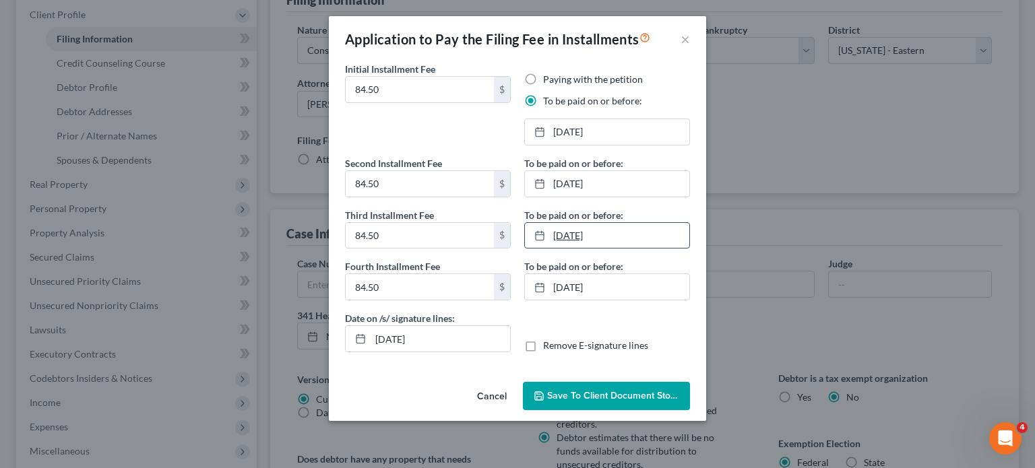
click at [563, 223] on link "[DATE]" at bounding box center [607, 236] width 164 height 26
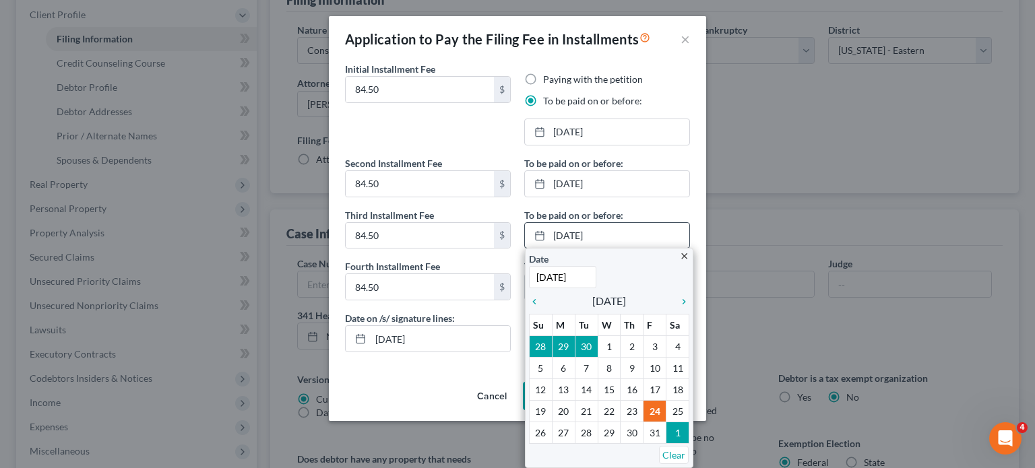
click at [543, 272] on input "[DATE]" at bounding box center [562, 277] width 67 height 22
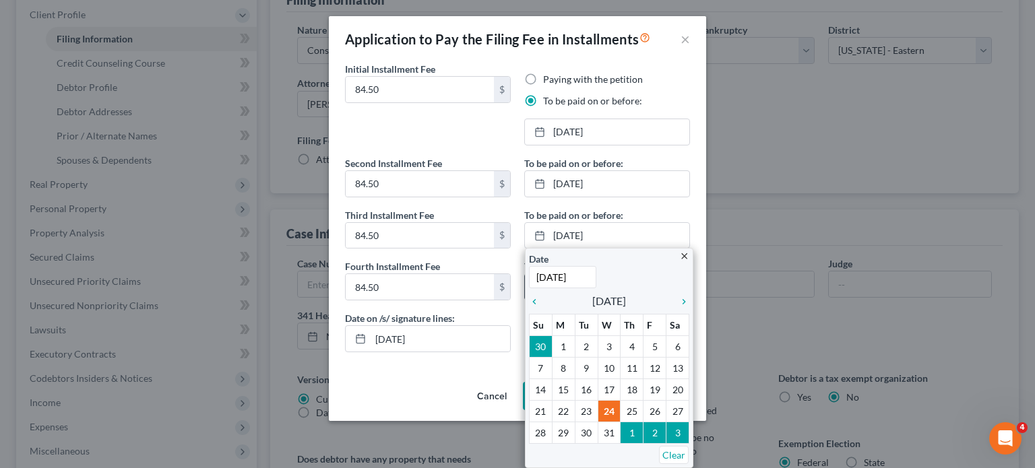
click at [689, 281] on link "[DATE]" at bounding box center [607, 287] width 164 height 26
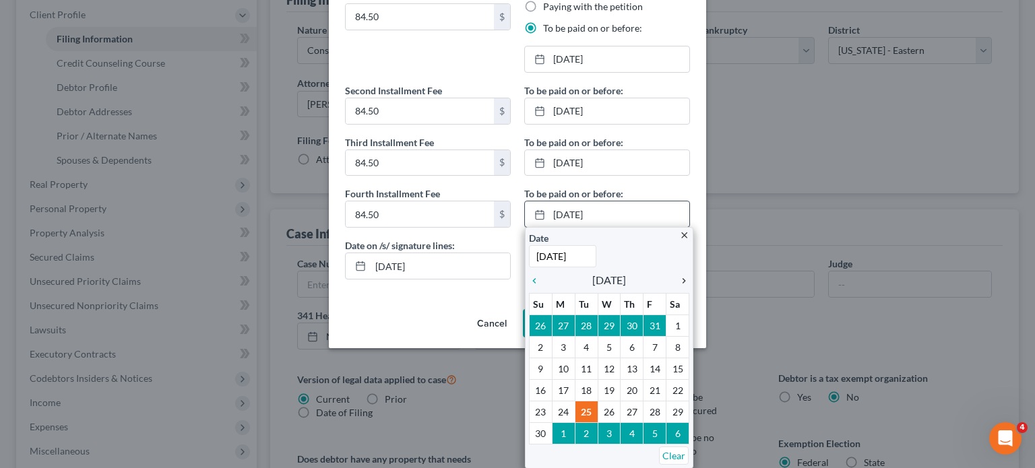
click at [675, 286] on icon "chevron_right" at bounding box center [681, 281] width 18 height 11
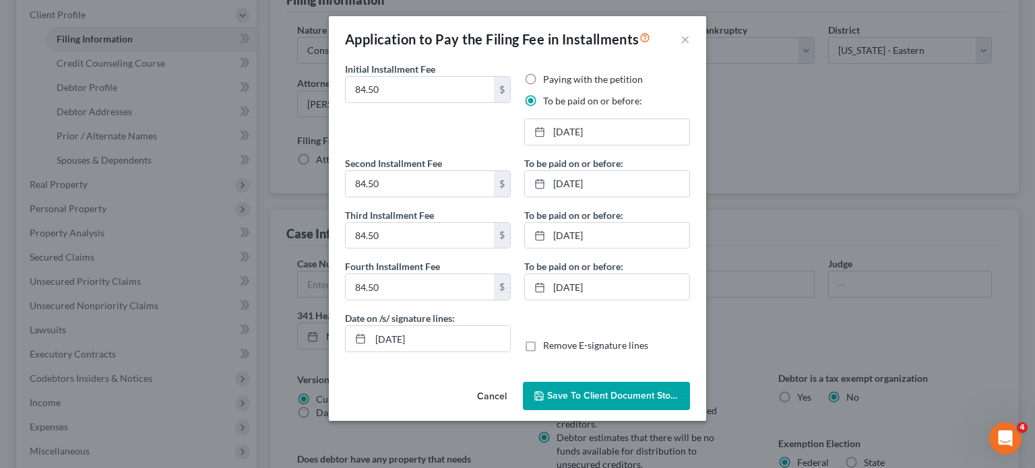
click at [551, 402] on span "Save to Client Document Storage" at bounding box center [618, 395] width 143 height 11
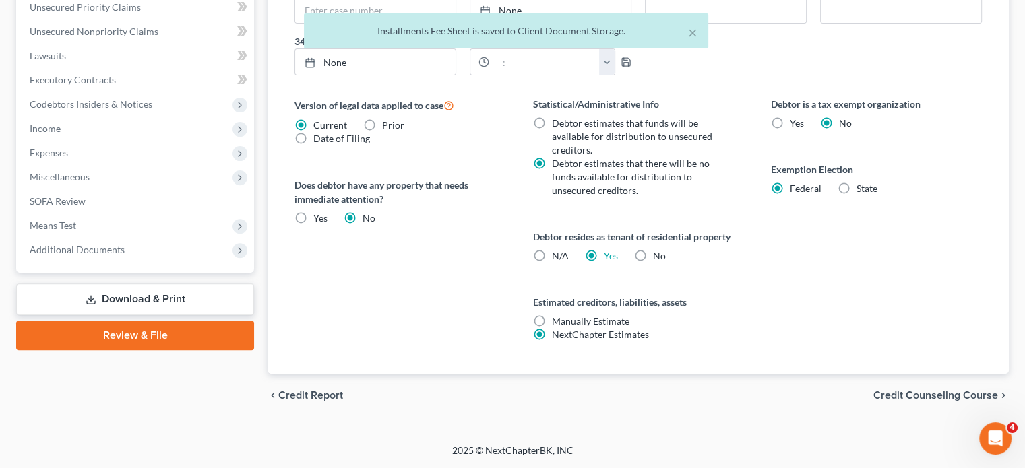
scroll to position [686, 0]
click at [171, 238] on span "Additional Documents" at bounding box center [136, 250] width 235 height 24
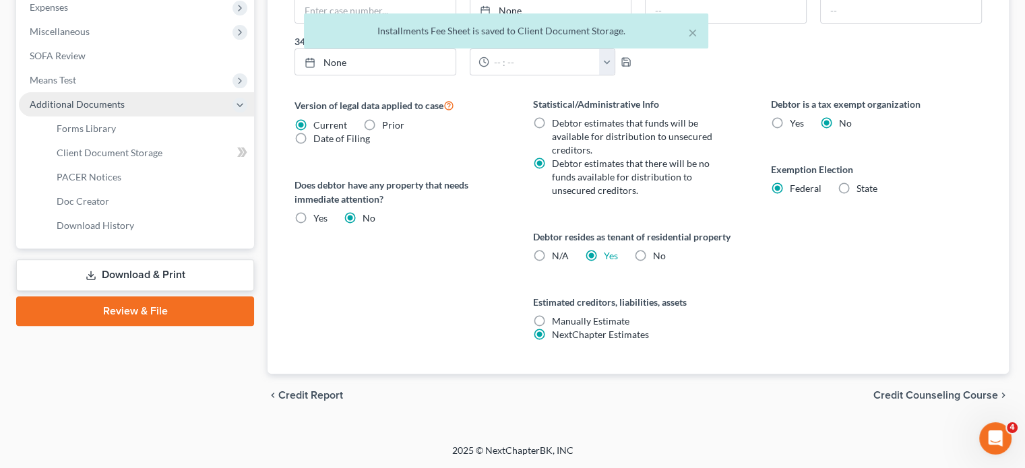
scroll to position [504, 0]
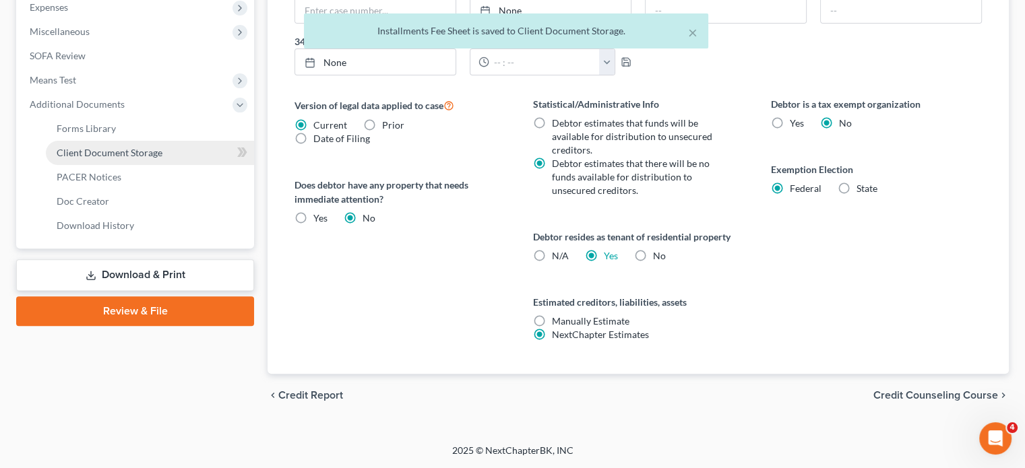
click at [162, 158] on span "Client Document Storage" at bounding box center [110, 152] width 106 height 11
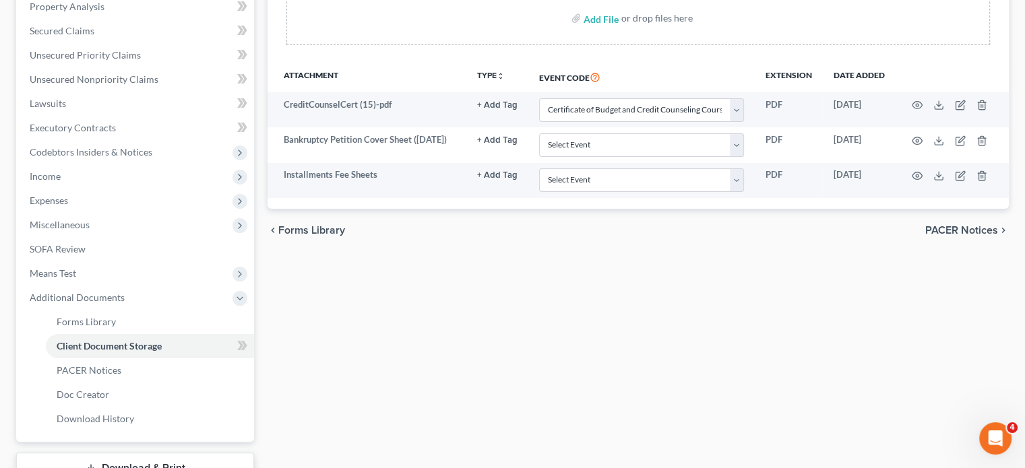
scroll to position [267, 0]
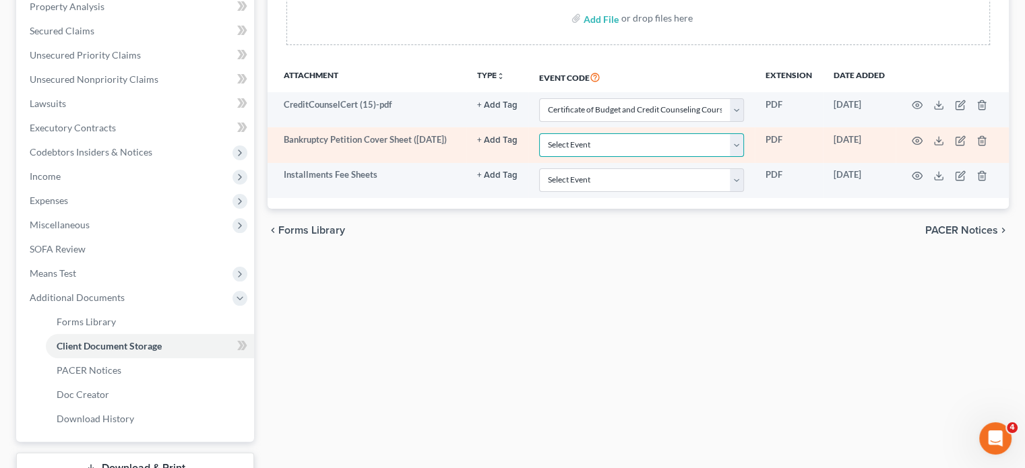
click at [559, 157] on select "Select Event 20 Largest Unsecured Creditors Amended Chapter 11 Plan Amended Cha…" at bounding box center [641, 145] width 205 height 24
click at [539, 157] on select "Select Event 20 Largest Unsecured Creditors Amended Chapter 11 Plan Amended Cha…" at bounding box center [641, 145] width 205 height 24
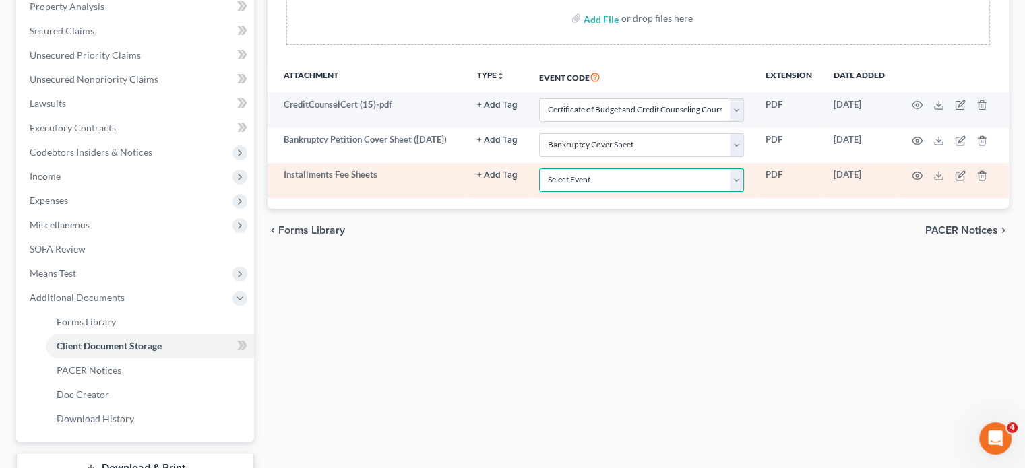
click at [539, 192] on select "Select Event 20 Largest Unsecured Creditors Amended Chapter 11 Plan Amended Cha…" at bounding box center [641, 180] width 205 height 24
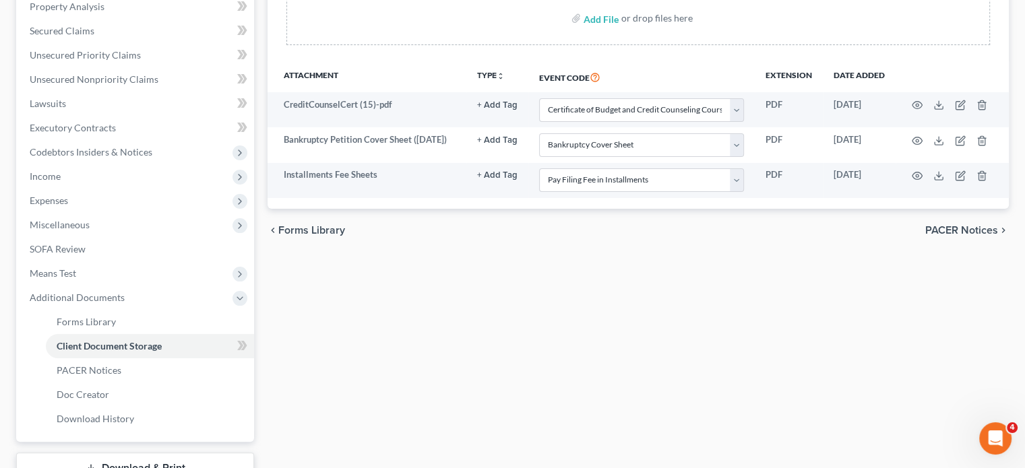
click at [712, 414] on div "Forms Library Client Document Storage PACER Notices Doc Creator Download Histor…" at bounding box center [638, 191] width 755 height 657
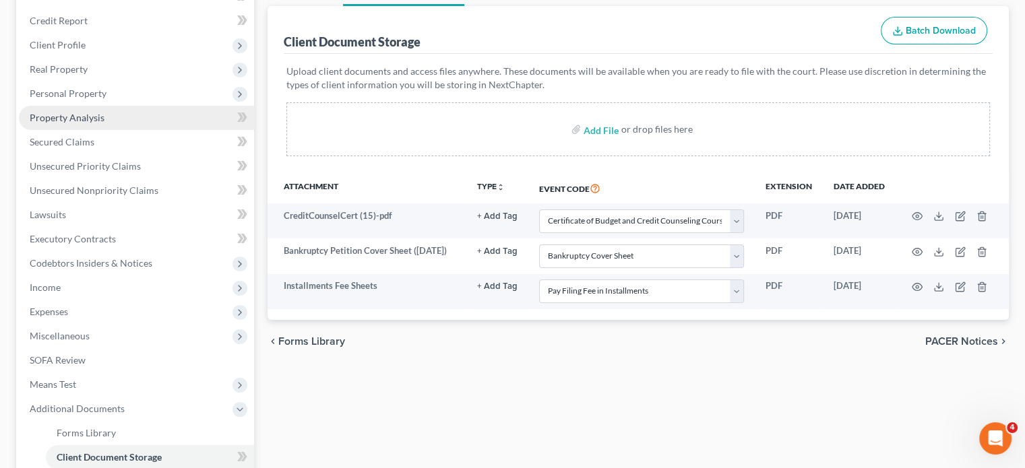
scroll to position [152, 0]
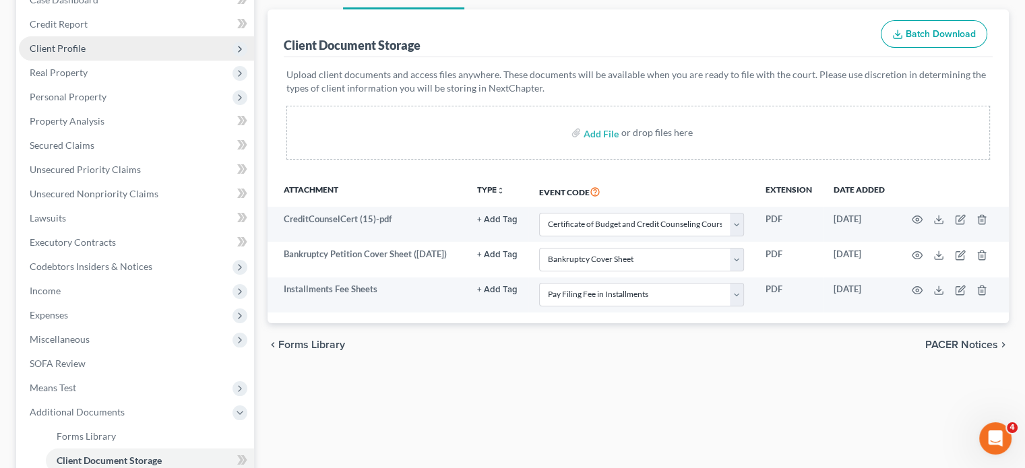
click at [119, 61] on span "Client Profile" at bounding box center [136, 48] width 235 height 24
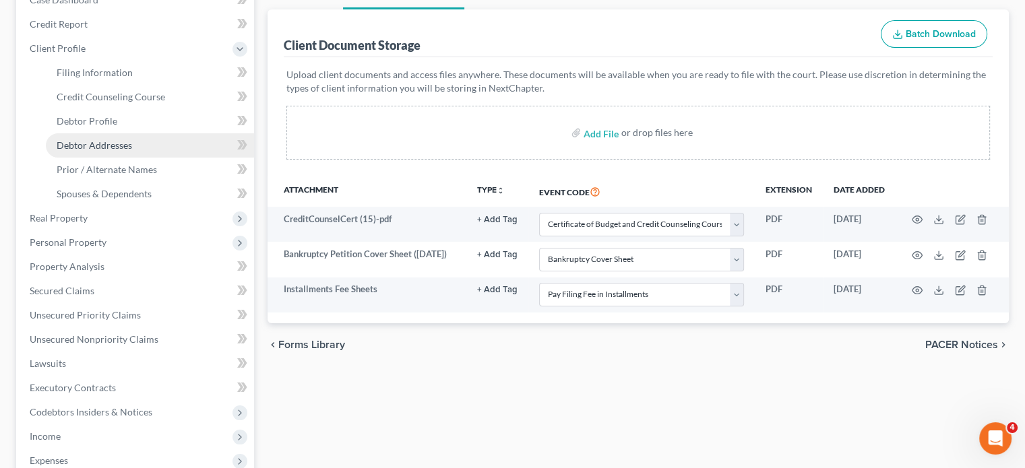
click at [138, 158] on link "Debtor Addresses" at bounding box center [150, 145] width 208 height 24
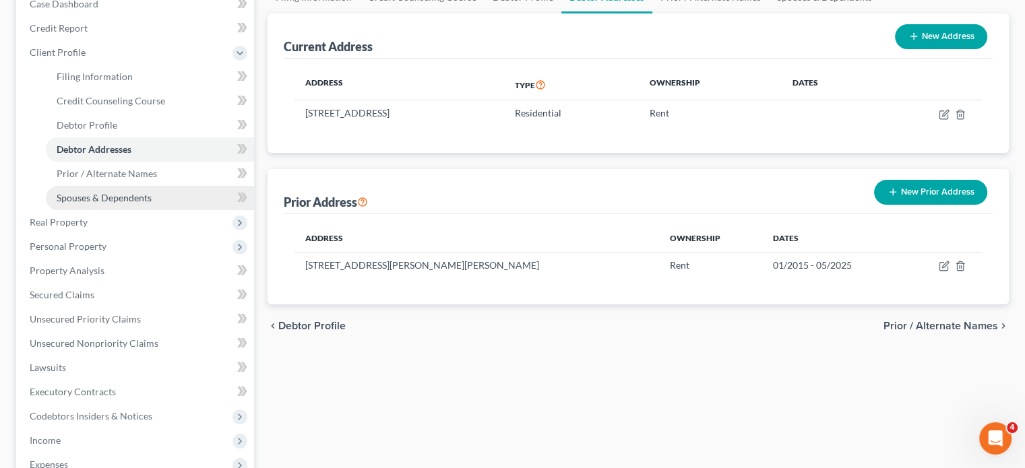
scroll to position [131, 0]
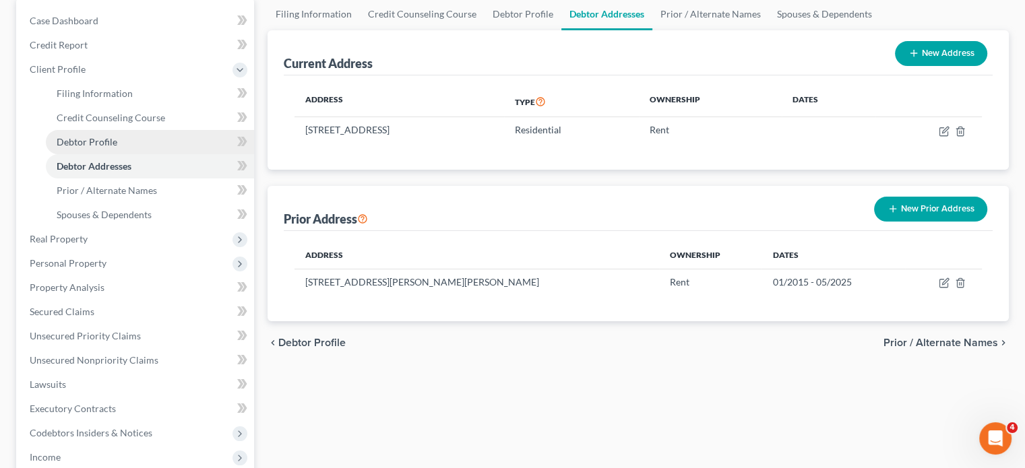
click at [138, 154] on link "Debtor Profile" at bounding box center [150, 142] width 208 height 24
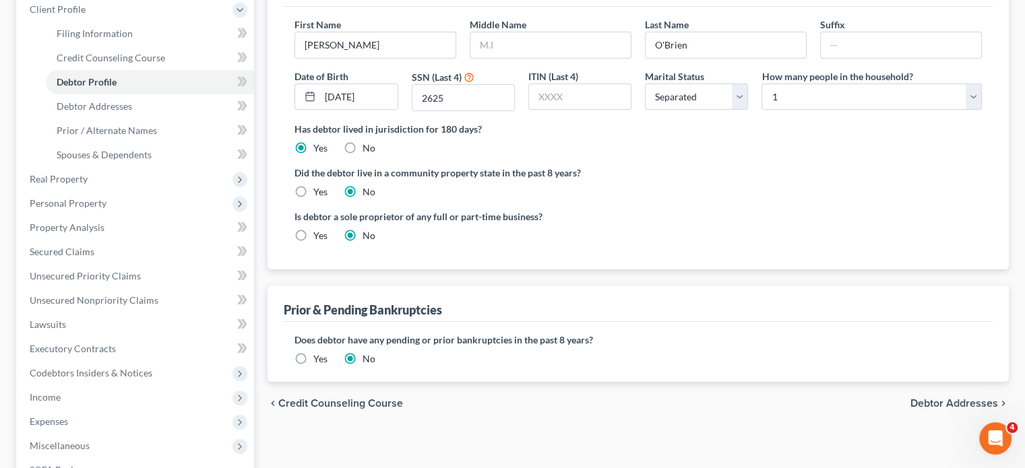
scroll to position [191, 0]
click at [158, 119] on link "Debtor Addresses" at bounding box center [150, 106] width 208 height 24
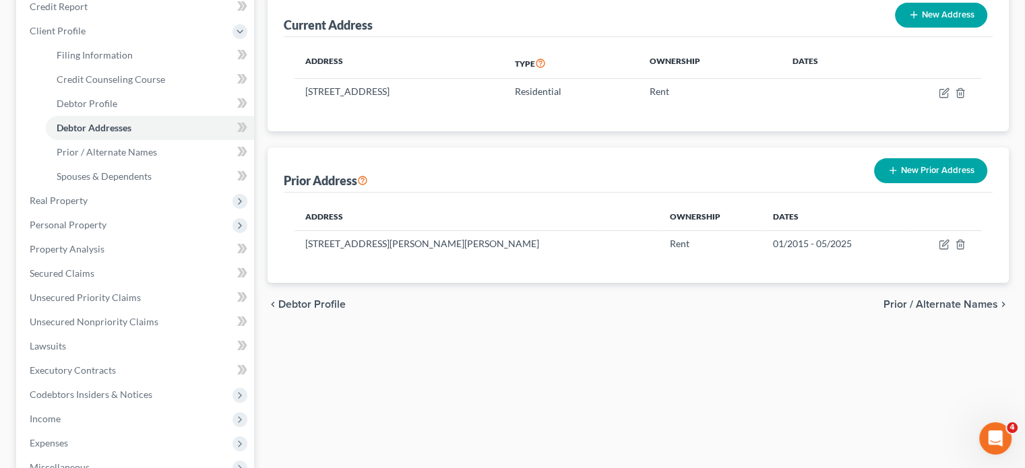
scroll to position [171, 0]
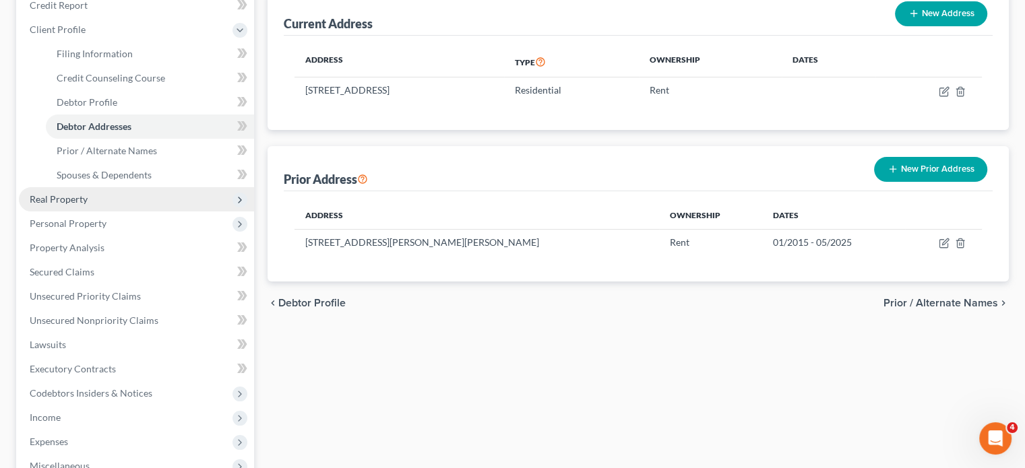
click at [88, 205] on span "Real Property" at bounding box center [59, 198] width 58 height 11
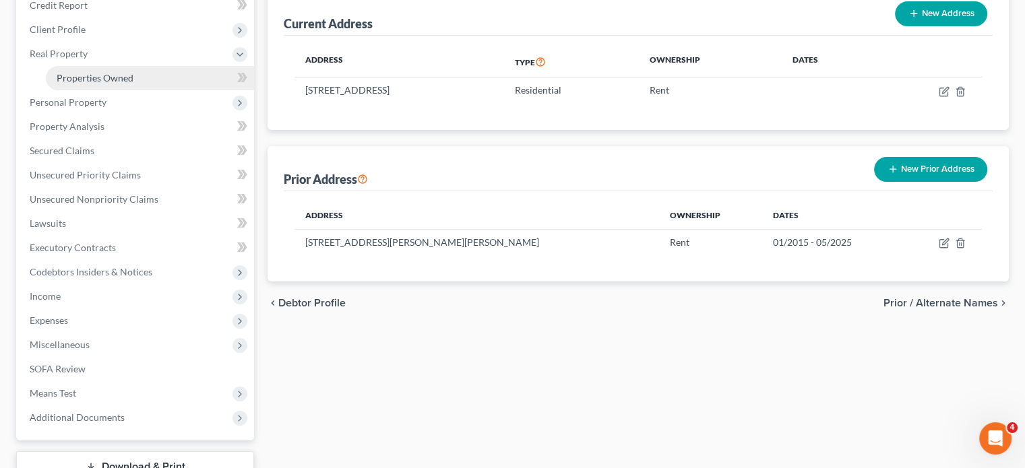
click at [133, 84] on span "Properties Owned" at bounding box center [95, 77] width 77 height 11
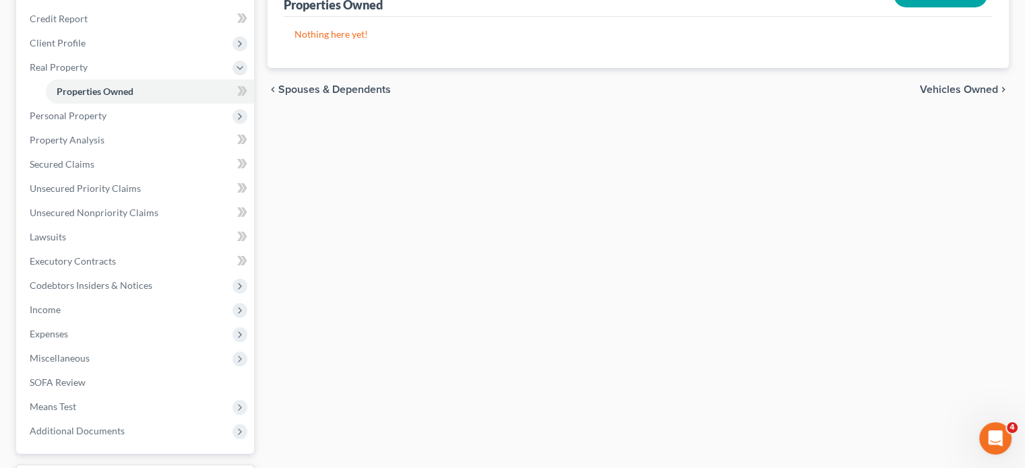
scroll to position [158, 0]
click at [106, 121] on span "Personal Property" at bounding box center [68, 114] width 77 height 11
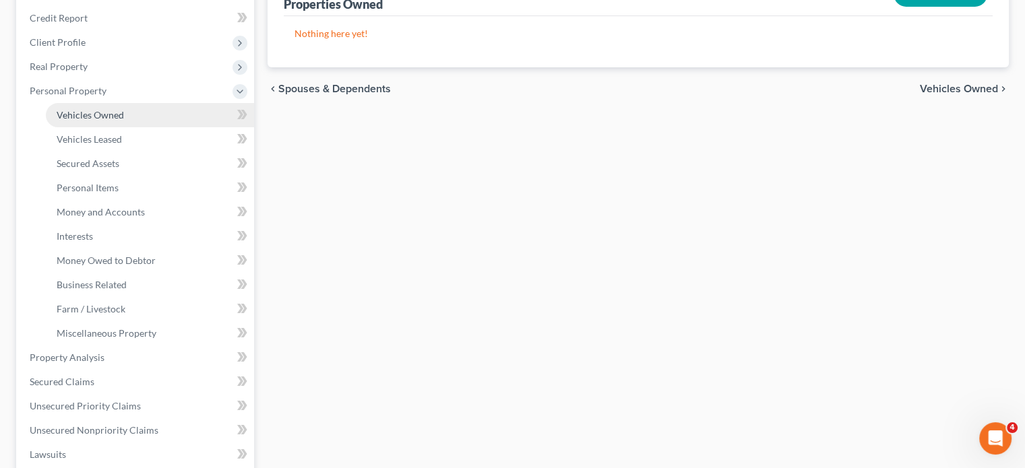
click at [124, 121] on span "Vehicles Owned" at bounding box center [90, 114] width 67 height 11
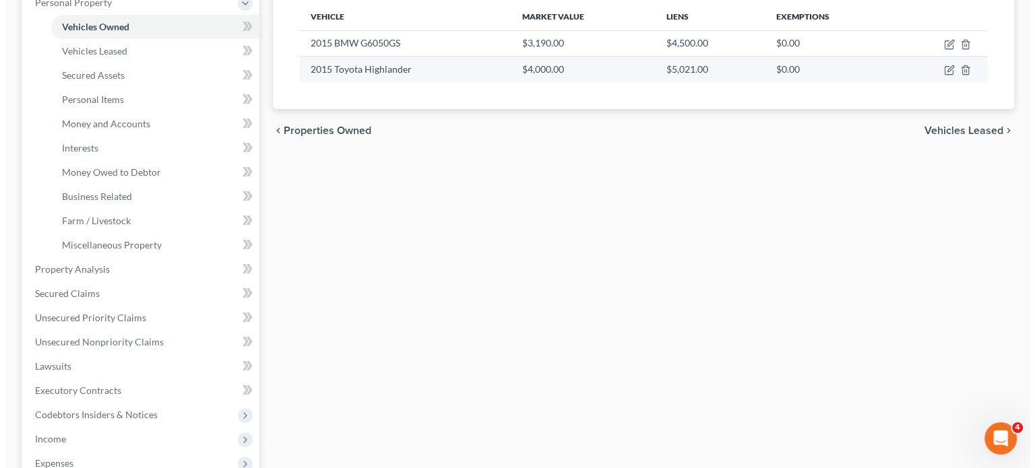
scroll to position [202, 0]
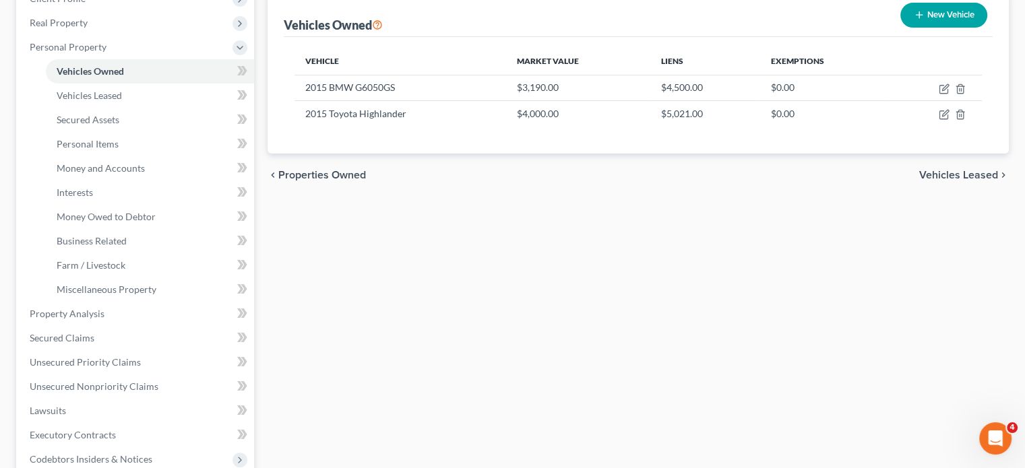
click at [900, 28] on button "New Vehicle" at bounding box center [943, 15] width 87 height 25
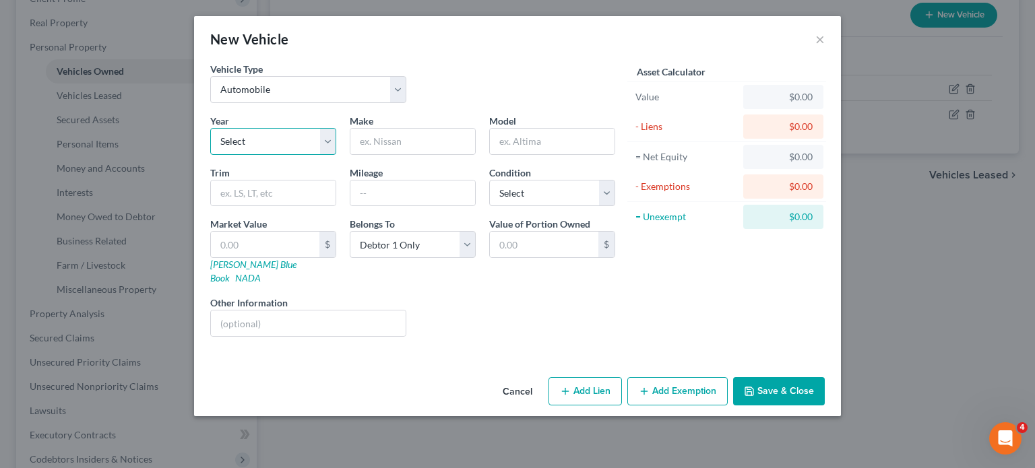
click at [210, 155] on select "Select 2026 2025 2024 2023 2022 2021 2020 2019 2018 2017 2016 2015 2014 2013 20…" at bounding box center [273, 141] width 126 height 27
click at [352, 154] on input "text" at bounding box center [412, 142] width 125 height 26
click at [211, 257] on input "text" at bounding box center [265, 245] width 108 height 26
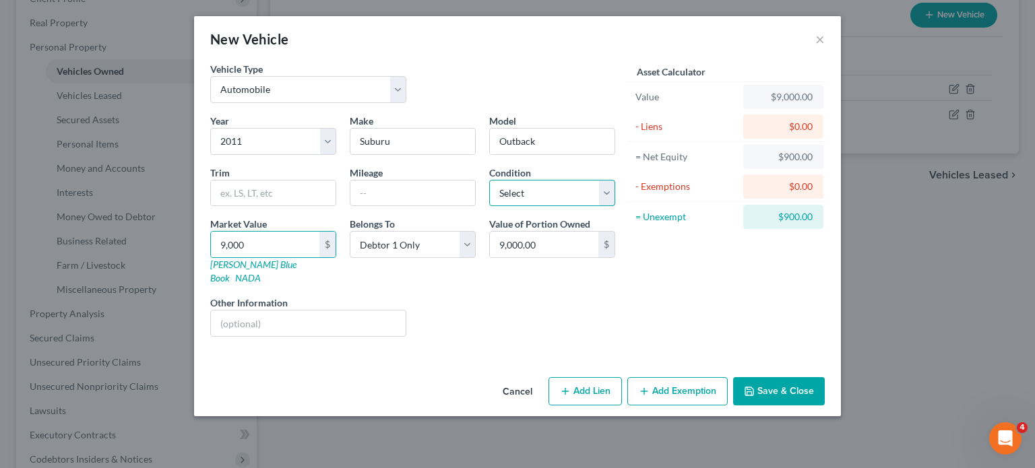
drag, startPoint x: 540, startPoint y: 245, endPoint x: 538, endPoint y: 253, distance: 8.2
click at [540, 207] on select "Select Excellent Very Good Good Fair Poor" at bounding box center [552, 193] width 126 height 27
click at [489, 207] on select "Select Excellent Very Good Good Fair Poor" at bounding box center [552, 193] width 126 height 27
click at [402, 258] on select "Select Debtor 1 Only Debtor 2 Only Debtor 1 And Debtor 2 Only At Least One Of T…" at bounding box center [413, 244] width 126 height 27
click at [350, 258] on select "Select Debtor 1 Only Debtor 2 Only Debtor 1 And Debtor 2 Only At Least One Of T…" at bounding box center [413, 244] width 126 height 27
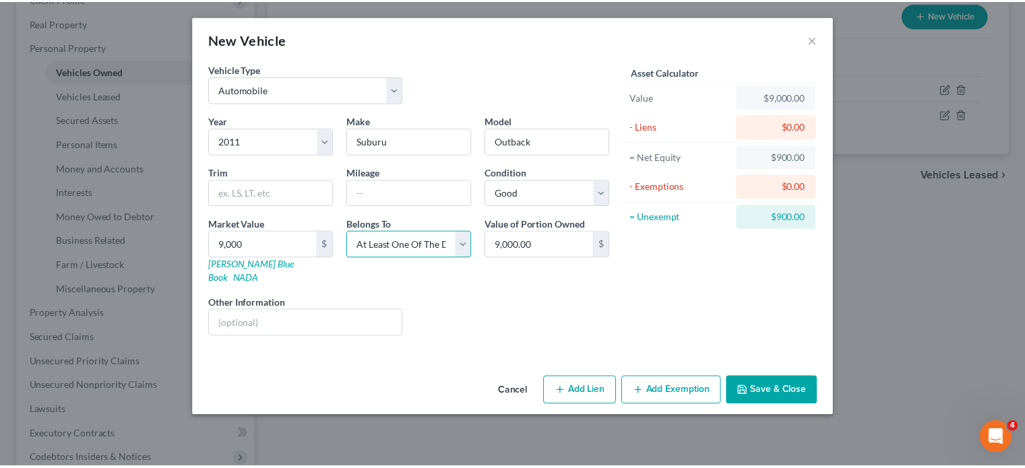
scroll to position [51, 0]
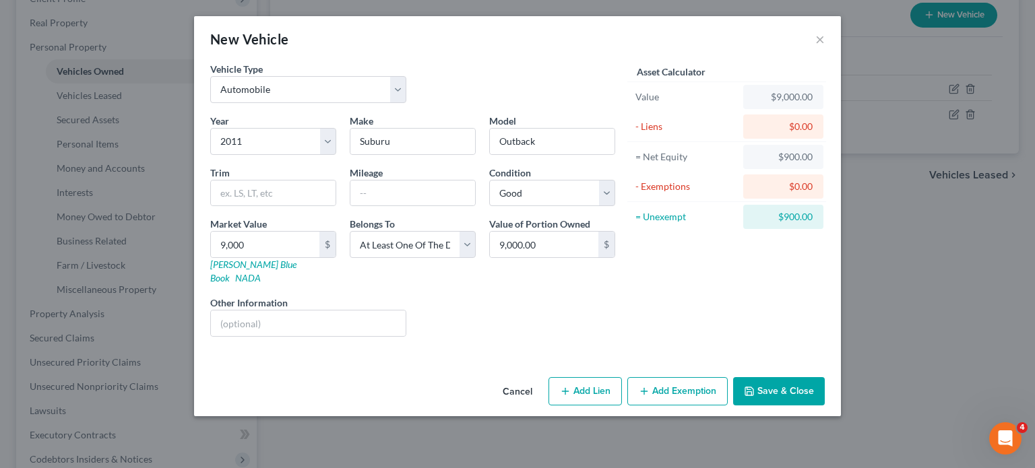
click at [815, 406] on button "Save & Close" at bounding box center [779, 391] width 92 height 28
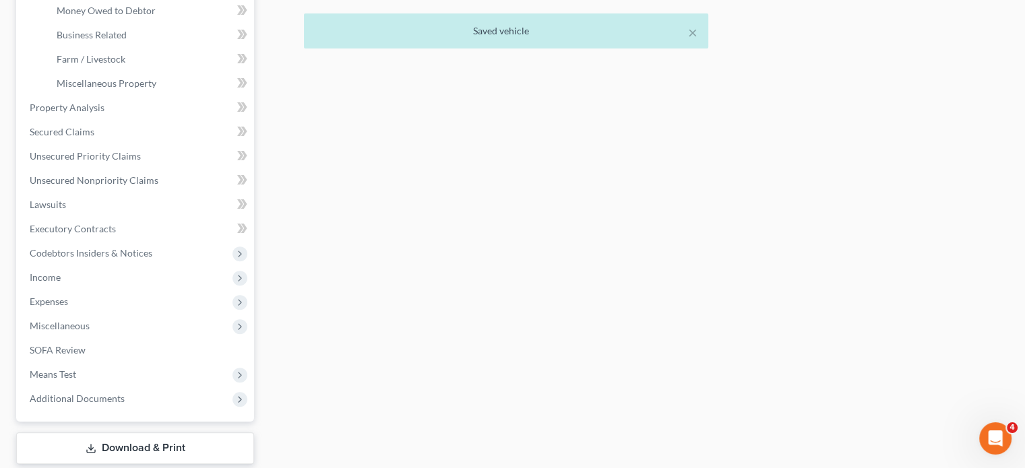
scroll to position [410, 0]
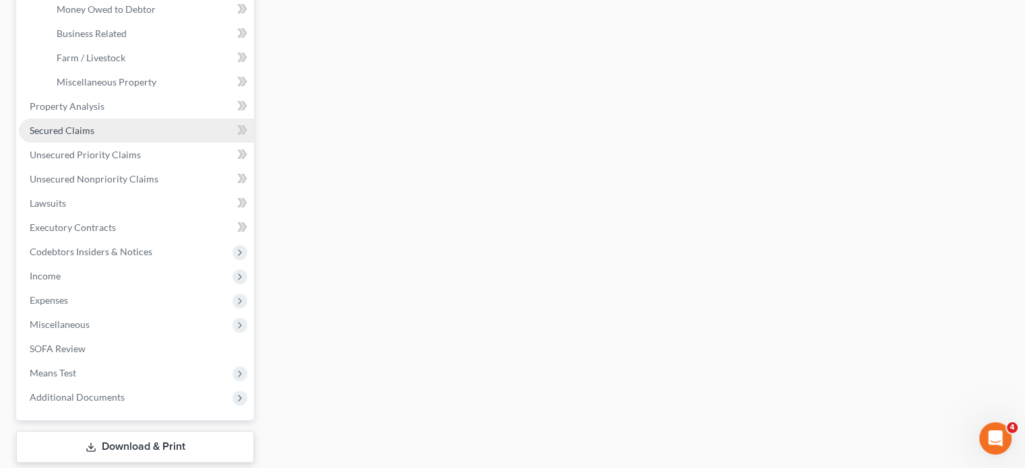
click at [128, 143] on link "Secured Claims" at bounding box center [136, 131] width 235 height 24
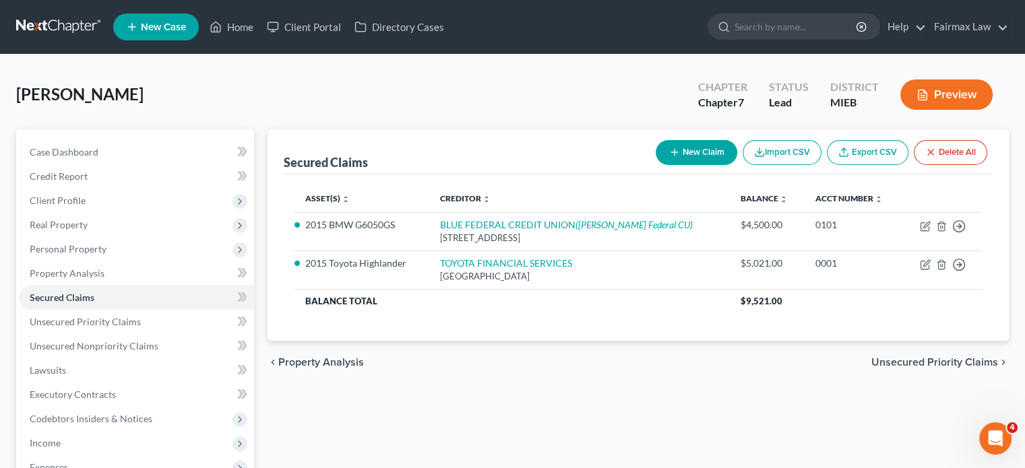
click at [656, 165] on button "New Claim" at bounding box center [697, 152] width 82 height 25
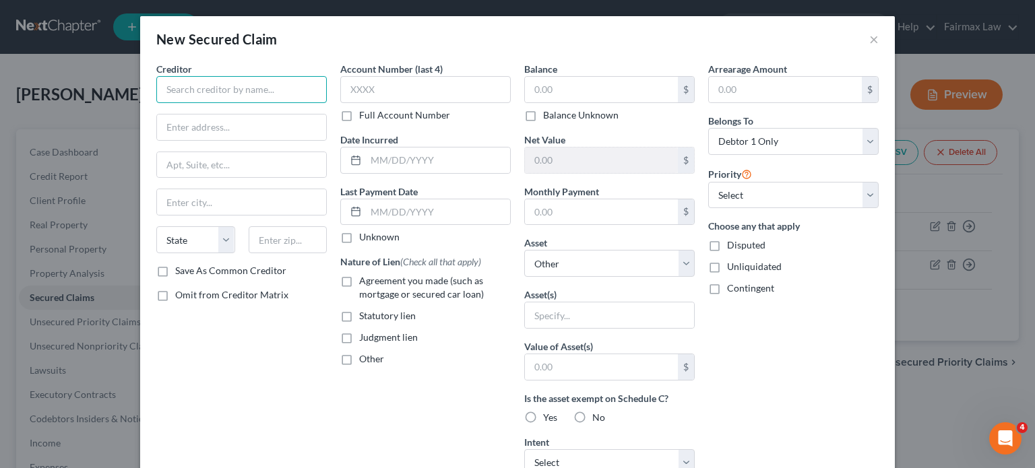
click at [156, 100] on input "text" at bounding box center [241, 89] width 170 height 27
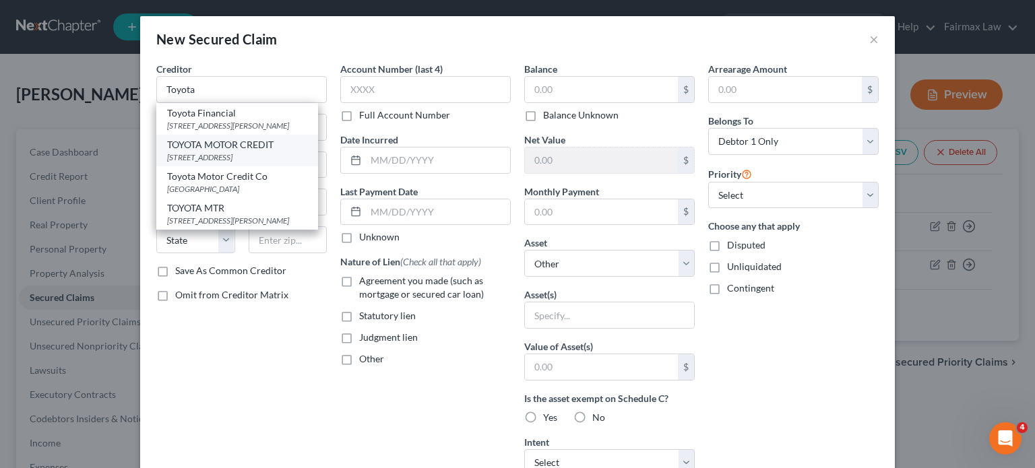
click at [167, 152] on div "TOYOTA MOTOR CREDIT" at bounding box center [237, 144] width 140 height 13
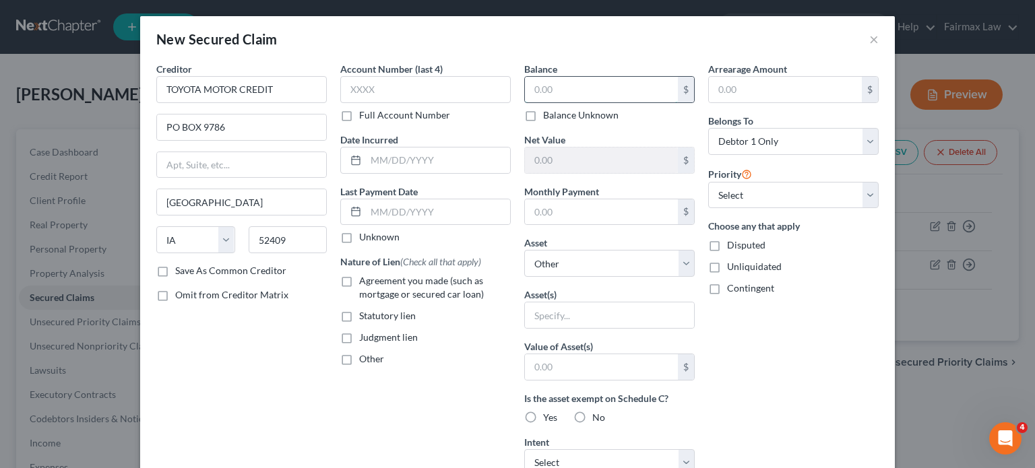
click at [544, 102] on input "text" at bounding box center [601, 90] width 153 height 26
click at [596, 277] on select "Select Other Multiple Assets PayPal (Other (Credit Union, Health Savings Accoun…" at bounding box center [609, 263] width 170 height 27
click at [524, 277] on select "Select Other Multiple Assets PayPal (Other (Credit Union, Health Savings Accoun…" at bounding box center [609, 263] width 170 height 27
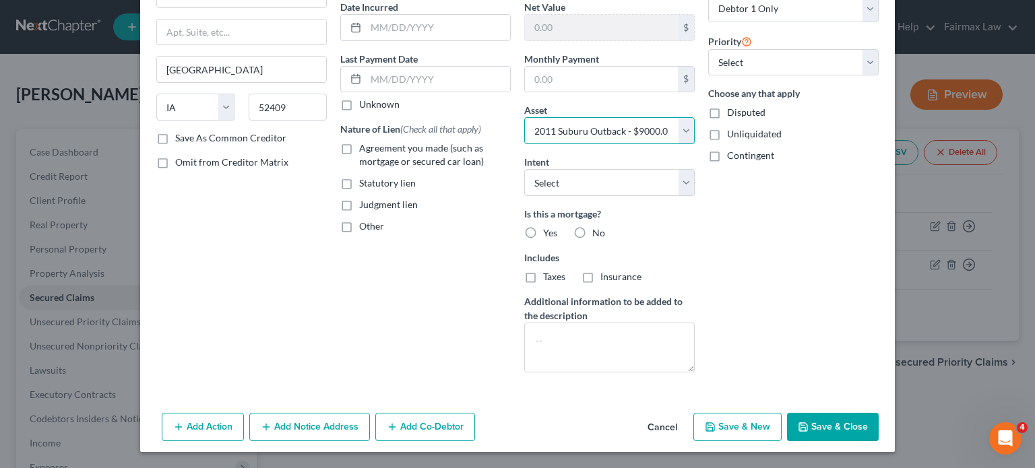
scroll to position [174, 0]
click at [562, 196] on select "Select Surrender Redeem Reaffirm Avoid Other" at bounding box center [609, 182] width 170 height 27
click at [524, 196] on select "Select Surrender Redeem Reaffirm Avoid Other" at bounding box center [609, 182] width 170 height 27
click at [593, 240] on label "No" at bounding box center [598, 232] width 13 height 13
click at [598, 235] on input "No" at bounding box center [602, 230] width 9 height 9
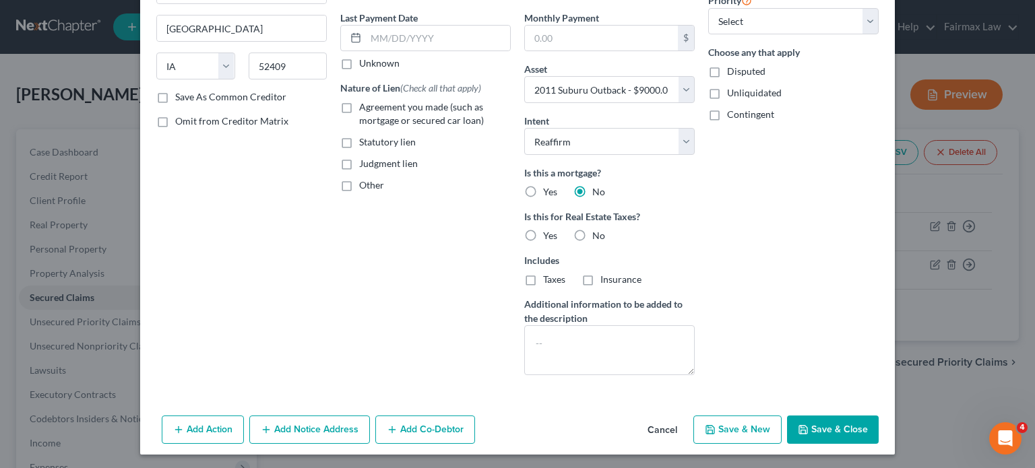
click at [359, 127] on label "Agreement you made (such as mortgage or secured car loan)" at bounding box center [435, 113] width 152 height 27
click at [365, 109] on input "Agreement you made (such as mortgage or secured car loan)" at bounding box center [369, 104] width 9 height 9
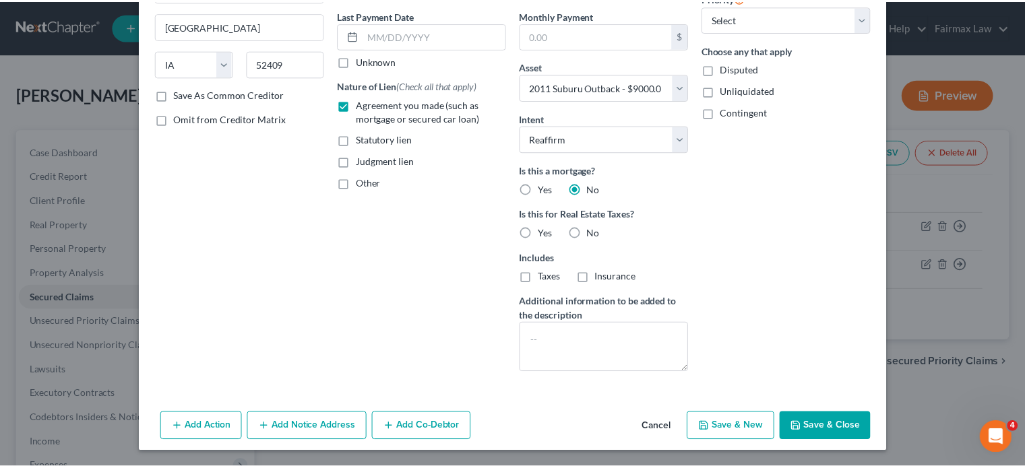
scroll to position [332, 0]
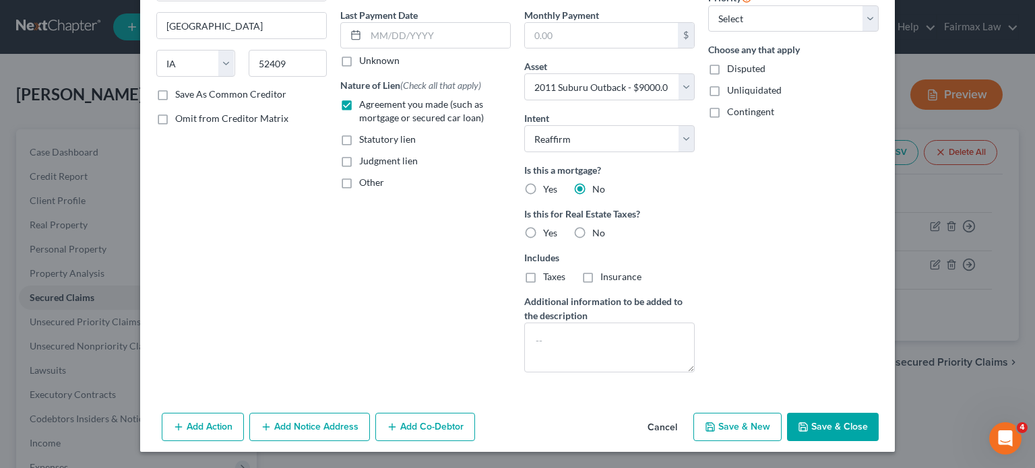
click at [879, 413] on button "Save & Close" at bounding box center [833, 427] width 92 height 28
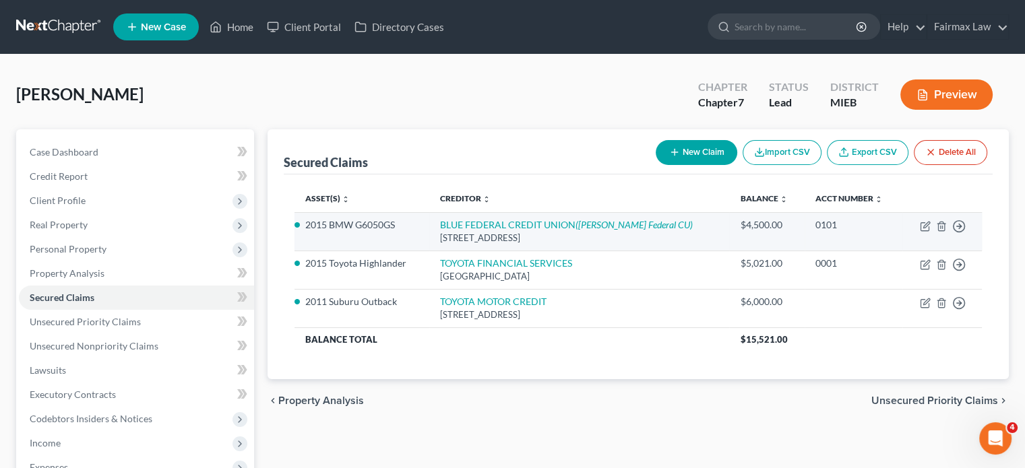
click at [404, 232] on li "2015 BMW G6050GS" at bounding box center [361, 224] width 113 height 13
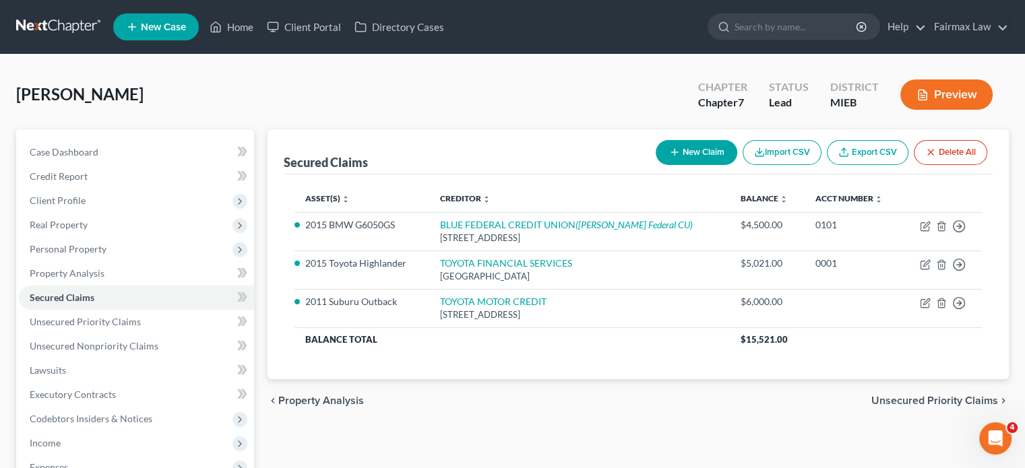
click at [402, 212] on th "Asset(s) expand_more expand_less unfold_more" at bounding box center [361, 198] width 134 height 27
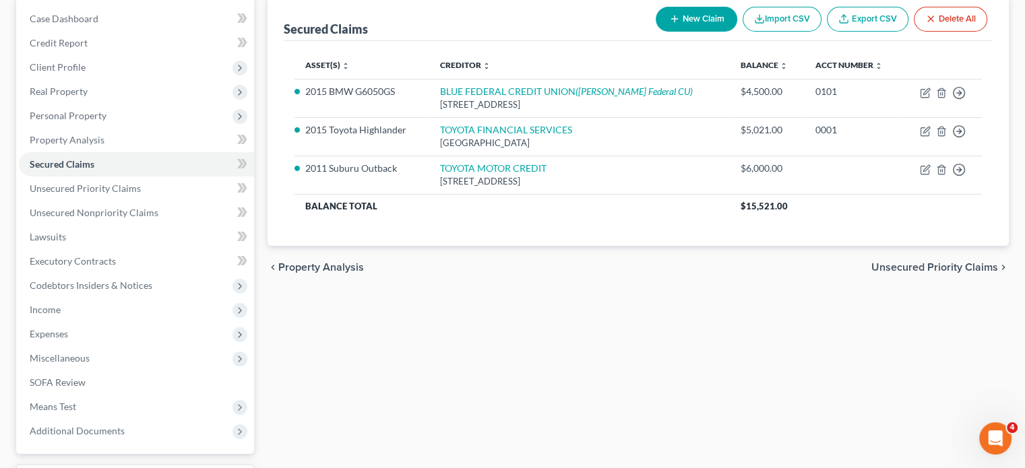
scroll to position [140, 0]
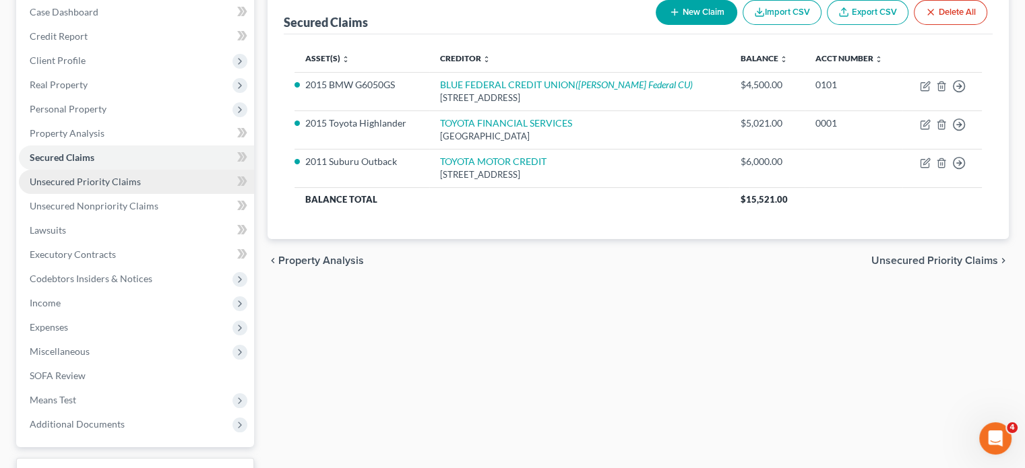
click at [141, 187] on span "Unsecured Priority Claims" at bounding box center [85, 181] width 111 height 11
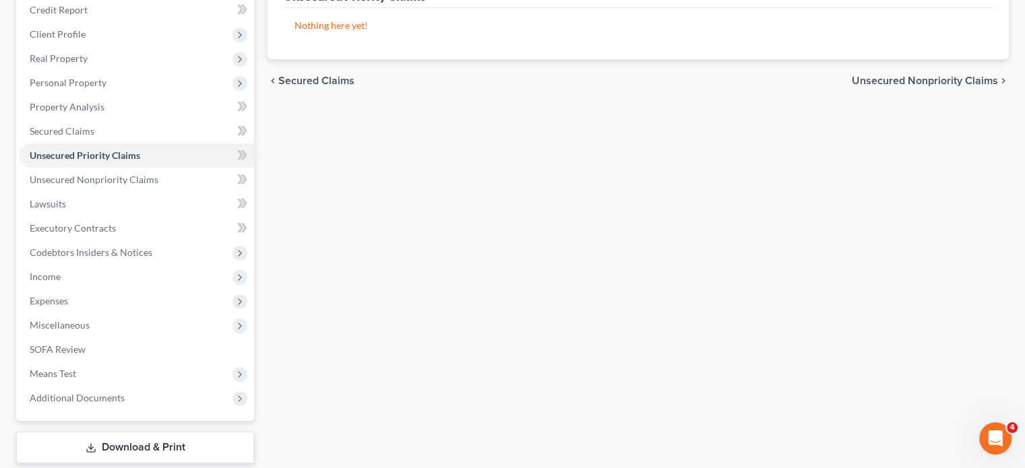
scroll to position [191, 0]
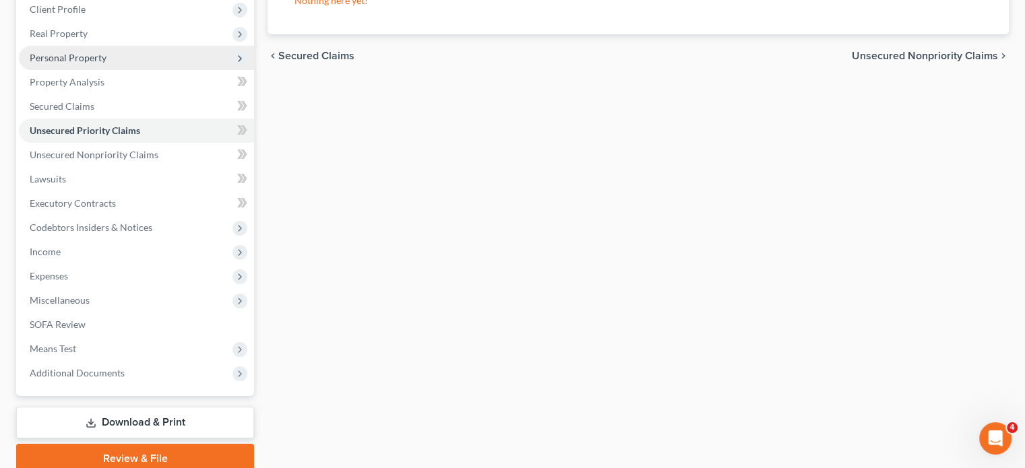
click at [136, 70] on span "Personal Property" at bounding box center [136, 58] width 235 height 24
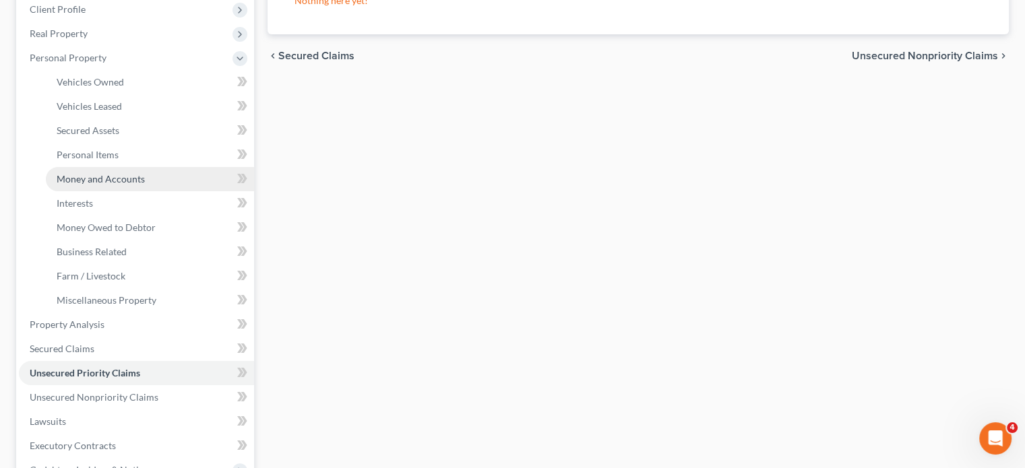
click at [129, 185] on span "Money and Accounts" at bounding box center [101, 178] width 88 height 11
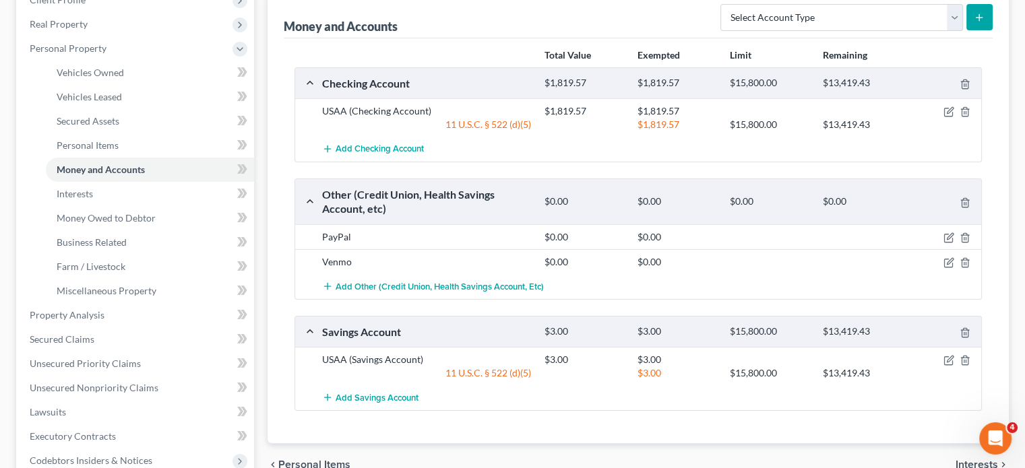
scroll to position [182, 0]
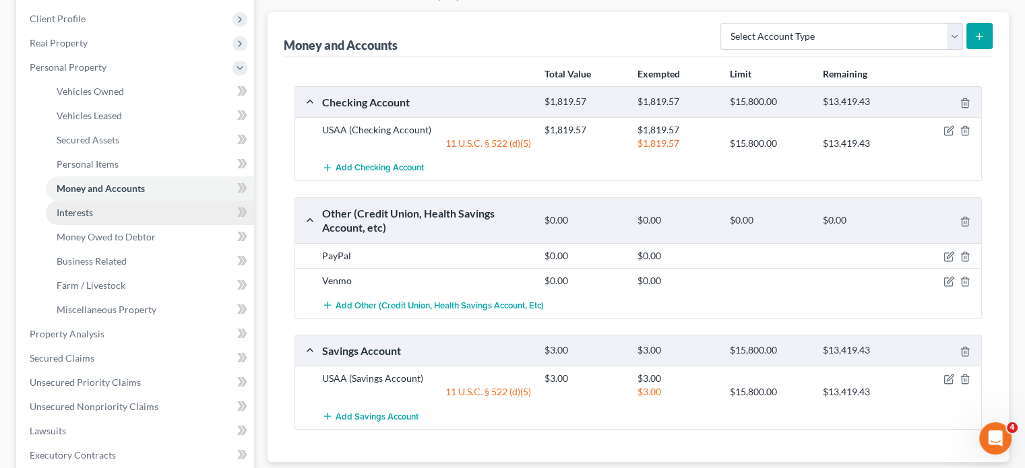
click at [154, 225] on link "Interests" at bounding box center [150, 213] width 208 height 24
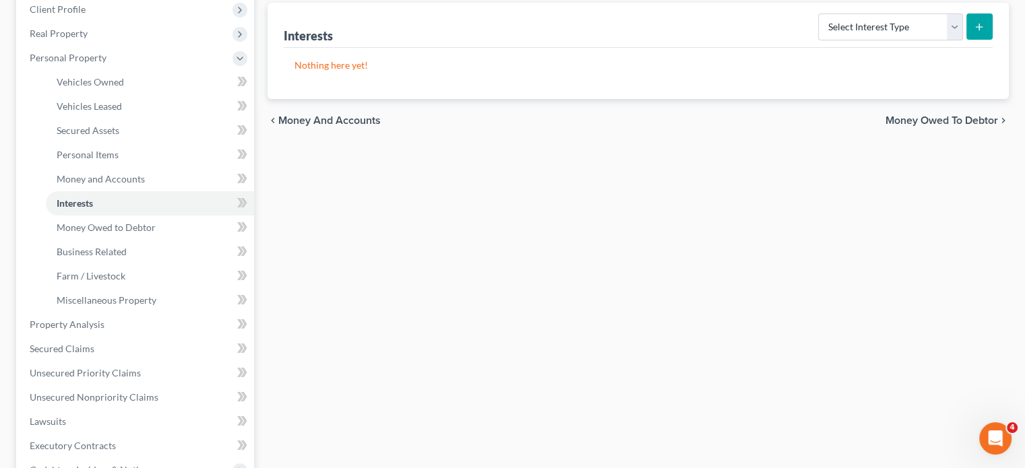
scroll to position [193, 0]
click at [119, 159] on span "Personal Items" at bounding box center [88, 153] width 62 height 11
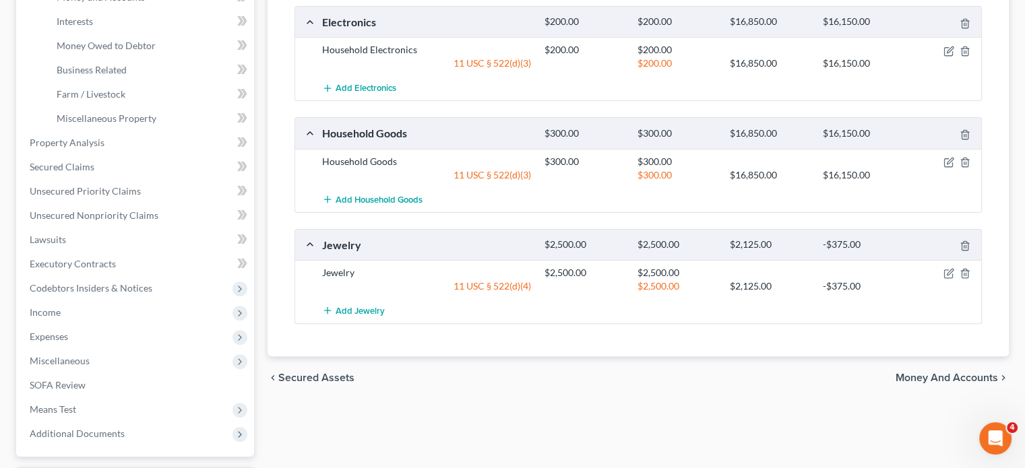
scroll to position [299, 0]
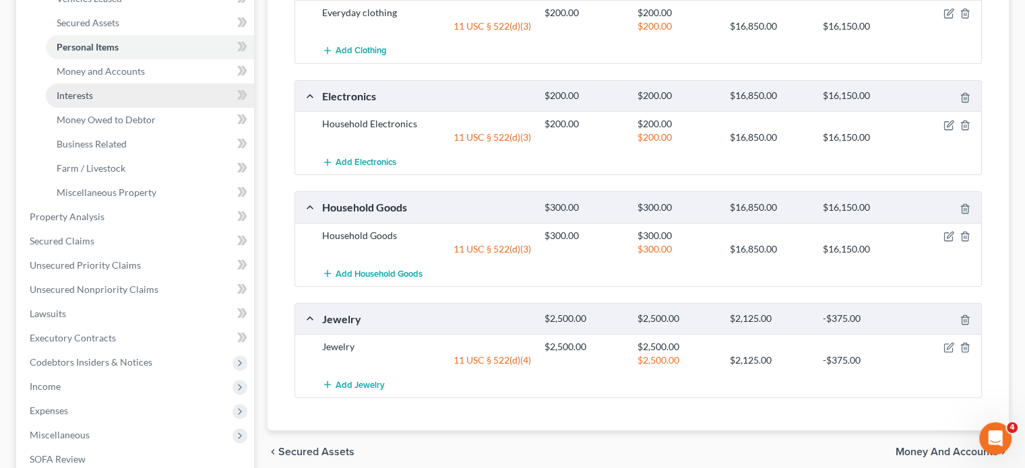
click at [93, 101] on span "Interests" at bounding box center [75, 95] width 36 height 11
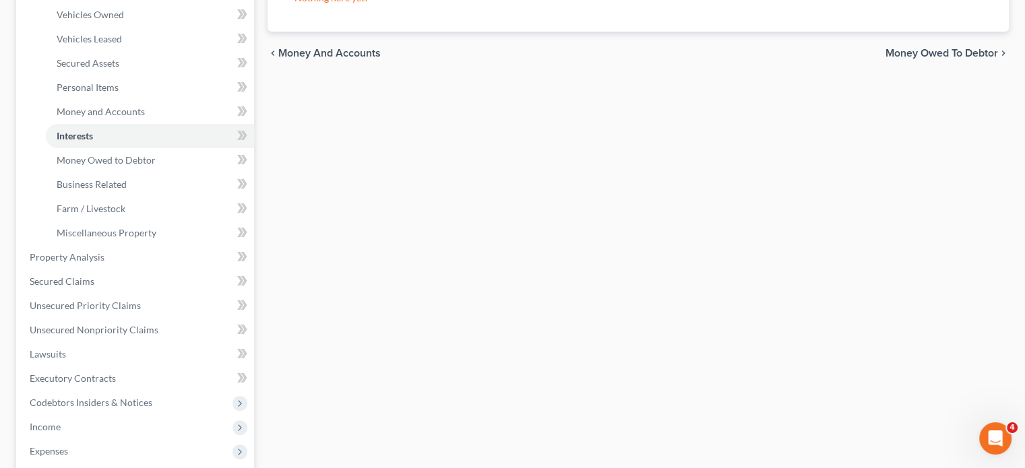
scroll to position [283, 0]
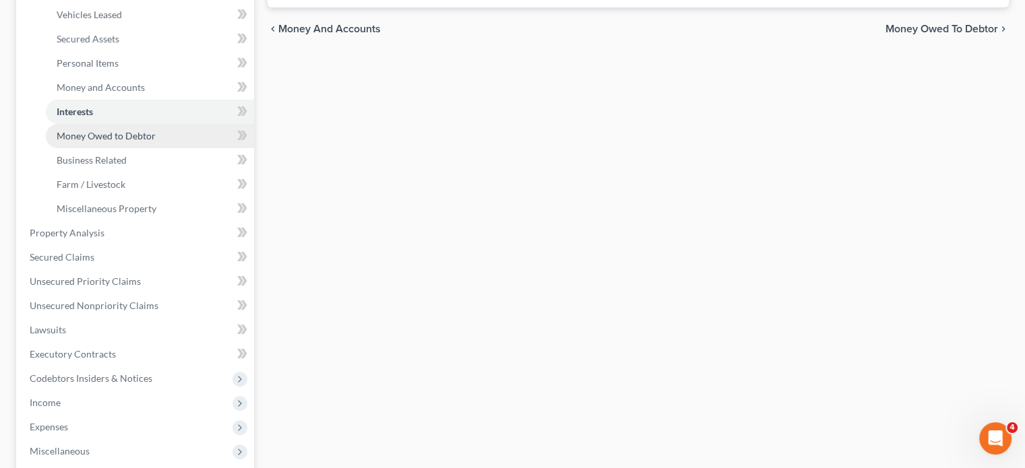
click at [135, 148] on link "Money Owed to Debtor" at bounding box center [150, 136] width 208 height 24
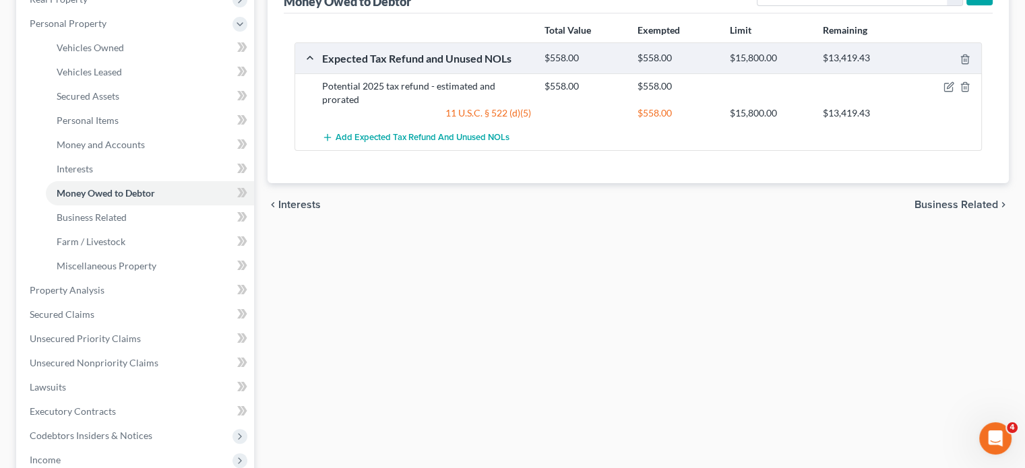
scroll to position [232, 0]
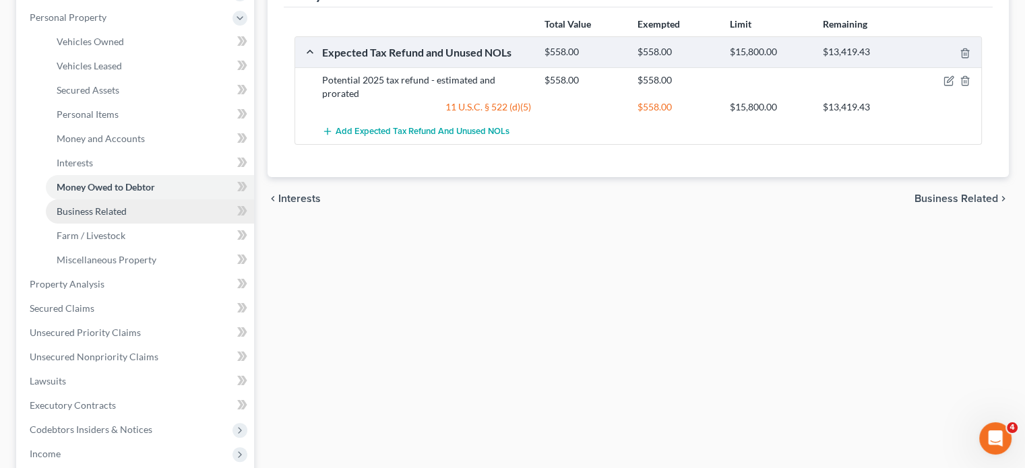
click at [127, 217] on span "Business Related" at bounding box center [92, 211] width 70 height 11
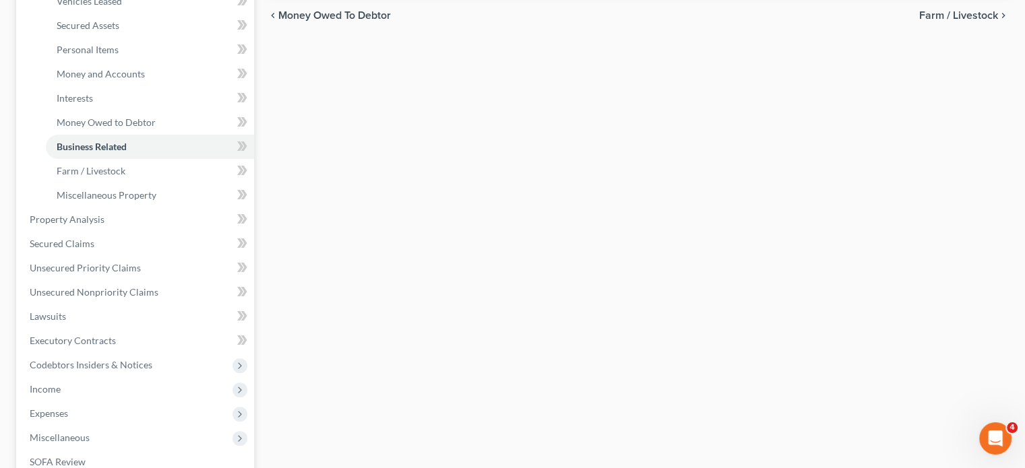
scroll to position [309, 0]
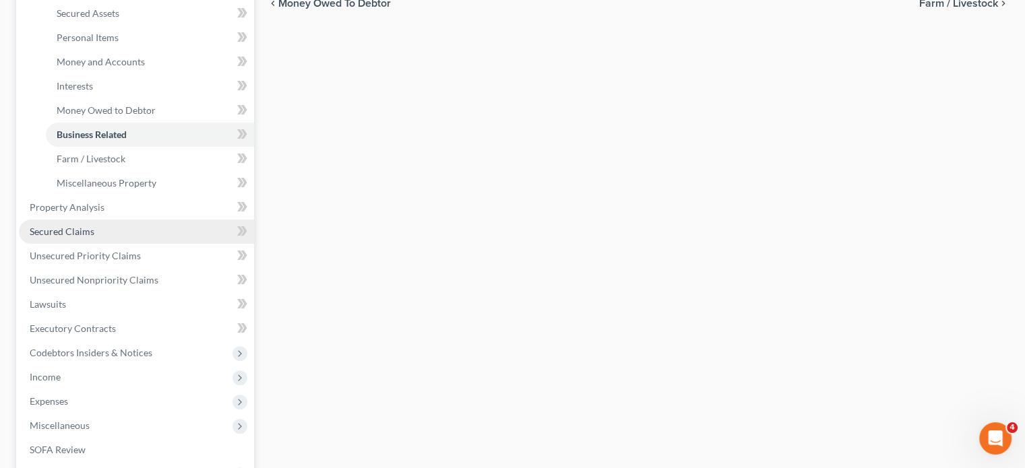
click at [103, 244] on link "Secured Claims" at bounding box center [136, 232] width 235 height 24
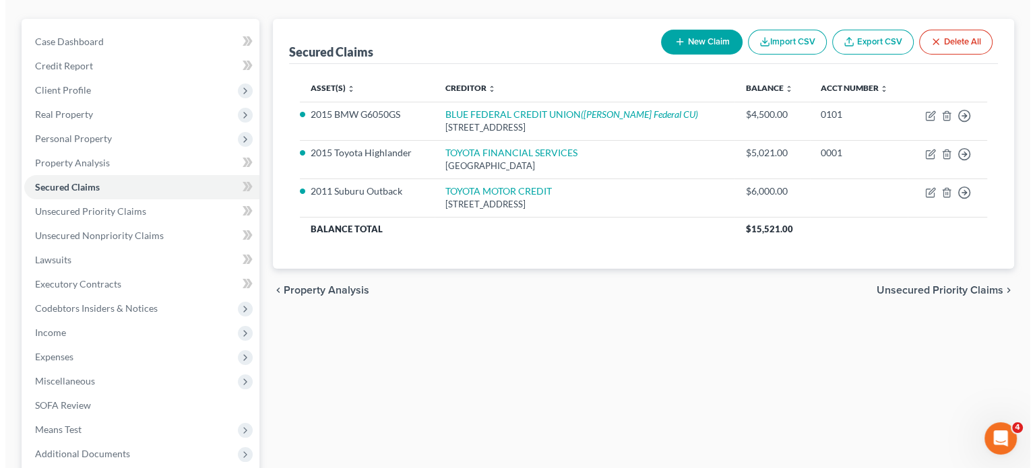
scroll to position [113, 0]
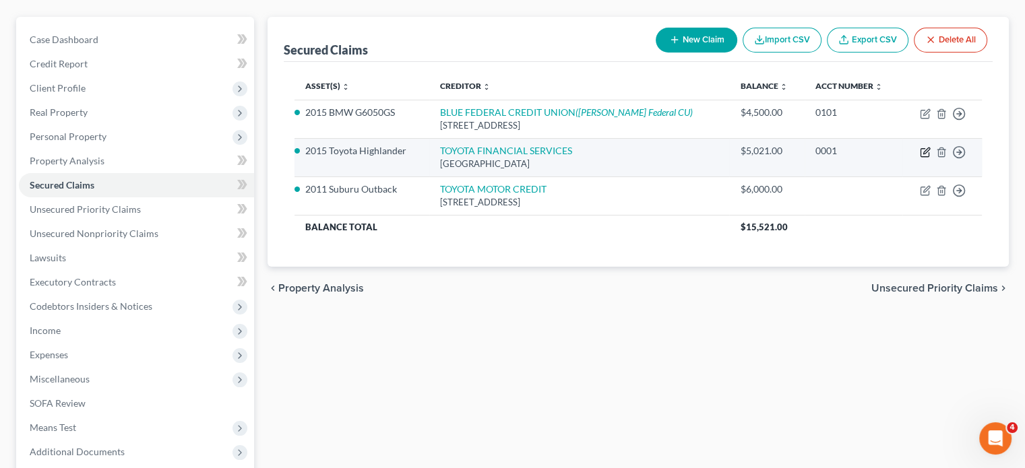
click at [920, 157] on icon "button" at bounding box center [924, 153] width 8 height 8
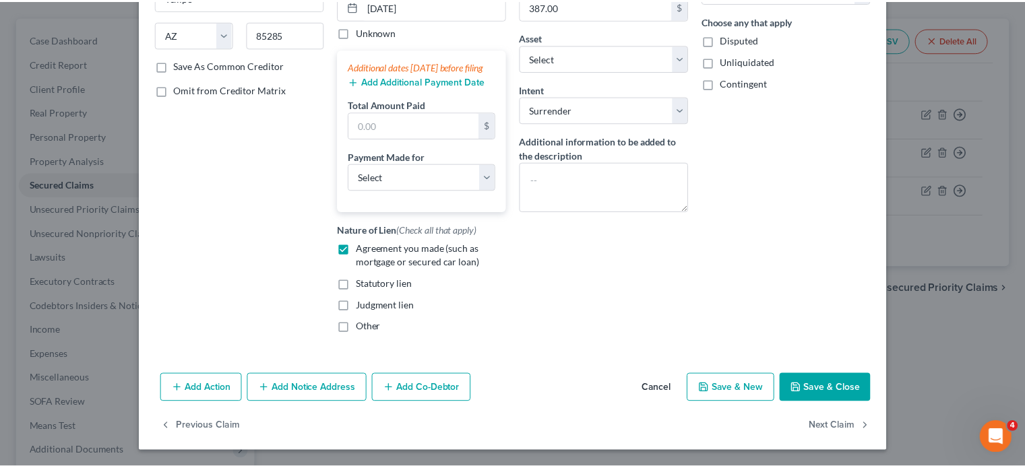
scroll to position [385, 0]
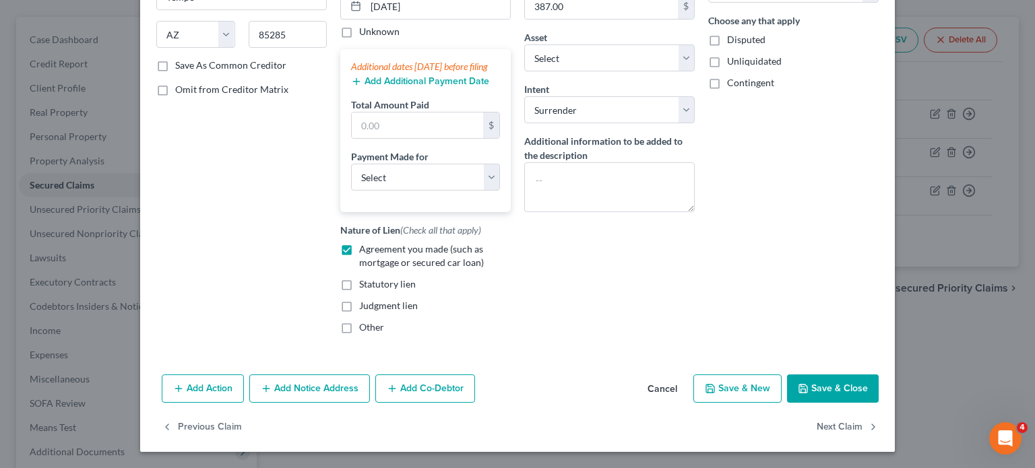
click at [879, 375] on button "Save & Close" at bounding box center [833, 389] width 92 height 28
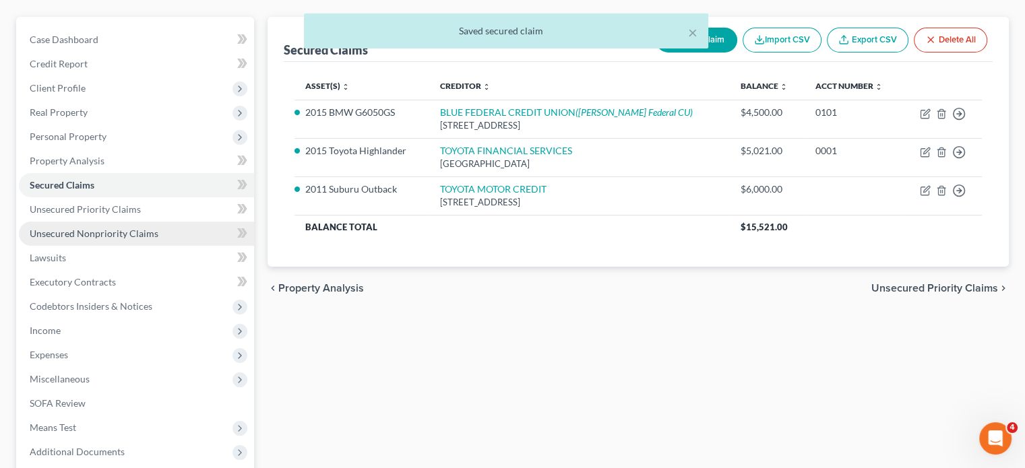
click at [100, 239] on span "Unsecured Nonpriority Claims" at bounding box center [94, 233] width 129 height 11
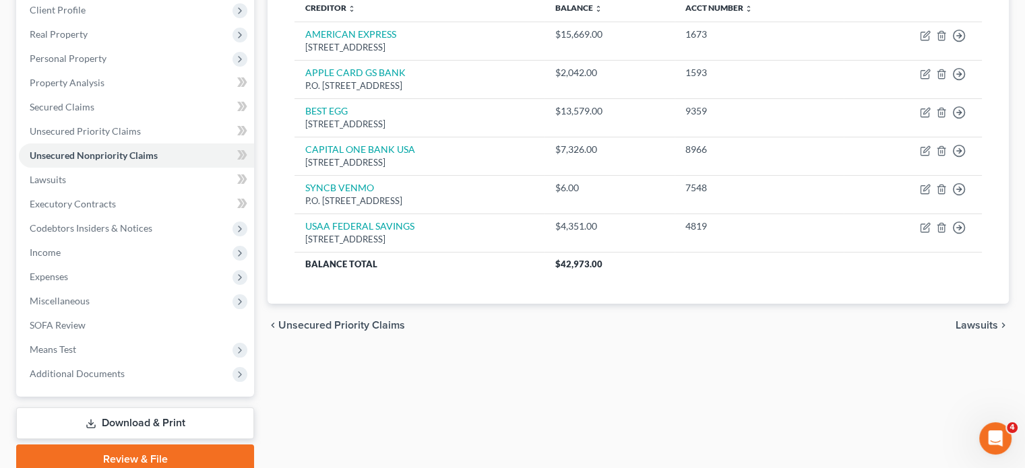
scroll to position [191, 0]
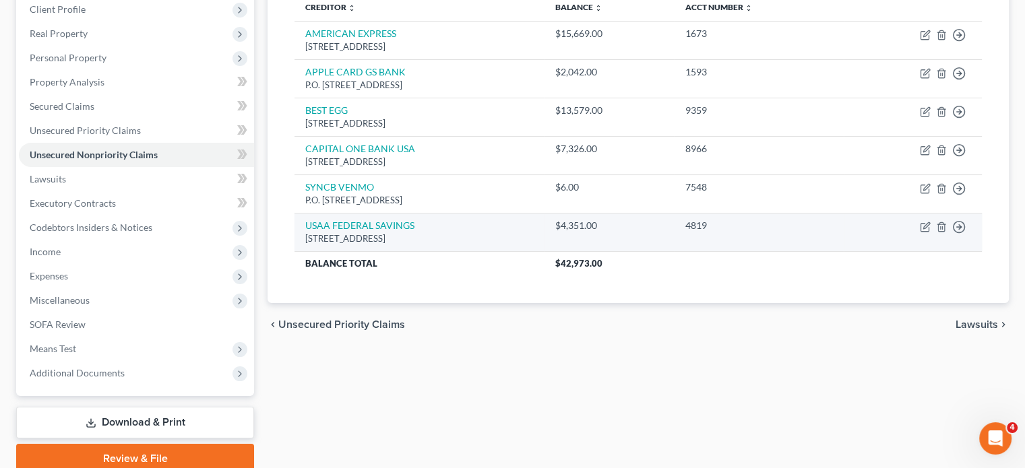
click at [675, 251] on td "$4,351.00" at bounding box center [609, 232] width 131 height 38
click at [508, 245] on div "[STREET_ADDRESS]" at bounding box center [419, 238] width 228 height 13
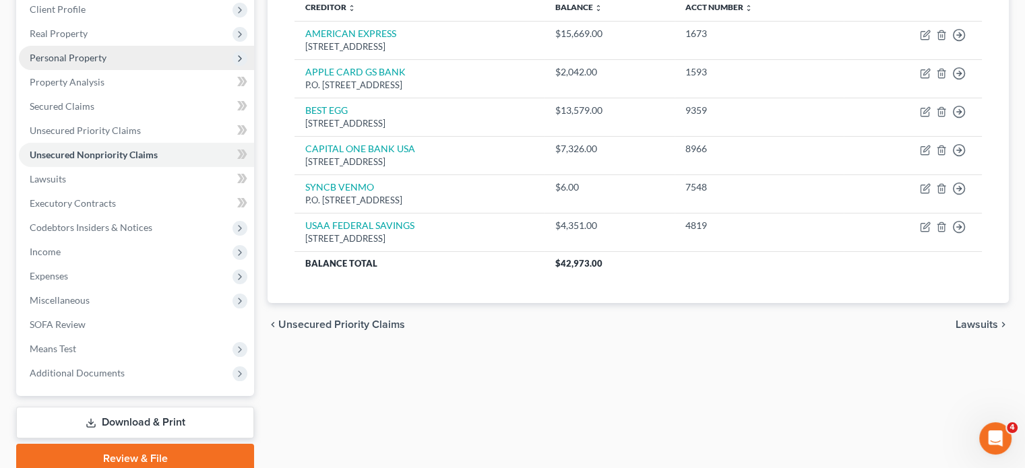
click at [124, 70] on span "Personal Property" at bounding box center [136, 58] width 235 height 24
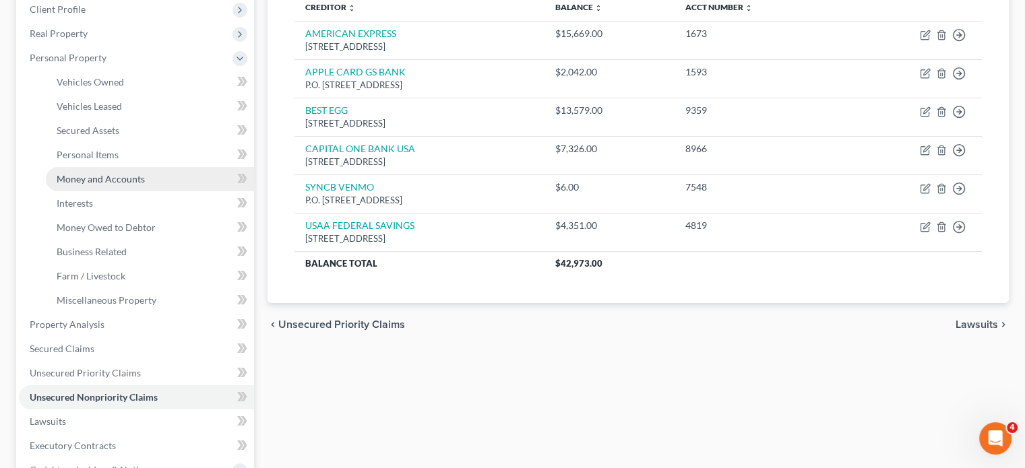
click at [145, 185] on span "Money and Accounts" at bounding box center [101, 178] width 88 height 11
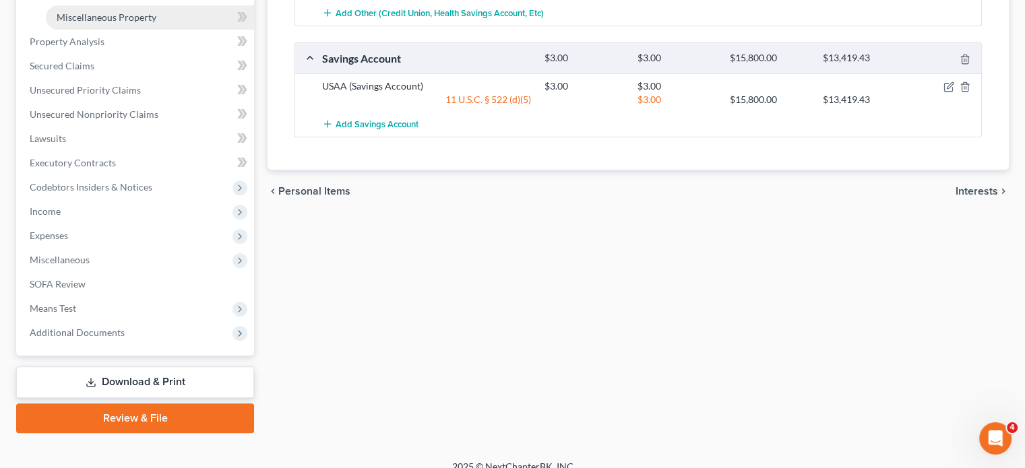
scroll to position [485, 0]
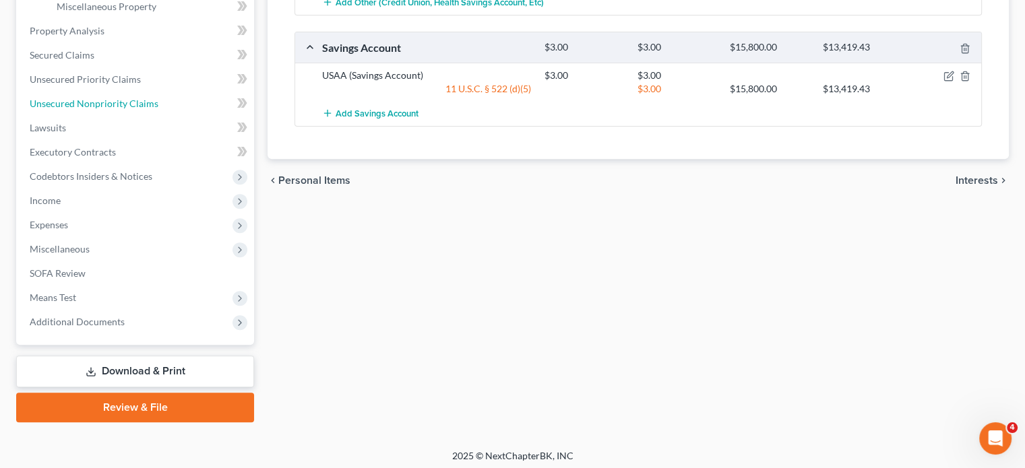
drag, startPoint x: 162, startPoint y: 243, endPoint x: 381, endPoint y: 259, distance: 219.6
click at [158, 109] on span "Unsecured Nonpriority Claims" at bounding box center [94, 103] width 129 height 11
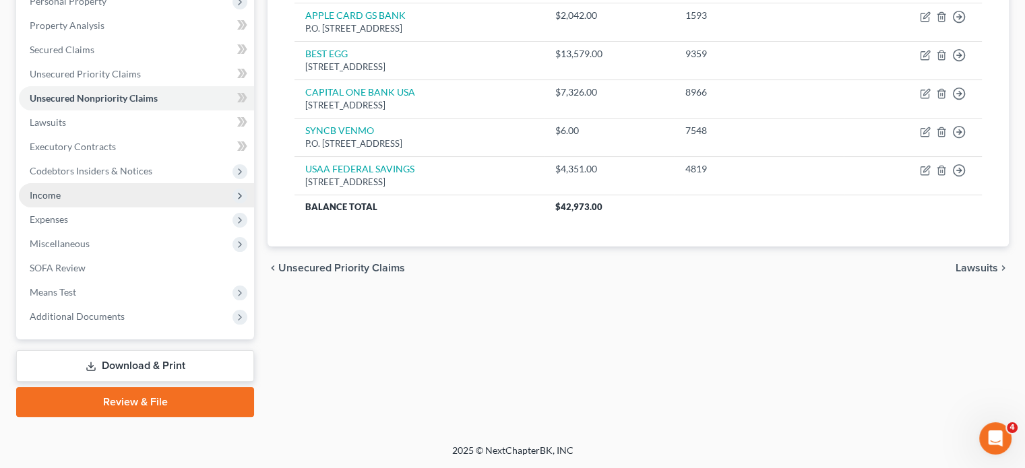
scroll to position [372, 0]
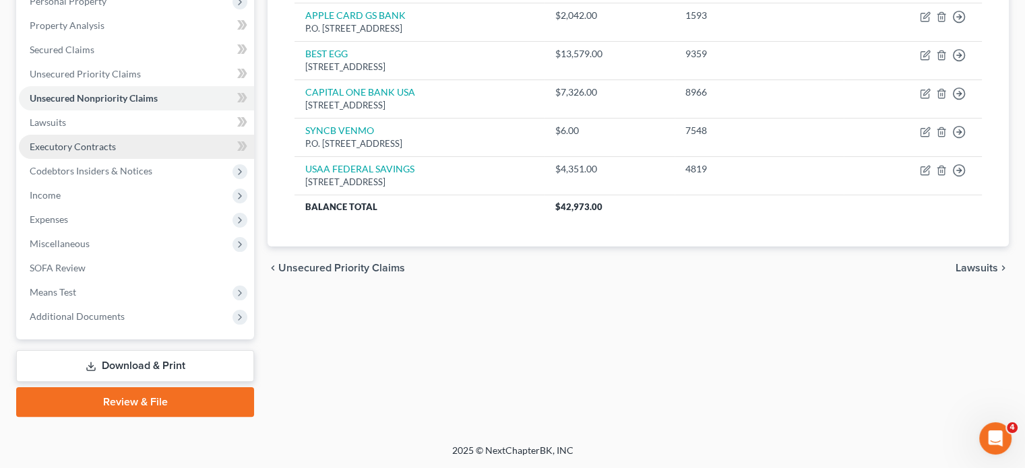
click at [79, 141] on span "Executory Contracts" at bounding box center [73, 146] width 86 height 11
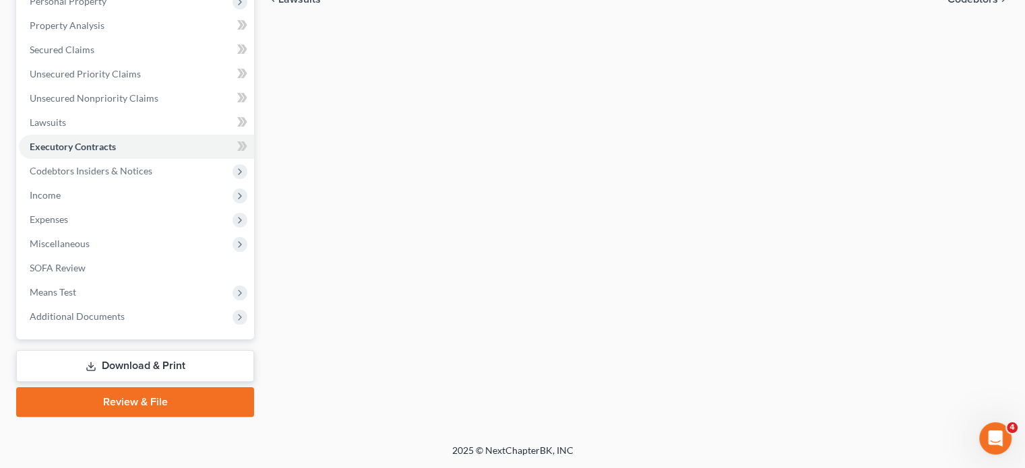
scroll to position [423, 0]
click at [102, 183] on span "Income" at bounding box center [136, 195] width 235 height 24
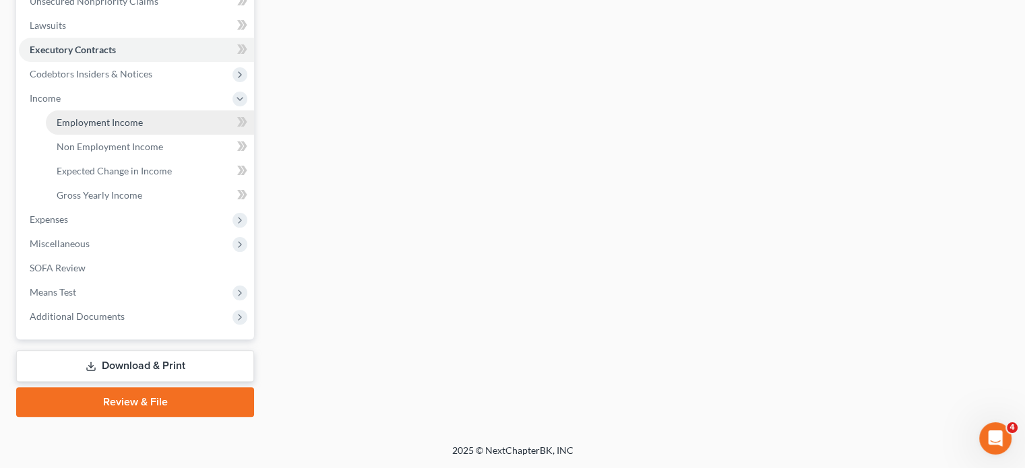
click at [106, 128] on span "Employment Income" at bounding box center [100, 122] width 86 height 11
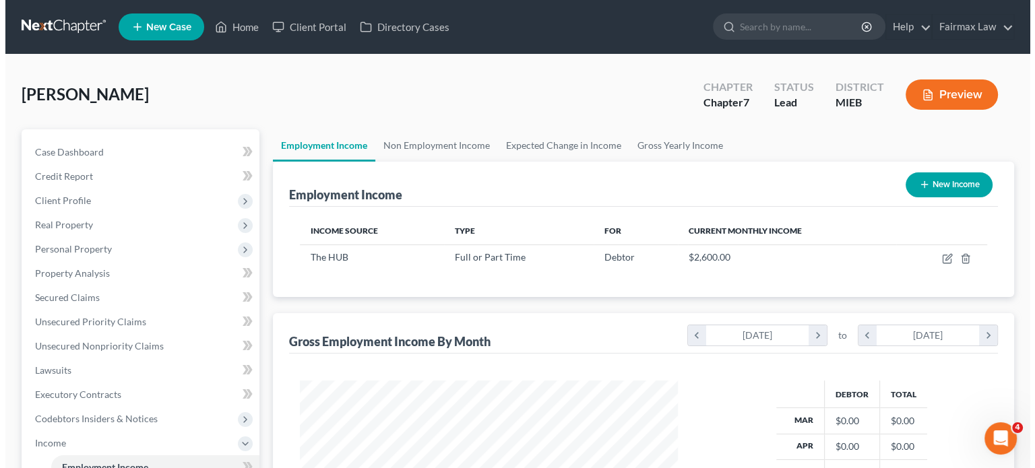
scroll to position [299, 405]
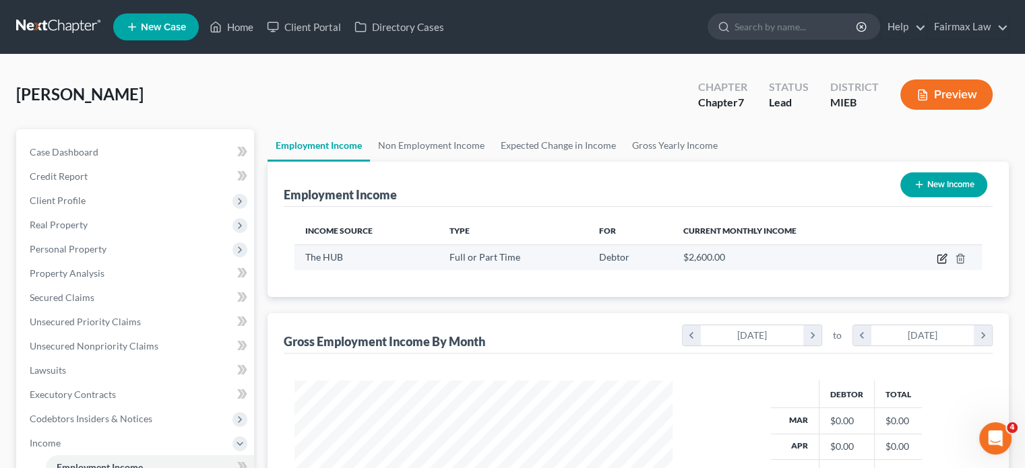
click at [937, 264] on icon "button" at bounding box center [942, 258] width 11 height 11
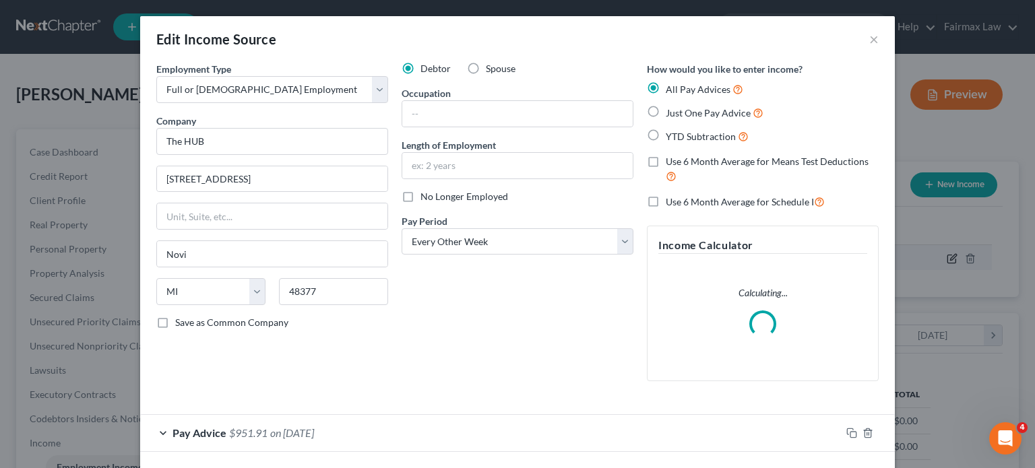
scroll to position [299, 410]
click at [439, 127] on input "text" at bounding box center [517, 114] width 230 height 26
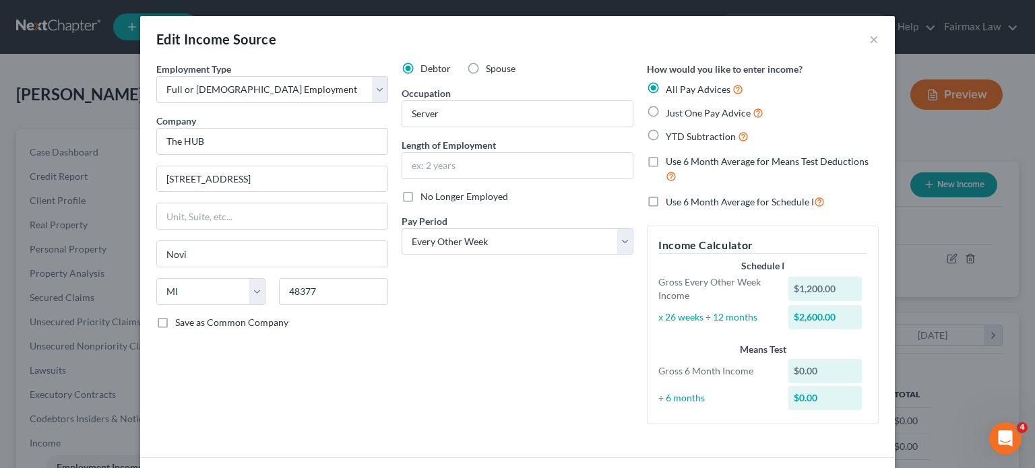
click at [553, 114] on div "Occupation Server" at bounding box center [518, 106] width 232 height 41
click at [446, 179] on input "text" at bounding box center [517, 166] width 230 height 26
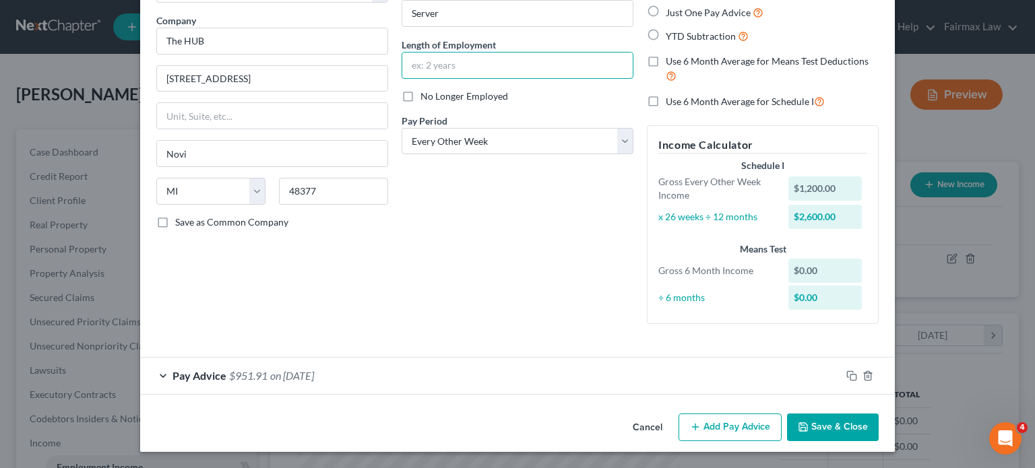
scroll to position [222, 0]
click at [501, 358] on div "Pay Advice $951.91 on [DATE]" at bounding box center [490, 376] width 701 height 36
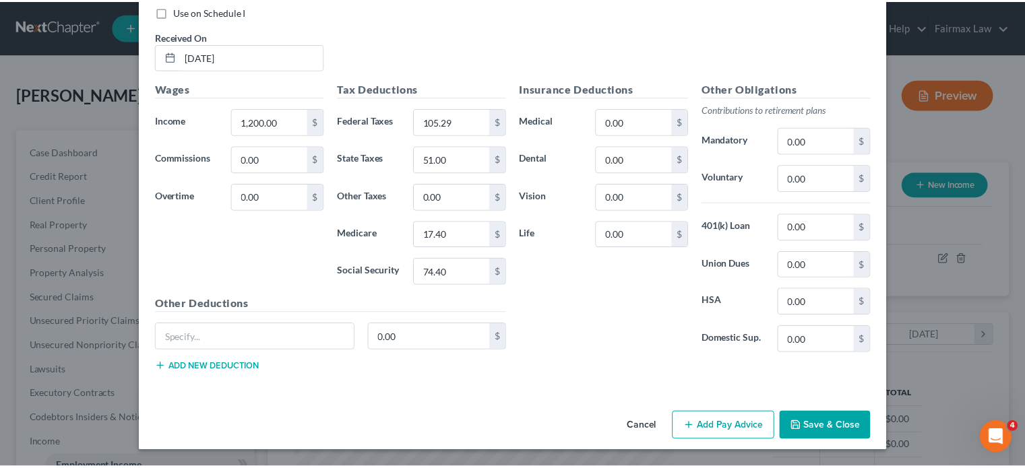
scroll to position [722, 0]
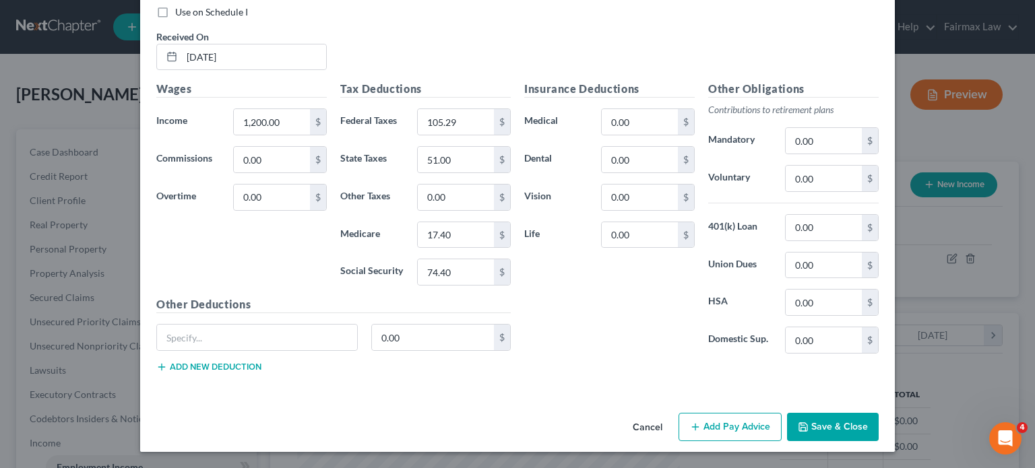
click at [673, 416] on button "Cancel" at bounding box center [647, 427] width 51 height 27
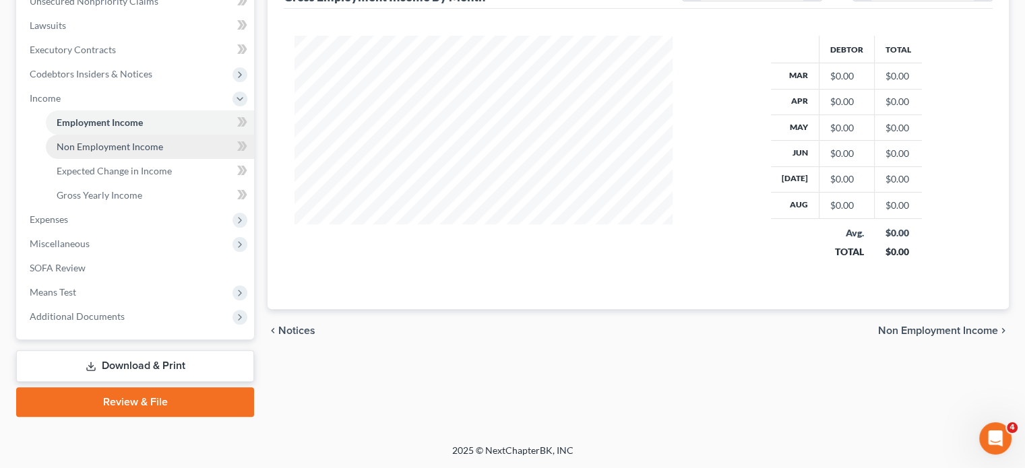
scroll to position [385, 0]
click at [163, 152] on span "Non Employment Income" at bounding box center [110, 146] width 106 height 11
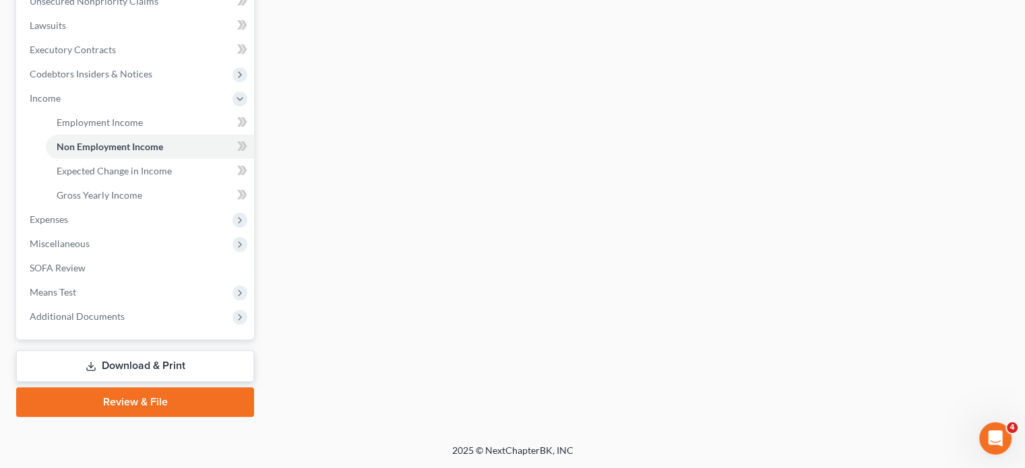
scroll to position [487, 0]
click at [104, 209] on span "Expenses" at bounding box center [136, 220] width 235 height 24
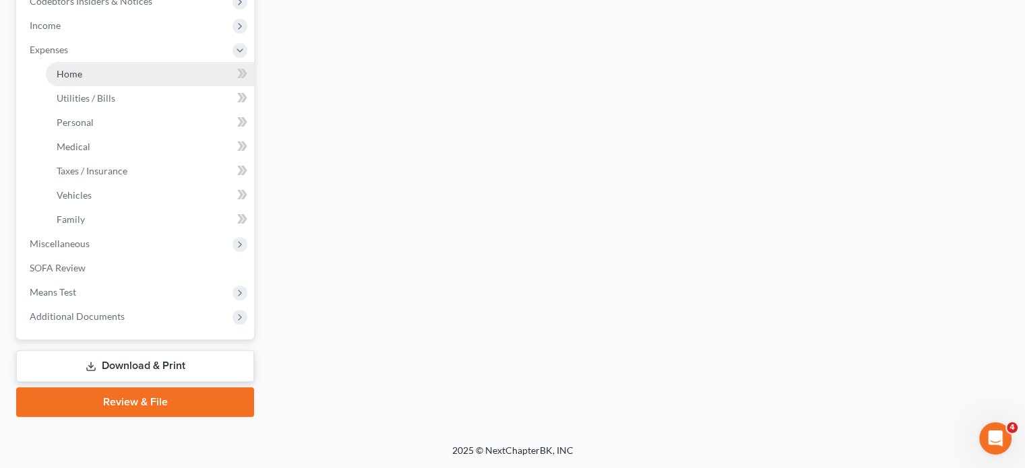
click at [68, 80] on span "Home" at bounding box center [70, 73] width 26 height 11
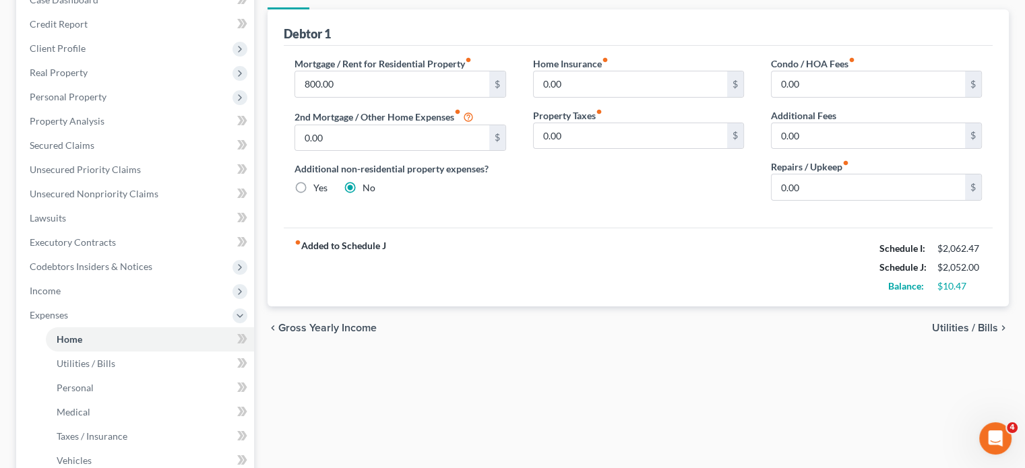
scroll to position [156, 0]
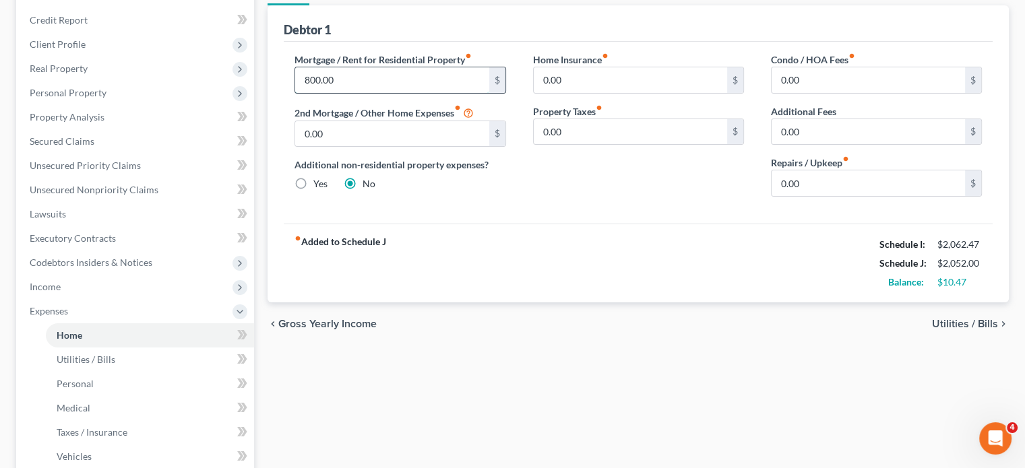
click at [368, 93] on input "800.00" at bounding box center [391, 80] width 193 height 26
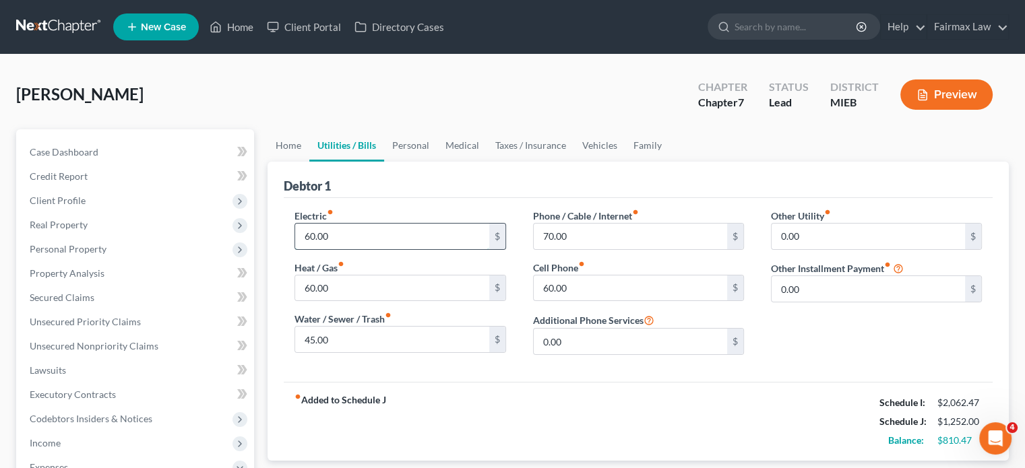
click at [361, 249] on input "60.00" at bounding box center [391, 237] width 193 height 26
click at [296, 162] on link "Home" at bounding box center [289, 145] width 42 height 32
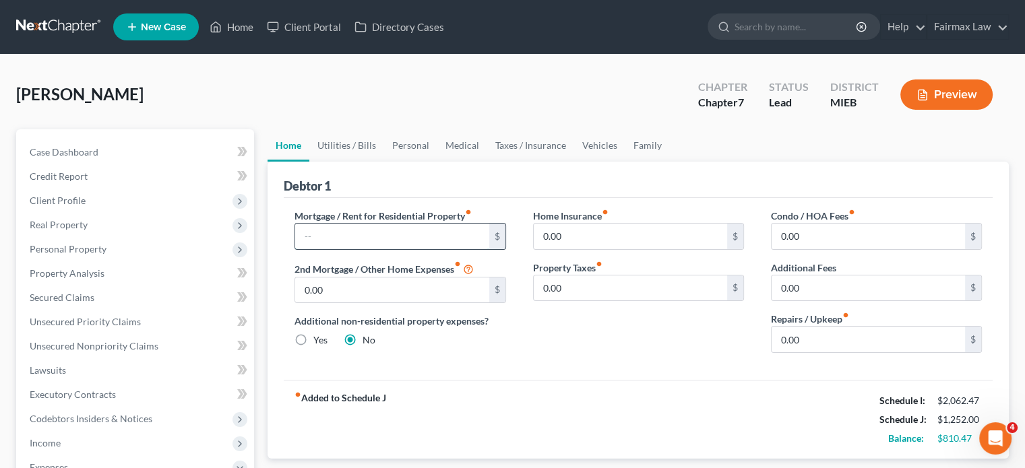
click at [345, 249] on input "text" at bounding box center [391, 237] width 193 height 26
click at [625, 162] on link "Vehicles" at bounding box center [599, 145] width 51 height 32
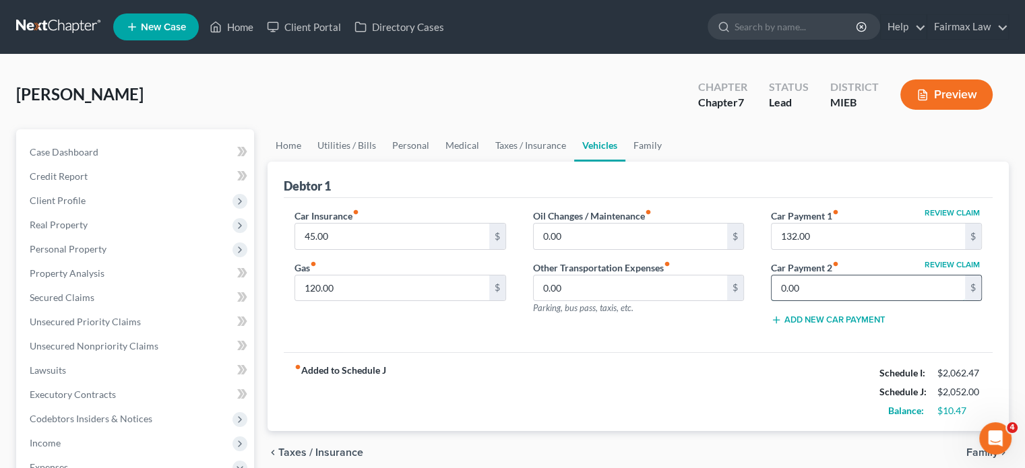
click at [810, 301] on input "0.00" at bounding box center [868, 289] width 193 height 26
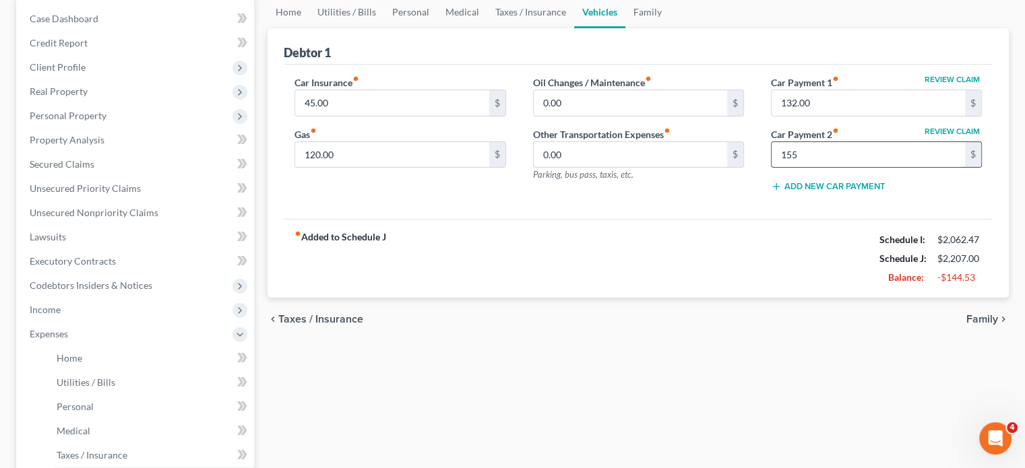
scroll to position [61, 0]
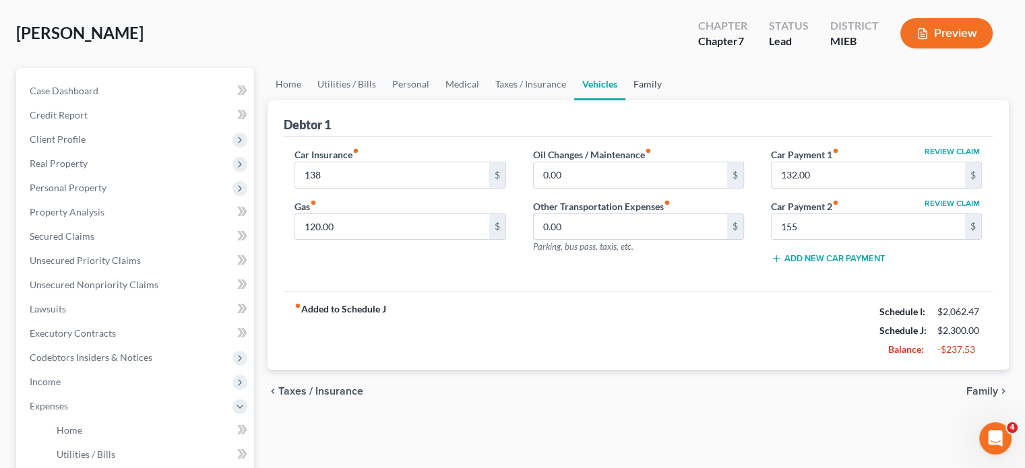
click at [670, 100] on link "Family" at bounding box center [647, 84] width 44 height 32
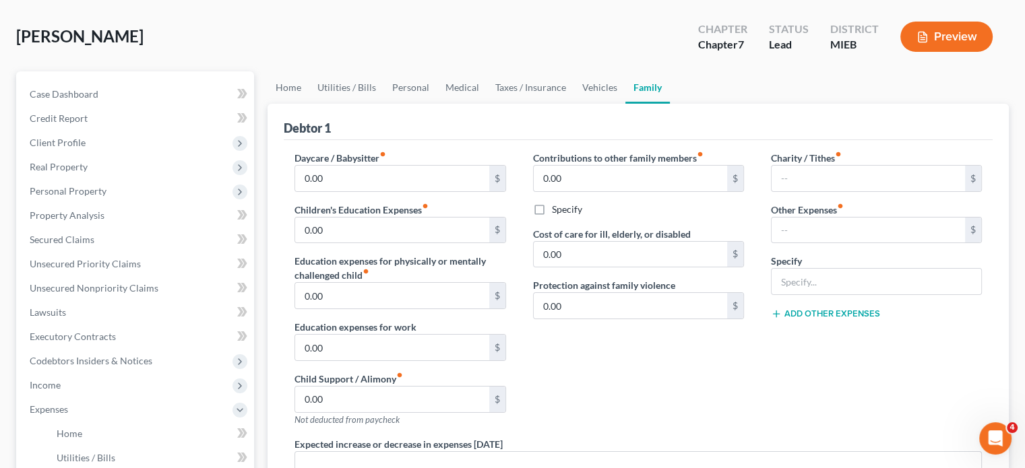
scroll to position [31, 0]
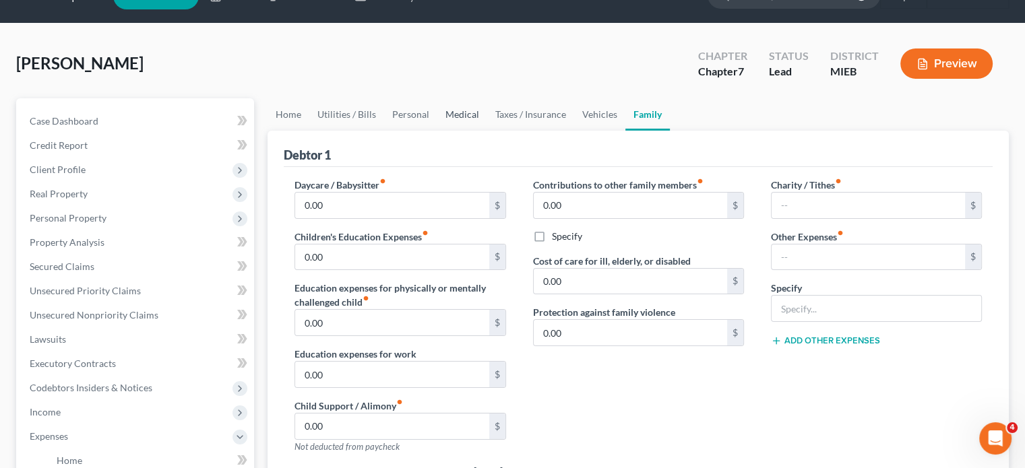
click at [487, 131] on link "Medical" at bounding box center [462, 114] width 50 height 32
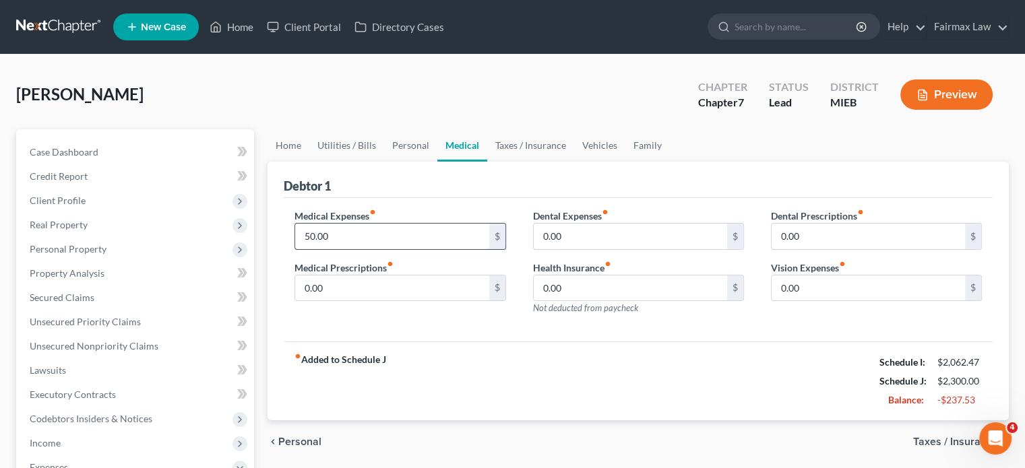
click at [385, 249] on input "50.00" at bounding box center [391, 237] width 193 height 26
click at [574, 162] on link "Taxes / Insurance" at bounding box center [530, 145] width 87 height 32
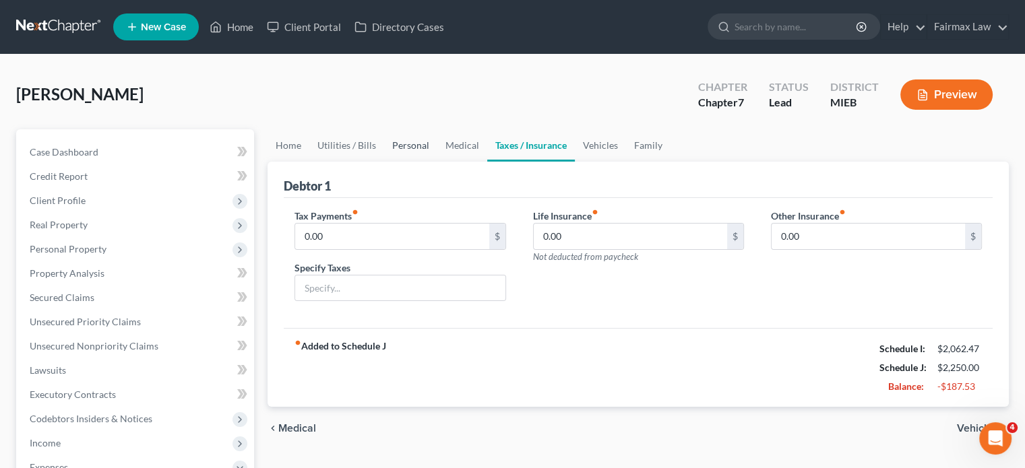
click at [437, 162] on link "Personal" at bounding box center [410, 145] width 53 height 32
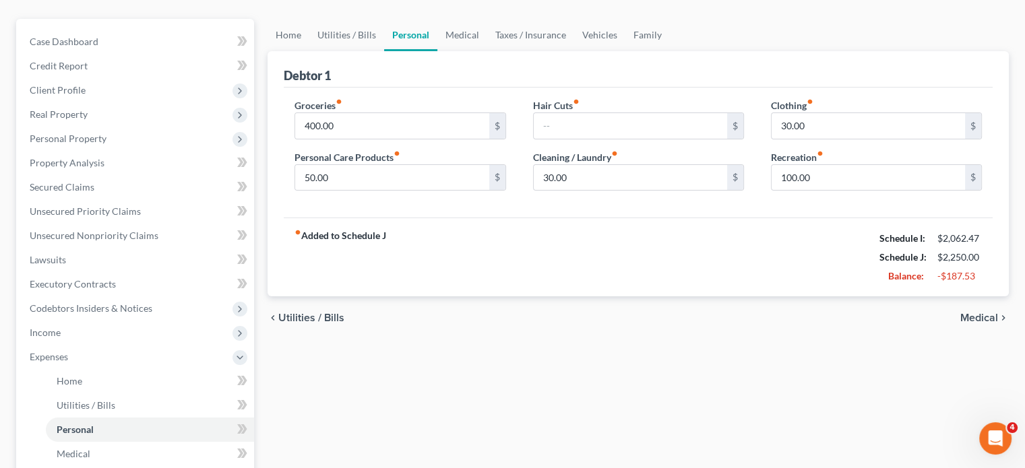
scroll to position [113, 0]
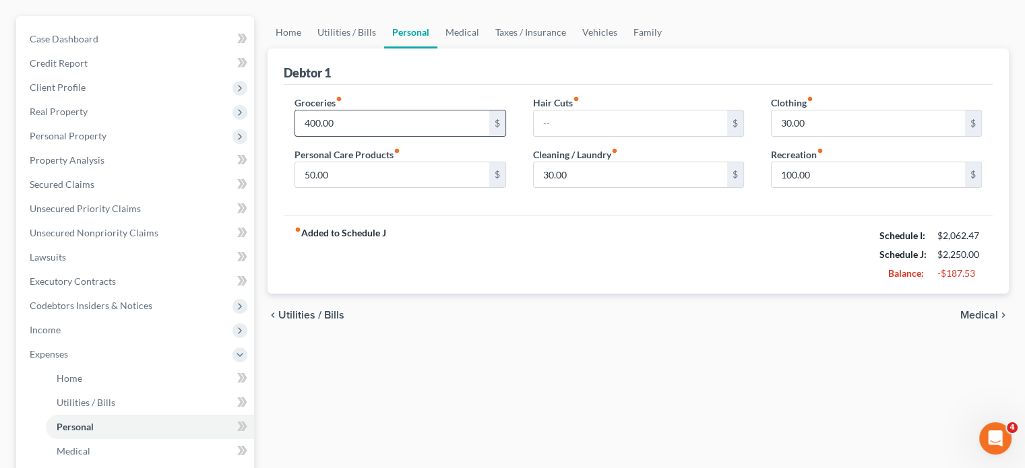
click at [363, 136] on input "400.00" at bounding box center [391, 124] width 193 height 26
click at [581, 188] on input "30.00" at bounding box center [630, 175] width 193 height 26
click at [438, 216] on div "Groceries fiber_manual_record 300 $ Personal Care Products fiber_manual_record …" at bounding box center [638, 150] width 709 height 131
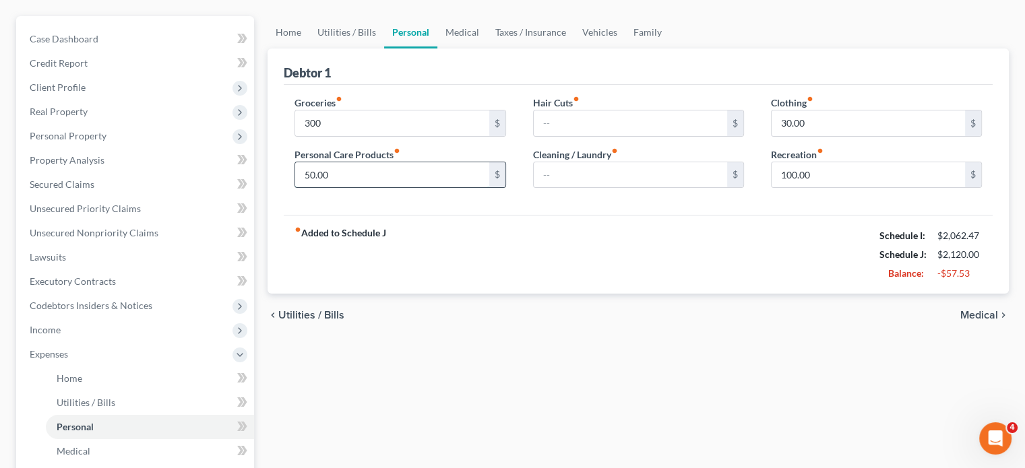
click at [370, 188] on input "50.00" at bounding box center [391, 175] width 193 height 26
click at [552, 294] on div "fiber_manual_record Added to Schedule J Schedule I: $2,062.47 Schedule J: $2,07…" at bounding box center [638, 254] width 709 height 79
click at [820, 136] on input "30.00" at bounding box center [868, 124] width 193 height 26
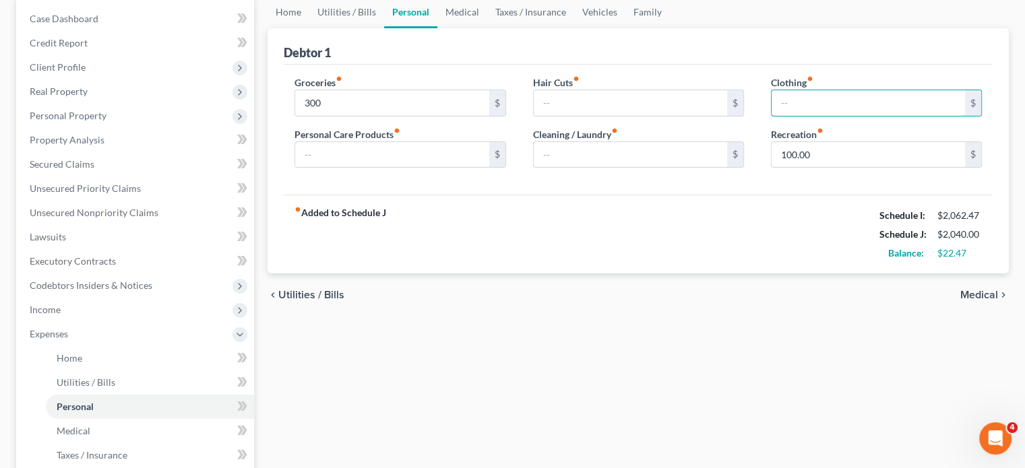
scroll to position [134, 0]
click at [516, 273] on div "fiber_manual_record Added to Schedule J Schedule I: $2,062.47 Schedule J: $2,04…" at bounding box center [638, 233] width 709 height 79
click at [372, 28] on link "Utilities / Bills" at bounding box center [346, 11] width 75 height 32
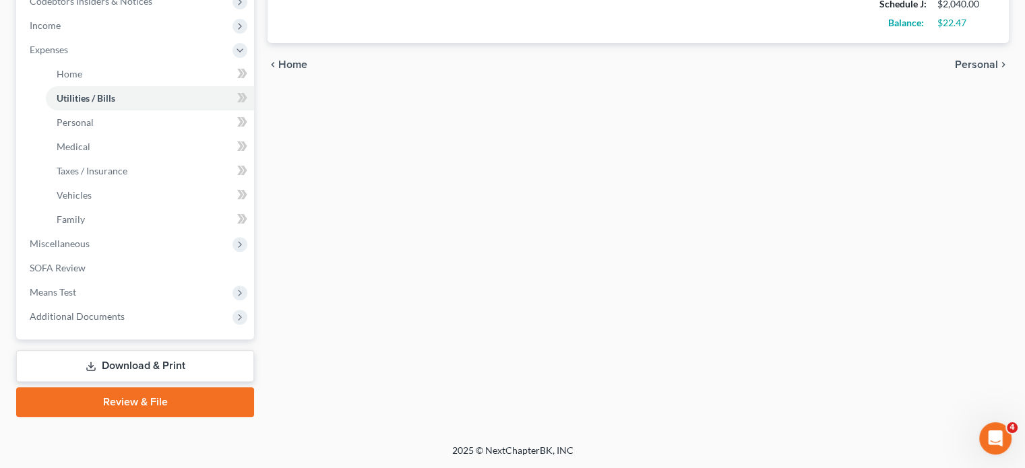
scroll to position [635, 0]
click at [121, 256] on link "SOFA Review" at bounding box center [136, 268] width 235 height 24
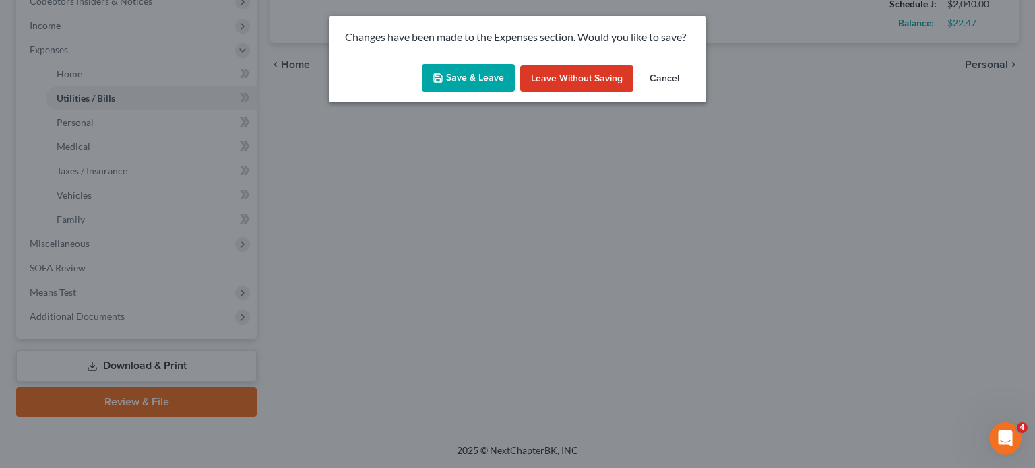
click at [476, 92] on button "Save & Leave" at bounding box center [468, 78] width 93 height 28
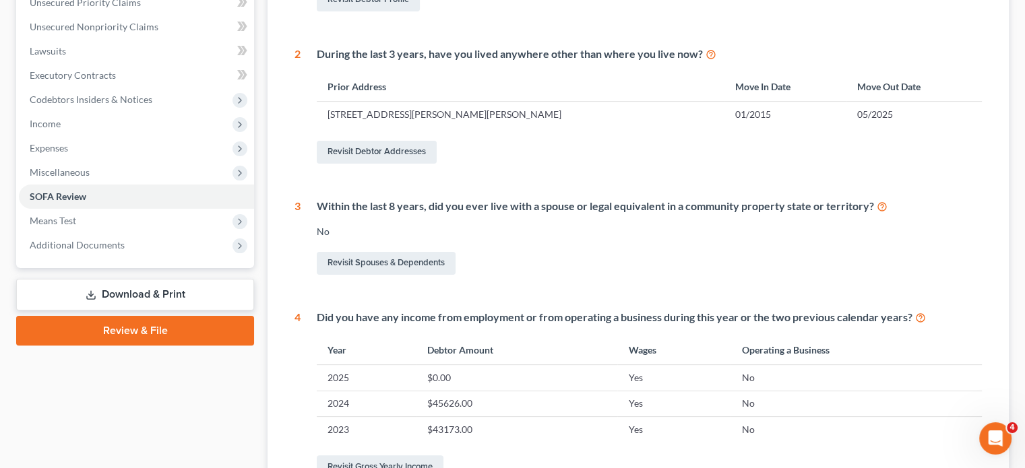
scroll to position [321, 0]
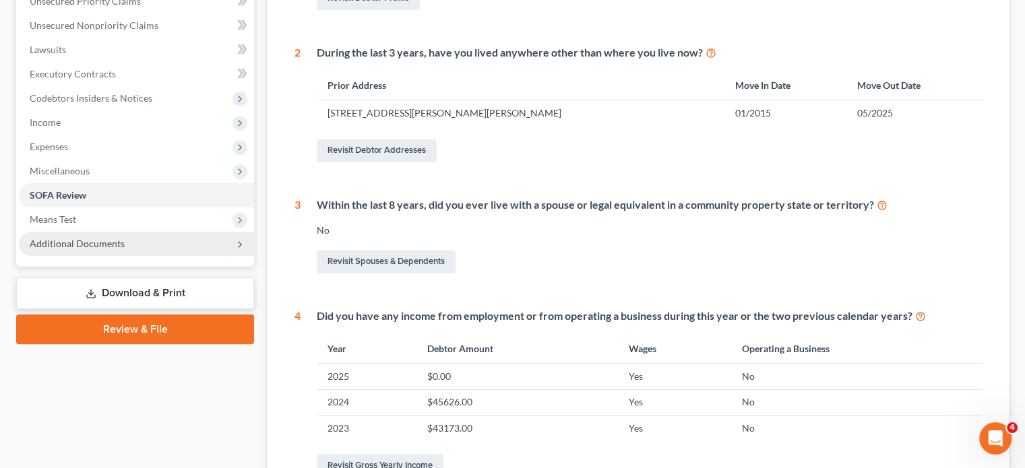
click at [115, 249] on span "Additional Documents" at bounding box center [77, 243] width 95 height 11
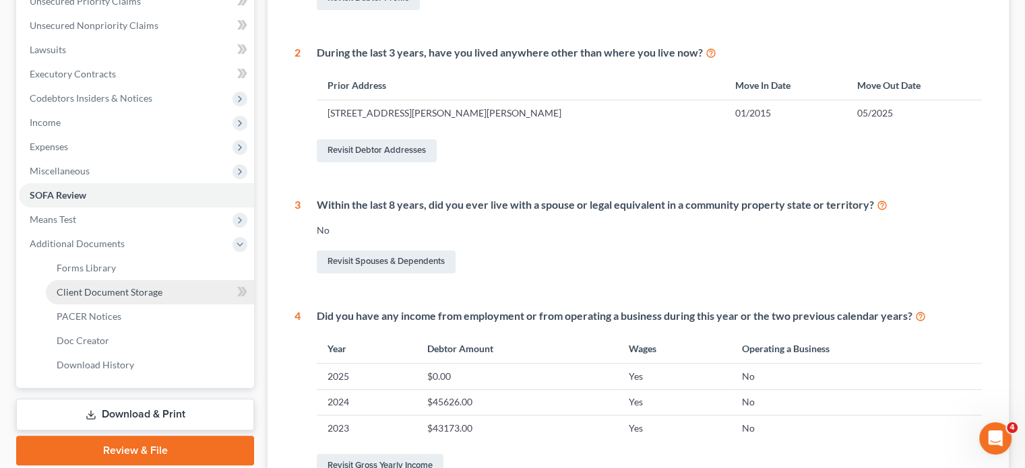
click at [85, 305] on link "Client Document Storage" at bounding box center [150, 292] width 208 height 24
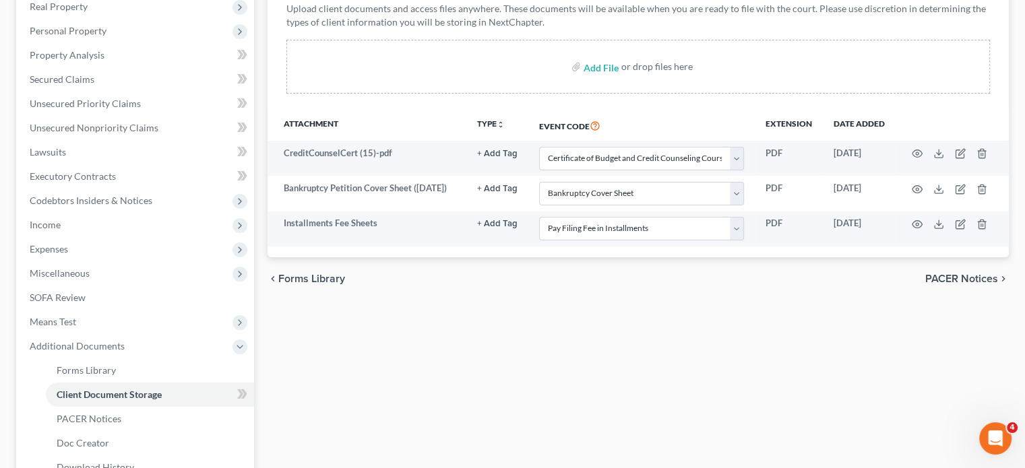
scroll to position [218, 0]
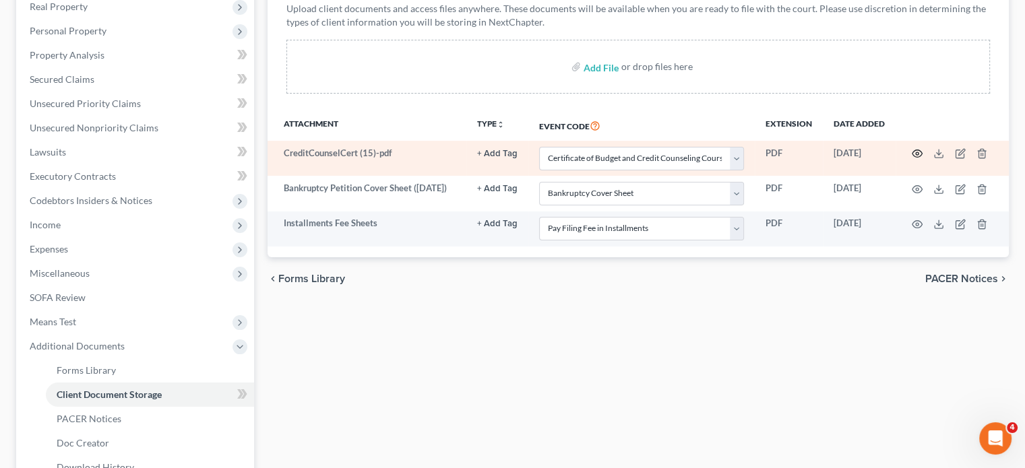
click at [912, 159] on icon "button" at bounding box center [917, 153] width 11 height 11
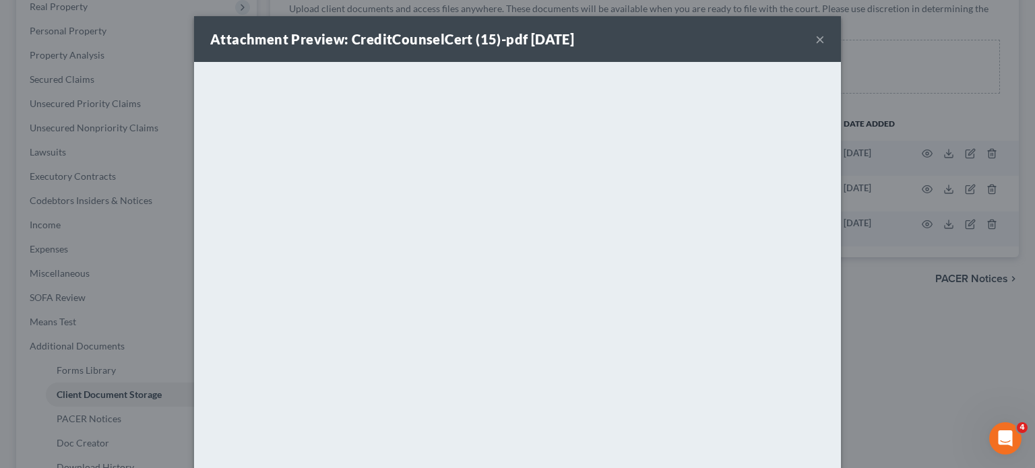
click at [825, 45] on button "×" at bounding box center [819, 39] width 9 height 16
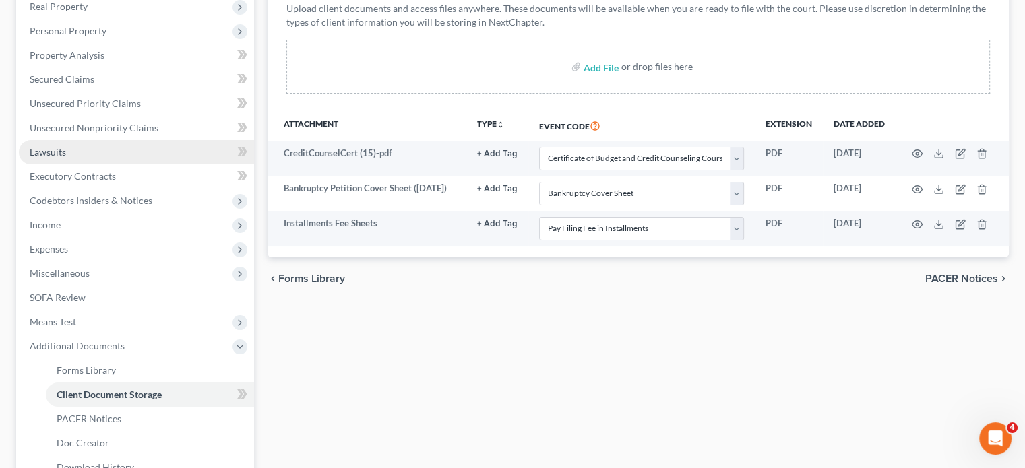
scroll to position [0, 0]
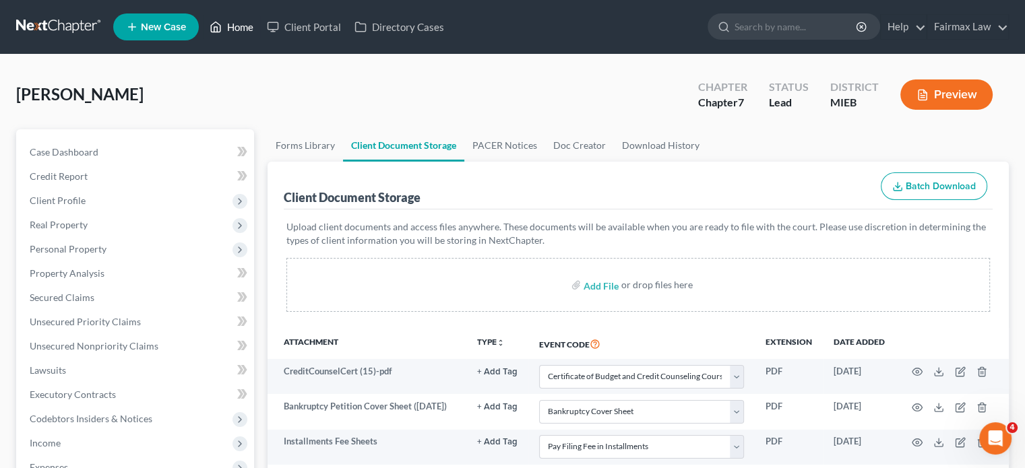
click at [260, 35] on link "Home" at bounding box center [231, 27] width 57 height 24
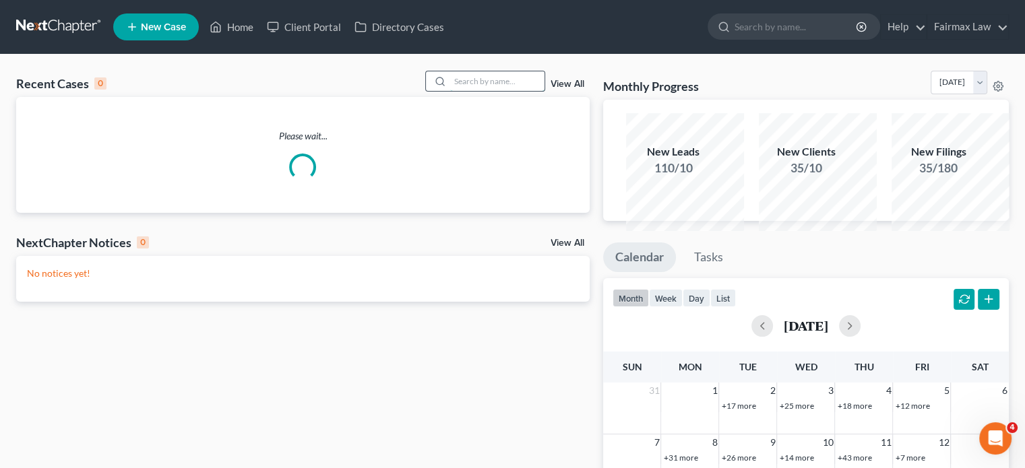
click at [450, 91] on input "search" at bounding box center [497, 81] width 94 height 20
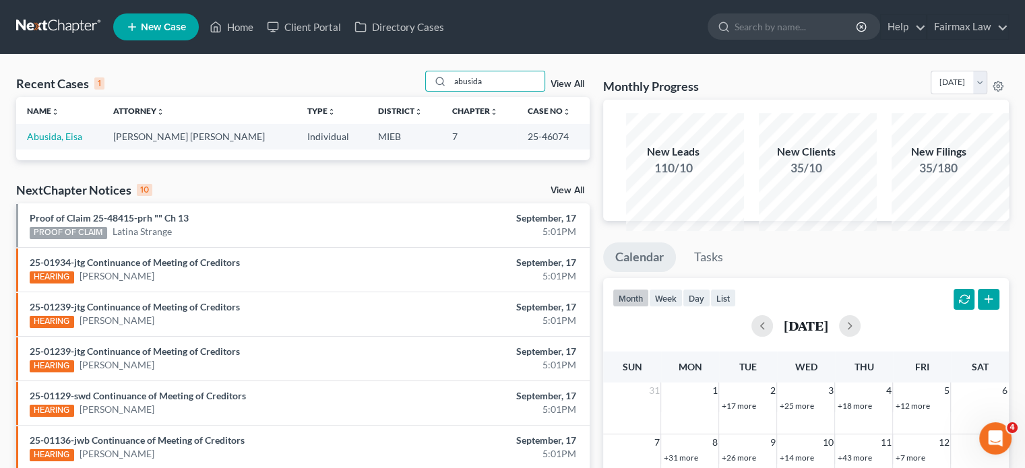
click at [71, 149] on td "Abusida, Eisa" at bounding box center [59, 136] width 86 height 25
click at [71, 142] on link "Abusida, Eisa" at bounding box center [54, 136] width 55 height 11
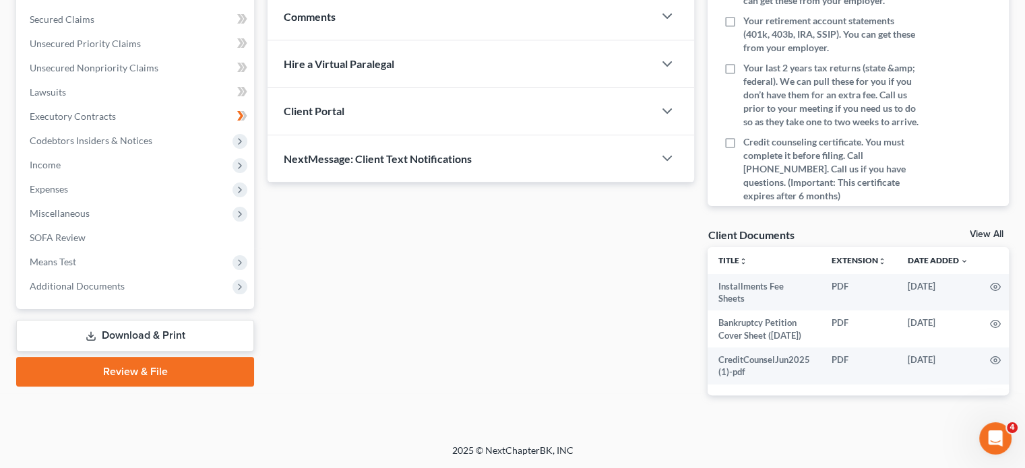
scroll to position [426, 0]
click at [125, 280] on span "Additional Documents" at bounding box center [77, 285] width 95 height 11
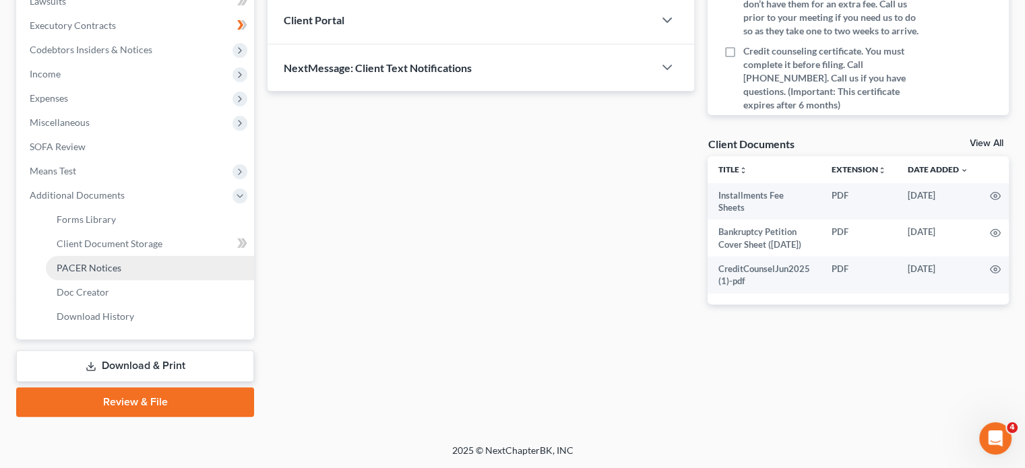
click at [131, 280] on link "PACER Notices" at bounding box center [150, 268] width 208 height 24
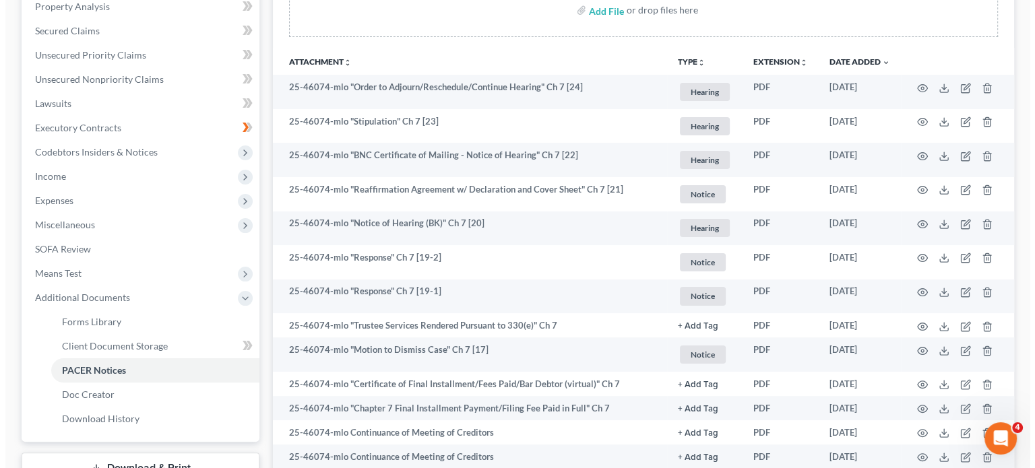
scroll to position [272, 0]
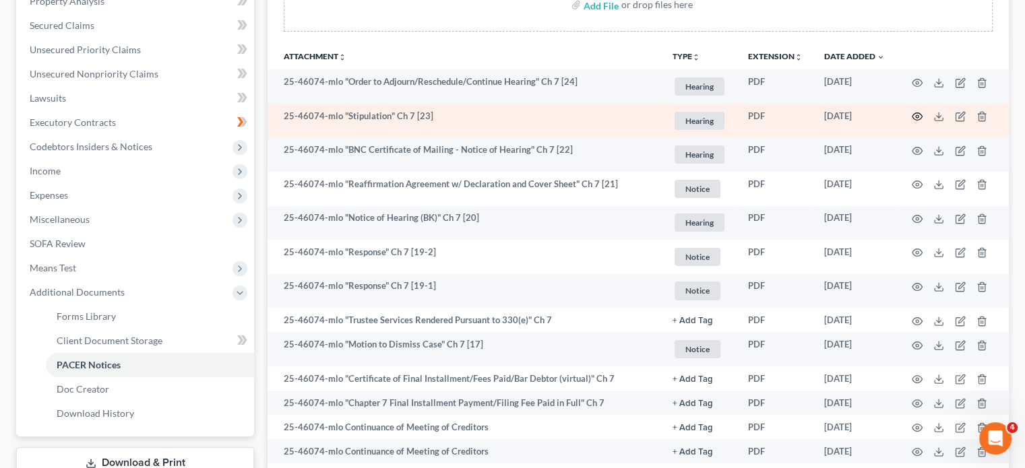
click at [912, 121] on icon "button" at bounding box center [917, 116] width 10 height 7
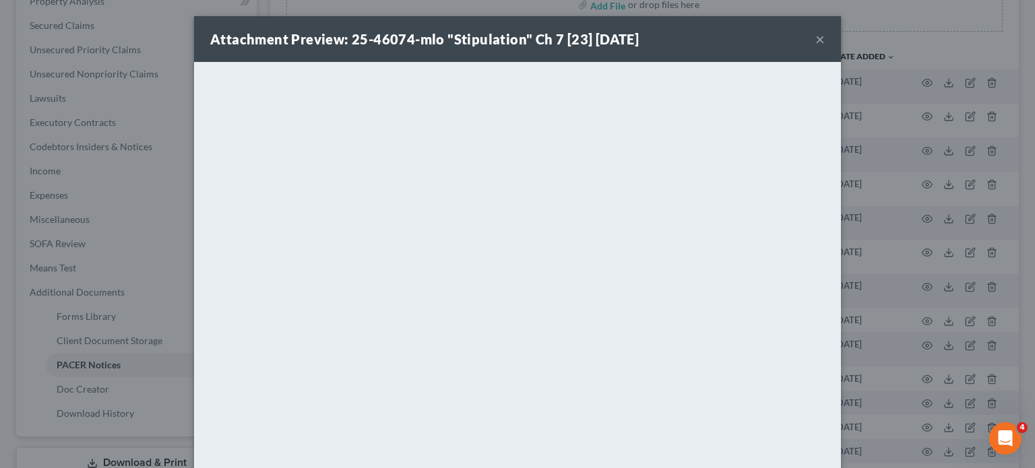
click at [825, 47] on button "×" at bounding box center [819, 39] width 9 height 16
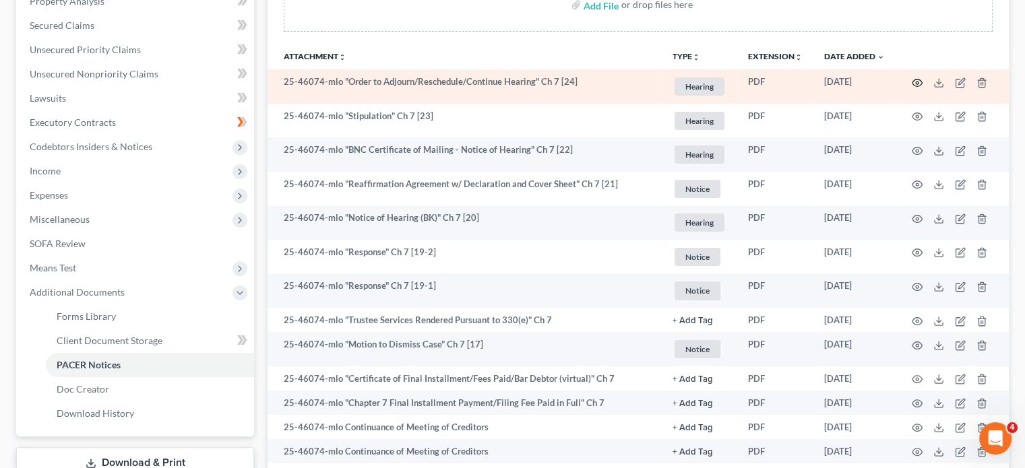
click at [916, 84] on circle "button" at bounding box center [917, 83] width 3 height 3
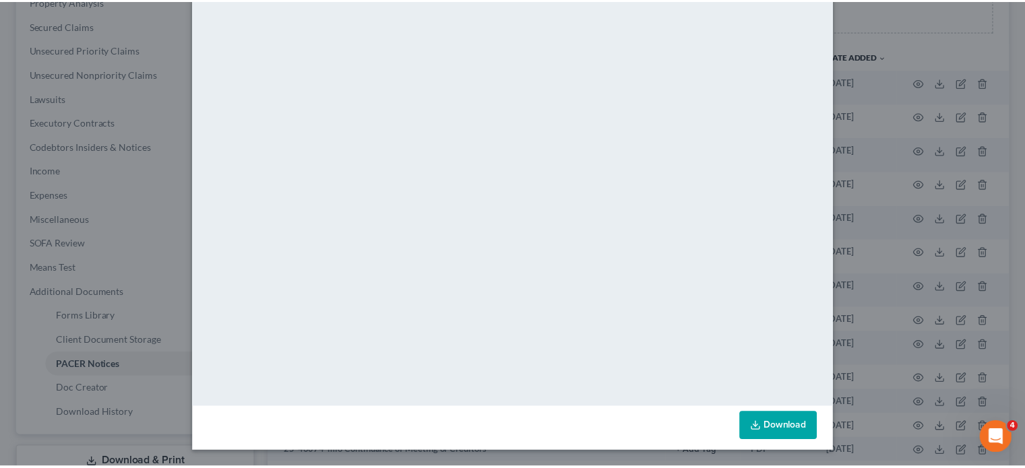
scroll to position [0, 0]
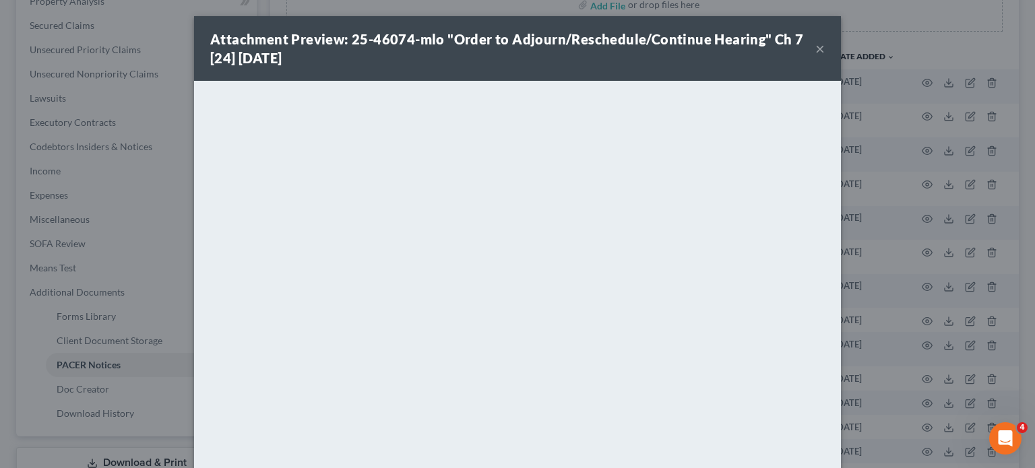
click at [825, 57] on button "×" at bounding box center [819, 48] width 9 height 16
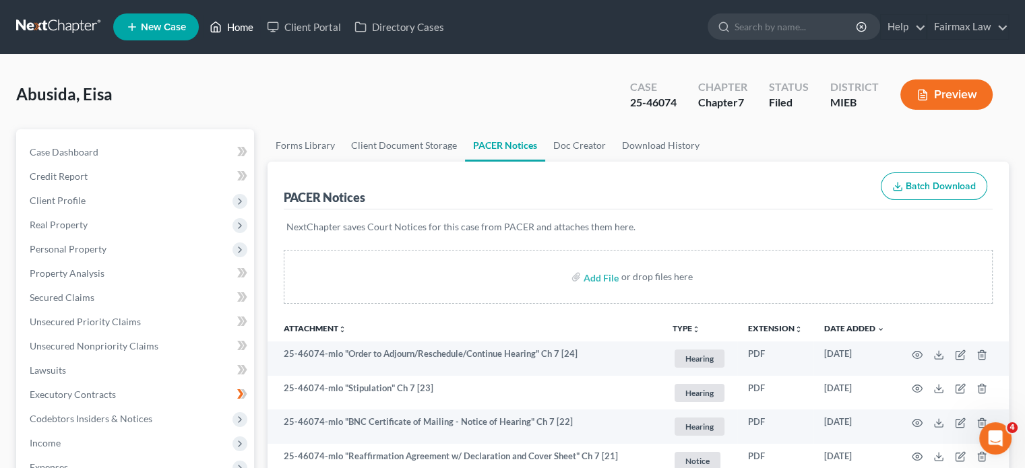
click at [260, 29] on link "Home" at bounding box center [231, 27] width 57 height 24
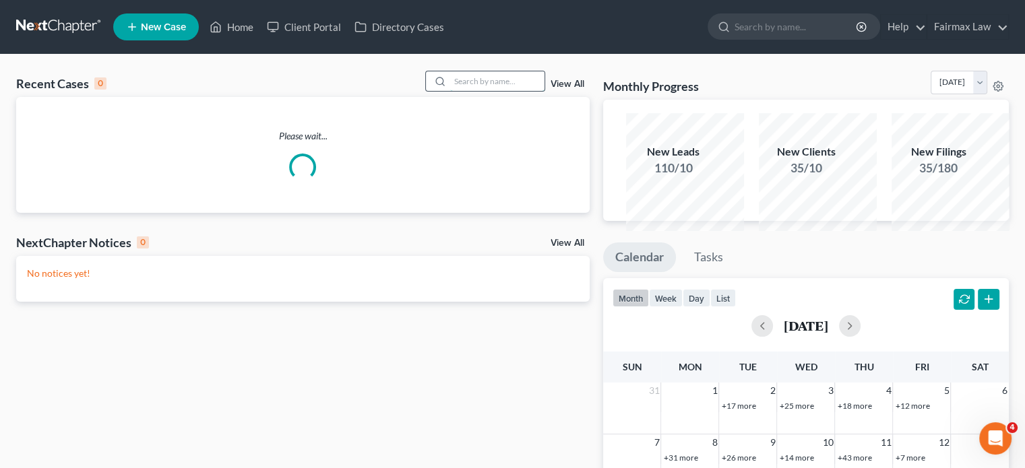
click at [456, 91] on input "search" at bounding box center [497, 81] width 94 height 20
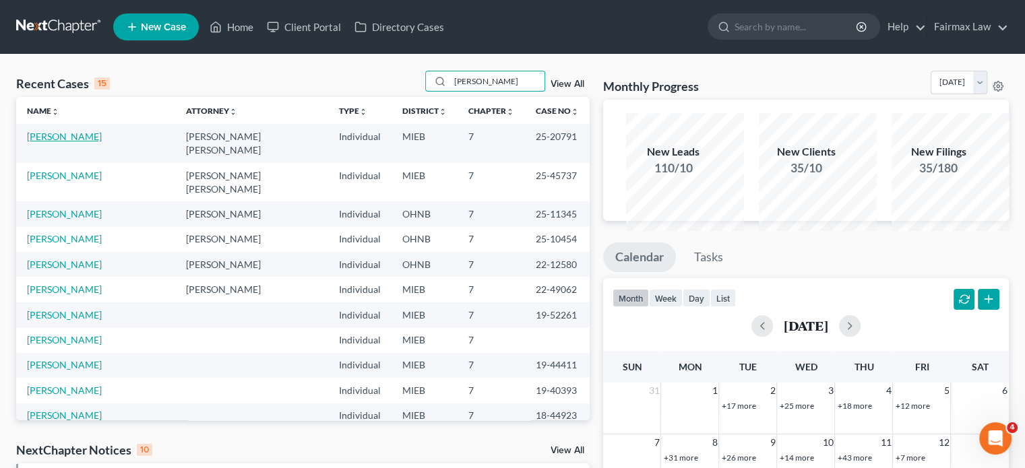
click at [102, 142] on link "[PERSON_NAME]" at bounding box center [64, 136] width 75 height 11
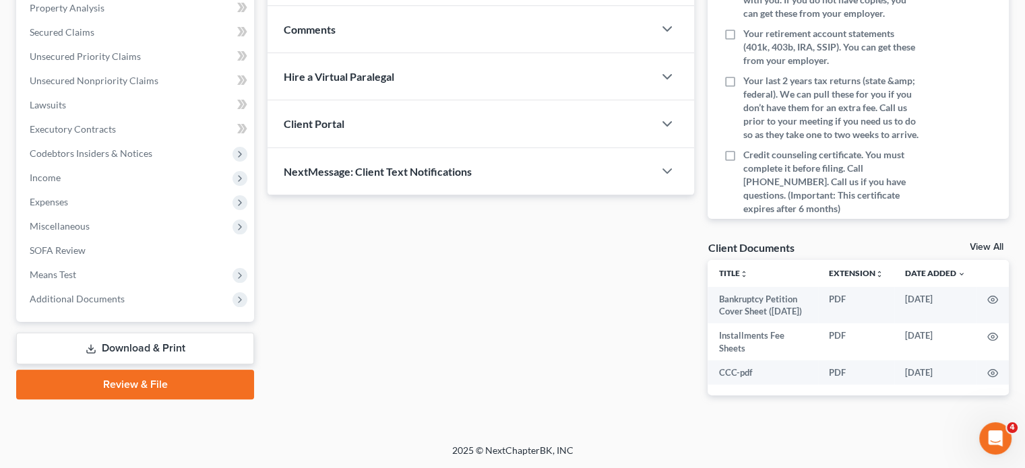
scroll to position [505, 0]
click at [186, 287] on span "Additional Documents" at bounding box center [136, 299] width 235 height 24
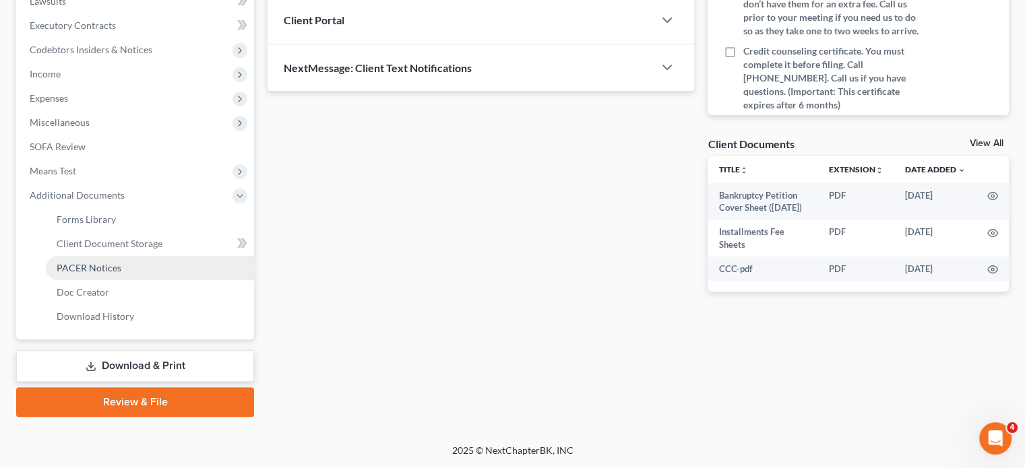
click at [152, 280] on link "PACER Notices" at bounding box center [150, 268] width 208 height 24
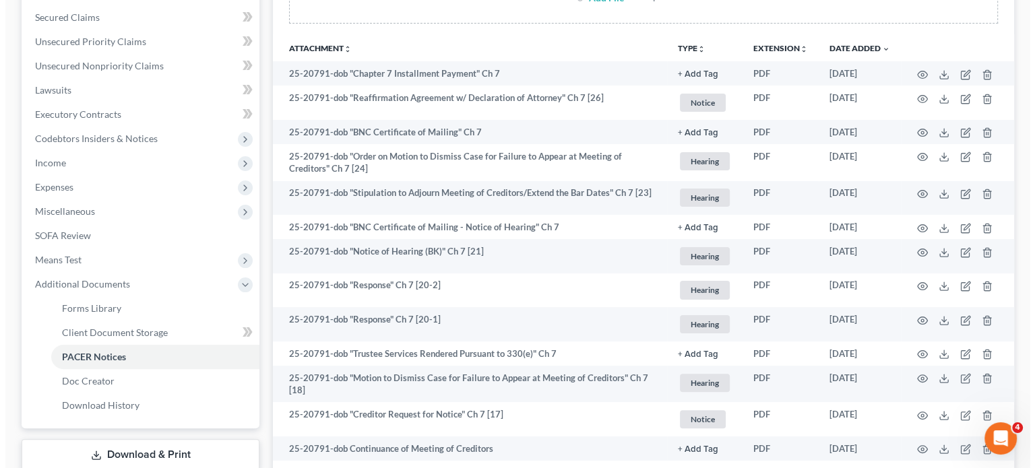
scroll to position [280, 0]
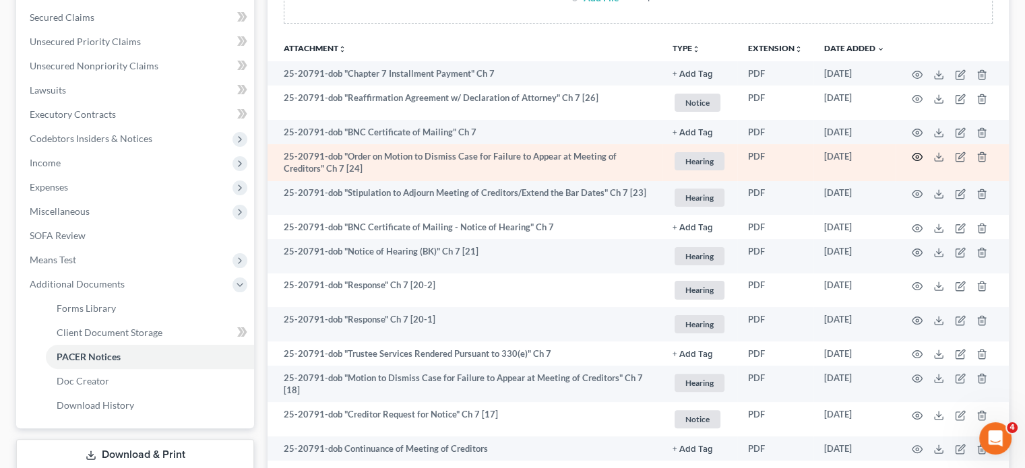
click at [912, 162] on icon "button" at bounding box center [917, 157] width 11 height 11
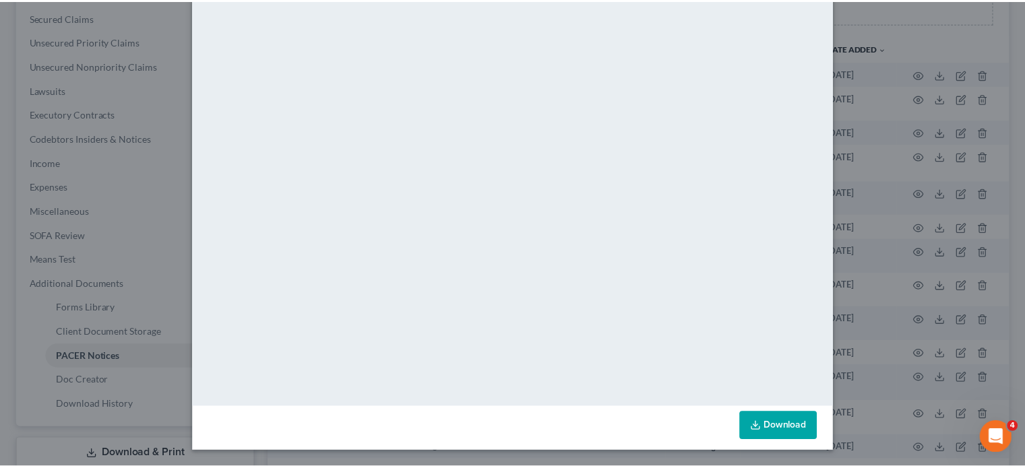
scroll to position [0, 0]
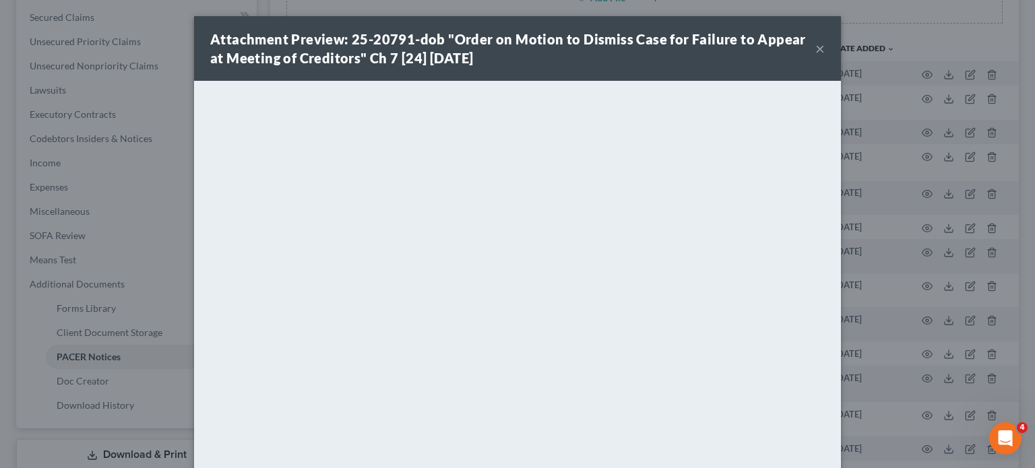
click at [825, 57] on button "×" at bounding box center [819, 48] width 9 height 16
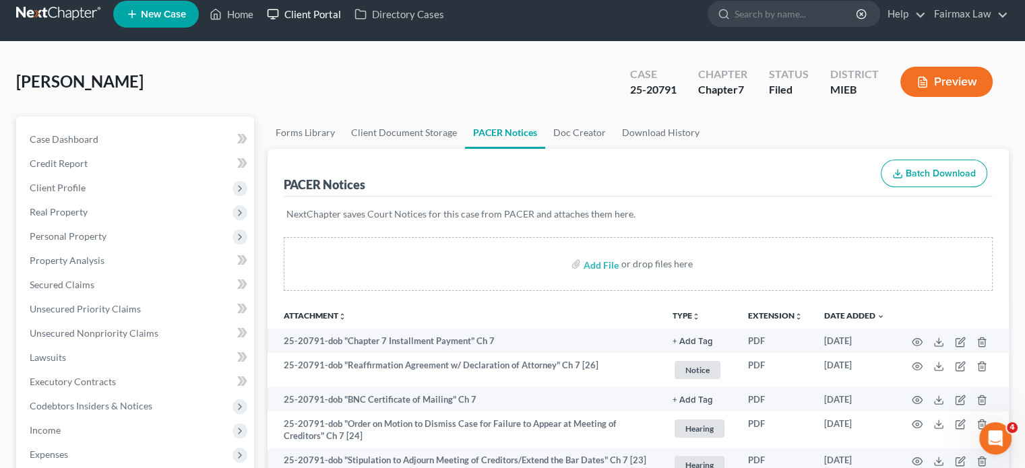
scroll to position [13, 0]
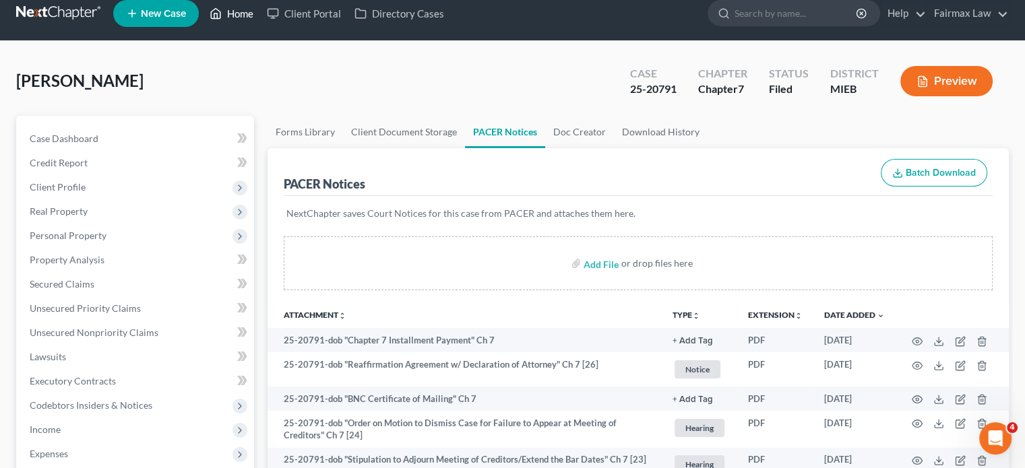
click at [260, 11] on link "Home" at bounding box center [231, 13] width 57 height 24
